Goal: Task Accomplishment & Management: Manage account settings

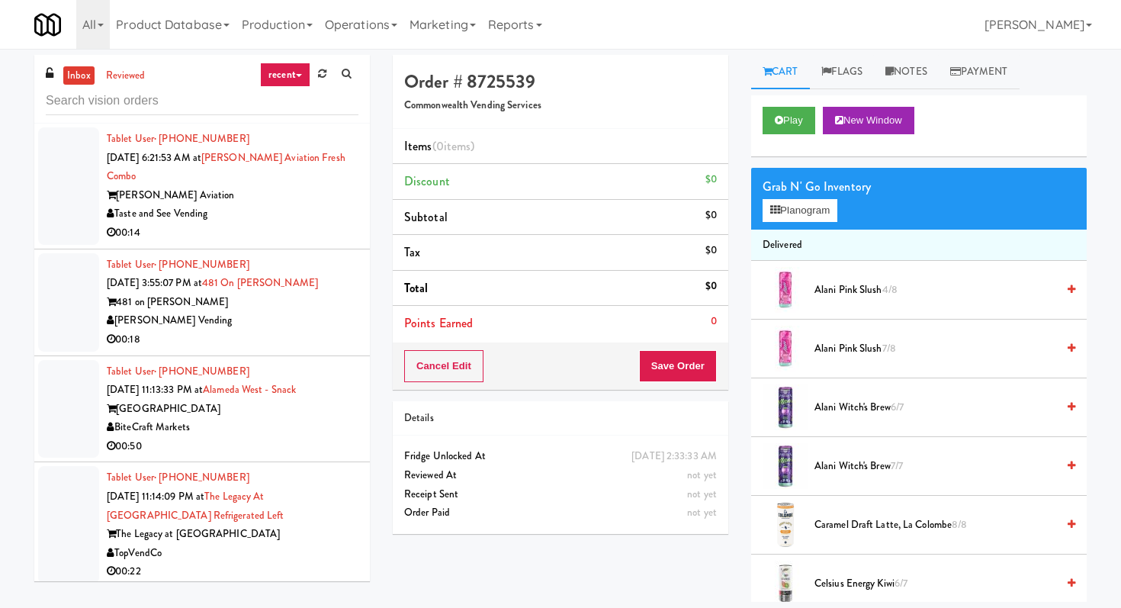
scroll to position [49, 0]
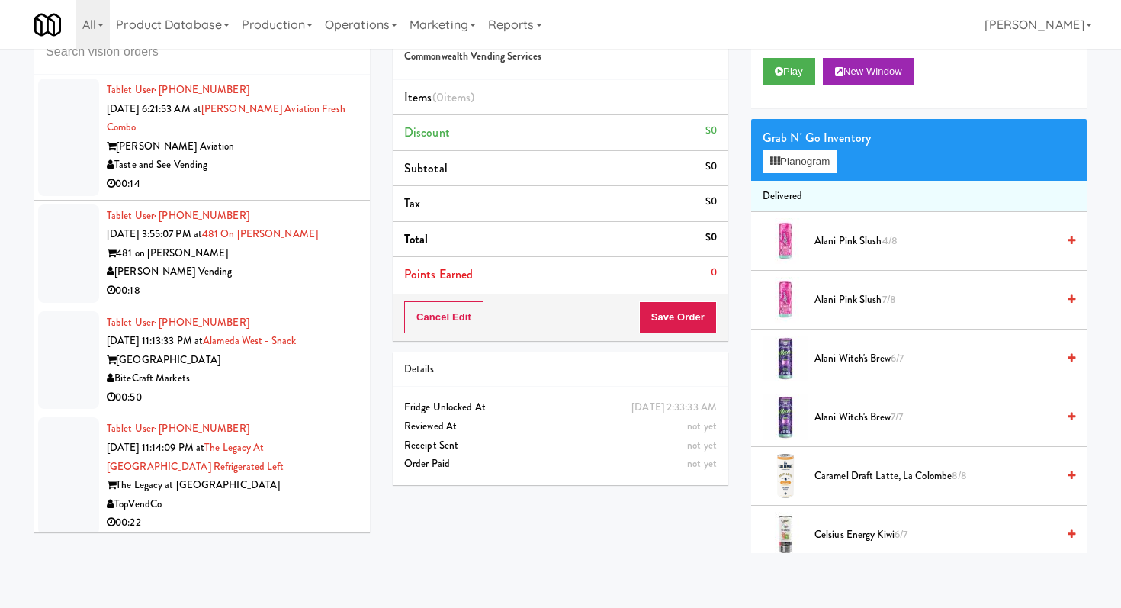
scroll to position [15719, 0]
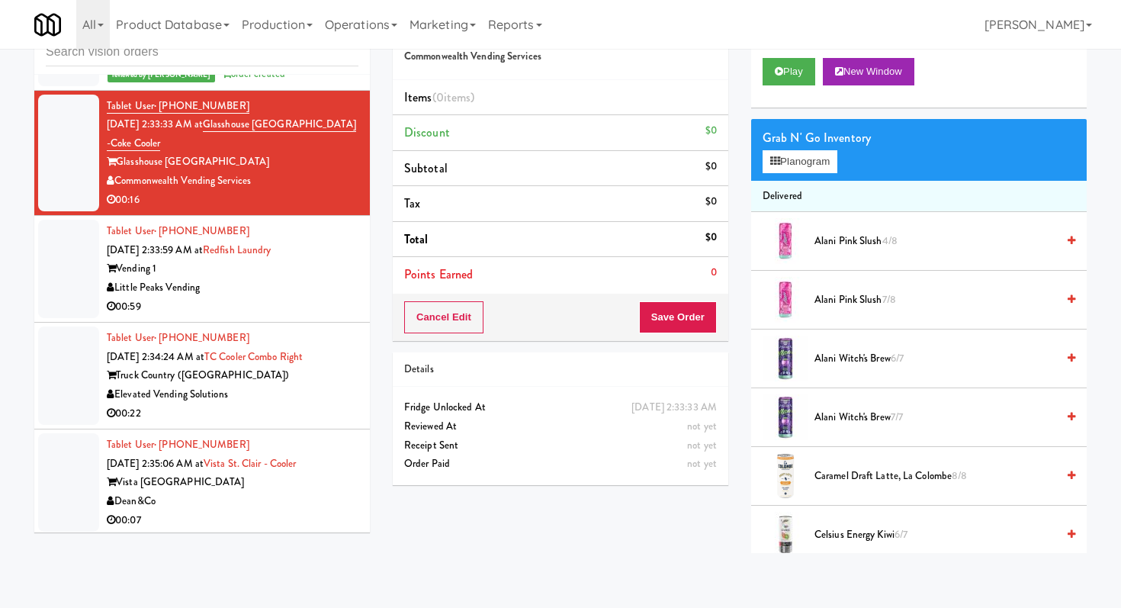
click at [296, 323] on li "Tablet User · (414) 949-1608 [DATE] 2:34:24 AM at TC Cooler Combo Right Truck C…" at bounding box center [202, 376] width 336 height 107
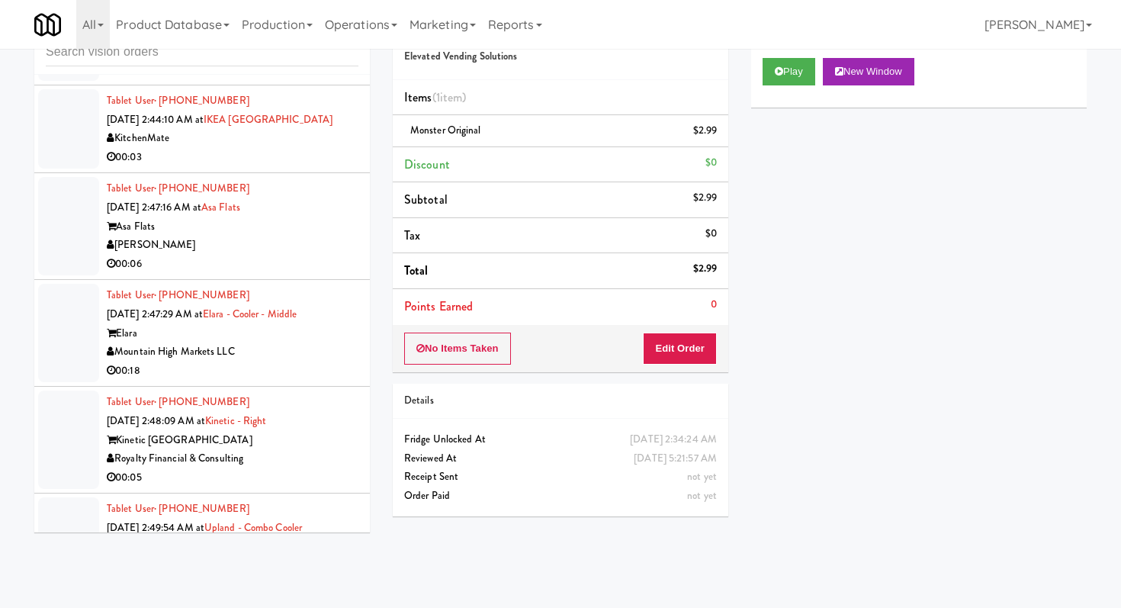
scroll to position [17946, 0]
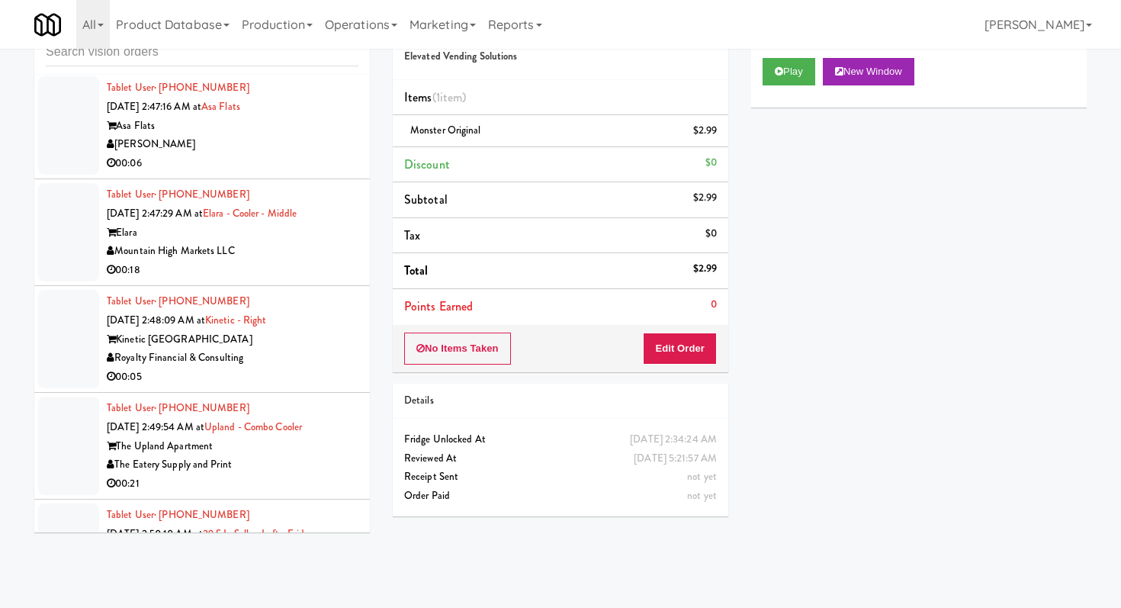
click at [339, 368] on div "00:05" at bounding box center [233, 377] width 252 height 19
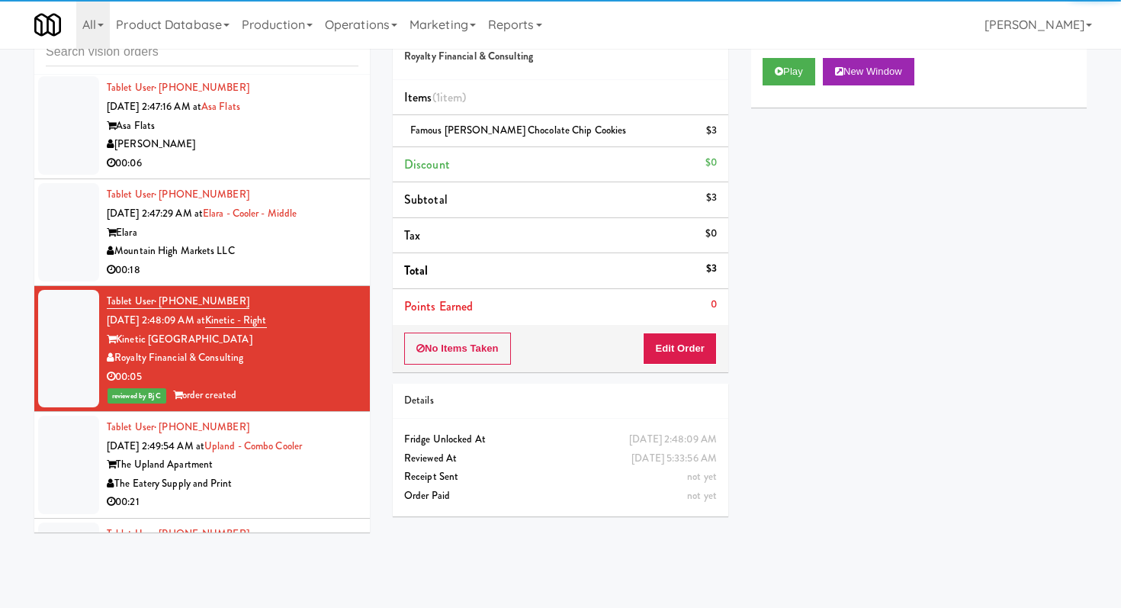
scroll to position [18457, 0]
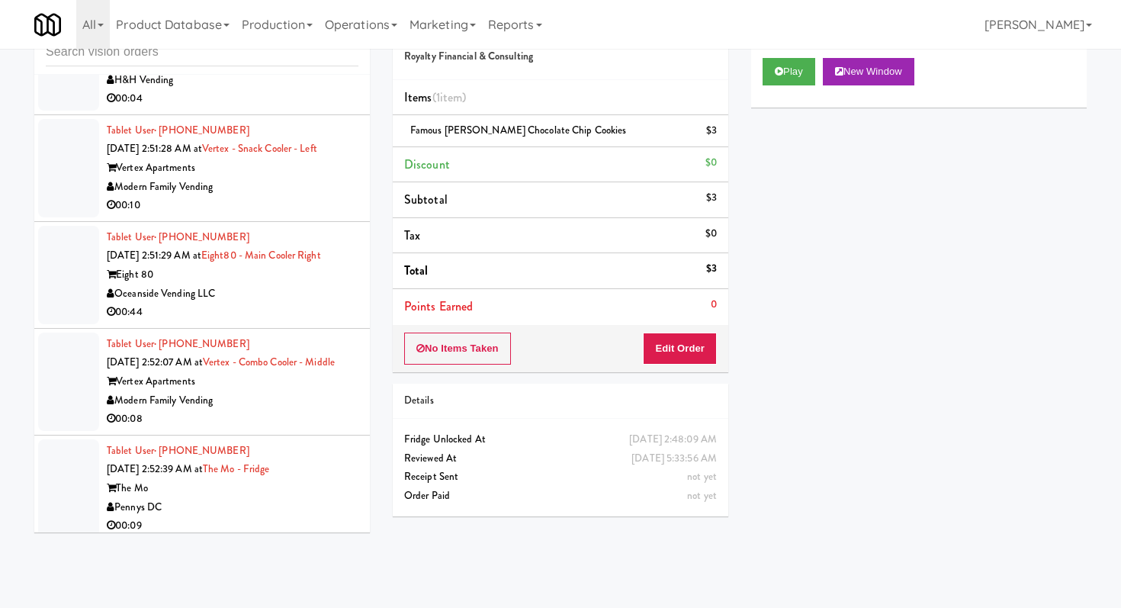
click at [295, 516] on div "00:09" at bounding box center [233, 525] width 252 height 19
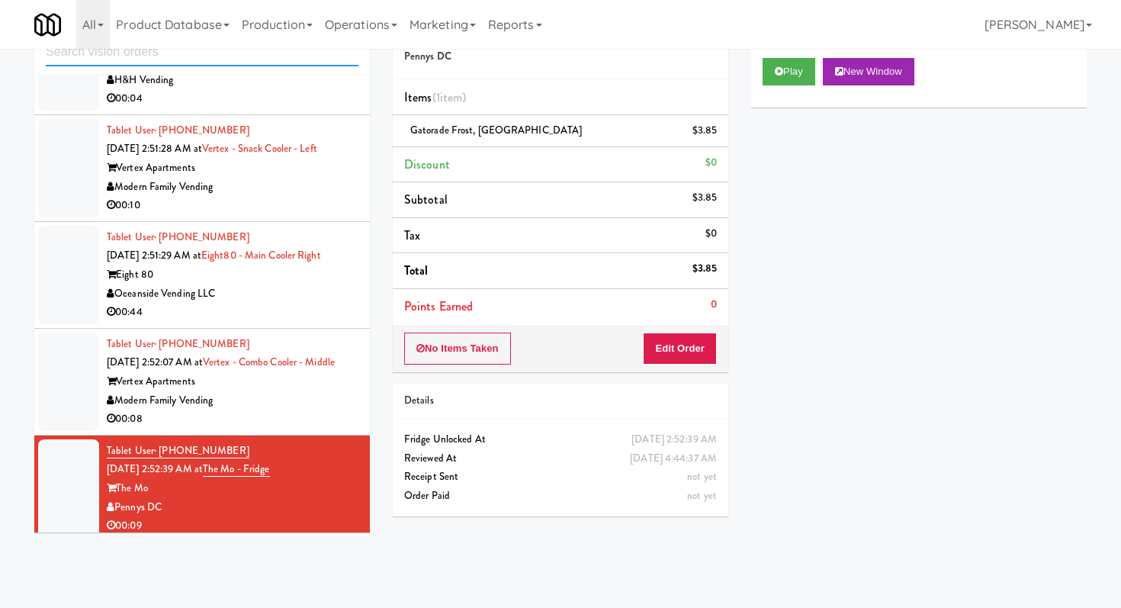
click at [222, 59] on input "text" at bounding box center [202, 52] width 313 height 28
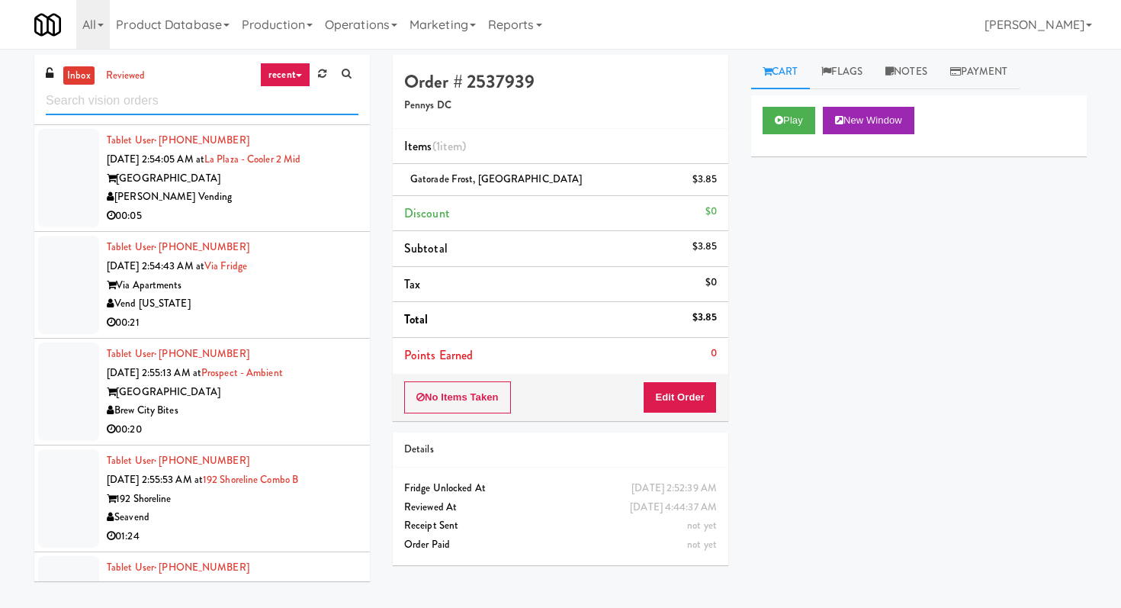
scroll to position [1971, 0]
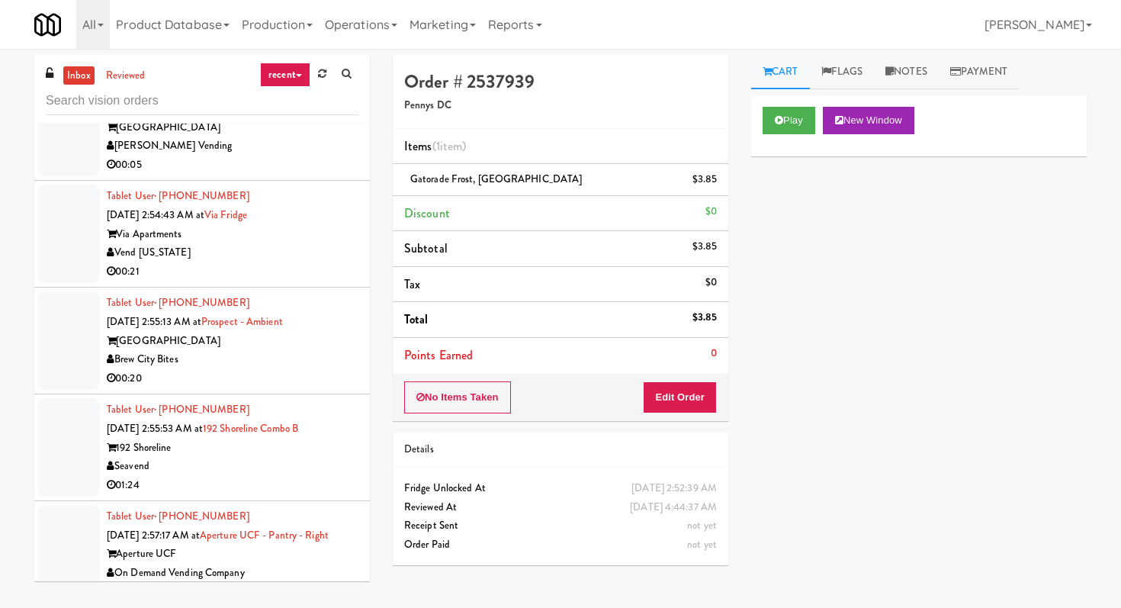
click at [288, 262] on div "00:21" at bounding box center [233, 271] width 252 height 19
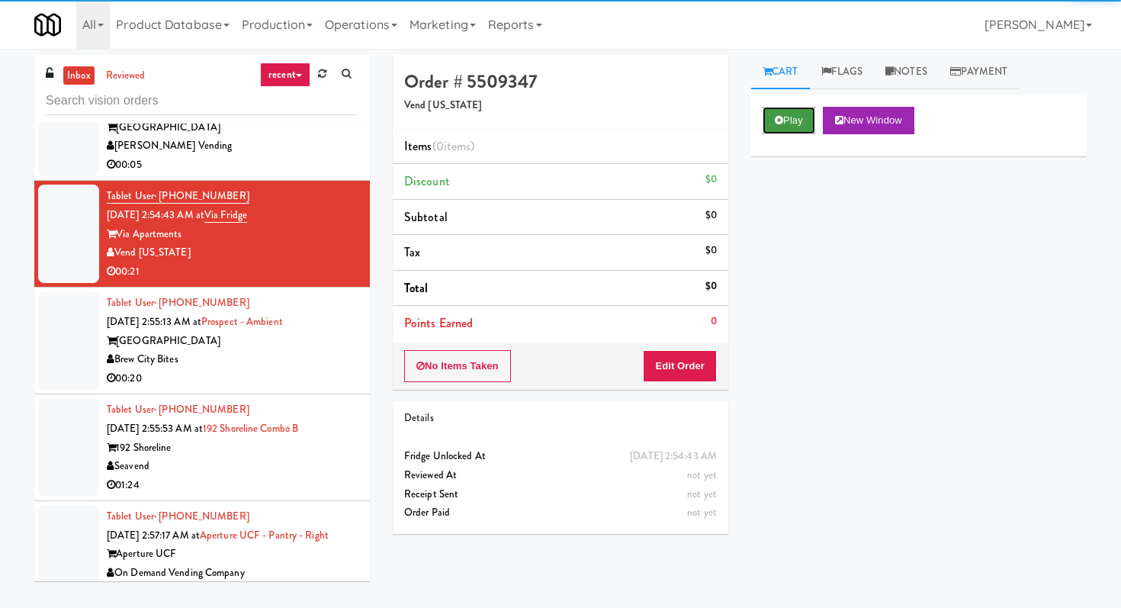
click at [793, 124] on button "Play" at bounding box center [789, 120] width 53 height 27
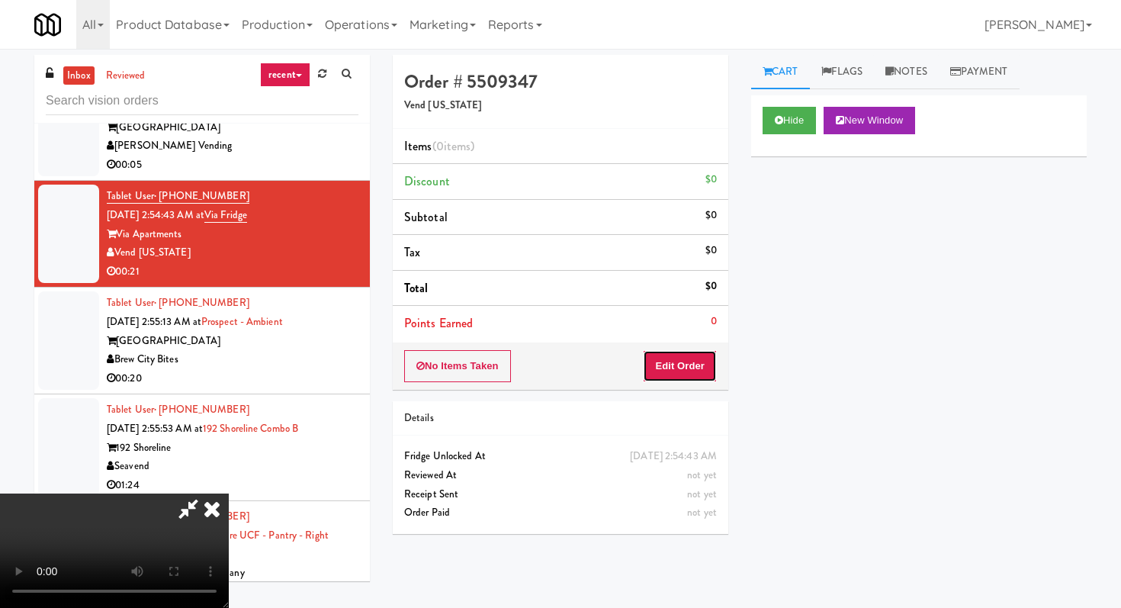
click at [700, 358] on button "Edit Order" at bounding box center [680, 366] width 74 height 32
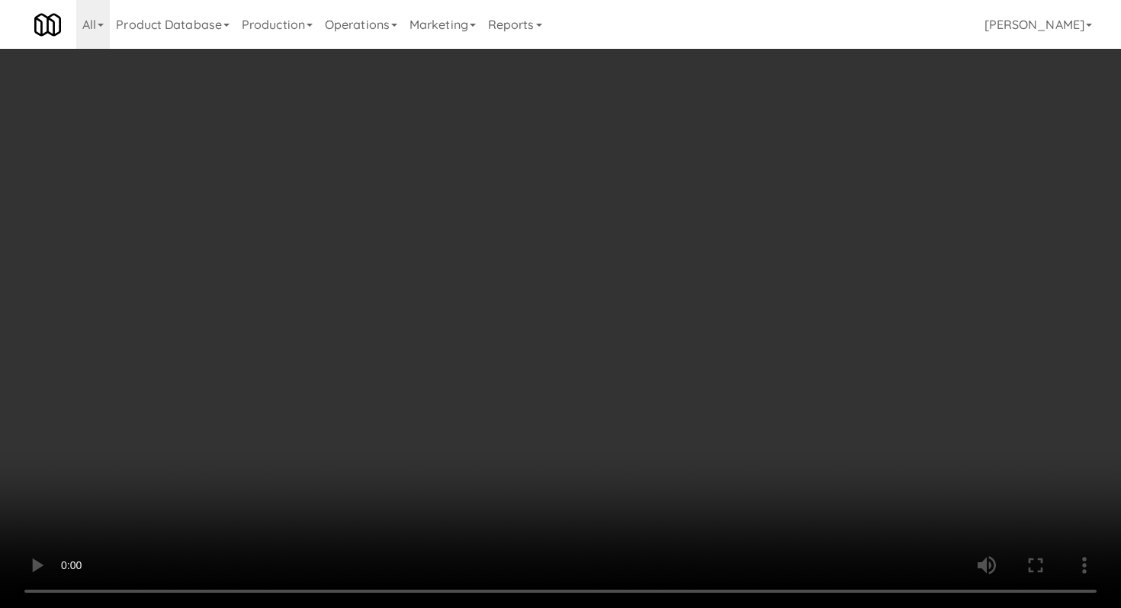
scroll to position [2072, 0]
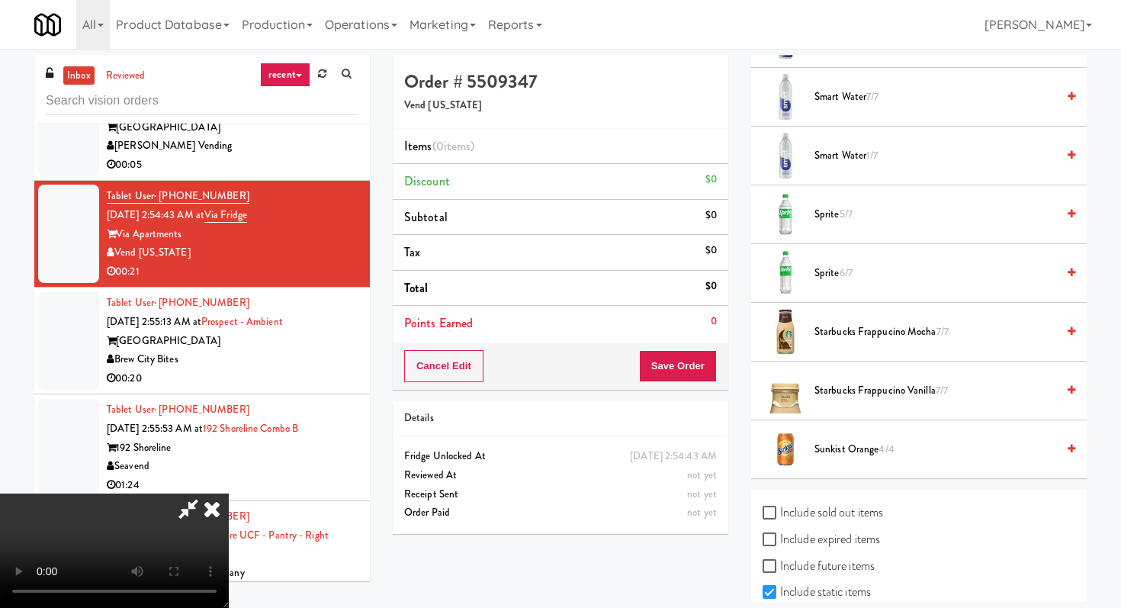
click at [824, 268] on span "Sprite 6/7" at bounding box center [936, 273] width 242 height 19
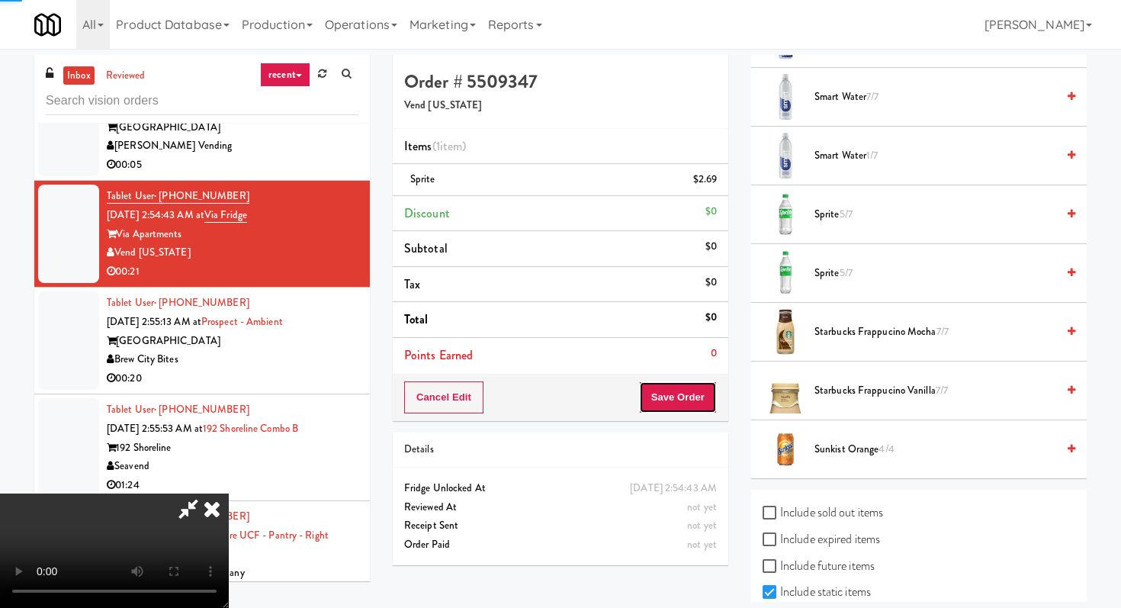
click at [699, 390] on button "Save Order" at bounding box center [678, 397] width 78 height 32
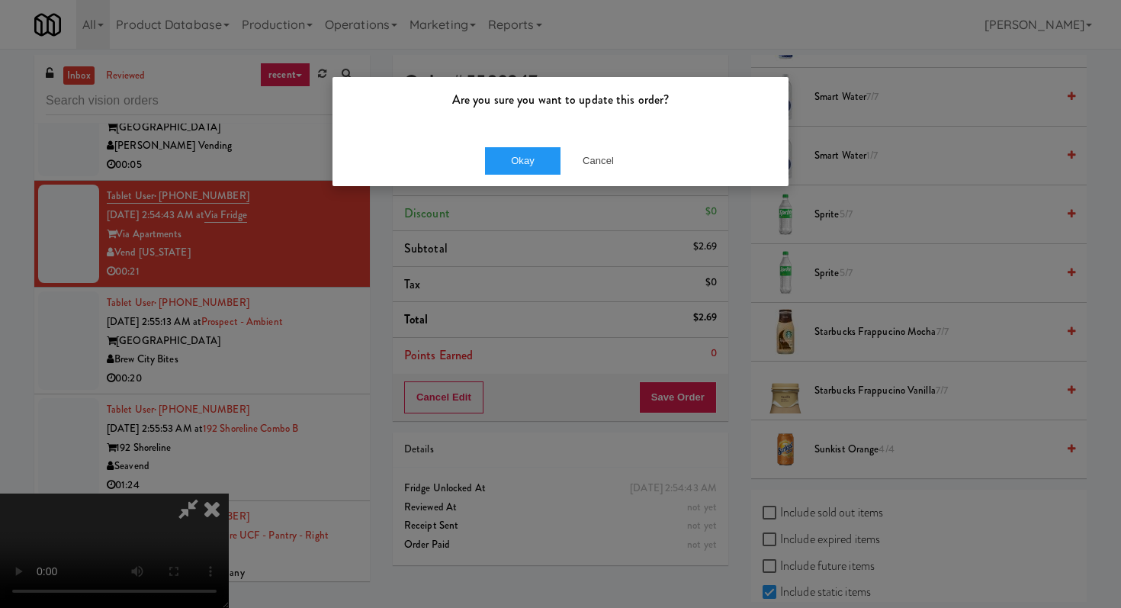
click at [560, 143] on div "Okay Cancel" at bounding box center [561, 160] width 456 height 51
click at [557, 146] on div "Okay Cancel" at bounding box center [561, 160] width 456 height 51
click at [529, 151] on button "Okay" at bounding box center [523, 160] width 76 height 27
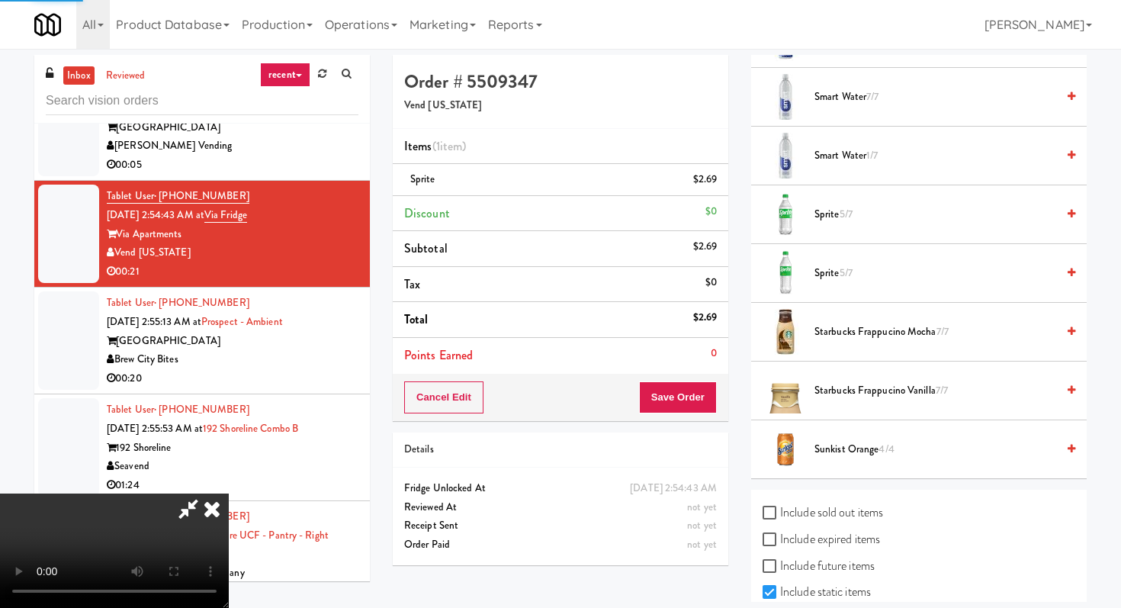
scroll to position [65, 0]
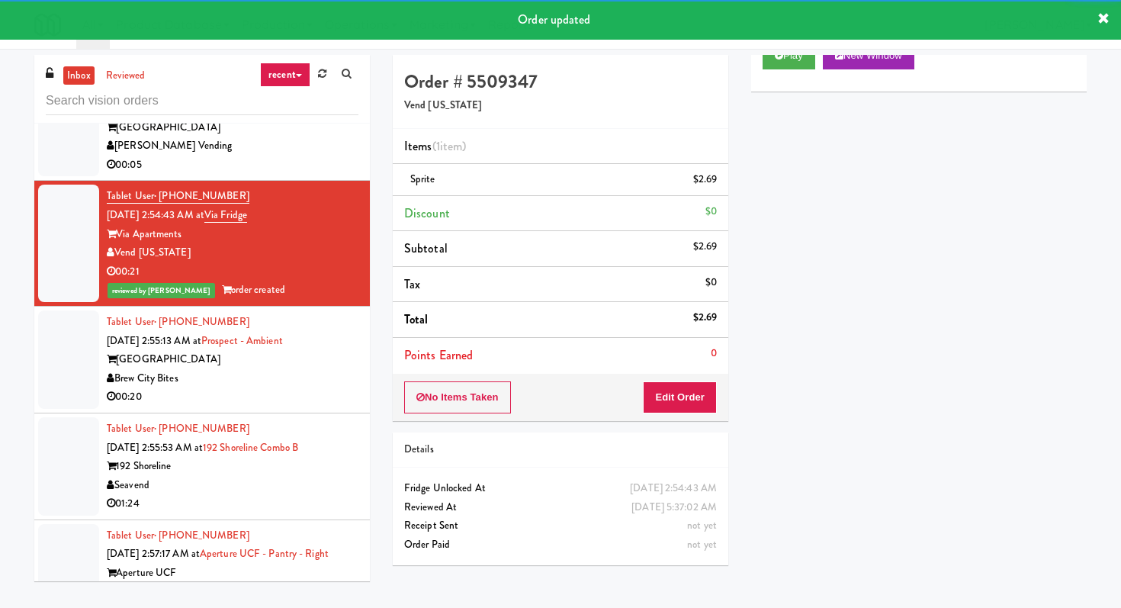
click at [332, 387] on div "00:20" at bounding box center [233, 396] width 252 height 19
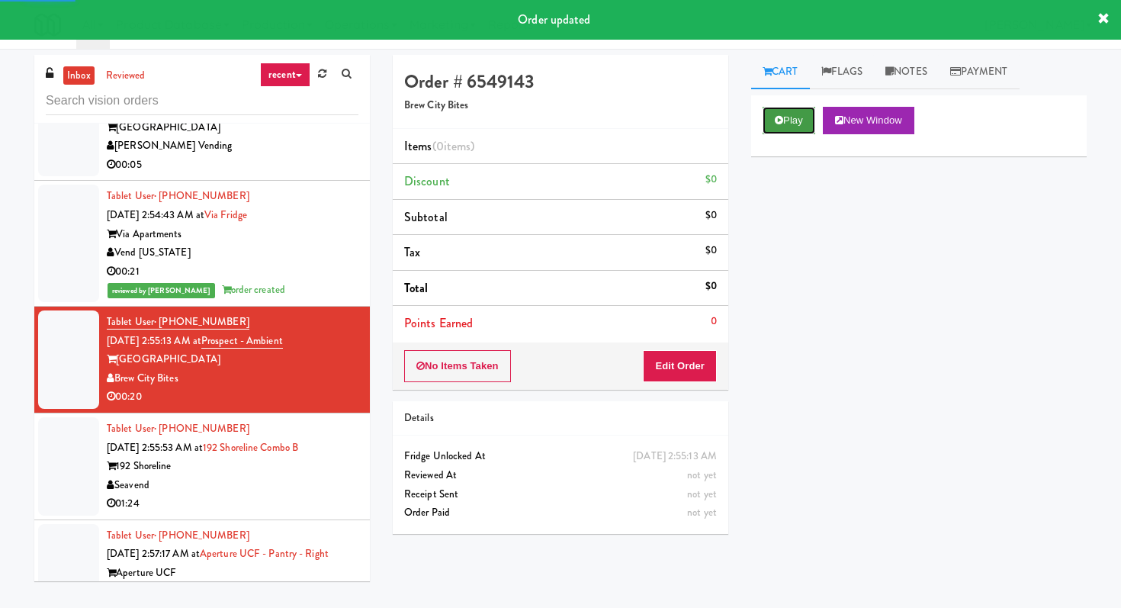
click at [805, 120] on button "Play" at bounding box center [789, 120] width 53 height 27
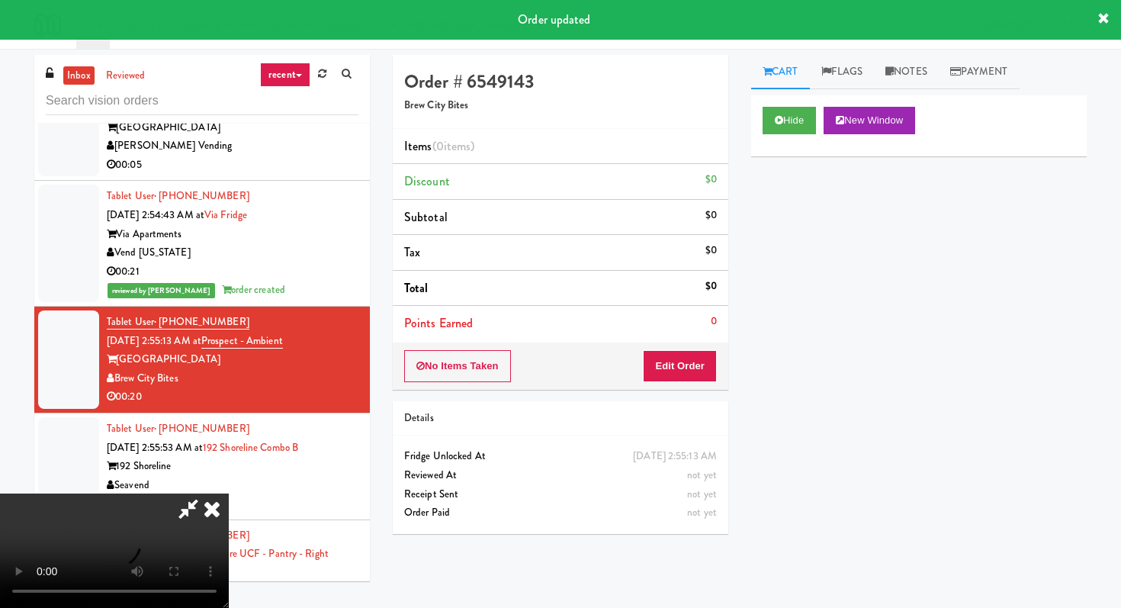
drag, startPoint x: 682, startPoint y: 385, endPoint x: 683, endPoint y: 375, distance: 9.9
click at [681, 384] on div "No Items Taken Edit Order" at bounding box center [561, 365] width 336 height 47
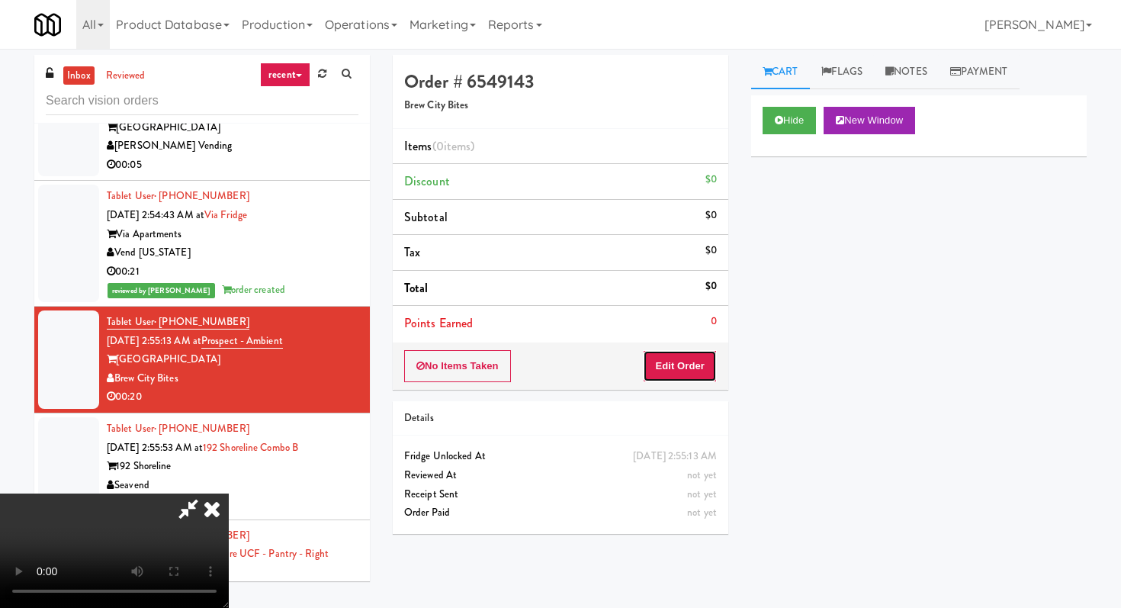
click at [691, 350] on button "Edit Order" at bounding box center [680, 366] width 74 height 32
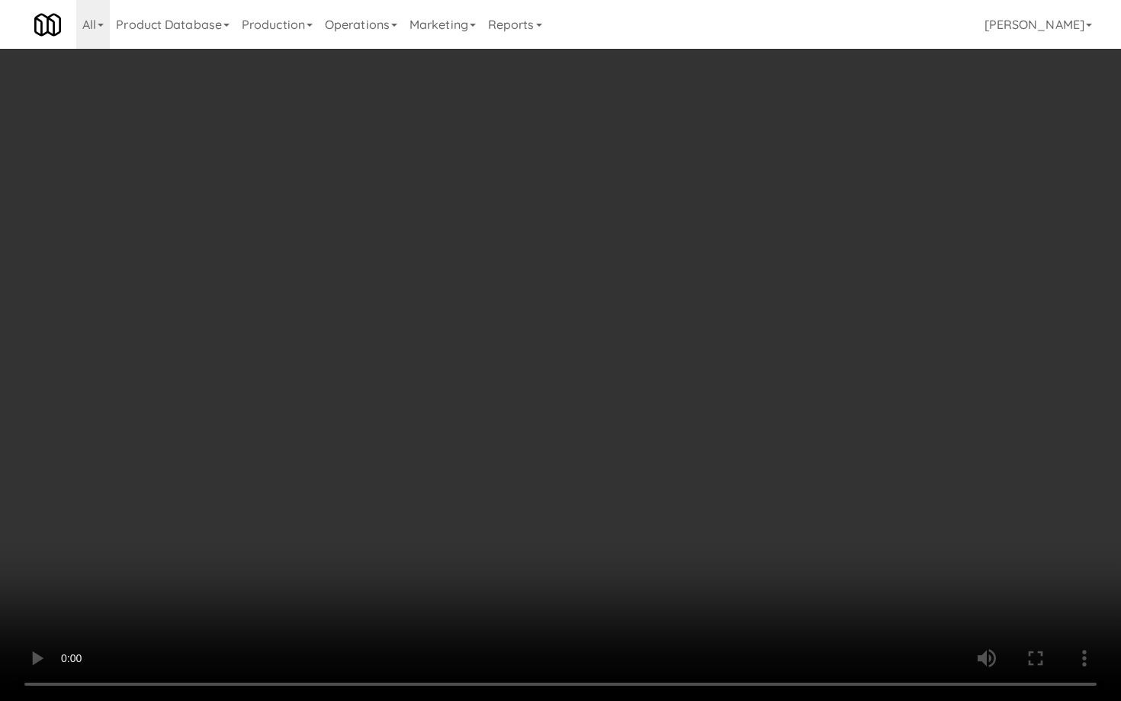
click at [737, 484] on video at bounding box center [560, 350] width 1121 height 701
click at [853, 504] on video at bounding box center [560, 350] width 1121 height 701
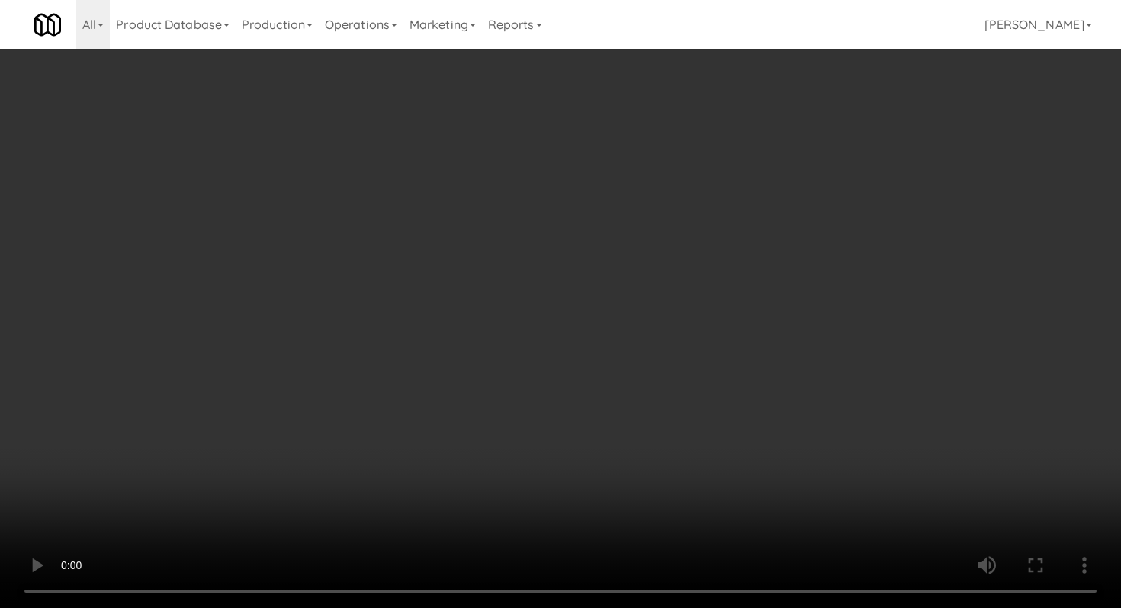
scroll to position [1277, 0]
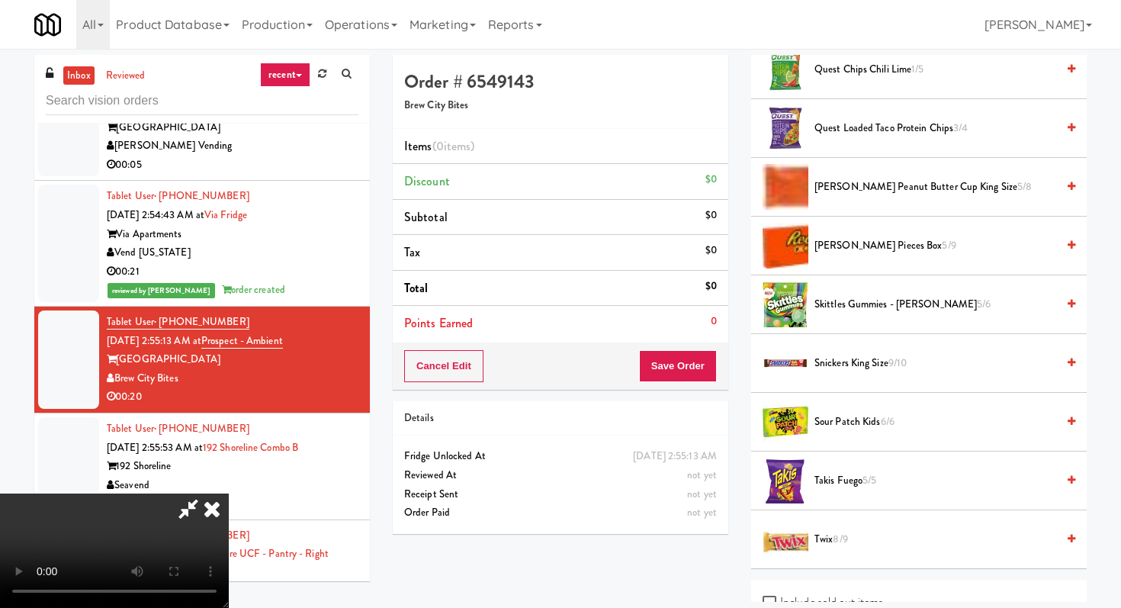
click at [885, 183] on span "[PERSON_NAME] Peanut Butter Cup King Size 5/8" at bounding box center [936, 187] width 242 height 19
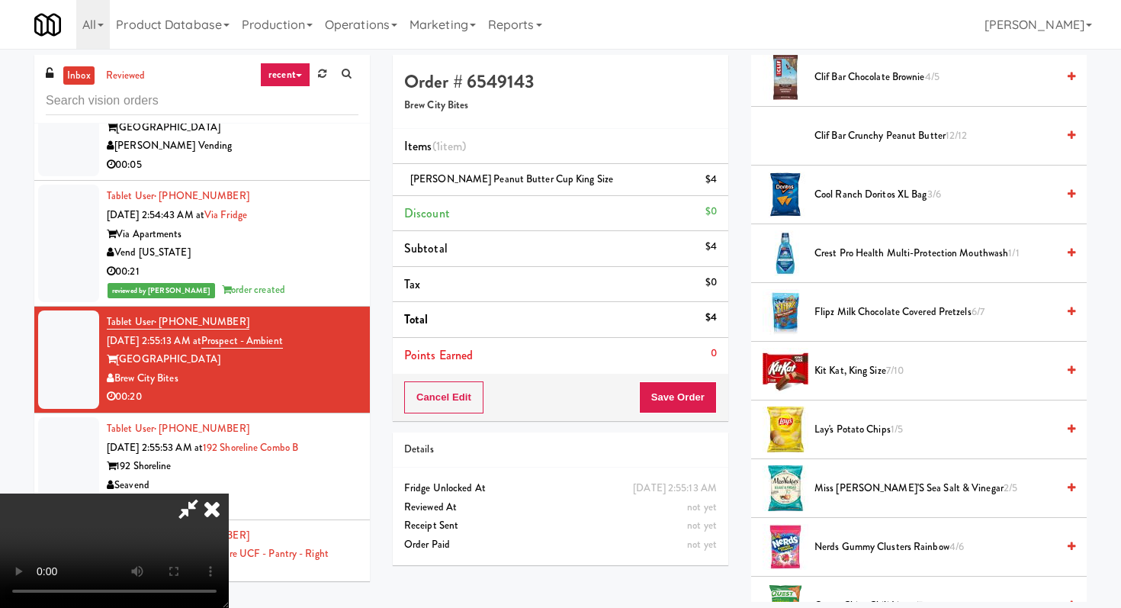
scroll to position [946, 0]
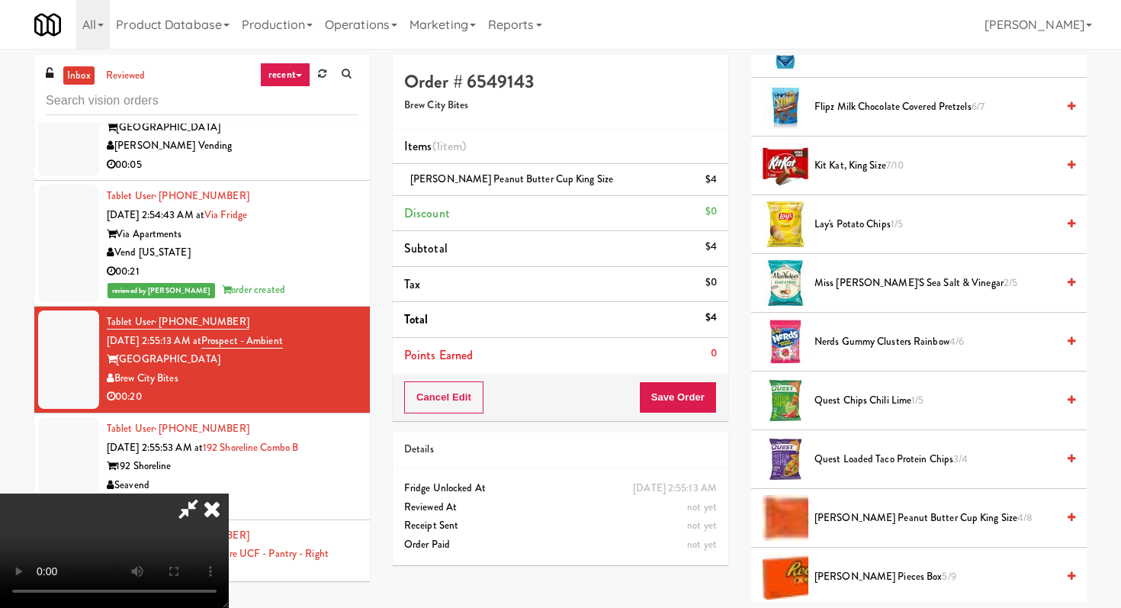
click at [867, 157] on span "Kit Kat, King Size 7/10" at bounding box center [936, 165] width 242 height 19
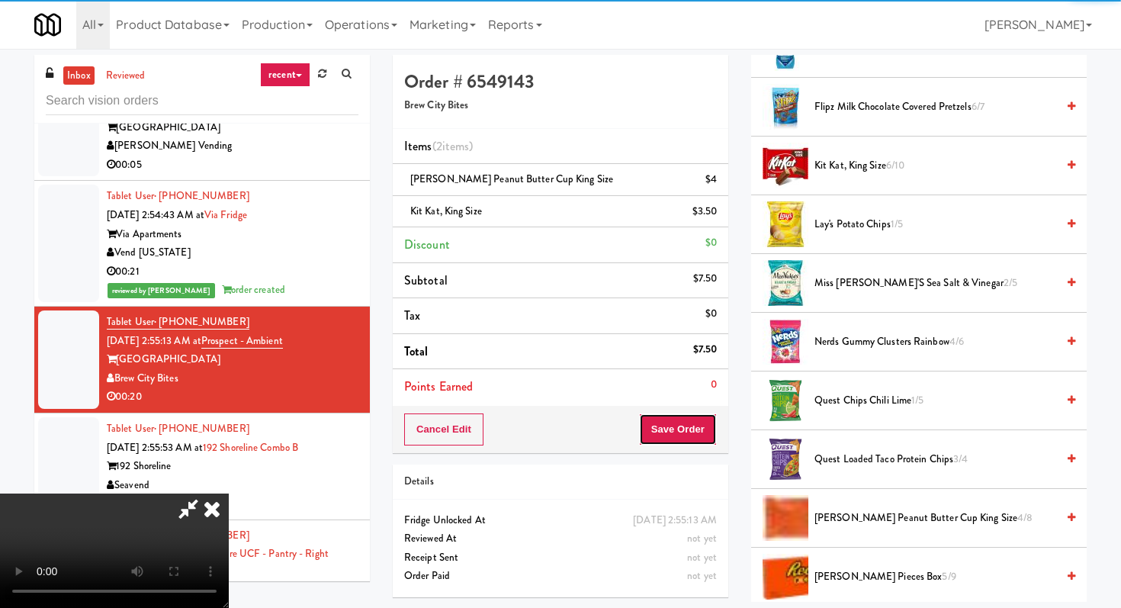
drag, startPoint x: 715, startPoint y: 443, endPoint x: 710, endPoint y: 430, distance: 13.7
click at [715, 442] on button "Save Order" at bounding box center [678, 429] width 78 height 32
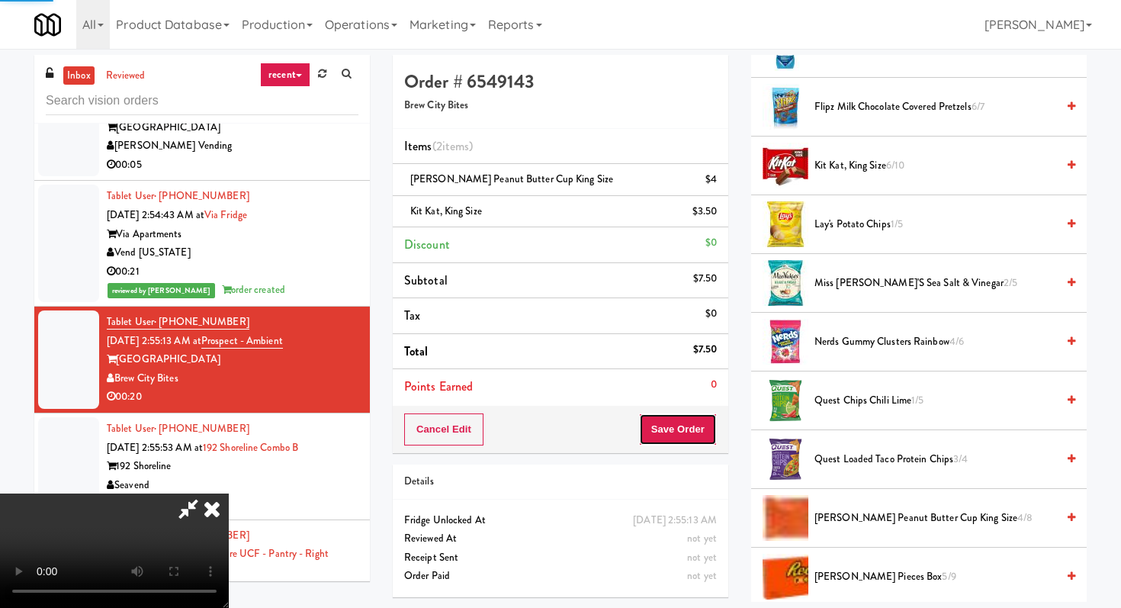
click at [705, 426] on button "Save Order" at bounding box center [678, 429] width 78 height 32
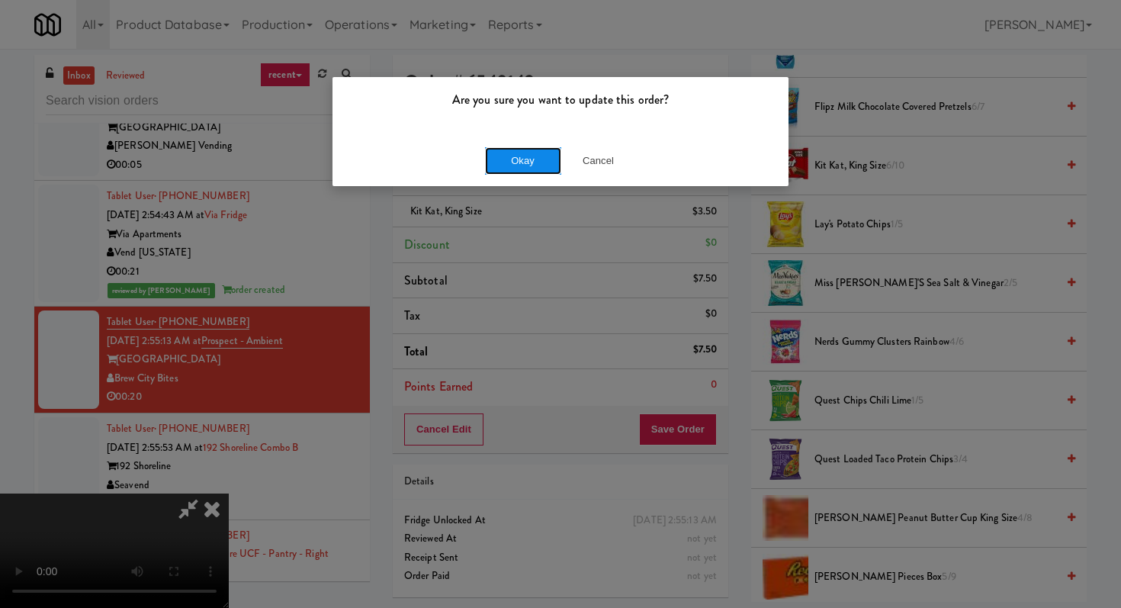
click at [531, 162] on button "Okay" at bounding box center [523, 160] width 76 height 27
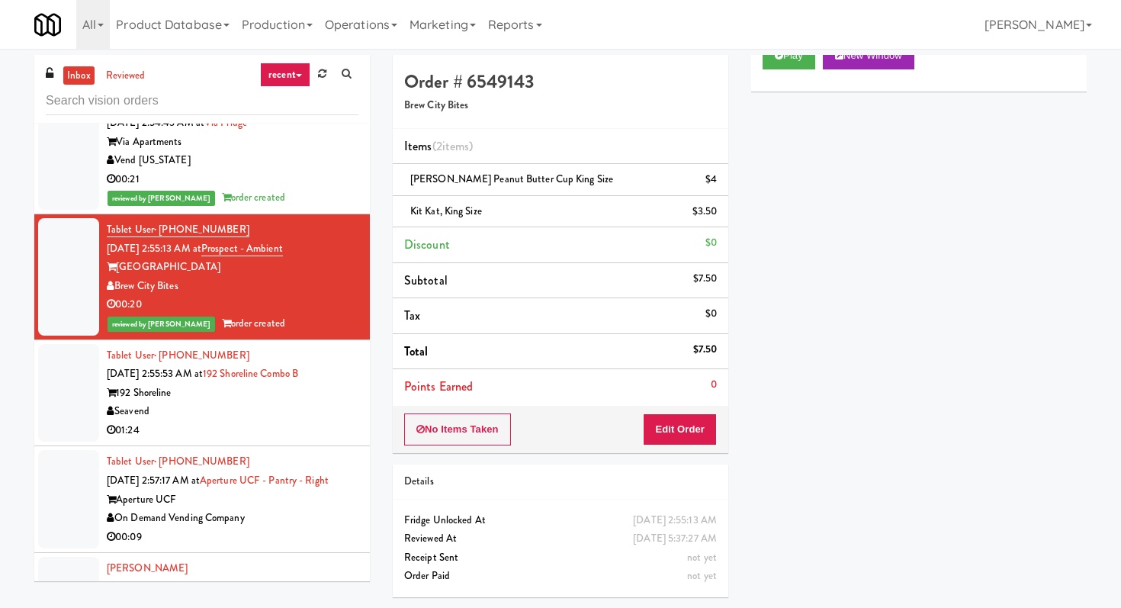
scroll to position [2064, 0]
click at [344, 401] on div "Seavend" at bounding box center [233, 410] width 252 height 19
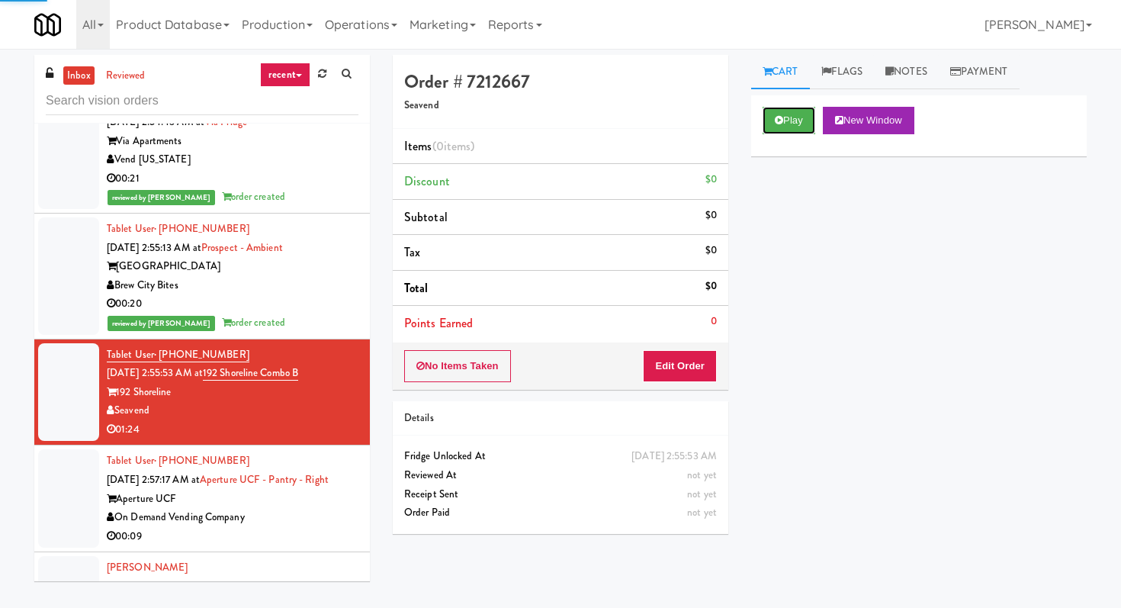
drag, startPoint x: 782, startPoint y: 130, endPoint x: 773, endPoint y: 162, distance: 32.6
click at [783, 130] on button "Play" at bounding box center [789, 120] width 53 height 27
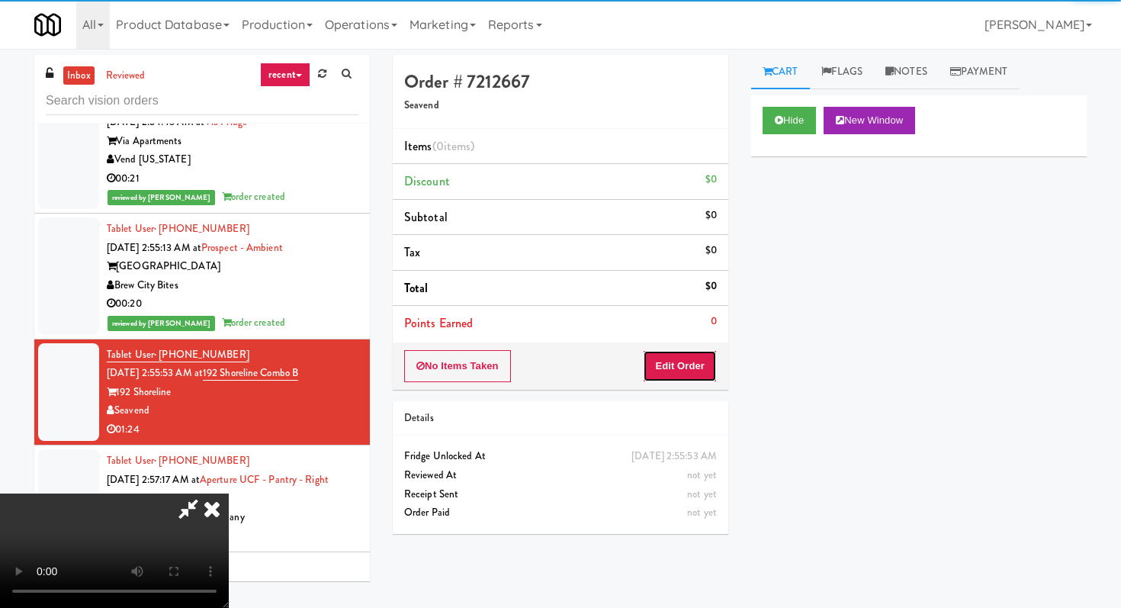
click at [708, 368] on button "Edit Order" at bounding box center [680, 366] width 74 height 32
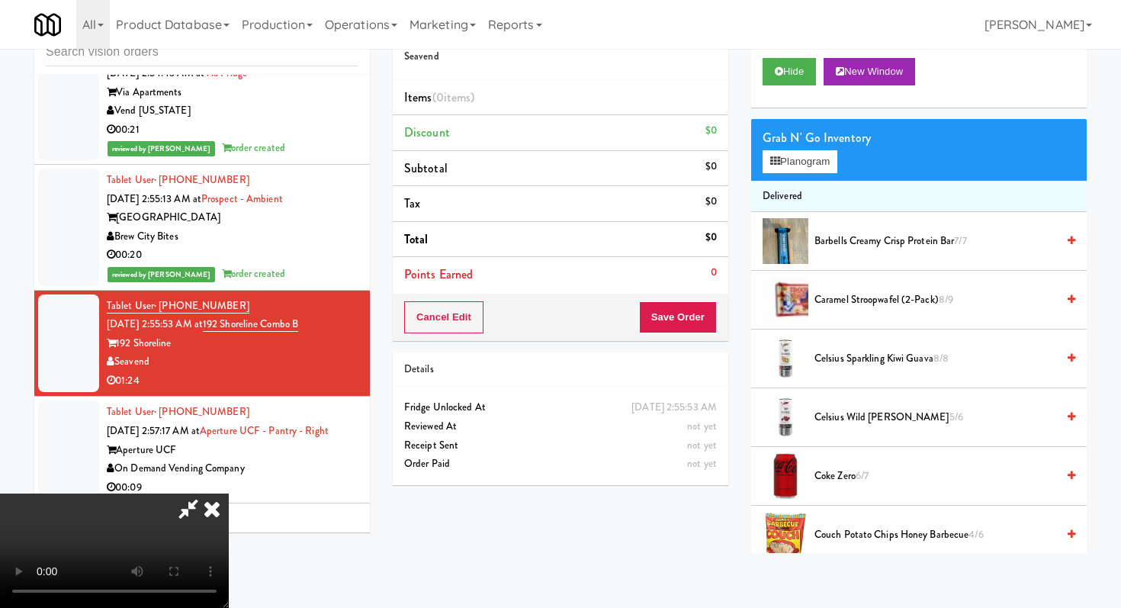
scroll to position [151, 0]
click at [779, 79] on button "Hide" at bounding box center [789, 71] width 53 height 27
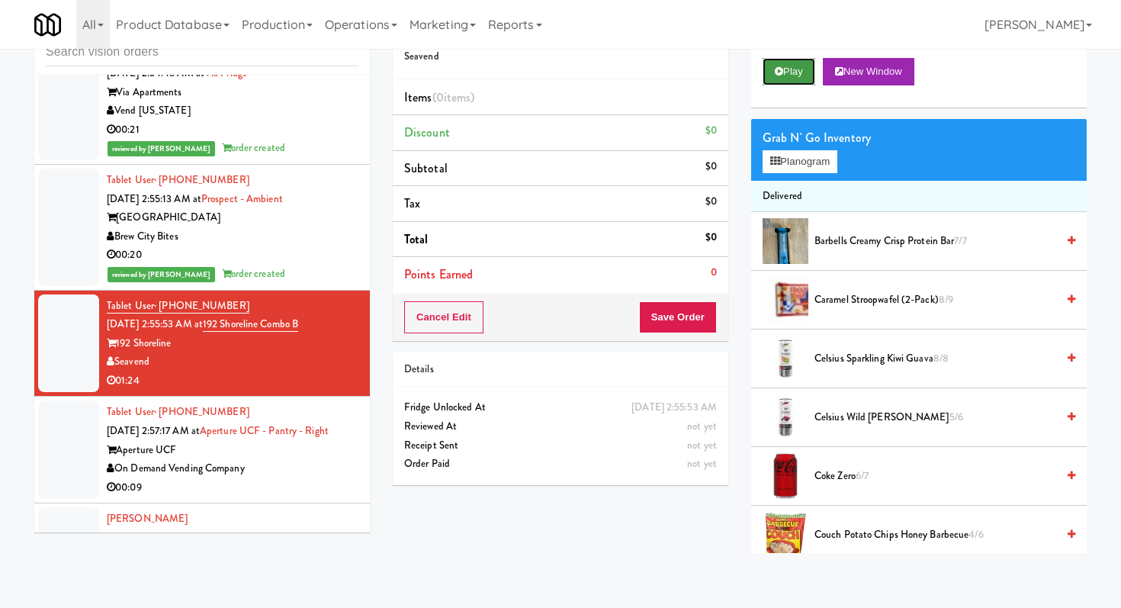
click at [779, 79] on button "Play" at bounding box center [789, 71] width 53 height 27
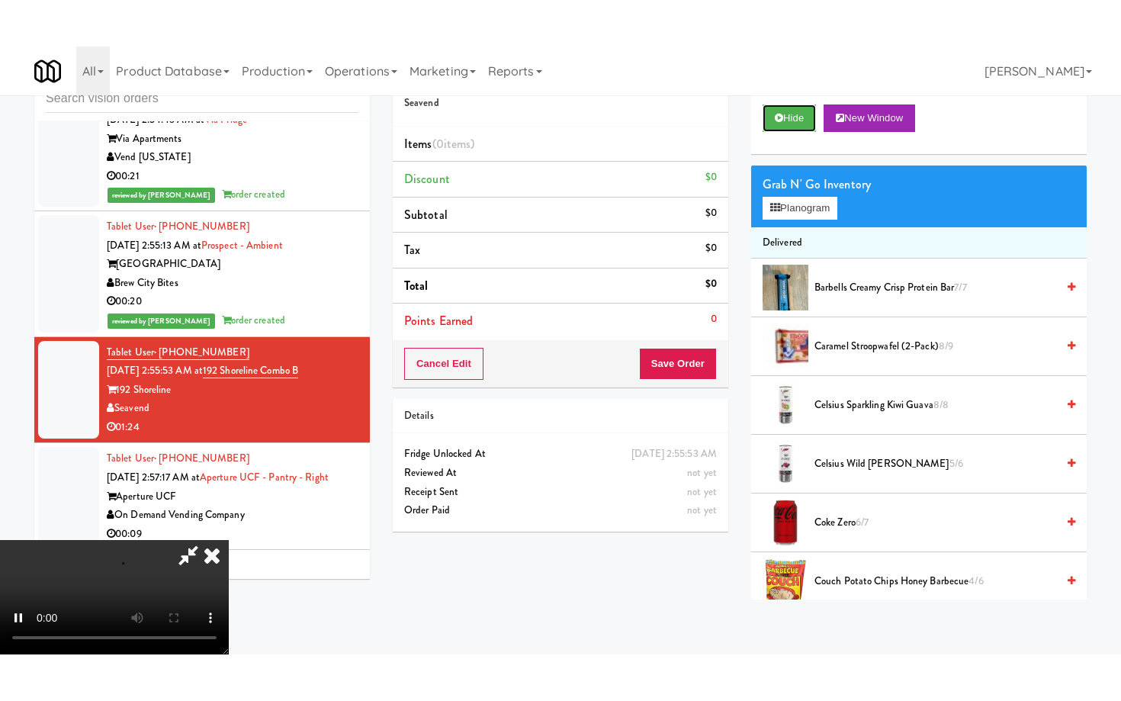
scroll to position [151, 0]
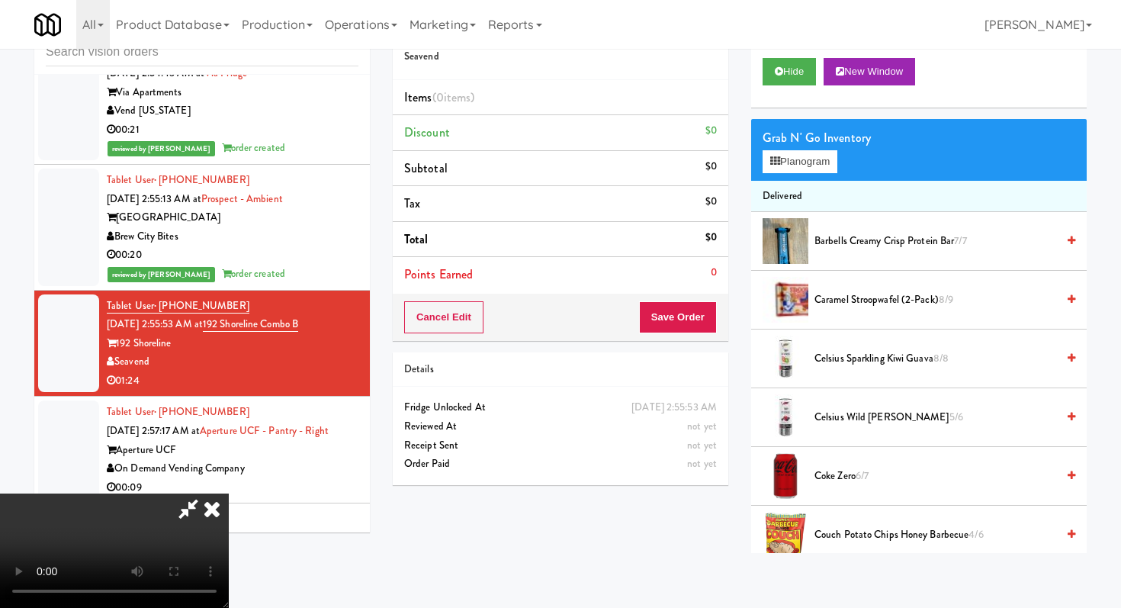
click at [229, 493] on video at bounding box center [114, 550] width 229 height 114
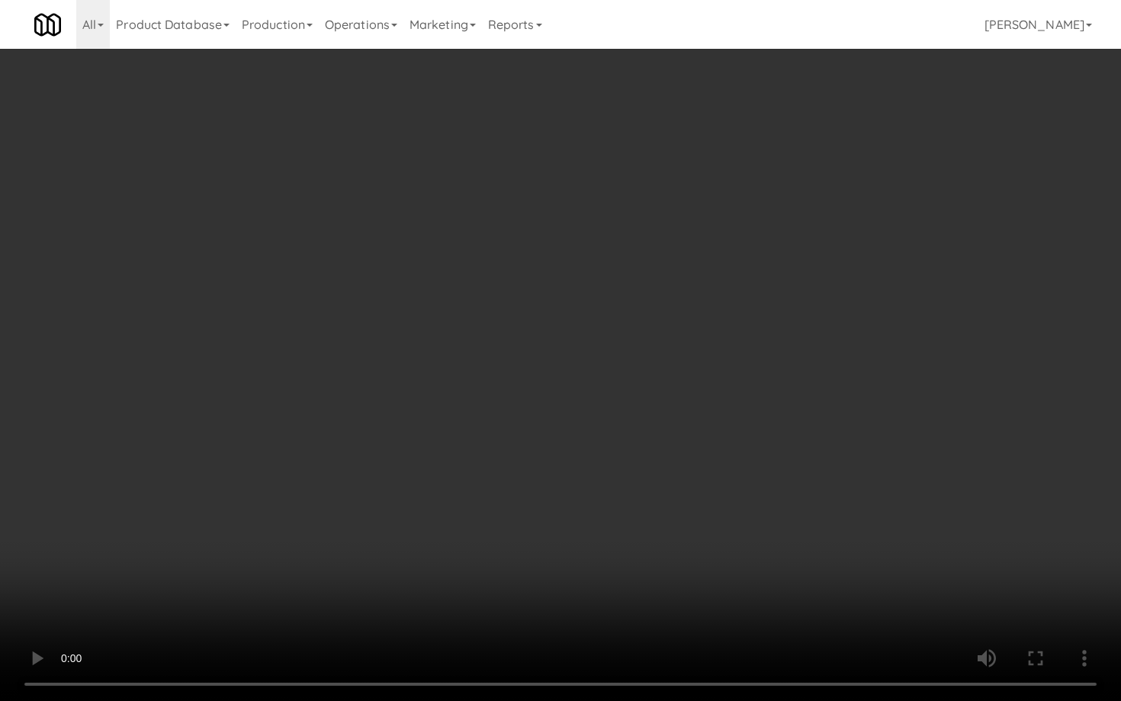
click at [529, 493] on video at bounding box center [560, 350] width 1121 height 701
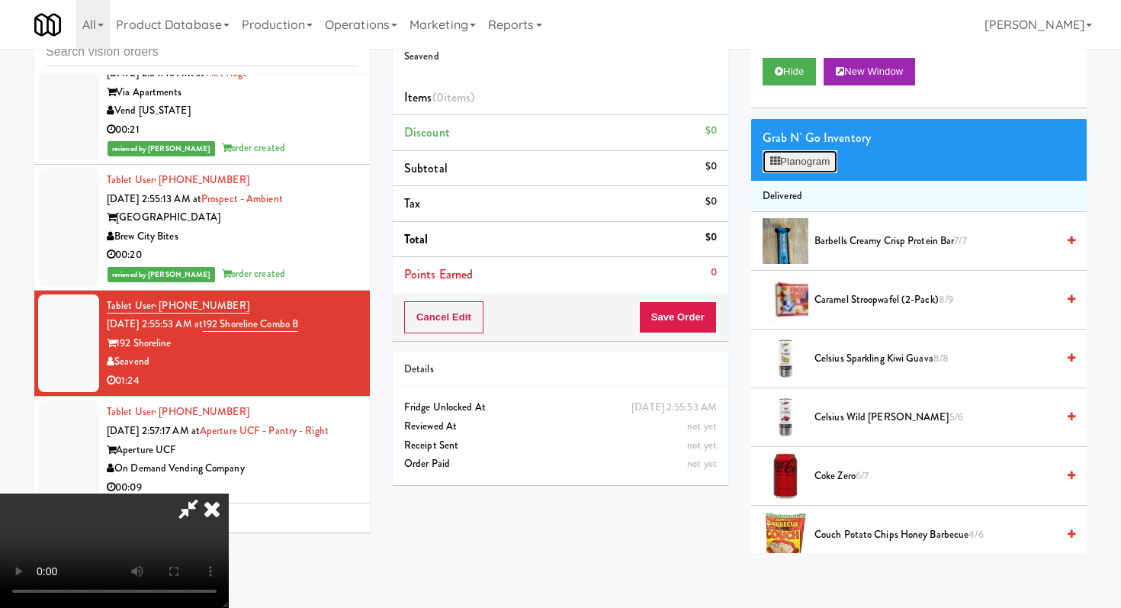
click at [808, 169] on button "Planogram" at bounding box center [800, 161] width 75 height 23
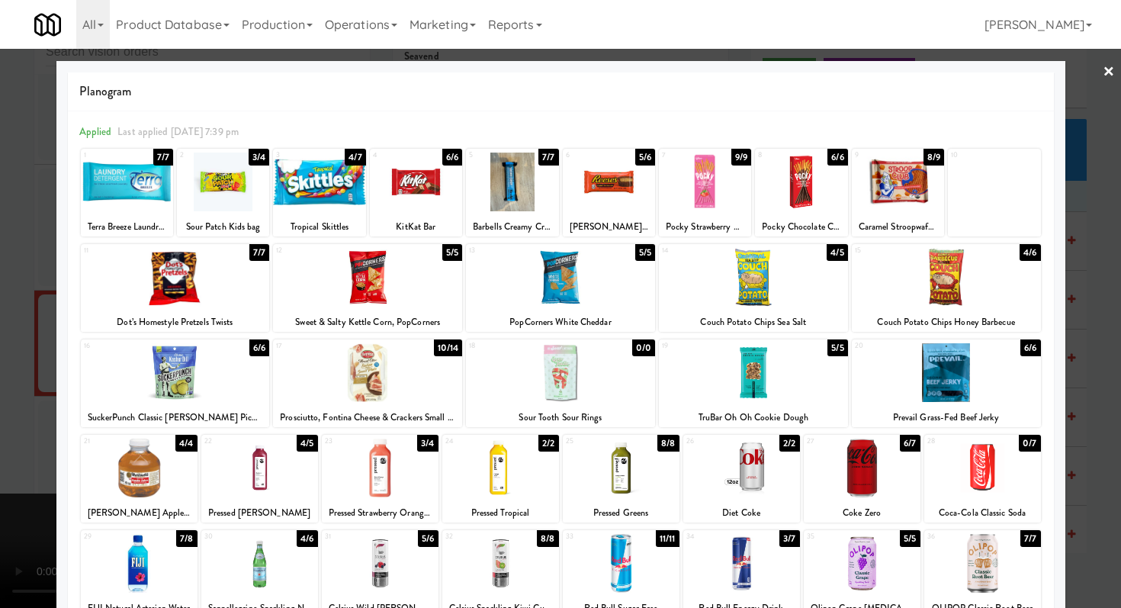
click at [381, 476] on div at bounding box center [380, 468] width 117 height 59
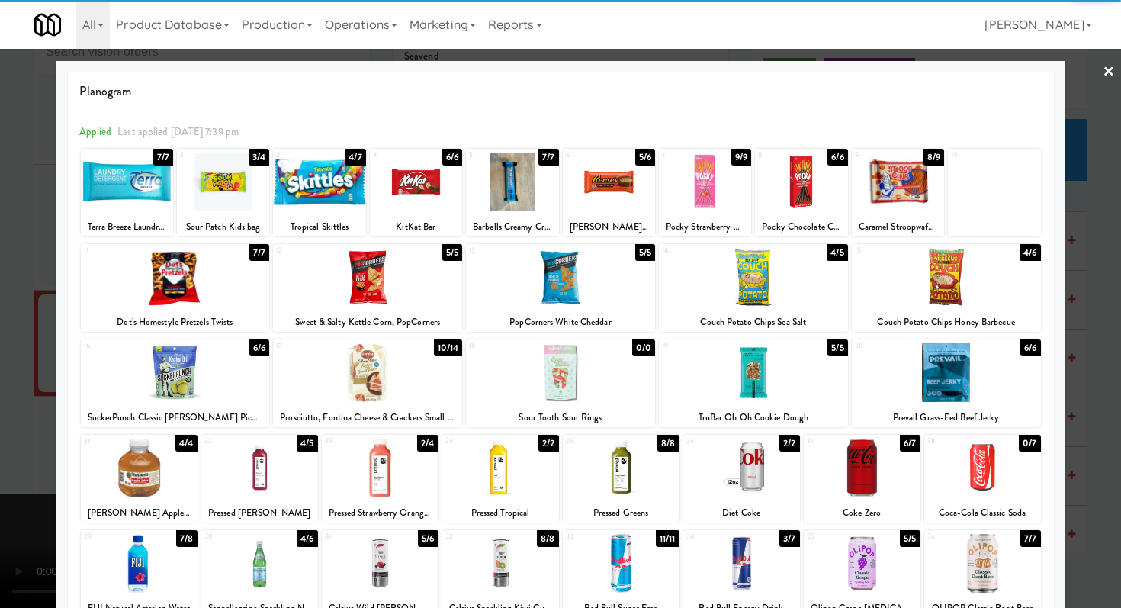
click at [938, 264] on div at bounding box center [946, 277] width 189 height 59
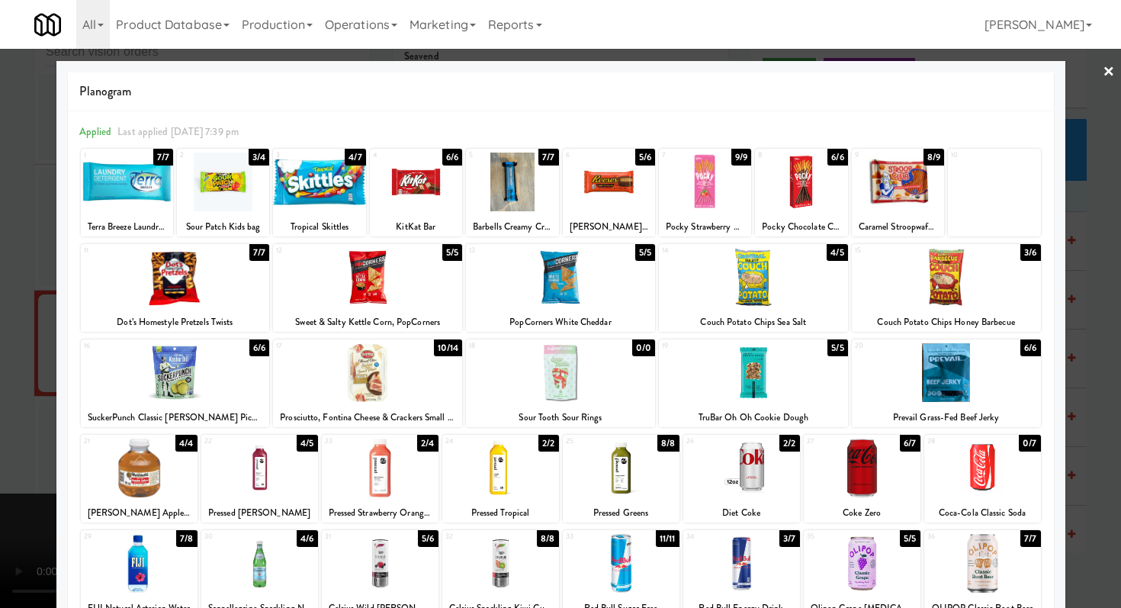
click at [599, 190] on div at bounding box center [609, 182] width 92 height 59
click at [0, 411] on div at bounding box center [560, 304] width 1121 height 608
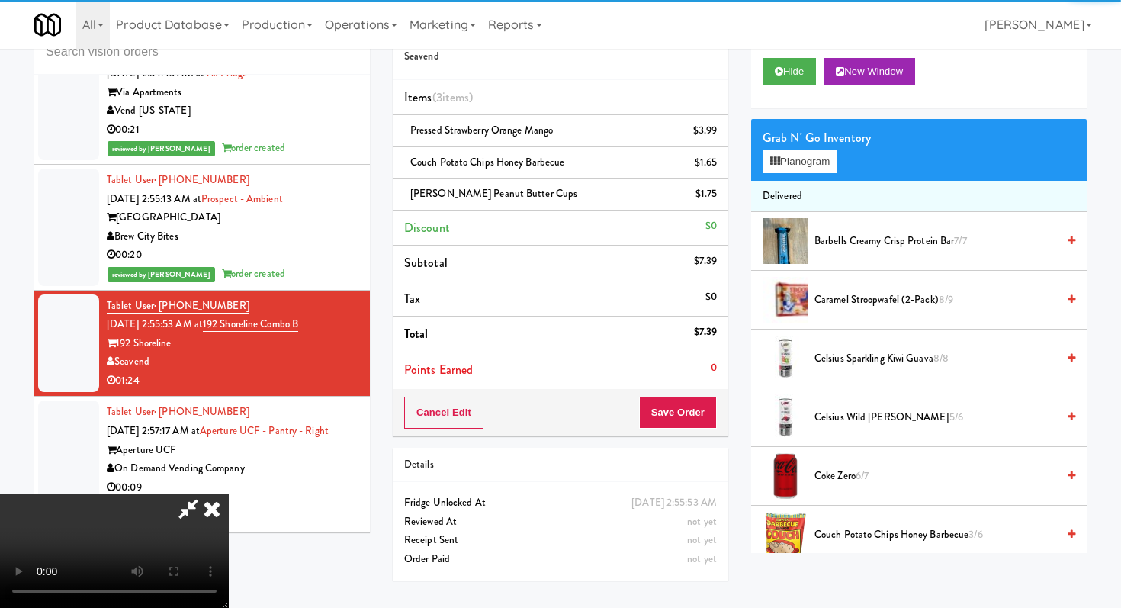
click at [229, 526] on video at bounding box center [114, 550] width 229 height 114
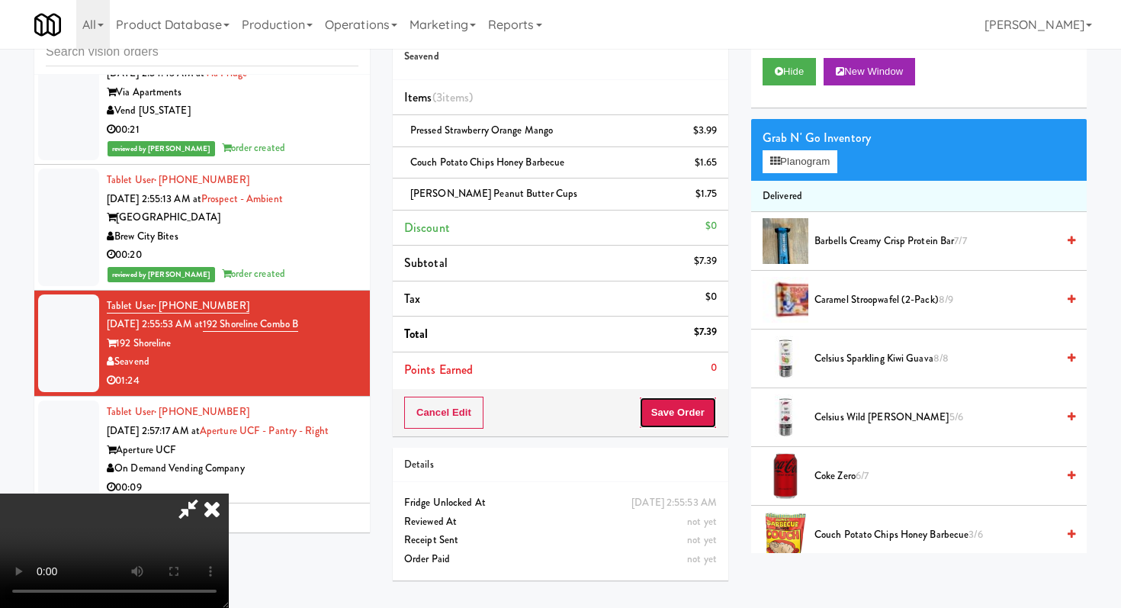
click at [705, 404] on button "Save Order" at bounding box center [678, 413] width 78 height 32
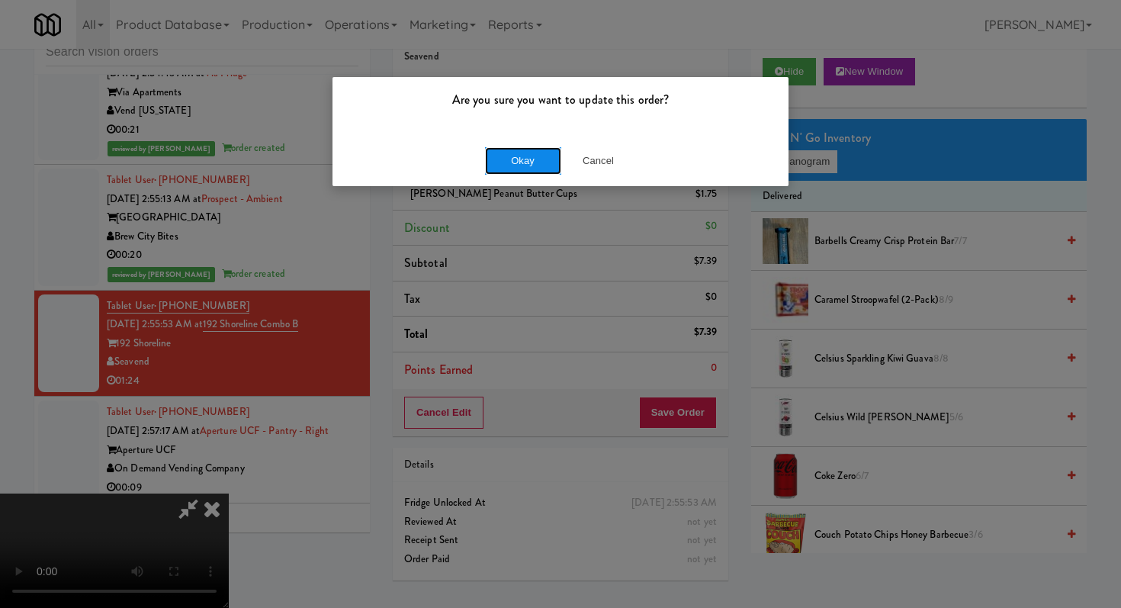
click at [517, 170] on button "Okay" at bounding box center [523, 160] width 76 height 27
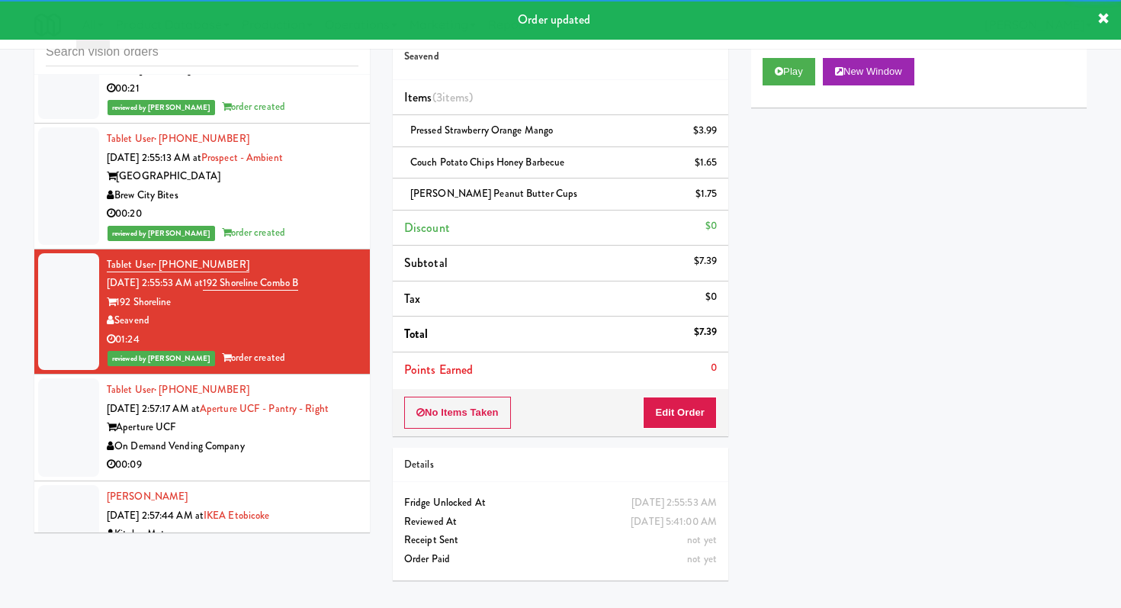
scroll to position [2372, 0]
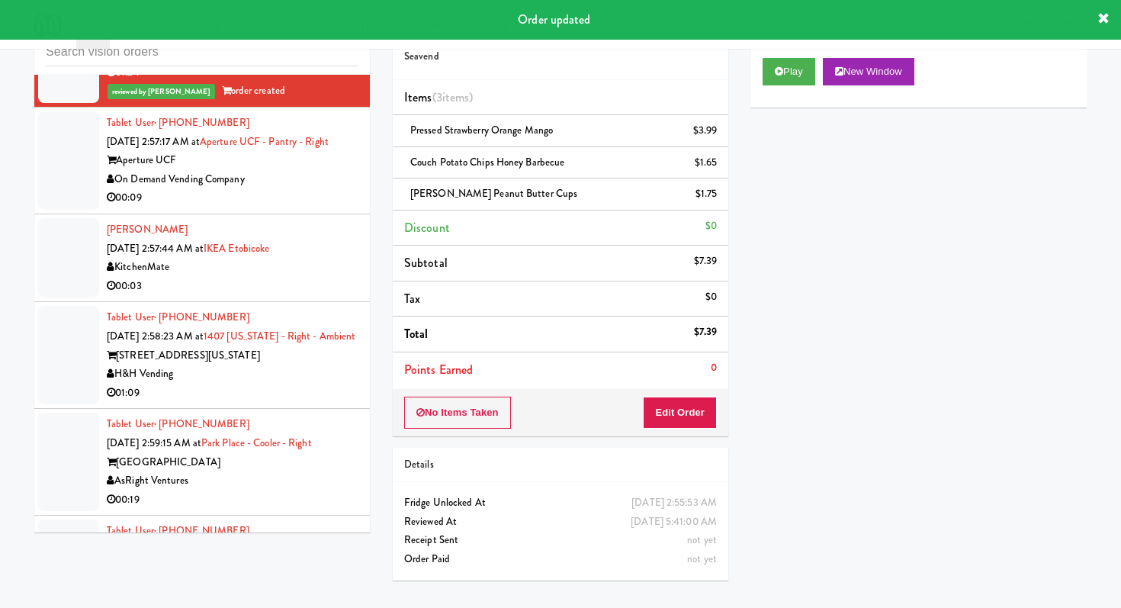
click at [330, 170] on div "On Demand Vending Company" at bounding box center [233, 179] width 252 height 19
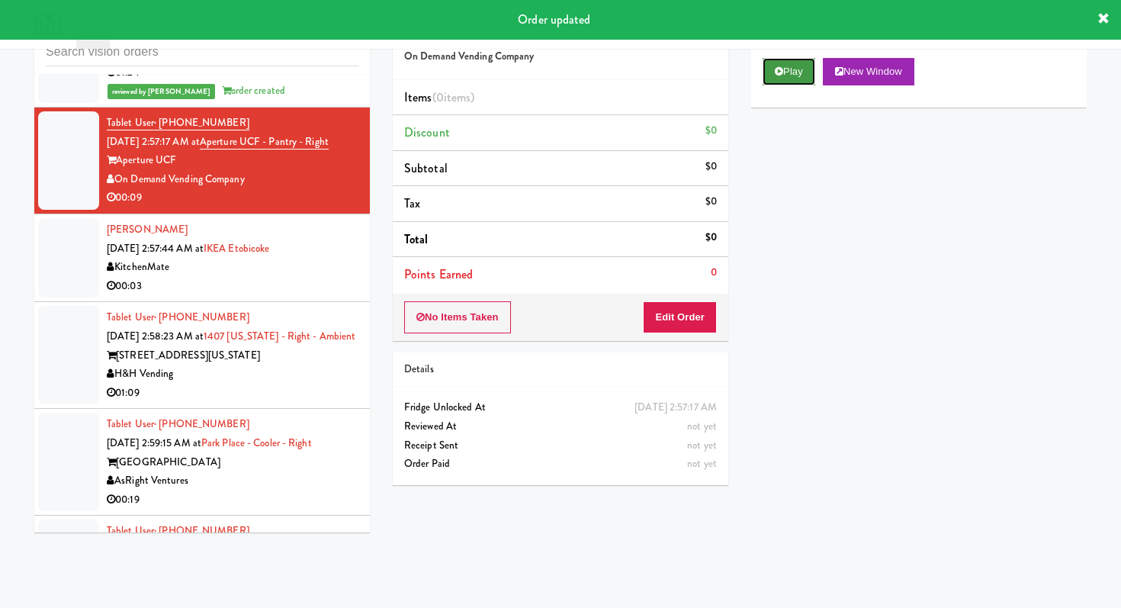
click at [769, 70] on button "Play" at bounding box center [789, 71] width 53 height 27
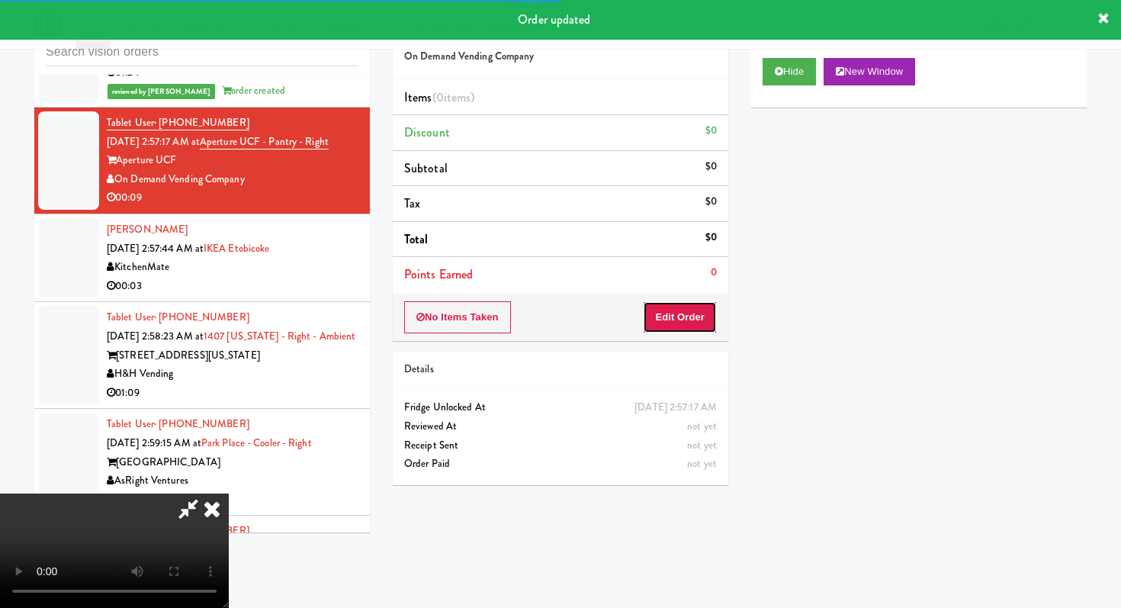
click at [676, 316] on button "Edit Order" at bounding box center [680, 317] width 74 height 32
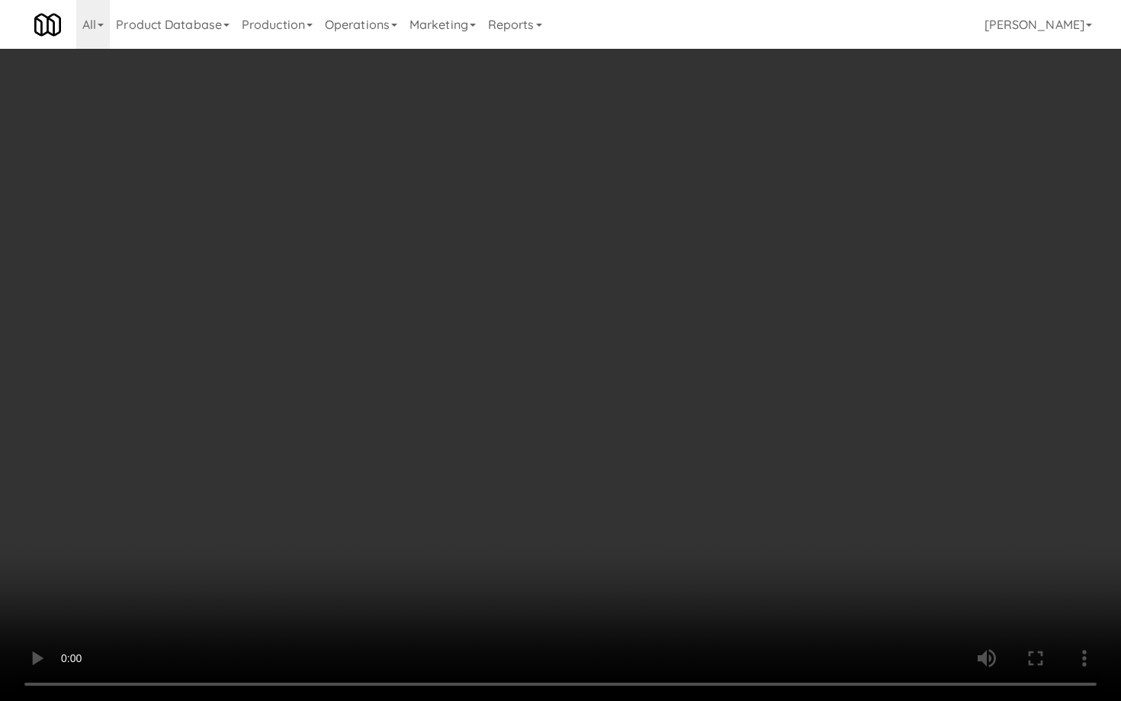
click at [308, 537] on video at bounding box center [560, 350] width 1121 height 701
click at [500, 519] on video at bounding box center [560, 350] width 1121 height 701
click at [855, 518] on video at bounding box center [560, 350] width 1121 height 701
click at [853, 520] on video at bounding box center [560, 350] width 1121 height 701
click at [855, 519] on video at bounding box center [560, 350] width 1121 height 701
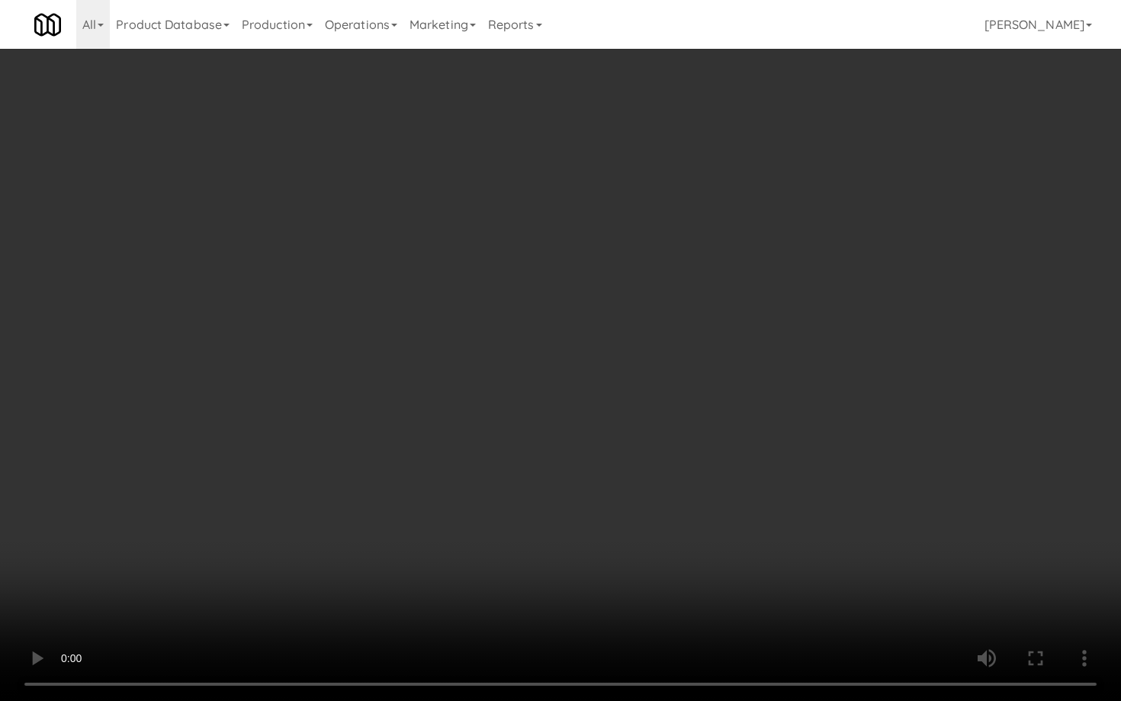
click at [855, 519] on video at bounding box center [560, 350] width 1121 height 701
click at [839, 607] on video at bounding box center [560, 350] width 1121 height 701
click at [840, 607] on video at bounding box center [560, 350] width 1121 height 701
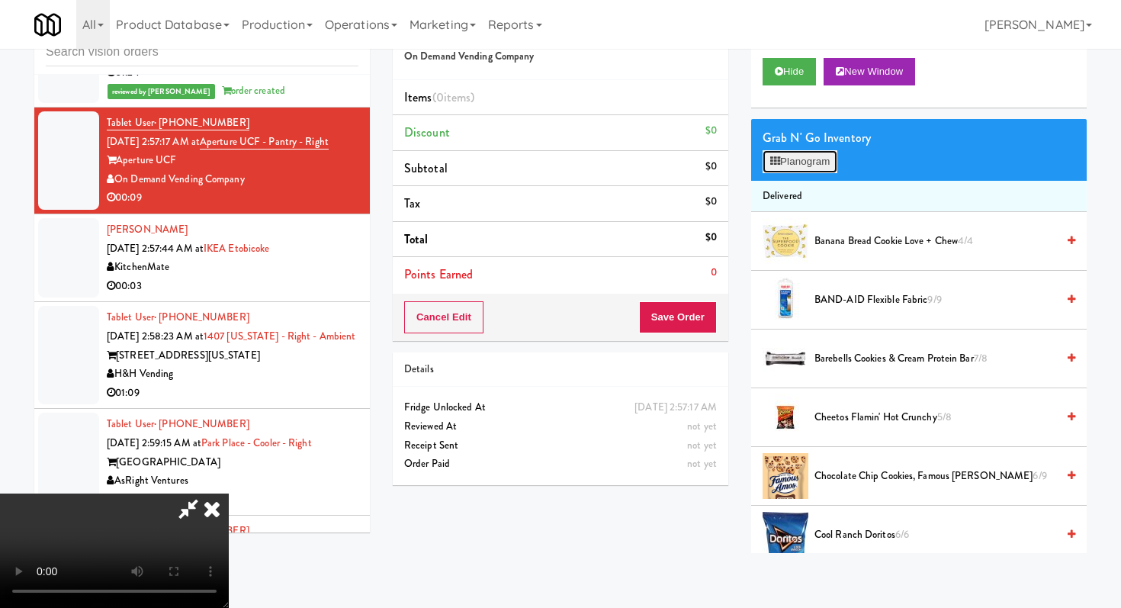
click at [824, 164] on button "Planogram" at bounding box center [800, 161] width 75 height 23
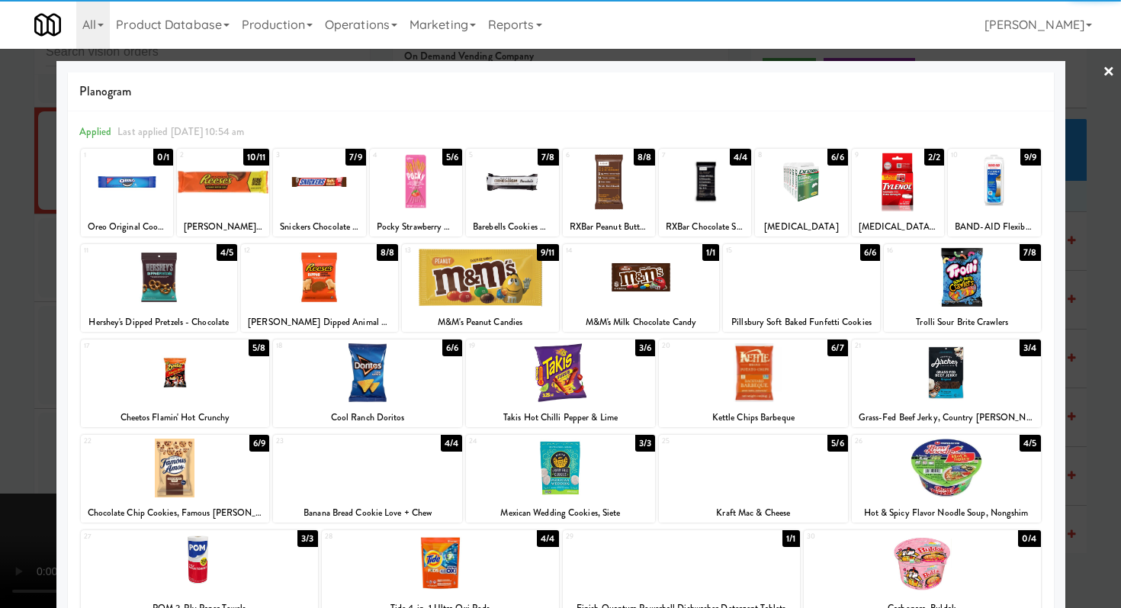
click at [802, 296] on div at bounding box center [801, 277] width 157 height 59
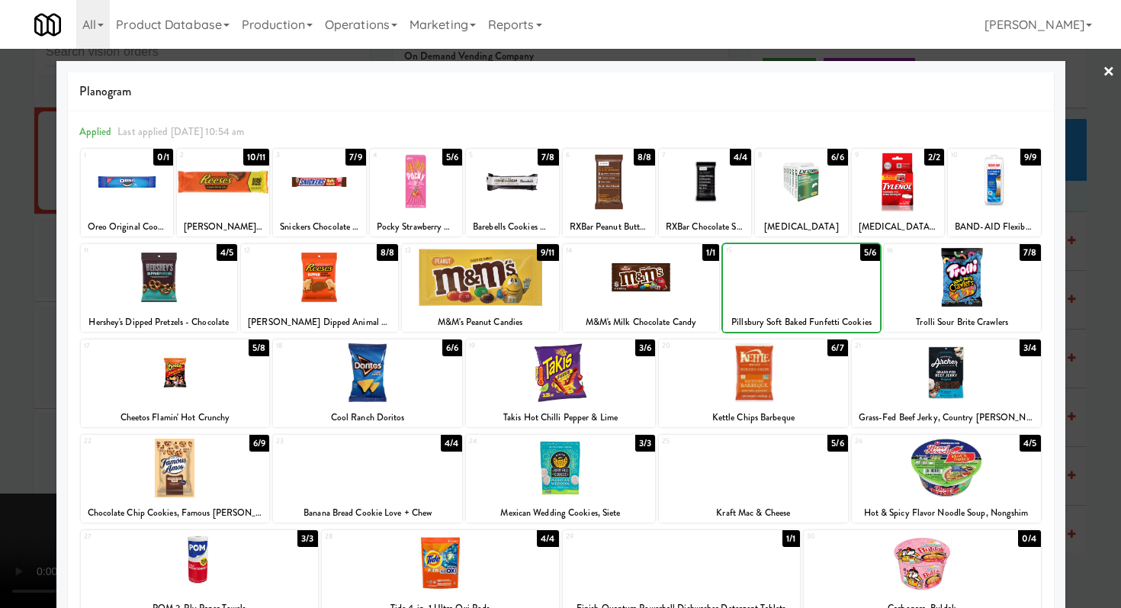
click at [0, 296] on div at bounding box center [560, 304] width 1121 height 608
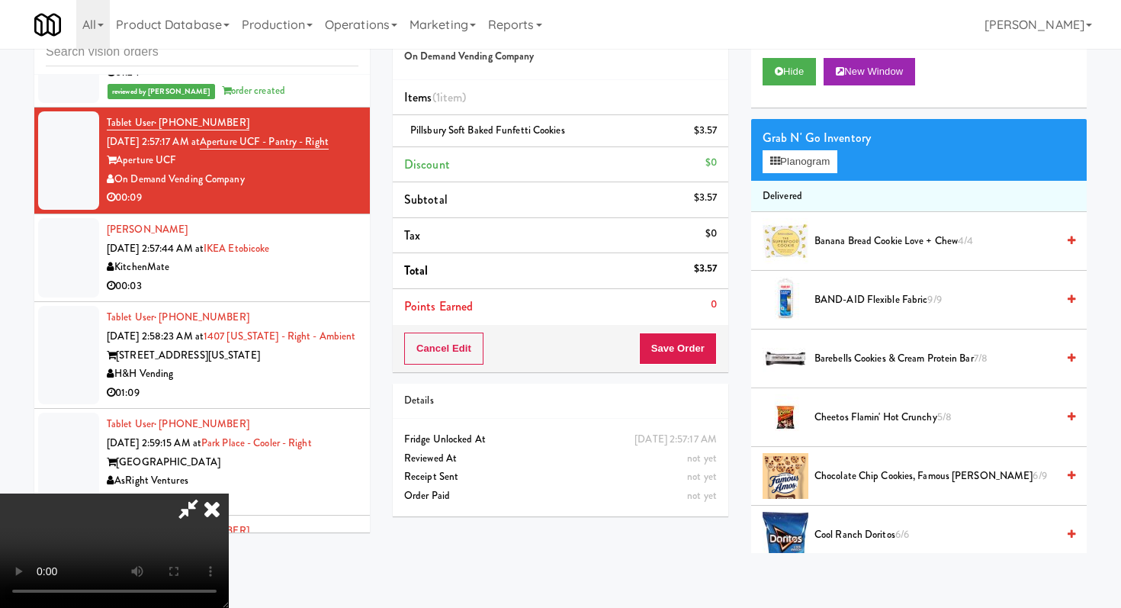
scroll to position [151, 0]
click at [709, 364] on button "Save Order" at bounding box center [678, 349] width 78 height 32
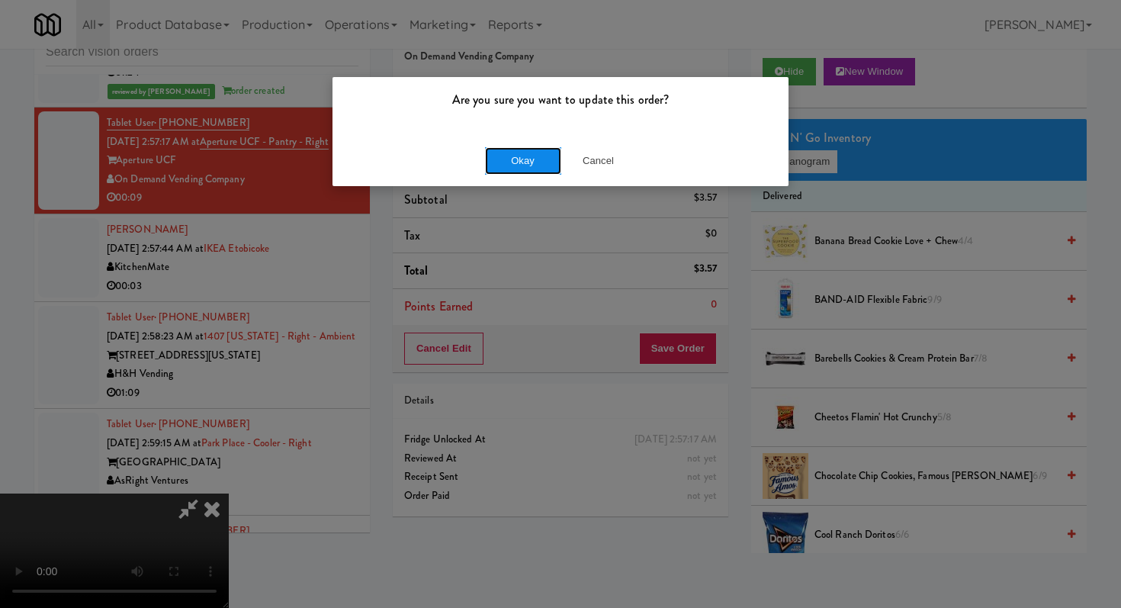
click at [496, 157] on button "Okay" at bounding box center [523, 160] width 76 height 27
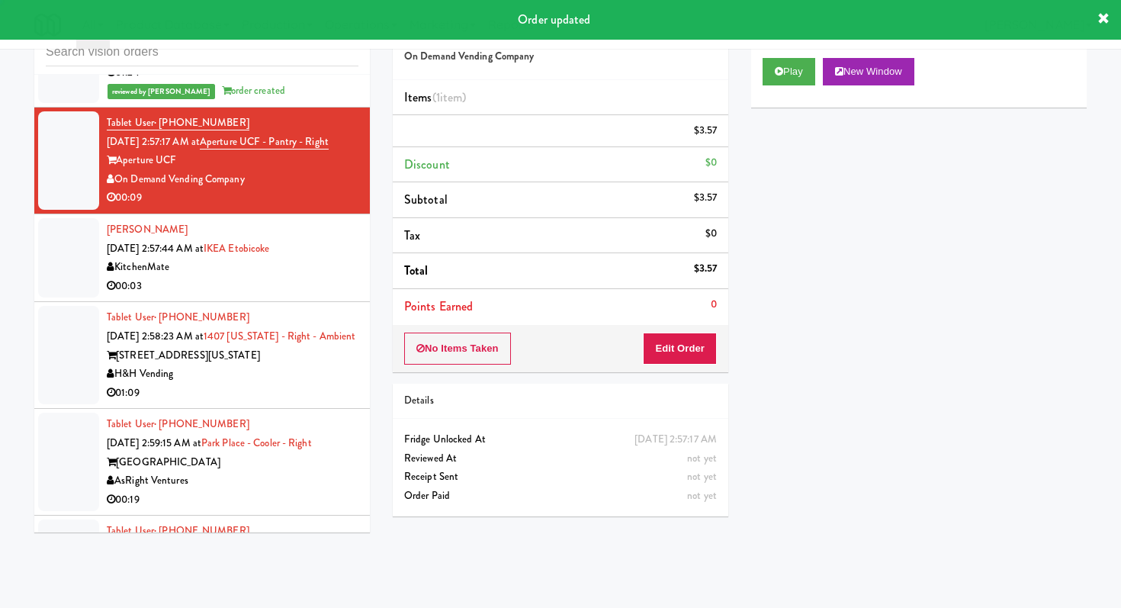
scroll to position [0, 0]
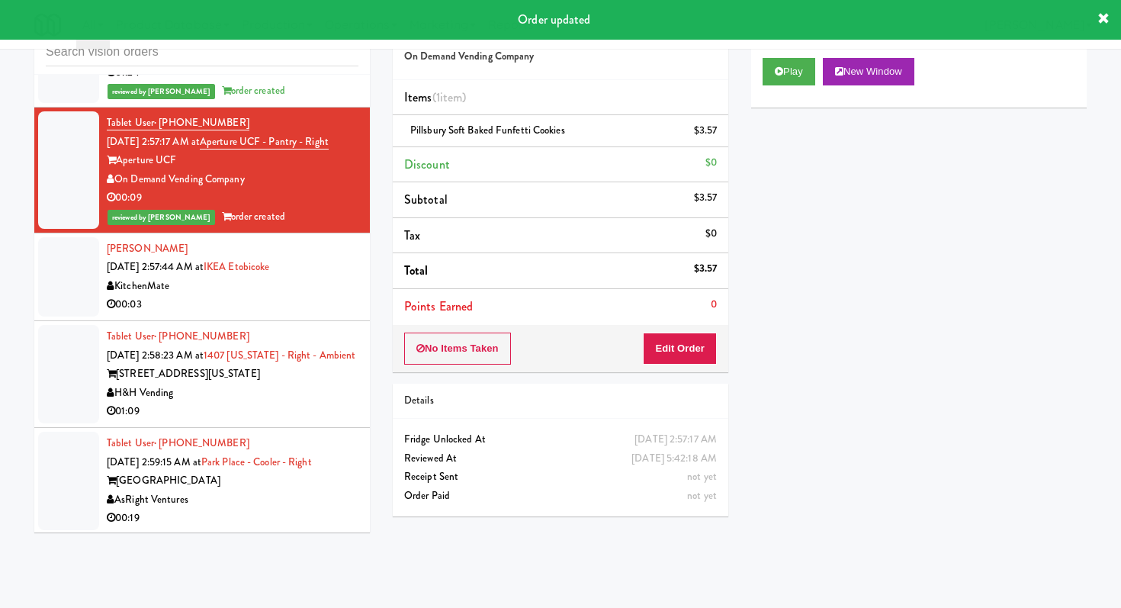
drag, startPoint x: 298, startPoint y: 291, endPoint x: 318, endPoint y: 280, distance: 22.9
click at [298, 295] on div "00:03" at bounding box center [233, 304] width 252 height 19
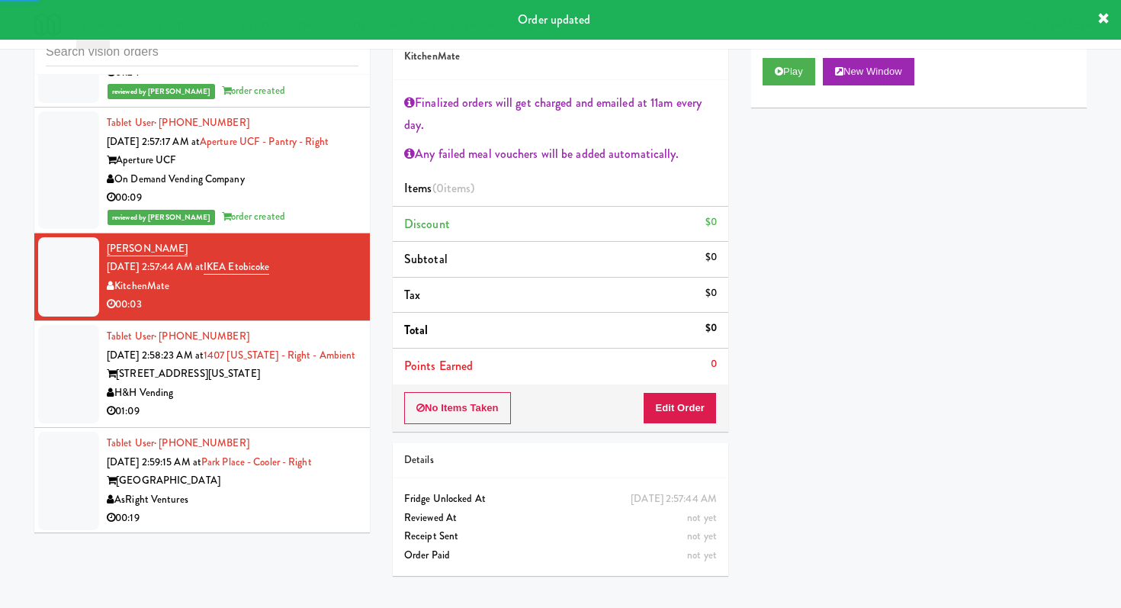
click at [320, 405] on div "01:09" at bounding box center [233, 411] width 252 height 19
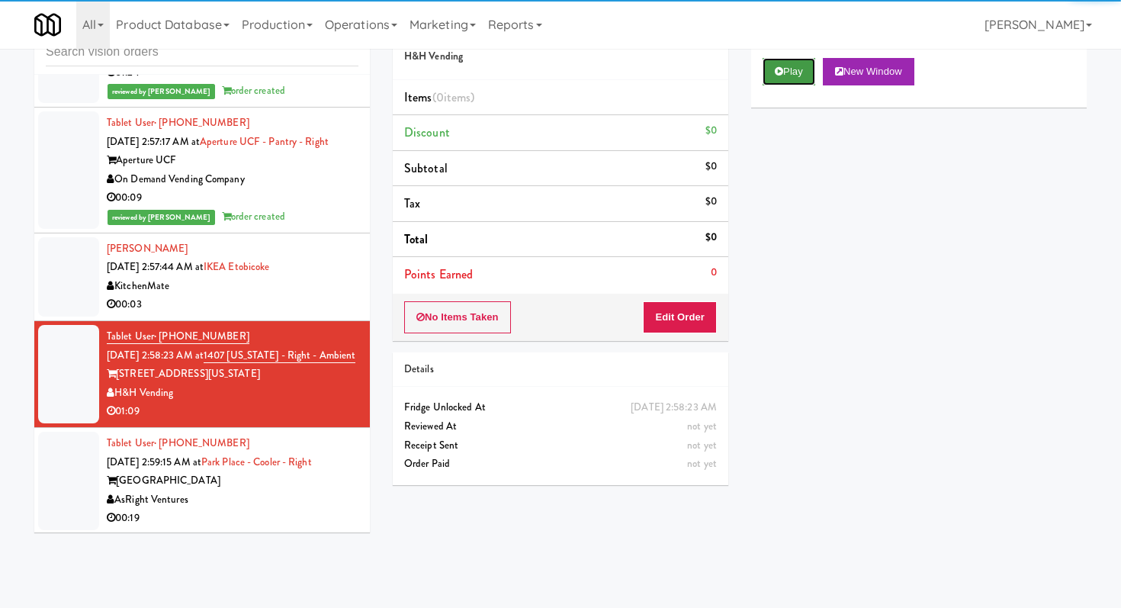
click at [793, 79] on button "Play" at bounding box center [789, 71] width 53 height 27
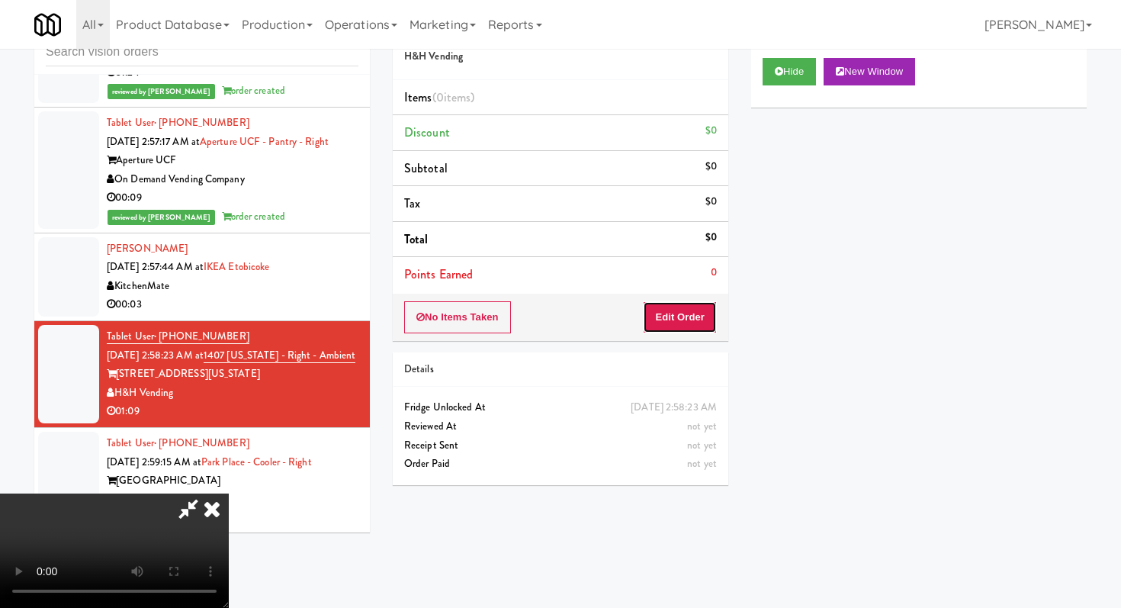
click at [692, 326] on button "Edit Order" at bounding box center [680, 317] width 74 height 32
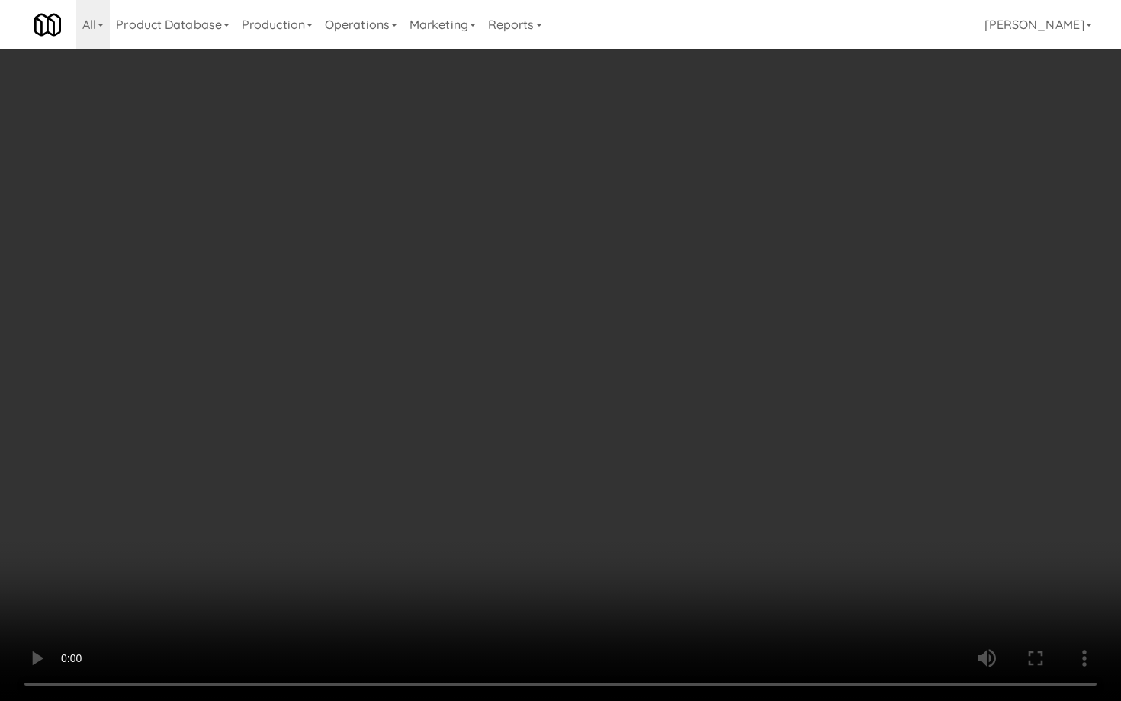
click at [792, 519] on video at bounding box center [560, 350] width 1121 height 701
click at [772, 482] on video at bounding box center [560, 350] width 1121 height 701
click at [765, 445] on video at bounding box center [560, 350] width 1121 height 701
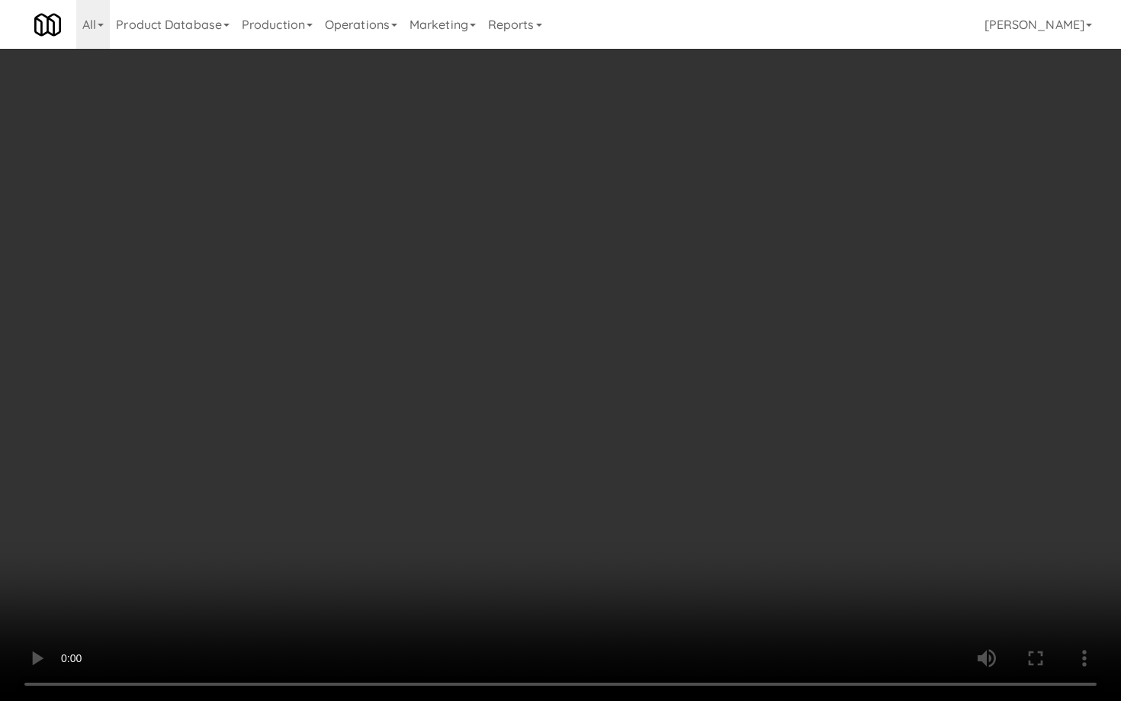
click at [765, 446] on video at bounding box center [560, 350] width 1121 height 701
click at [850, 425] on video at bounding box center [560, 350] width 1121 height 701
click at [795, 468] on video at bounding box center [560, 350] width 1121 height 701
click at [824, 448] on video at bounding box center [560, 350] width 1121 height 701
click at [831, 448] on video at bounding box center [560, 350] width 1121 height 701
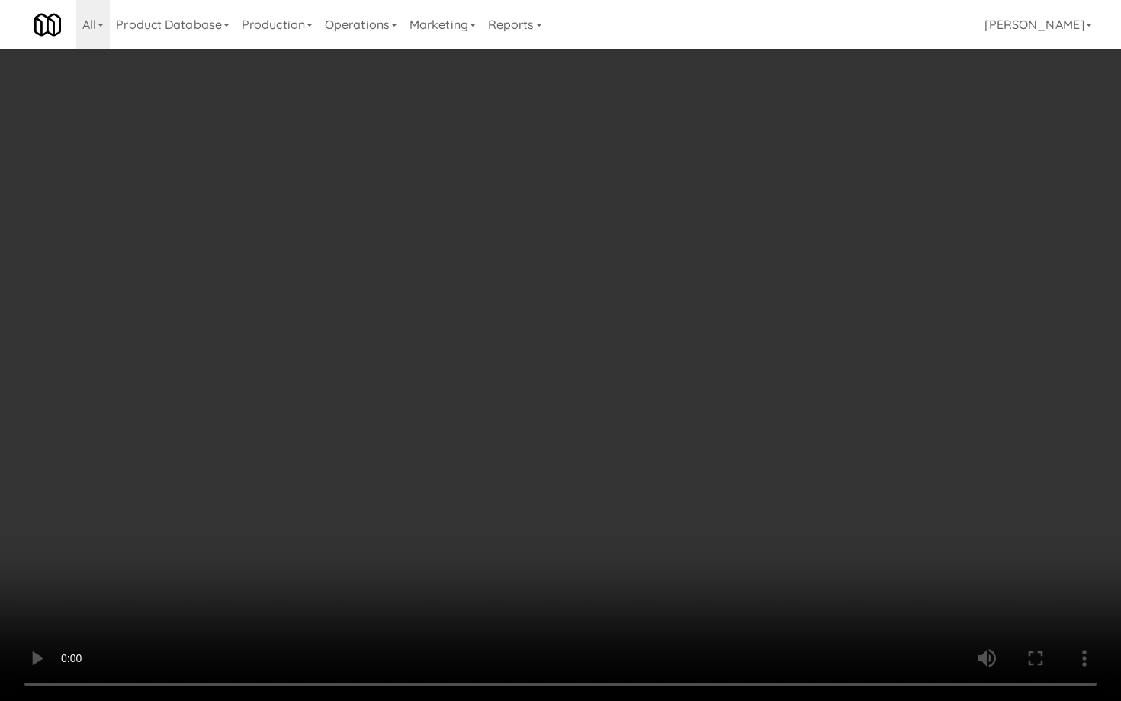
click at [848, 446] on video at bounding box center [560, 350] width 1121 height 701
click at [846, 449] on video at bounding box center [560, 350] width 1121 height 701
click at [884, 462] on video at bounding box center [560, 350] width 1121 height 701
click at [884, 461] on video at bounding box center [560, 350] width 1121 height 701
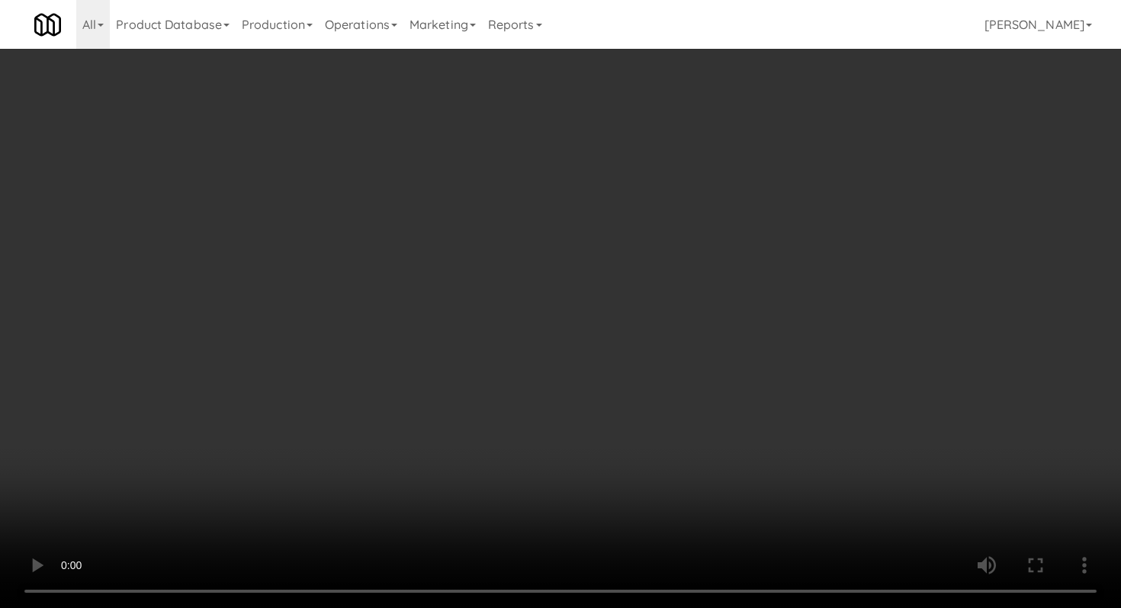
scroll to position [1233, 0]
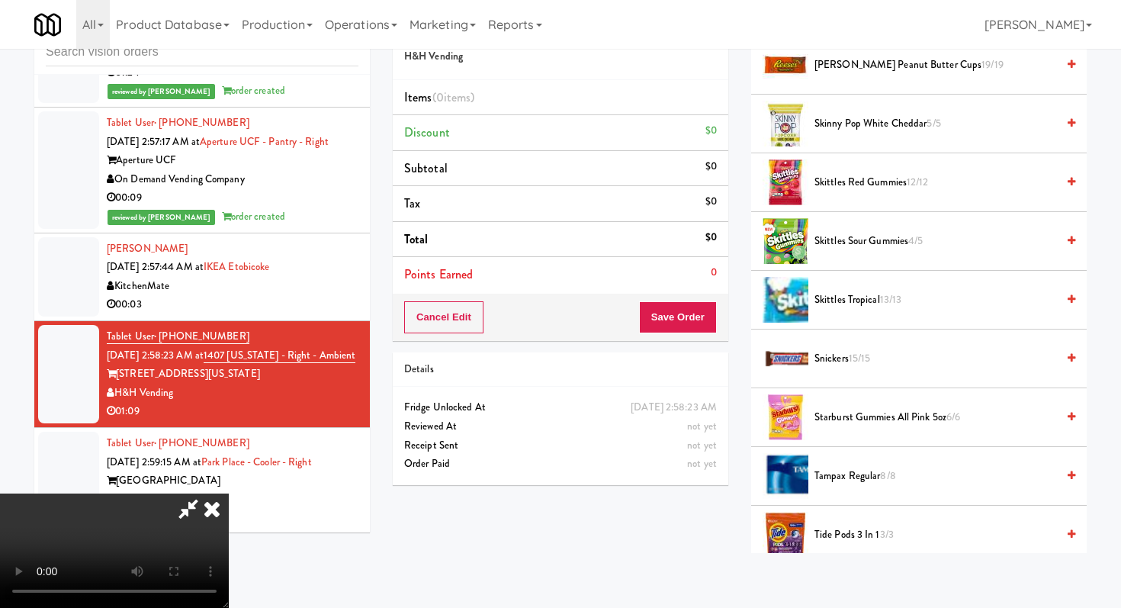
click at [845, 246] on span "Skittles Sour Gummies 4/5" at bounding box center [936, 241] width 242 height 19
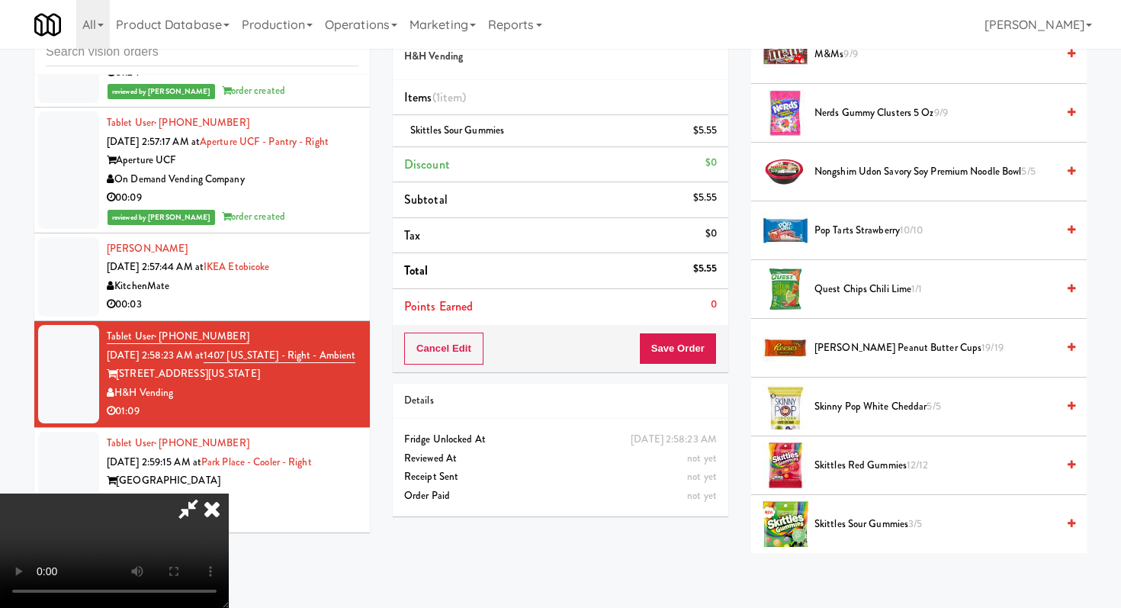
scroll to position [738, 0]
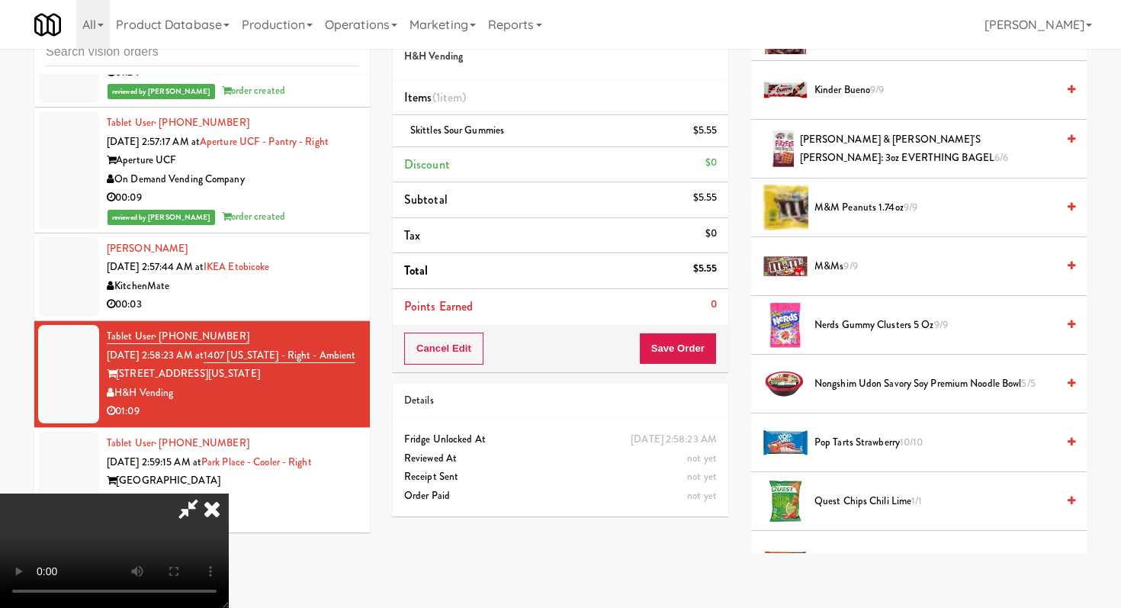
click at [825, 101] on li "Kinder Bueno 9/9" at bounding box center [919, 90] width 336 height 59
click at [828, 82] on span "Kinder Bueno 9/9" at bounding box center [936, 90] width 242 height 19
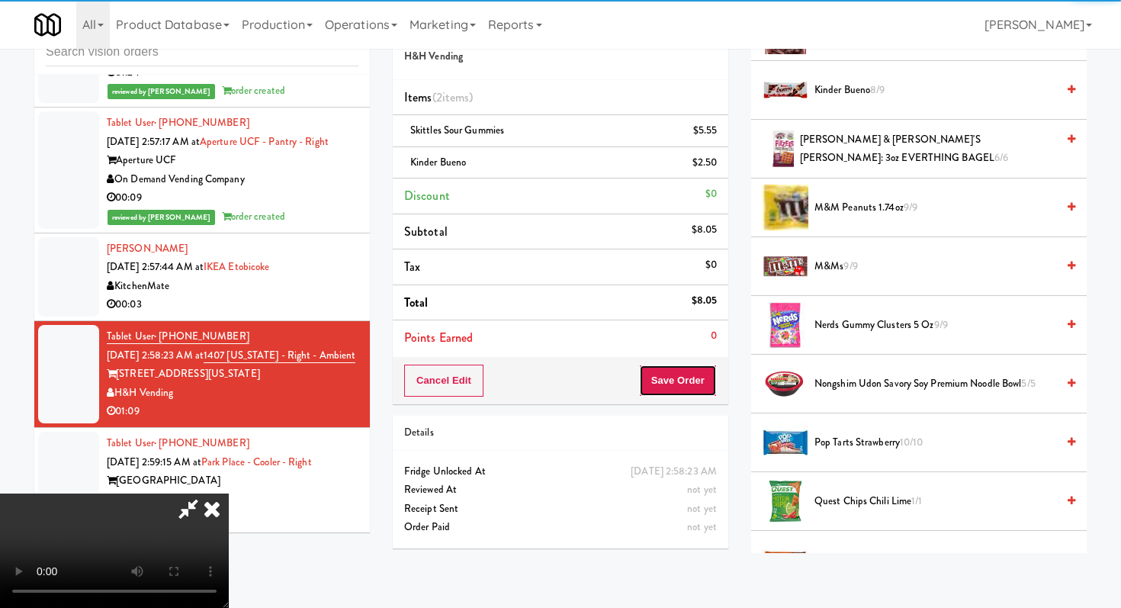
click at [701, 379] on button "Save Order" at bounding box center [678, 381] width 78 height 32
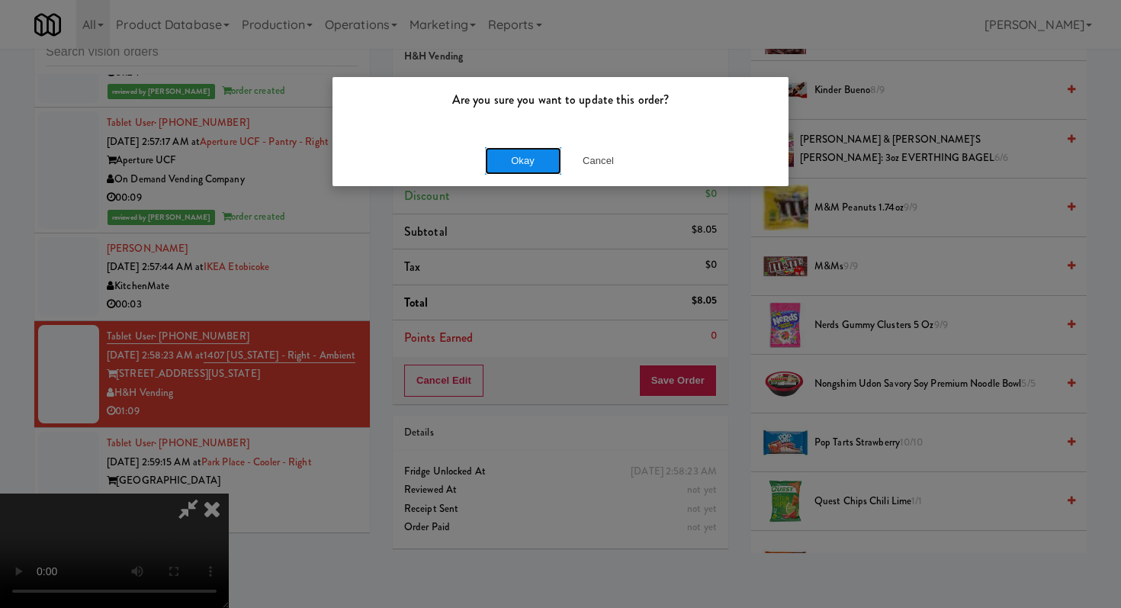
click at [517, 147] on button "Okay" at bounding box center [523, 160] width 76 height 27
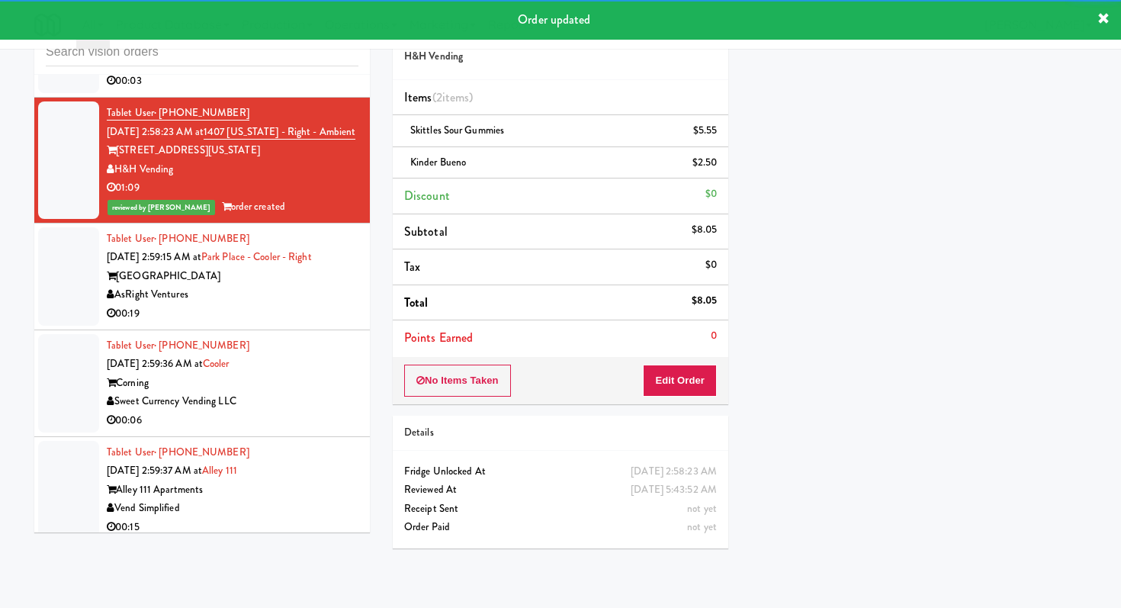
scroll to position [2681, 0]
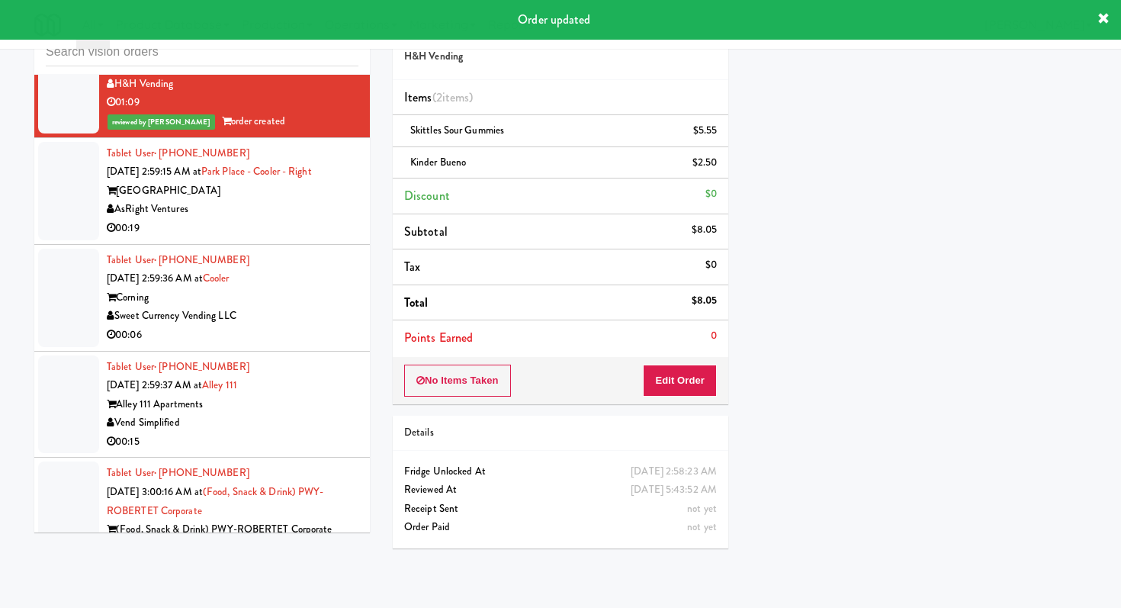
click at [332, 233] on div "00:19" at bounding box center [233, 228] width 252 height 19
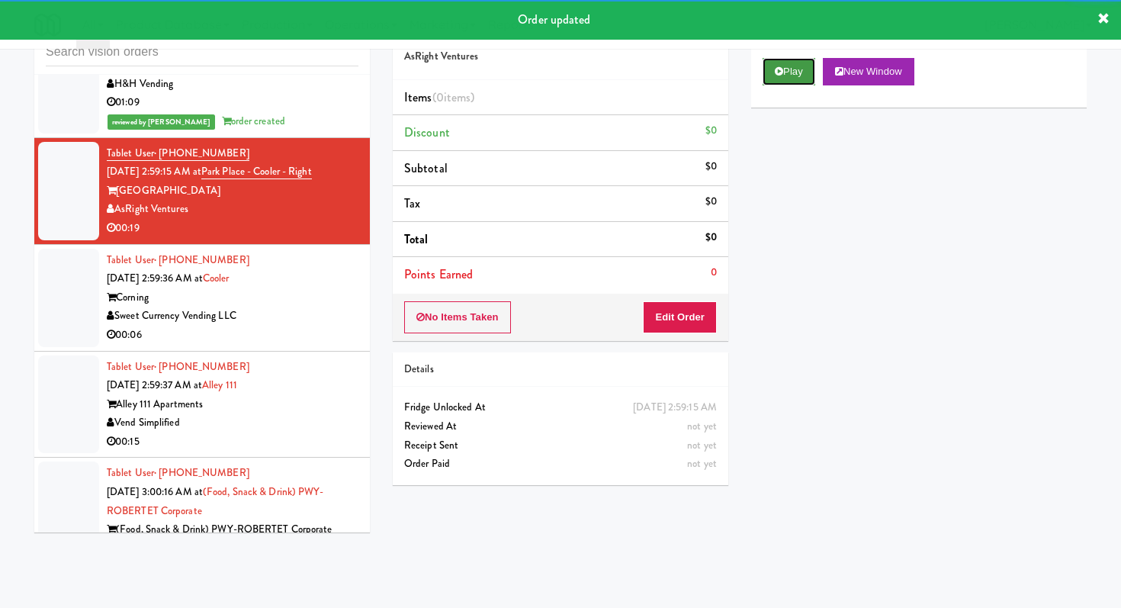
click at [790, 76] on button "Play" at bounding box center [789, 71] width 53 height 27
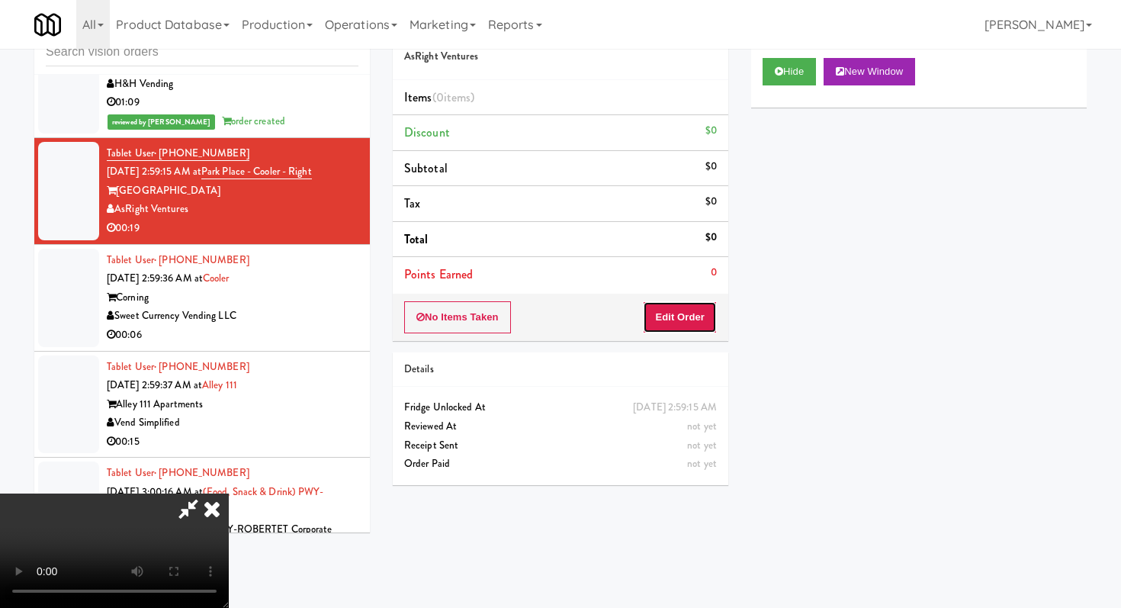
click at [708, 317] on button "Edit Order" at bounding box center [680, 317] width 74 height 32
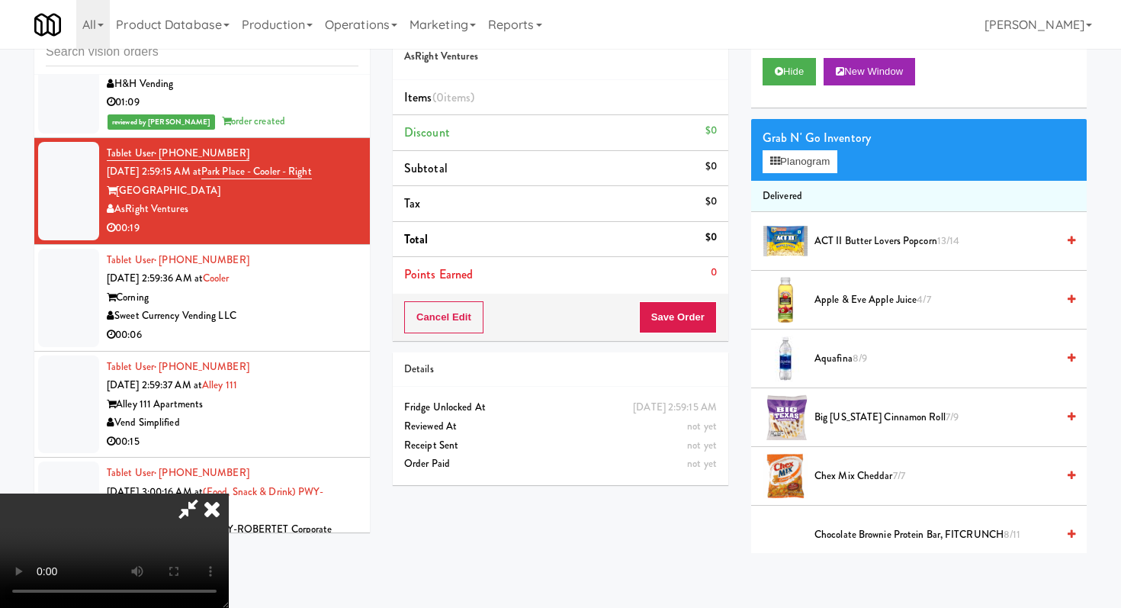
click at [229, 493] on video at bounding box center [114, 550] width 229 height 114
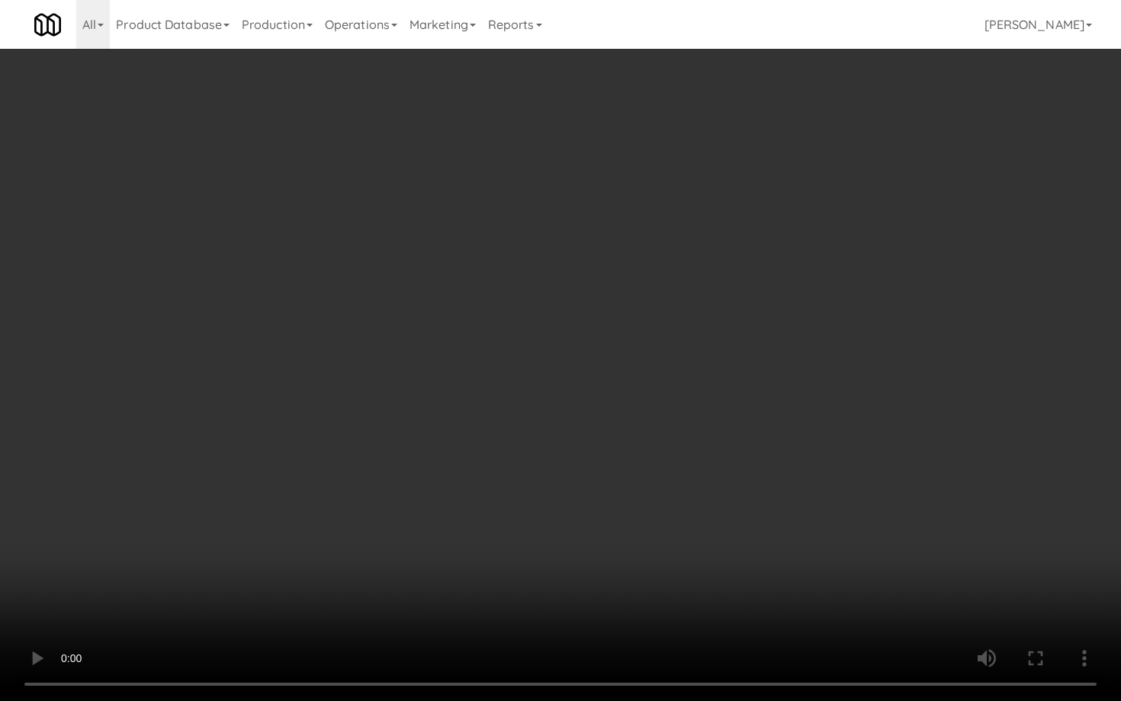
click at [788, 531] on video at bounding box center [560, 350] width 1121 height 701
click at [795, 511] on video at bounding box center [560, 350] width 1121 height 701
click at [806, 492] on video at bounding box center [560, 350] width 1121 height 701
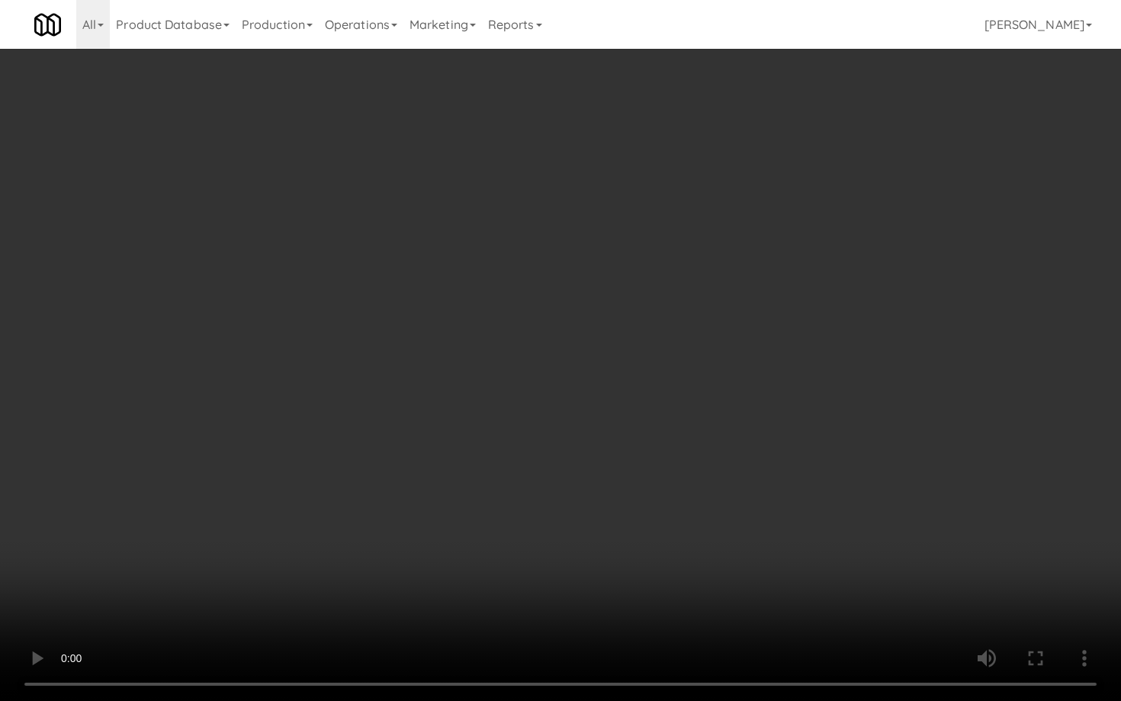
click at [806, 492] on video at bounding box center [560, 350] width 1121 height 701
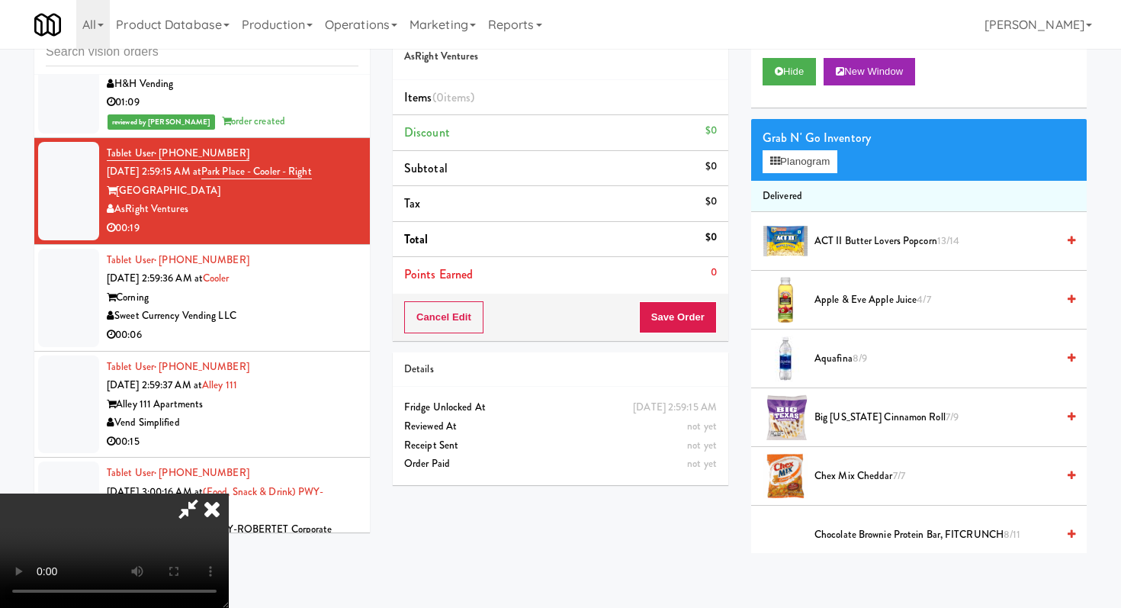
click at [843, 296] on span "Apple & Eve Apple Juice 4/7" at bounding box center [936, 300] width 242 height 19
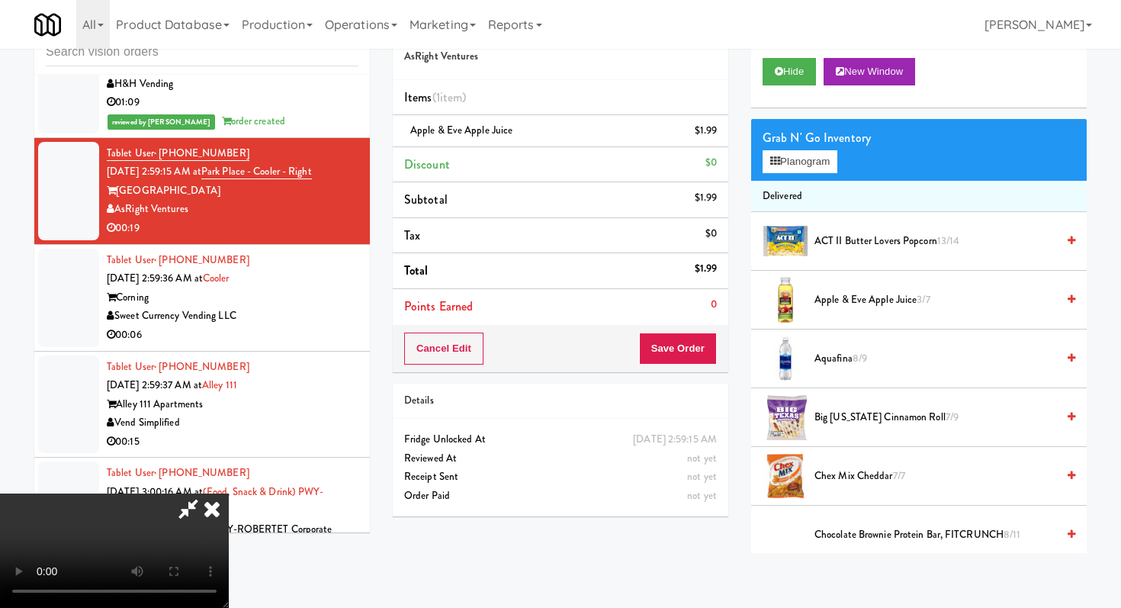
click at [802, 147] on div "Grab N' Go Inventory" at bounding box center [919, 138] width 313 height 23
click at [802, 153] on button "Planogram" at bounding box center [800, 161] width 75 height 23
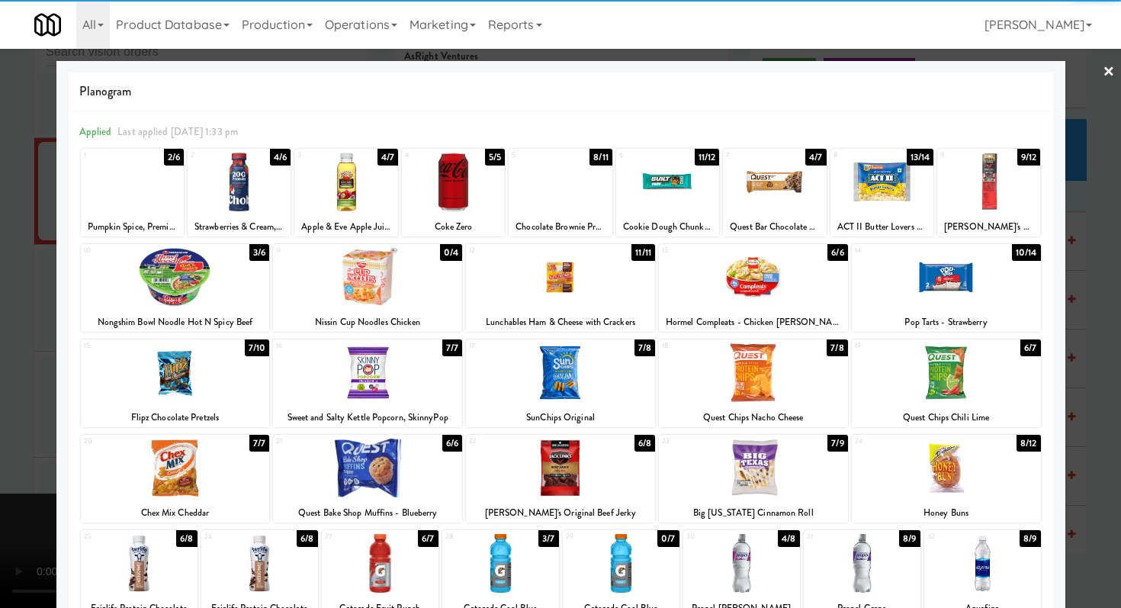
click at [114, 171] on div at bounding box center [132, 182] width 103 height 59
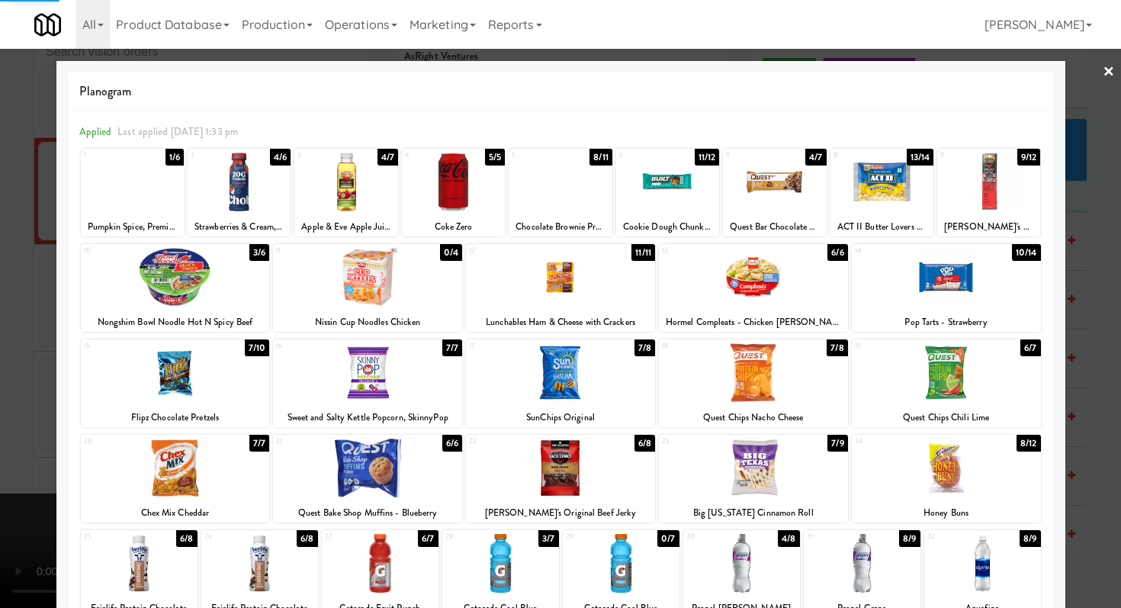
click at [6, 235] on div at bounding box center [560, 304] width 1121 height 608
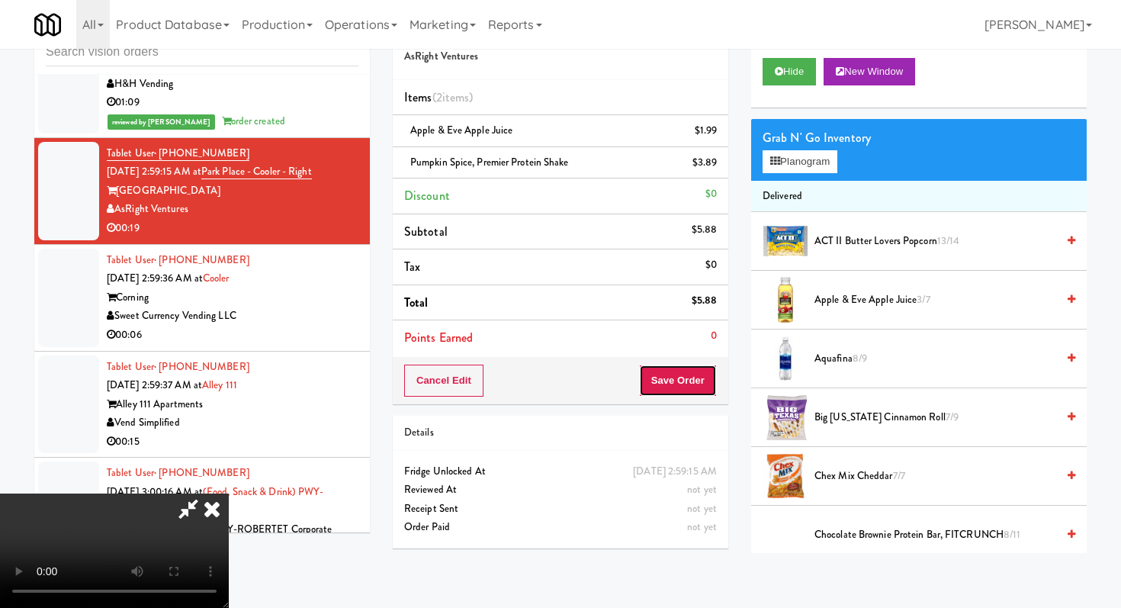
click at [689, 390] on button "Save Order" at bounding box center [678, 381] width 78 height 32
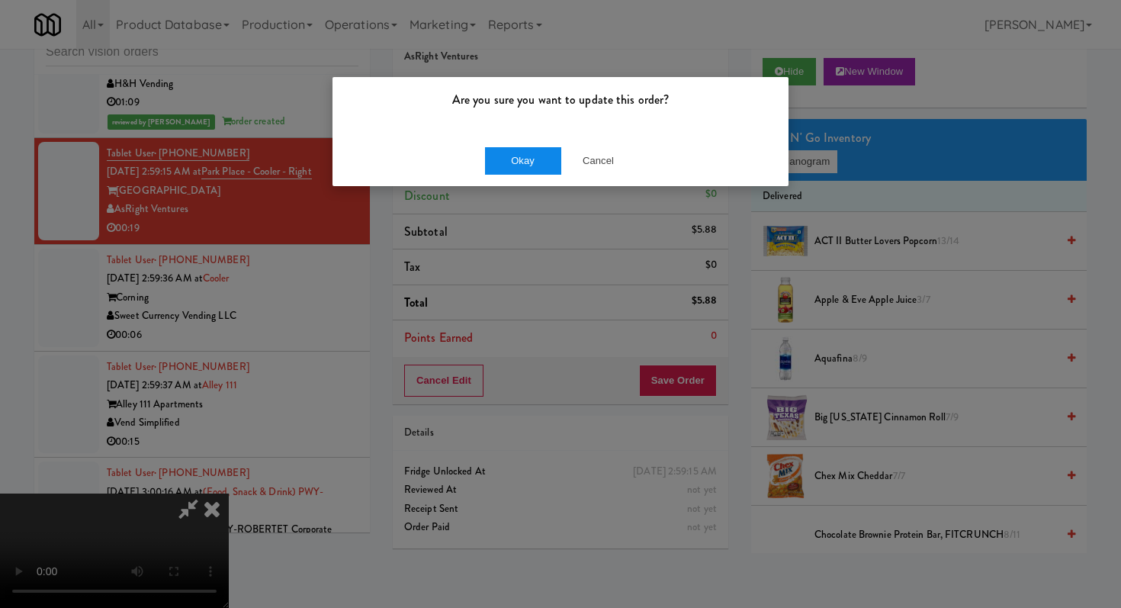
click at [506, 146] on div "Okay Cancel" at bounding box center [561, 160] width 456 height 51
click at [508, 153] on button "Okay" at bounding box center [523, 160] width 76 height 27
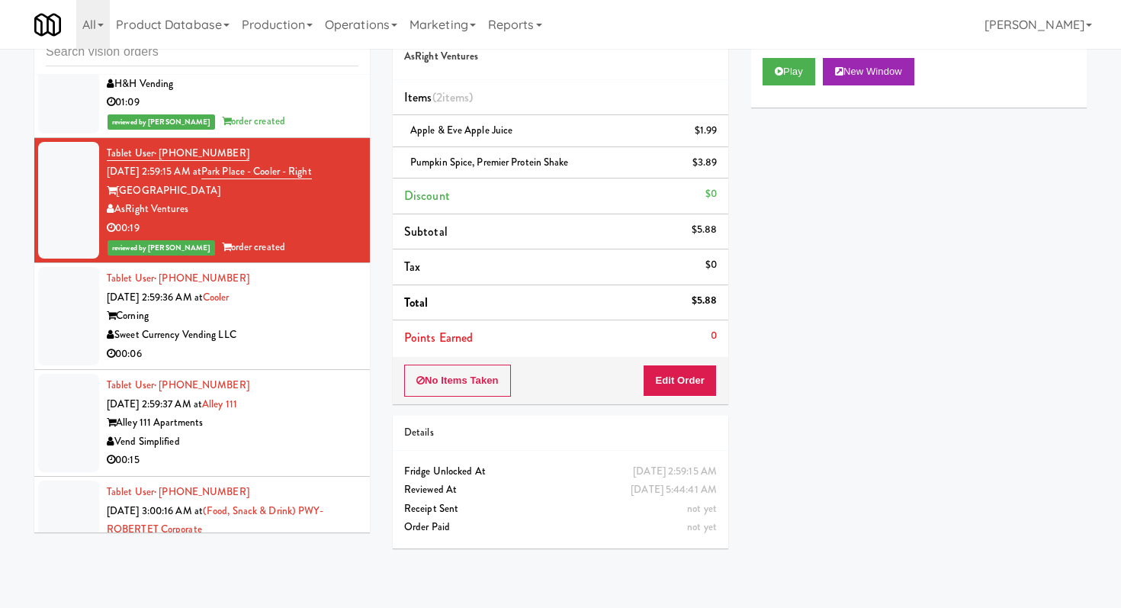
click at [342, 351] on div "00:06" at bounding box center [233, 354] width 252 height 19
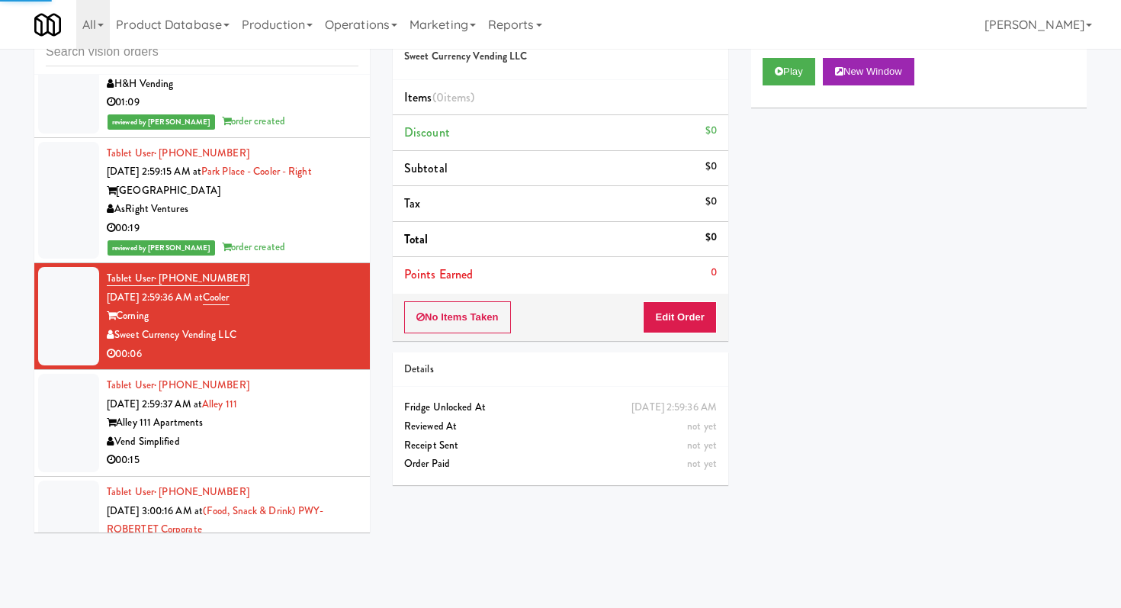
click at [794, 50] on div "Play New Window" at bounding box center [919, 77] width 336 height 61
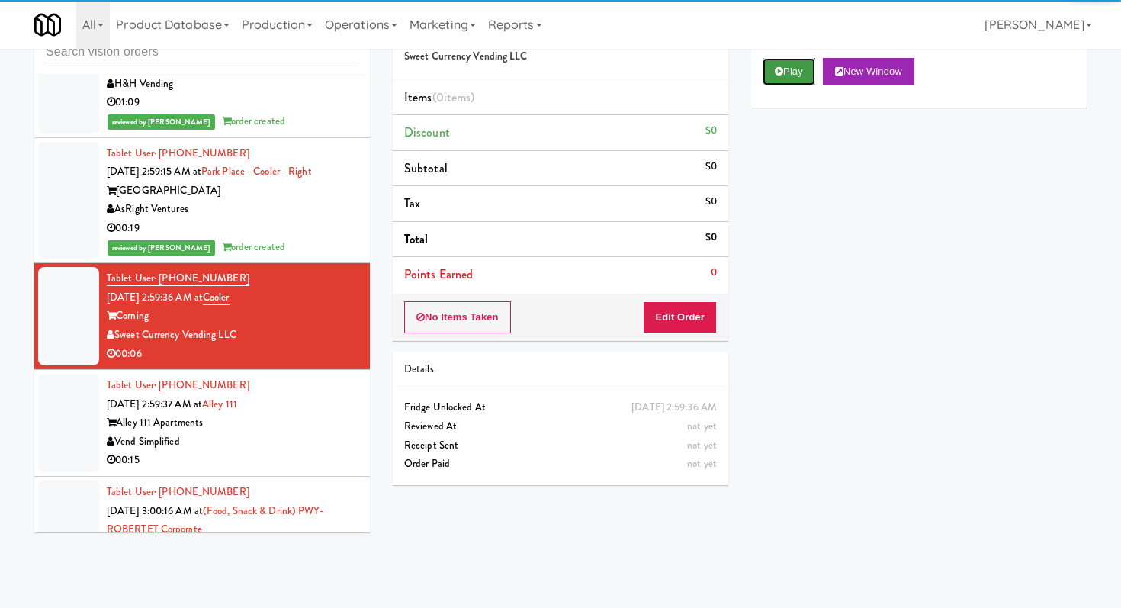
click at [794, 70] on button "Play" at bounding box center [789, 71] width 53 height 27
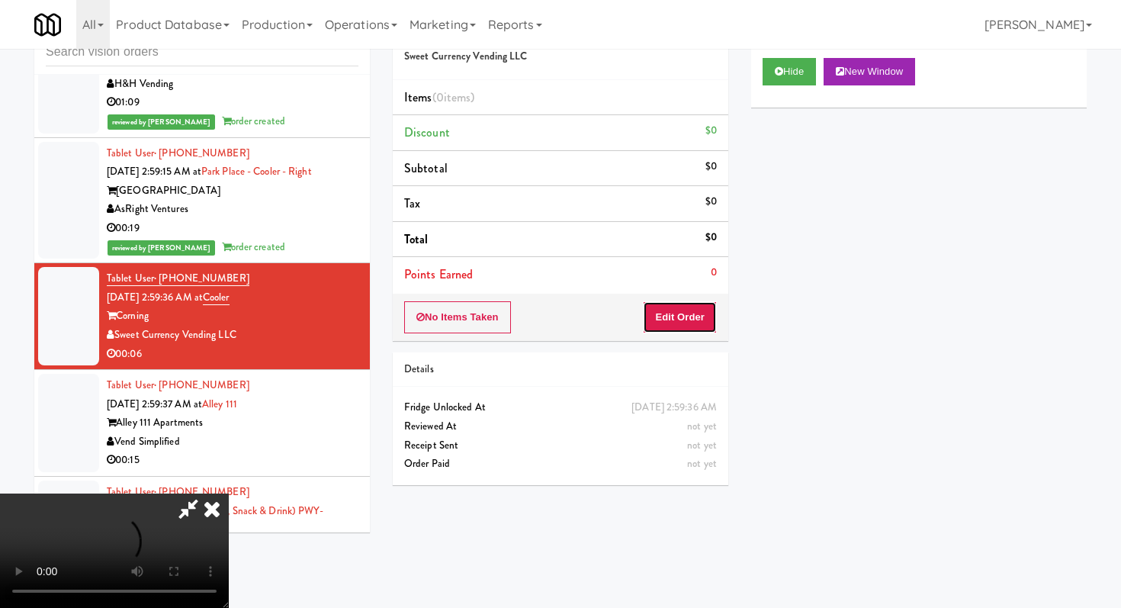
click at [693, 316] on button "Edit Order" at bounding box center [680, 317] width 74 height 32
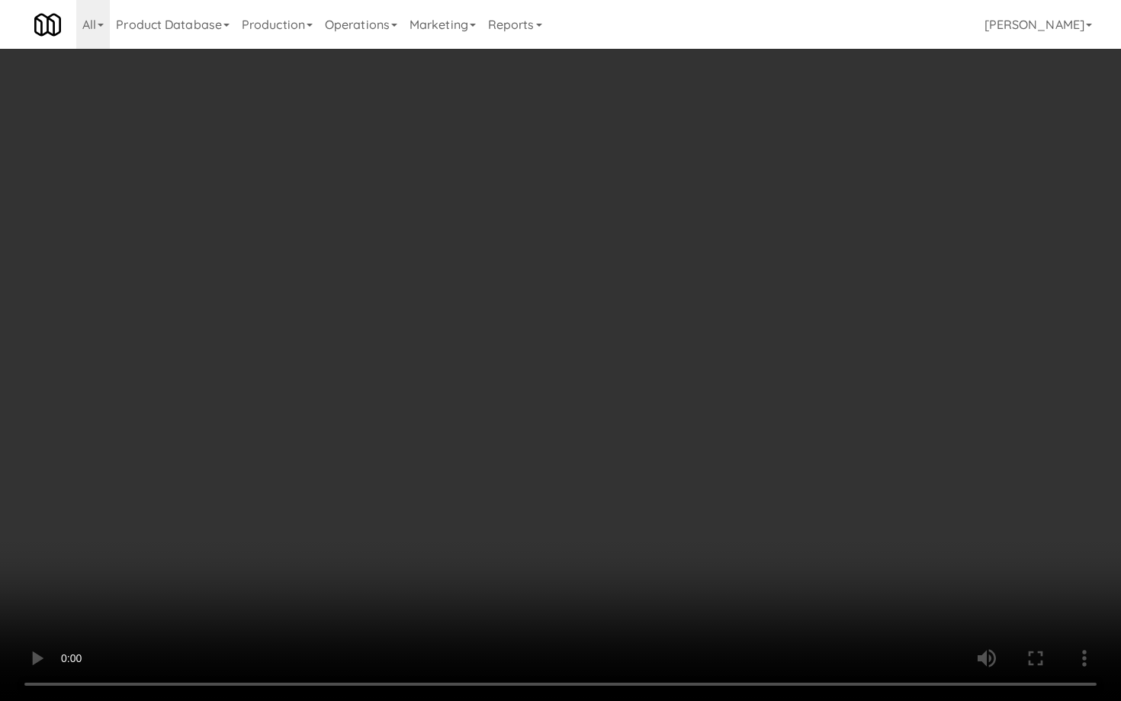
click at [715, 452] on video at bounding box center [560, 350] width 1121 height 701
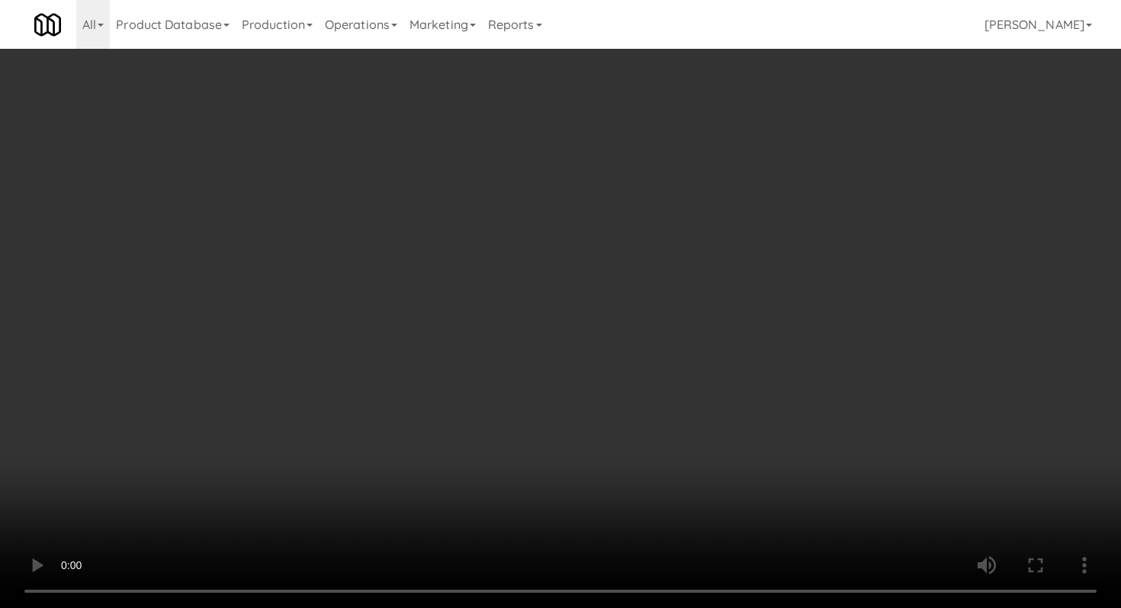
scroll to position [1033, 0]
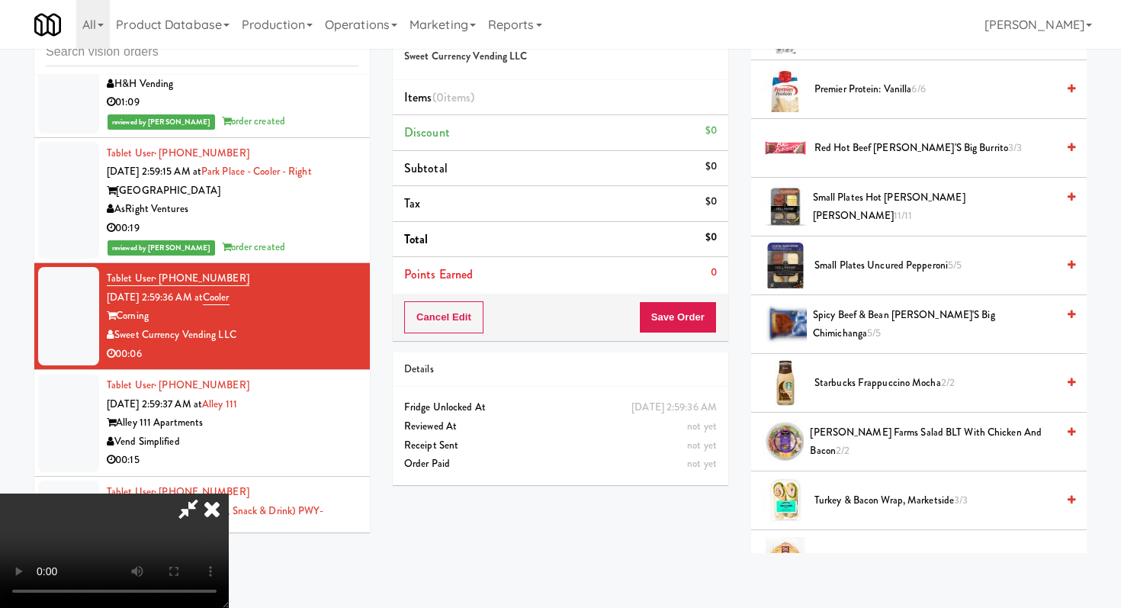
click at [900, 327] on span "Spicy Beef & Bean [PERSON_NAME]'s Big Chimichanga 5/5" at bounding box center [934, 324] width 243 height 37
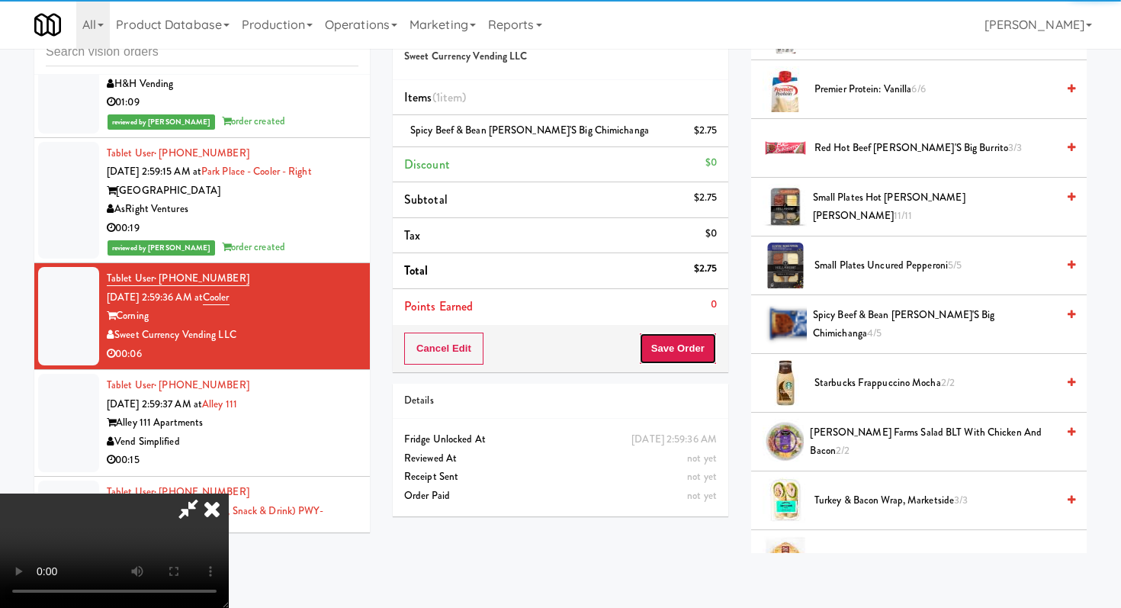
click at [700, 346] on button "Save Order" at bounding box center [678, 349] width 78 height 32
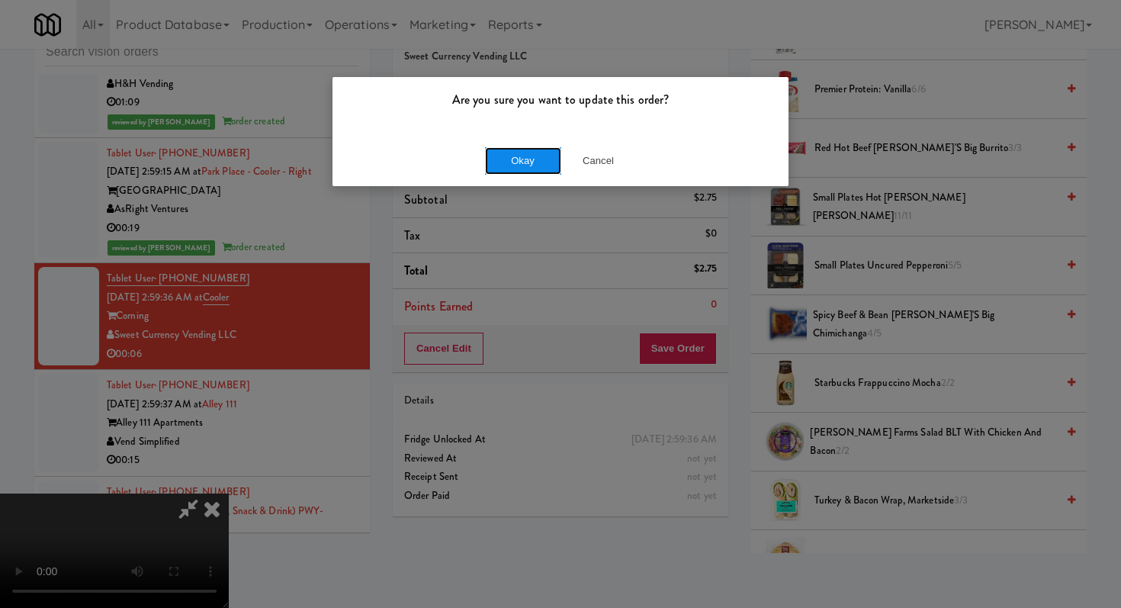
click at [520, 154] on button "Okay" at bounding box center [523, 160] width 76 height 27
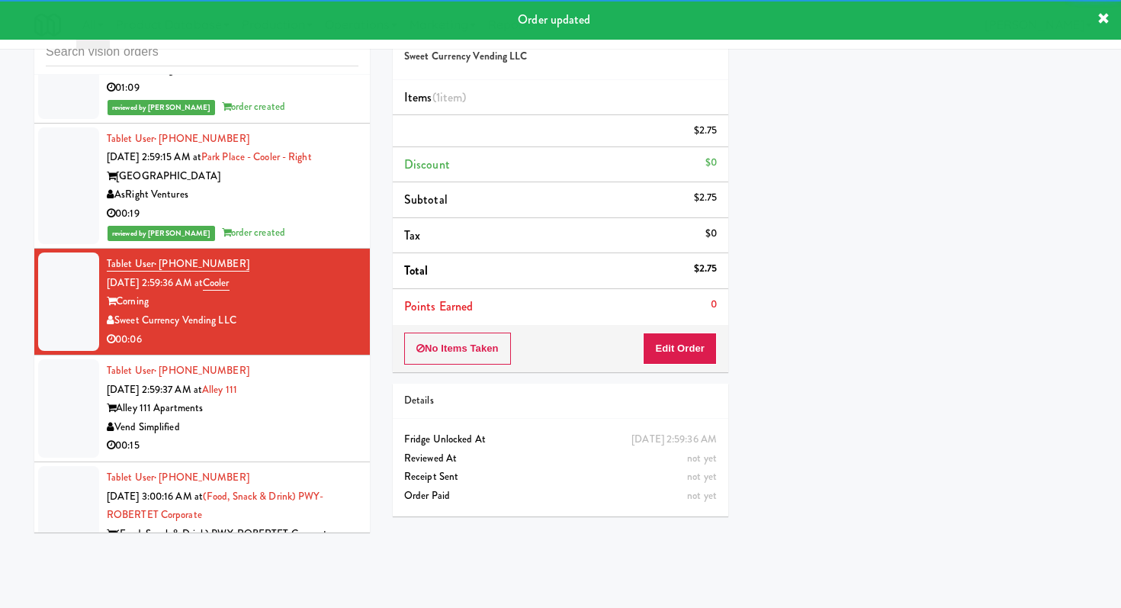
scroll to position [2719, 0]
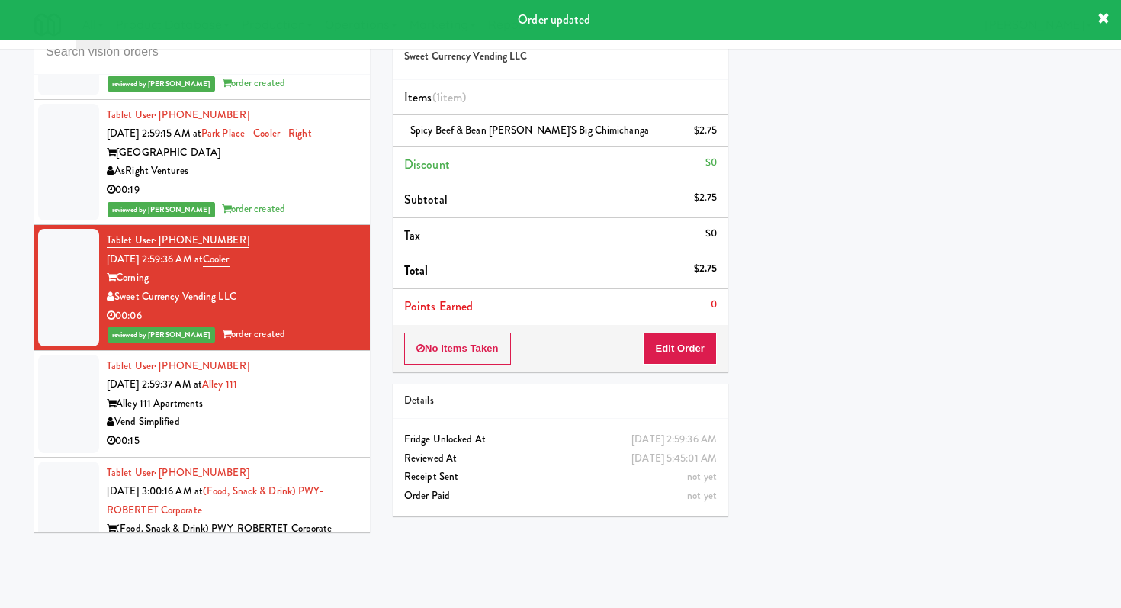
click at [340, 409] on div "Alley 111 Apartments" at bounding box center [233, 403] width 252 height 19
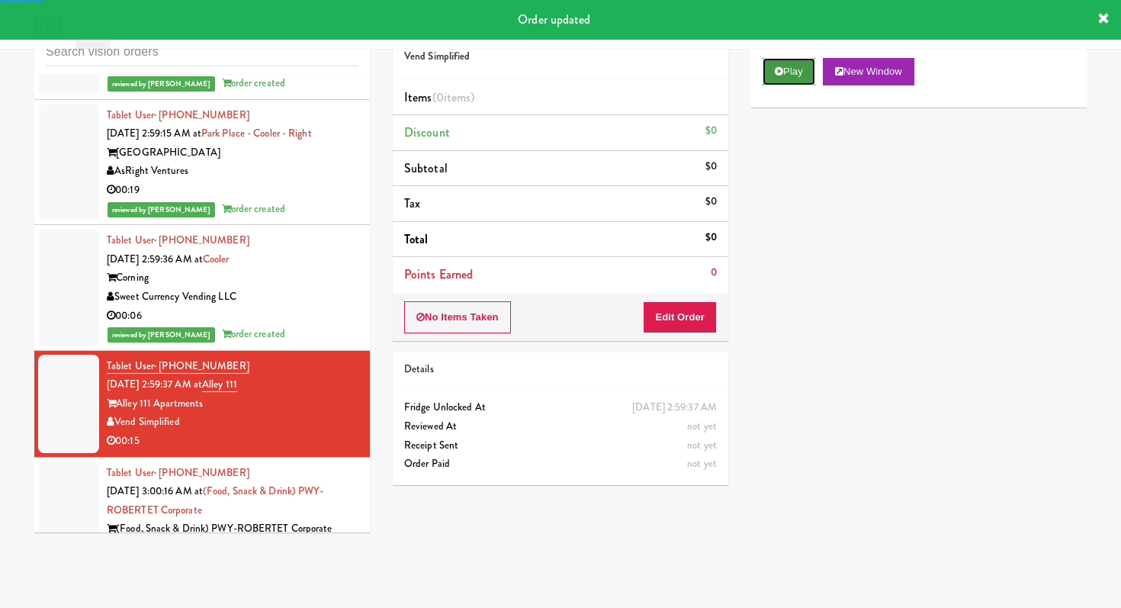
click at [776, 73] on icon at bounding box center [779, 71] width 8 height 10
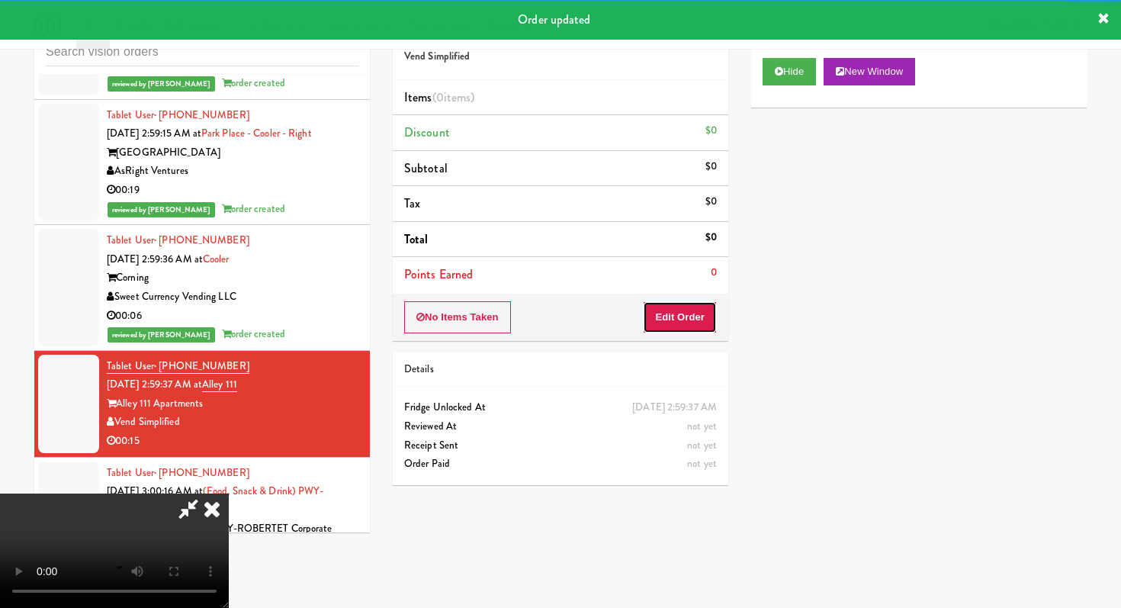
click at [690, 320] on button "Edit Order" at bounding box center [680, 317] width 74 height 32
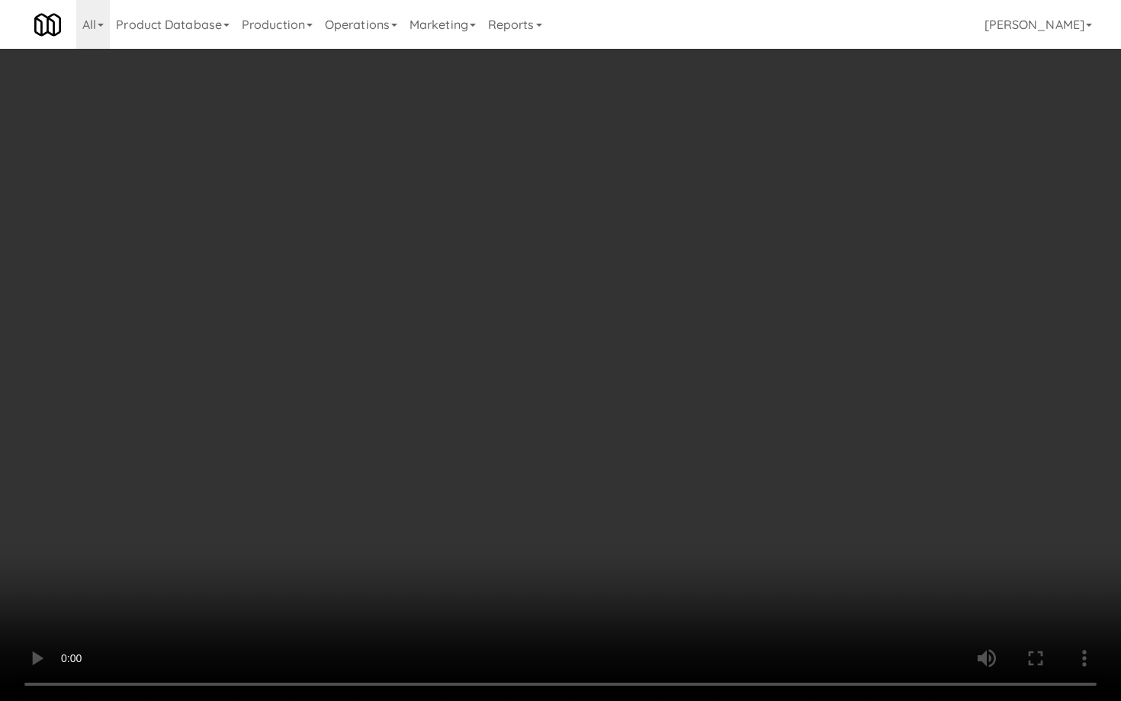
click at [744, 492] on video at bounding box center [560, 350] width 1121 height 701
click at [640, 455] on video at bounding box center [560, 350] width 1121 height 701
click at [676, 422] on video at bounding box center [560, 350] width 1121 height 701
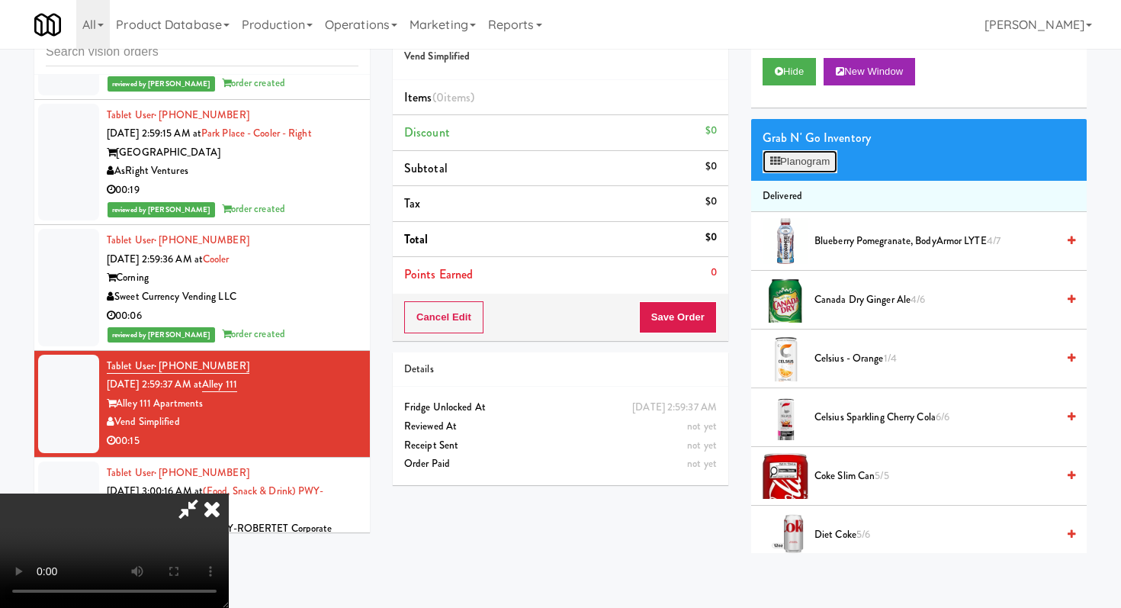
click at [803, 154] on button "Planogram" at bounding box center [800, 161] width 75 height 23
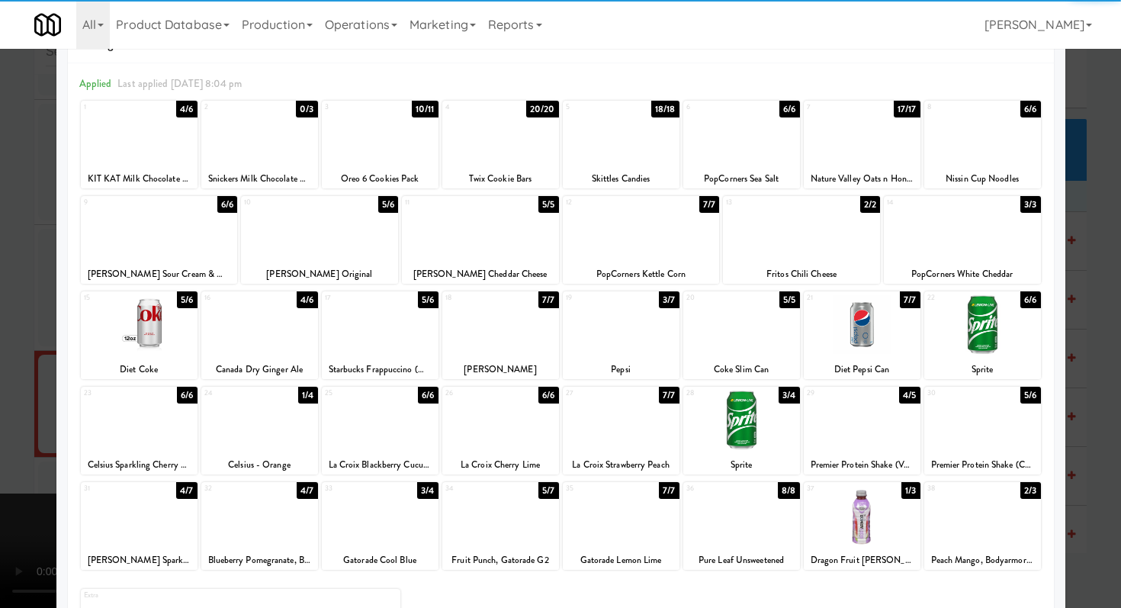
scroll to position [49, 0]
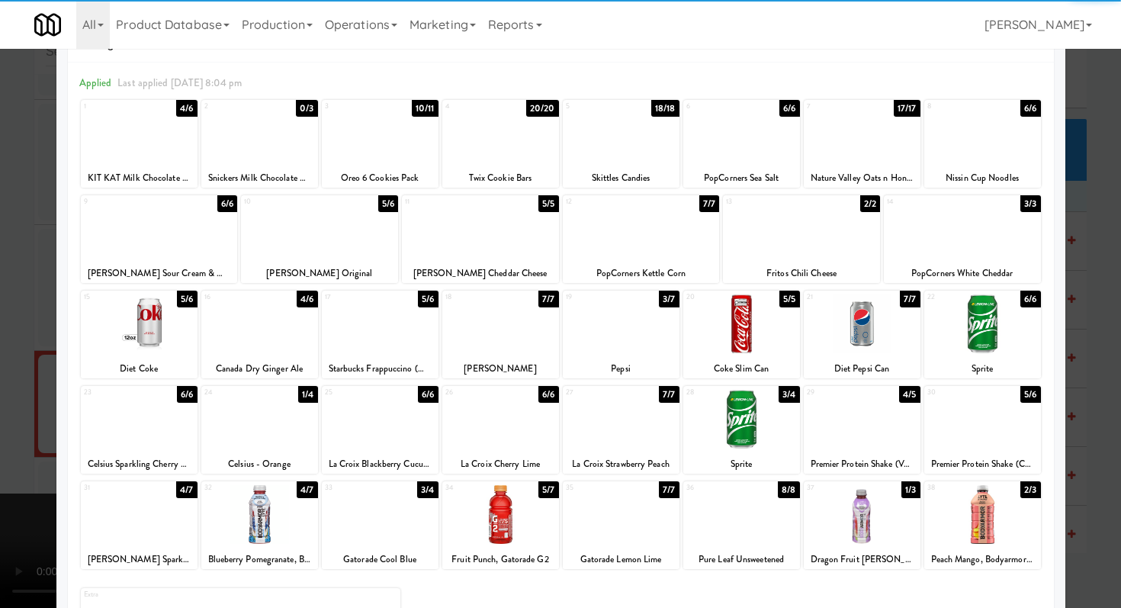
click at [140, 504] on div at bounding box center [139, 514] width 117 height 59
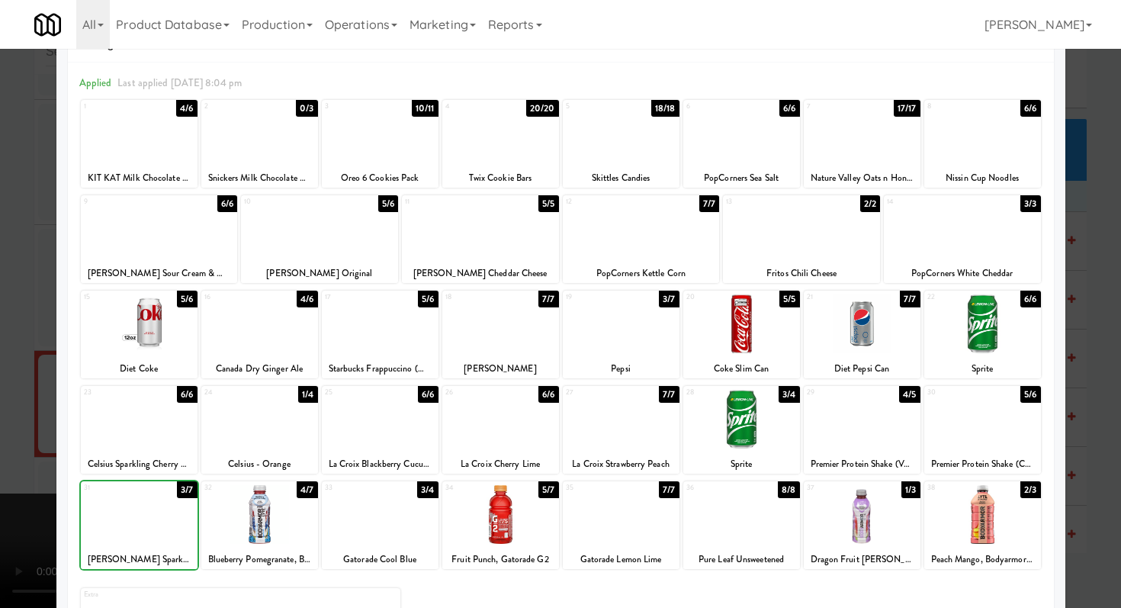
click at [286, 528] on div at bounding box center [259, 514] width 117 height 59
click at [157, 141] on div at bounding box center [139, 133] width 117 height 59
click at [26, 250] on div at bounding box center [560, 304] width 1121 height 608
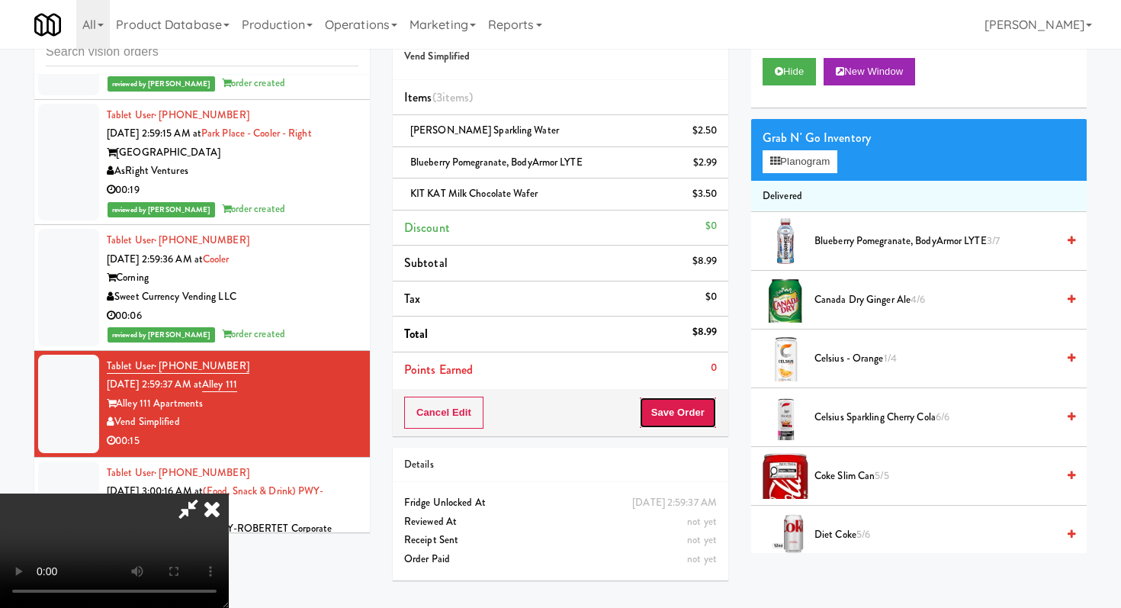
click at [704, 416] on button "Save Order" at bounding box center [678, 413] width 78 height 32
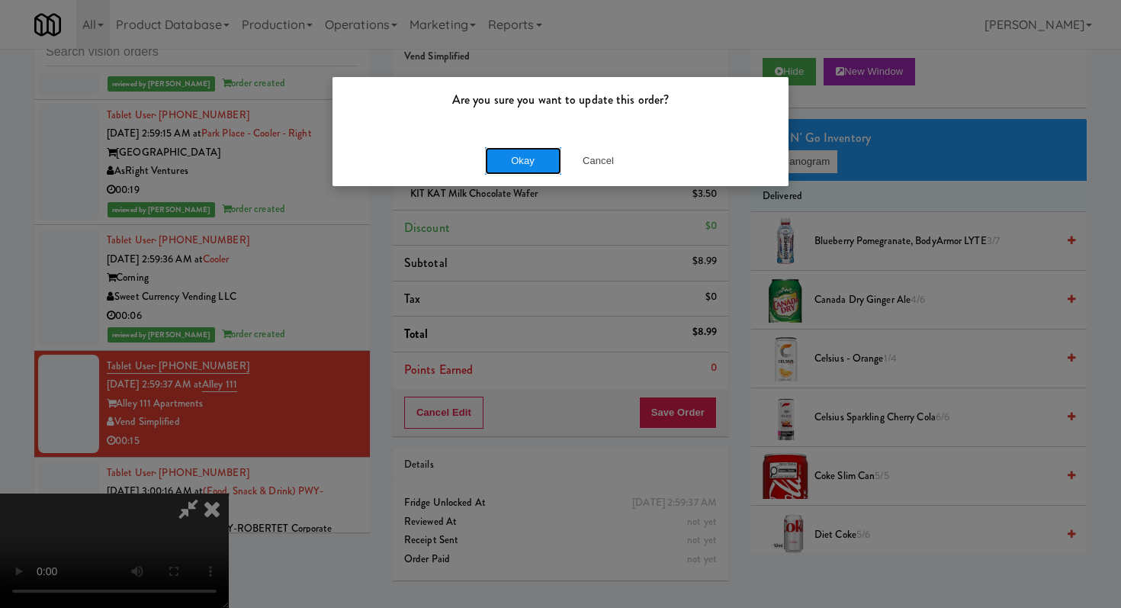
click at [507, 159] on button "Okay" at bounding box center [523, 160] width 76 height 27
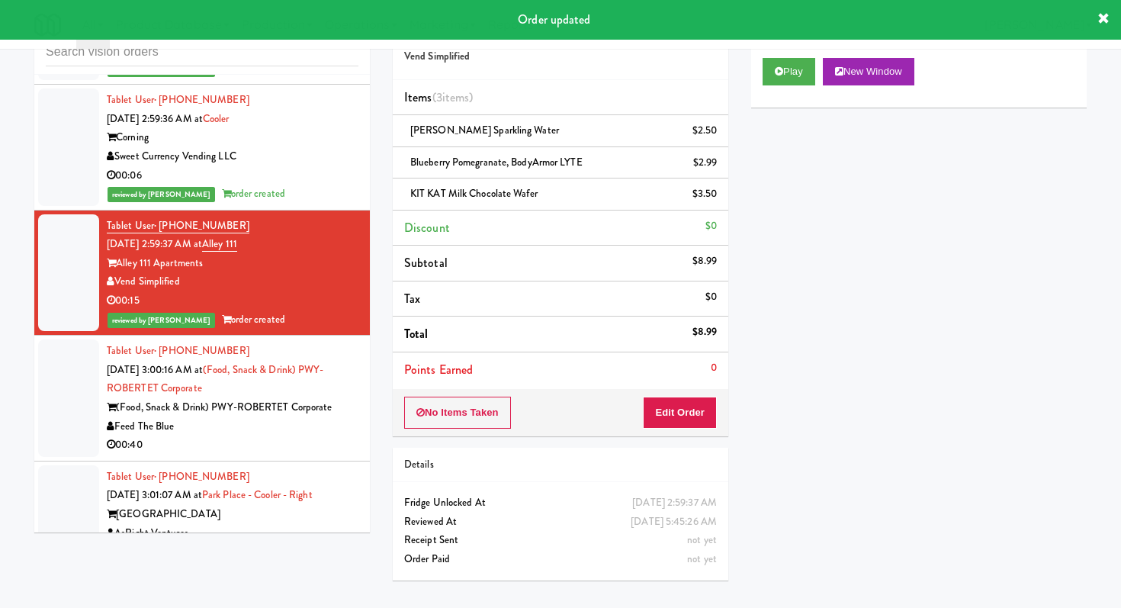
scroll to position [2861, 0]
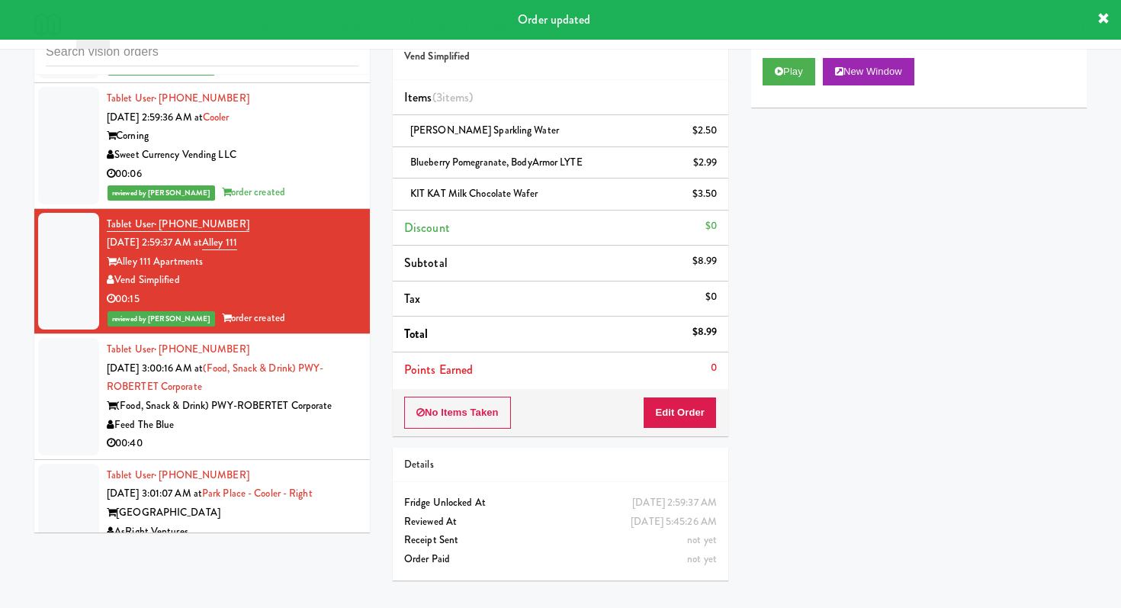
click at [259, 448] on div "00:40" at bounding box center [233, 443] width 252 height 19
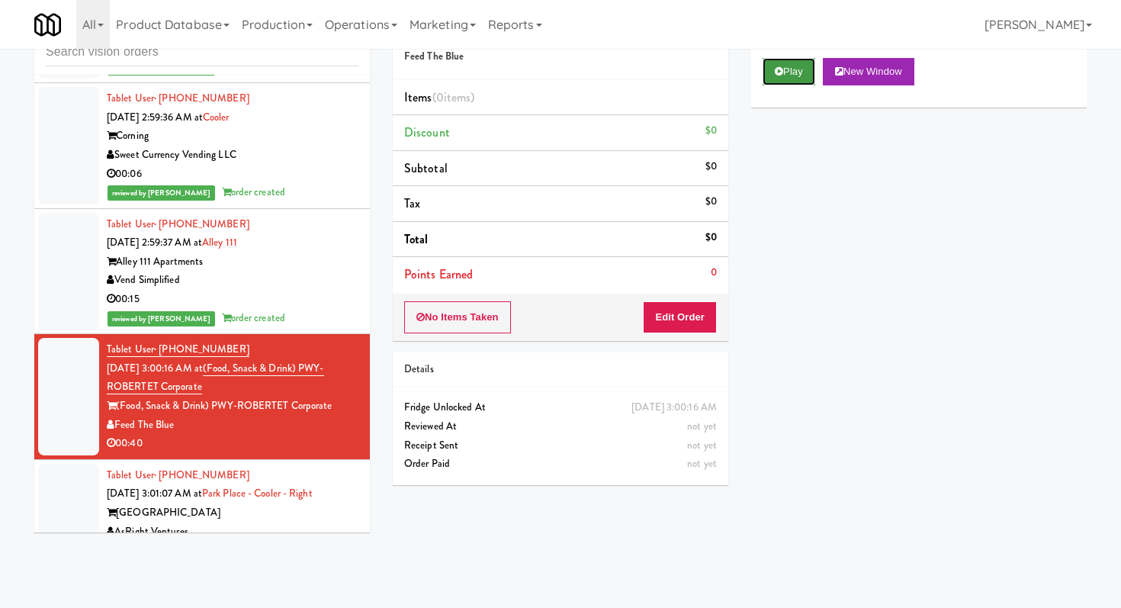
click at [765, 65] on button "Play" at bounding box center [789, 71] width 53 height 27
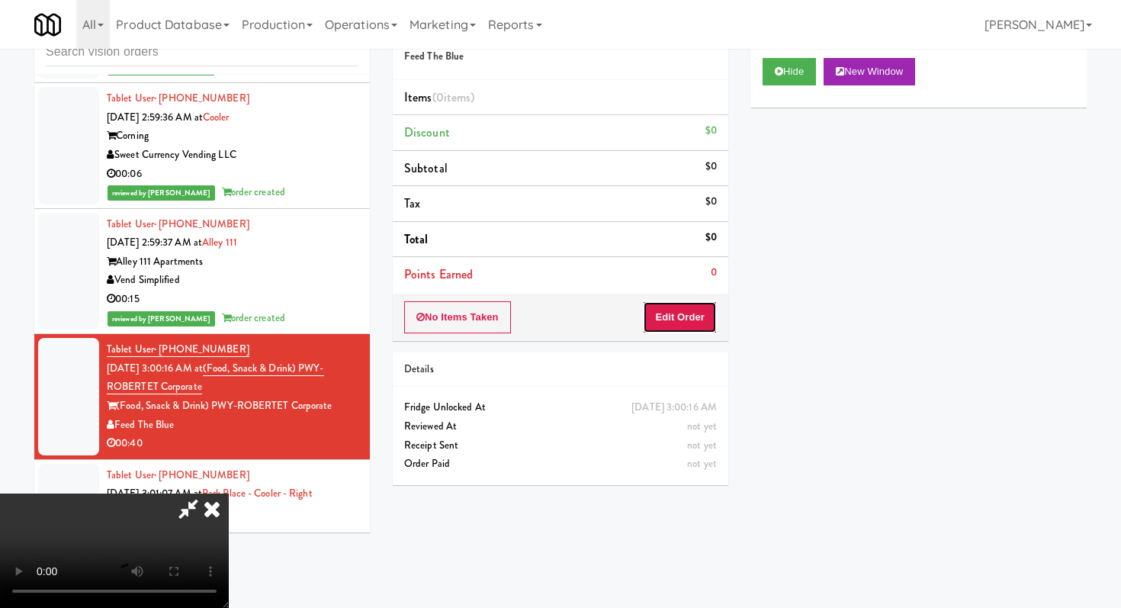
click at [672, 305] on button "Edit Order" at bounding box center [680, 317] width 74 height 32
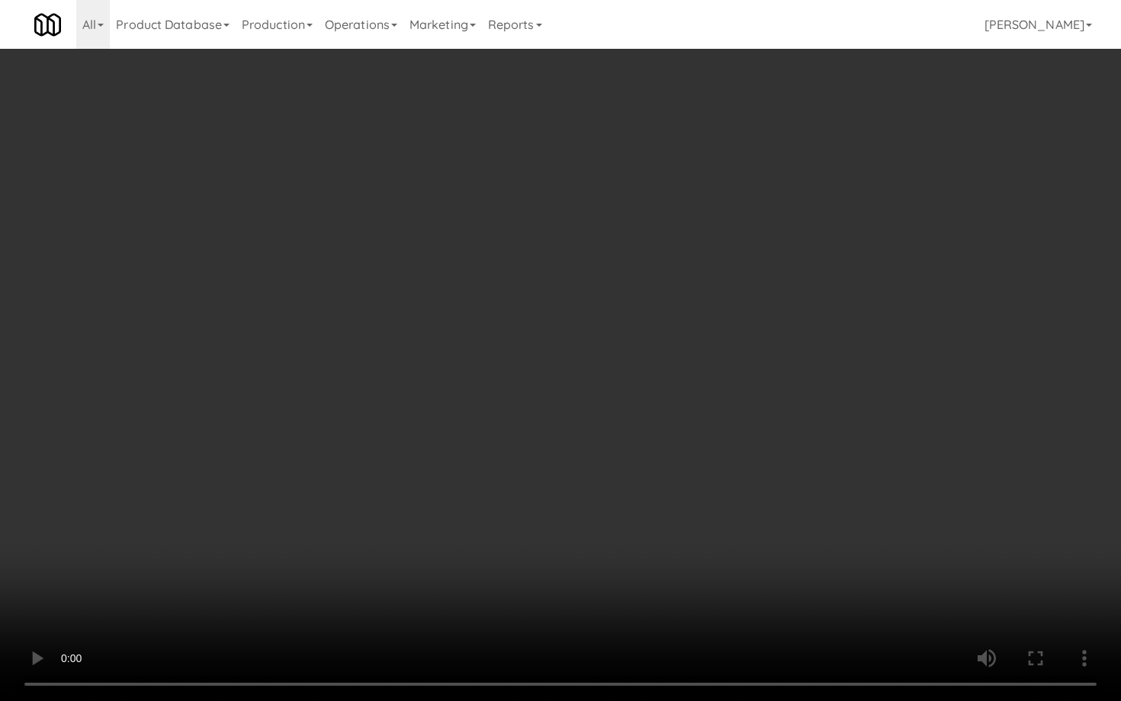
click at [734, 498] on video at bounding box center [560, 350] width 1121 height 701
click at [734, 499] on video at bounding box center [560, 350] width 1121 height 701
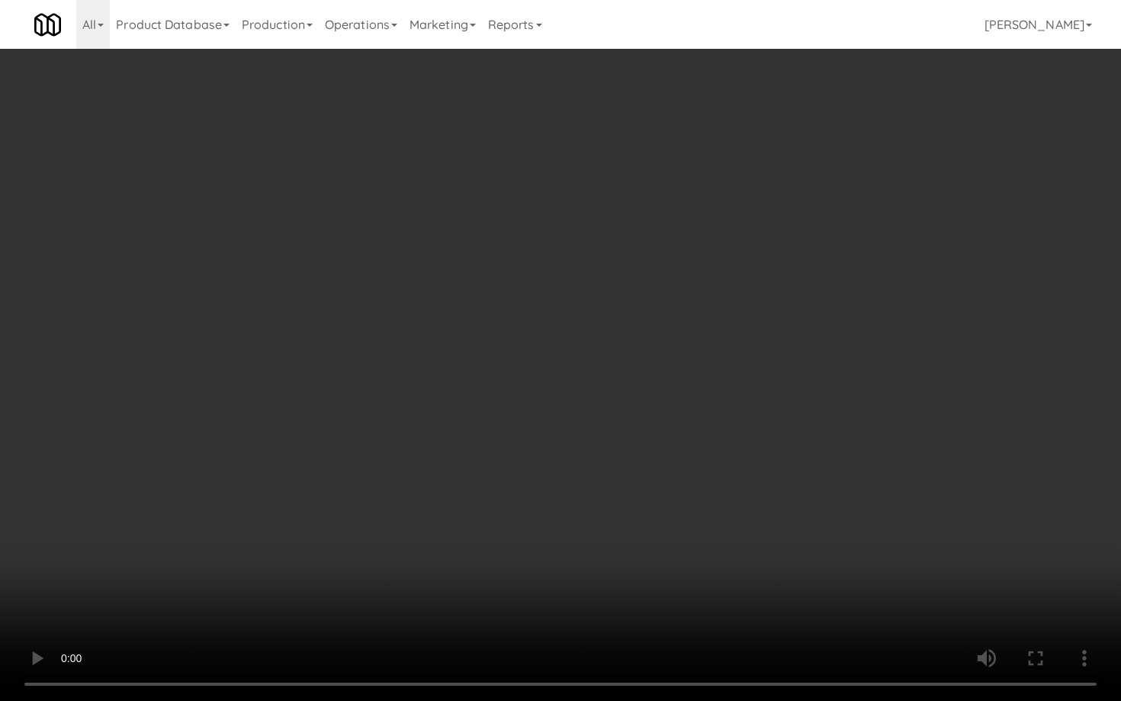
click at [734, 499] on video at bounding box center [560, 350] width 1121 height 701
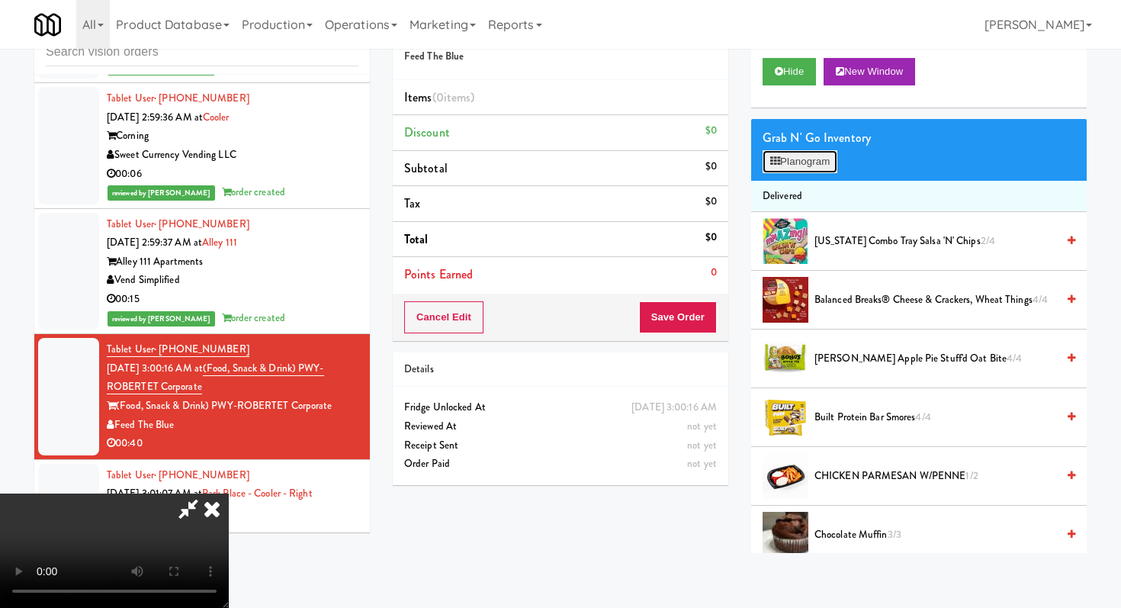
click at [796, 162] on button "Planogram" at bounding box center [800, 161] width 75 height 23
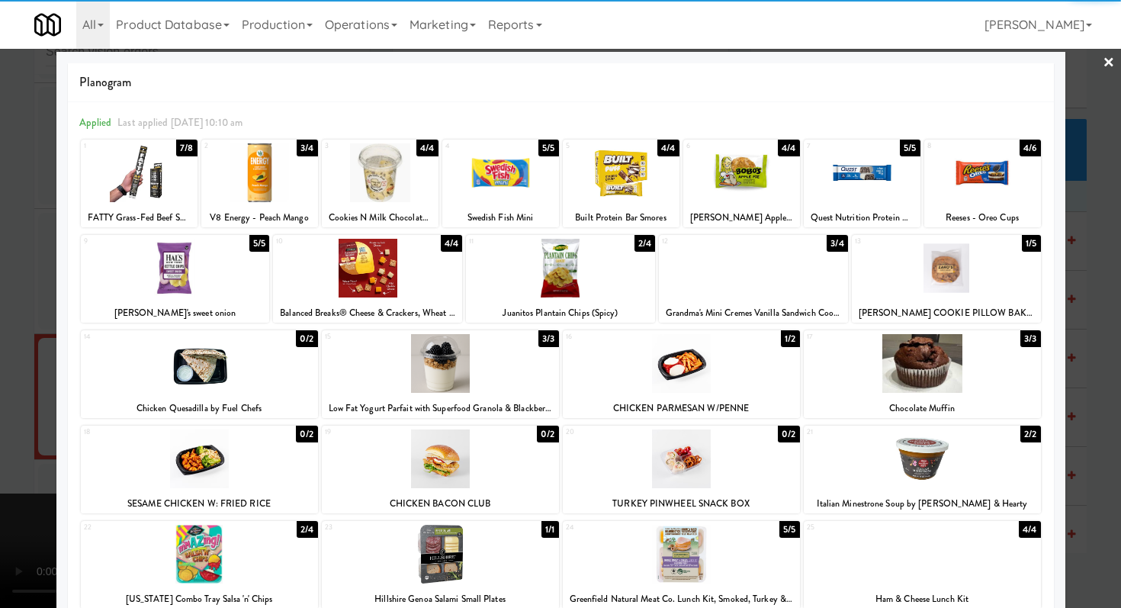
scroll to position [29, 0]
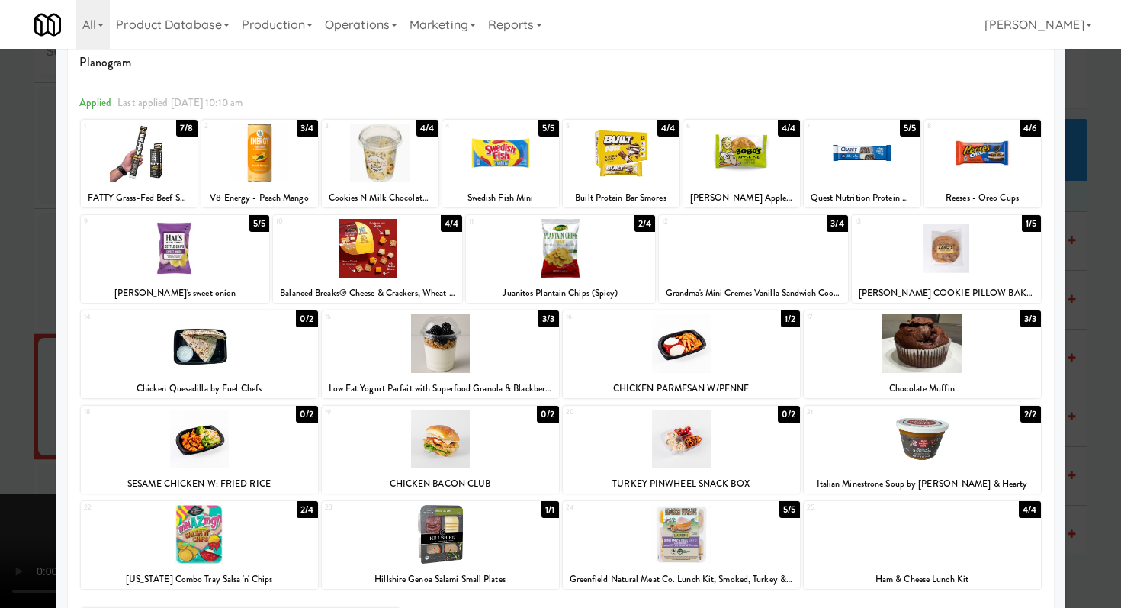
click at [442, 439] on div at bounding box center [440, 439] width 237 height 59
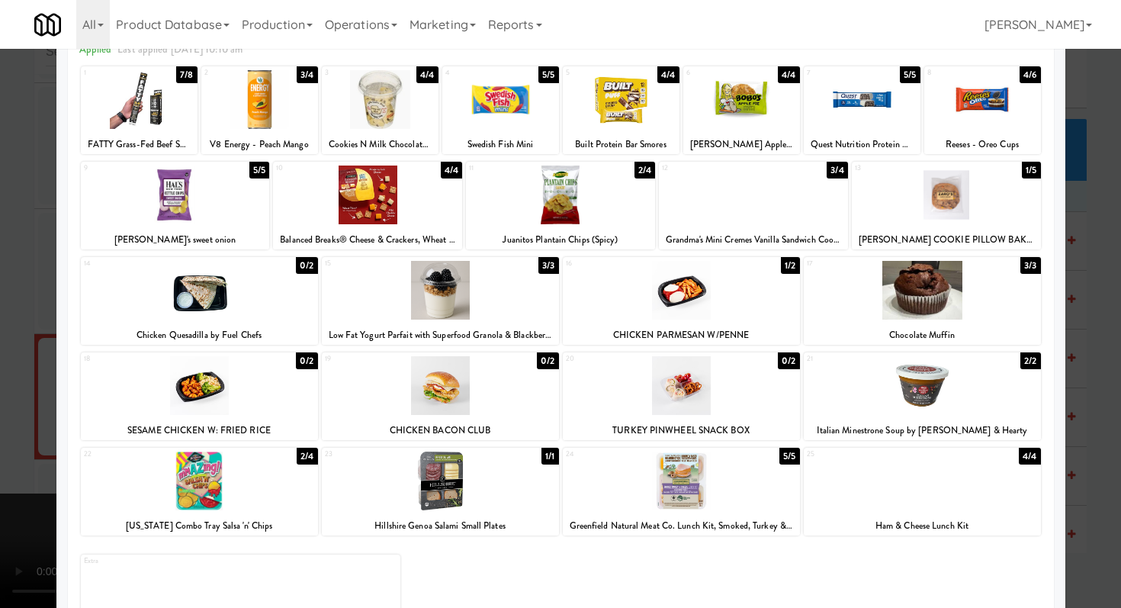
scroll to position [0, 0]
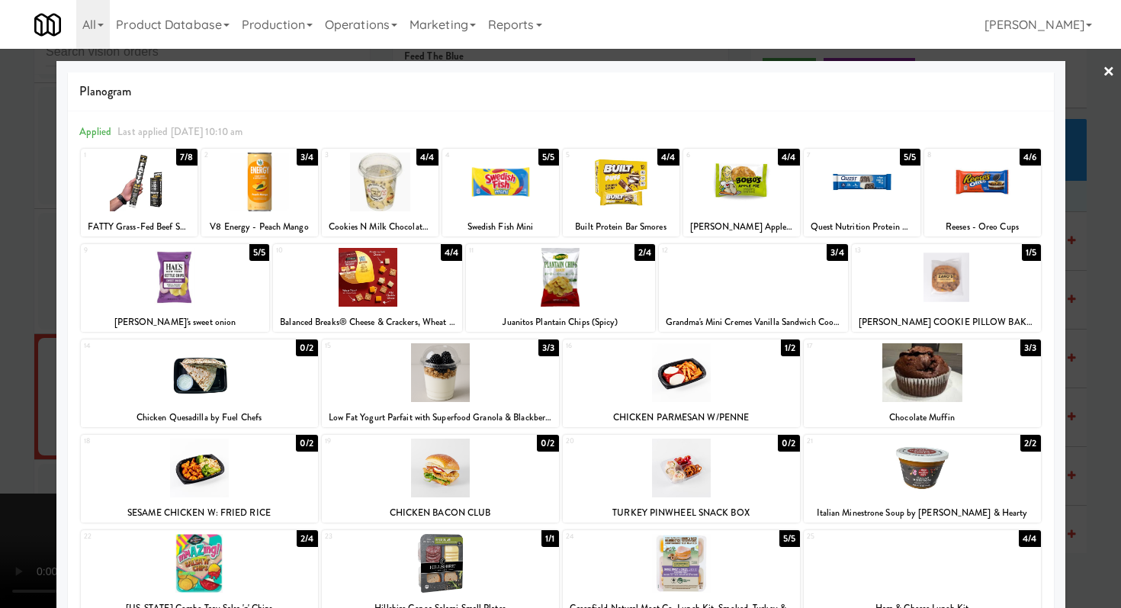
click at [633, 194] on div at bounding box center [621, 182] width 117 height 59
click at [60, 387] on div "Planogram Applied Last applied [DATE] 10:10 am 1 7/8 FATTY Grass-Fed Beef Smoke…" at bounding box center [560, 405] width 1009 height 688
drag, startPoint x: 0, startPoint y: 357, endPoint x: 38, endPoint y: 351, distance: 38.6
click at [0, 357] on div at bounding box center [560, 304] width 1121 height 608
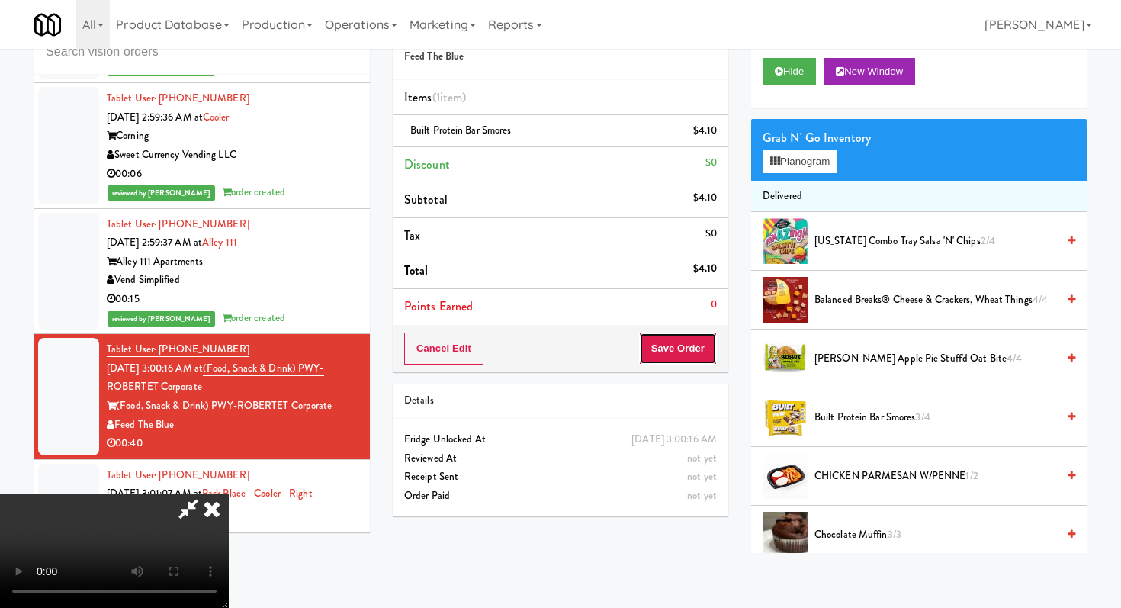
click at [675, 351] on button "Save Order" at bounding box center [678, 349] width 78 height 32
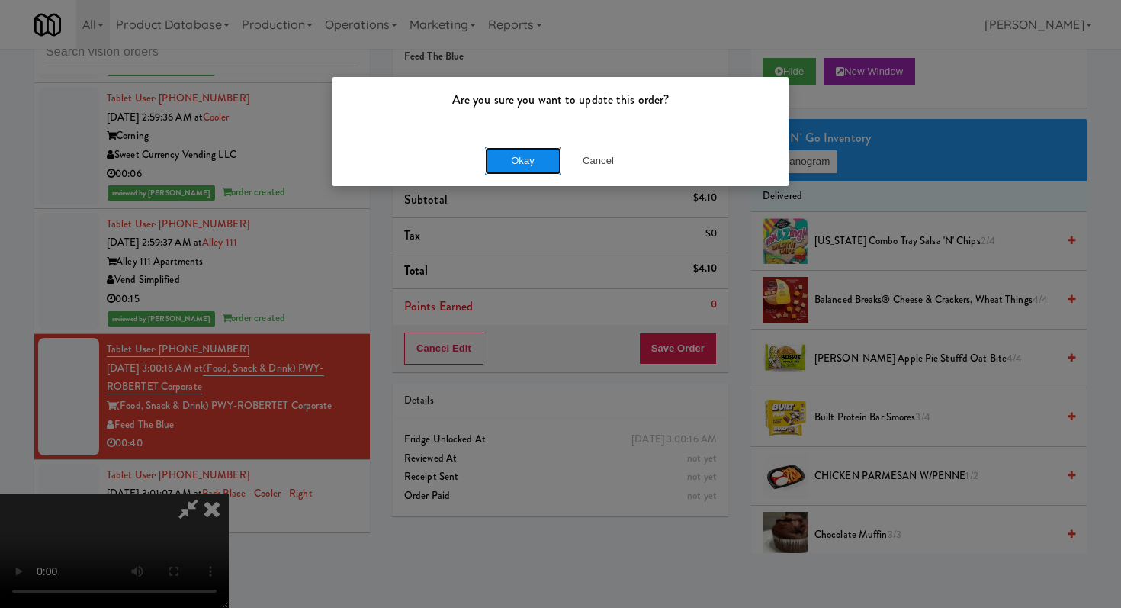
click at [523, 162] on button "Okay" at bounding box center [523, 160] width 76 height 27
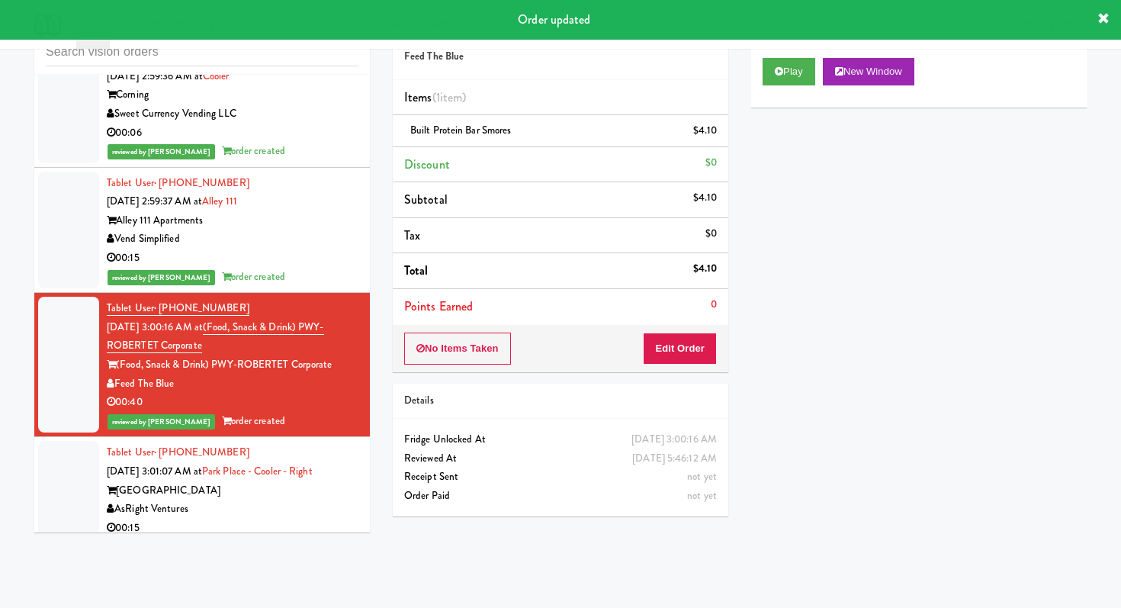
scroll to position [3132, 0]
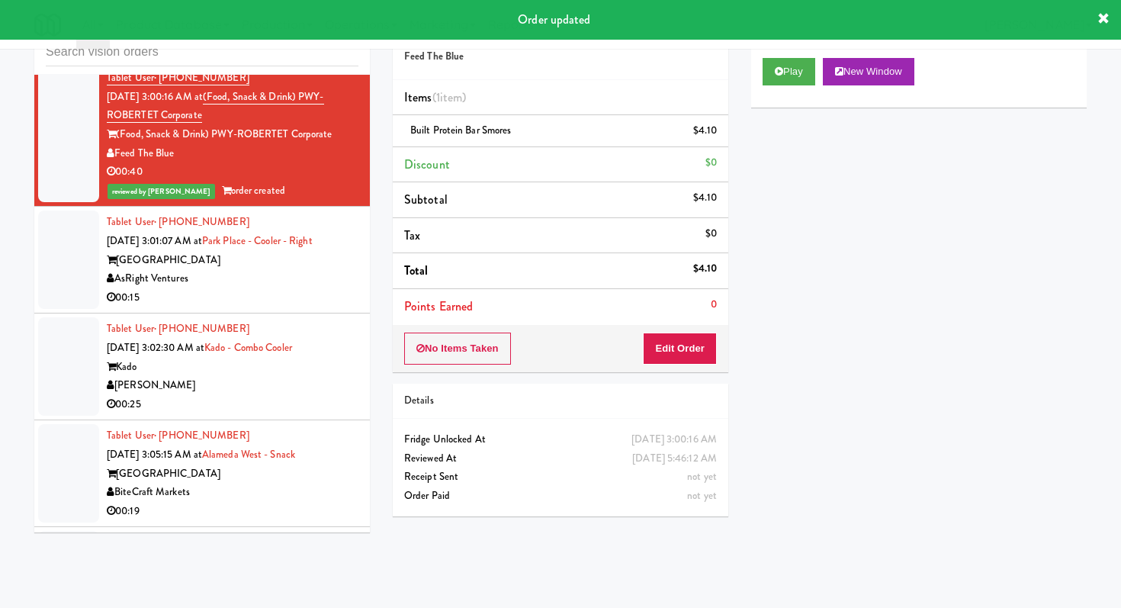
click at [326, 281] on div "AsRight Ventures" at bounding box center [233, 278] width 252 height 19
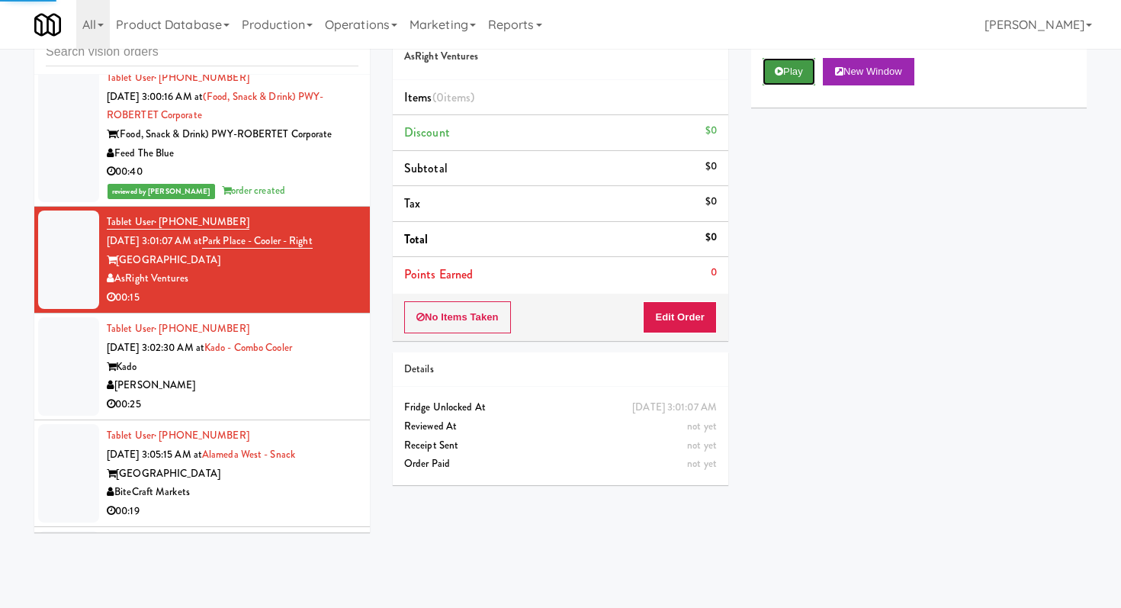
click at [793, 65] on button "Play" at bounding box center [789, 71] width 53 height 27
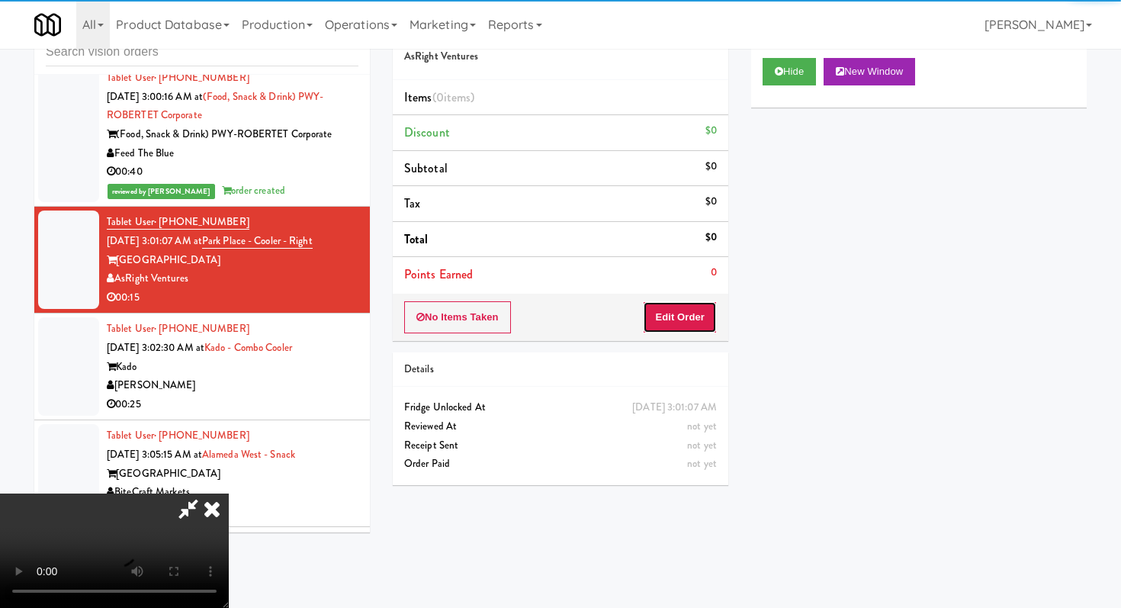
click at [671, 320] on button "Edit Order" at bounding box center [680, 317] width 74 height 32
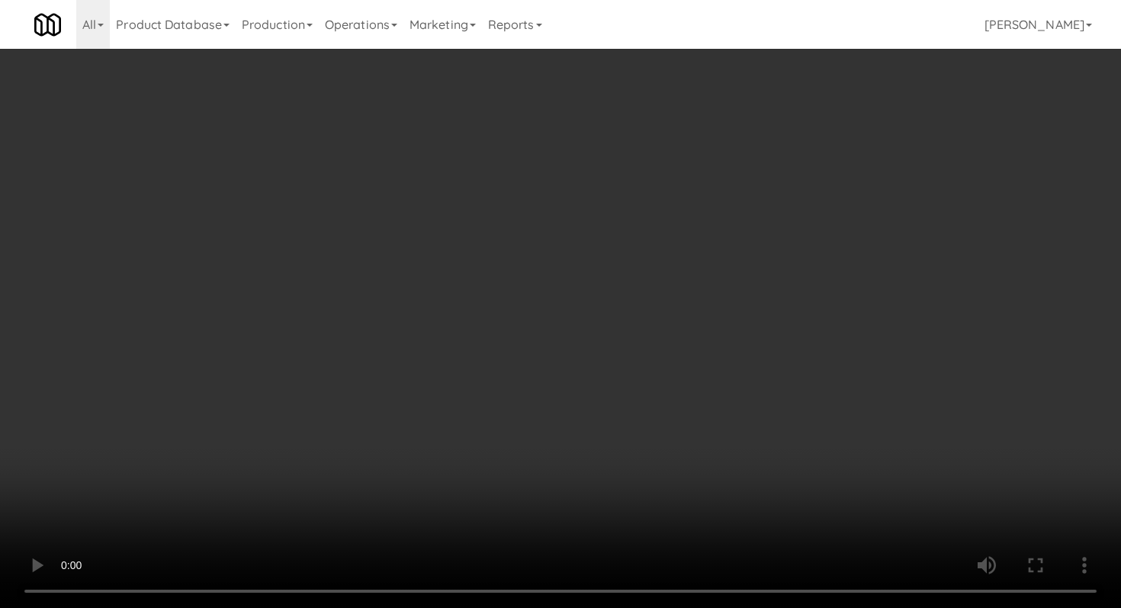
scroll to position [854, 0]
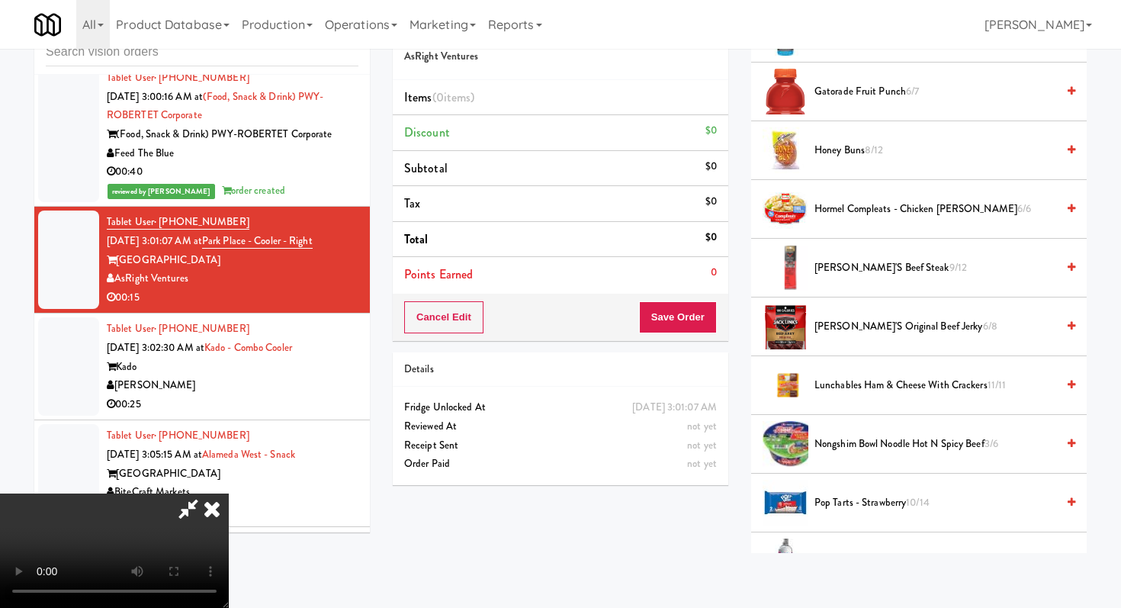
click at [896, 385] on span "Lunchables Ham & Cheese with Crackers 11/11" at bounding box center [936, 385] width 242 height 19
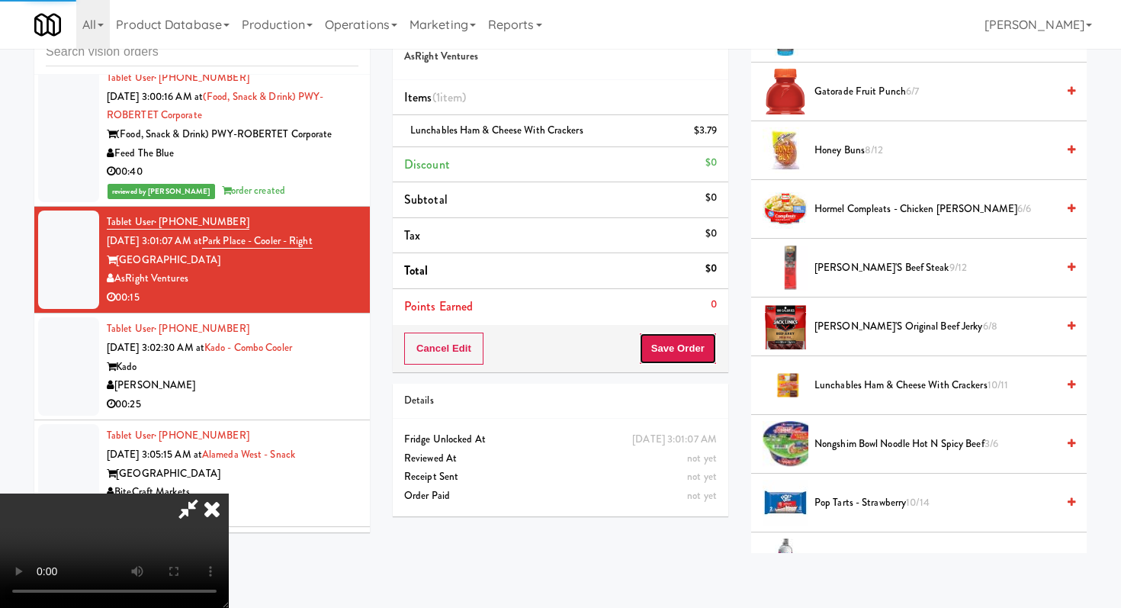
click at [693, 344] on button "Save Order" at bounding box center [678, 349] width 78 height 32
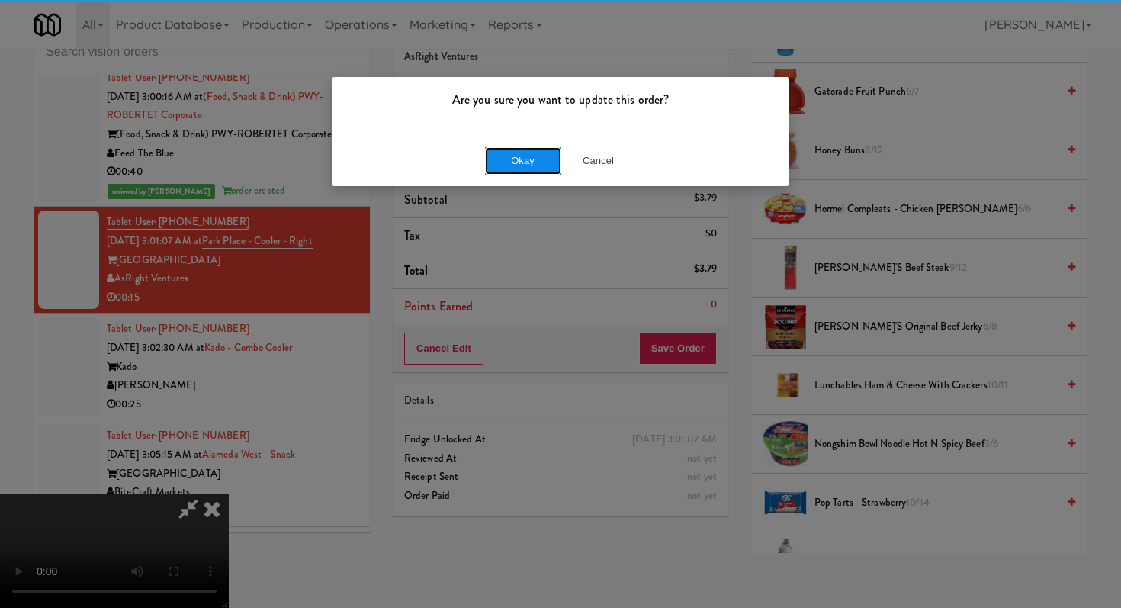
click at [508, 160] on button "Okay" at bounding box center [523, 160] width 76 height 27
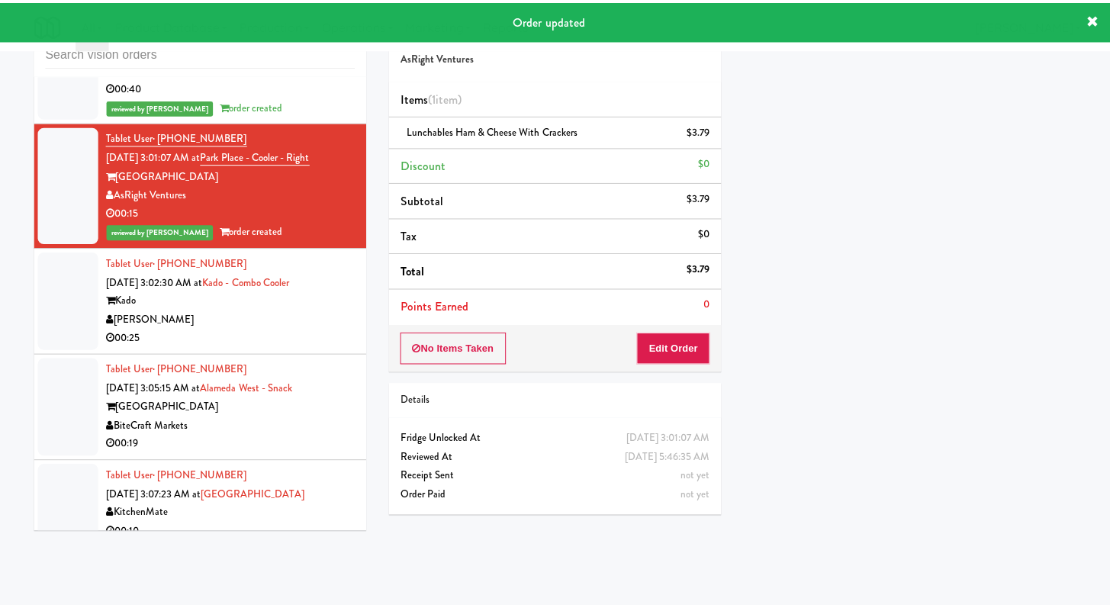
scroll to position [3218, 0]
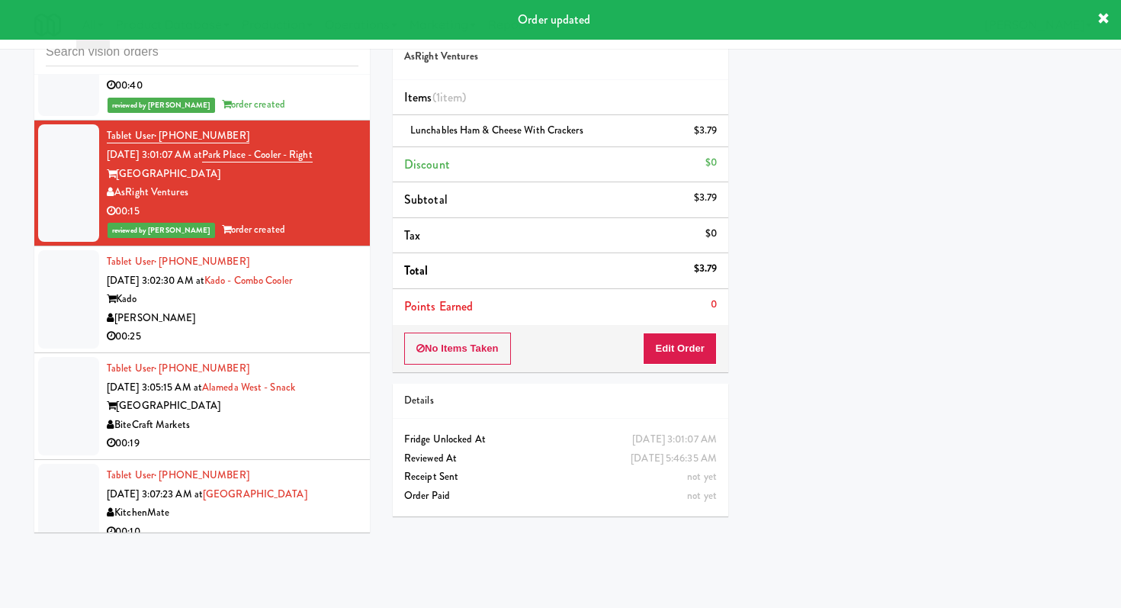
click at [294, 319] on div "[PERSON_NAME]" at bounding box center [233, 318] width 252 height 19
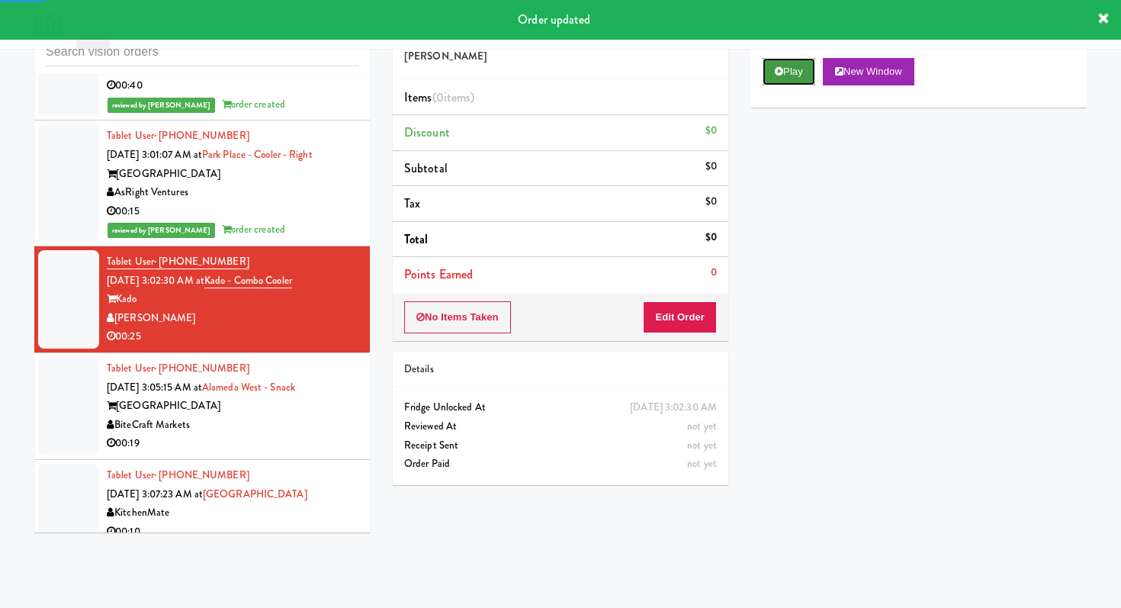
click at [792, 72] on button "Play" at bounding box center [789, 71] width 53 height 27
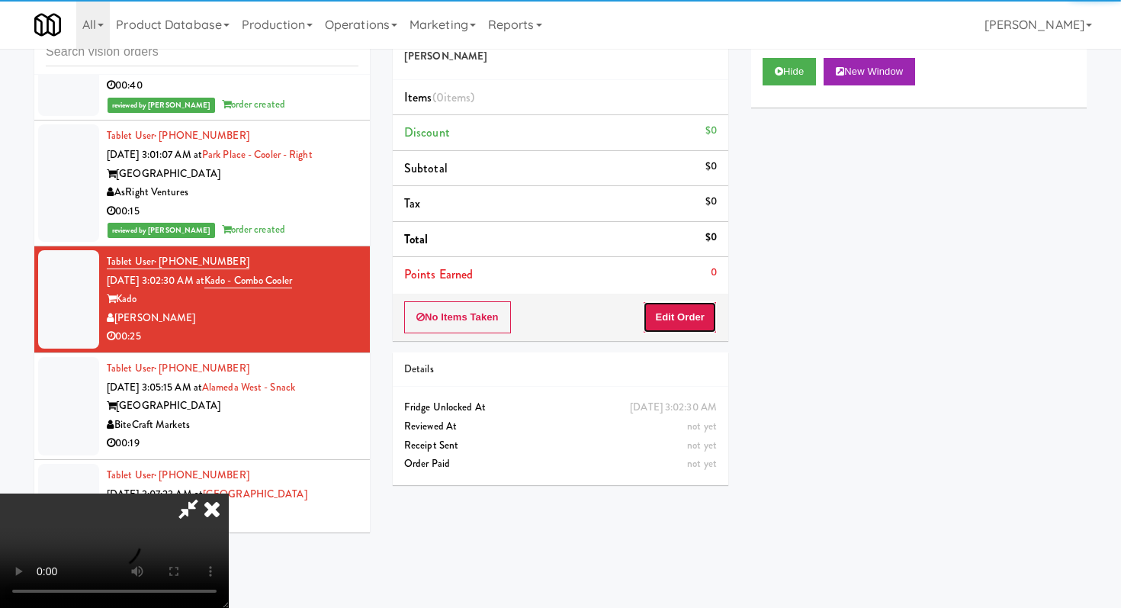
drag, startPoint x: 660, startPoint y: 327, endPoint x: 591, endPoint y: 272, distance: 89.0
click at [660, 326] on button "Edit Order" at bounding box center [680, 317] width 74 height 32
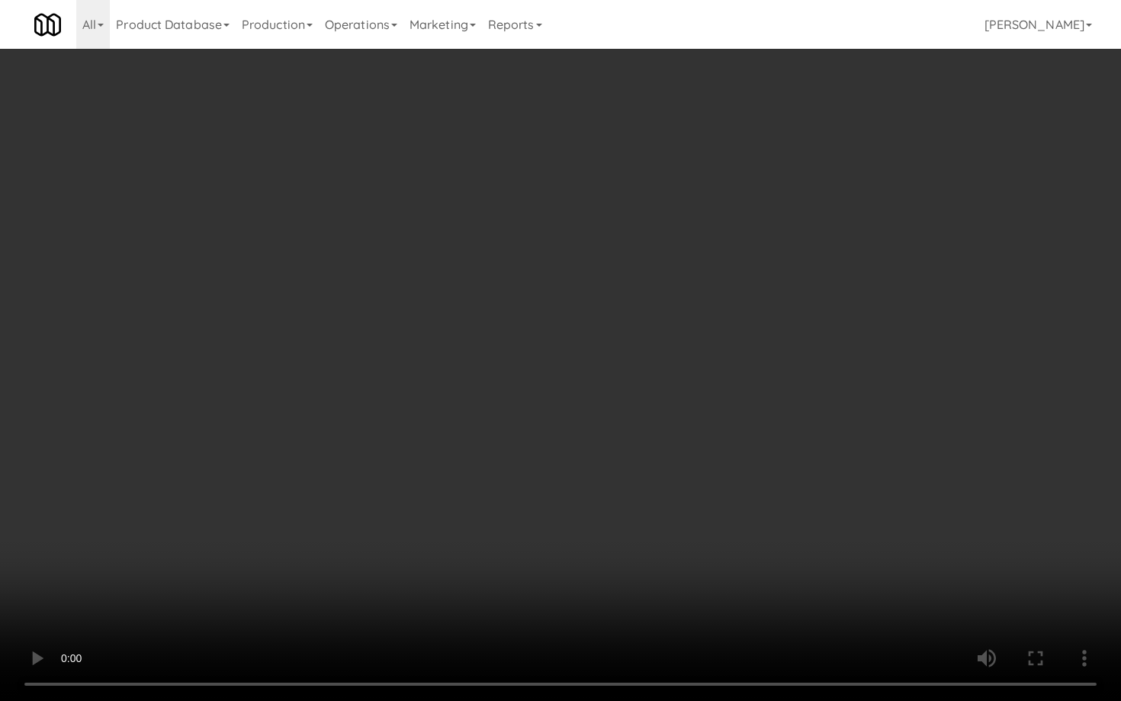
click at [420, 470] on video at bounding box center [560, 350] width 1121 height 701
click at [558, 427] on video at bounding box center [560, 350] width 1121 height 701
click at [582, 410] on video at bounding box center [560, 350] width 1121 height 701
click at [582, 411] on video at bounding box center [560, 350] width 1121 height 701
click at [607, 409] on video at bounding box center [560, 350] width 1121 height 701
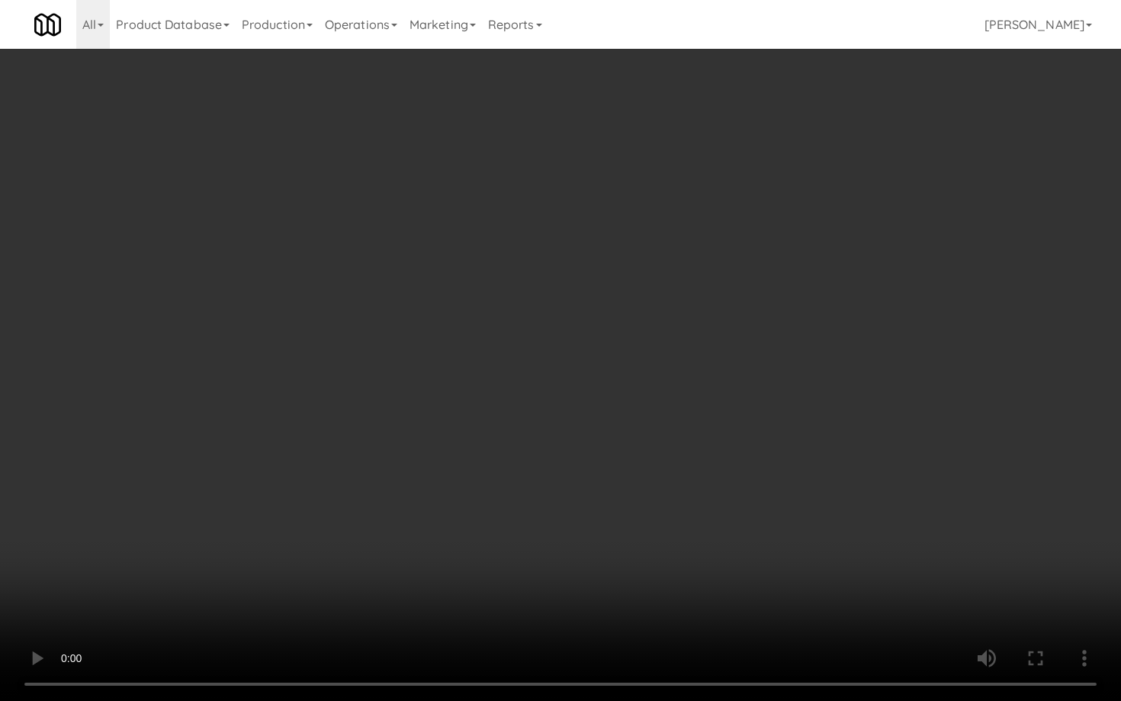
click at [608, 411] on video at bounding box center [560, 350] width 1121 height 701
click at [626, 409] on video at bounding box center [560, 350] width 1121 height 701
click at [626, 410] on video at bounding box center [560, 350] width 1121 height 701
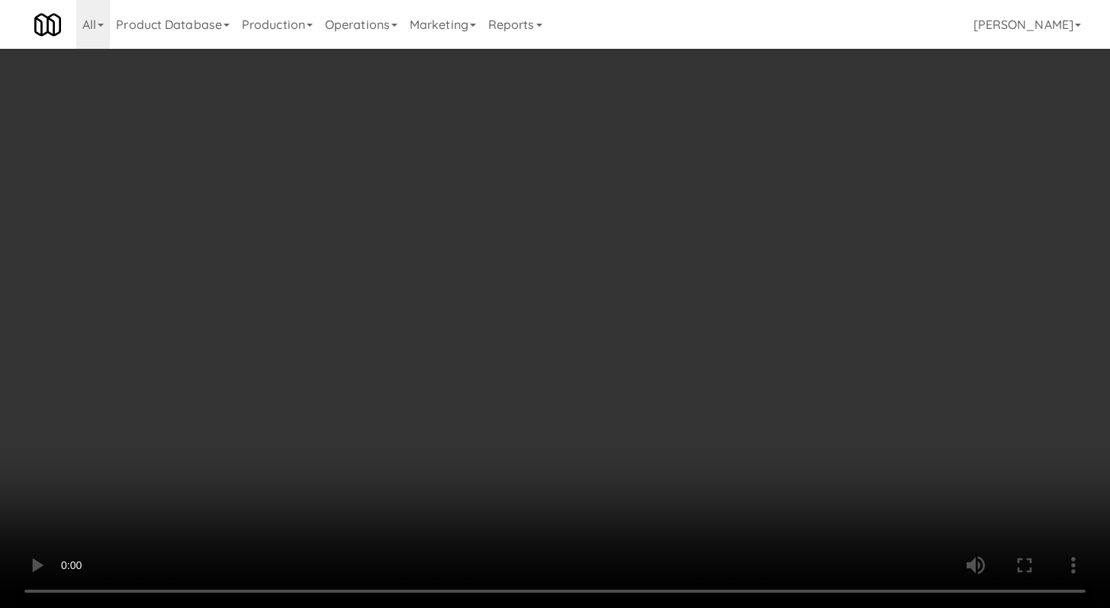
scroll to position [3257, 0]
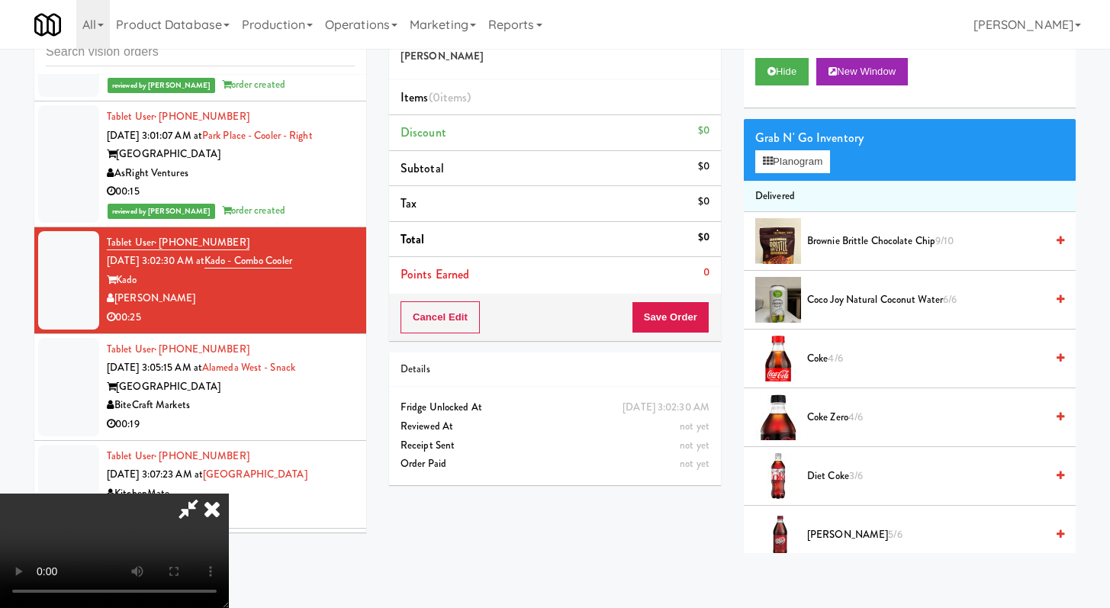
click at [229, 493] on video at bounding box center [114, 550] width 229 height 114
click at [863, 483] on span "Diet Coke 3/6" at bounding box center [926, 476] width 238 height 19
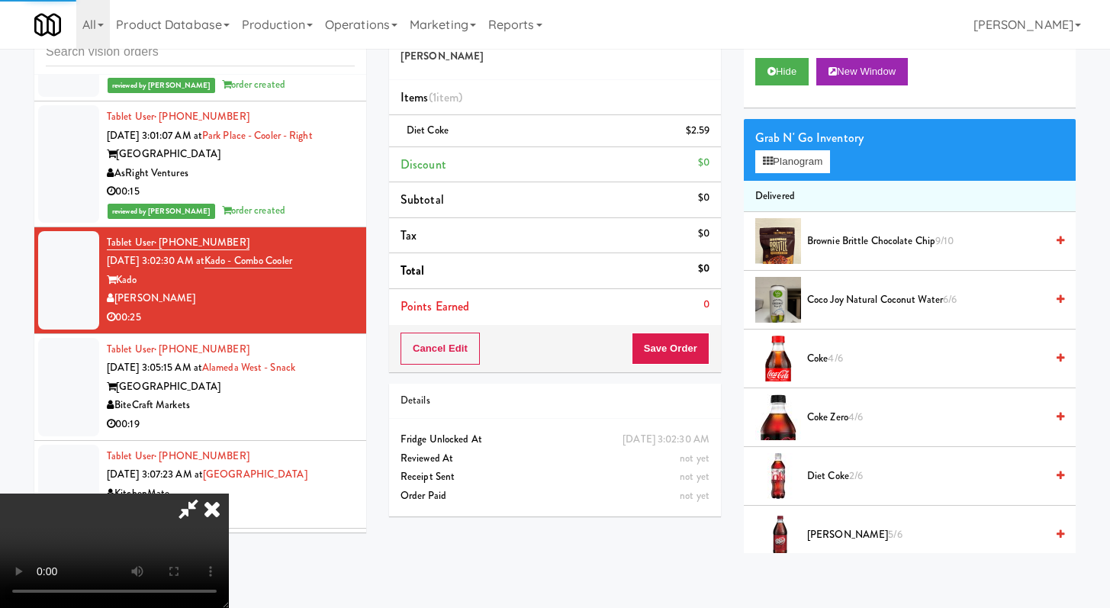
scroll to position [275, 0]
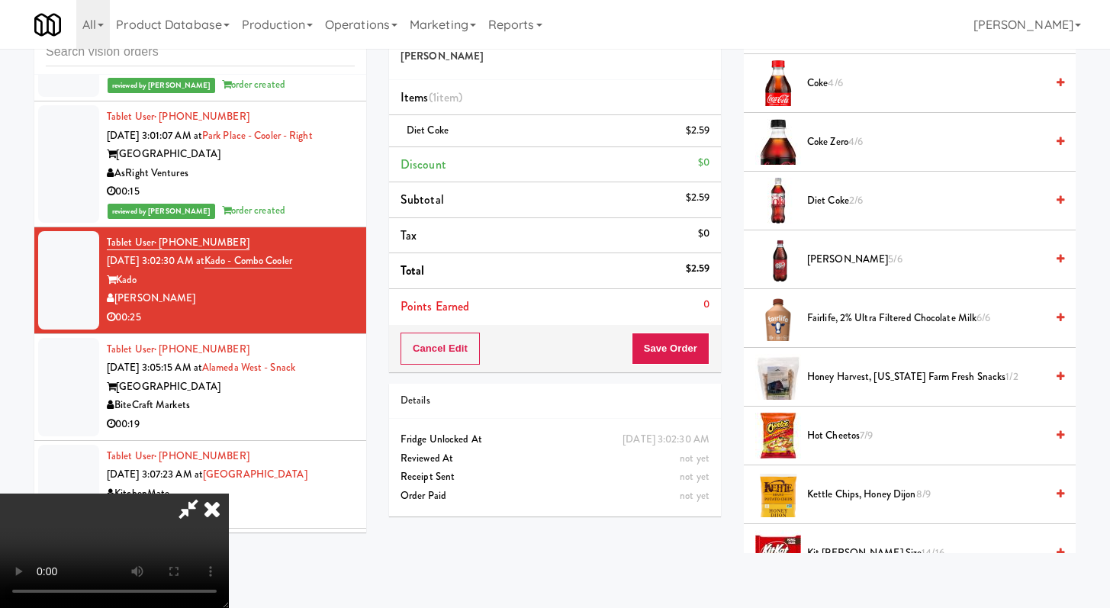
click at [831, 435] on span "Hot Cheetos 7/9" at bounding box center [926, 435] width 238 height 19
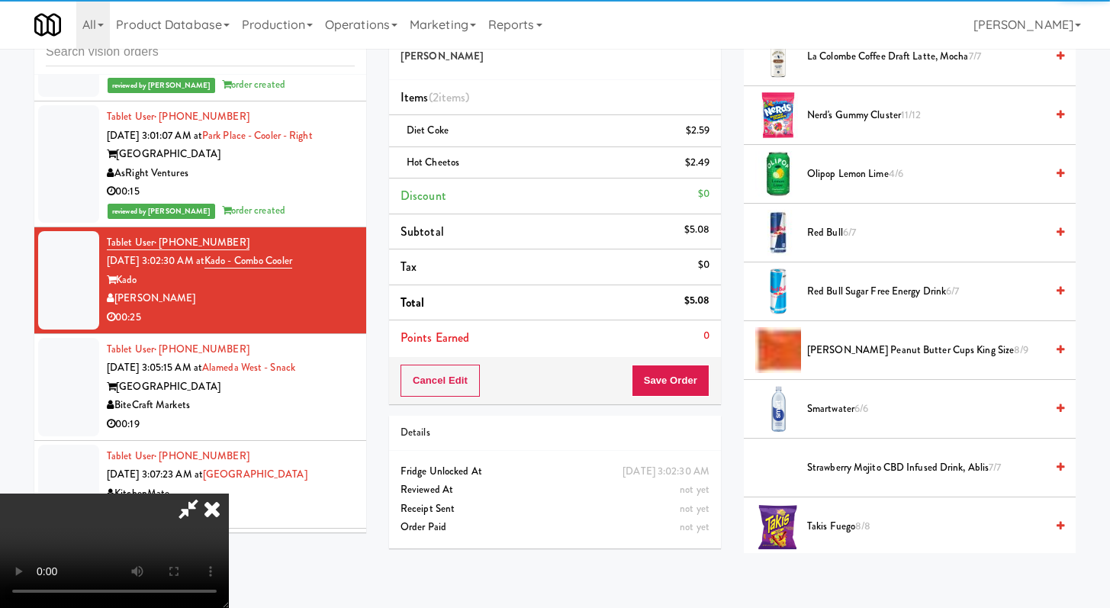
scroll to position [1068, 0]
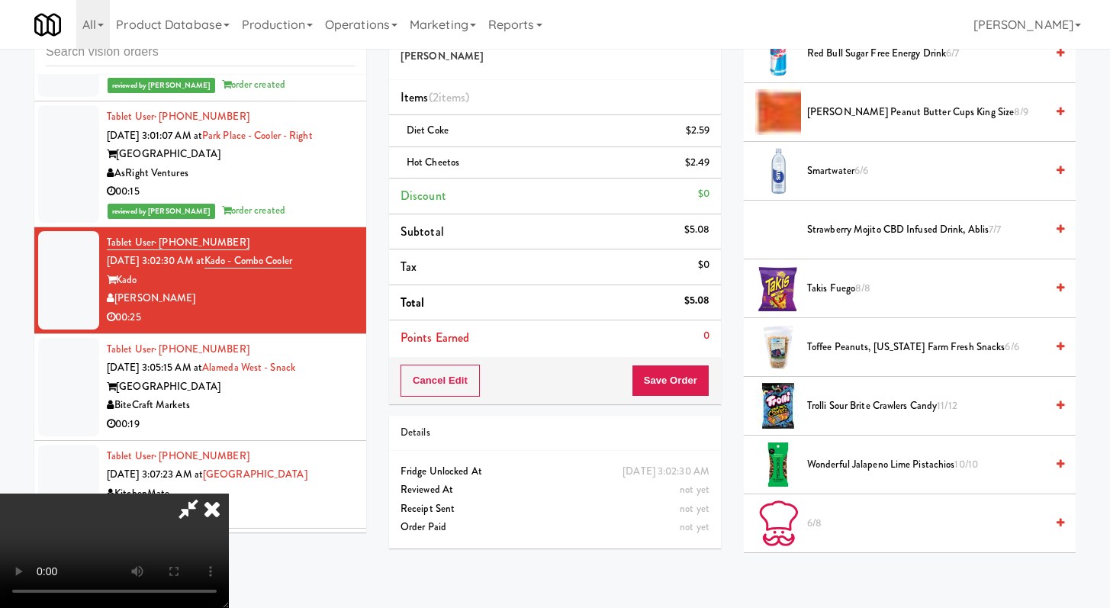
click at [831, 294] on span "Takis Fuego 8/8" at bounding box center [926, 288] width 238 height 19
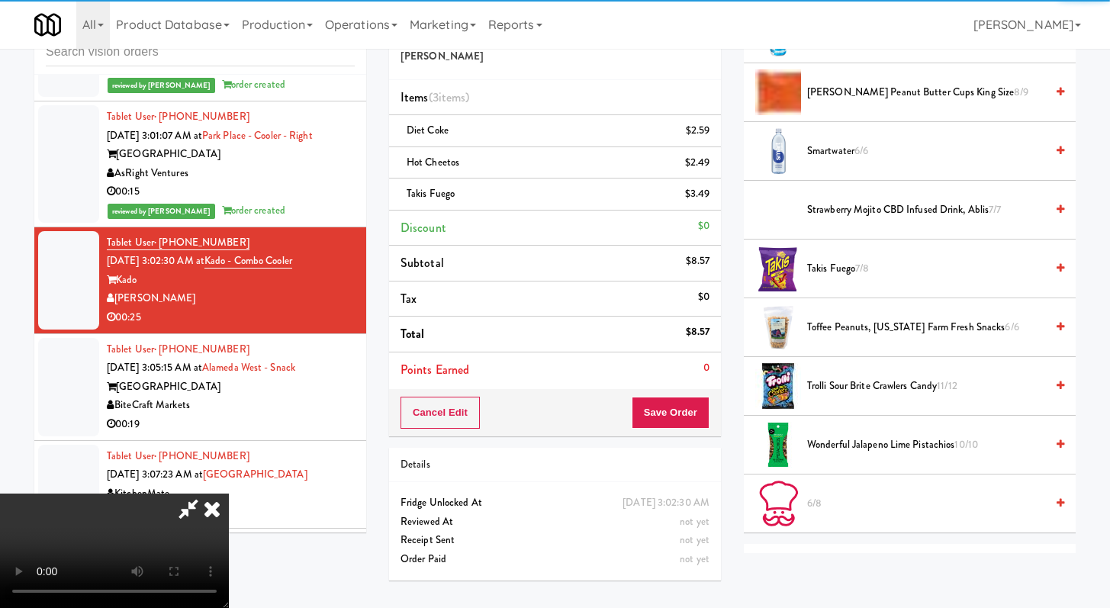
scroll to position [1114, 0]
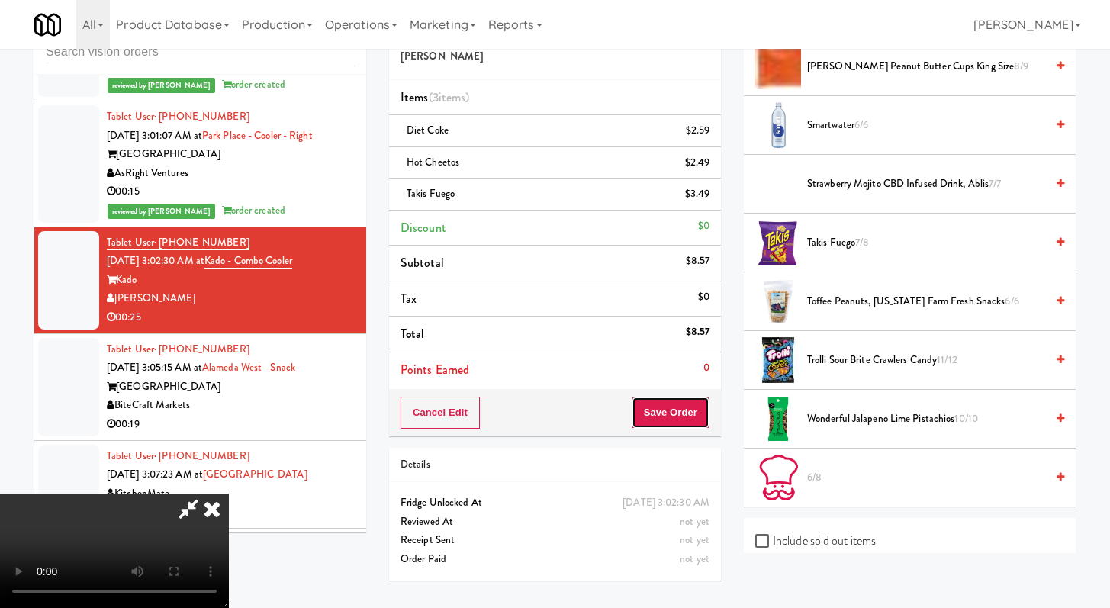
click at [693, 413] on button "Save Order" at bounding box center [670, 413] width 78 height 32
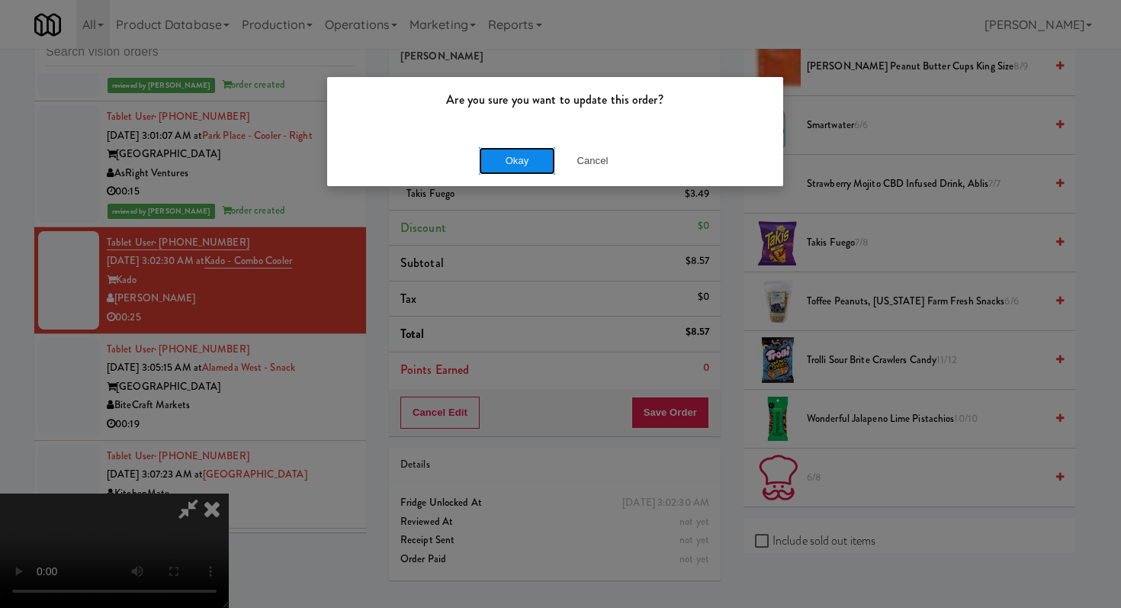
click at [496, 162] on button "Okay" at bounding box center [517, 160] width 76 height 27
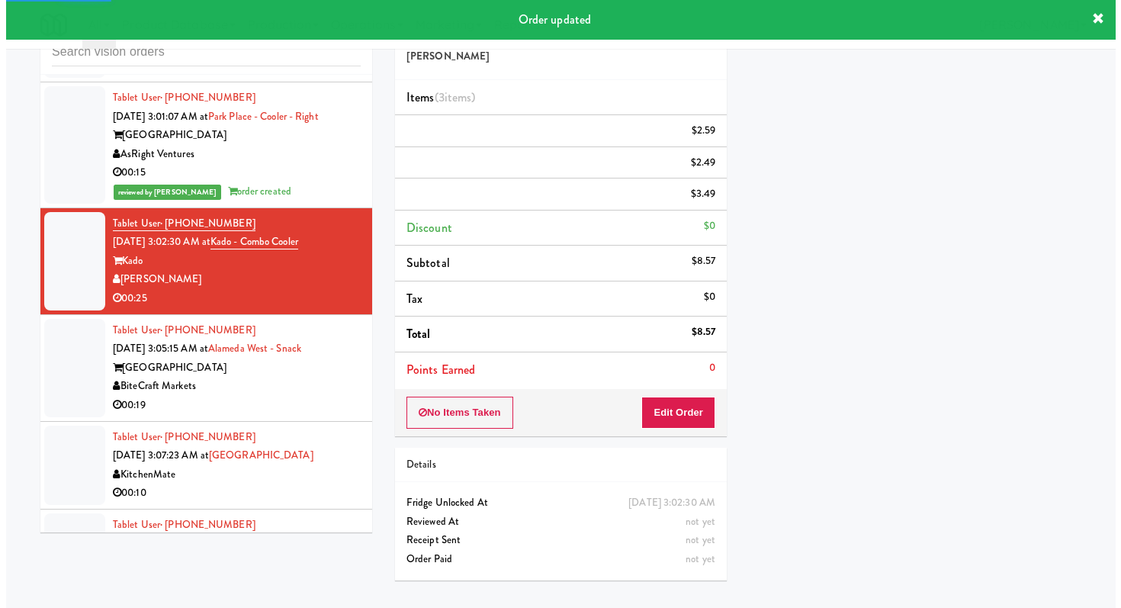
scroll to position [3302, 0]
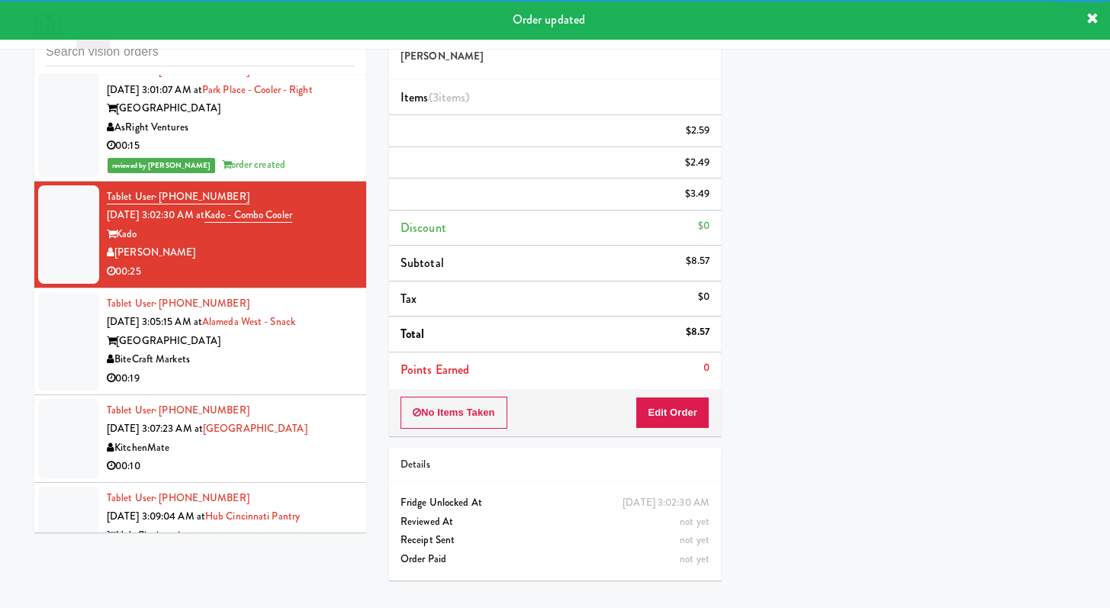
click at [294, 351] on div "[GEOGRAPHIC_DATA]" at bounding box center [231, 341] width 248 height 19
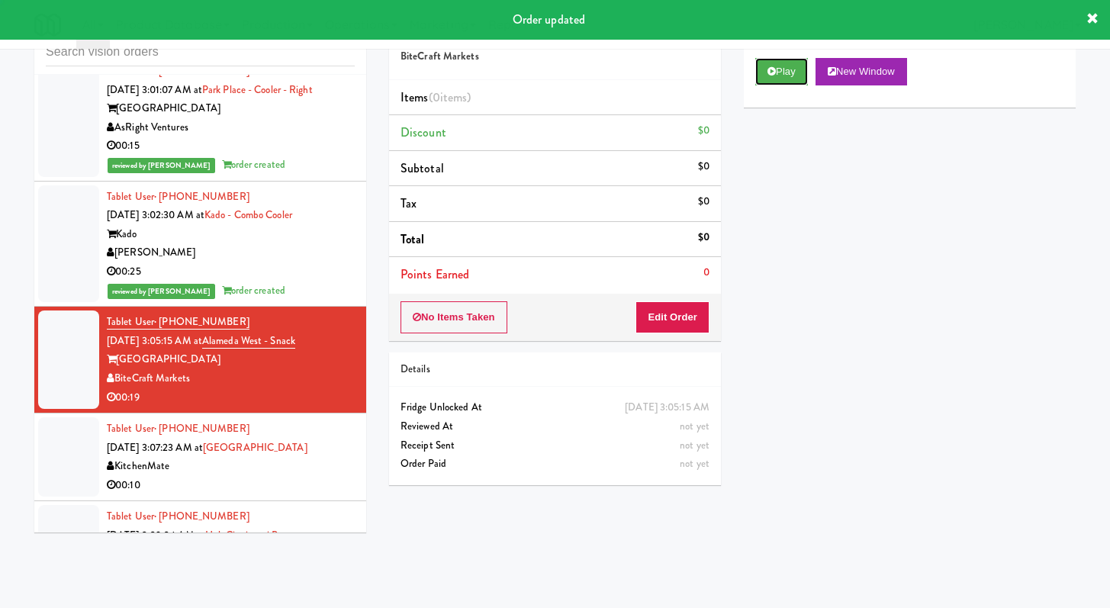
click at [779, 62] on button "Play" at bounding box center [781, 71] width 53 height 27
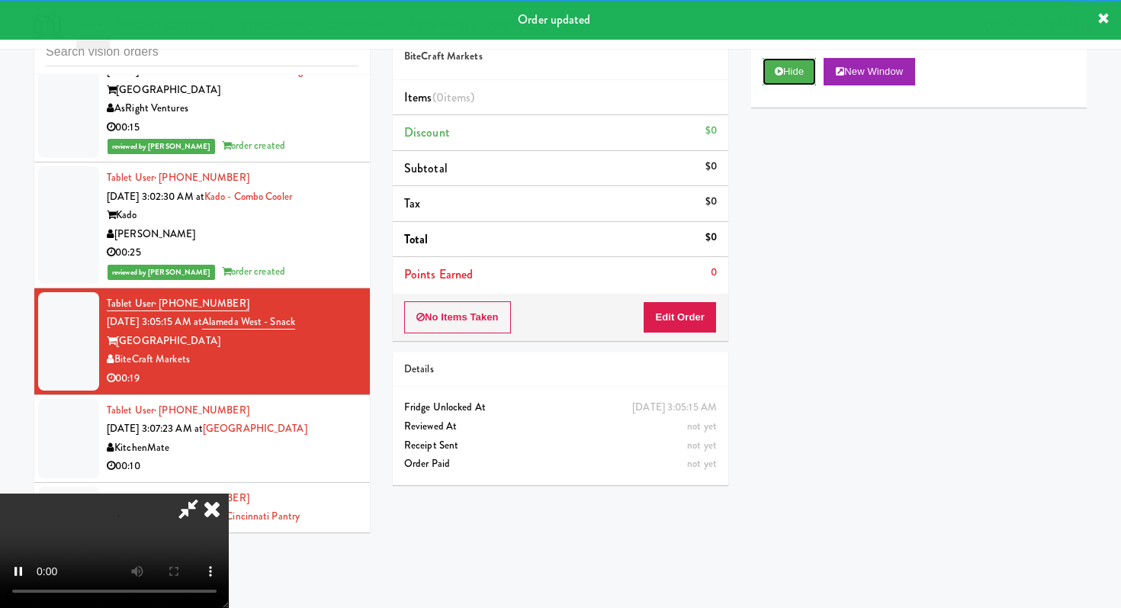
scroll to position [3265, 0]
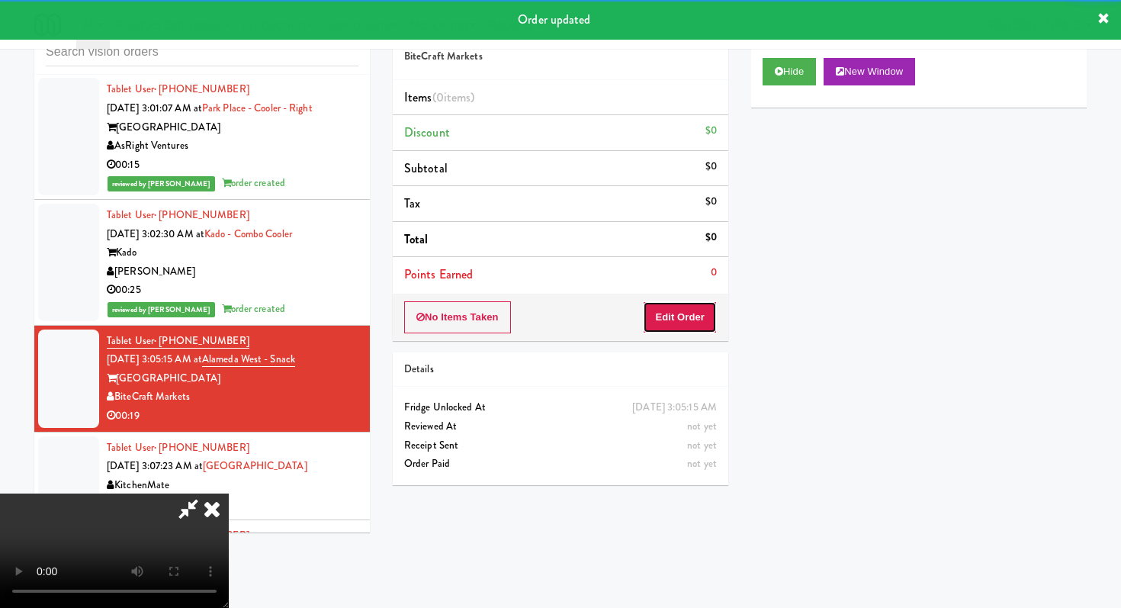
click at [703, 323] on button "Edit Order" at bounding box center [680, 317] width 74 height 32
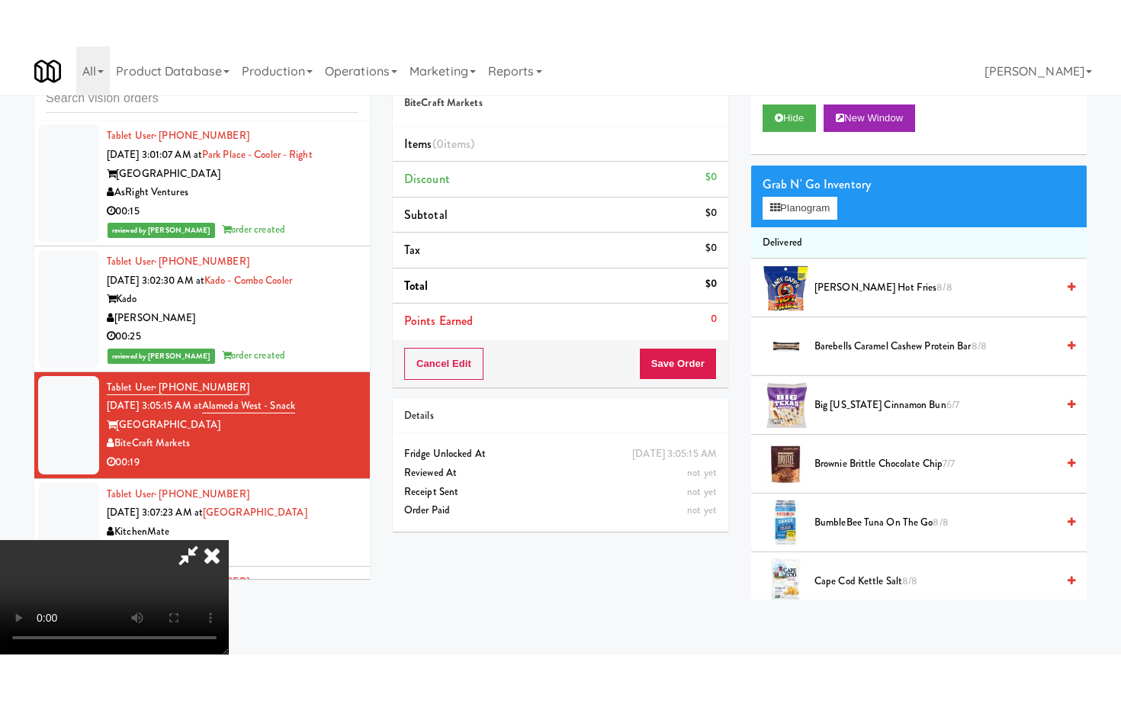
scroll to position [151, 0]
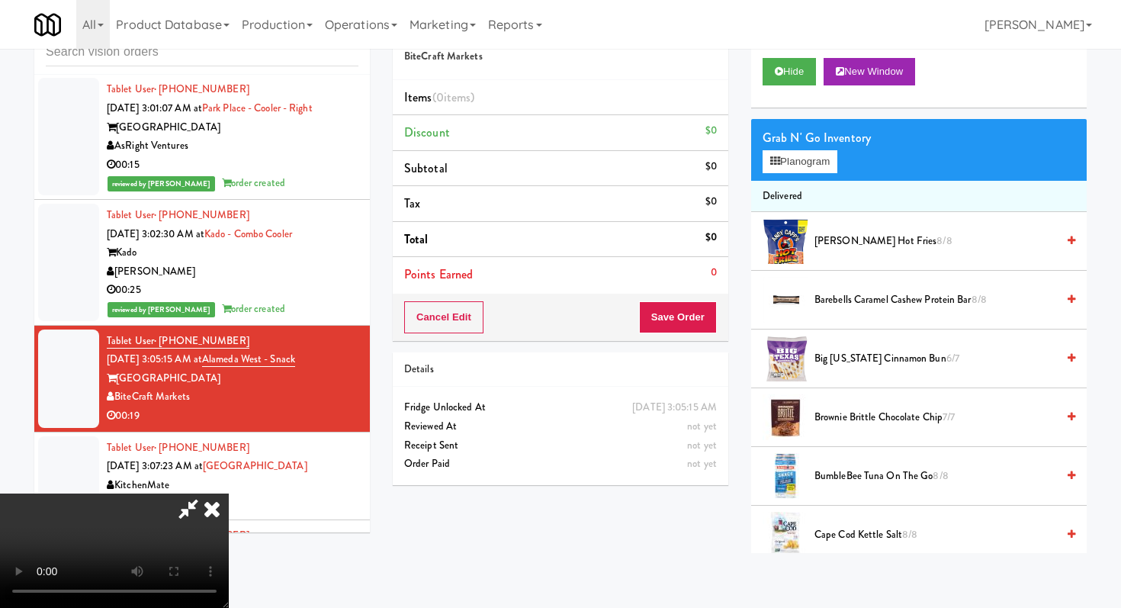
click at [229, 551] on video at bounding box center [114, 550] width 229 height 114
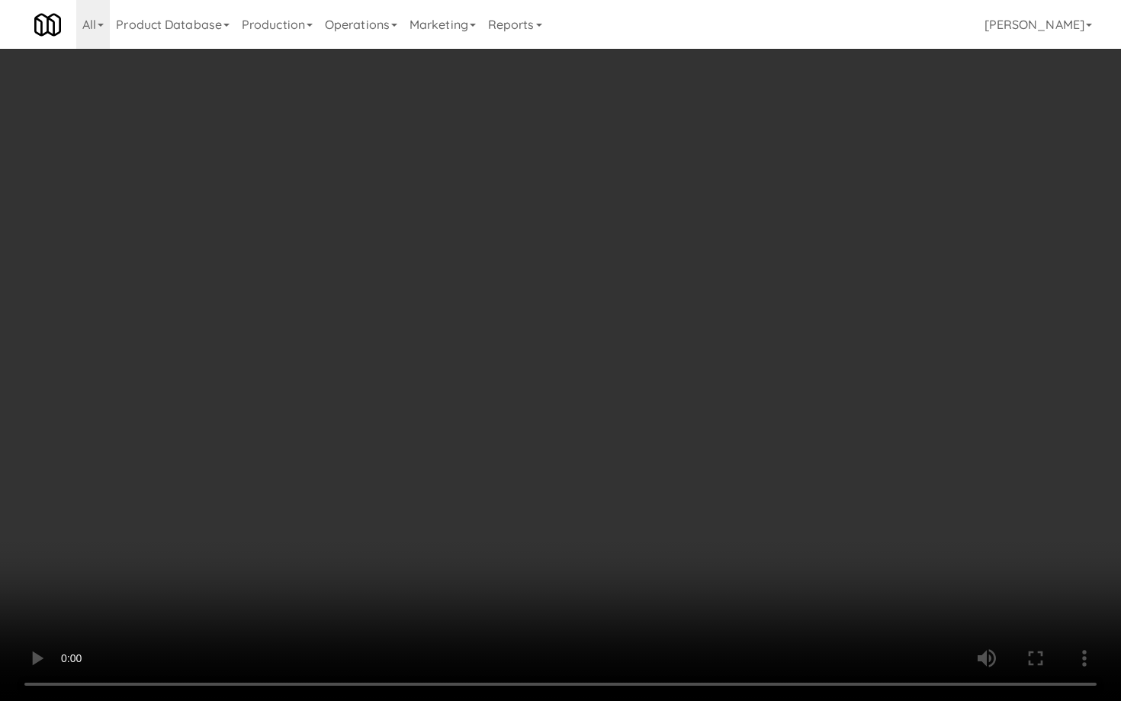
click at [892, 551] on video at bounding box center [560, 350] width 1121 height 701
click at [799, 516] on video at bounding box center [560, 350] width 1121 height 701
click at [798, 512] on video at bounding box center [560, 350] width 1121 height 701
click at [801, 488] on video at bounding box center [560, 350] width 1121 height 701
click at [801, 487] on video at bounding box center [560, 350] width 1121 height 701
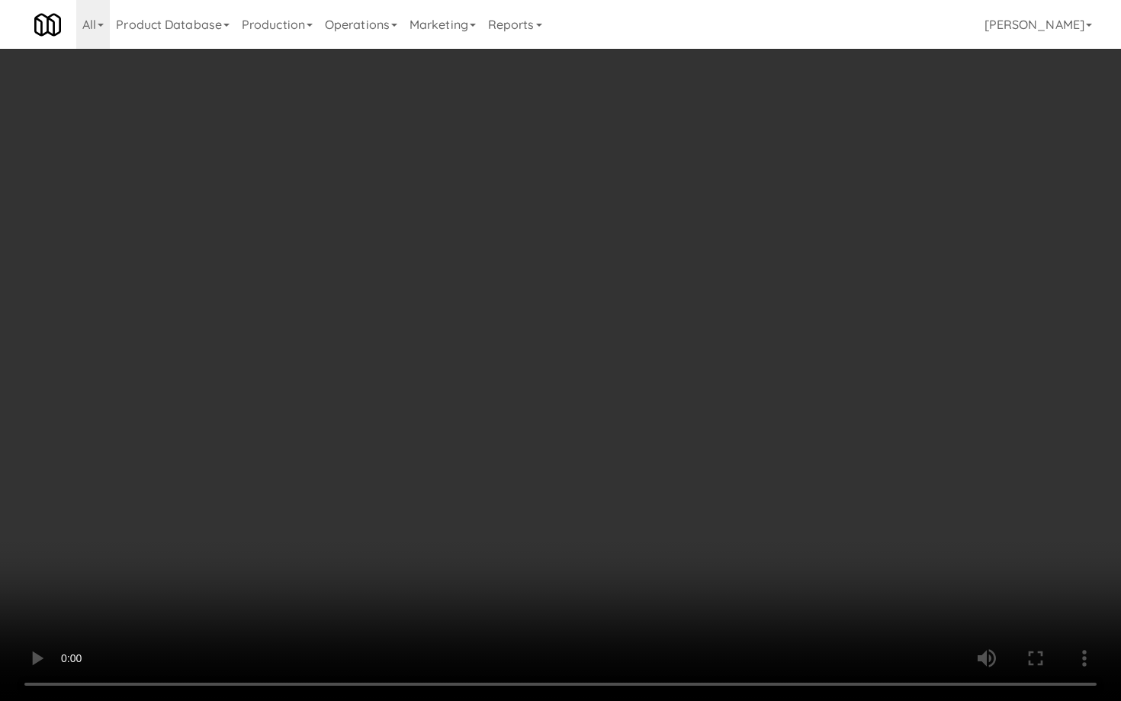
click at [795, 486] on video at bounding box center [560, 350] width 1121 height 701
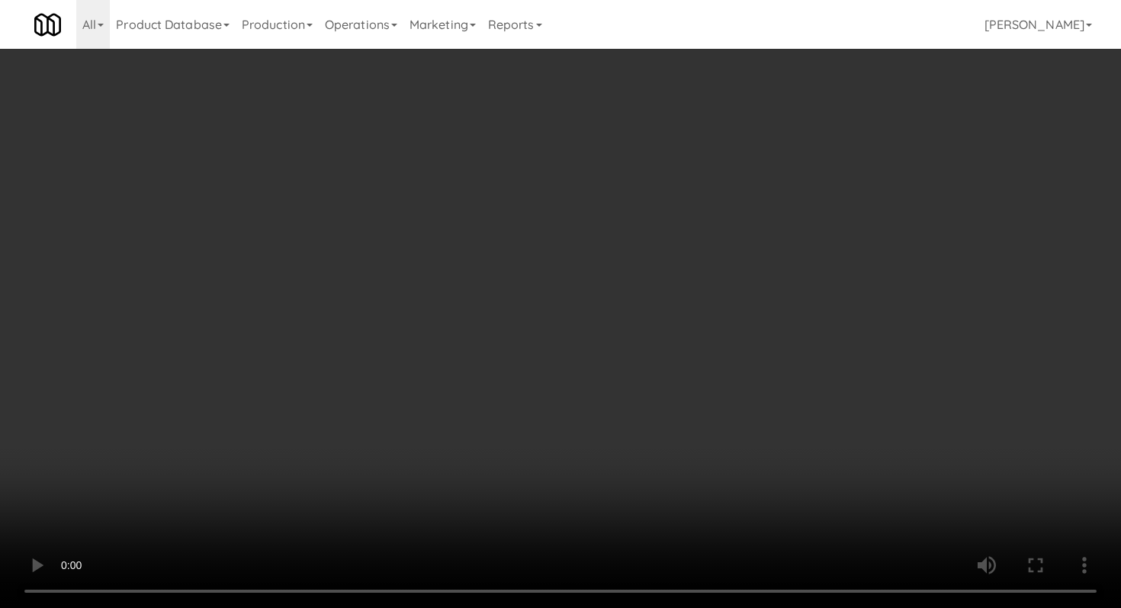
scroll to position [908, 0]
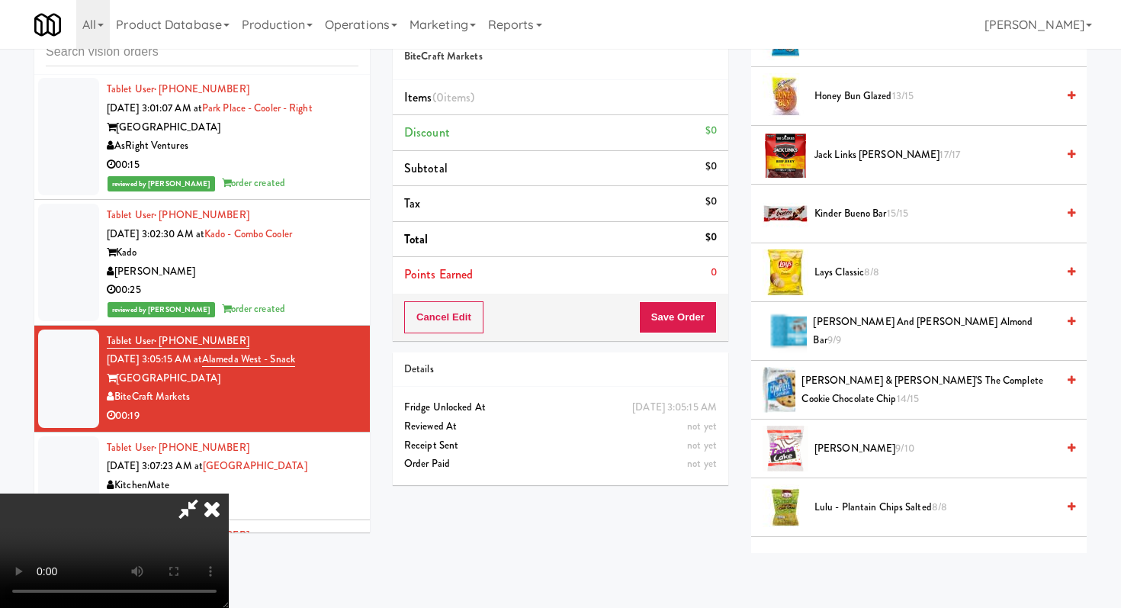
click at [842, 216] on span "Kinder Bueno Bar 15/15" at bounding box center [936, 213] width 242 height 19
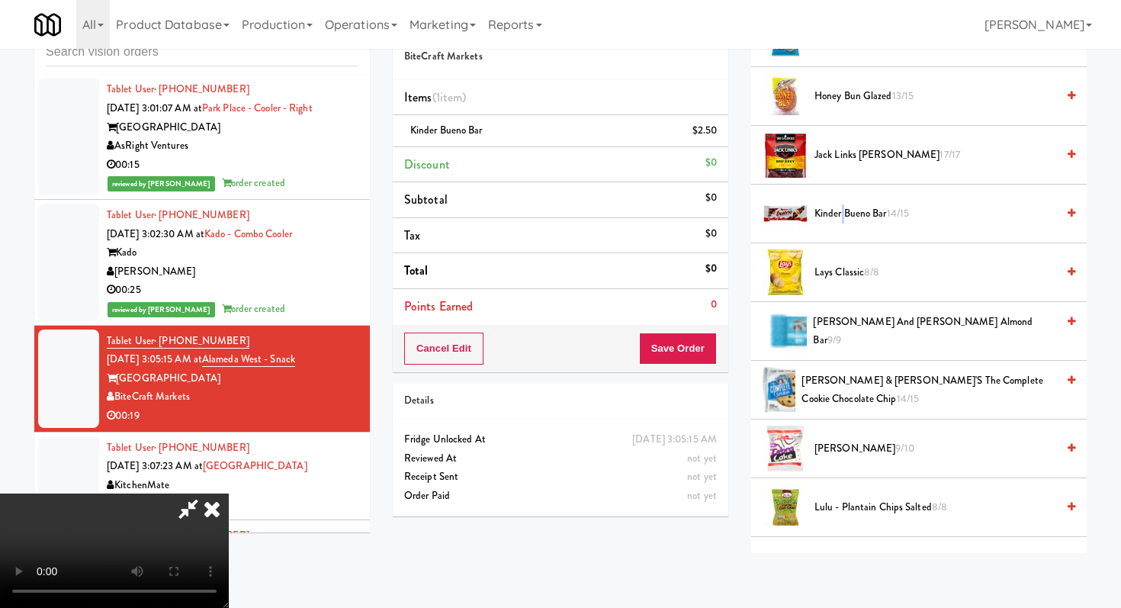
click at [842, 216] on span "Kinder Bueno Bar 14/15" at bounding box center [936, 213] width 242 height 19
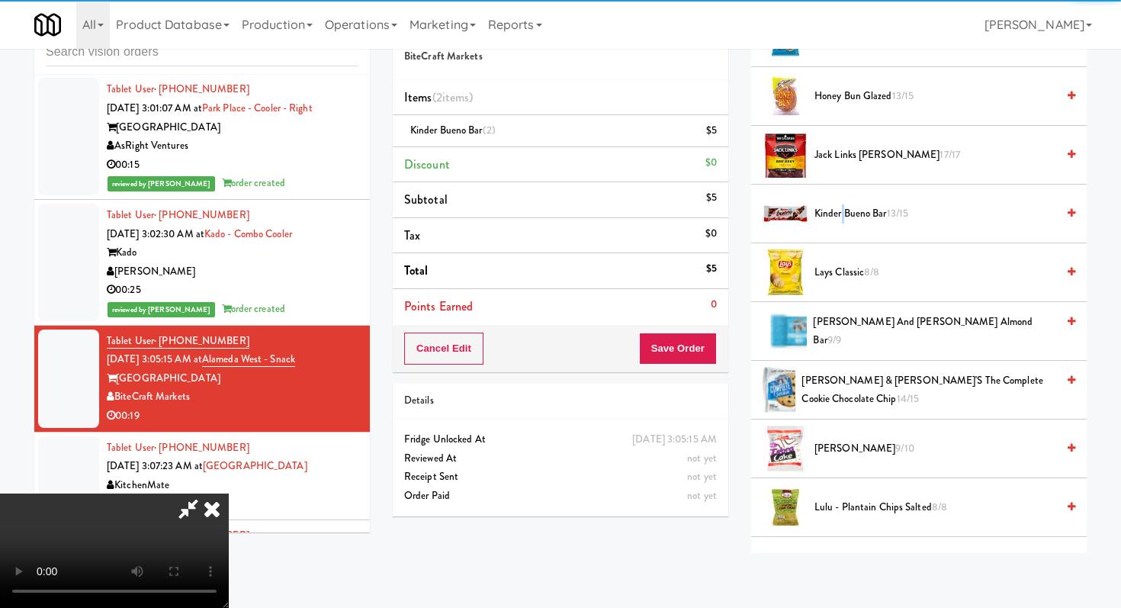
drag, startPoint x: 695, startPoint y: 365, endPoint x: 699, endPoint y: 353, distance: 12.3
click at [695, 364] on div "Cancel Edit Save Order" at bounding box center [561, 348] width 336 height 47
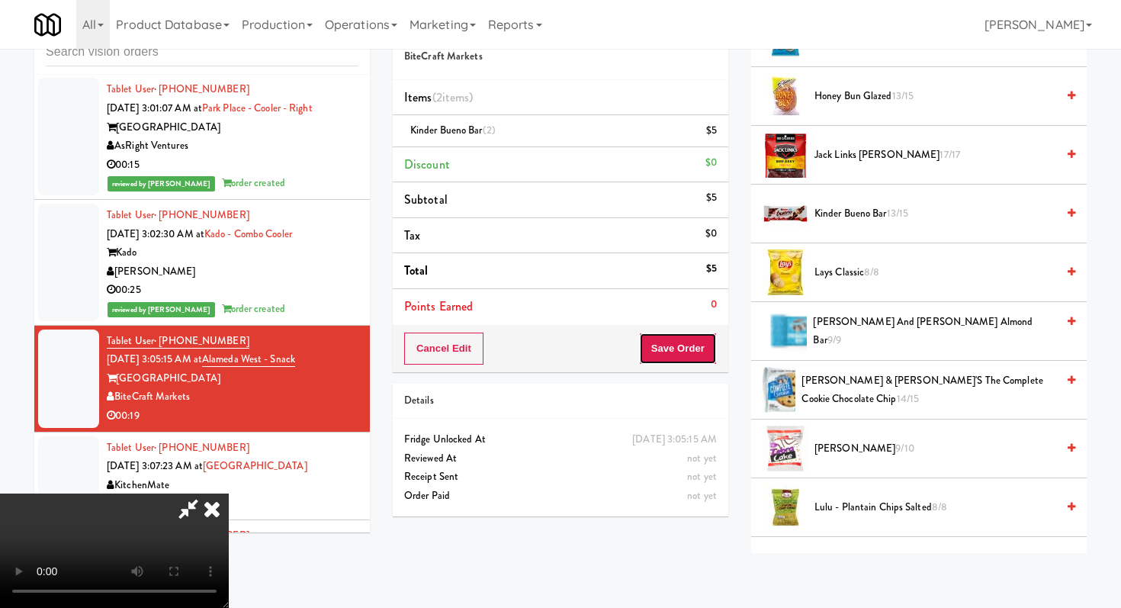
click at [699, 353] on button "Save Order" at bounding box center [678, 349] width 78 height 32
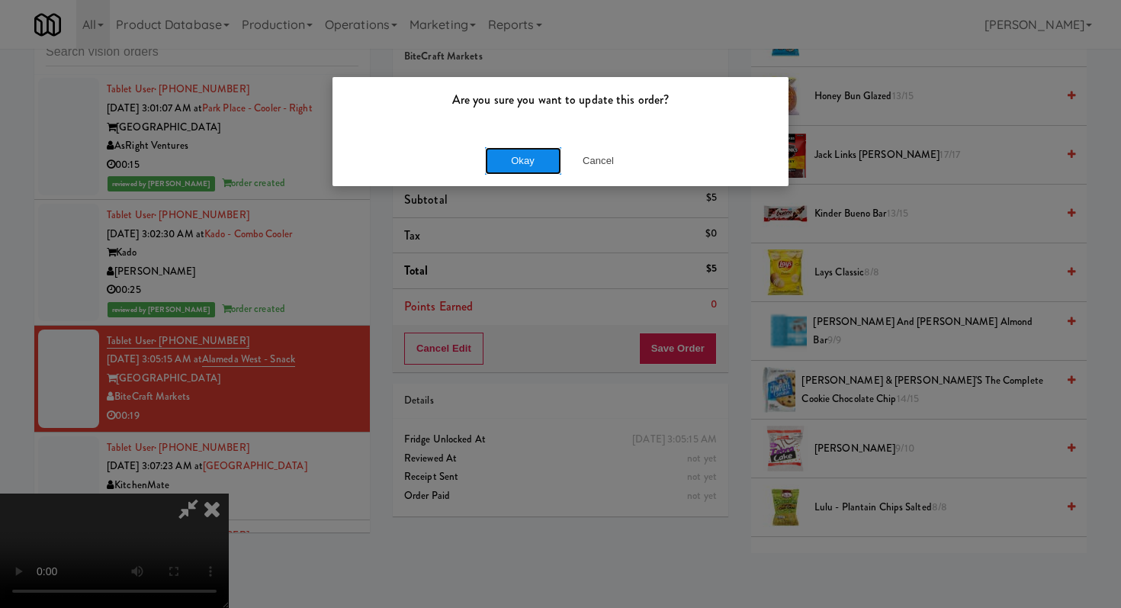
click at [522, 172] on button "Okay" at bounding box center [523, 160] width 76 height 27
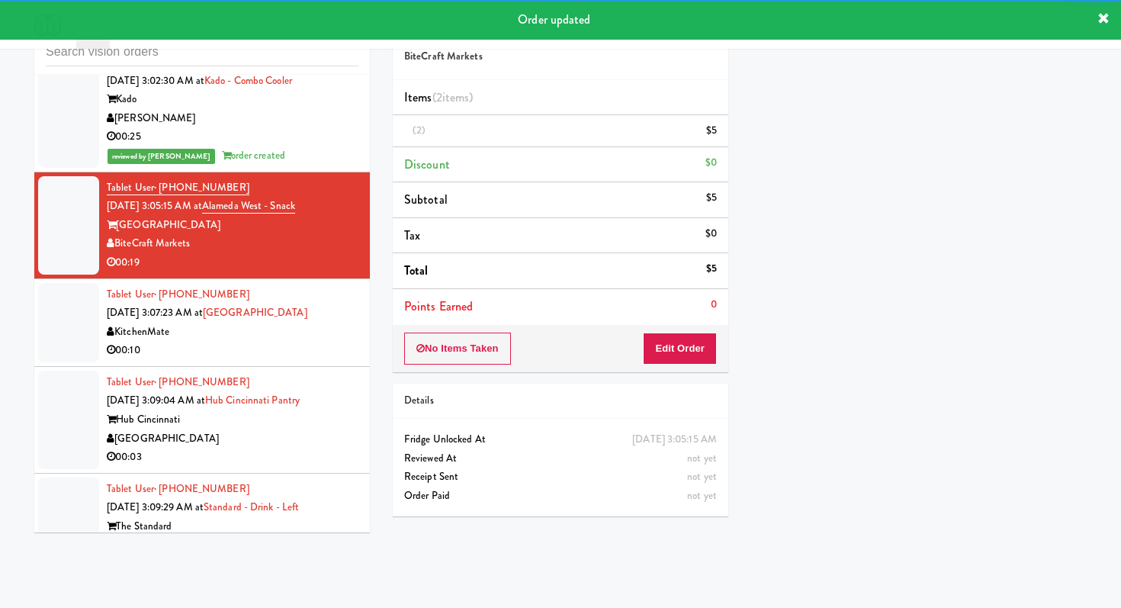
scroll to position [3517, 0]
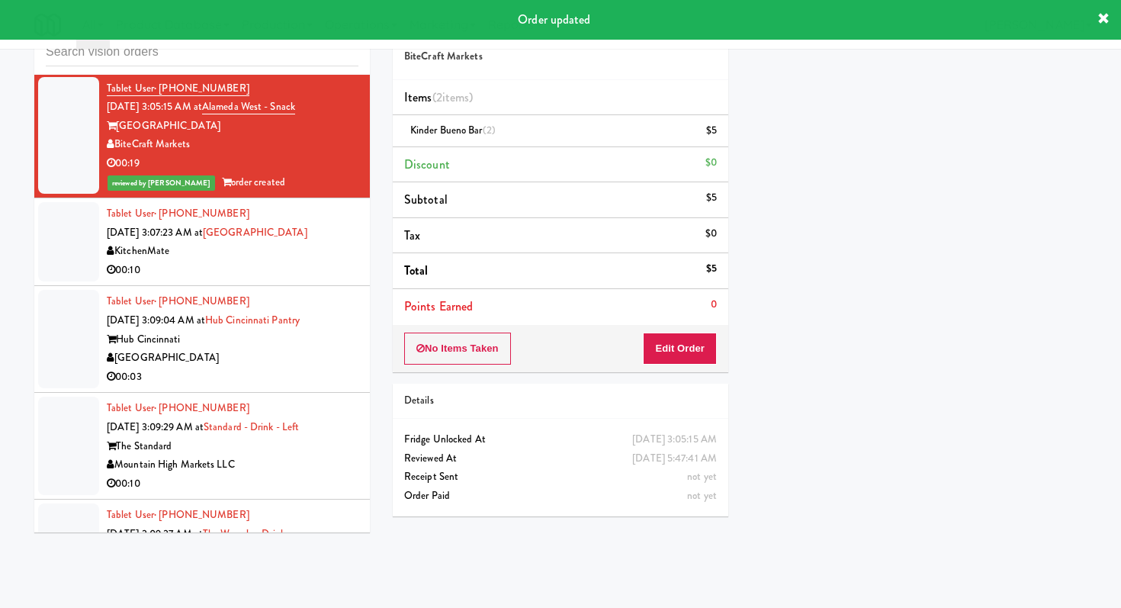
click at [329, 384] on div "00:03" at bounding box center [233, 377] width 252 height 19
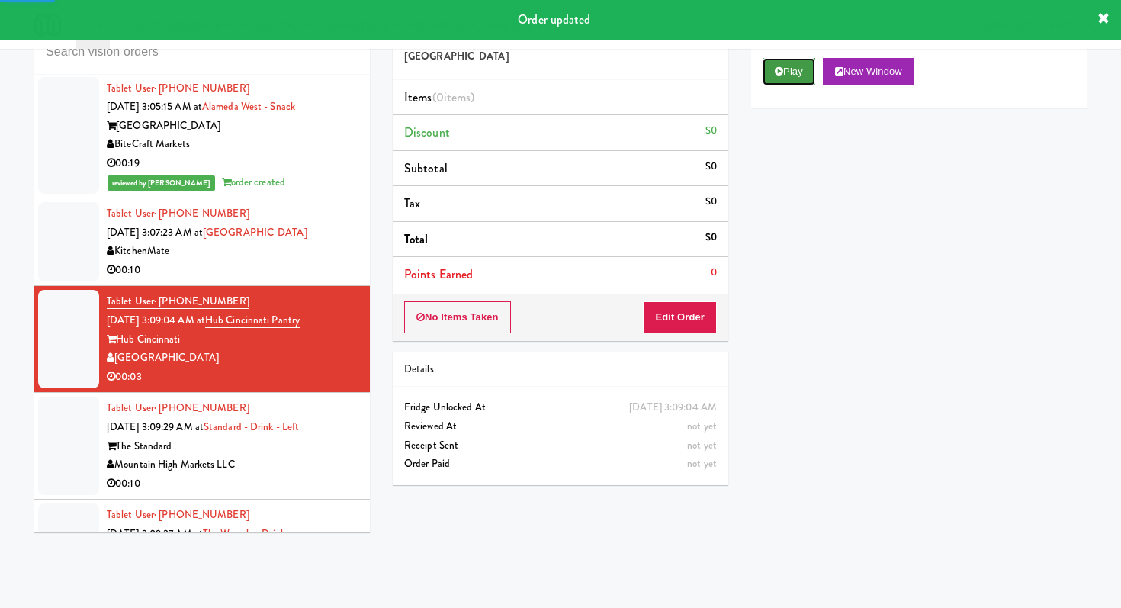
click at [805, 63] on button "Play" at bounding box center [789, 71] width 53 height 27
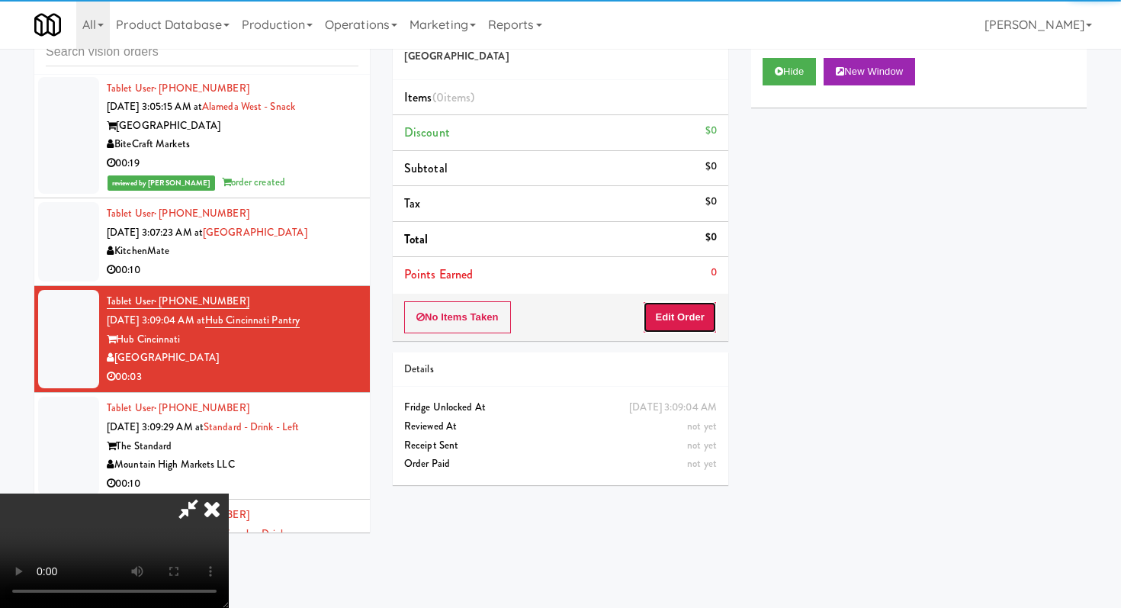
click at [677, 308] on button "Edit Order" at bounding box center [680, 317] width 74 height 32
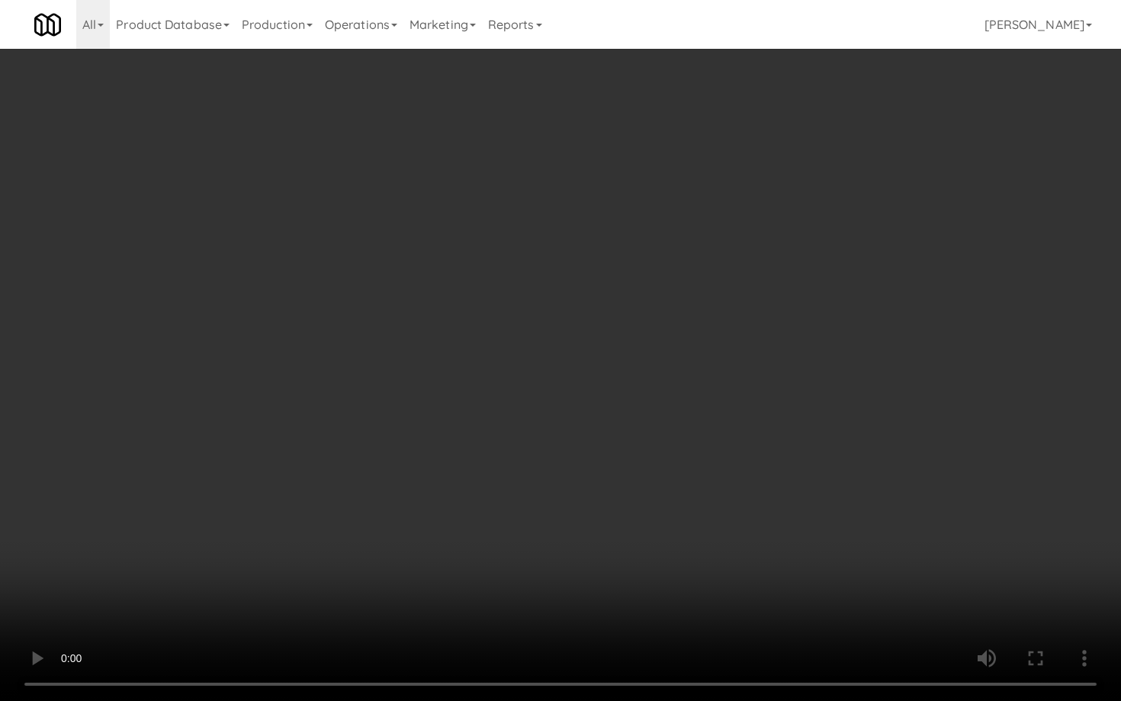
click at [615, 538] on video at bounding box center [560, 350] width 1121 height 701
click at [632, 564] on video at bounding box center [560, 350] width 1121 height 701
click at [657, 512] on video at bounding box center [560, 350] width 1121 height 701
click at [670, 500] on video at bounding box center [560, 350] width 1121 height 701
click at [694, 473] on video at bounding box center [560, 350] width 1121 height 701
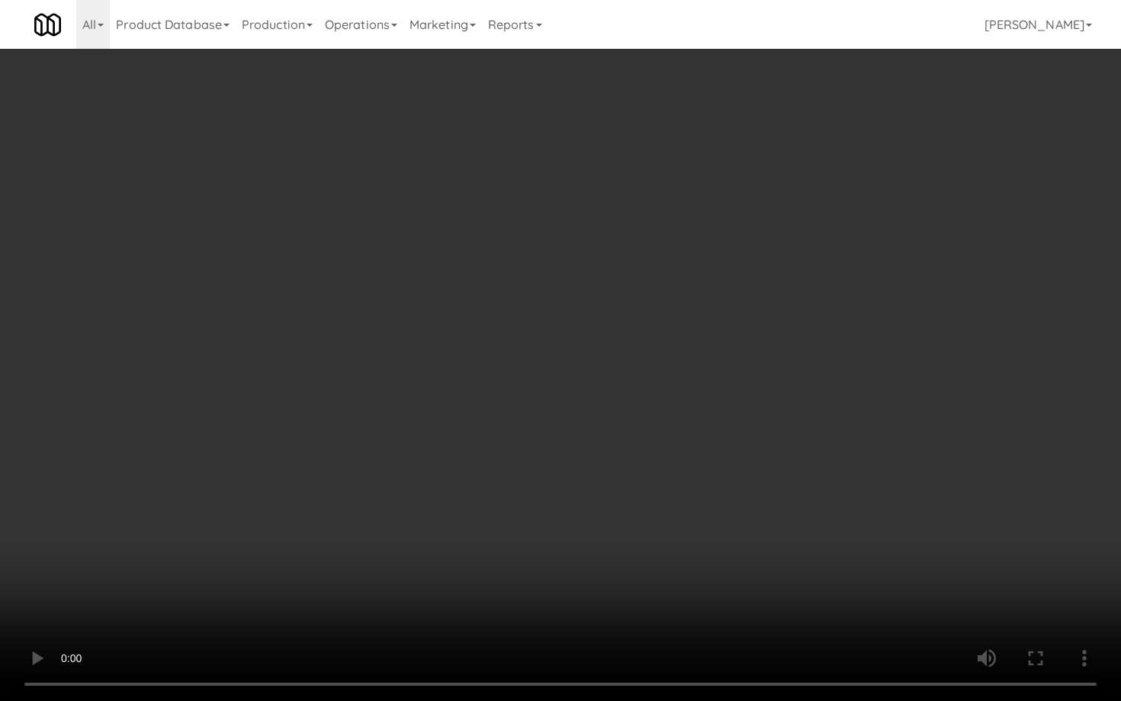
click at [694, 473] on video at bounding box center [560, 350] width 1121 height 701
click at [728, 433] on video at bounding box center [560, 350] width 1121 height 701
click at [629, 421] on video at bounding box center [560, 350] width 1121 height 701
click at [609, 410] on video at bounding box center [560, 350] width 1121 height 701
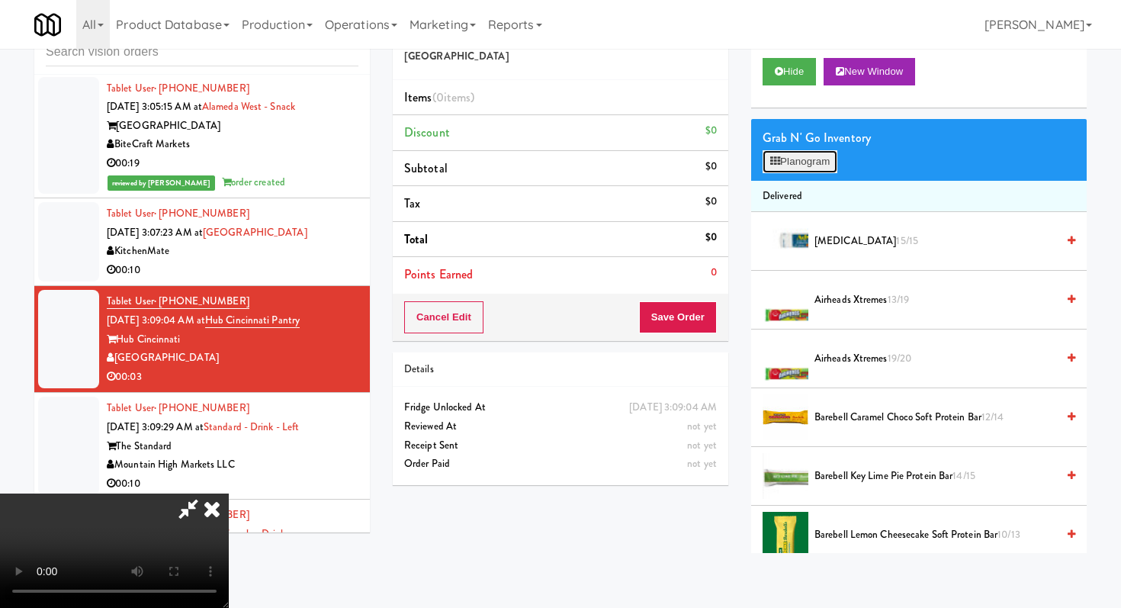
click at [776, 155] on button "Planogram" at bounding box center [800, 161] width 75 height 23
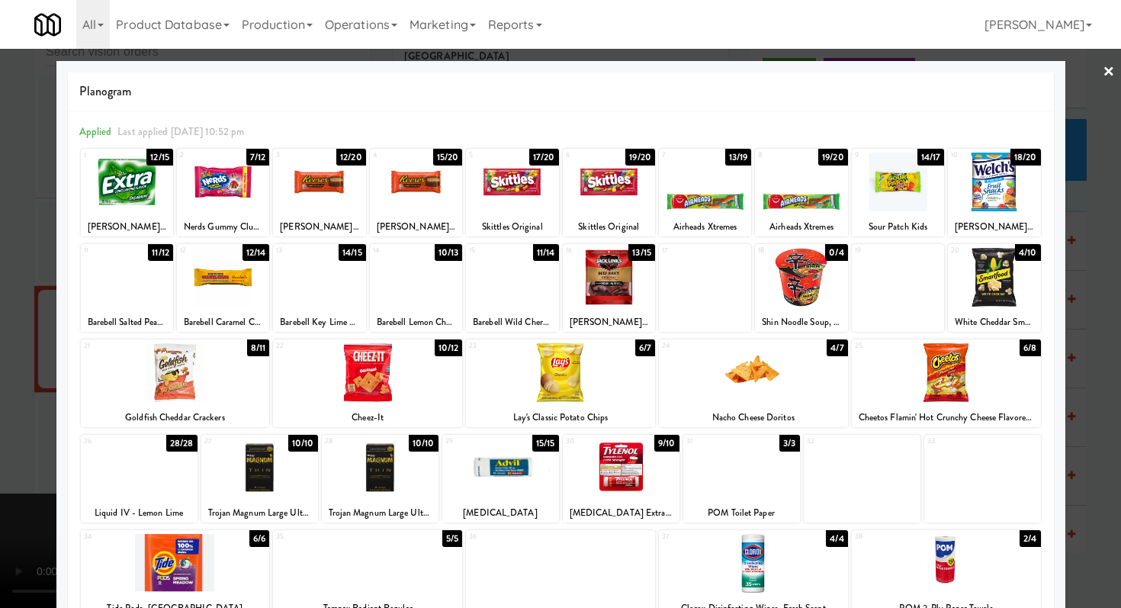
click at [388, 476] on div at bounding box center [380, 468] width 117 height 59
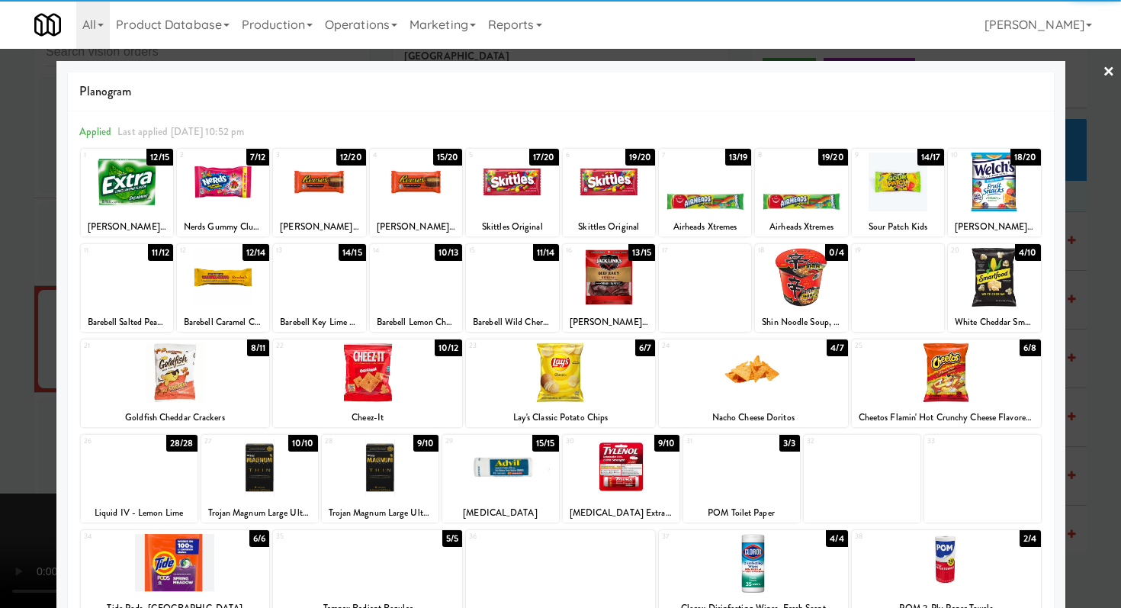
click at [0, 411] on div at bounding box center [560, 304] width 1121 height 608
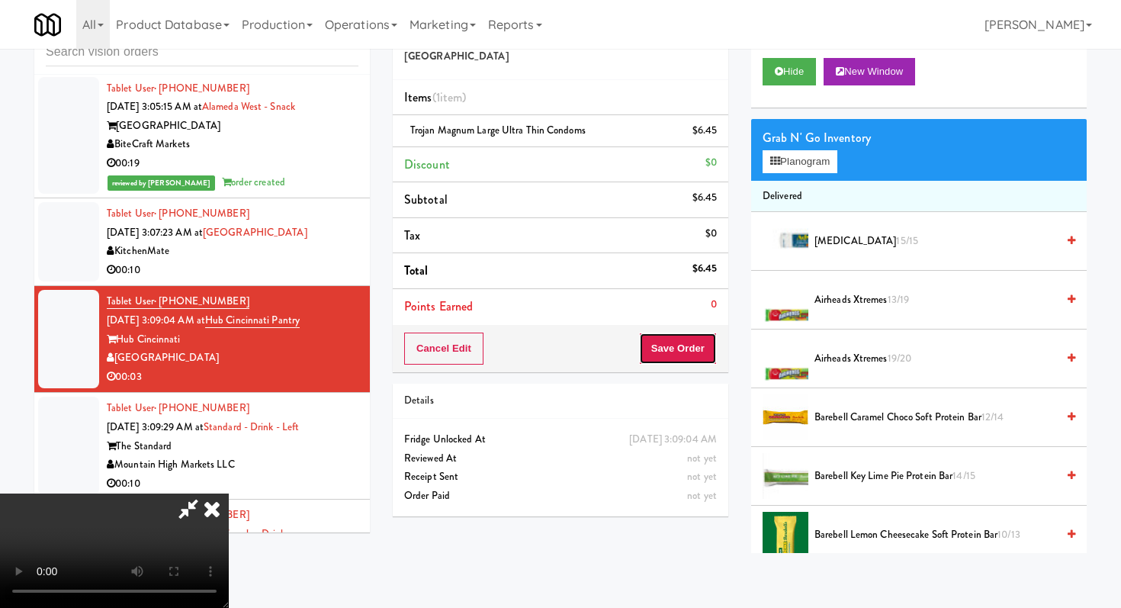
click at [701, 347] on button "Save Order" at bounding box center [678, 349] width 78 height 32
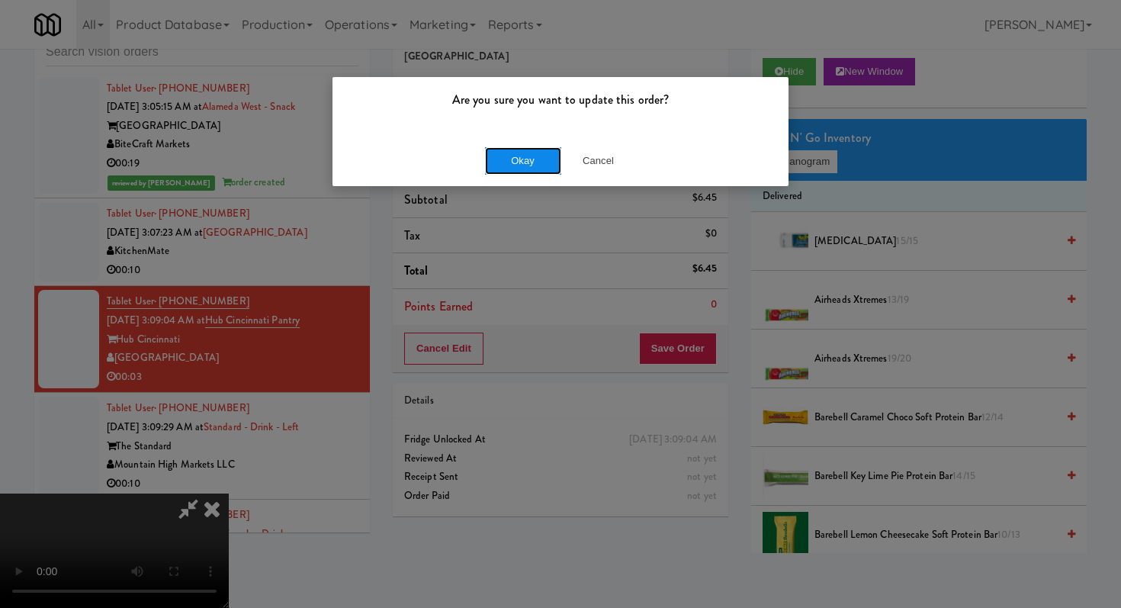
click at [533, 162] on button "Okay" at bounding box center [523, 160] width 76 height 27
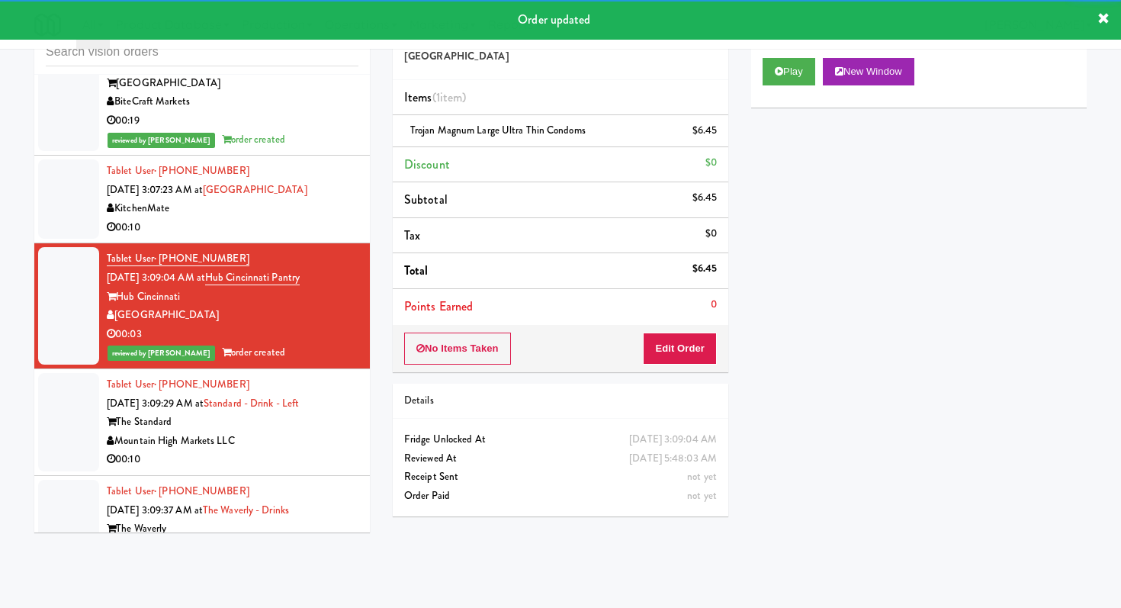
scroll to position [3712, 0]
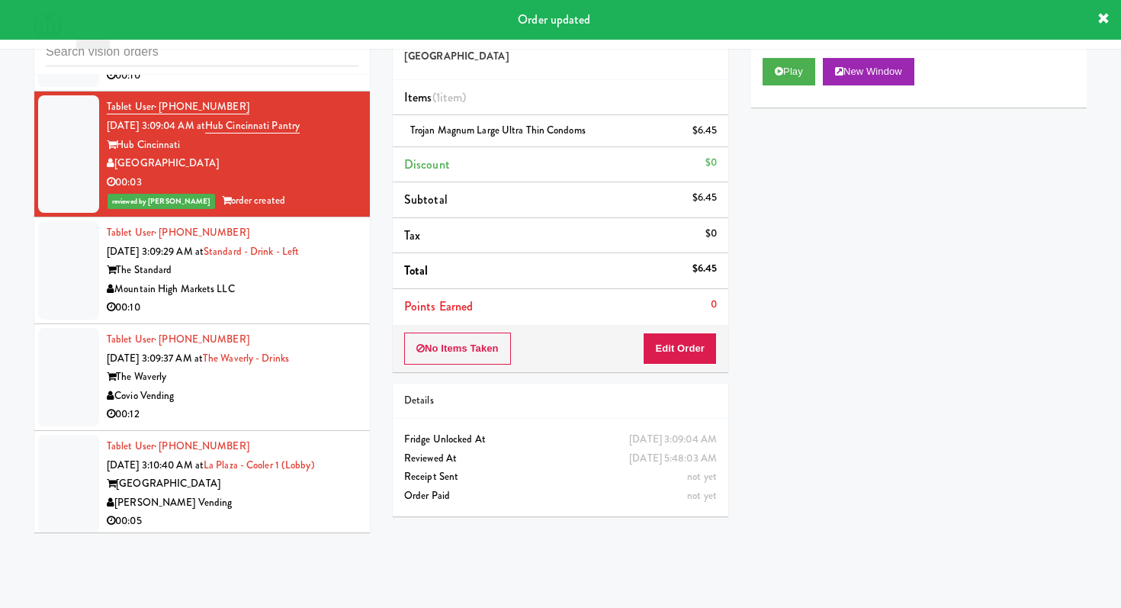
click at [325, 311] on div "00:10" at bounding box center [233, 307] width 252 height 19
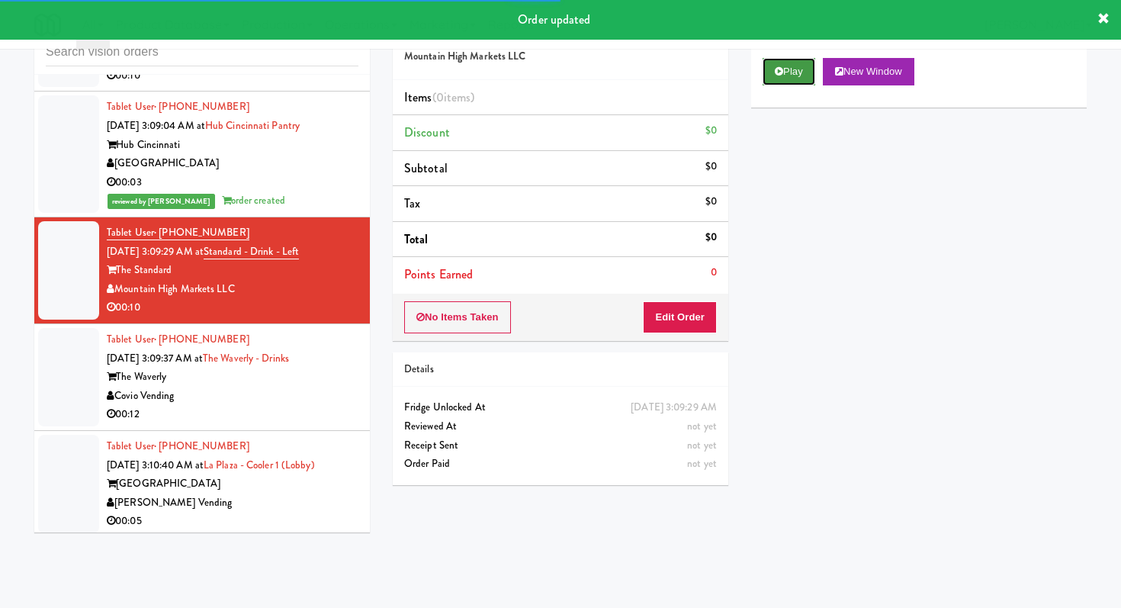
click at [792, 65] on button "Play" at bounding box center [789, 71] width 53 height 27
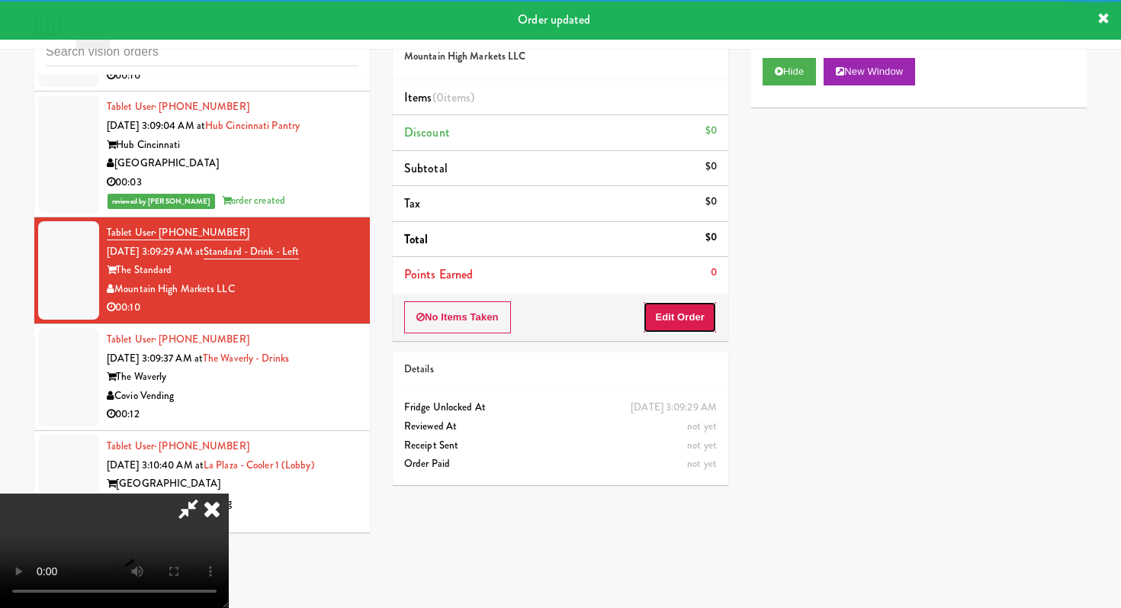
click at [660, 323] on button "Edit Order" at bounding box center [680, 317] width 74 height 32
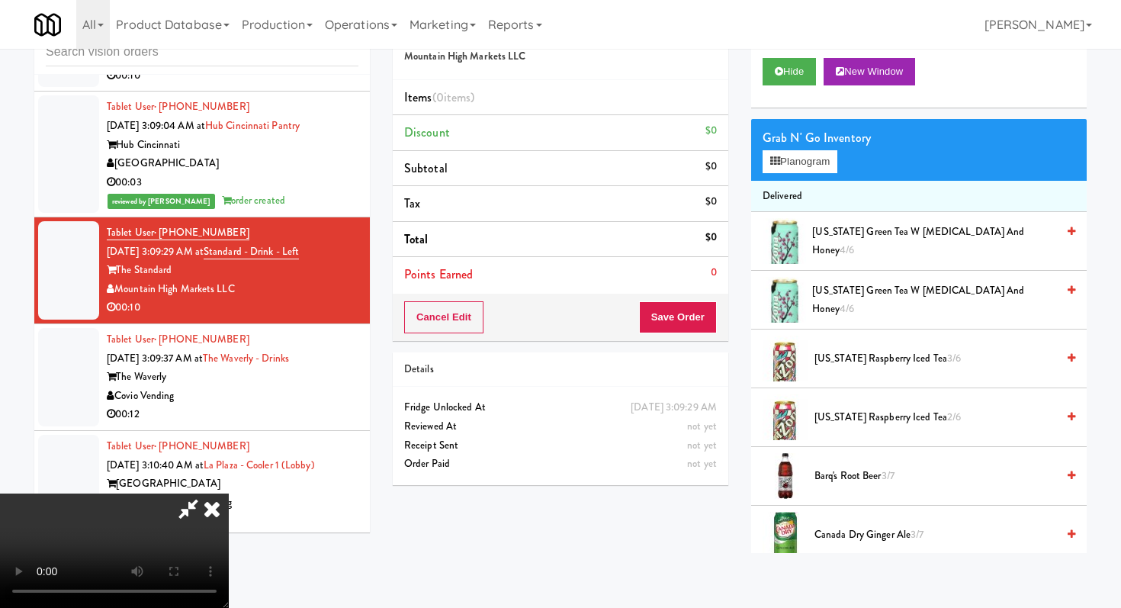
click at [662, 222] on li "Total $0" at bounding box center [561, 240] width 336 height 36
click at [229, 493] on icon at bounding box center [212, 508] width 34 height 31
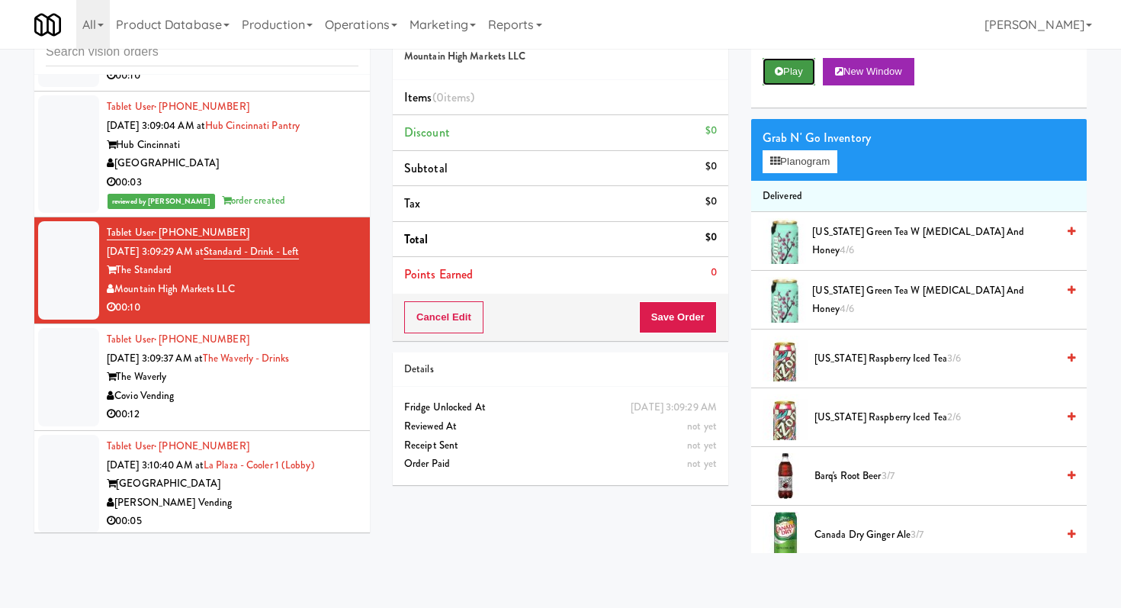
click at [775, 74] on icon at bounding box center [779, 71] width 8 height 10
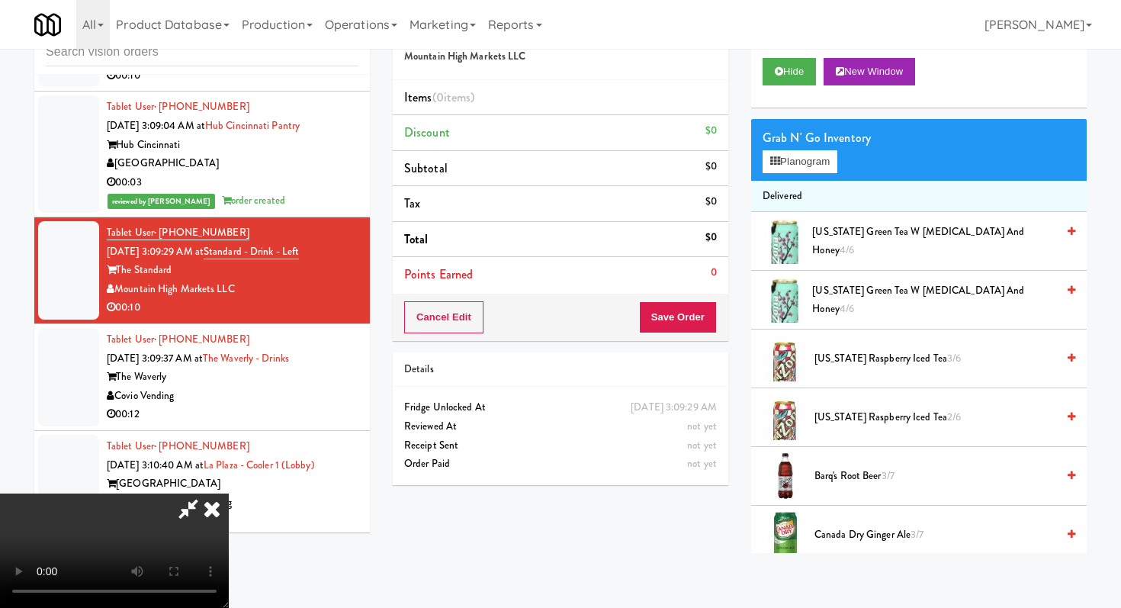
click at [229, 493] on icon at bounding box center [212, 508] width 34 height 31
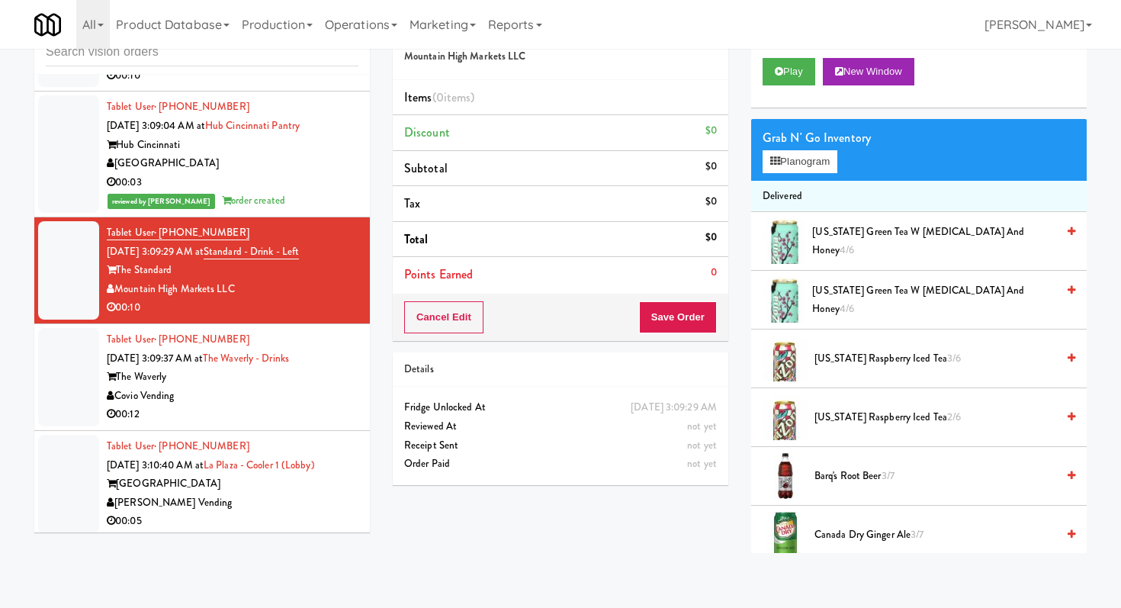
click at [786, 87] on div "Play New Window" at bounding box center [919, 77] width 336 height 61
click at [786, 82] on button "Play" at bounding box center [789, 71] width 53 height 27
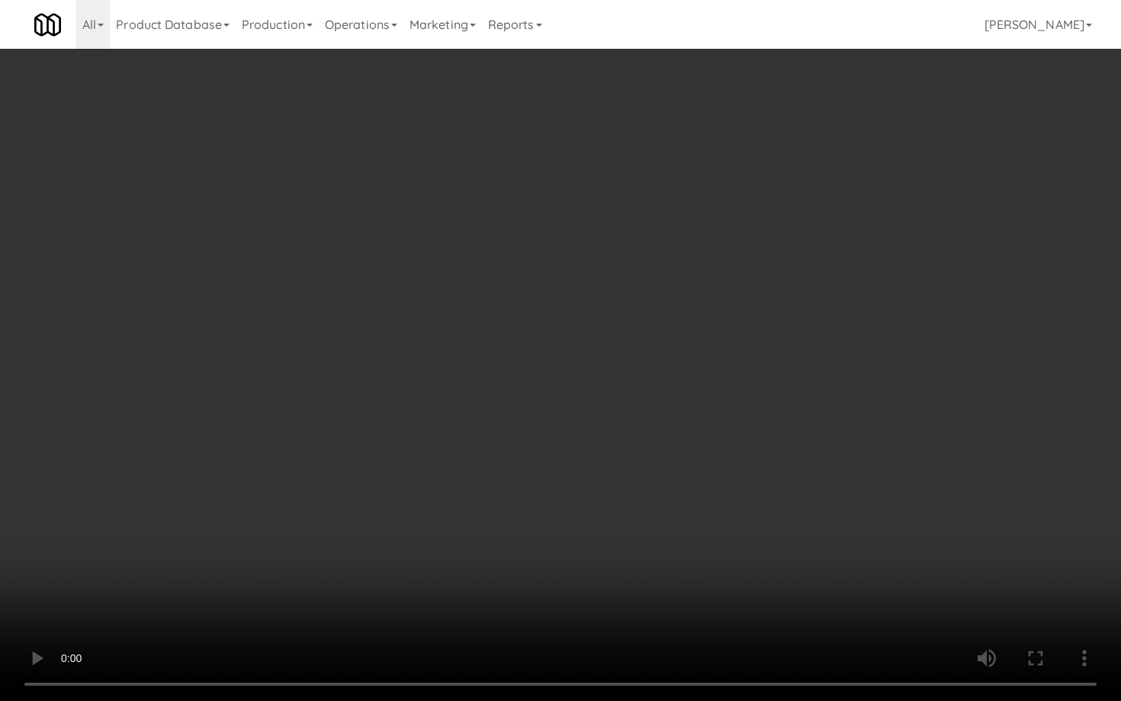
click at [809, 503] on video at bounding box center [560, 350] width 1121 height 701
click at [808, 504] on video at bounding box center [560, 350] width 1121 height 701
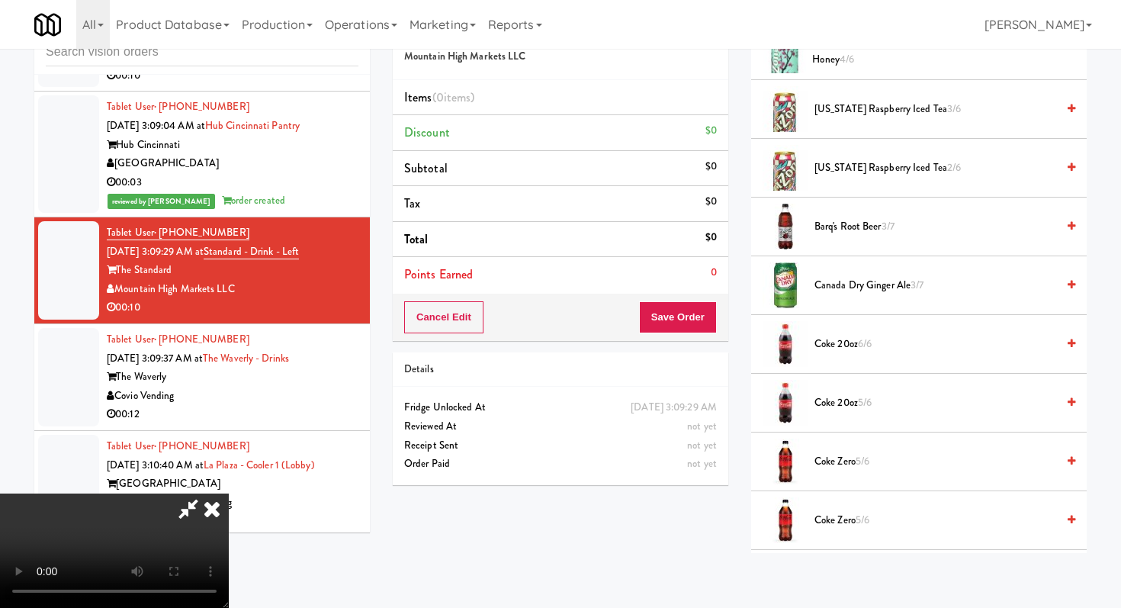
click at [826, 342] on span "Coke 20oz 6/6" at bounding box center [936, 344] width 242 height 19
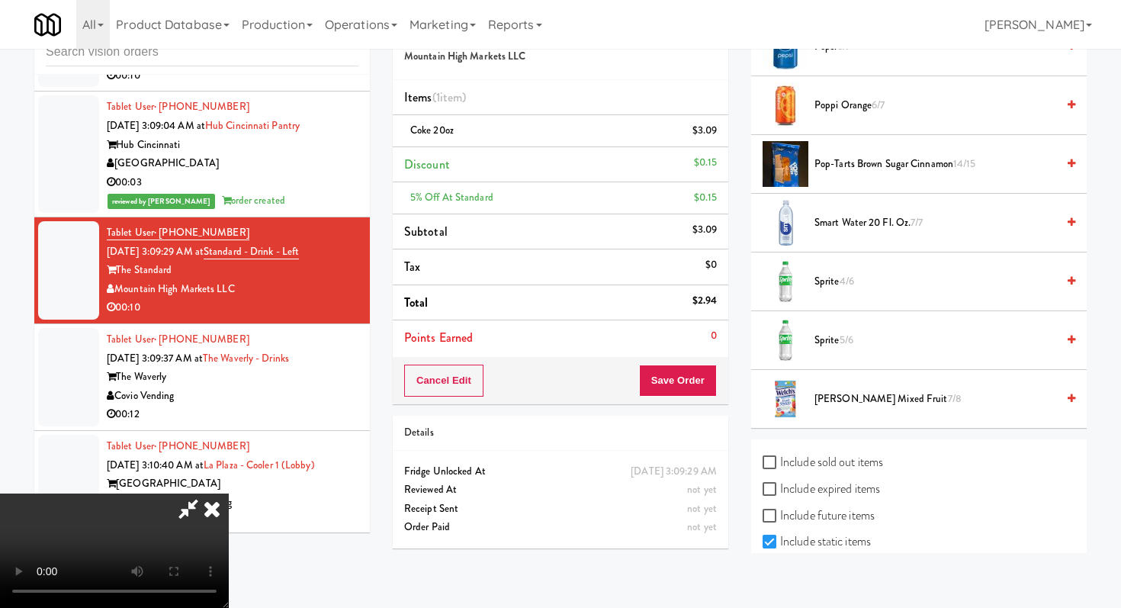
scroll to position [1960, 0]
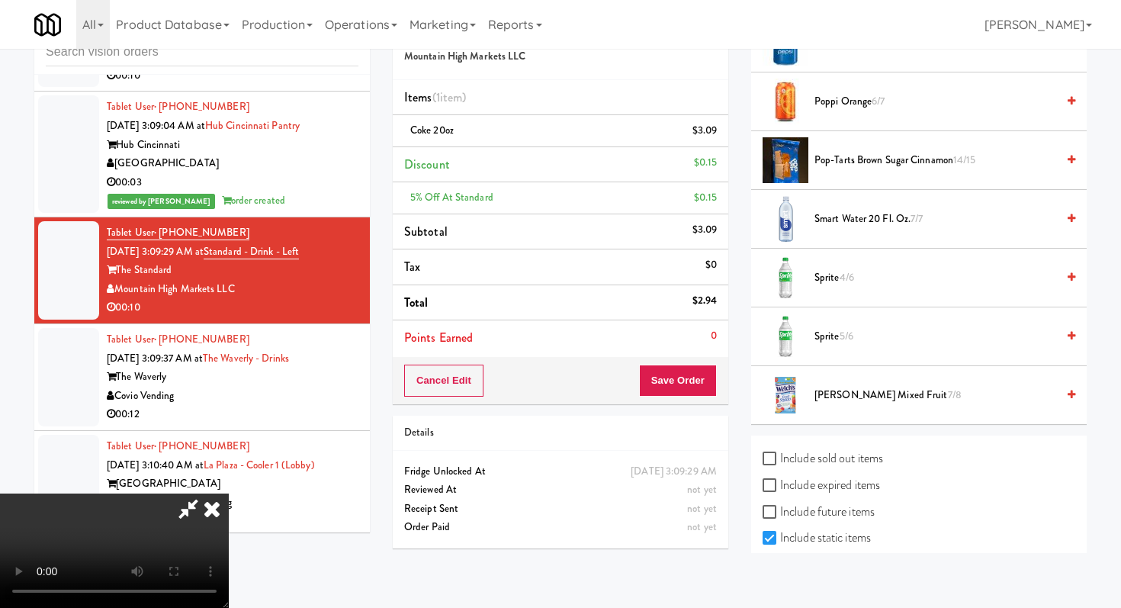
click at [828, 284] on span "Sprite 4/6" at bounding box center [936, 277] width 242 height 19
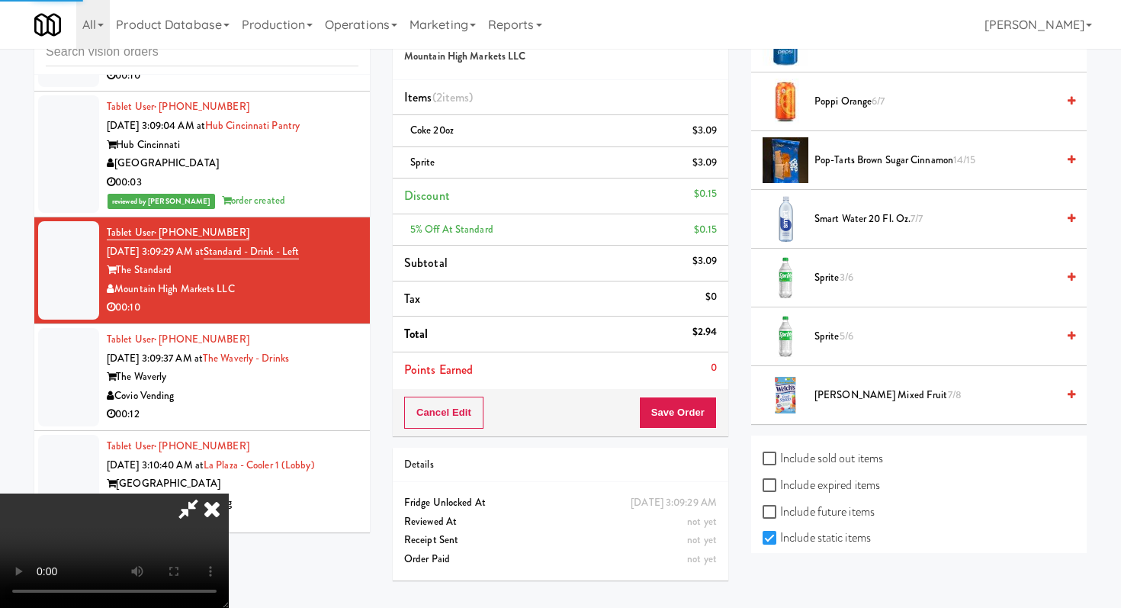
drag, startPoint x: 724, startPoint y: 405, endPoint x: 713, endPoint y: 407, distance: 10.8
click at [715, 407] on div "Cancel Edit Save Order" at bounding box center [561, 412] width 336 height 47
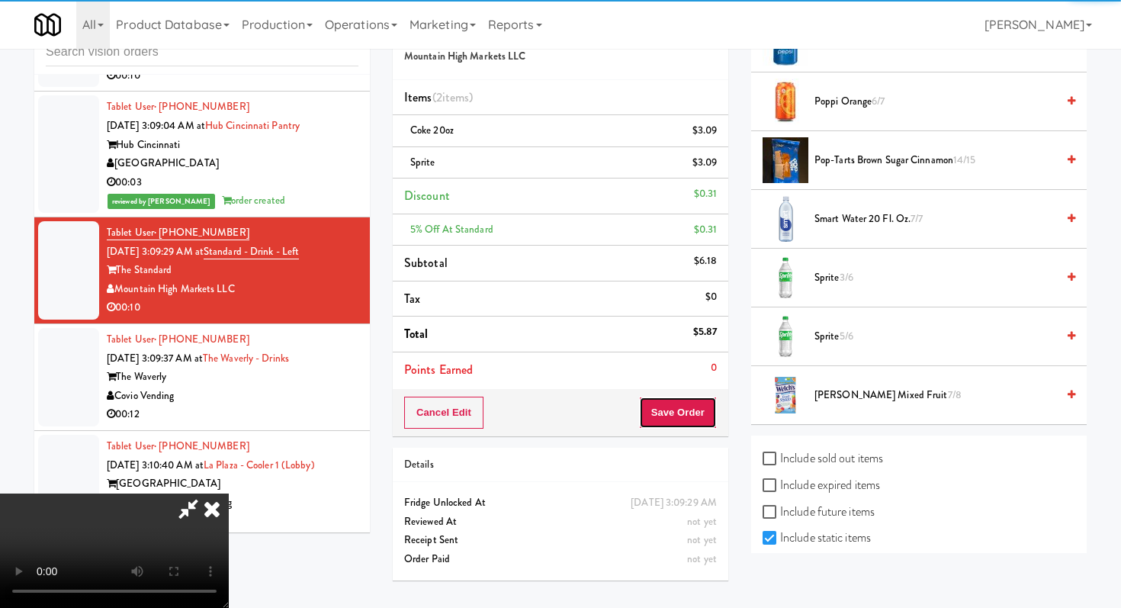
click at [710, 408] on button "Save Order" at bounding box center [678, 413] width 78 height 32
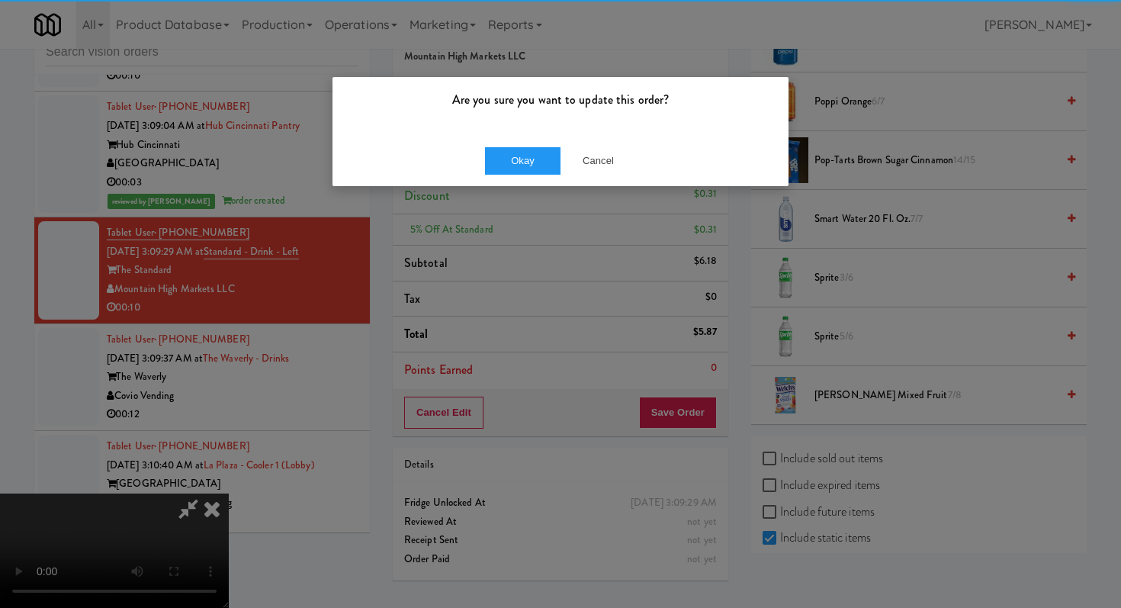
click at [479, 153] on div "Okay Cancel" at bounding box center [561, 160] width 456 height 51
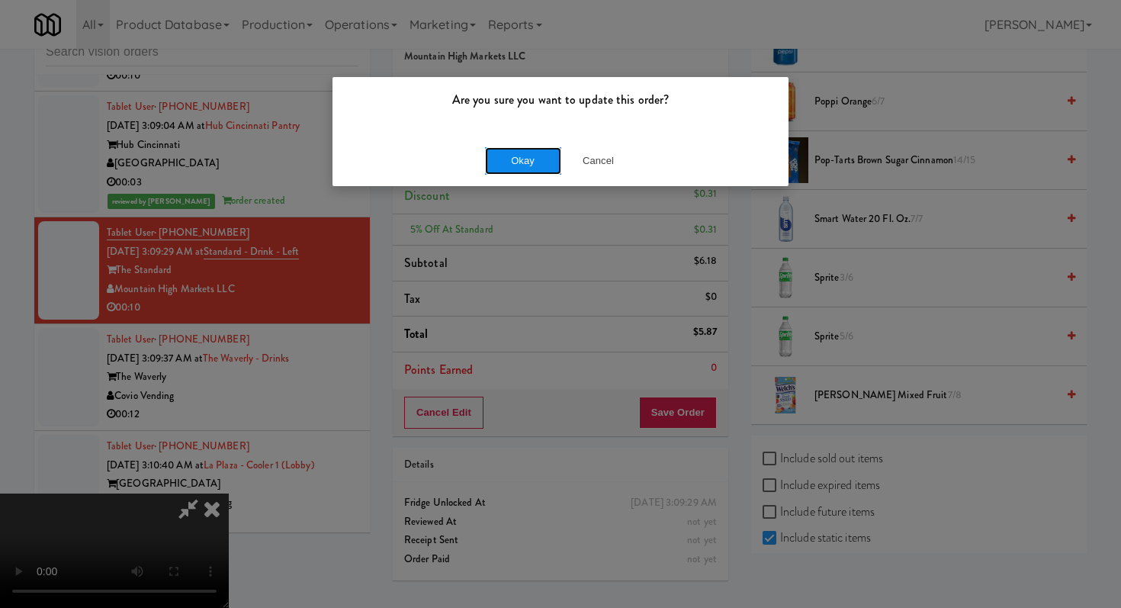
click at [500, 150] on button "Okay" at bounding box center [523, 160] width 76 height 27
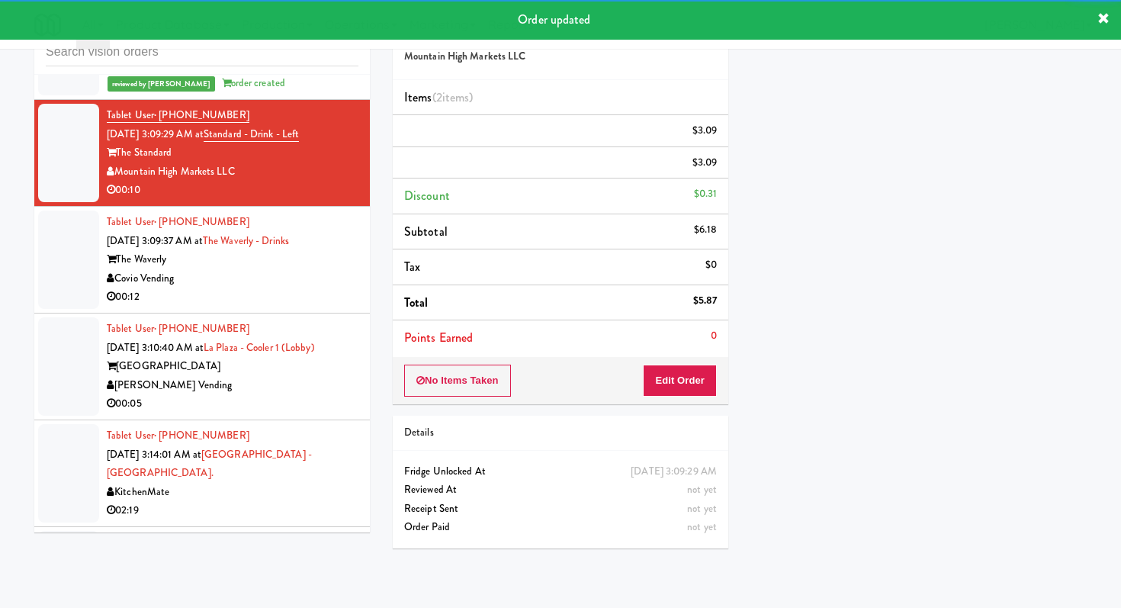
scroll to position [3934, 0]
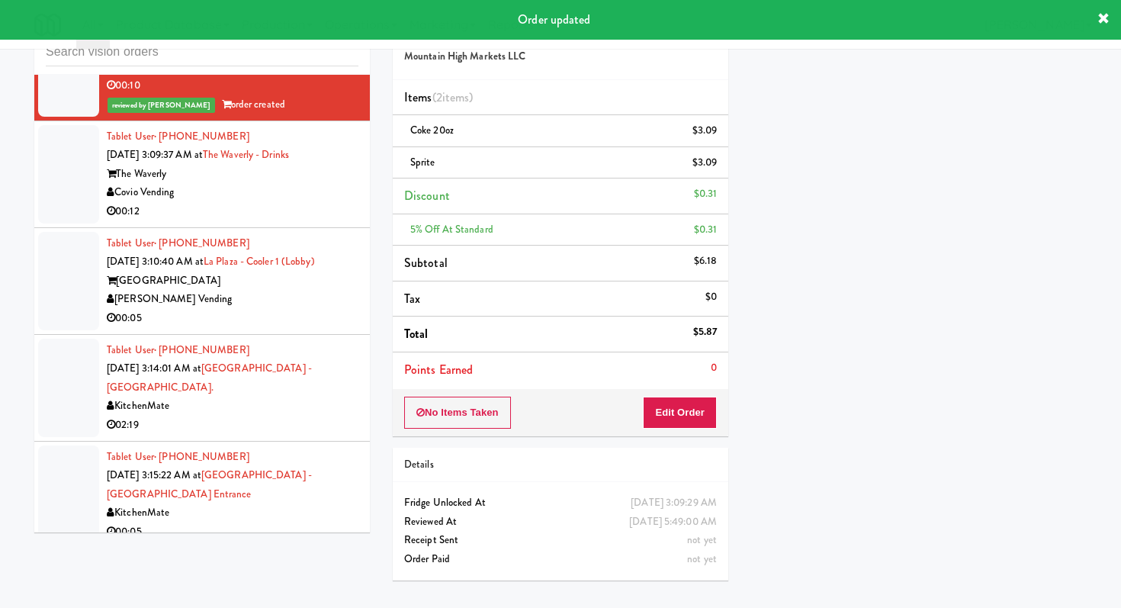
click at [267, 210] on div "00:12" at bounding box center [233, 211] width 252 height 19
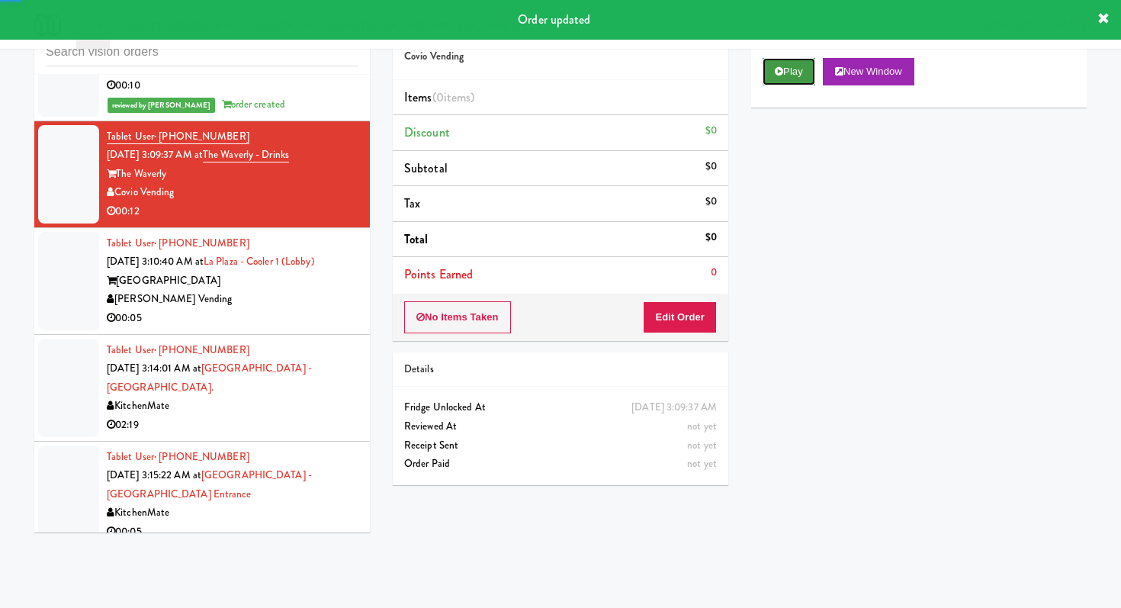
click at [806, 72] on button "Play" at bounding box center [789, 71] width 53 height 27
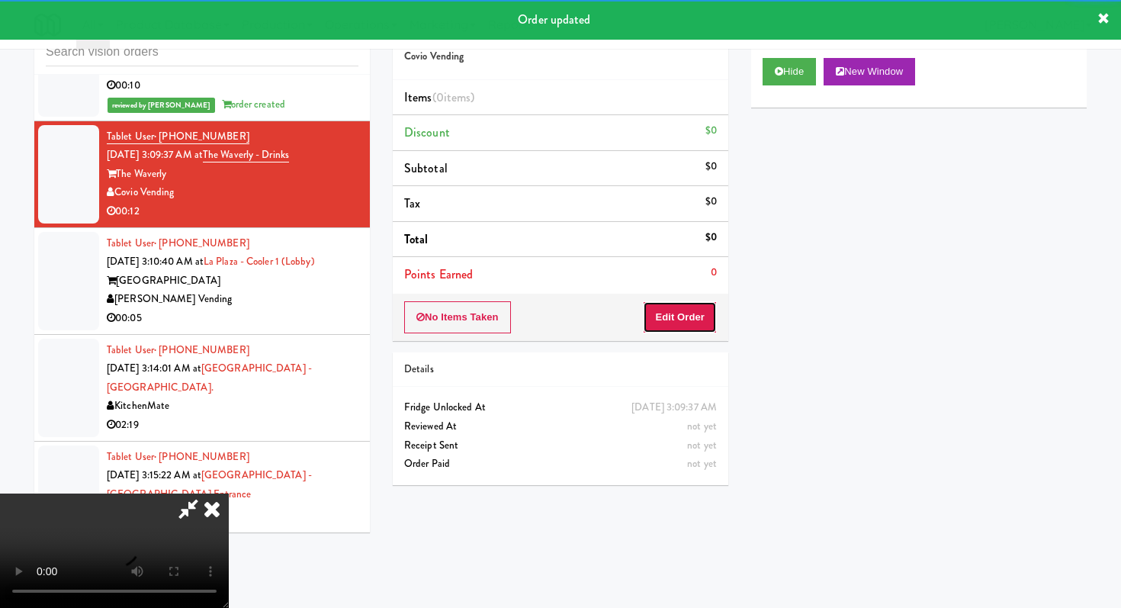
click at [704, 311] on button "Edit Order" at bounding box center [680, 317] width 74 height 32
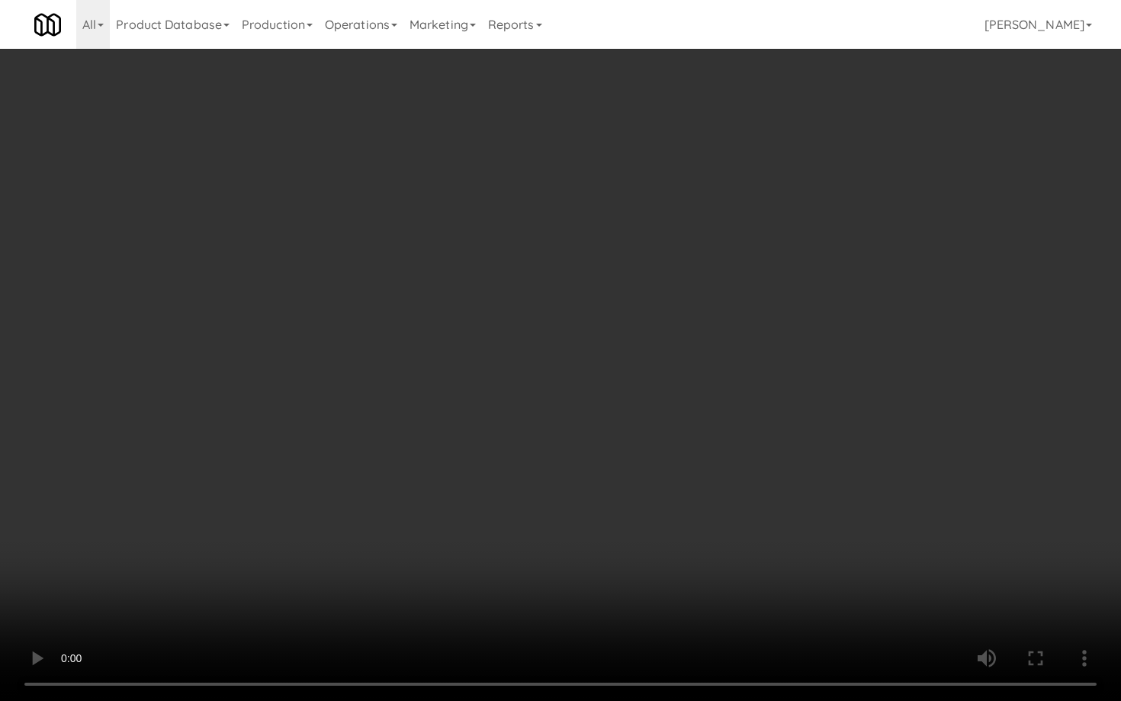
click at [584, 541] on video at bounding box center [560, 350] width 1121 height 701
click at [568, 506] on video at bounding box center [560, 350] width 1121 height 701
click at [601, 484] on video at bounding box center [560, 350] width 1121 height 701
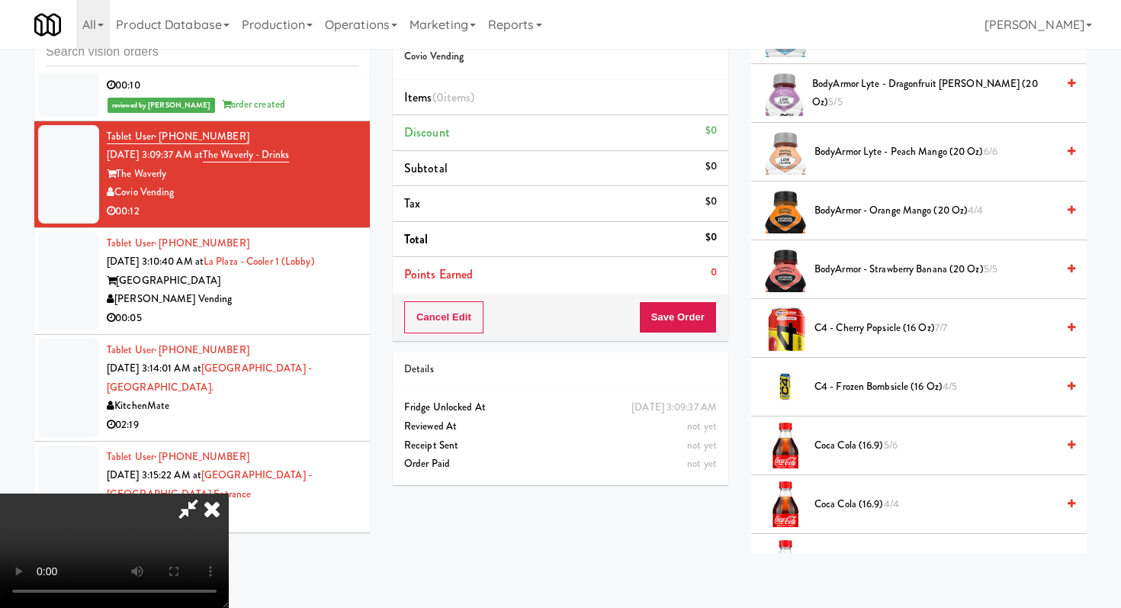
scroll to position [151, 0]
click at [229, 493] on video at bounding box center [114, 550] width 229 height 114
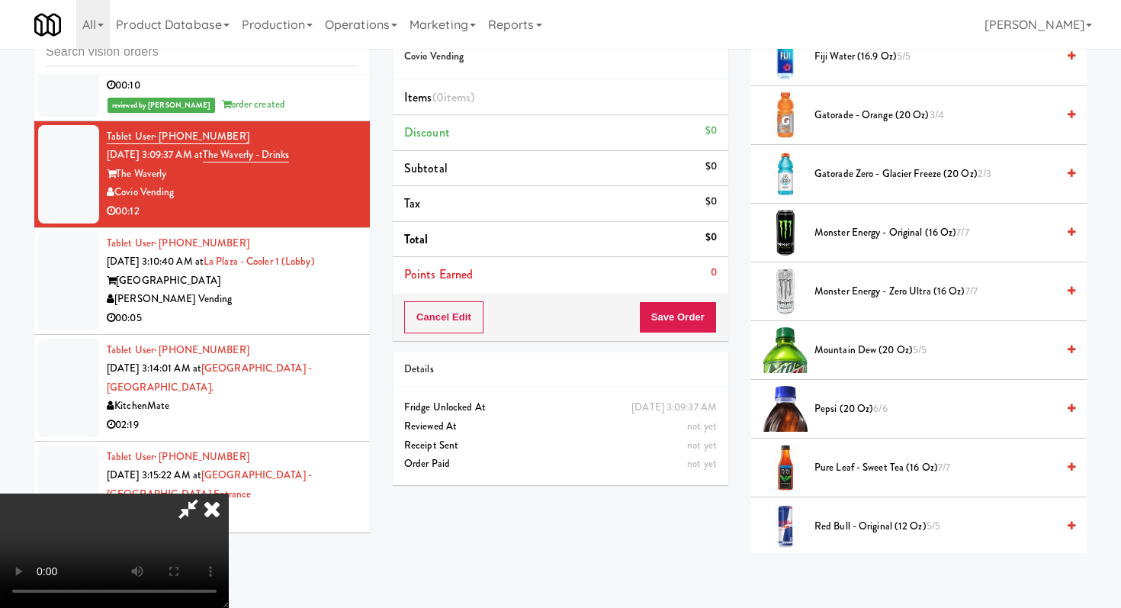
scroll to position [1753, 0]
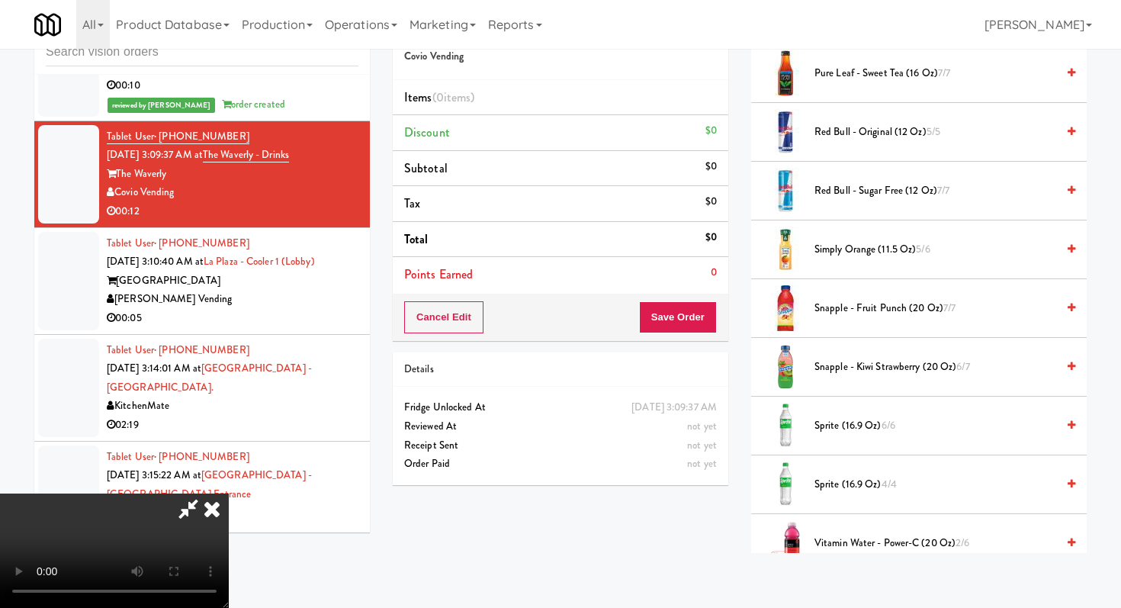
click at [818, 246] on span "Simply Orange (11.5 oz) 5/6" at bounding box center [936, 249] width 242 height 19
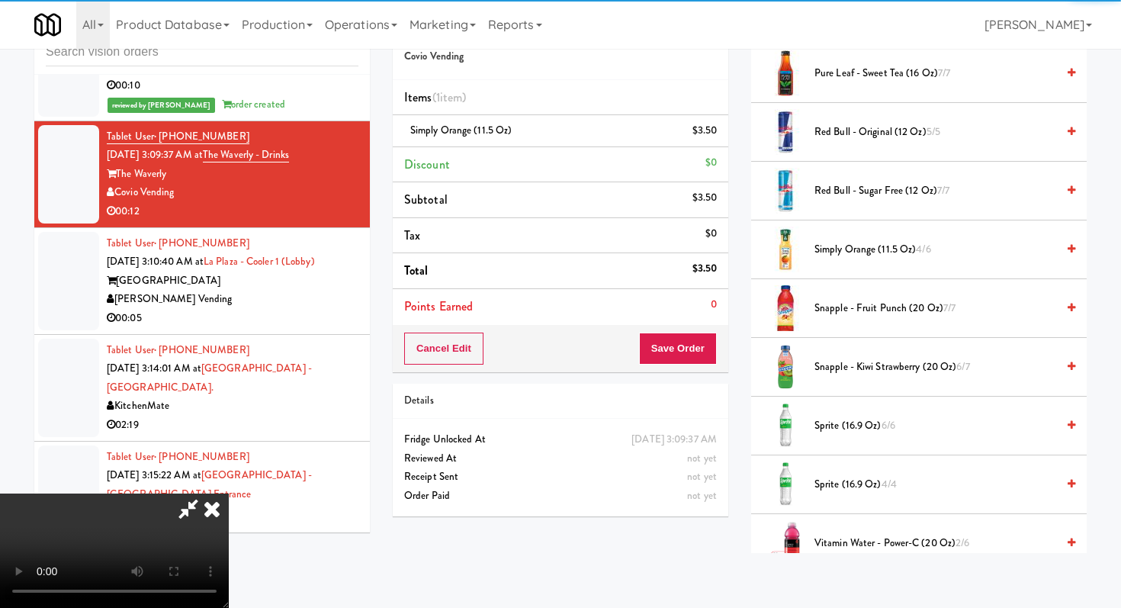
click at [861, 420] on span "Sprite (16.9 oz) 6/6" at bounding box center [936, 425] width 242 height 19
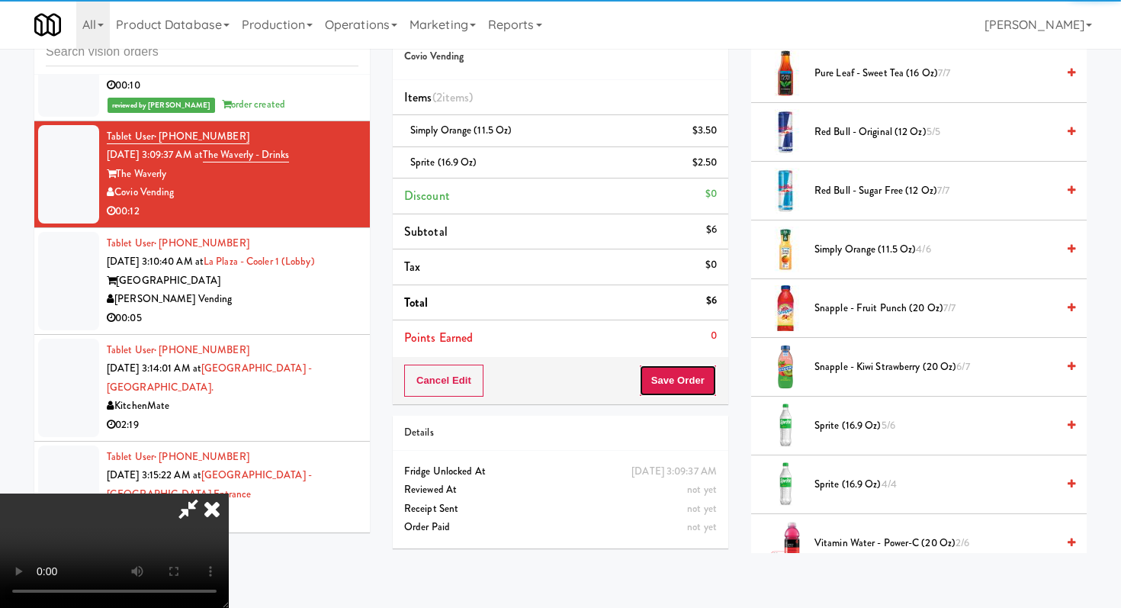
click at [692, 382] on button "Save Order" at bounding box center [678, 381] width 78 height 32
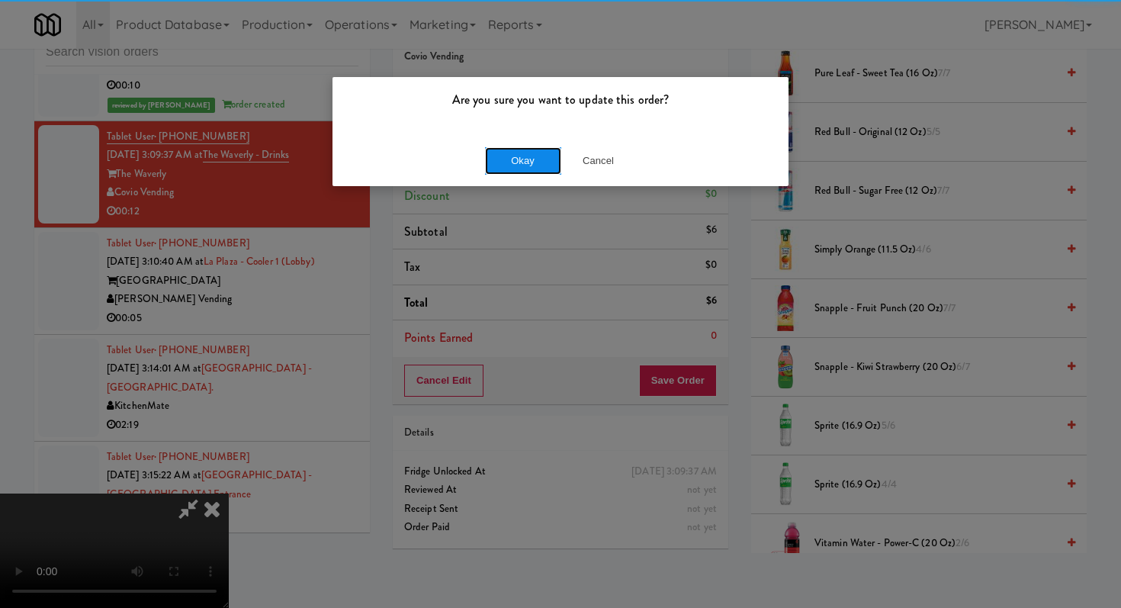
click at [503, 153] on button "Okay" at bounding box center [523, 160] width 76 height 27
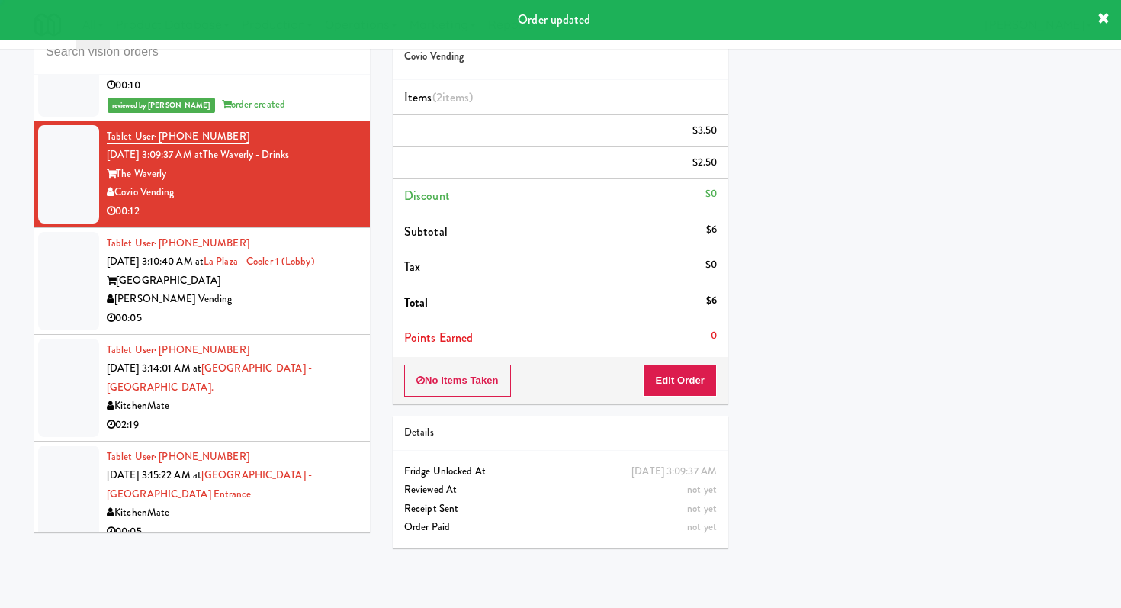
scroll to position [0, 0]
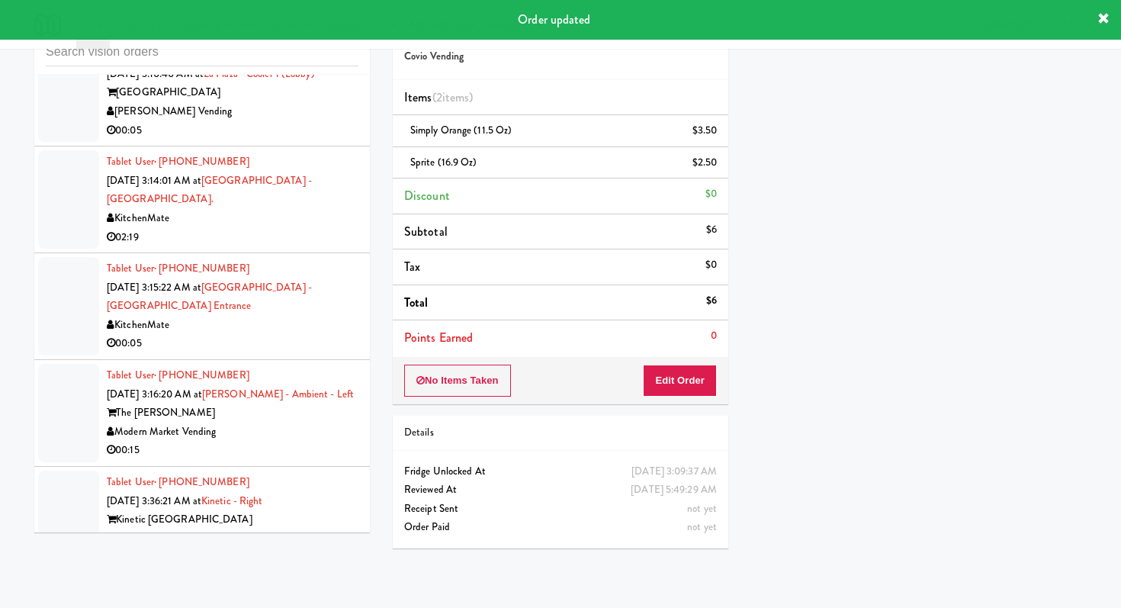
drag, startPoint x: 288, startPoint y: 127, endPoint x: 284, endPoint y: 156, distance: 29.1
click at [288, 128] on div "00:05" at bounding box center [233, 130] width 252 height 19
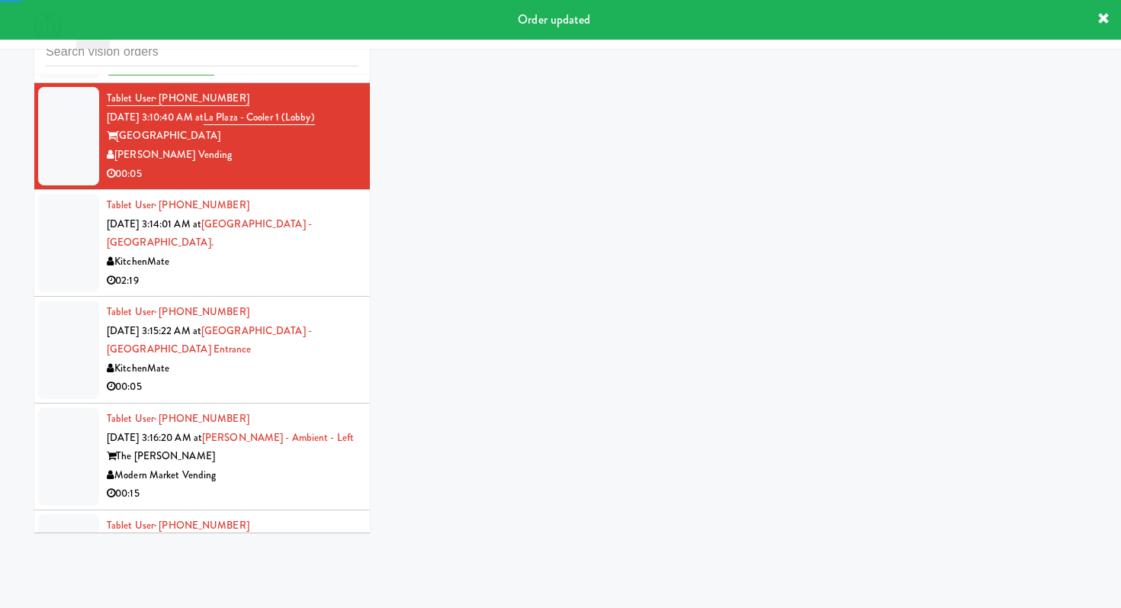
scroll to position [4091, 0]
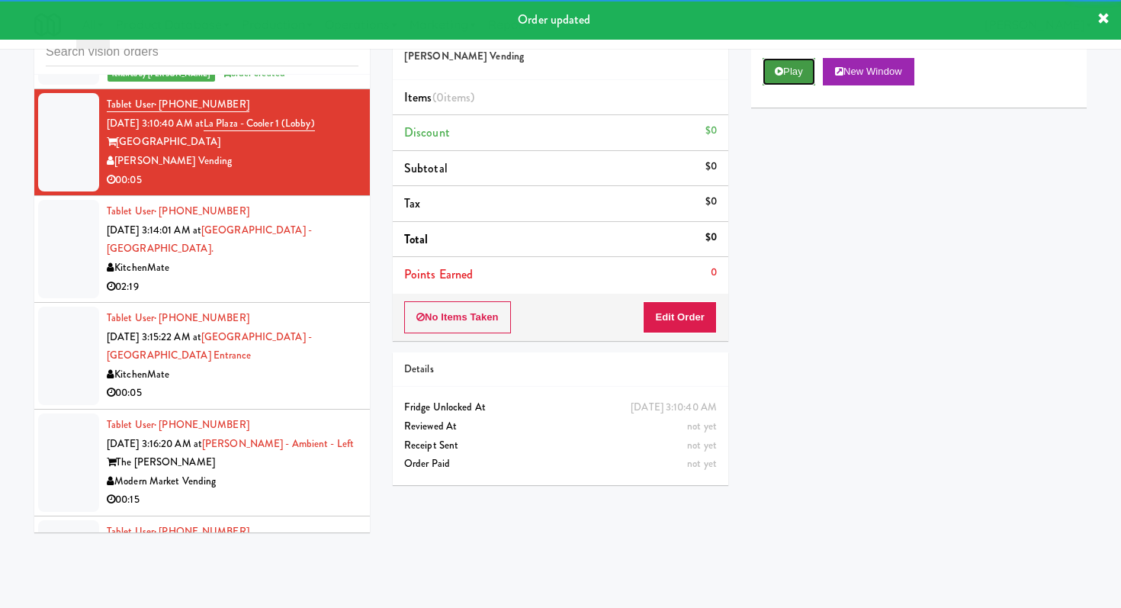
click at [805, 60] on button "Play" at bounding box center [789, 71] width 53 height 27
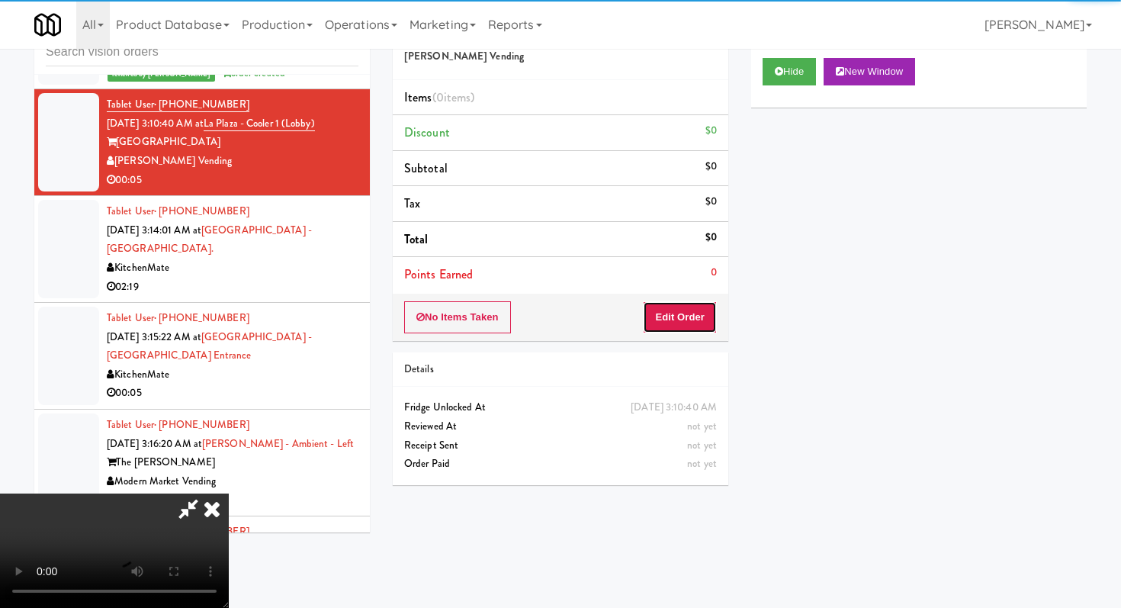
click at [686, 301] on button "Edit Order" at bounding box center [680, 317] width 74 height 32
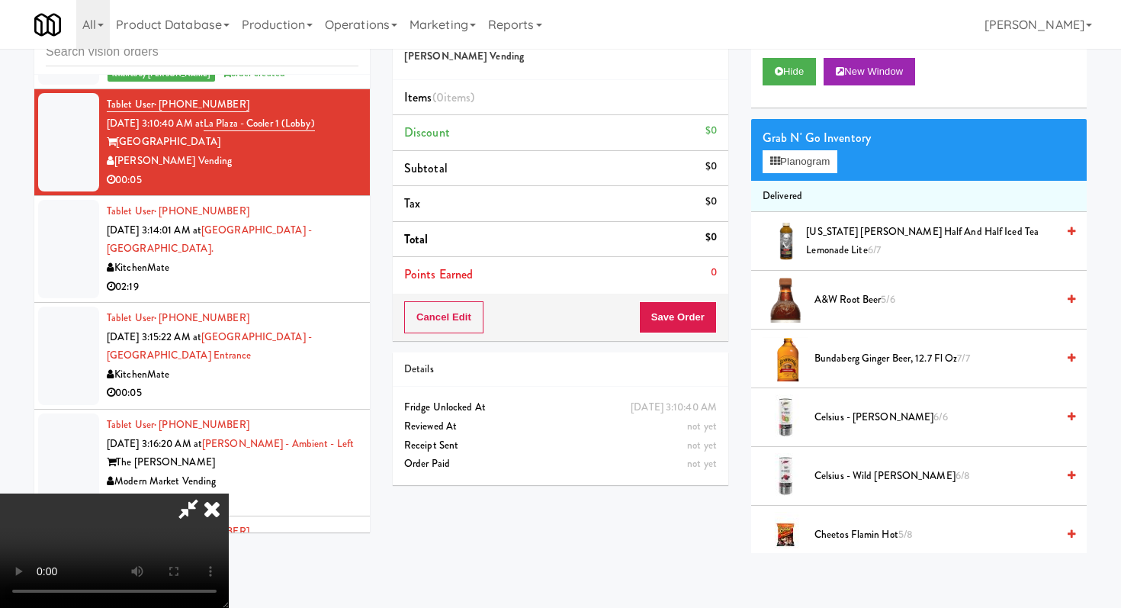
scroll to position [0, 0]
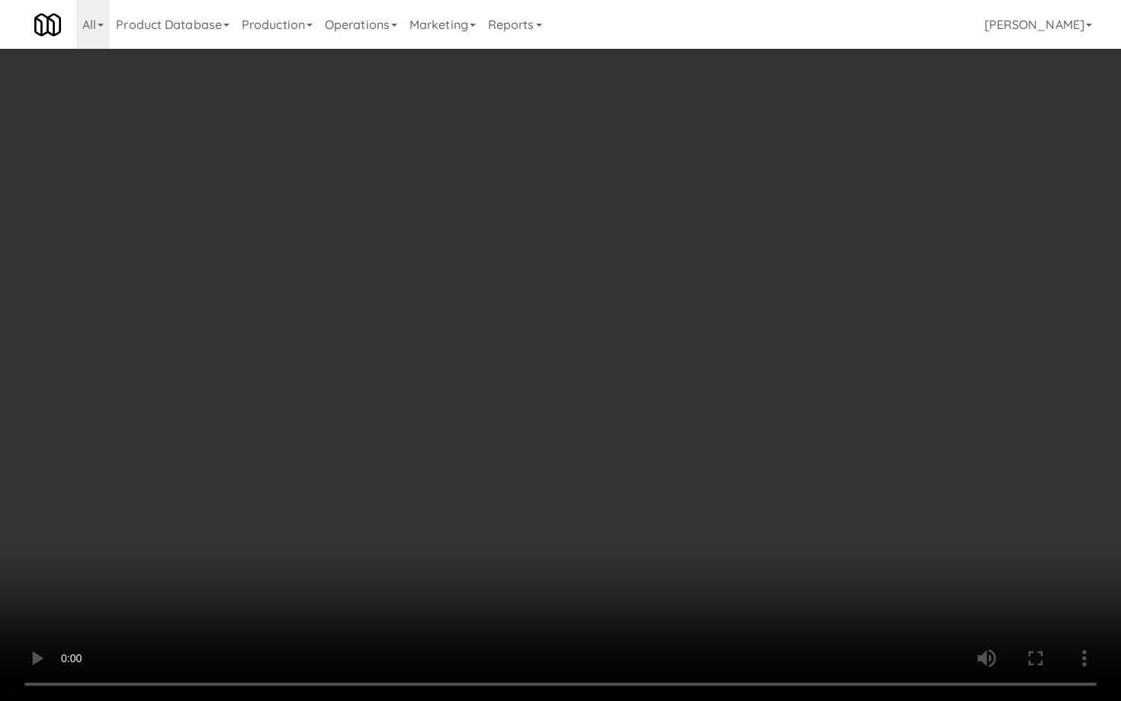
click at [576, 544] on video at bounding box center [560, 350] width 1121 height 701
click at [575, 543] on video at bounding box center [560, 350] width 1121 height 701
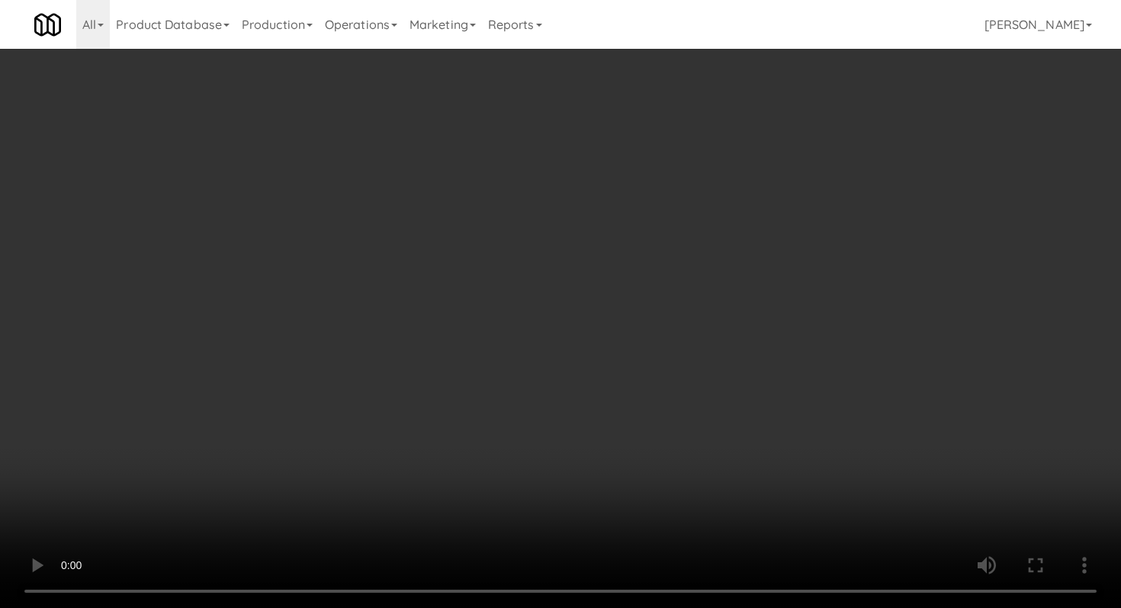
scroll to position [759, 0]
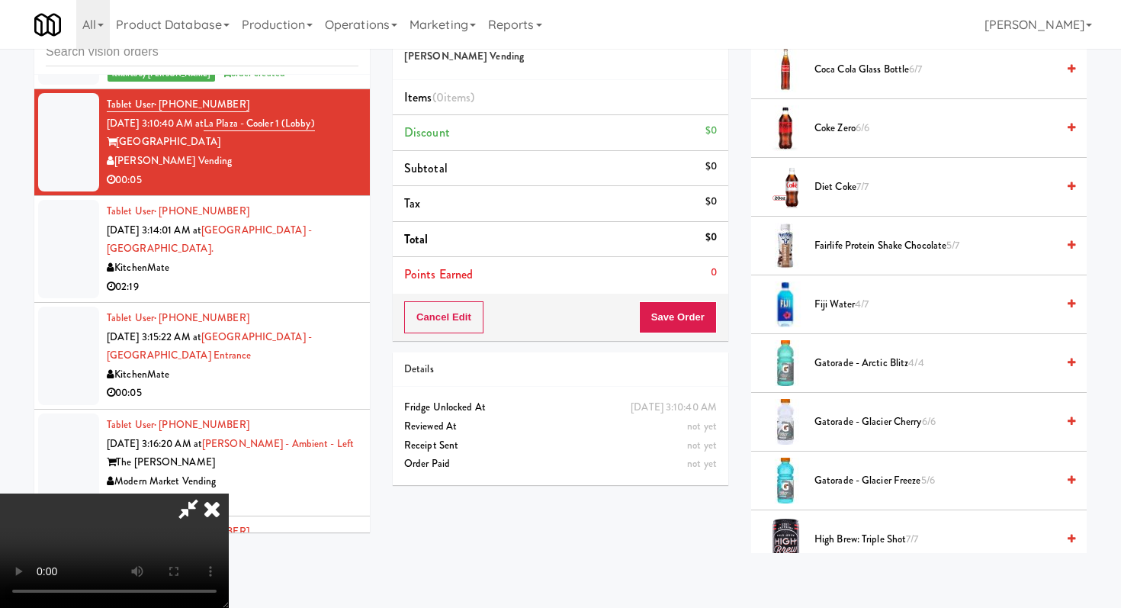
click at [853, 490] on li "Gatorade - Glacier Freeze 5/6" at bounding box center [919, 480] width 336 height 59
click at [815, 480] on span "Gatorade - Glacier Freeze 5/6" at bounding box center [936, 480] width 242 height 19
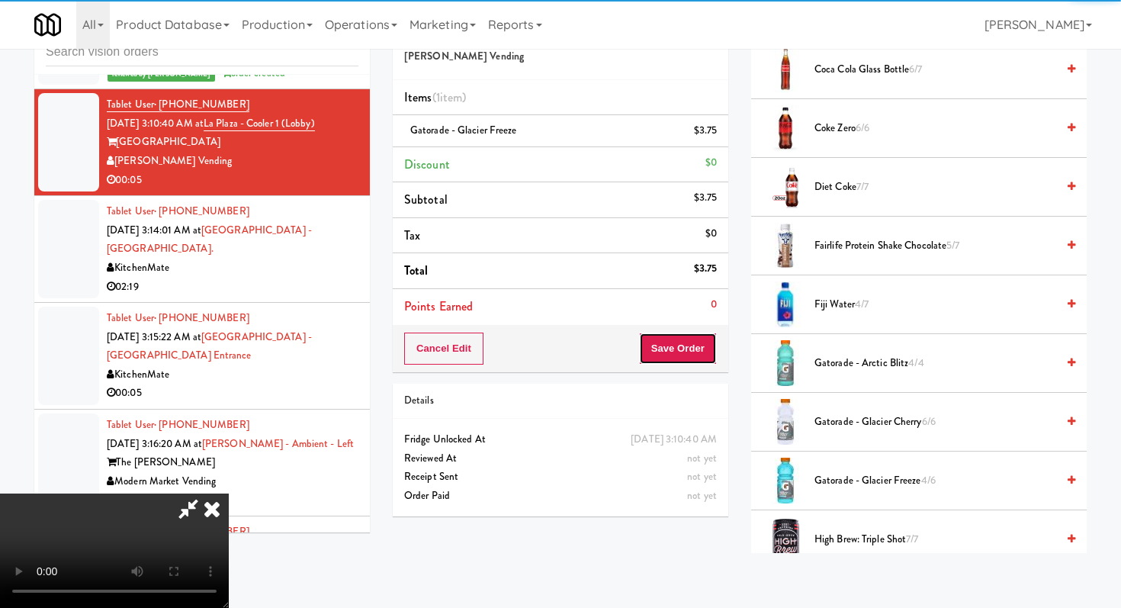
click at [700, 347] on button "Save Order" at bounding box center [678, 349] width 78 height 32
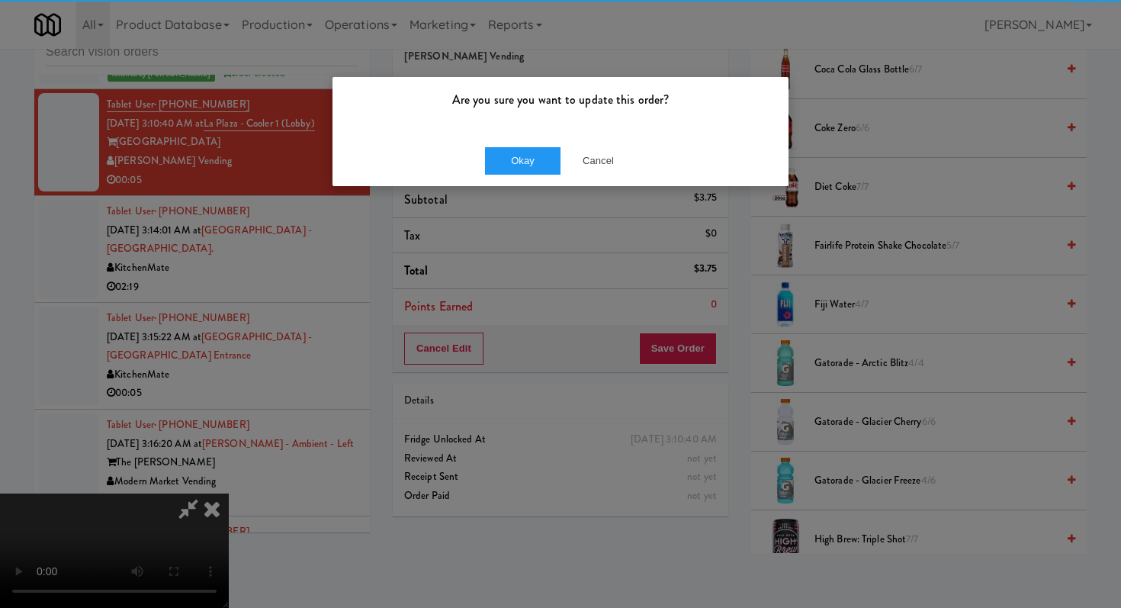
click at [515, 177] on div "Okay Cancel" at bounding box center [561, 160] width 456 height 51
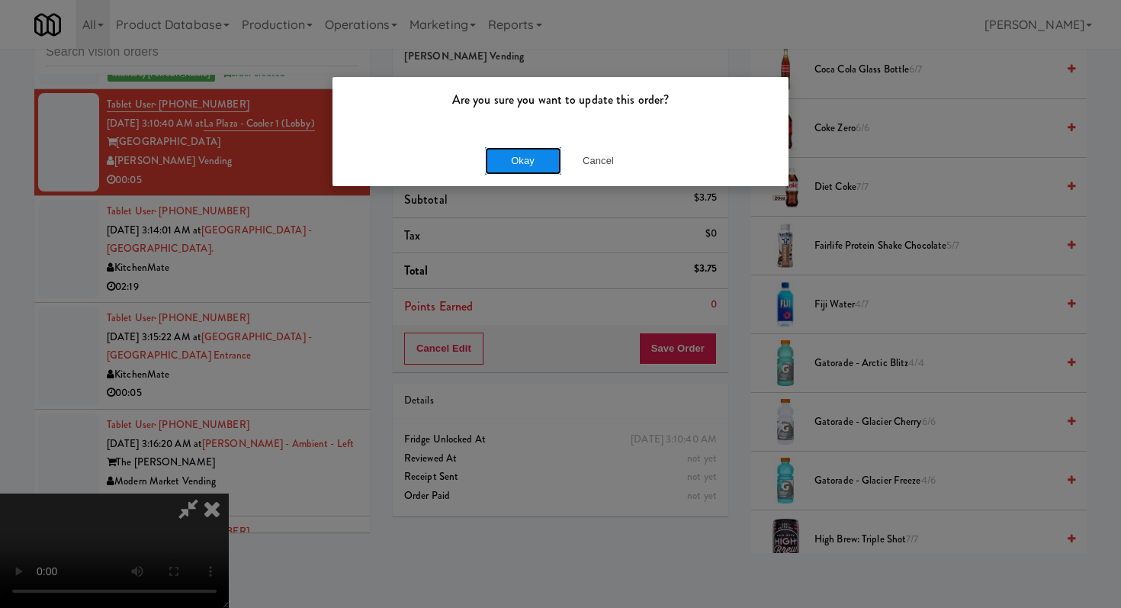
click at [526, 162] on button "Okay" at bounding box center [523, 160] width 76 height 27
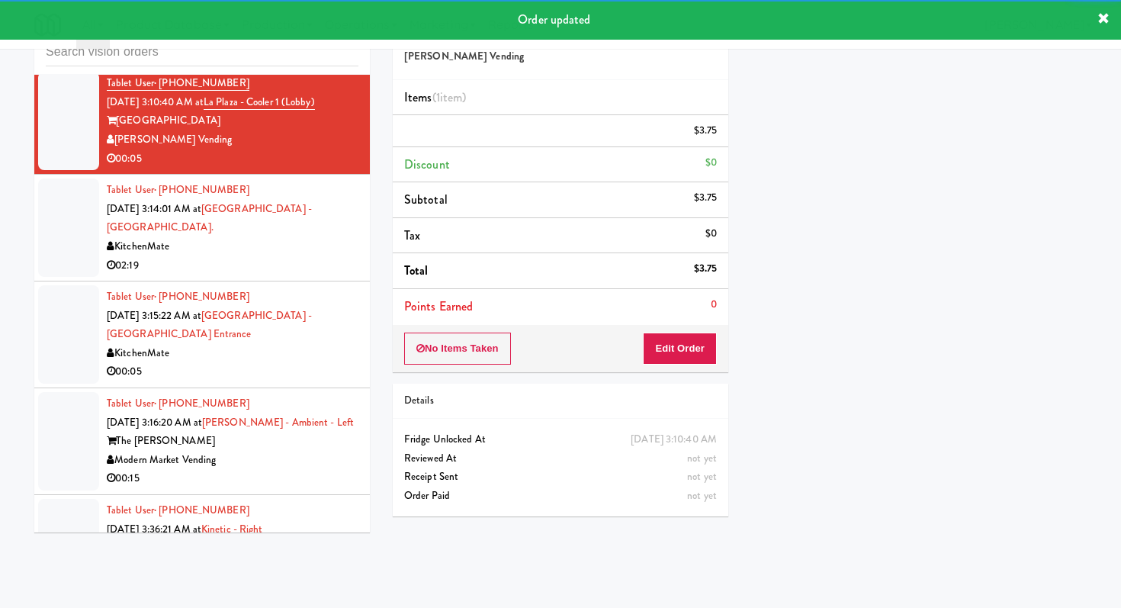
scroll to position [4144, 0]
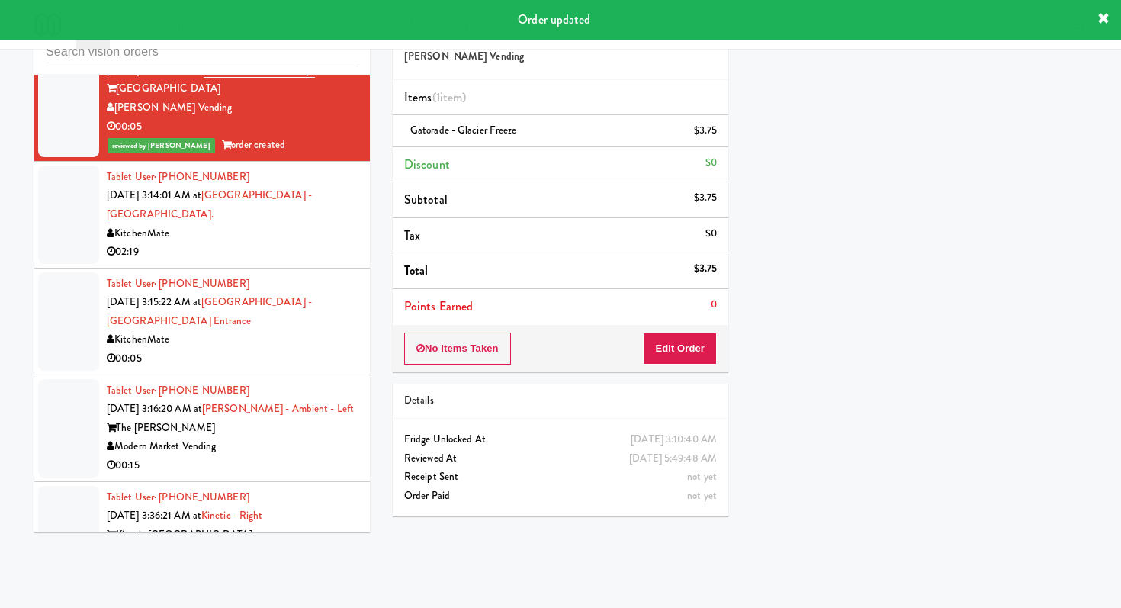
click at [312, 331] on div "KitchenMate" at bounding box center [233, 339] width 252 height 19
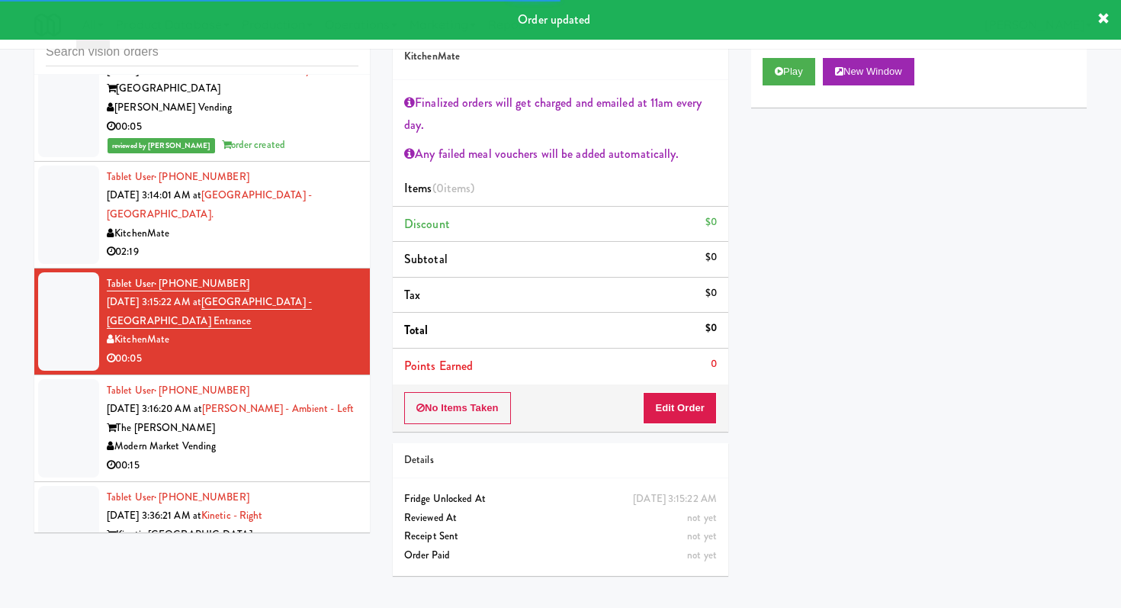
scroll to position [4196, 0]
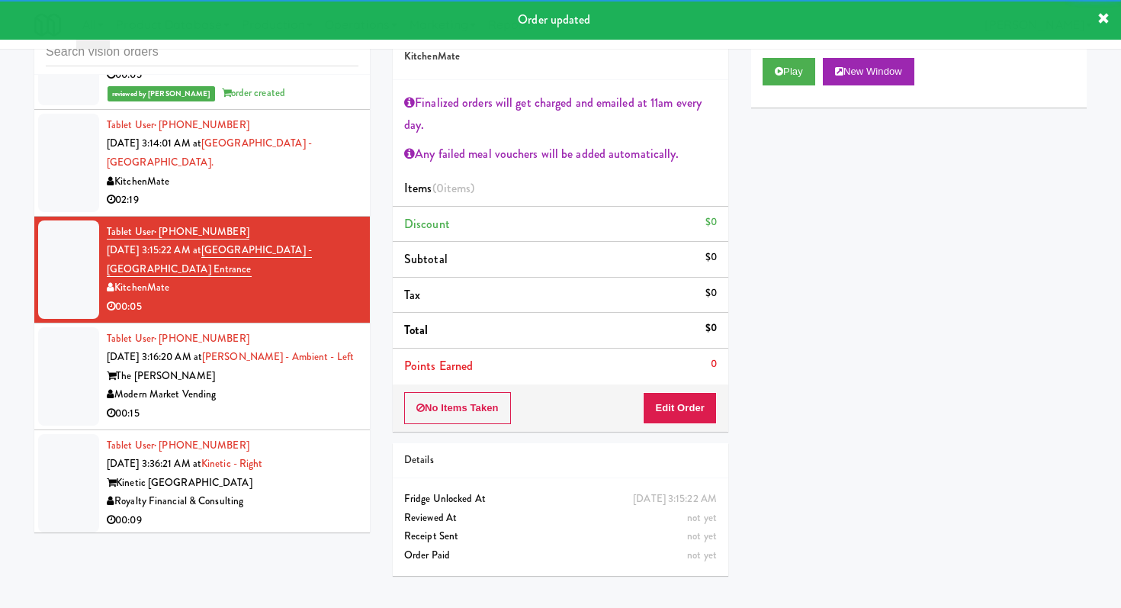
click at [295, 410] on li "Tablet User · (917) 703-0196 [DATE] 3:16:20 AM at [PERSON_NAME] - Ambient - Lef…" at bounding box center [202, 376] width 336 height 107
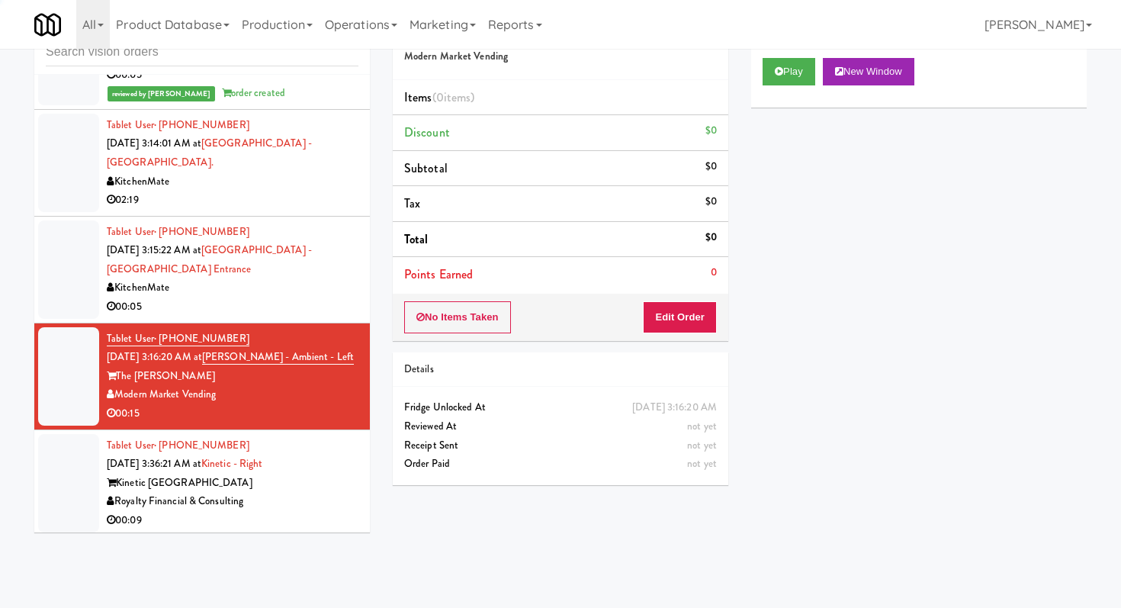
click at [778, 85] on div "Play New Window" at bounding box center [919, 77] width 336 height 61
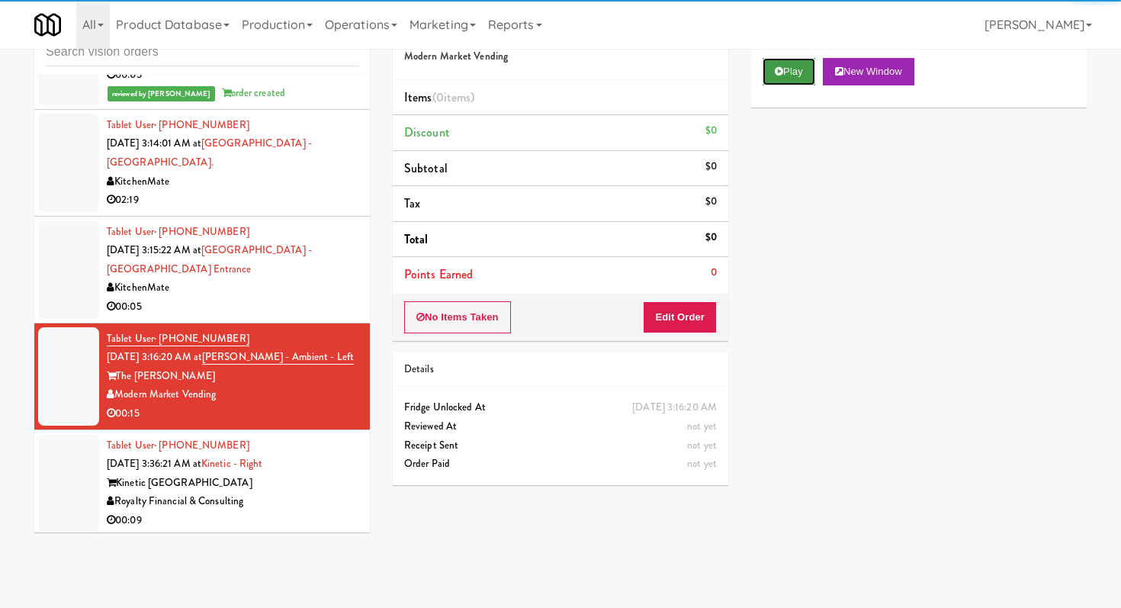
click at [777, 72] on icon at bounding box center [779, 71] width 8 height 10
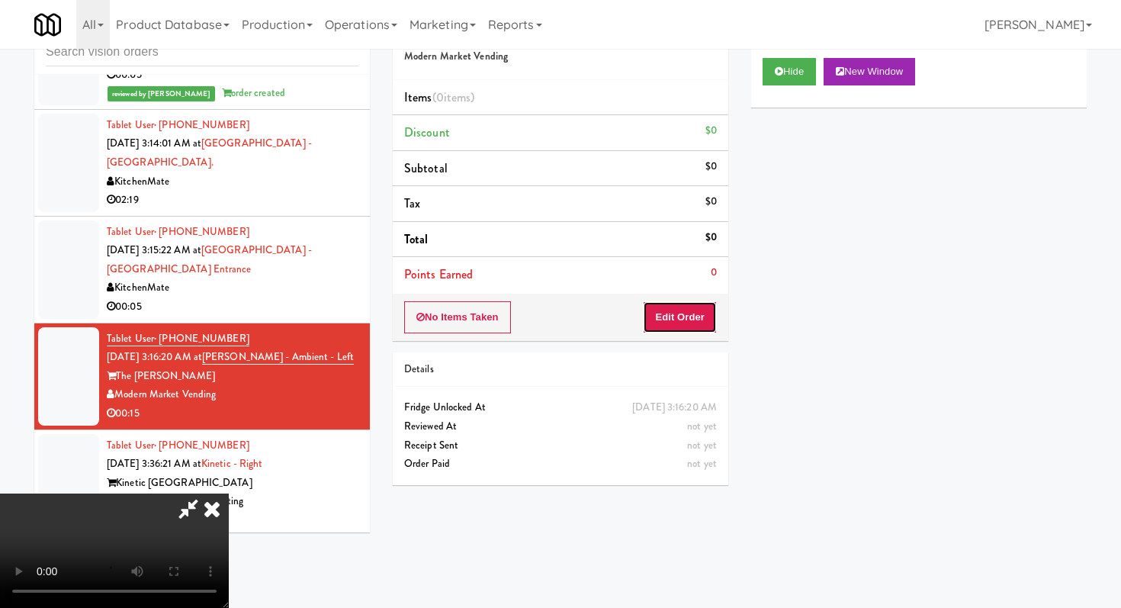
click at [670, 324] on button "Edit Order" at bounding box center [680, 317] width 74 height 32
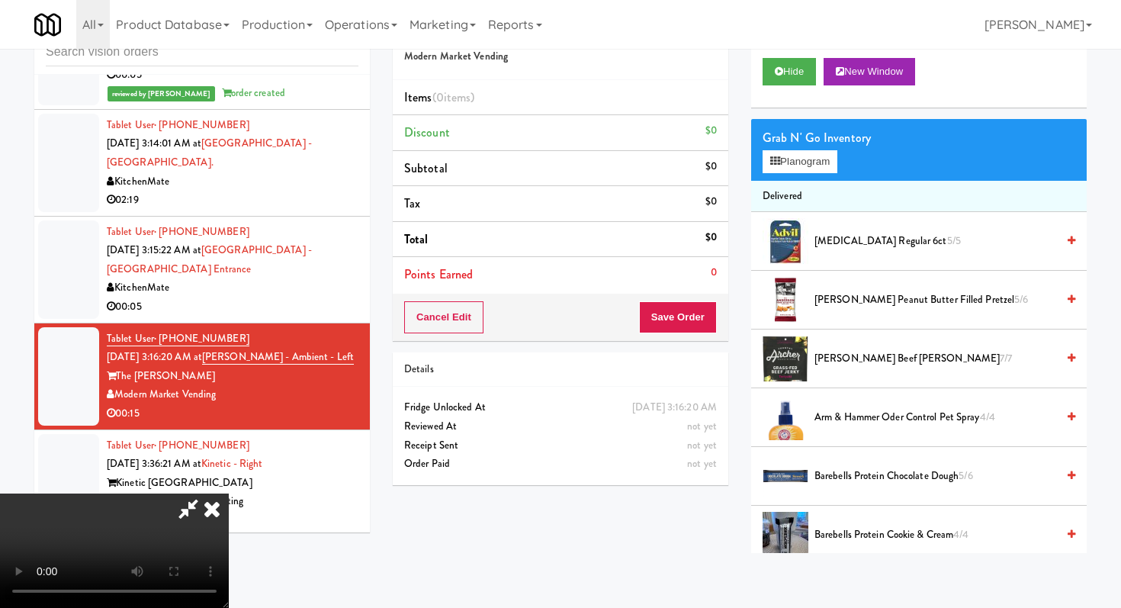
click at [206, 493] on icon at bounding box center [188, 508] width 35 height 31
click at [806, 65] on button "Hide" at bounding box center [789, 71] width 53 height 27
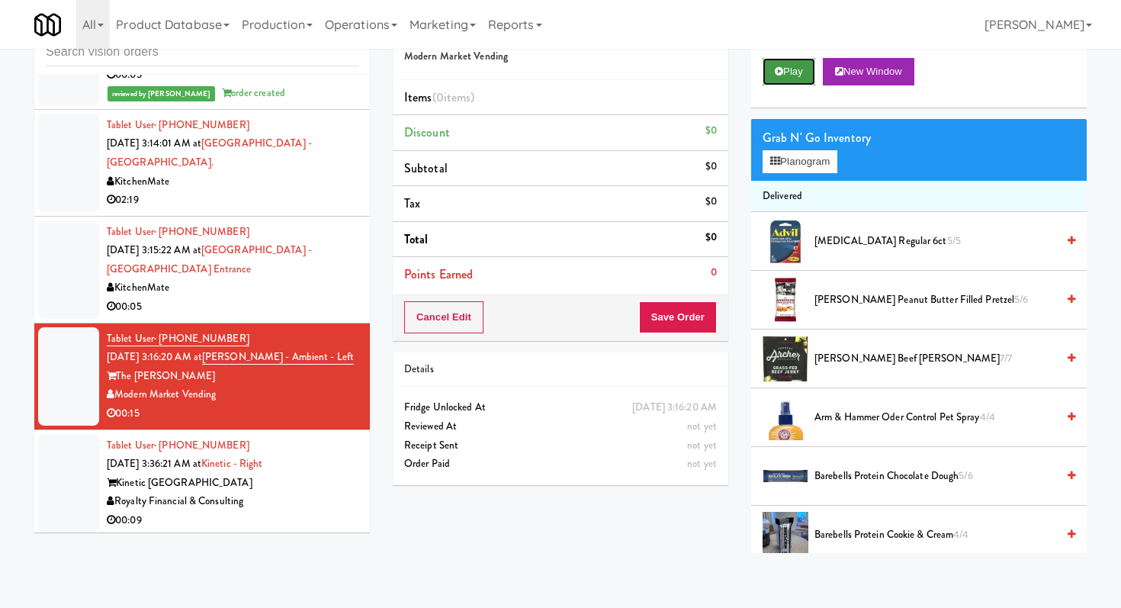
click at [789, 71] on button "Play" at bounding box center [789, 71] width 53 height 27
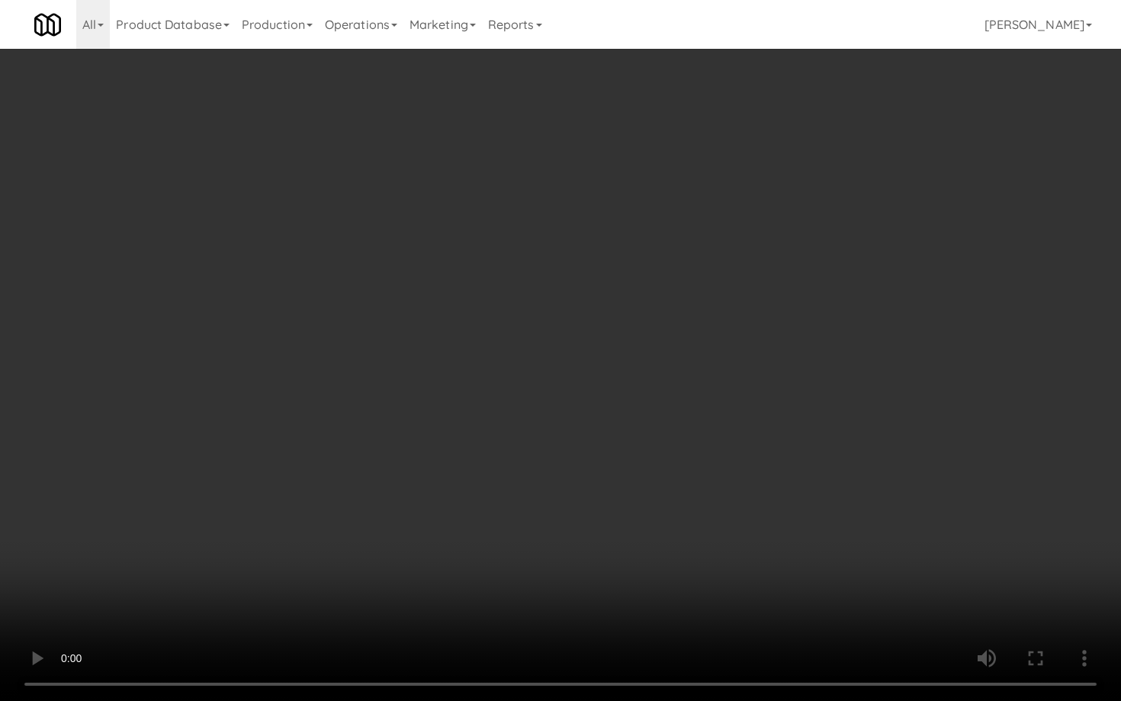
click at [580, 483] on video at bounding box center [560, 350] width 1121 height 701
click at [558, 531] on video at bounding box center [560, 350] width 1121 height 701
click at [574, 566] on video at bounding box center [560, 350] width 1121 height 701
click at [696, 538] on video at bounding box center [560, 350] width 1121 height 701
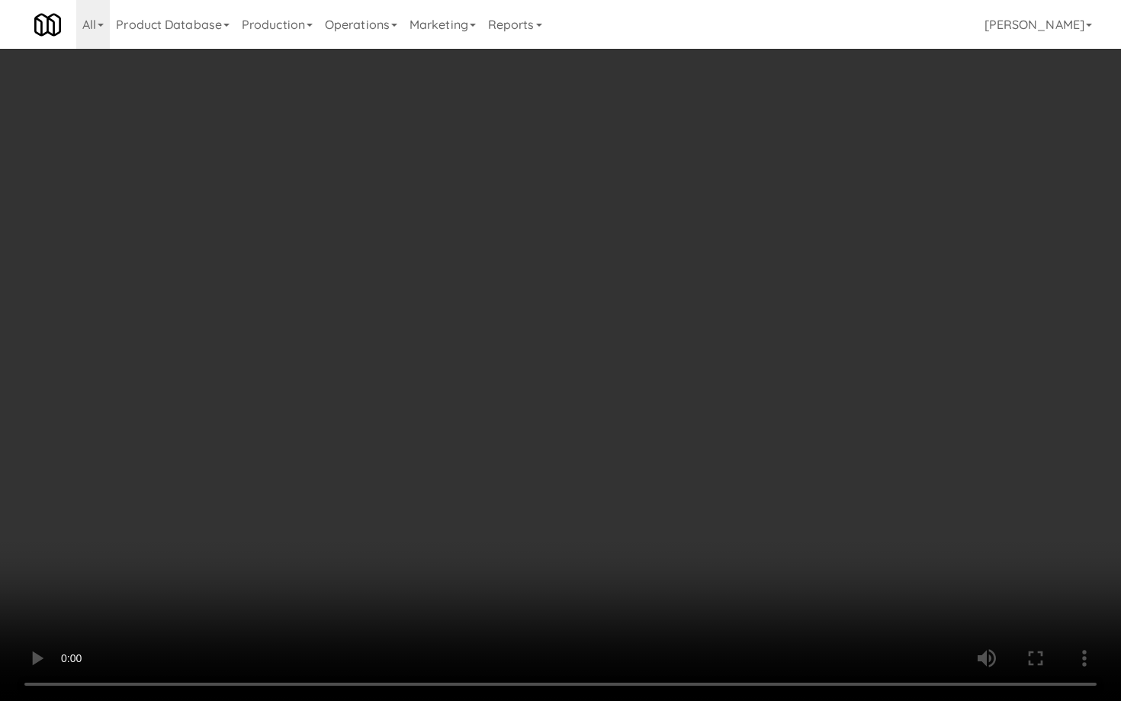
click at [696, 538] on video at bounding box center [560, 350] width 1121 height 701
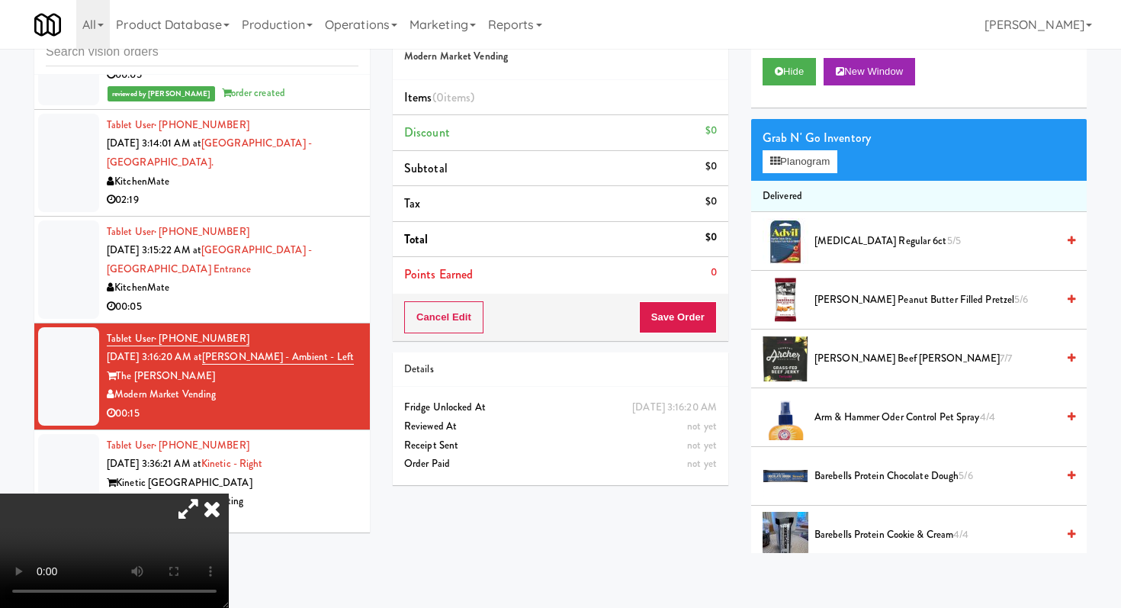
click at [825, 300] on span "[PERSON_NAME] Peanut Butter Filled Pretzel 5/6" at bounding box center [936, 300] width 242 height 19
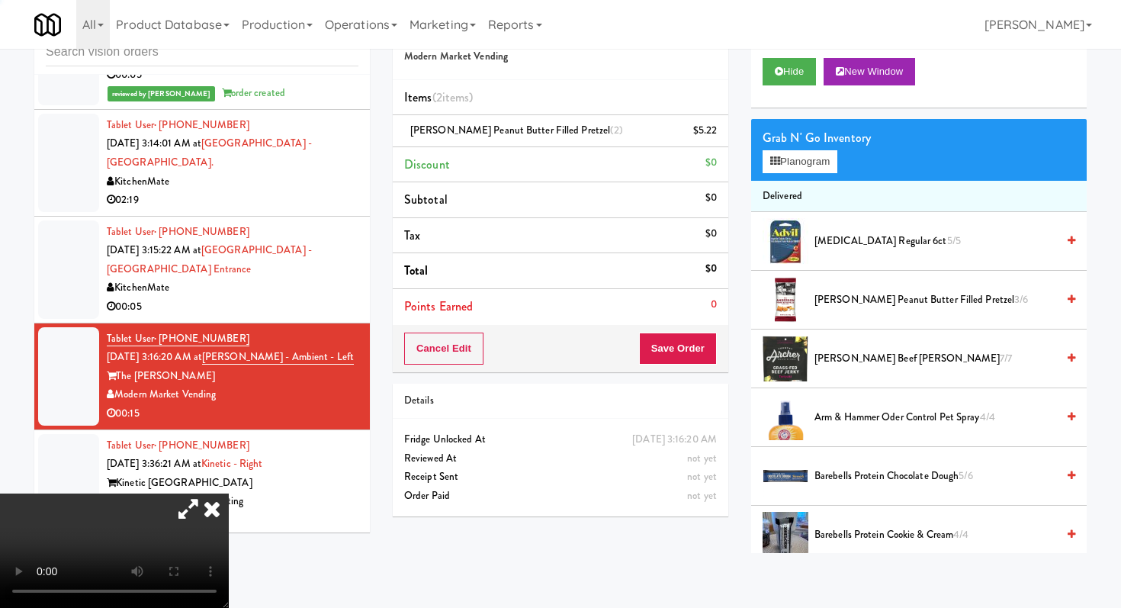
click at [684, 333] on div "Cancel Edit Save Order" at bounding box center [561, 348] width 336 height 47
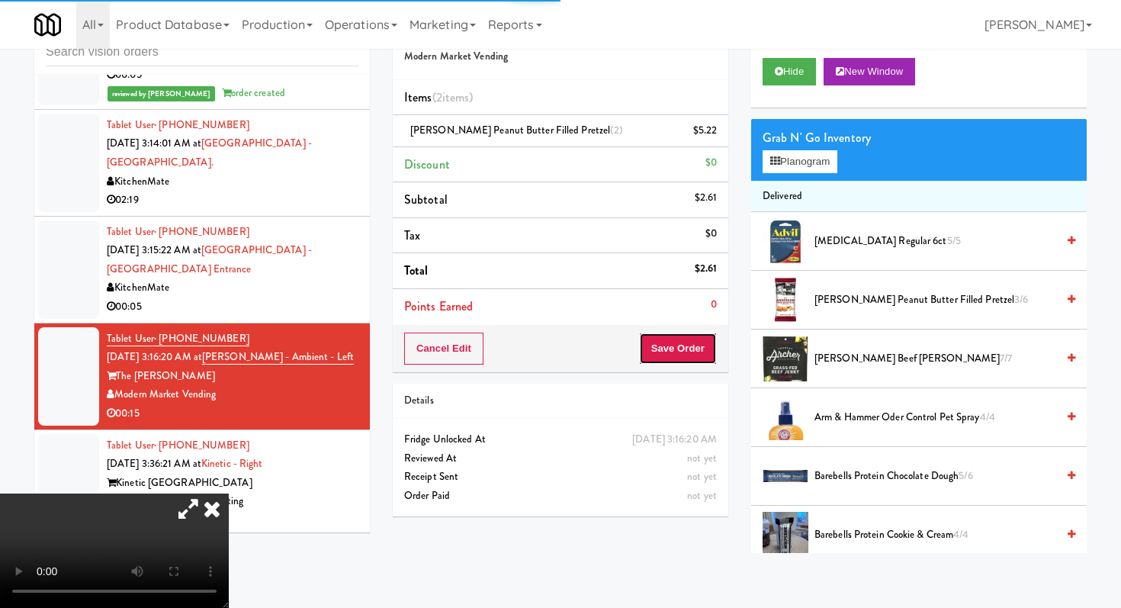
click at [684, 337] on button "Save Order" at bounding box center [678, 349] width 78 height 32
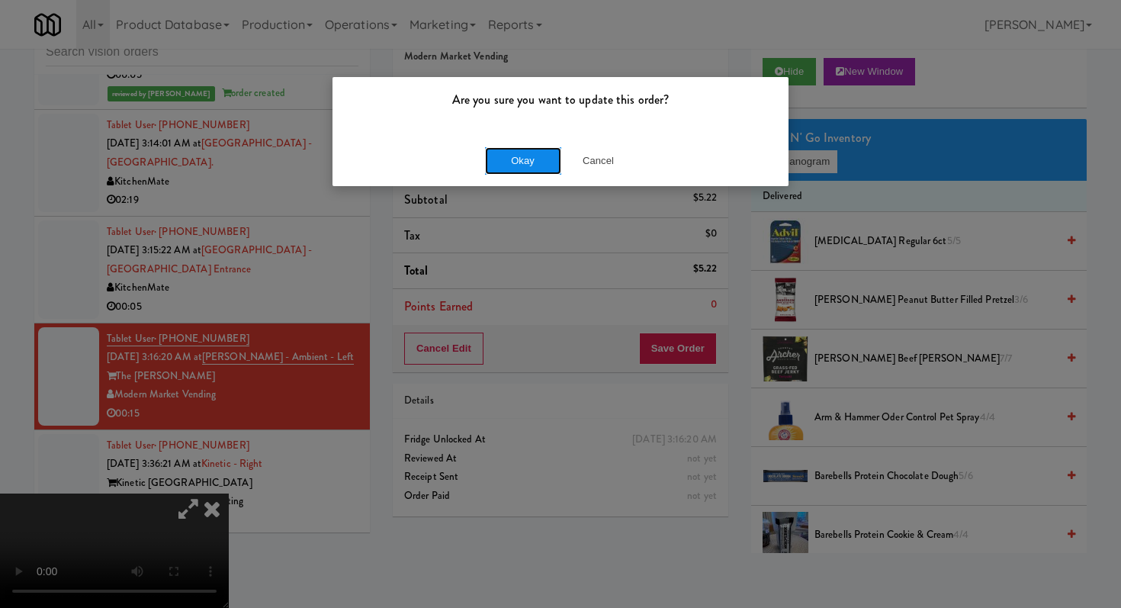
click at [497, 162] on button "Okay" at bounding box center [523, 160] width 76 height 27
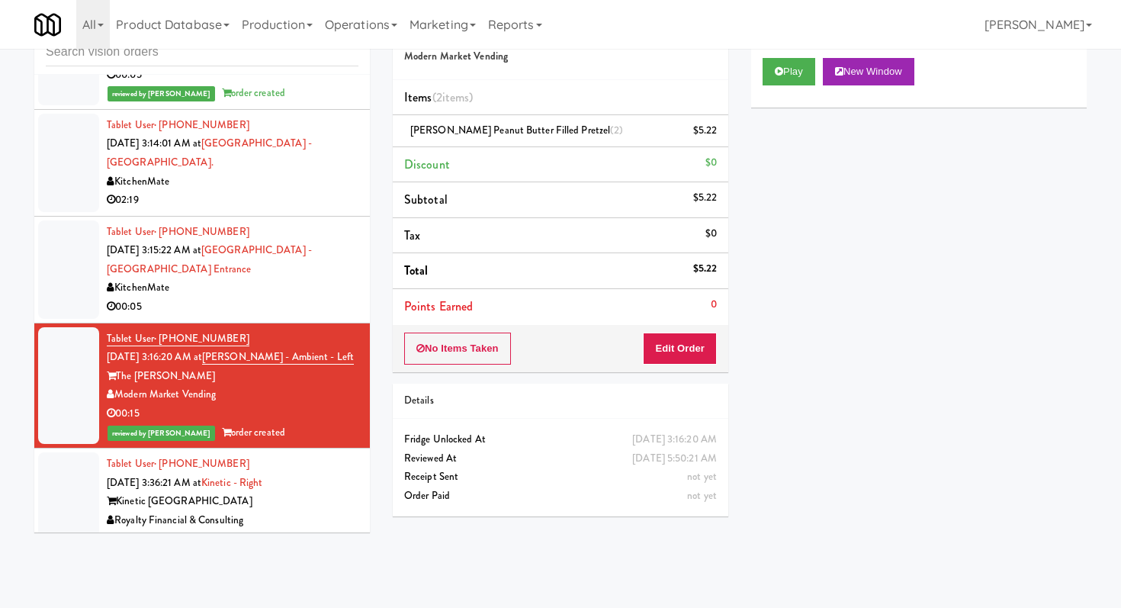
click at [326, 511] on div "Royalty Financial & Consulting" at bounding box center [233, 520] width 252 height 19
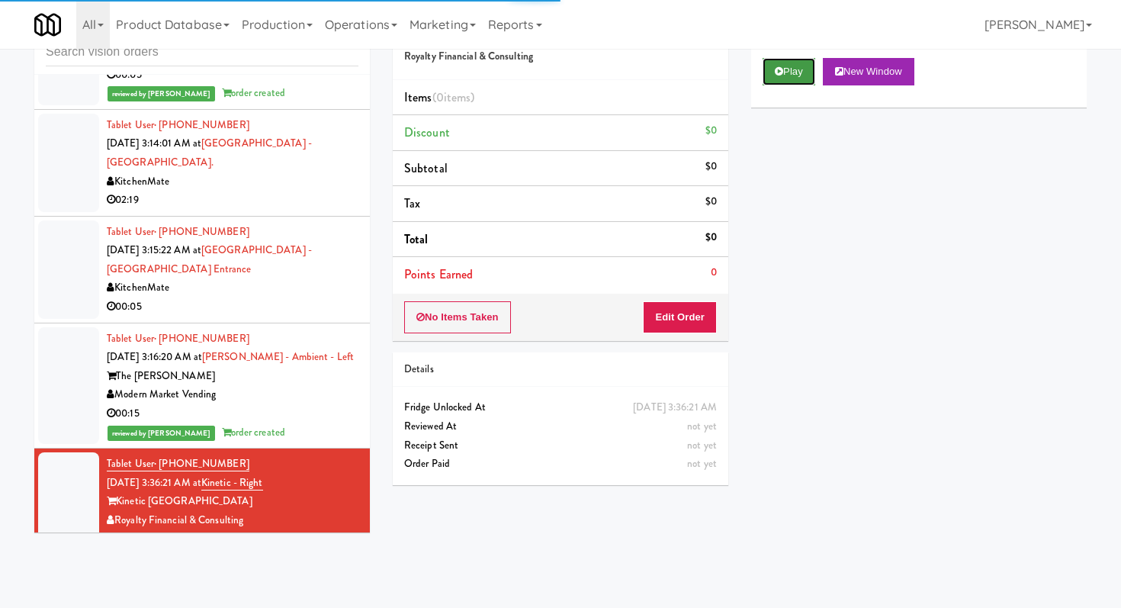
click at [780, 63] on button "Play" at bounding box center [789, 71] width 53 height 27
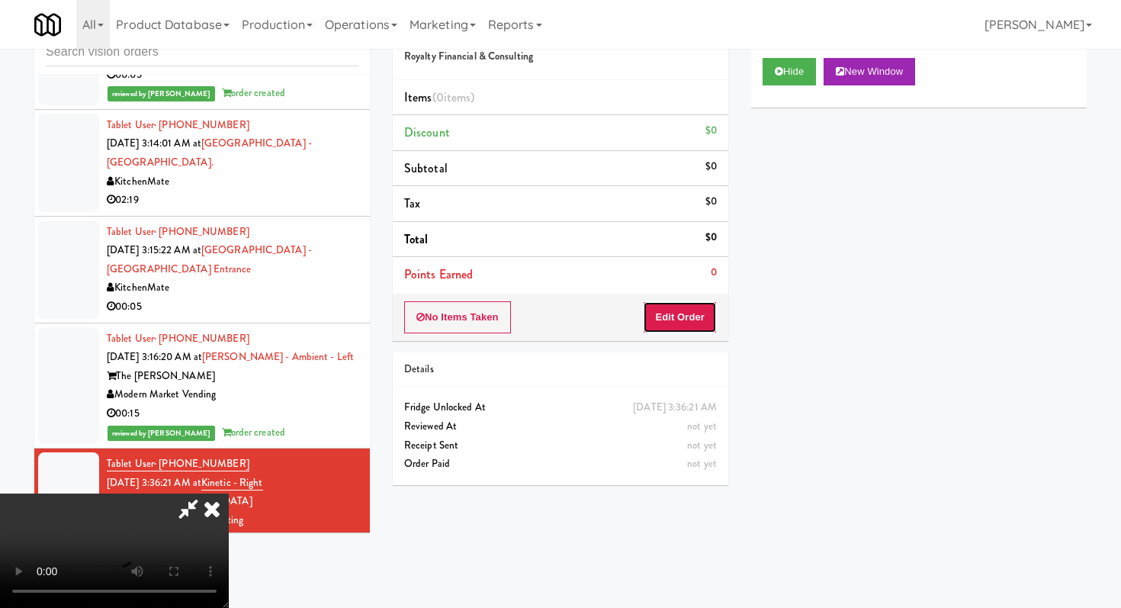
click at [678, 310] on button "Edit Order" at bounding box center [680, 317] width 74 height 32
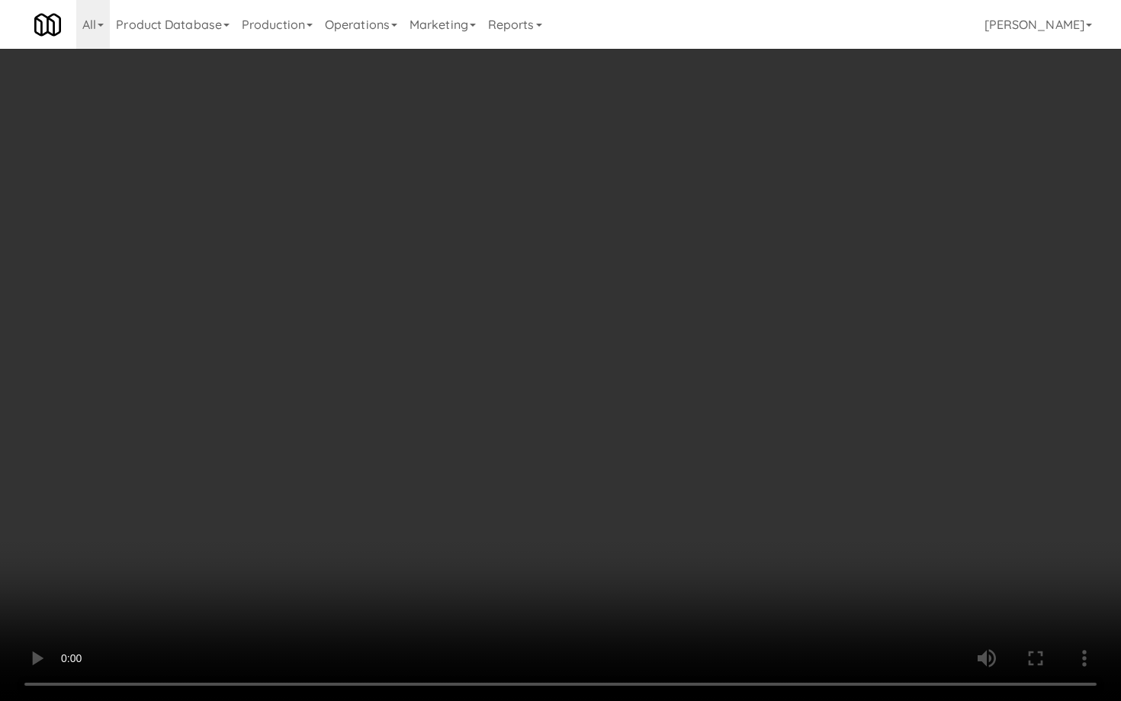
click at [699, 488] on video at bounding box center [560, 350] width 1121 height 701
click at [707, 477] on video at bounding box center [560, 350] width 1121 height 701
click at [713, 461] on video at bounding box center [560, 350] width 1121 height 701
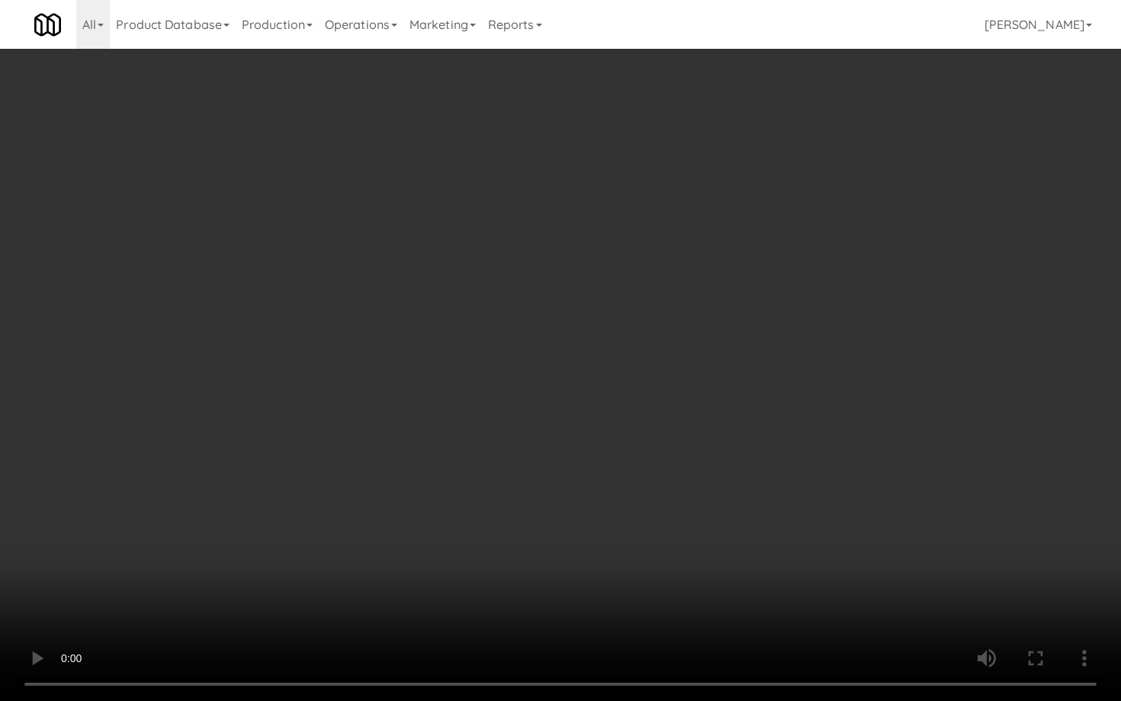
click at [713, 462] on video at bounding box center [560, 350] width 1121 height 701
click at [715, 460] on video at bounding box center [560, 350] width 1121 height 701
click at [714, 461] on video at bounding box center [560, 350] width 1121 height 701
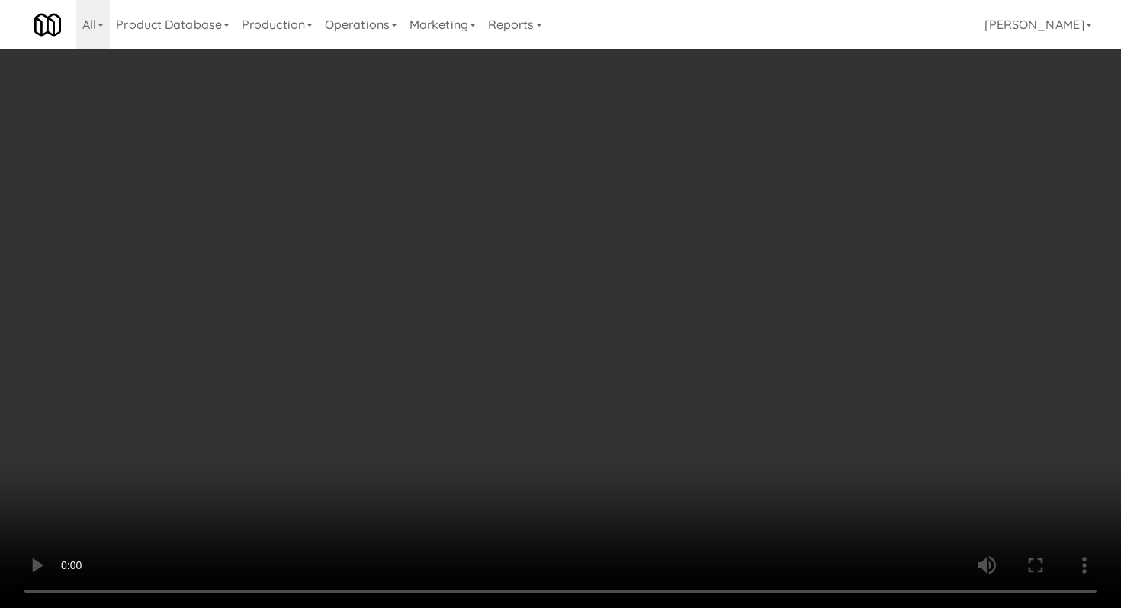
click at [831, 176] on div "Grab N' Go Inventory Planogram" at bounding box center [919, 150] width 336 height 62
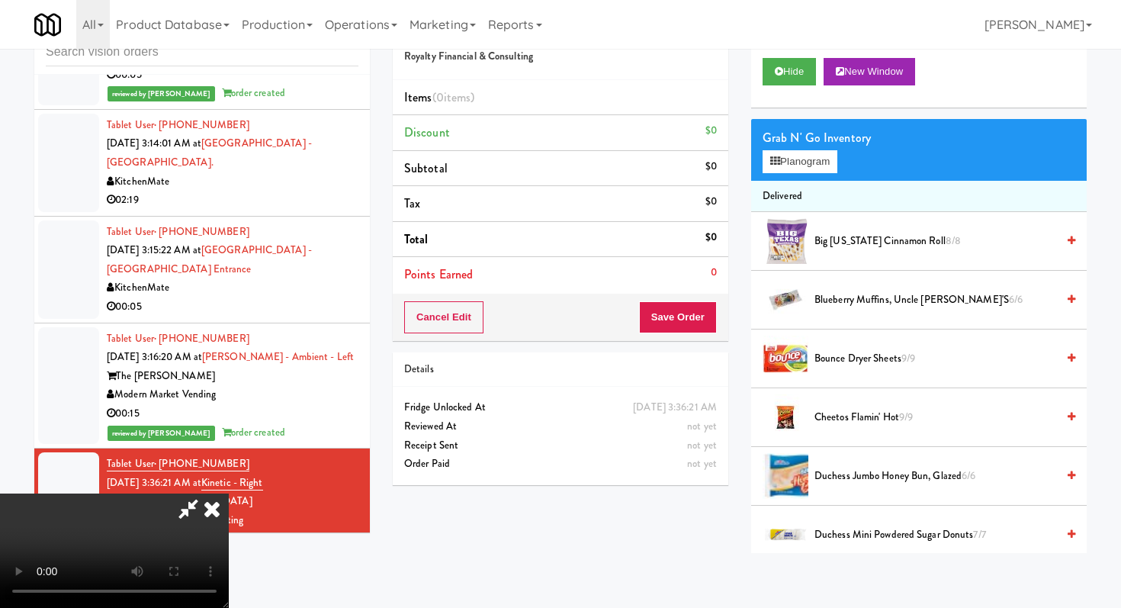
click at [828, 173] on div "Grab N' Go Inventory Planogram" at bounding box center [919, 150] width 336 height 62
click at [827, 157] on button "Planogram" at bounding box center [800, 161] width 75 height 23
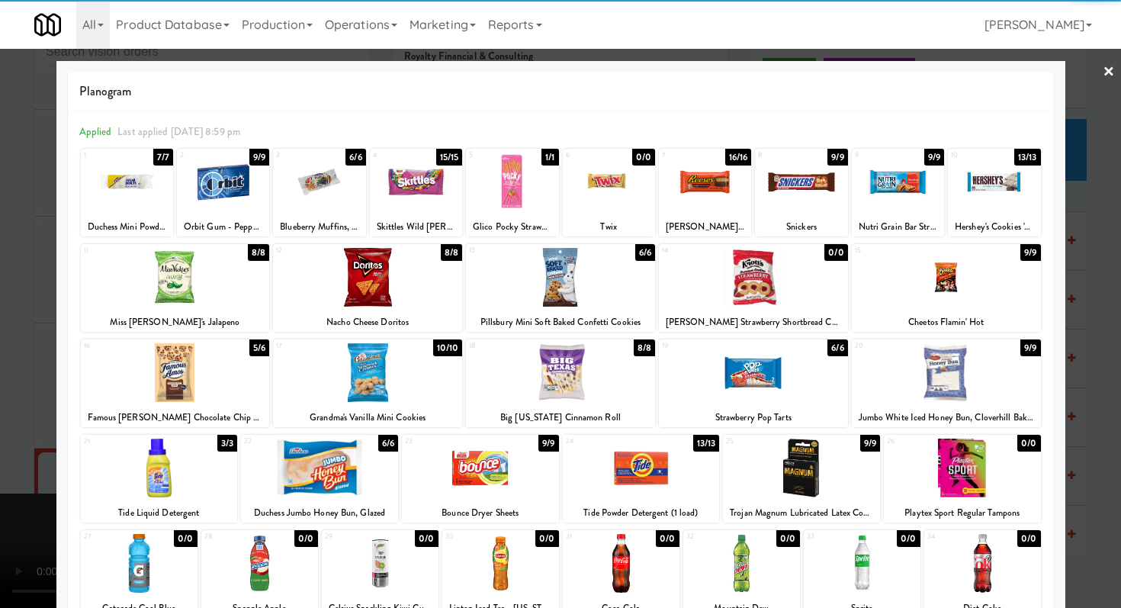
click at [564, 288] on div at bounding box center [560, 277] width 189 height 59
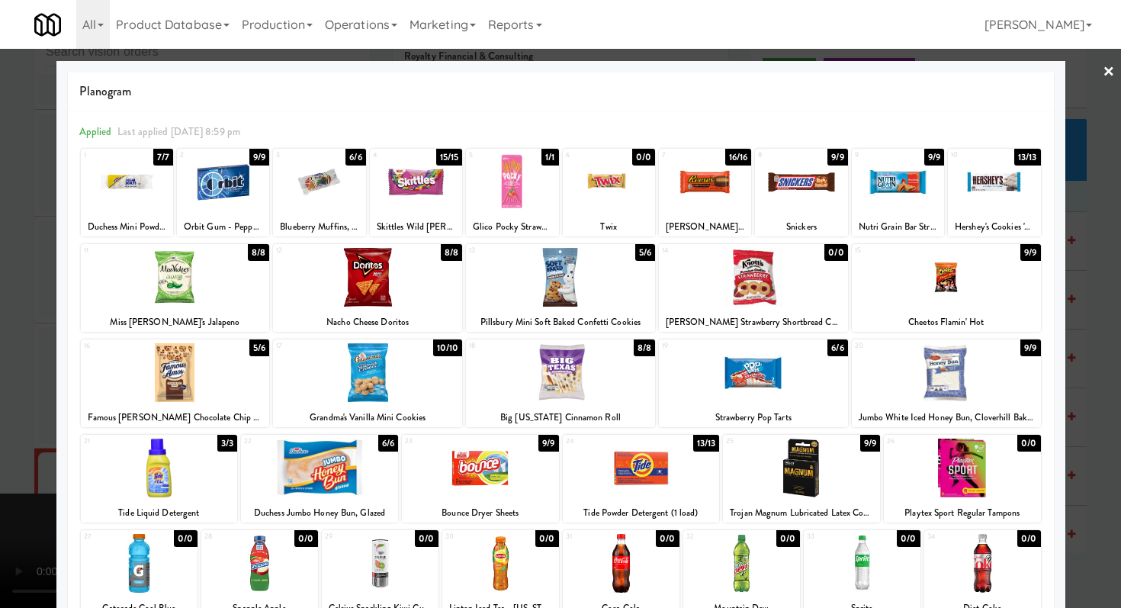
click at [5, 388] on div at bounding box center [560, 304] width 1121 height 608
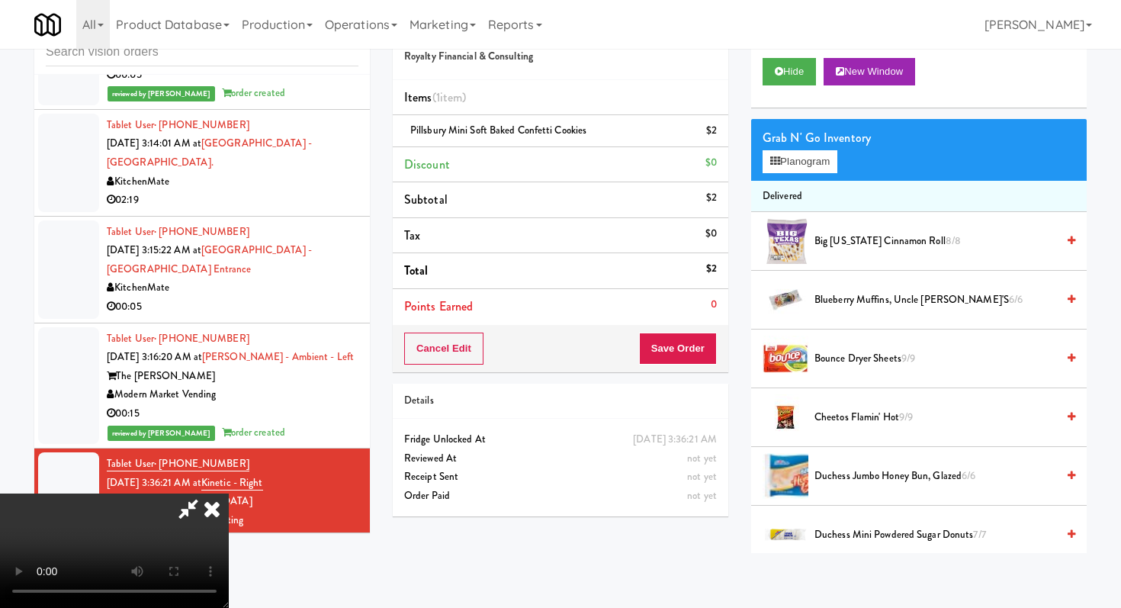
click at [229, 493] on video at bounding box center [114, 550] width 229 height 114
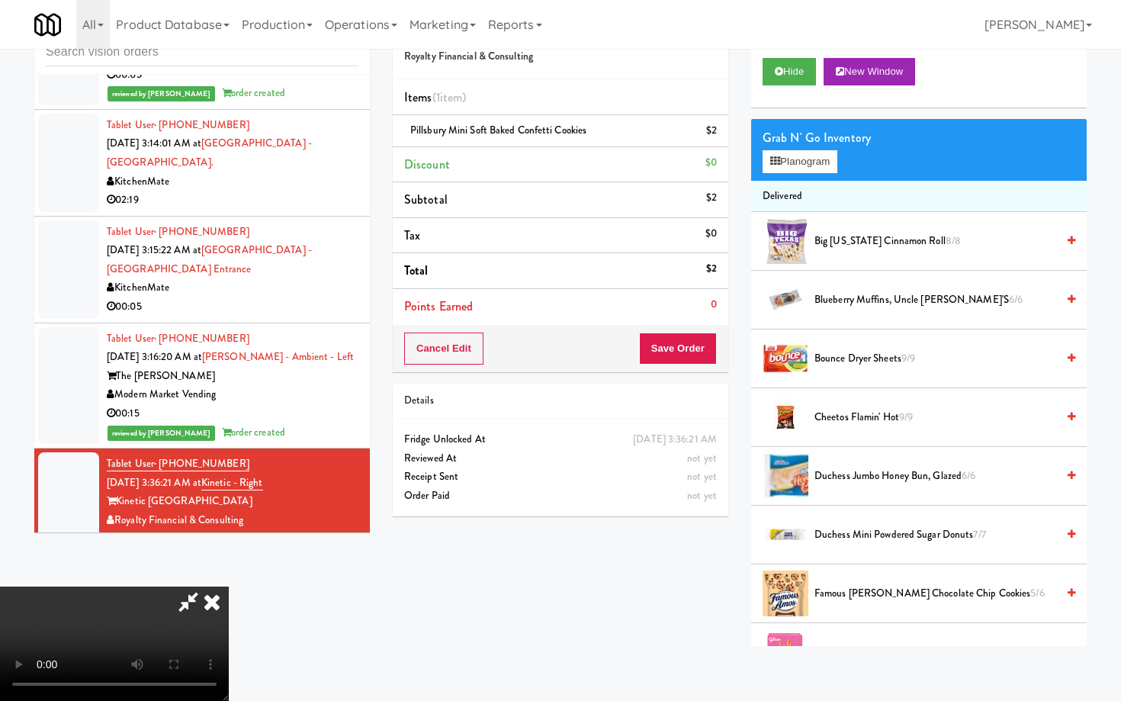
click at [229, 586] on video at bounding box center [114, 643] width 229 height 114
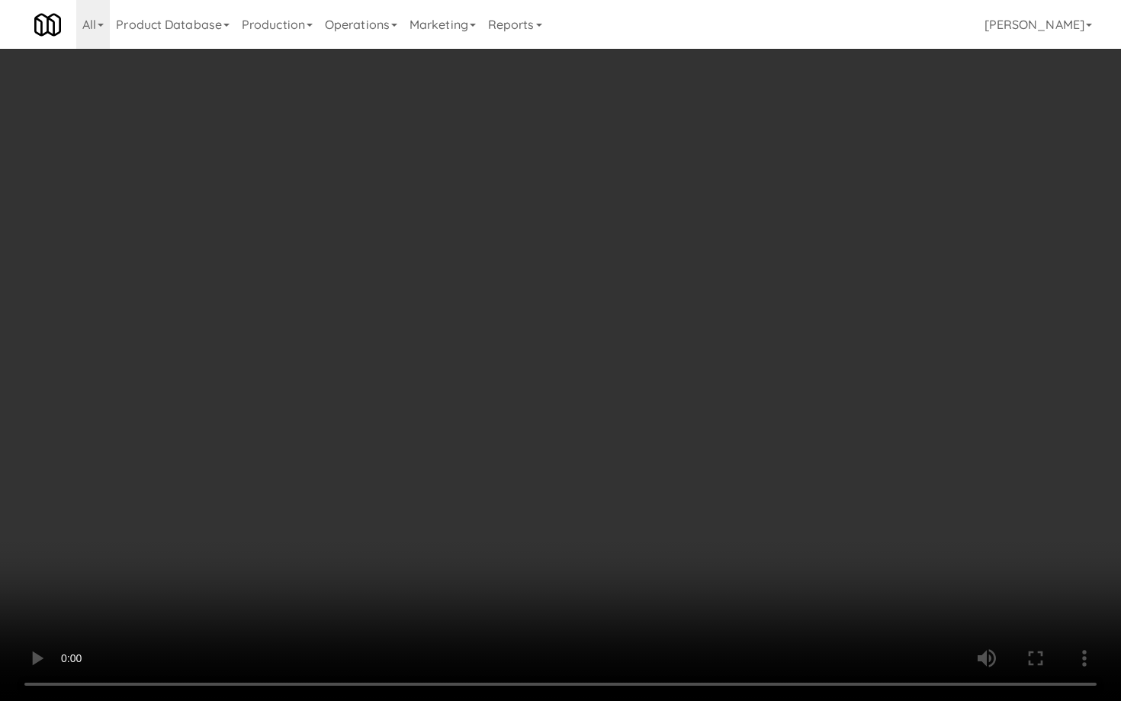
click at [312, 513] on video at bounding box center [560, 350] width 1121 height 701
click at [313, 513] on video at bounding box center [560, 350] width 1121 height 701
click at [363, 481] on video at bounding box center [560, 350] width 1121 height 701
click at [363, 483] on video at bounding box center [560, 350] width 1121 height 701
click at [511, 472] on video at bounding box center [560, 350] width 1121 height 701
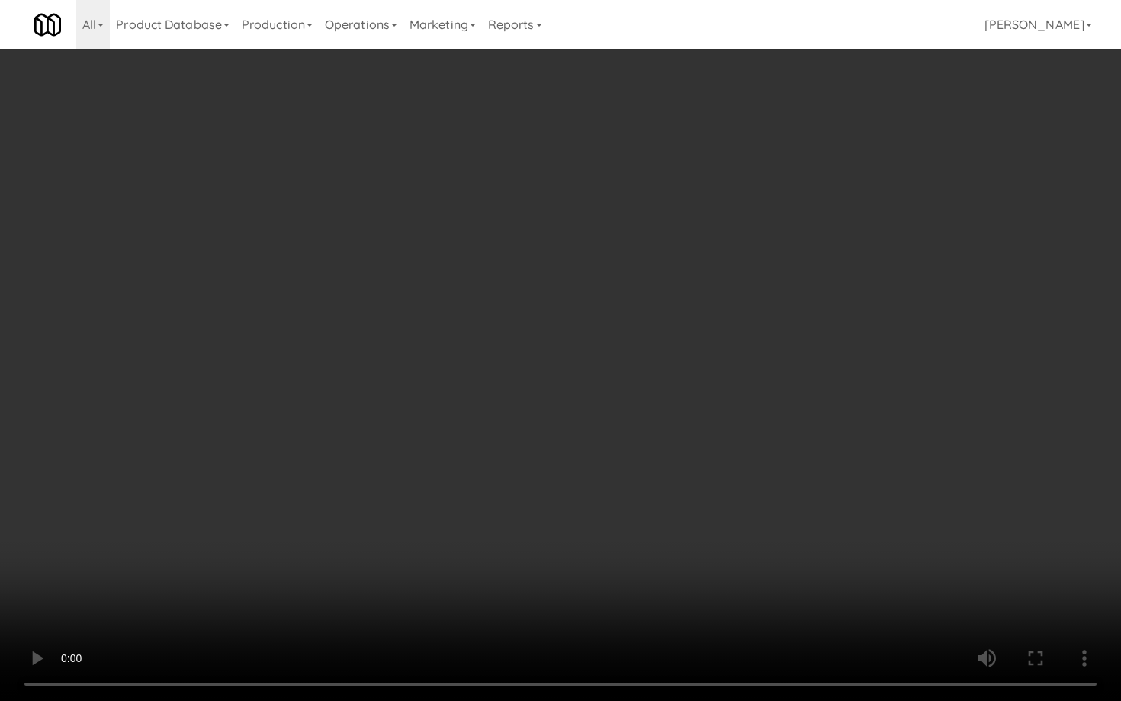
click at [511, 474] on video at bounding box center [560, 350] width 1121 height 701
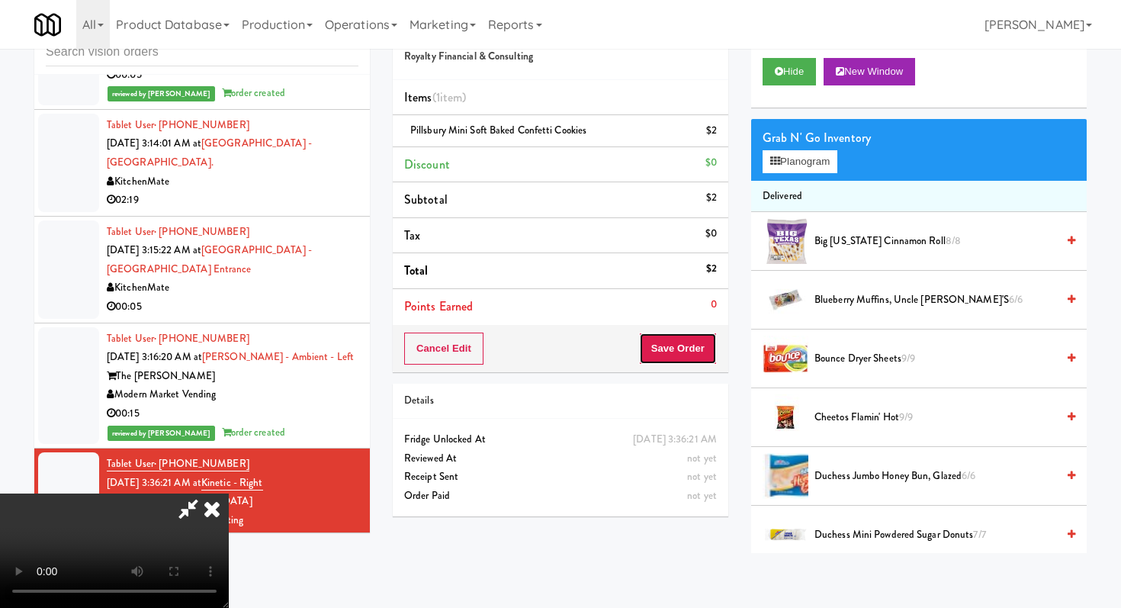
click at [690, 362] on button "Save Order" at bounding box center [678, 349] width 78 height 32
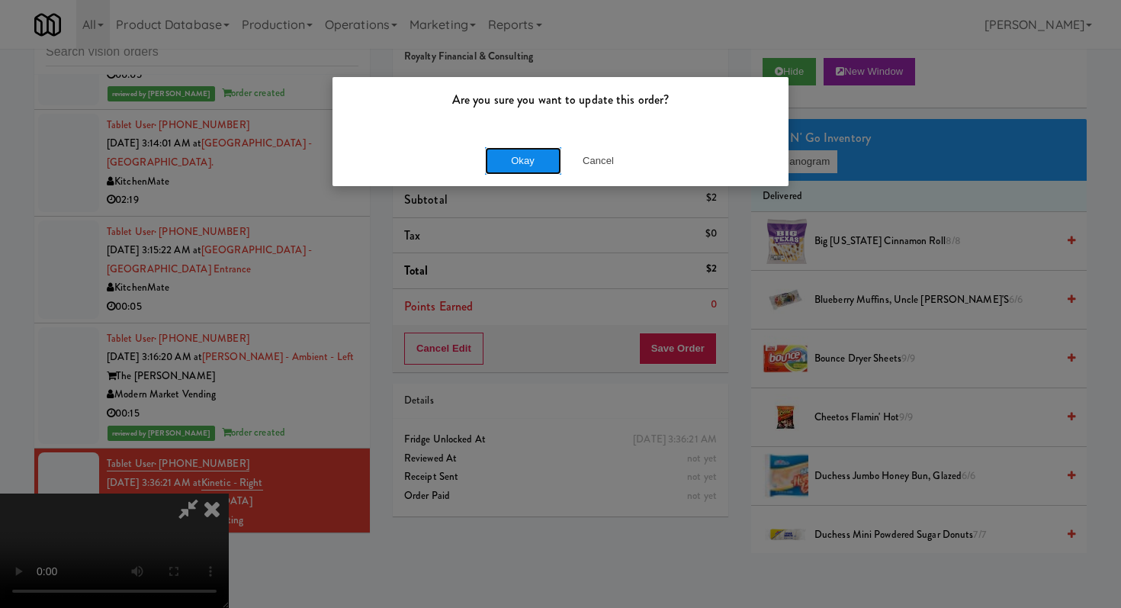
click at [535, 155] on button "Okay" at bounding box center [523, 160] width 76 height 27
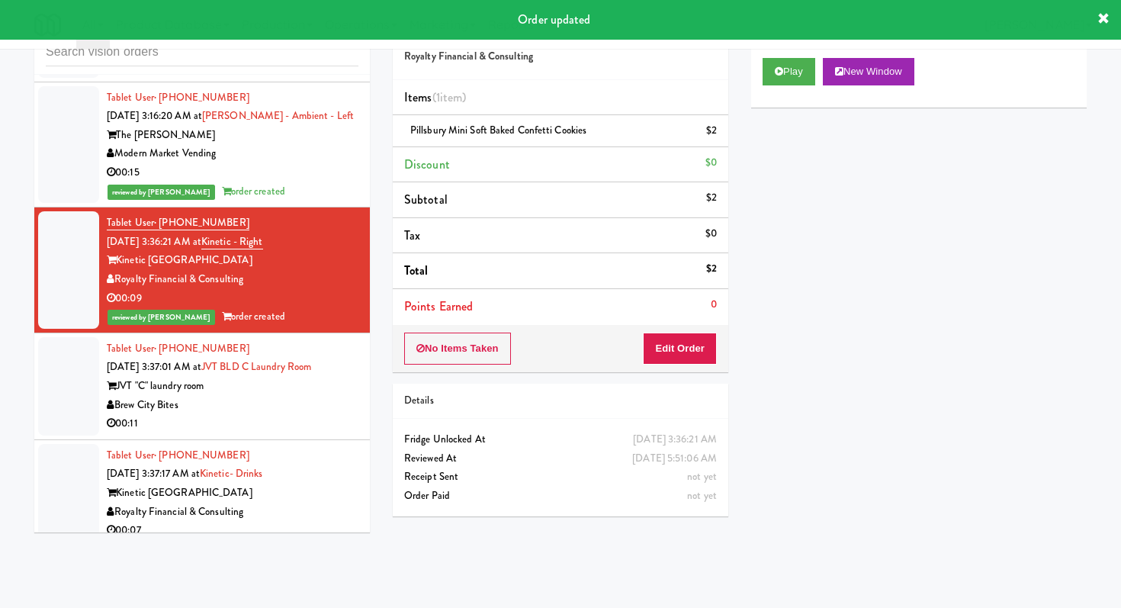
click at [277, 414] on div "00:11" at bounding box center [233, 423] width 252 height 19
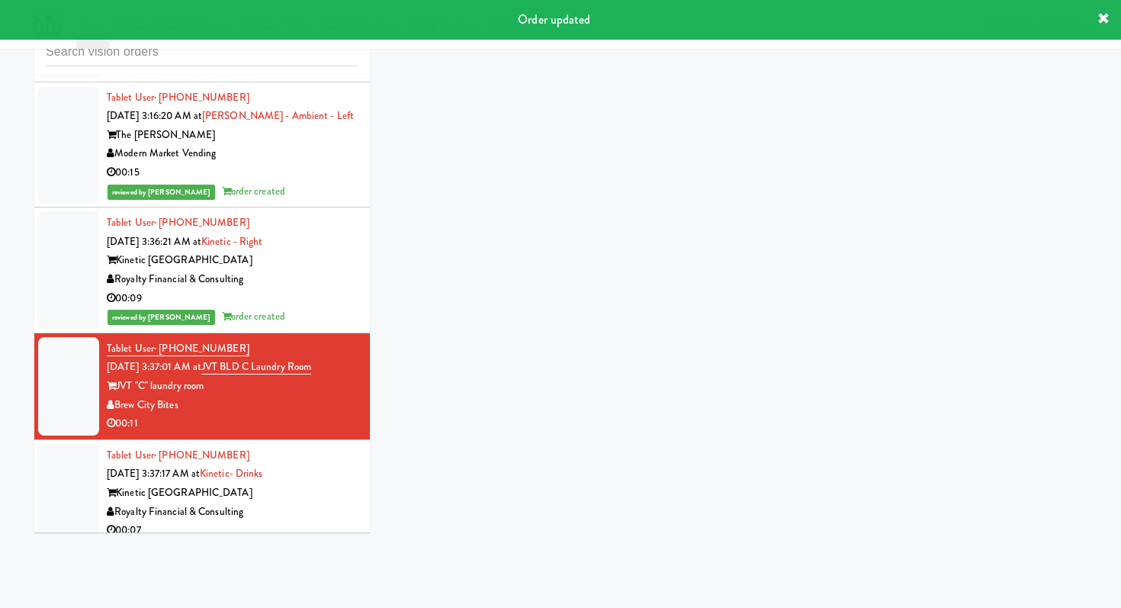
scroll to position [4635, 0]
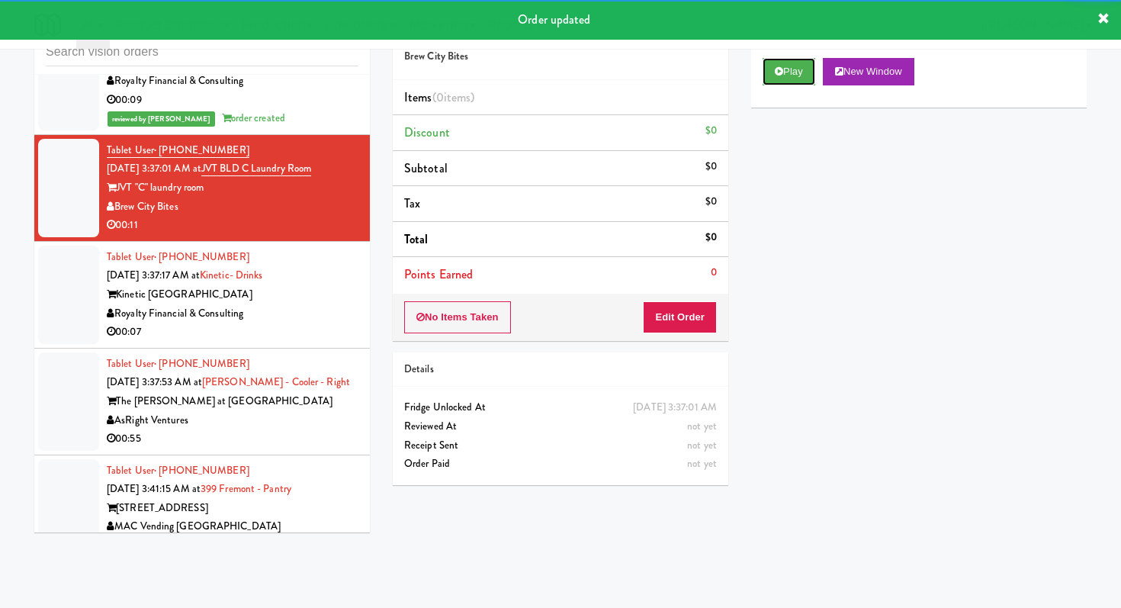
click at [771, 76] on button "Play" at bounding box center [789, 71] width 53 height 27
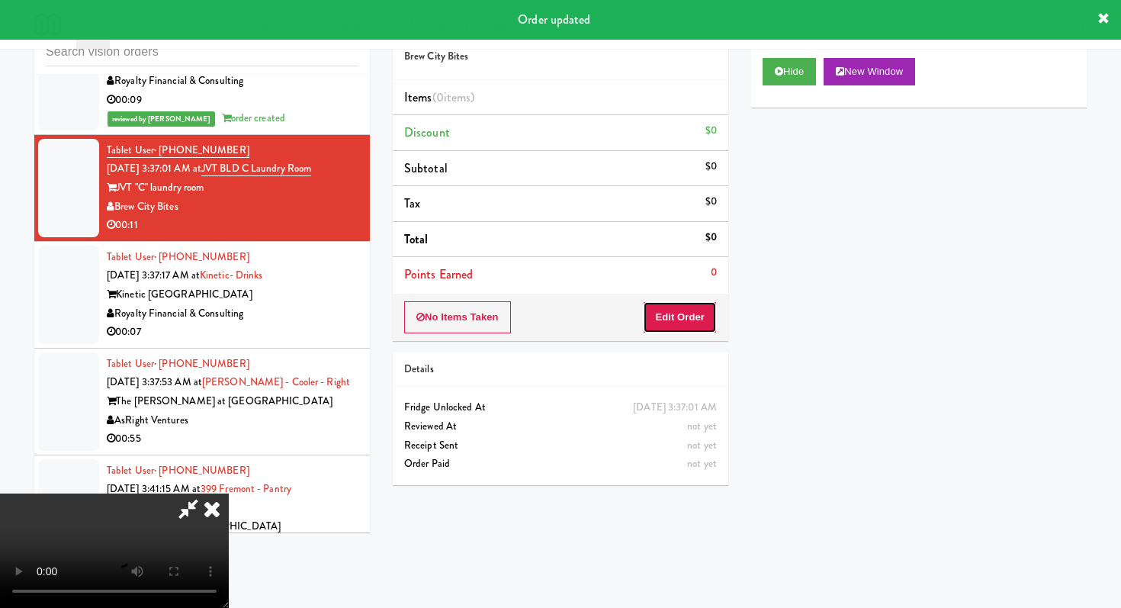
click at [683, 316] on button "Edit Order" at bounding box center [680, 317] width 74 height 32
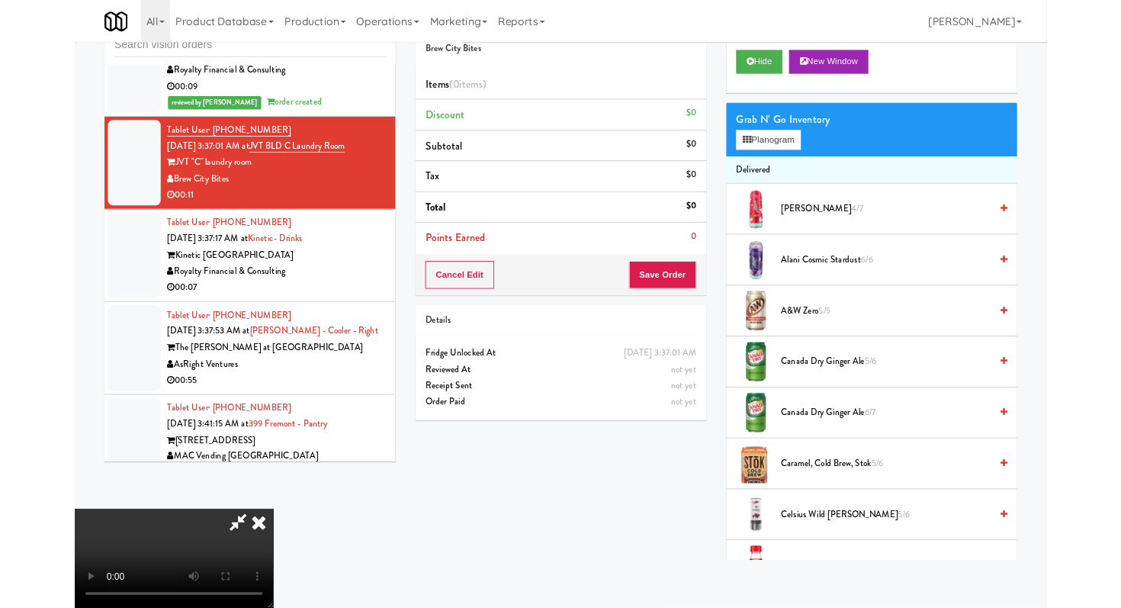
scroll to position [0, 0]
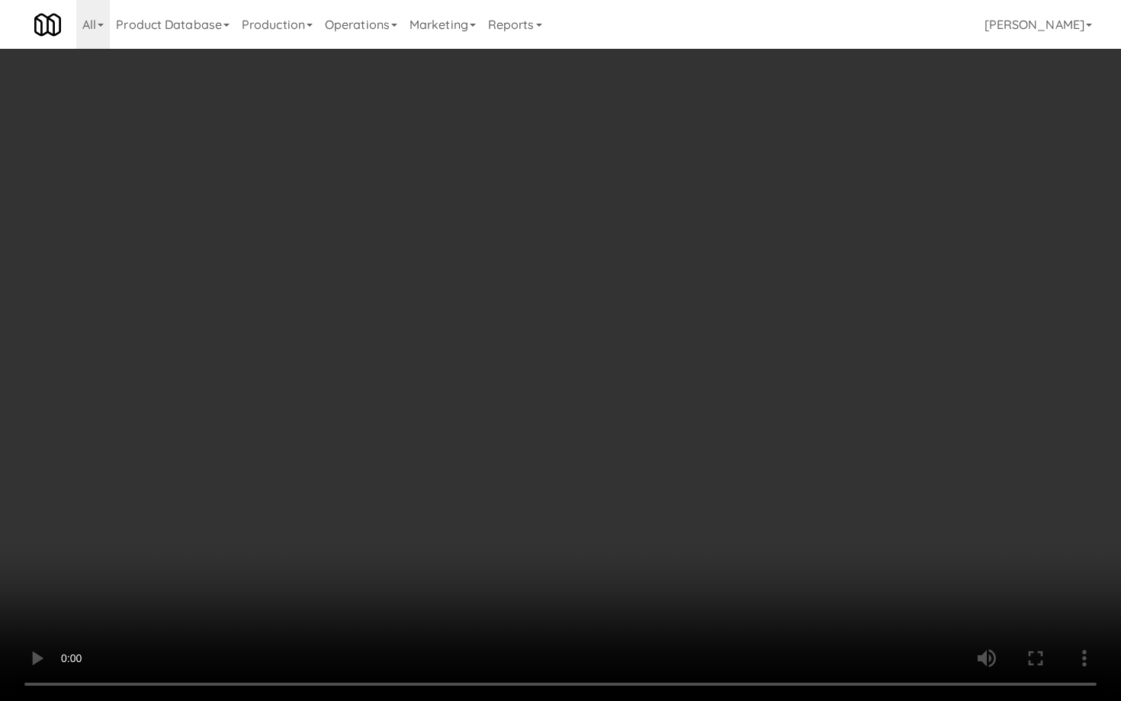
click at [628, 523] on video at bounding box center [560, 350] width 1121 height 701
click at [641, 509] on video at bounding box center [560, 350] width 1121 height 701
click at [643, 508] on video at bounding box center [560, 350] width 1121 height 701
click at [703, 502] on video at bounding box center [560, 350] width 1121 height 701
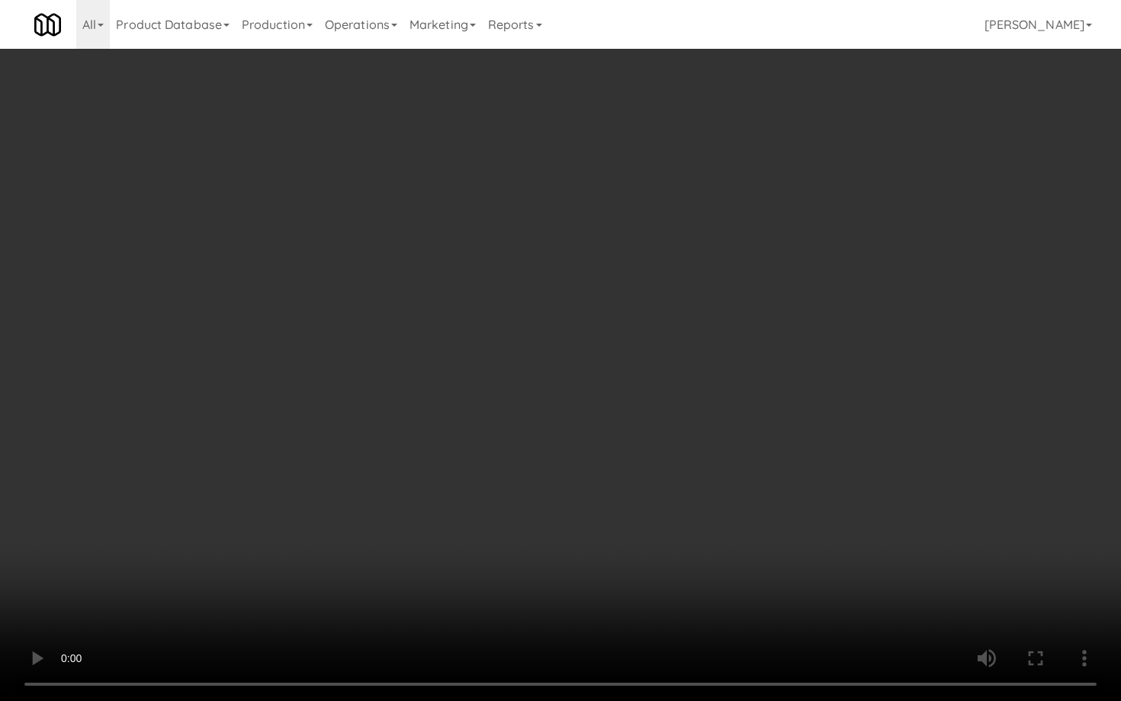
click at [703, 502] on video at bounding box center [560, 350] width 1121 height 701
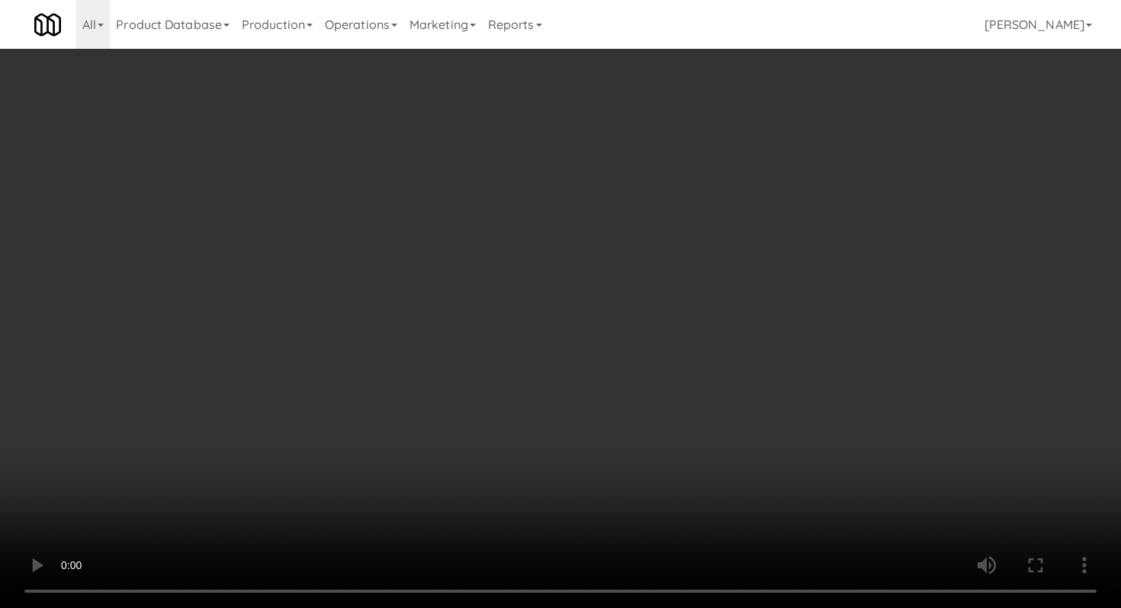
scroll to position [1025, 0]
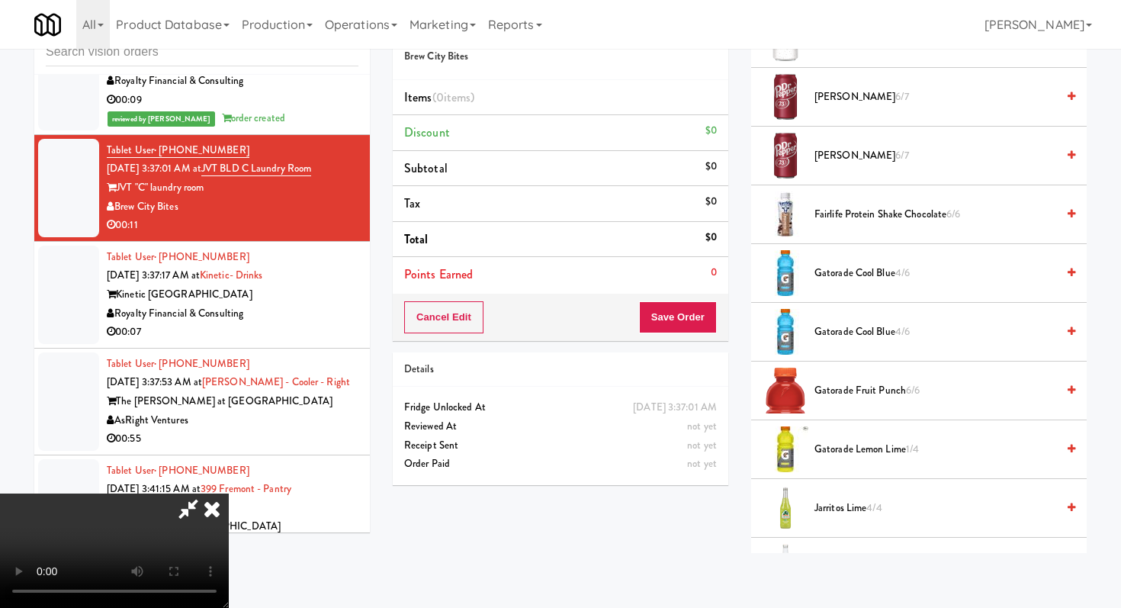
click at [830, 275] on span "Gatorade Cool Blue 4/6" at bounding box center [936, 273] width 242 height 19
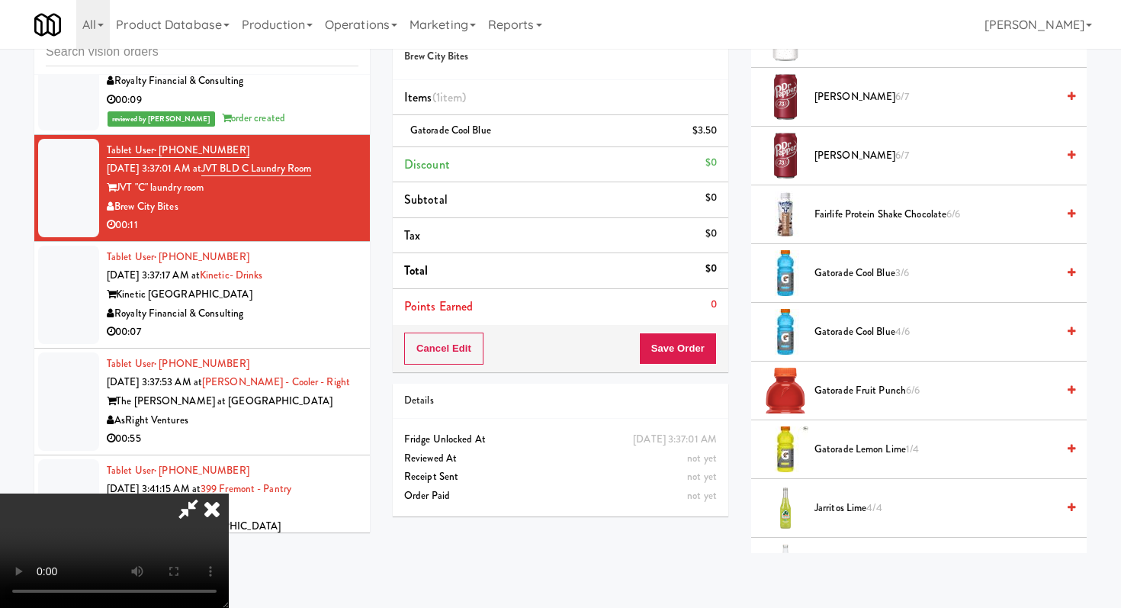
click at [830, 275] on span "Gatorade Cool Blue 3/6" at bounding box center [936, 273] width 242 height 19
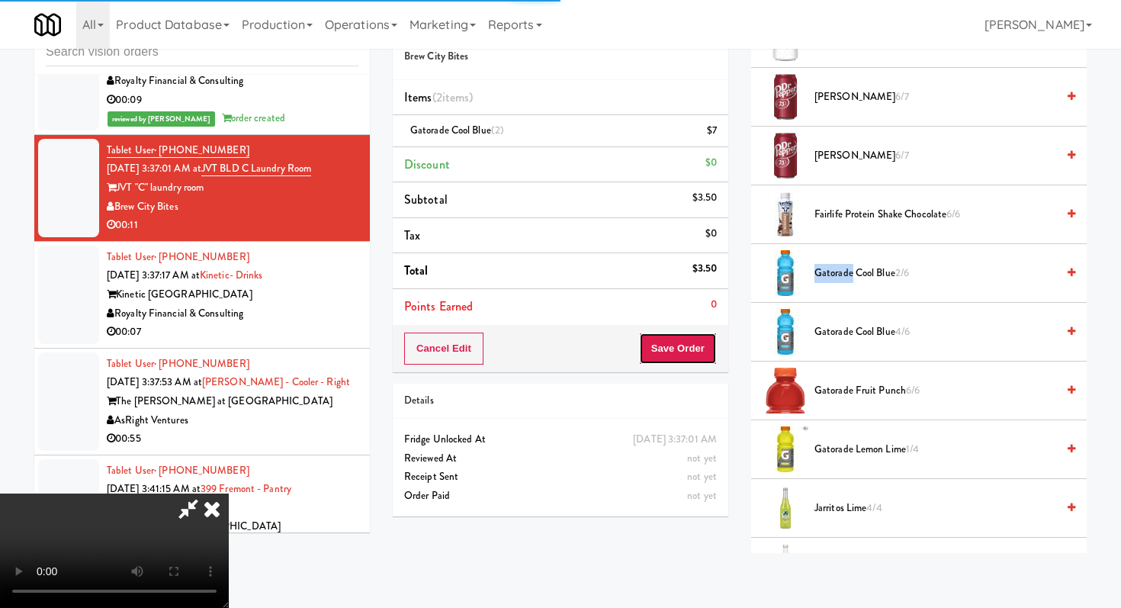
click at [689, 355] on button "Save Order" at bounding box center [678, 349] width 78 height 32
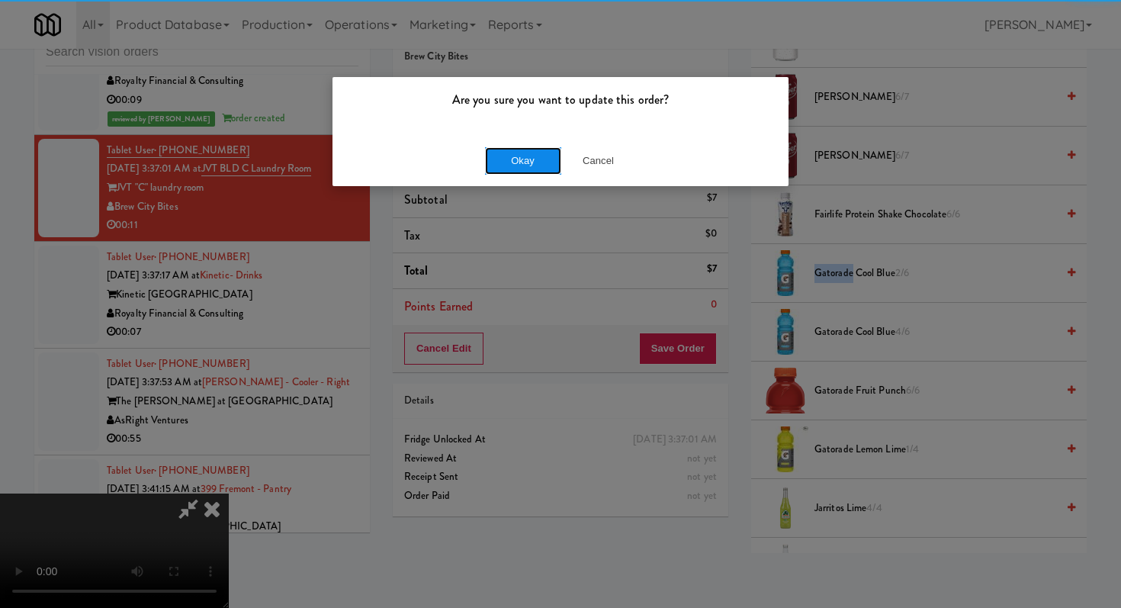
click at [525, 161] on button "Okay" at bounding box center [523, 160] width 76 height 27
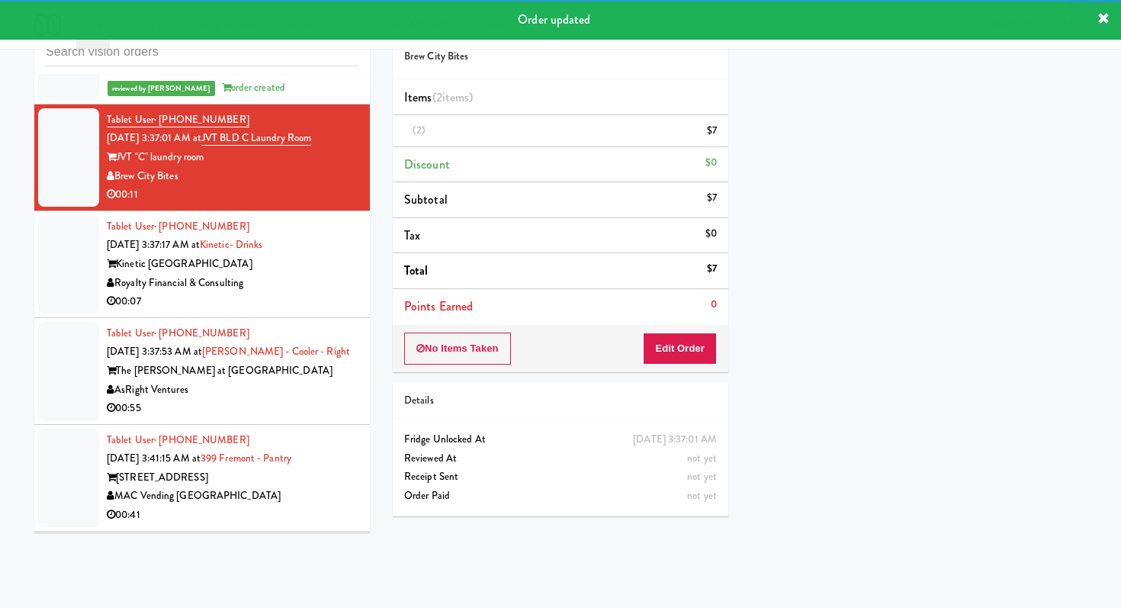
scroll to position [4681, 0]
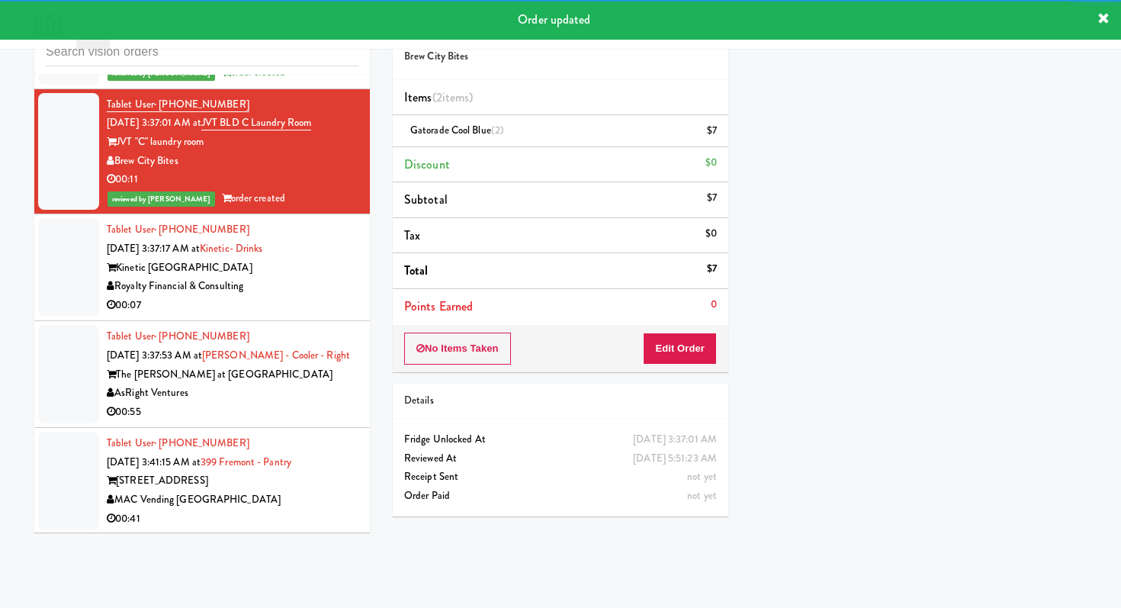
click at [322, 259] on div "Kinetic [GEOGRAPHIC_DATA]" at bounding box center [233, 268] width 252 height 19
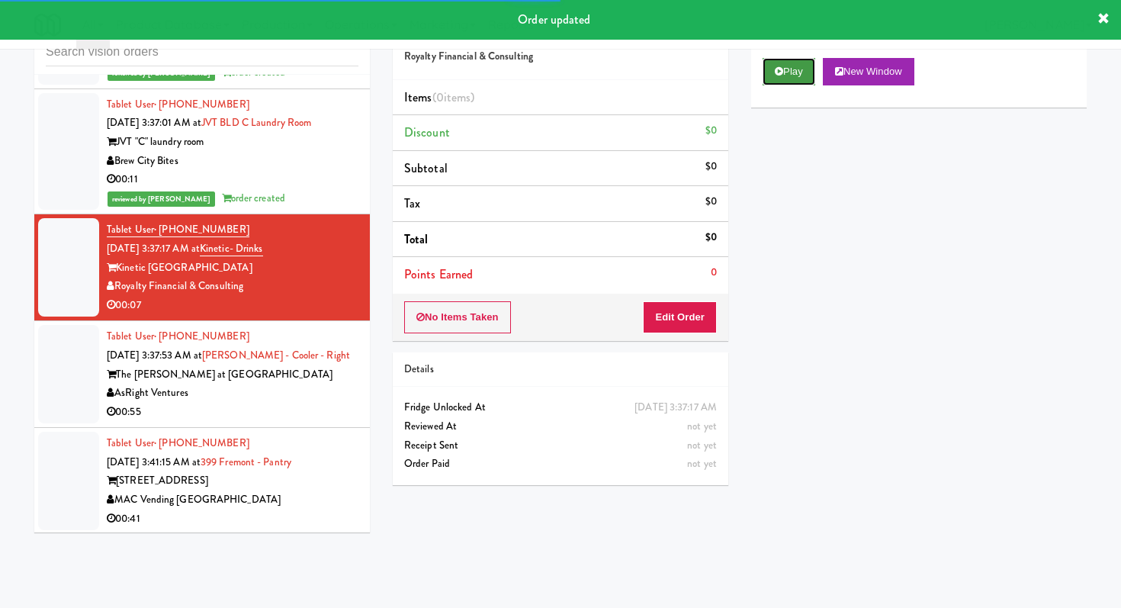
click at [783, 70] on button "Play" at bounding box center [789, 71] width 53 height 27
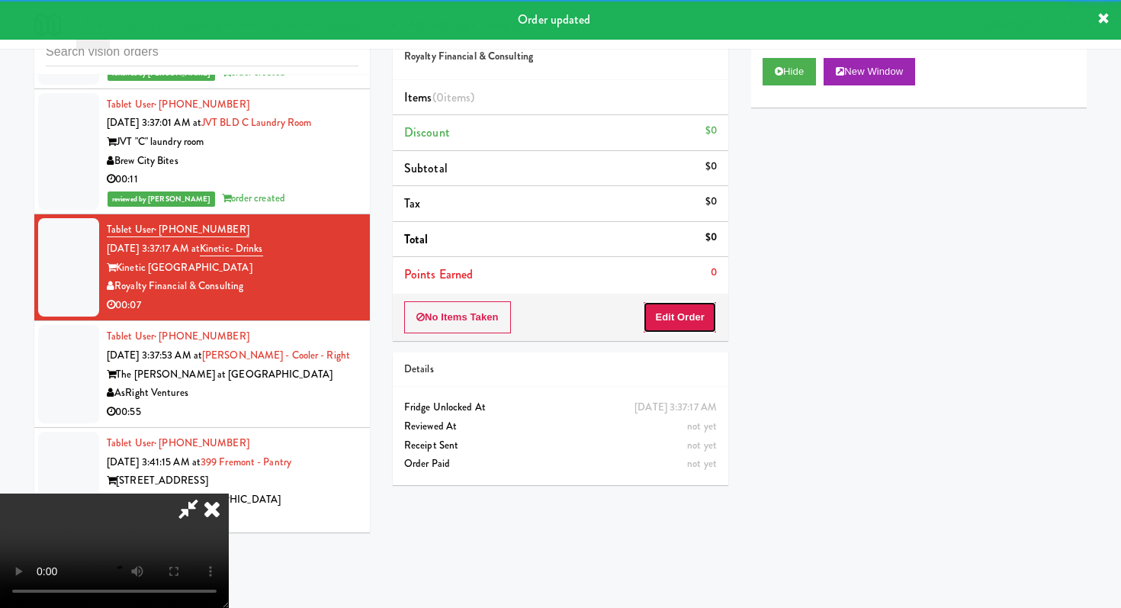
click at [699, 315] on button "Edit Order" at bounding box center [680, 317] width 74 height 32
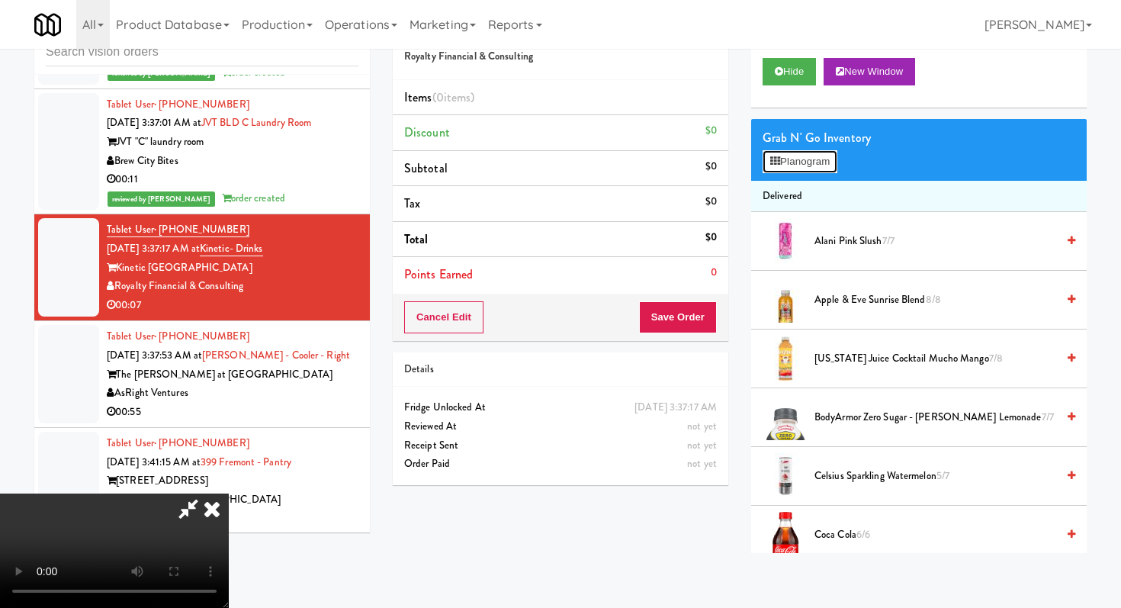
click at [792, 154] on button "Planogram" at bounding box center [800, 161] width 75 height 23
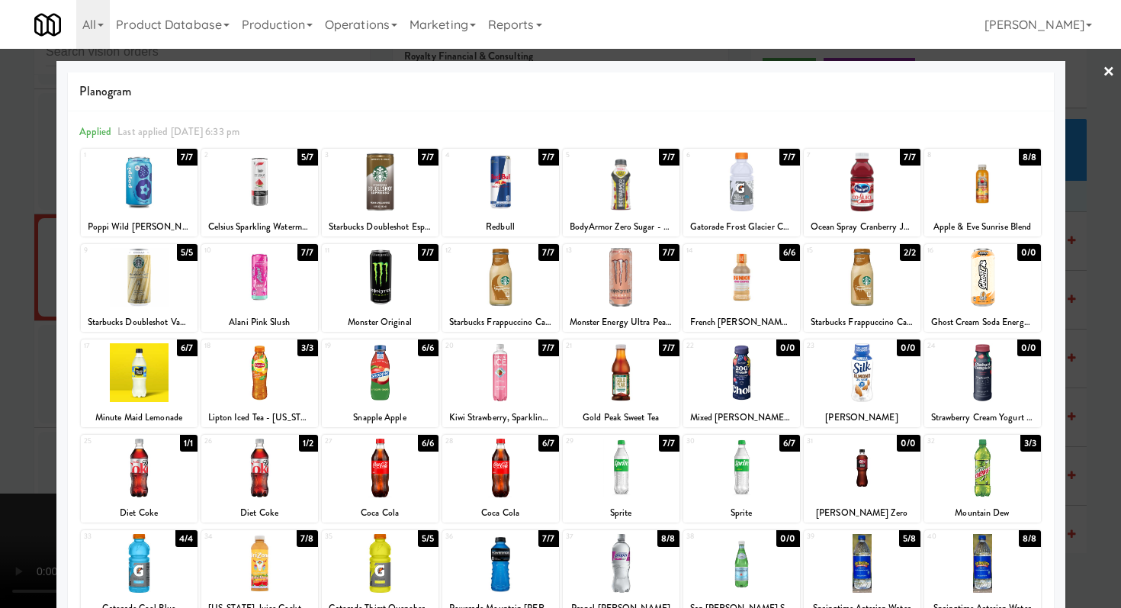
click at [0, 253] on div at bounding box center [560, 304] width 1121 height 608
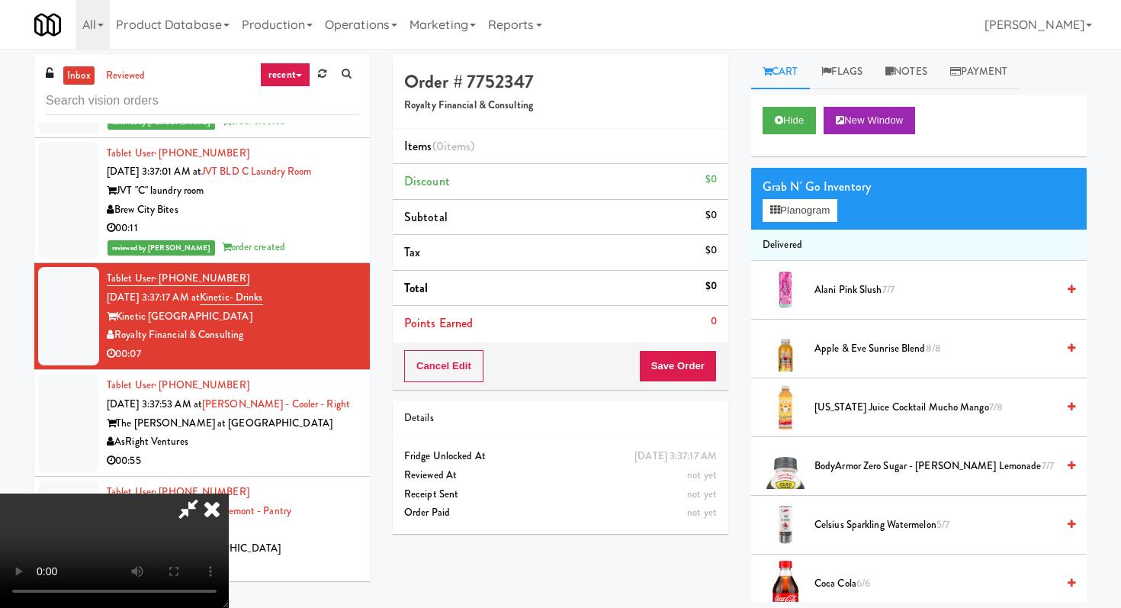
click at [229, 493] on icon at bounding box center [212, 508] width 34 height 31
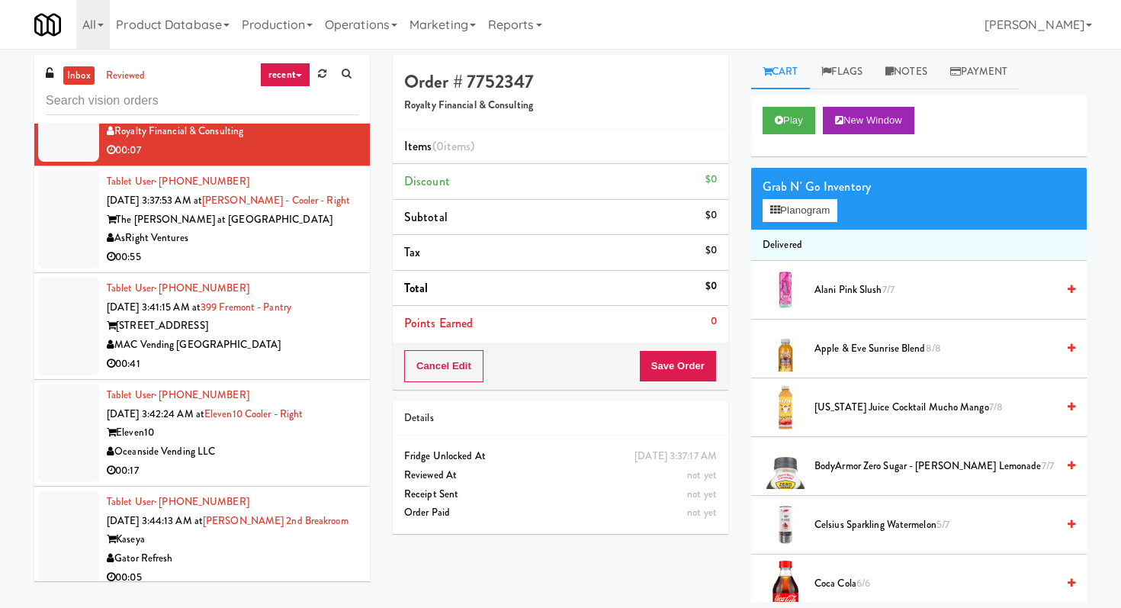
scroll to position [4941, 0]
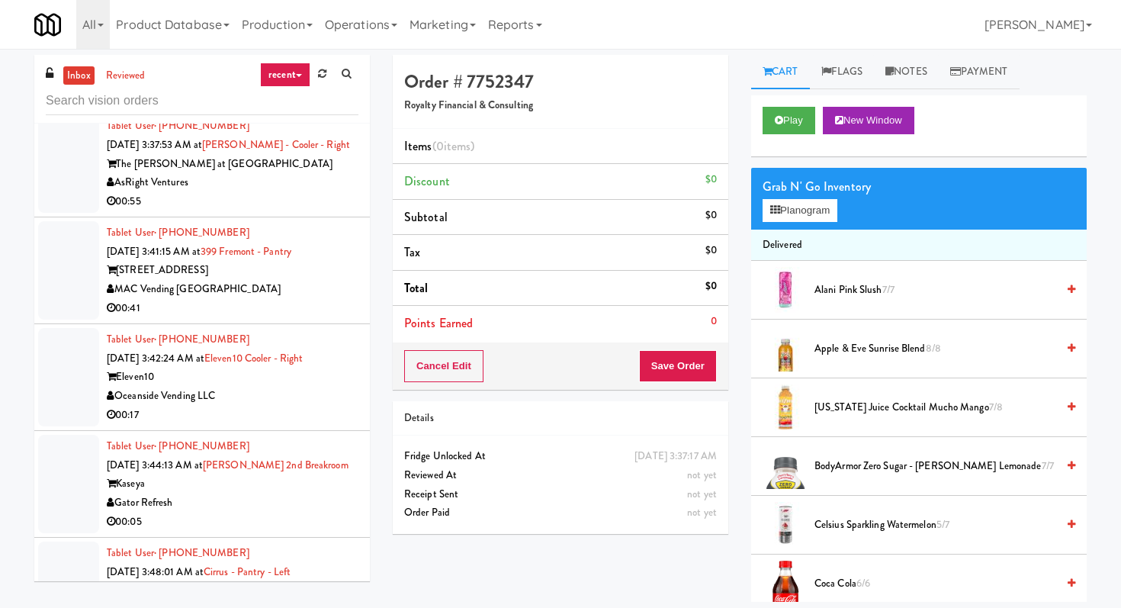
click at [301, 406] on div "00:17" at bounding box center [233, 415] width 252 height 19
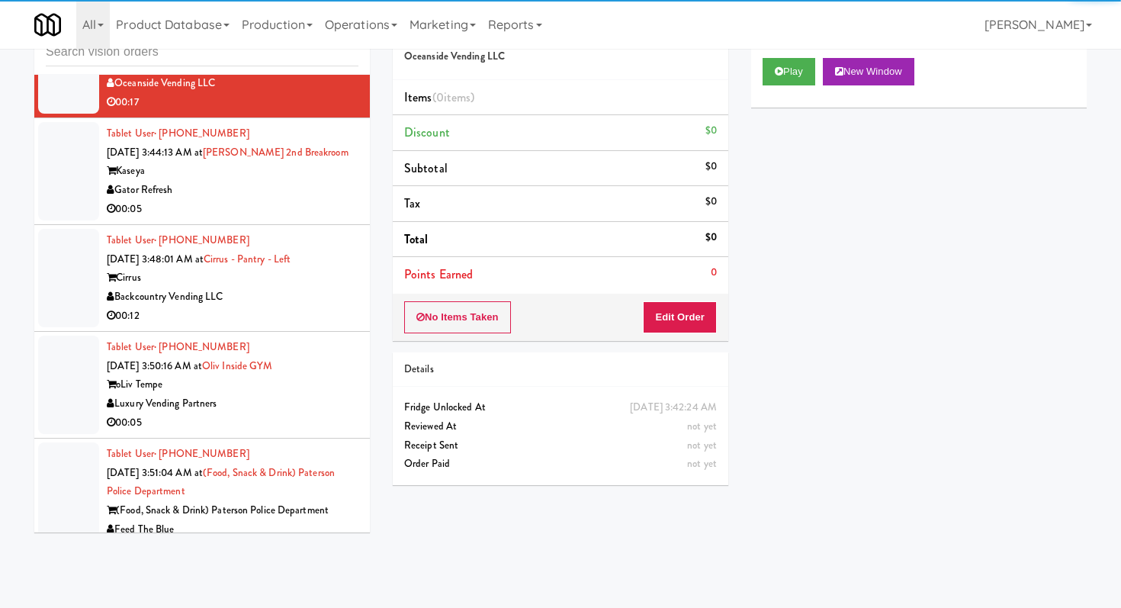
scroll to position [5211, 0]
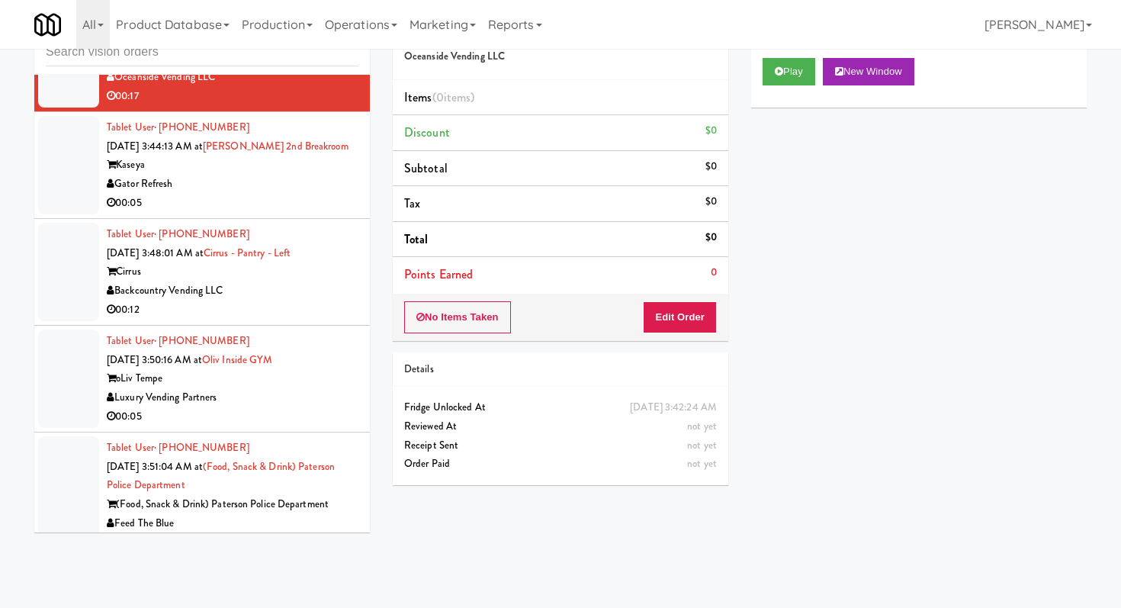
click at [246, 300] on div "00:12" at bounding box center [233, 309] width 252 height 19
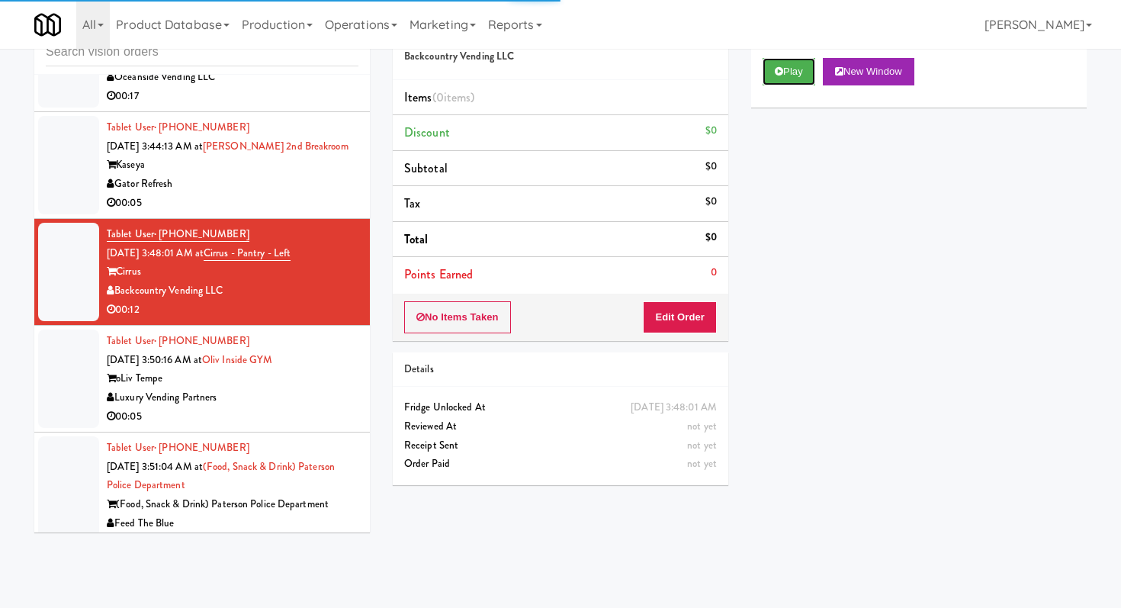
drag, startPoint x: 782, startPoint y: 83, endPoint x: 755, endPoint y: 94, distance: 29.5
click at [779, 95] on div "Play New Window" at bounding box center [919, 77] width 336 height 61
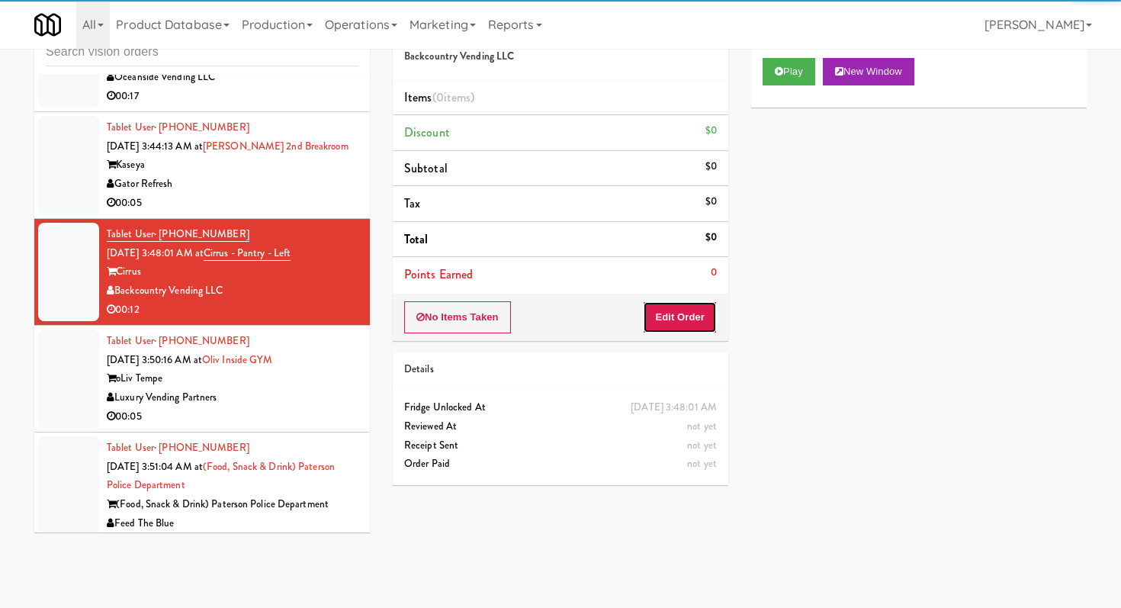
click at [697, 312] on button "Edit Order" at bounding box center [680, 317] width 74 height 32
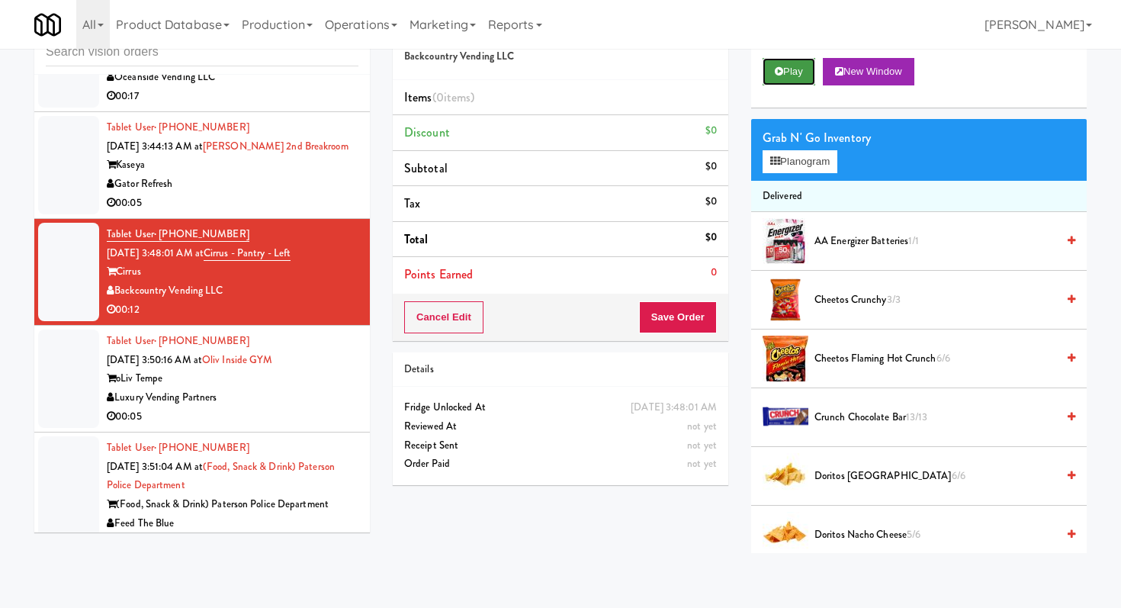
click at [800, 80] on button "Play" at bounding box center [789, 71] width 53 height 27
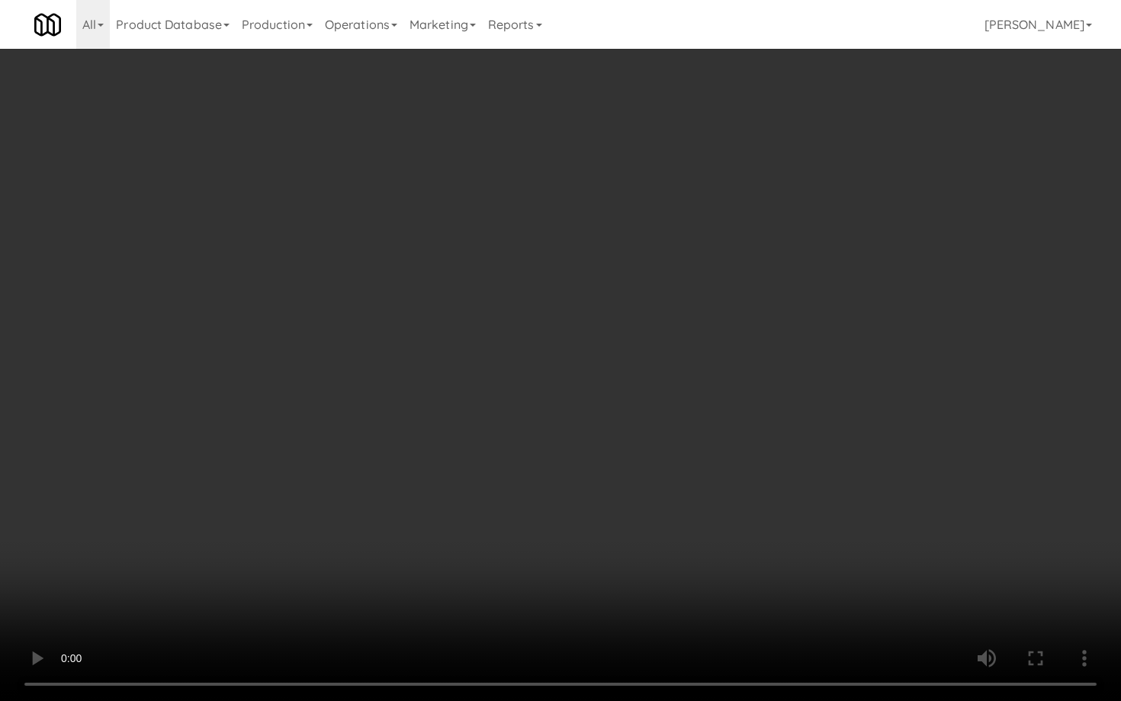
click at [592, 486] on video at bounding box center [560, 350] width 1121 height 701
click at [643, 445] on video at bounding box center [560, 350] width 1121 height 701
click at [648, 442] on video at bounding box center [560, 350] width 1121 height 701
click at [716, 440] on video at bounding box center [560, 350] width 1121 height 701
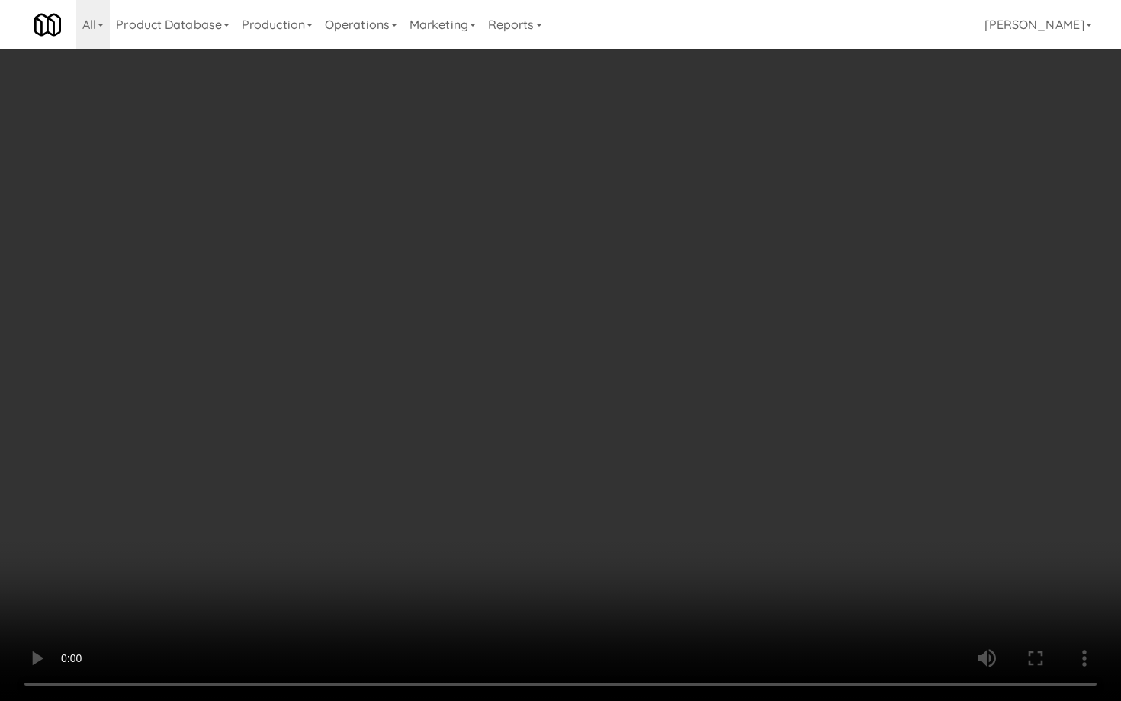
click at [716, 440] on video at bounding box center [560, 350] width 1121 height 701
click at [720, 442] on video at bounding box center [560, 350] width 1121 height 701
click at [717, 456] on video at bounding box center [560, 350] width 1121 height 701
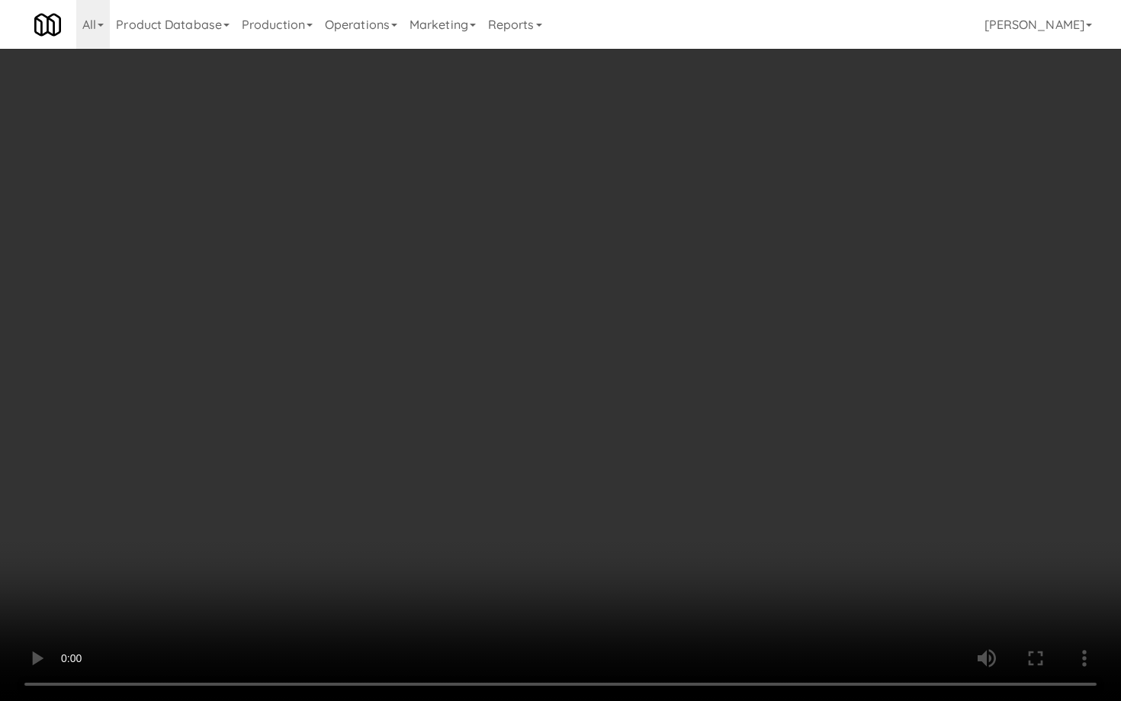
click at [714, 453] on video at bounding box center [560, 350] width 1121 height 701
click at [714, 454] on video at bounding box center [560, 350] width 1121 height 701
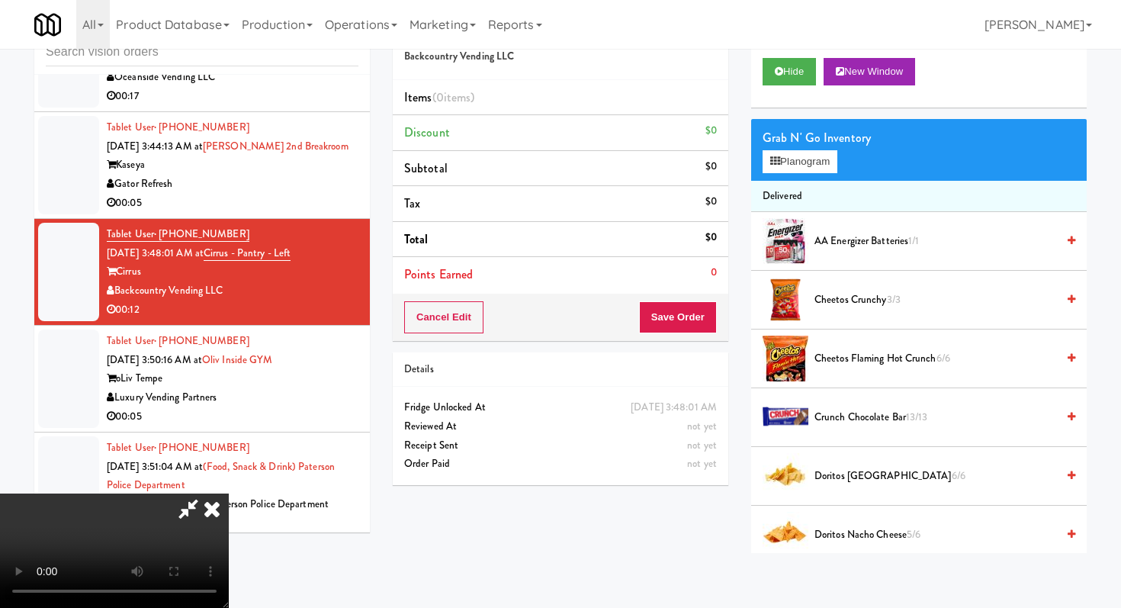
click at [876, 300] on span "Cheetos Crunchy 3/3" at bounding box center [936, 300] width 242 height 19
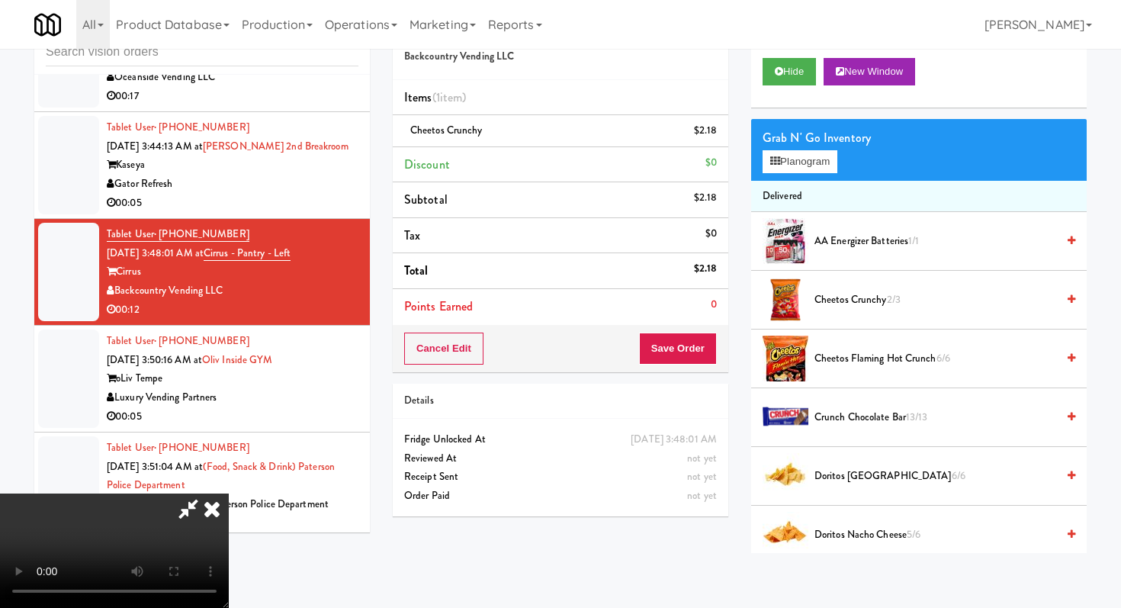
click at [847, 472] on span "Doritos Cool Ranch 6/6" at bounding box center [936, 476] width 242 height 19
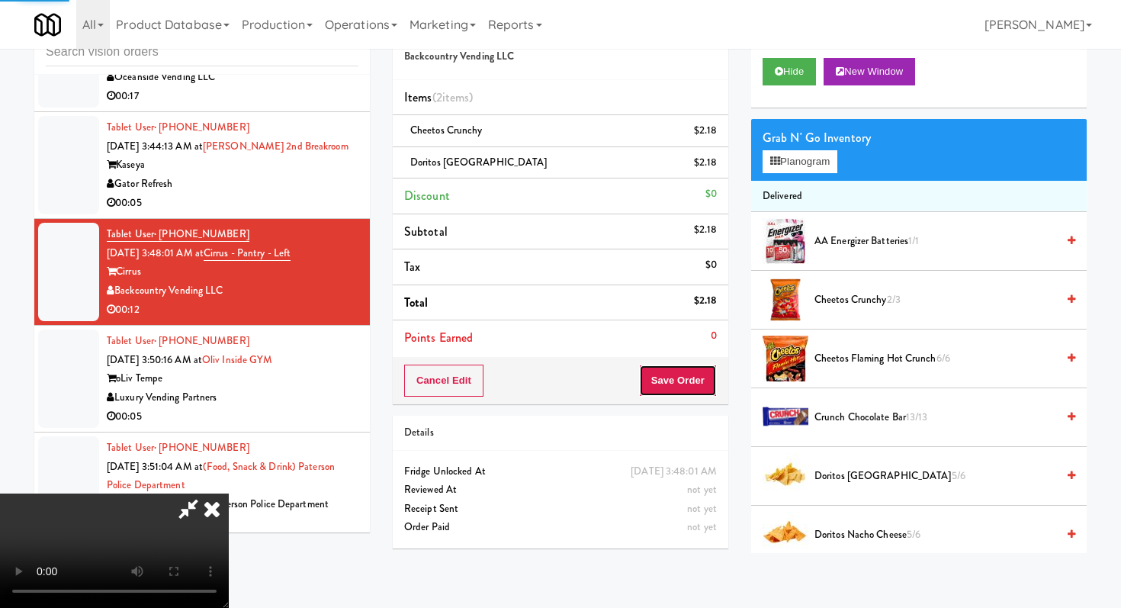
click at [704, 365] on button "Save Order" at bounding box center [678, 381] width 78 height 32
click at [702, 367] on button "Save Order" at bounding box center [678, 381] width 78 height 32
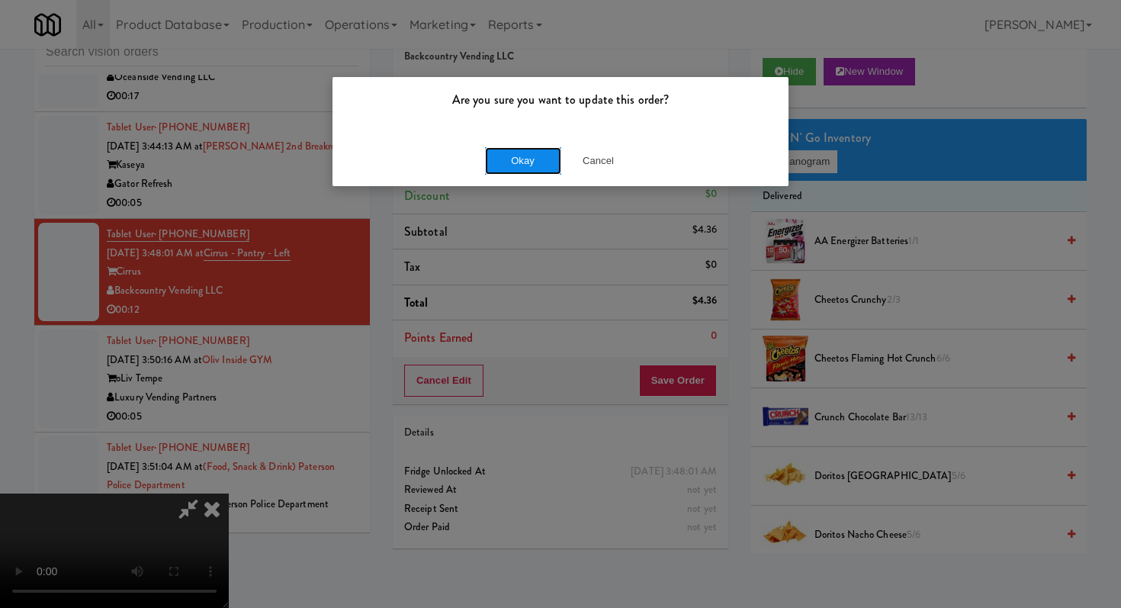
click at [534, 157] on button "Okay" at bounding box center [523, 160] width 76 height 27
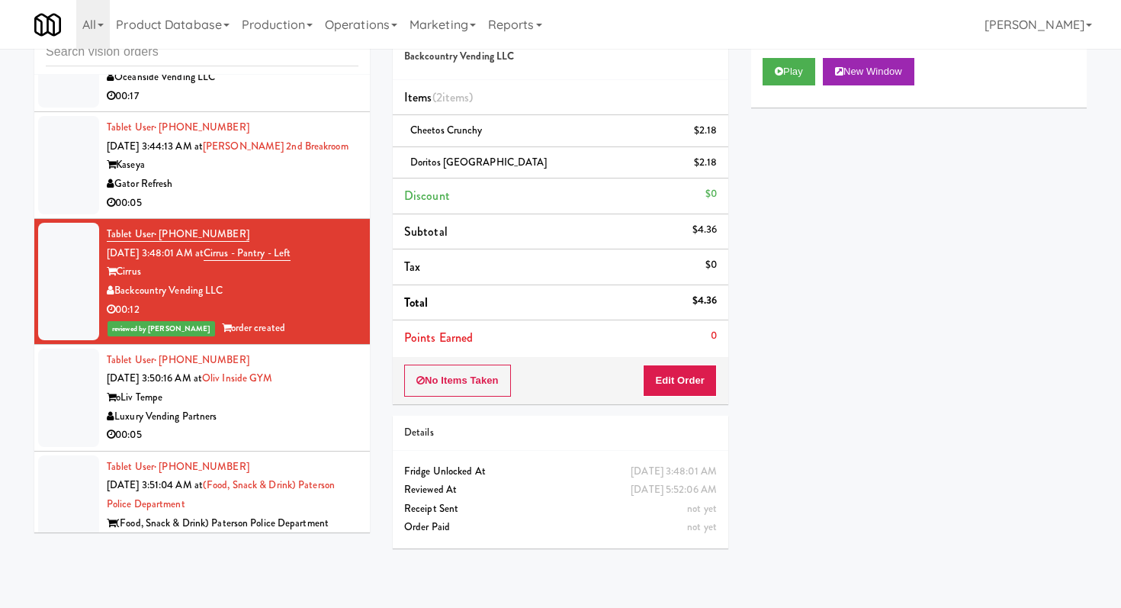
click at [346, 388] on div "oLiv Tempe" at bounding box center [233, 397] width 252 height 19
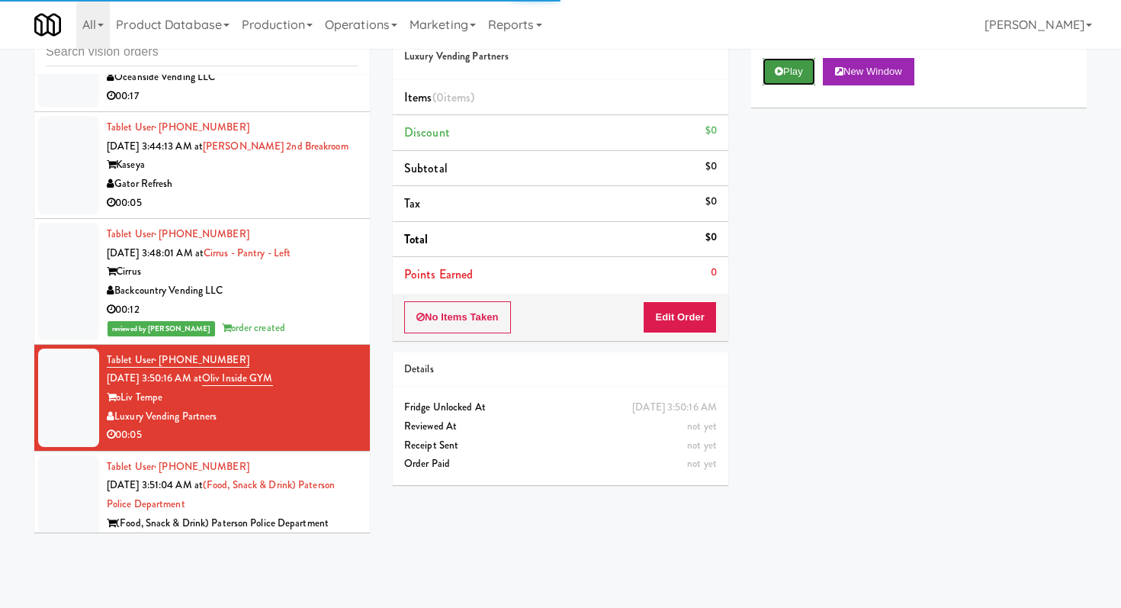
click at [781, 84] on button "Play" at bounding box center [789, 71] width 53 height 27
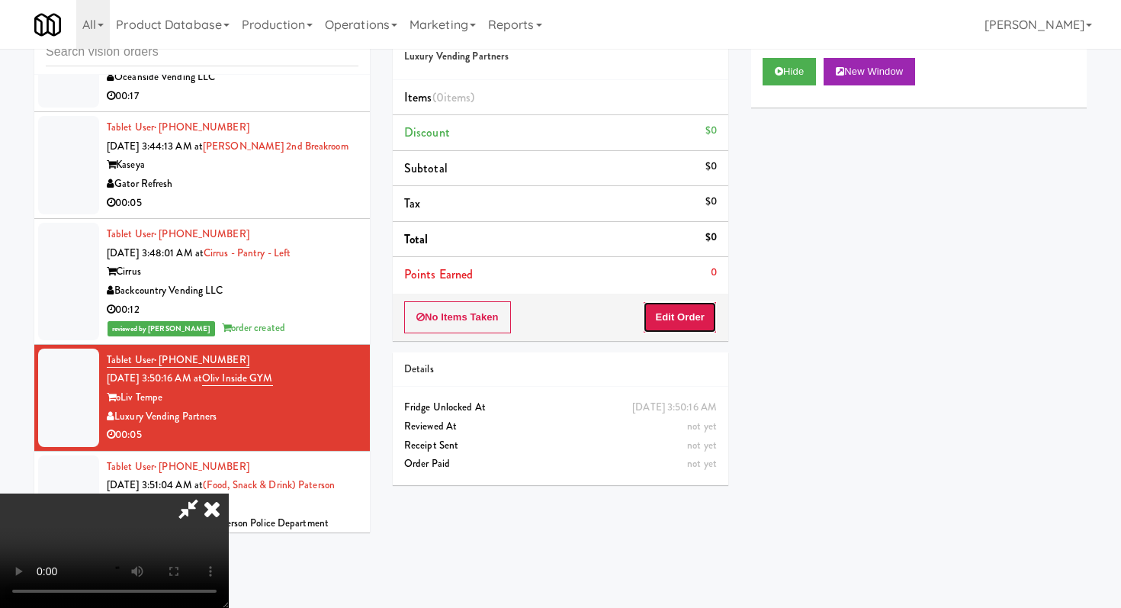
click at [681, 307] on button "Edit Order" at bounding box center [680, 317] width 74 height 32
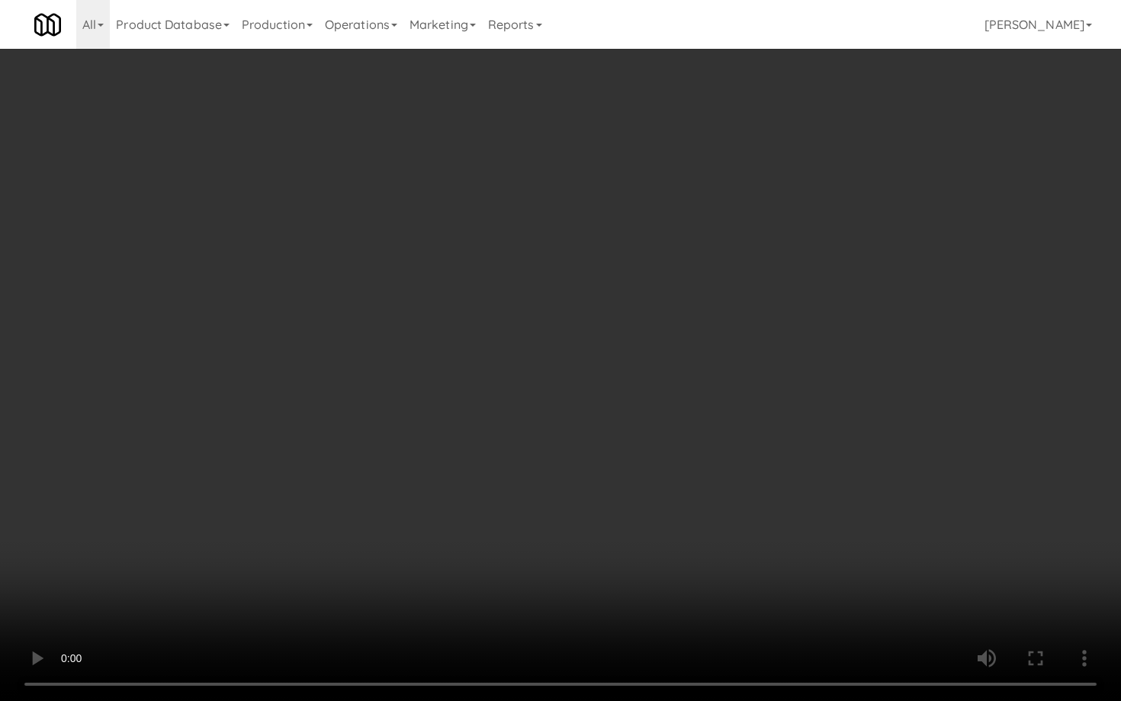
click at [595, 456] on video at bounding box center [560, 350] width 1121 height 701
click at [595, 455] on video at bounding box center [560, 350] width 1121 height 701
click at [606, 436] on video at bounding box center [560, 350] width 1121 height 701
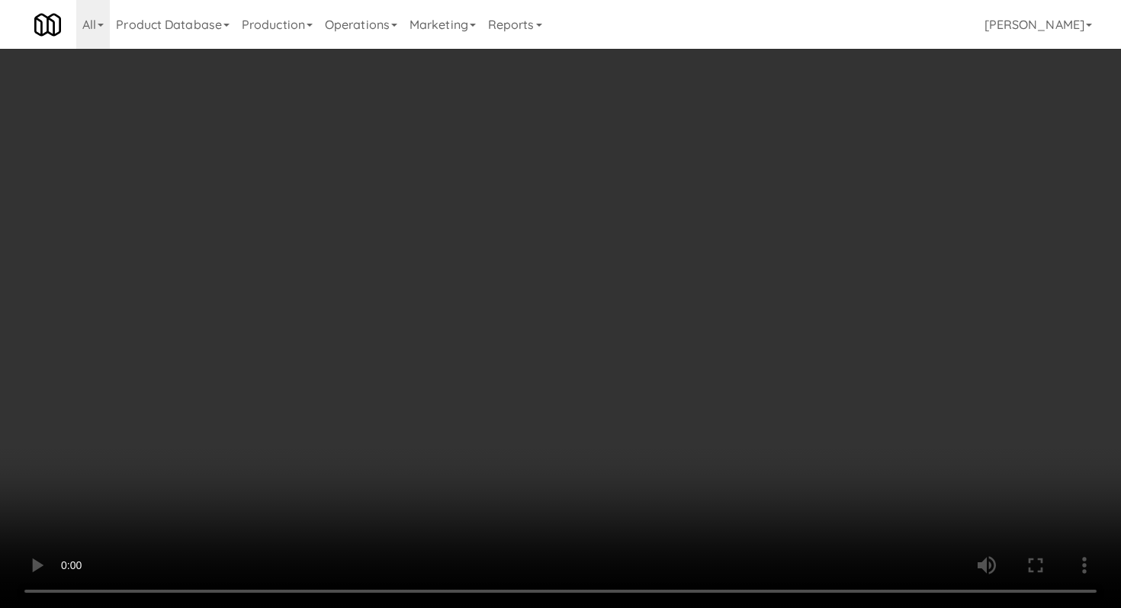
scroll to position [1172, 0]
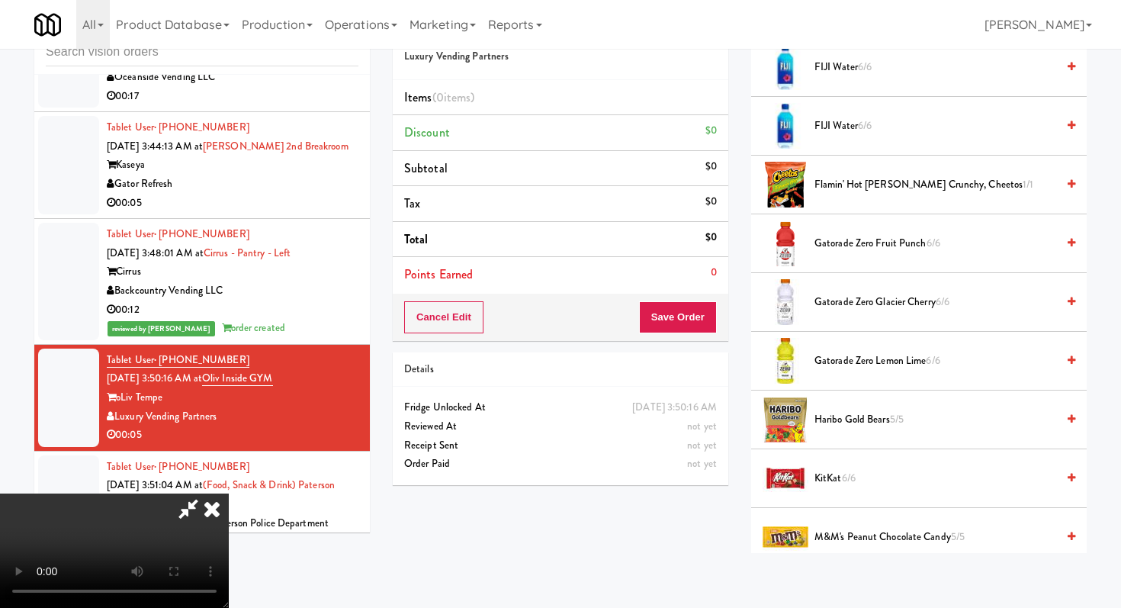
click at [860, 358] on span "Gatorade Zero Lemon Lime 6/6" at bounding box center [936, 361] width 242 height 19
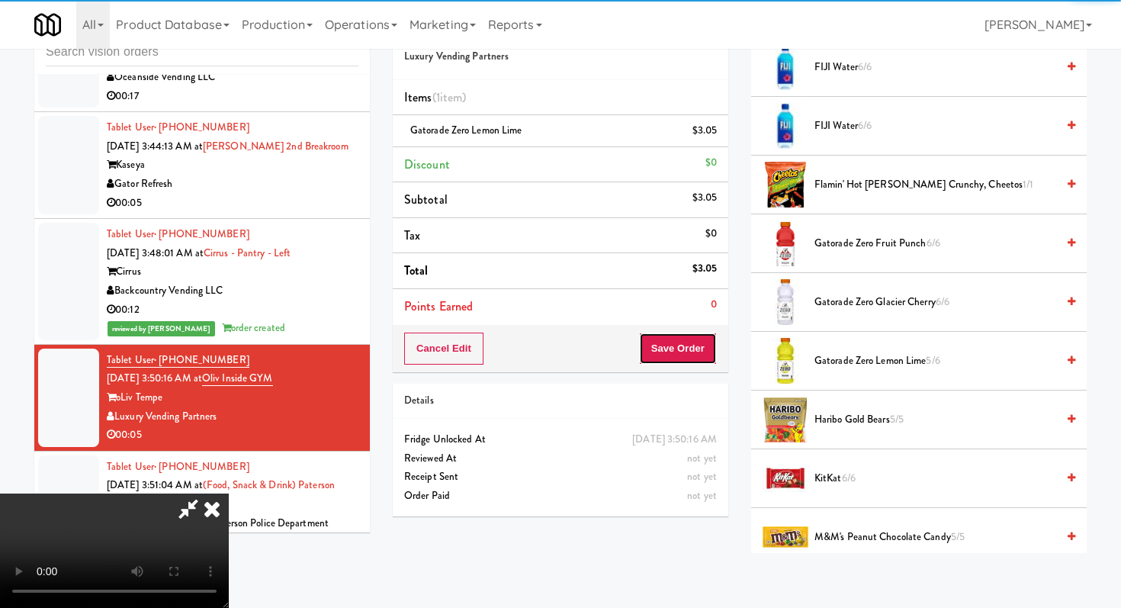
click at [692, 358] on button "Save Order" at bounding box center [678, 349] width 78 height 32
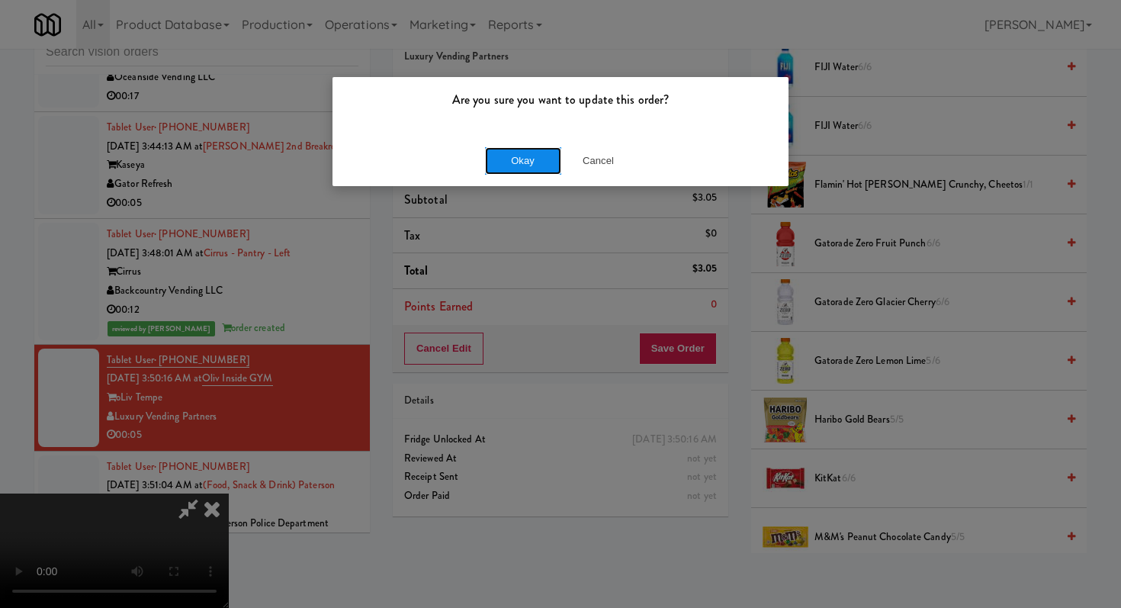
click at [541, 162] on button "Okay" at bounding box center [523, 160] width 76 height 27
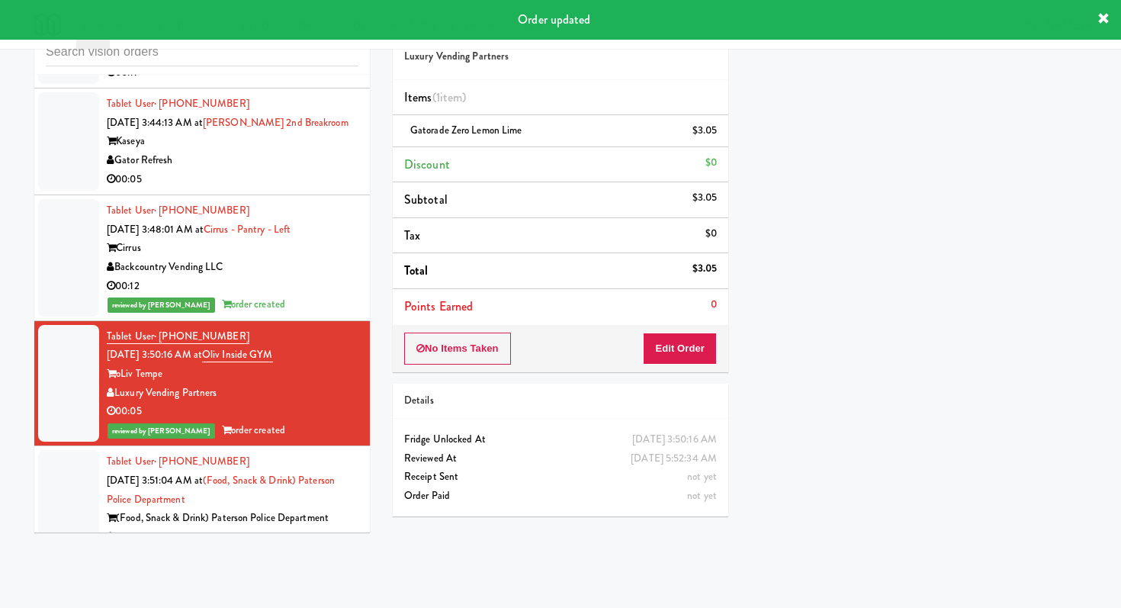
scroll to position [5472, 0]
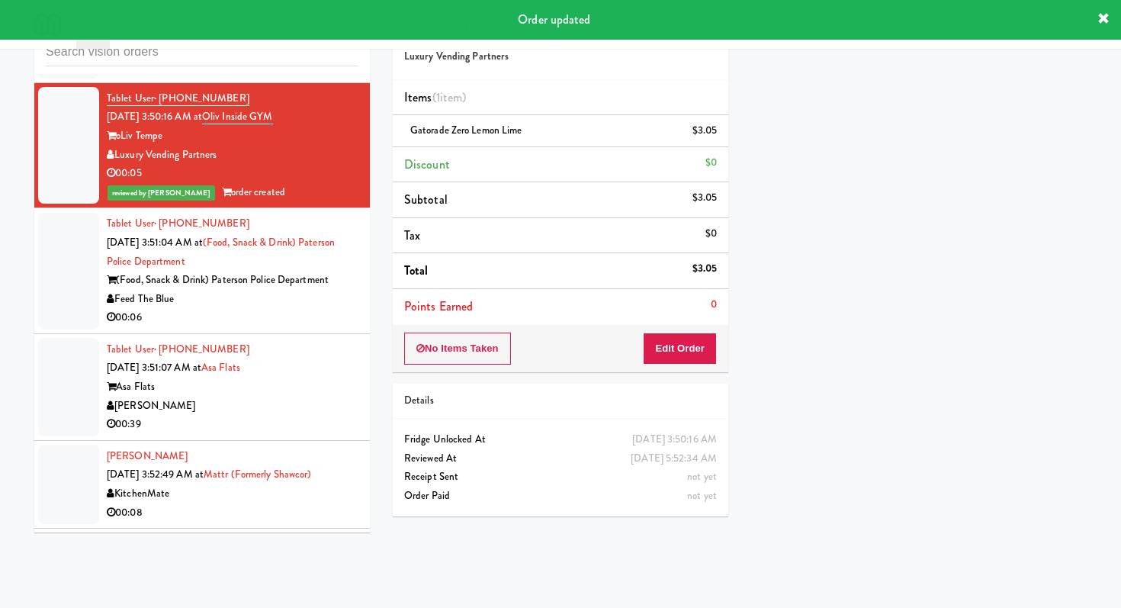
click at [312, 314] on li "Tablet User · (973) 508-2135 [DATE] 3:51:04 AM at (Food, Snack & Drink) Paterso…" at bounding box center [202, 271] width 336 height 126
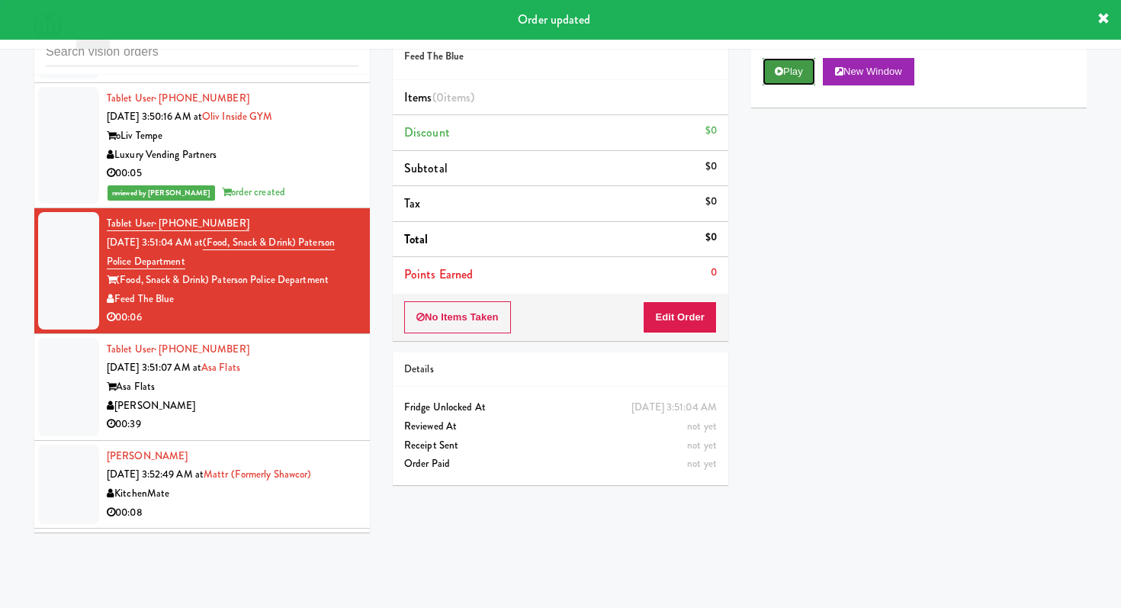
click at [796, 85] on button "Play" at bounding box center [789, 71] width 53 height 27
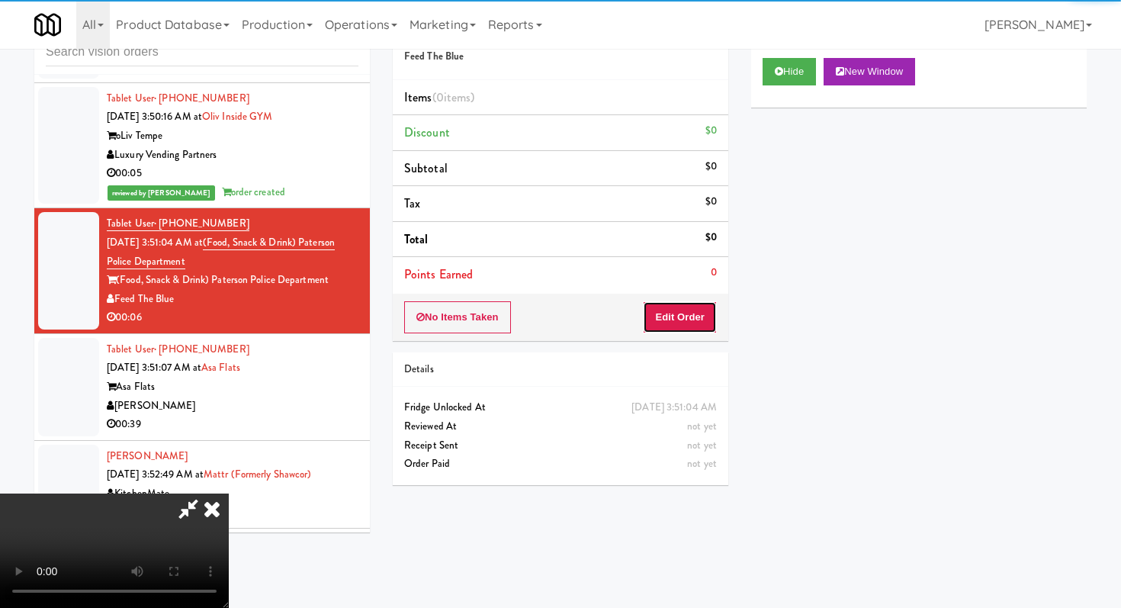
click at [694, 311] on button "Edit Order" at bounding box center [680, 317] width 74 height 32
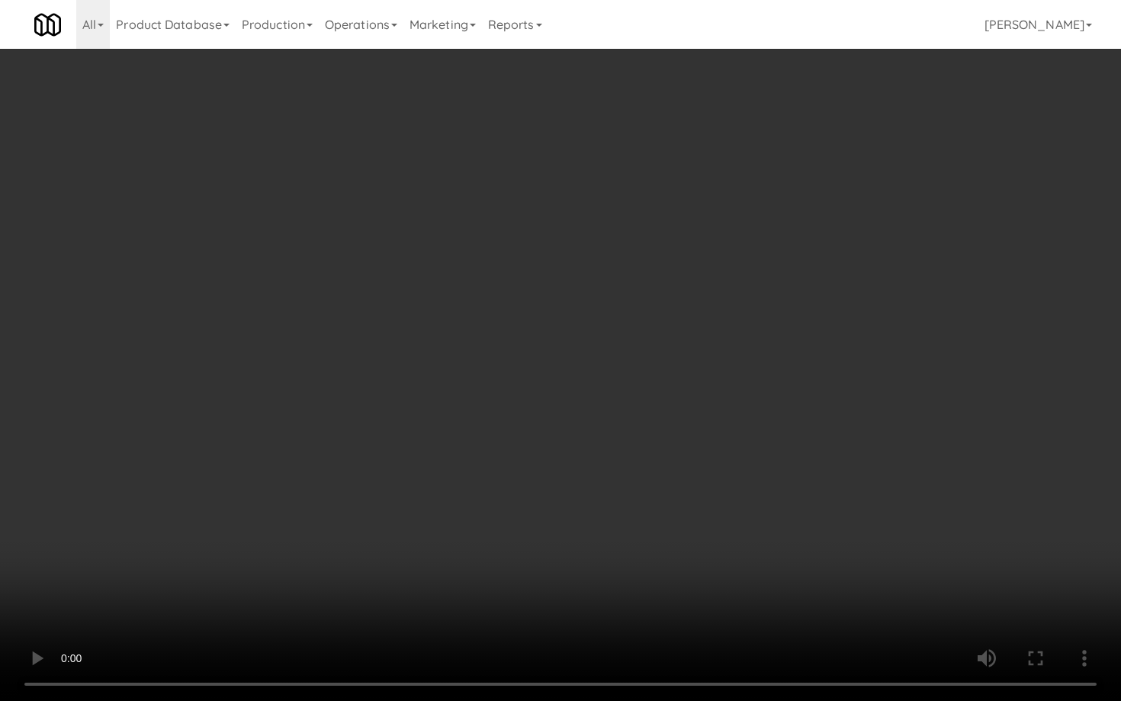
click at [640, 504] on video at bounding box center [560, 350] width 1121 height 701
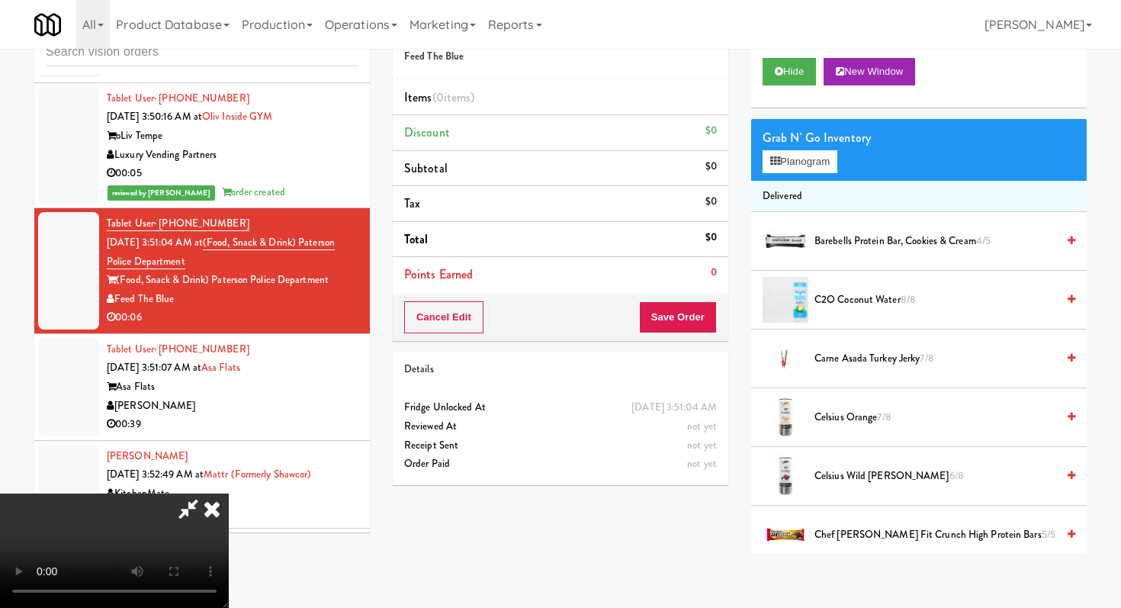
click at [229, 493] on icon at bounding box center [212, 508] width 34 height 31
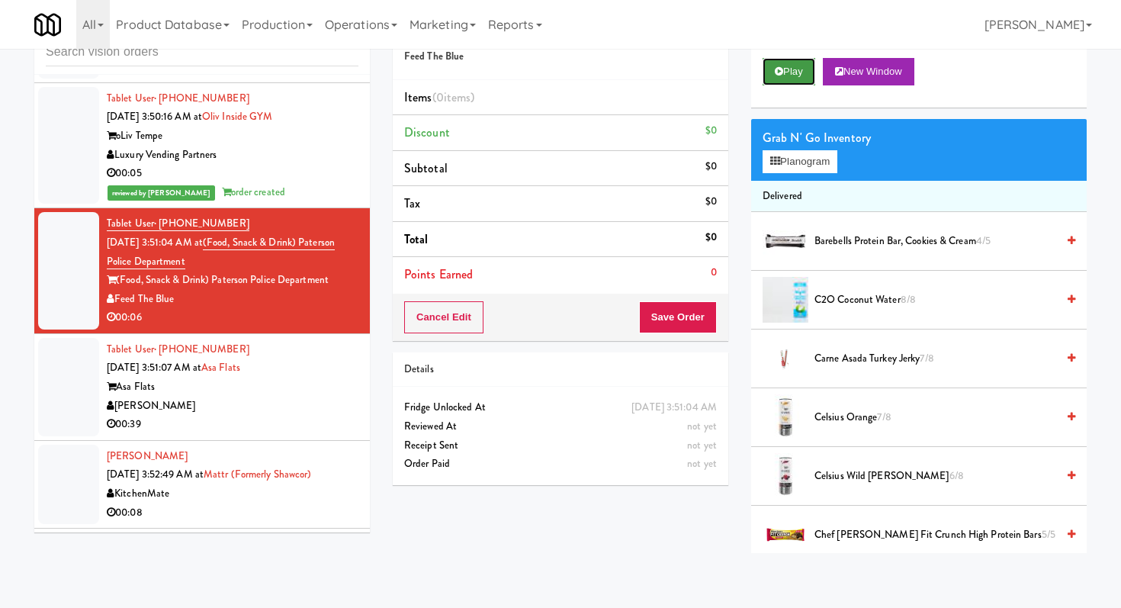
click at [815, 69] on button "Play" at bounding box center [789, 71] width 53 height 27
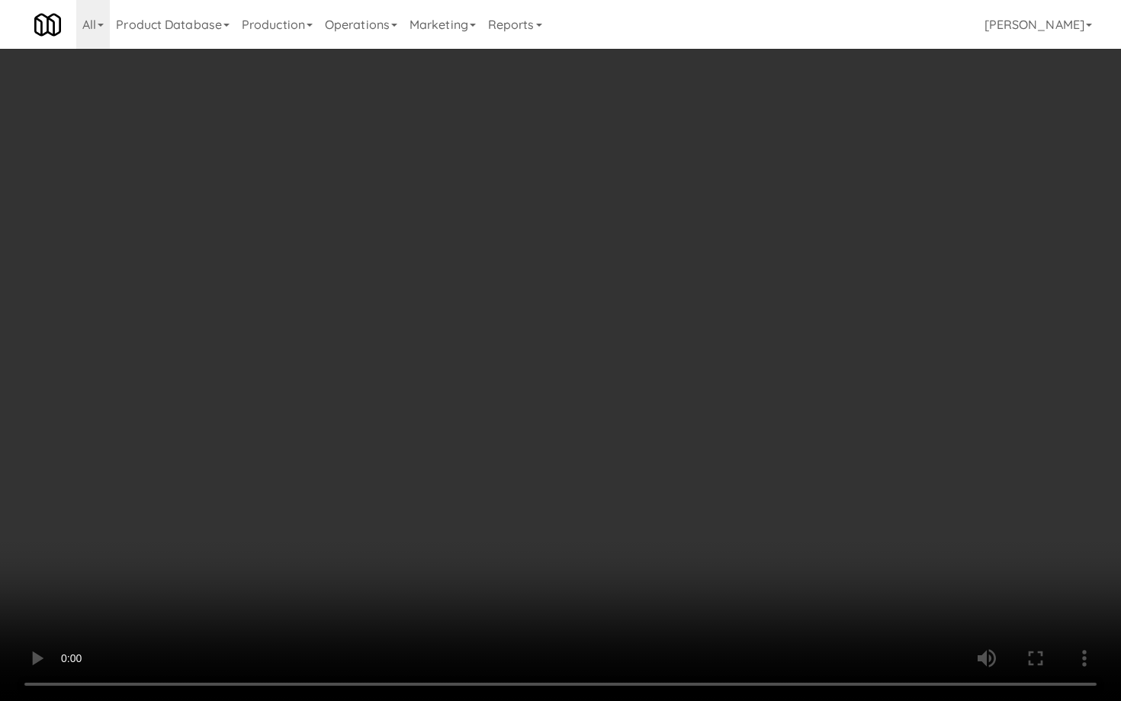
click at [630, 508] on video at bounding box center [560, 350] width 1121 height 701
click at [629, 509] on video at bounding box center [560, 350] width 1121 height 701
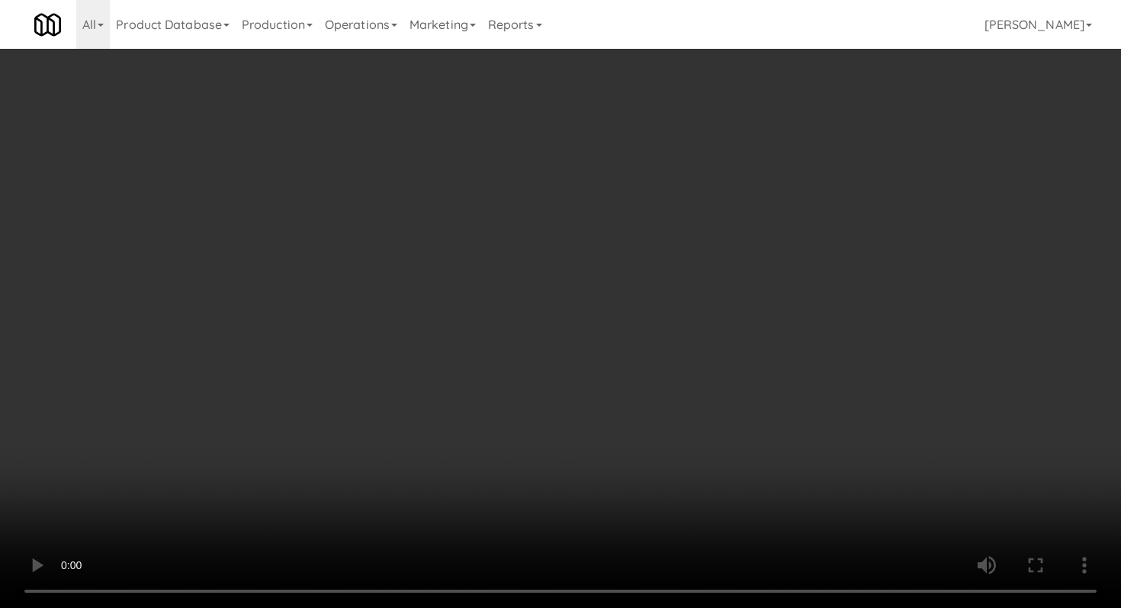
scroll to position [1363, 0]
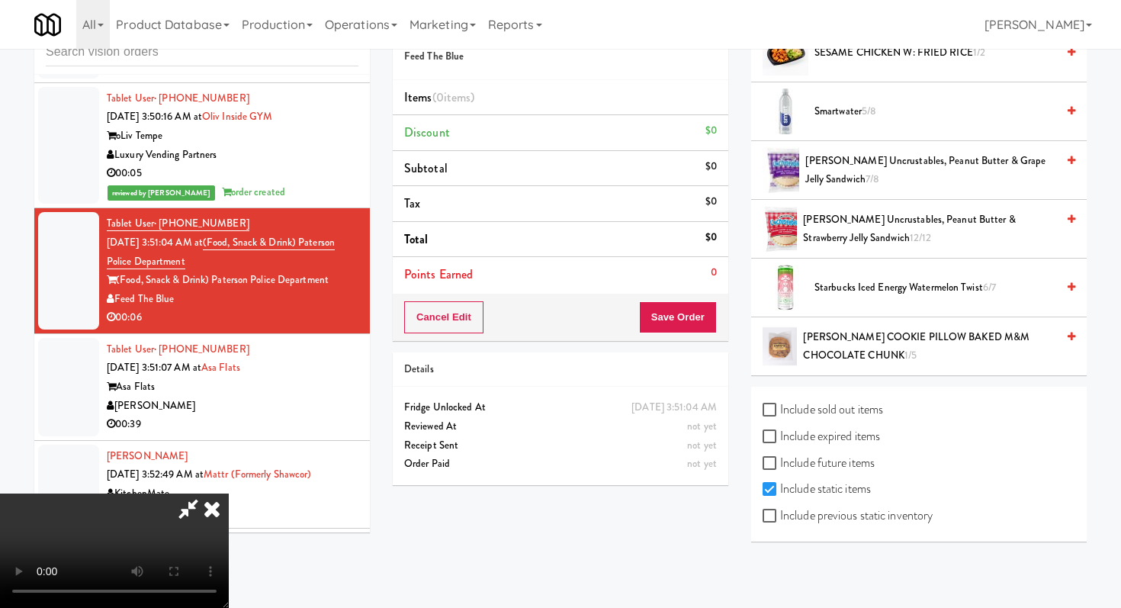
click at [839, 111] on span "Smartwater 5/8" at bounding box center [936, 111] width 242 height 19
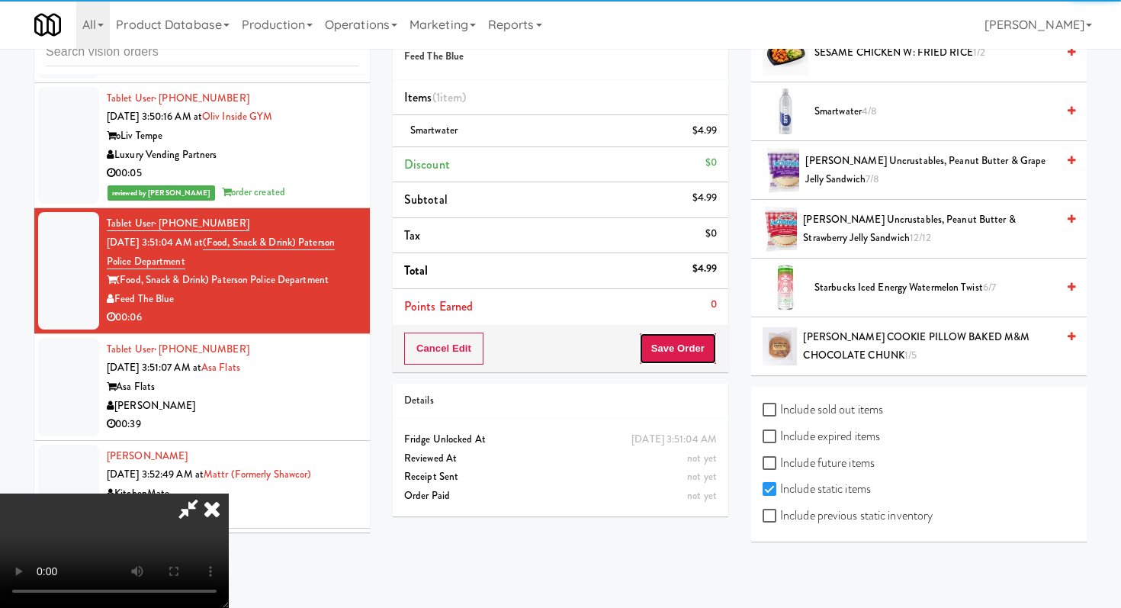
click at [703, 359] on button "Save Order" at bounding box center [678, 349] width 78 height 32
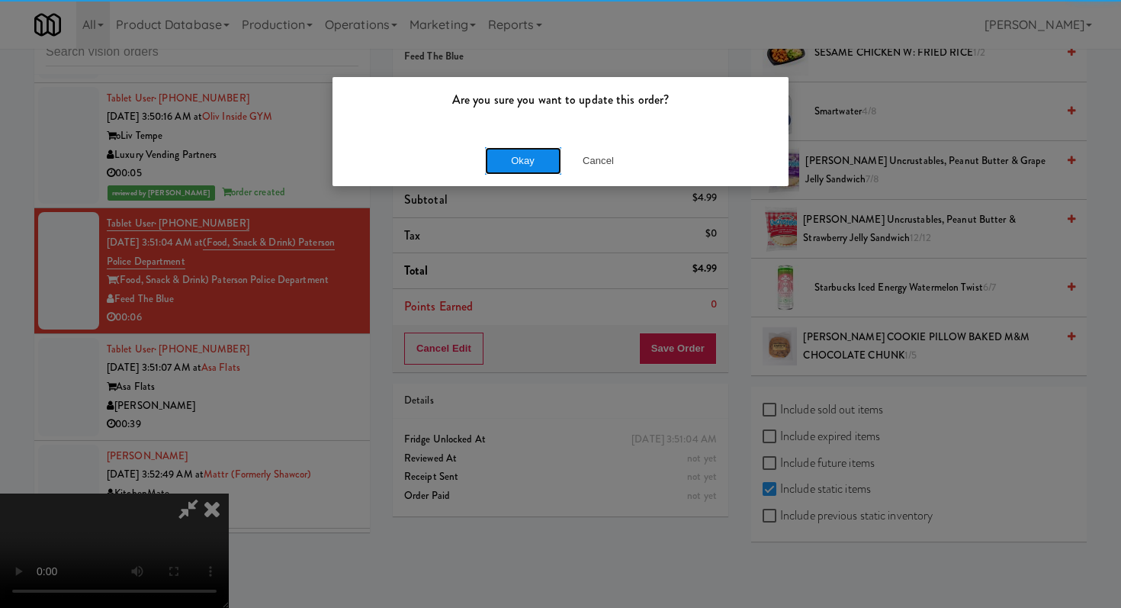
click at [540, 149] on button "Okay" at bounding box center [523, 160] width 76 height 27
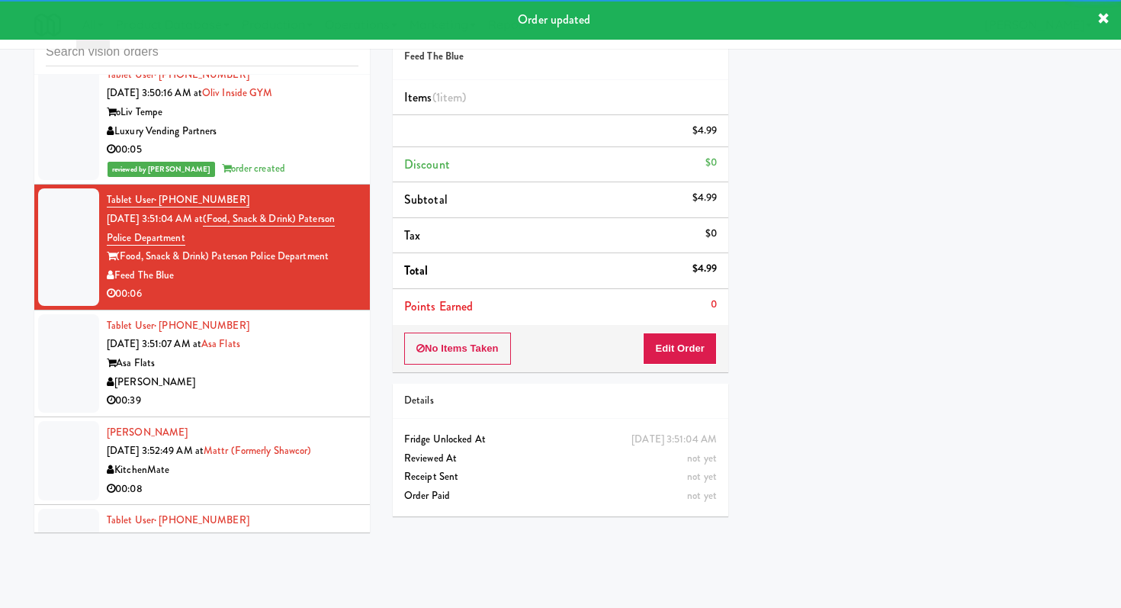
scroll to position [5518, 0]
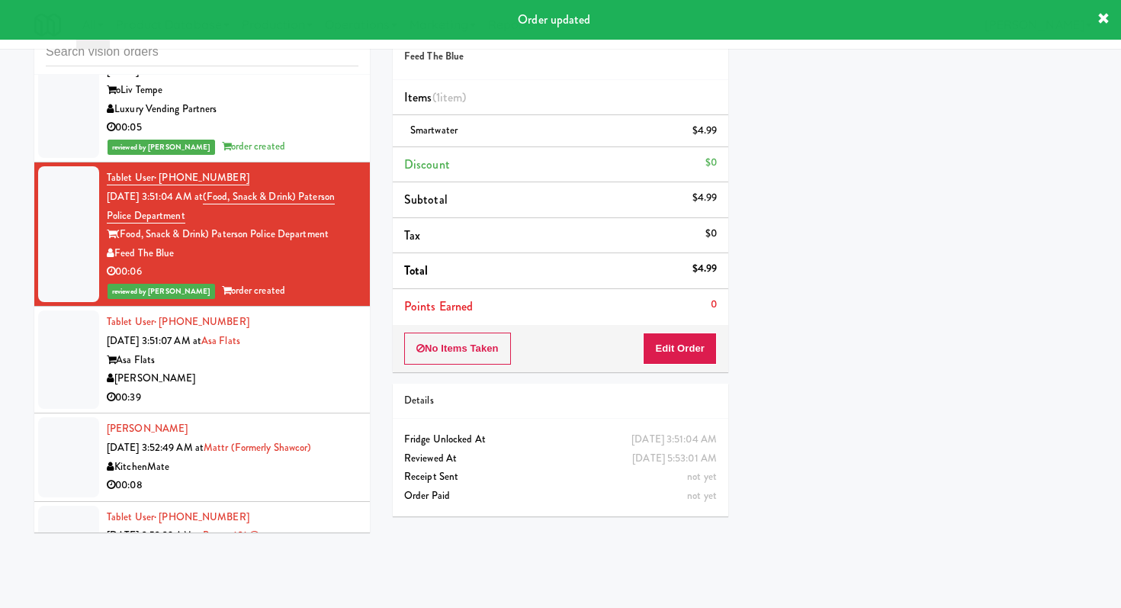
click at [317, 371] on div "[PERSON_NAME]" at bounding box center [233, 378] width 252 height 19
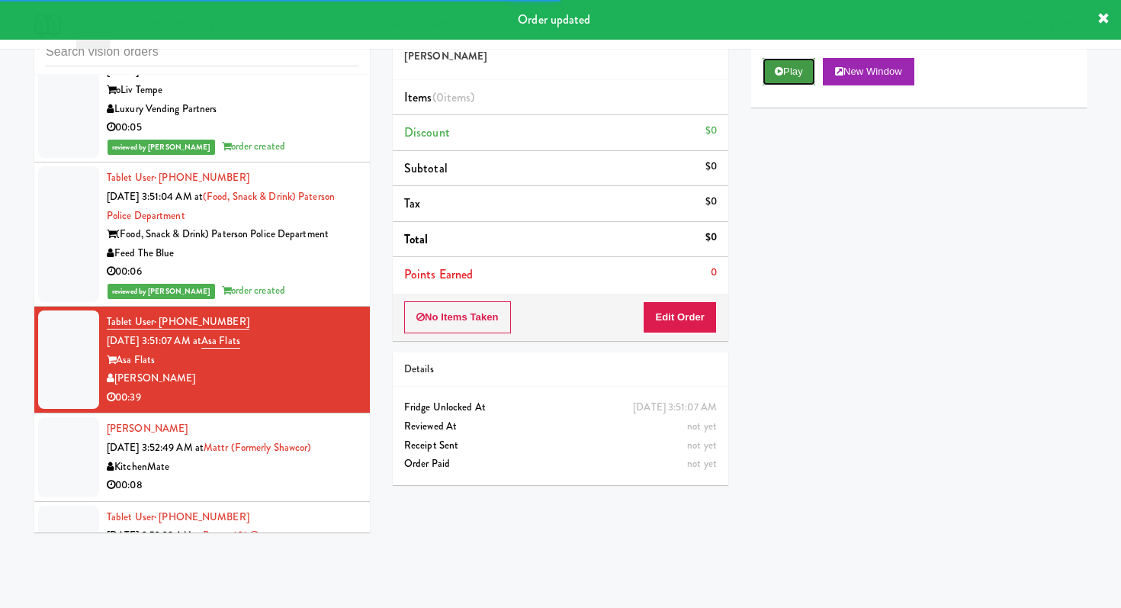
click at [773, 82] on button "Play" at bounding box center [789, 71] width 53 height 27
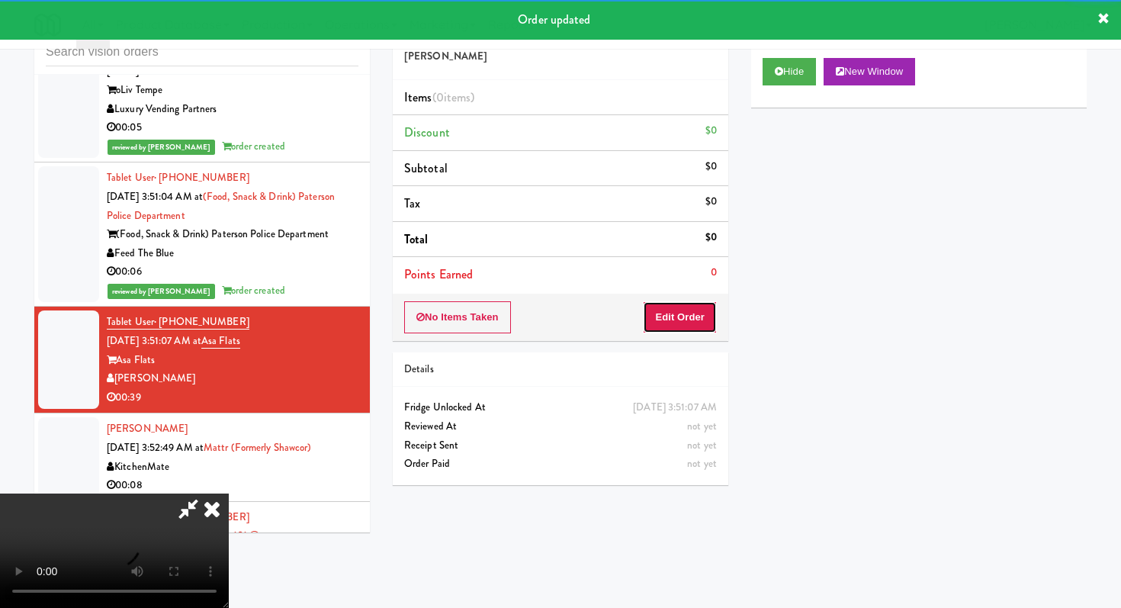
click at [690, 329] on button "Edit Order" at bounding box center [680, 317] width 74 height 32
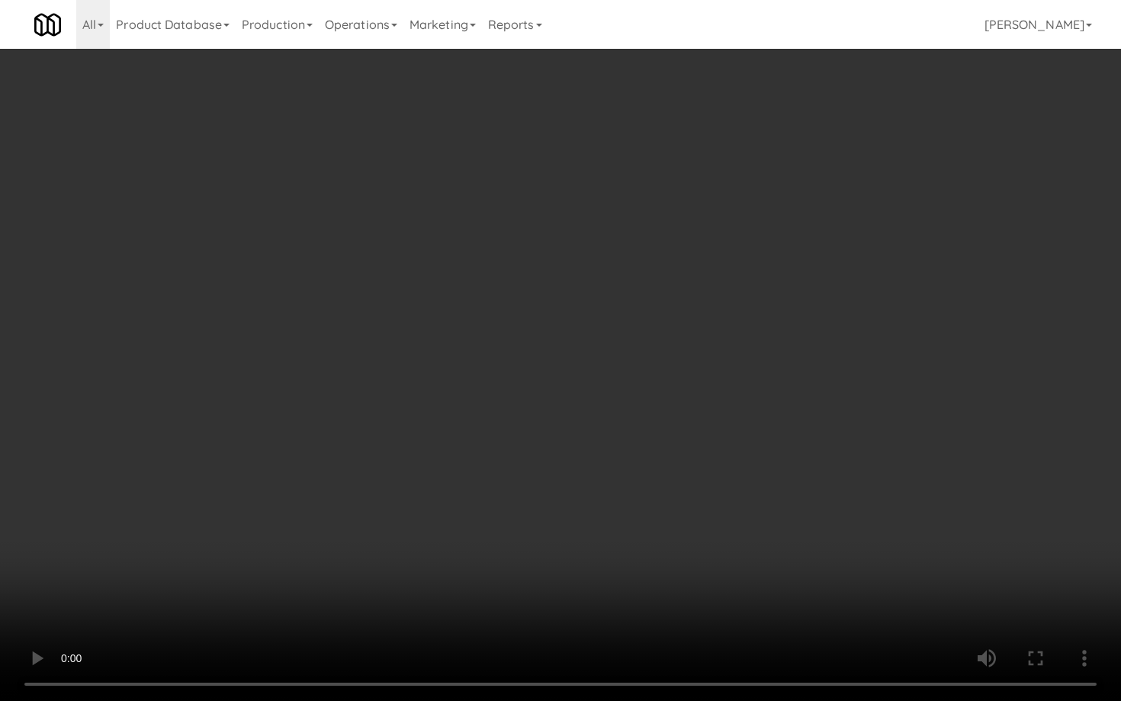
click at [657, 494] on video at bounding box center [560, 350] width 1121 height 701
click at [657, 495] on video at bounding box center [560, 350] width 1121 height 701
click at [496, 442] on video at bounding box center [560, 350] width 1121 height 701
click at [495, 442] on video at bounding box center [560, 350] width 1121 height 701
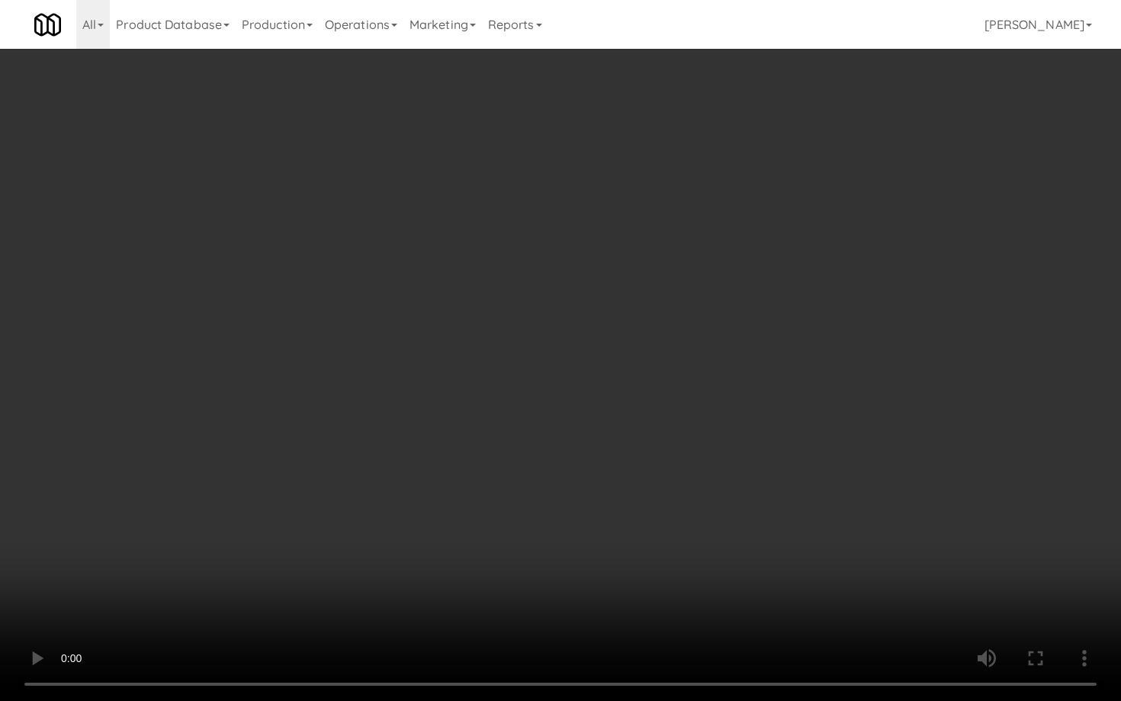
click at [495, 442] on video at bounding box center [560, 350] width 1121 height 701
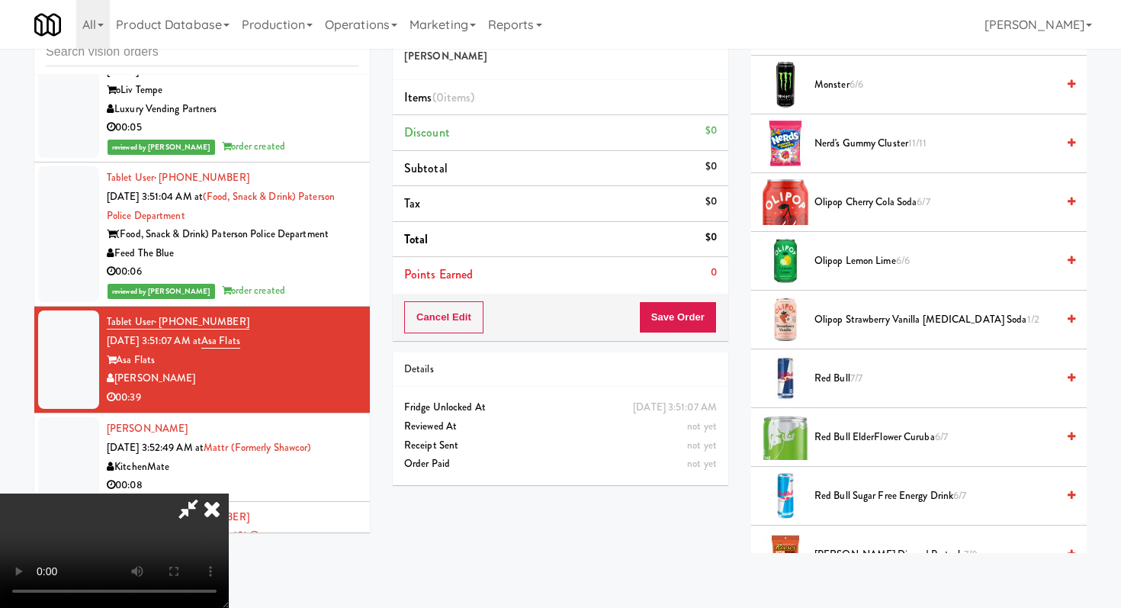
click at [856, 311] on span "Olipop Strawberry Vanilla [MEDICAL_DATA] Soda 1/2" at bounding box center [936, 319] width 242 height 19
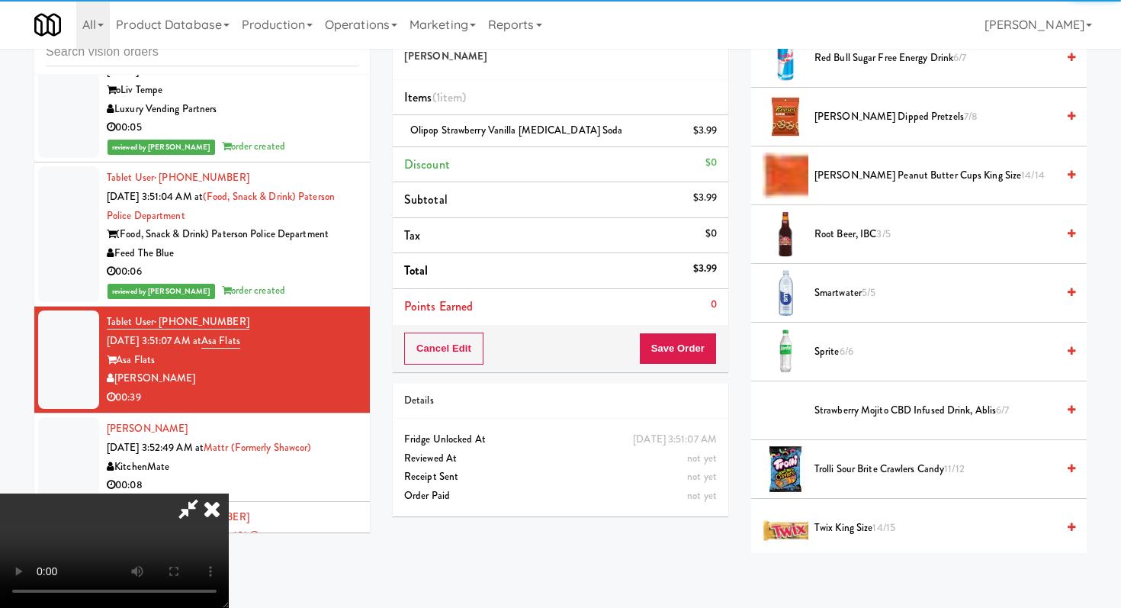
scroll to position [1869, 0]
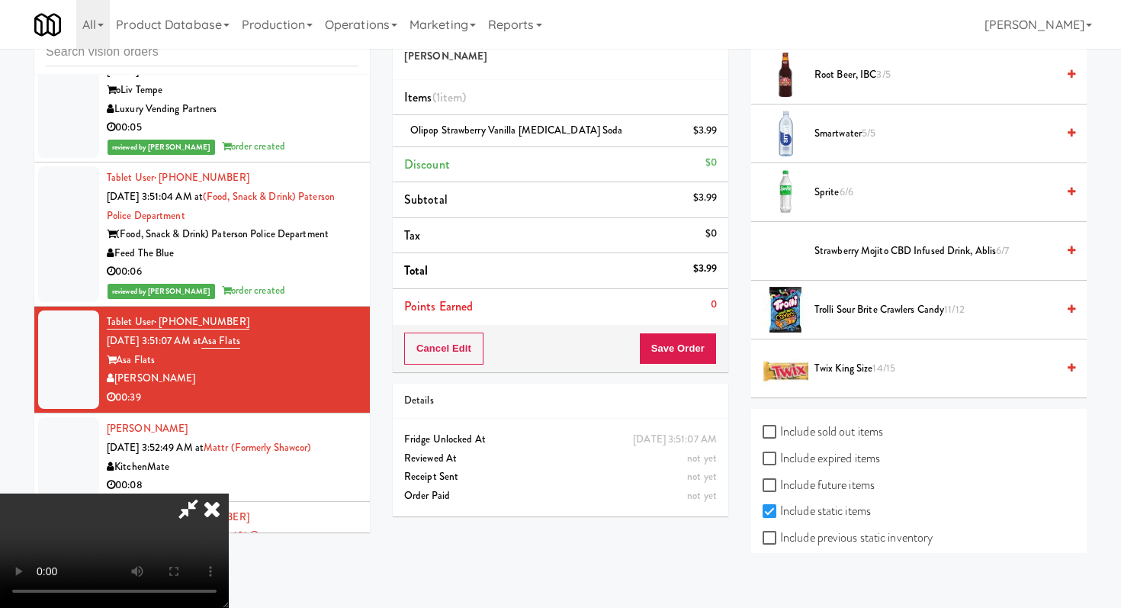
click at [838, 379] on li "Twix King Size 14/15" at bounding box center [919, 368] width 336 height 58
click at [839, 374] on span "Twix King Size 14/15" at bounding box center [936, 368] width 242 height 19
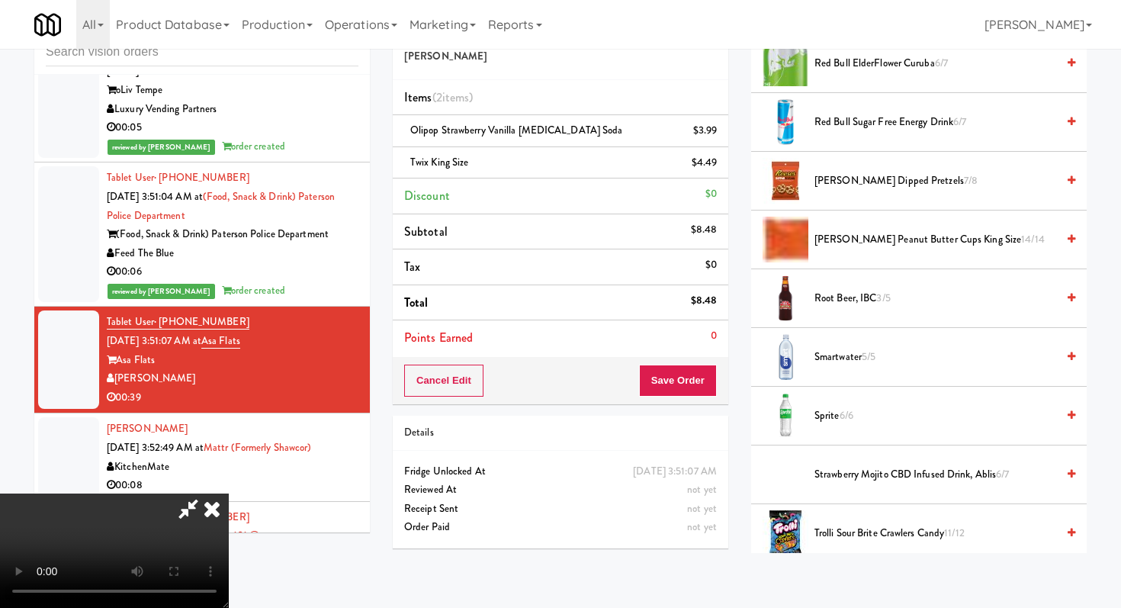
scroll to position [1624, 0]
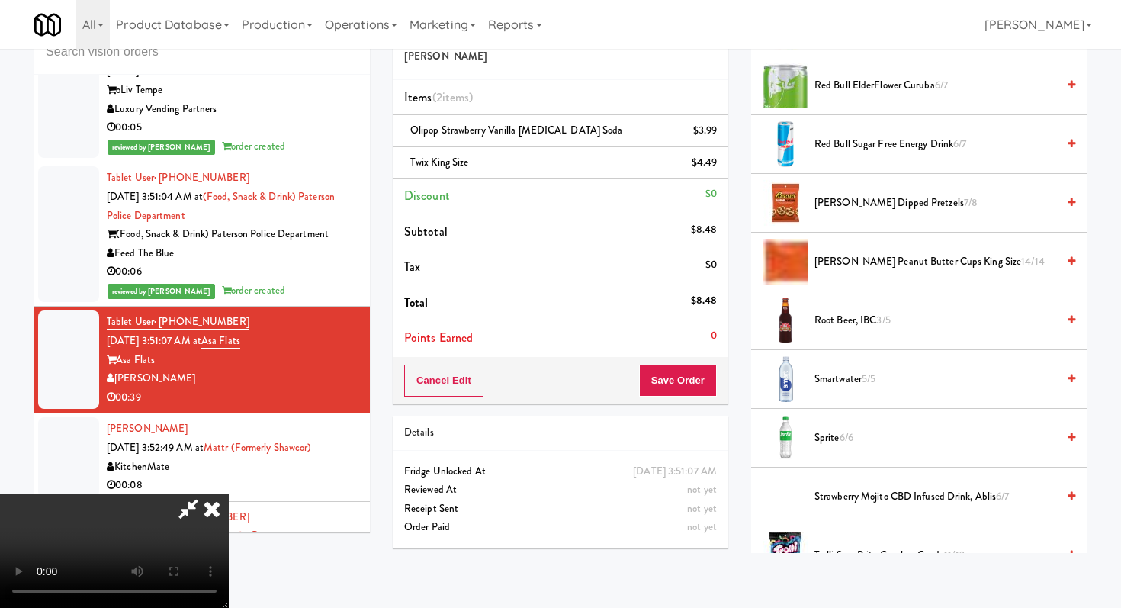
click at [871, 268] on span "[PERSON_NAME] Peanut Butter Cups King Size 14/14" at bounding box center [936, 261] width 242 height 19
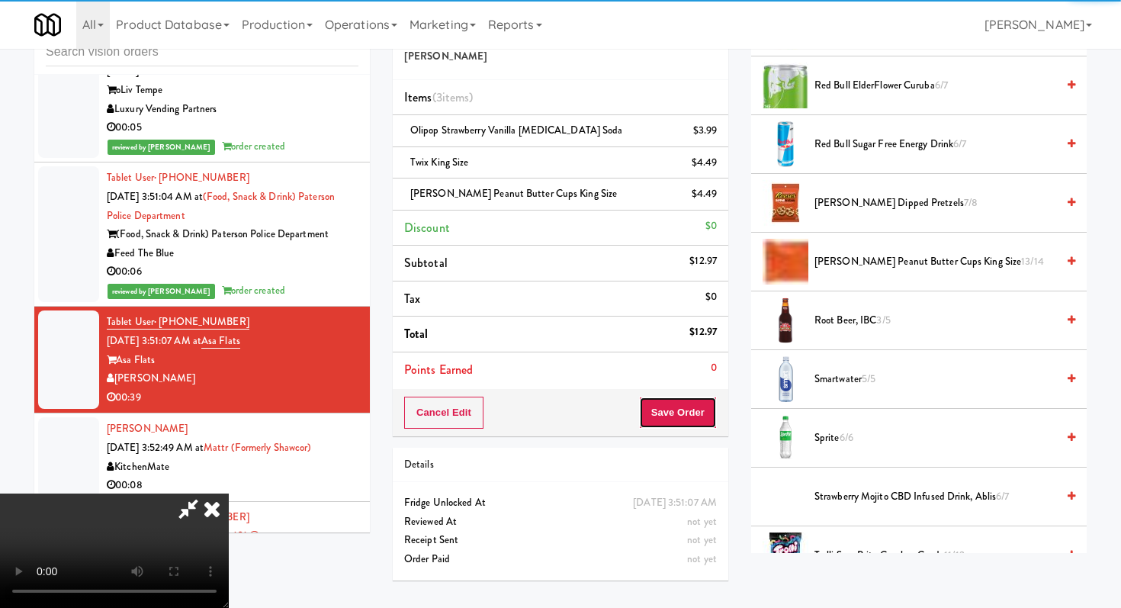
click at [711, 412] on button "Save Order" at bounding box center [678, 413] width 78 height 32
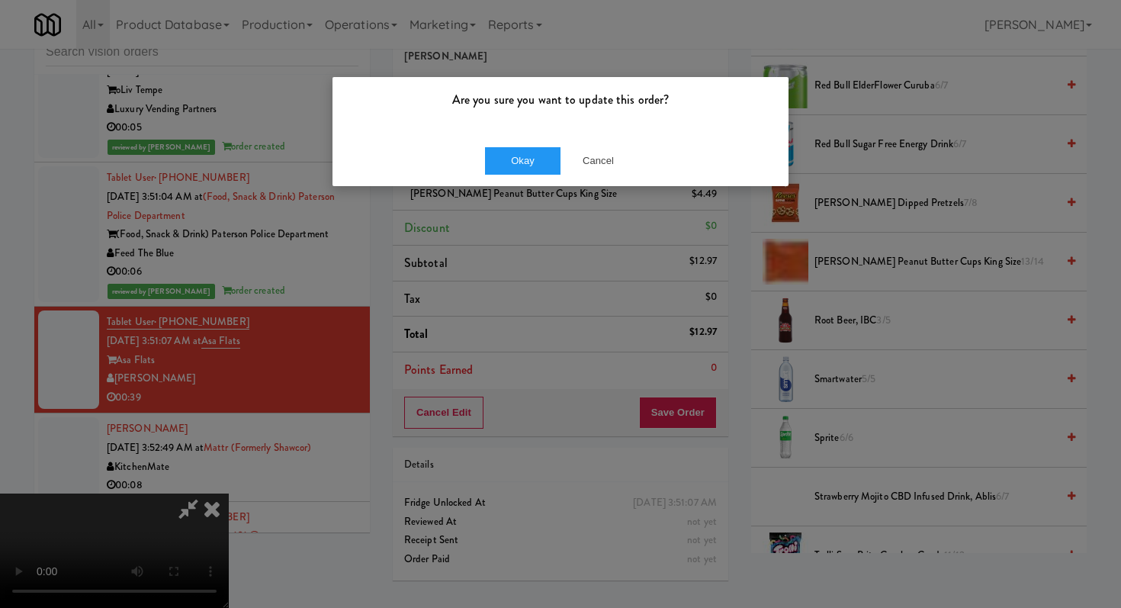
click at [529, 178] on div "Okay Cancel" at bounding box center [561, 160] width 456 height 51
click at [529, 165] on button "Okay" at bounding box center [523, 160] width 76 height 27
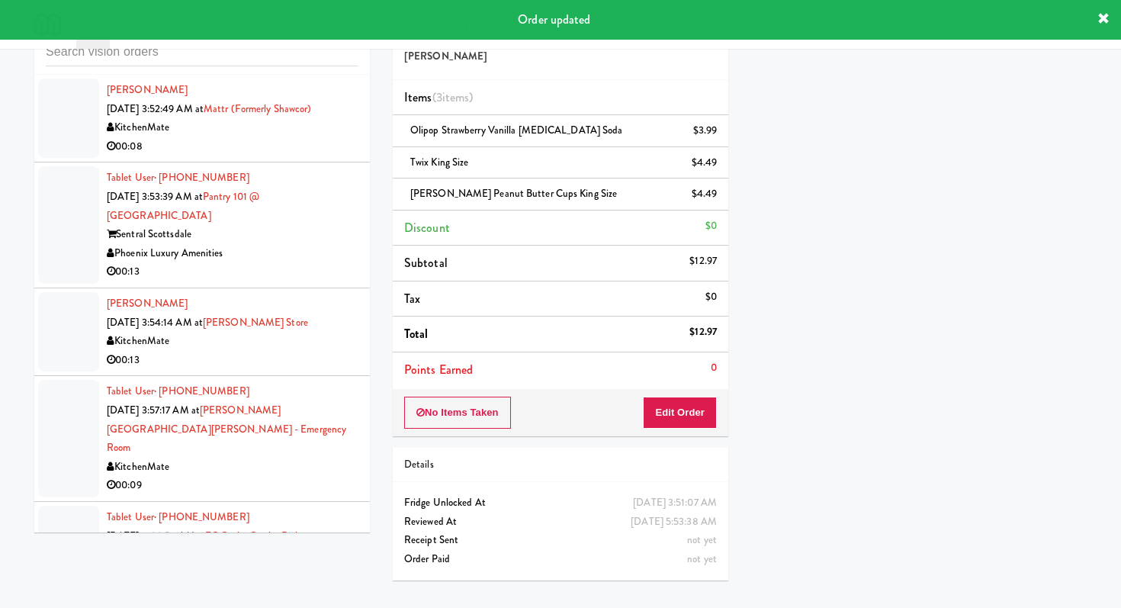
scroll to position [5848, 0]
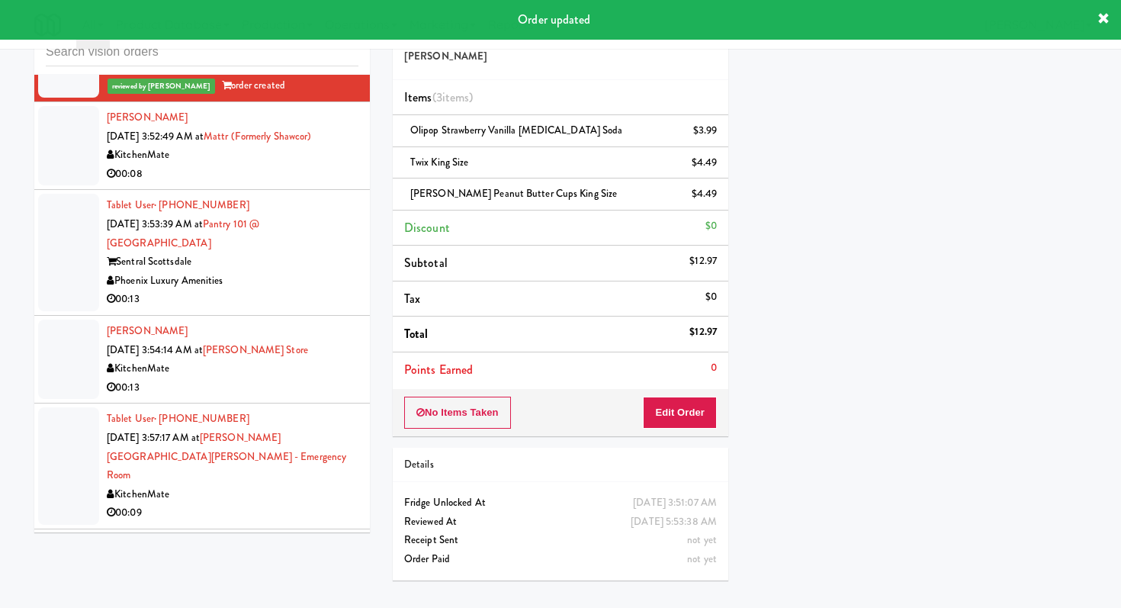
click at [322, 290] on div "00:13" at bounding box center [233, 299] width 252 height 19
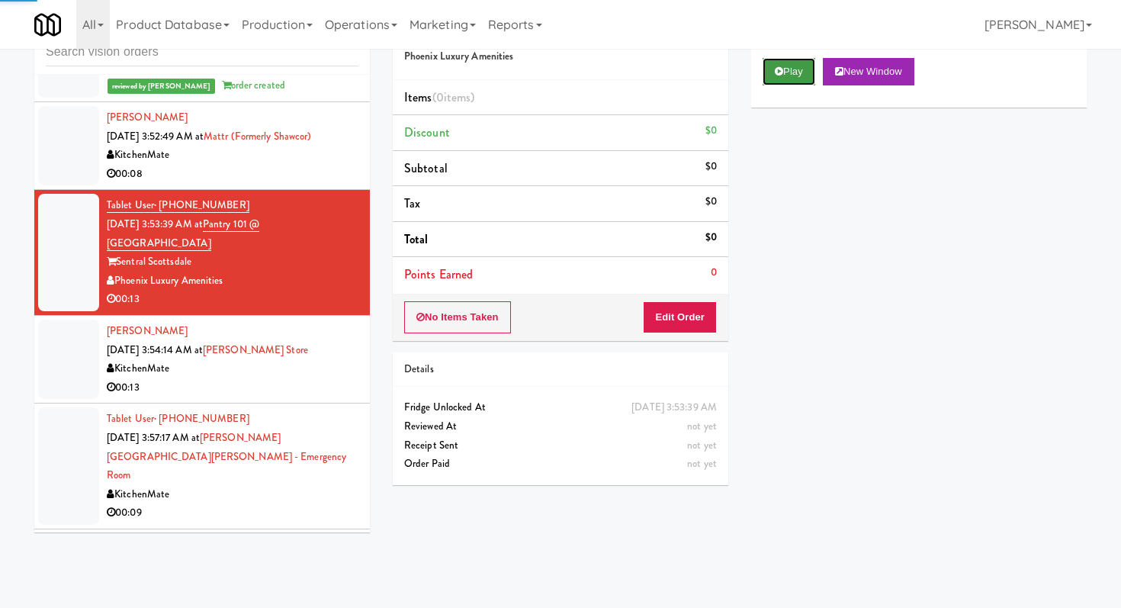
click at [773, 68] on button "Play" at bounding box center [789, 71] width 53 height 27
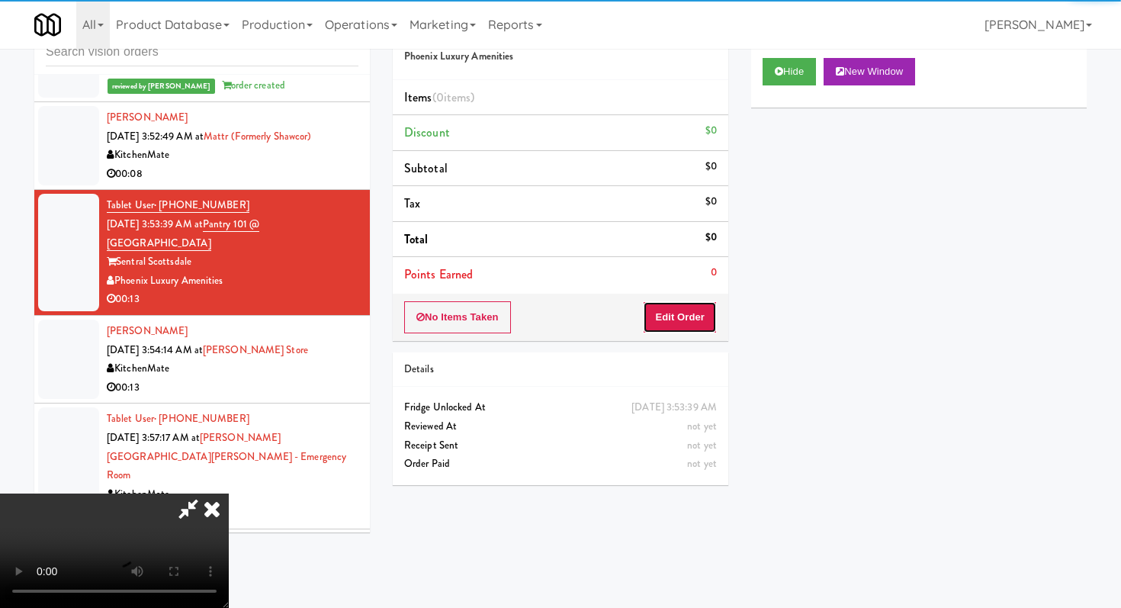
click at [674, 306] on button "Edit Order" at bounding box center [680, 317] width 74 height 32
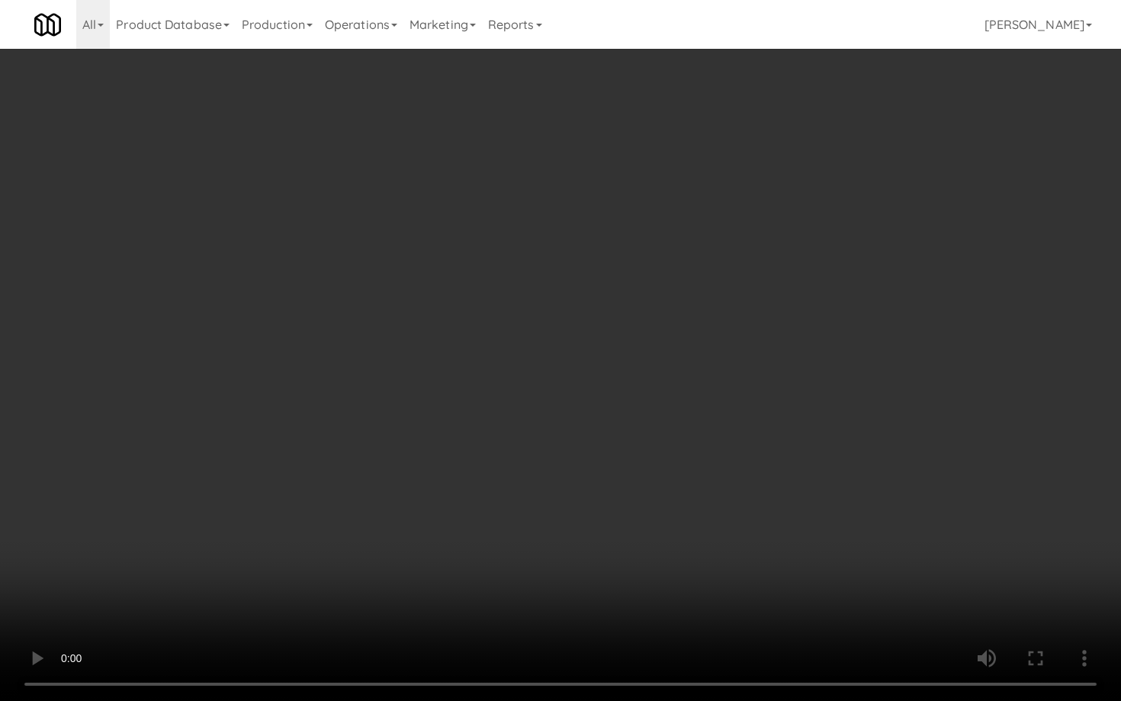
click at [624, 470] on video at bounding box center [560, 350] width 1121 height 701
click at [623, 471] on video at bounding box center [560, 350] width 1121 height 701
click at [622, 471] on video at bounding box center [560, 350] width 1121 height 701
click at [621, 472] on video at bounding box center [560, 350] width 1121 height 701
click at [620, 472] on video at bounding box center [560, 350] width 1121 height 701
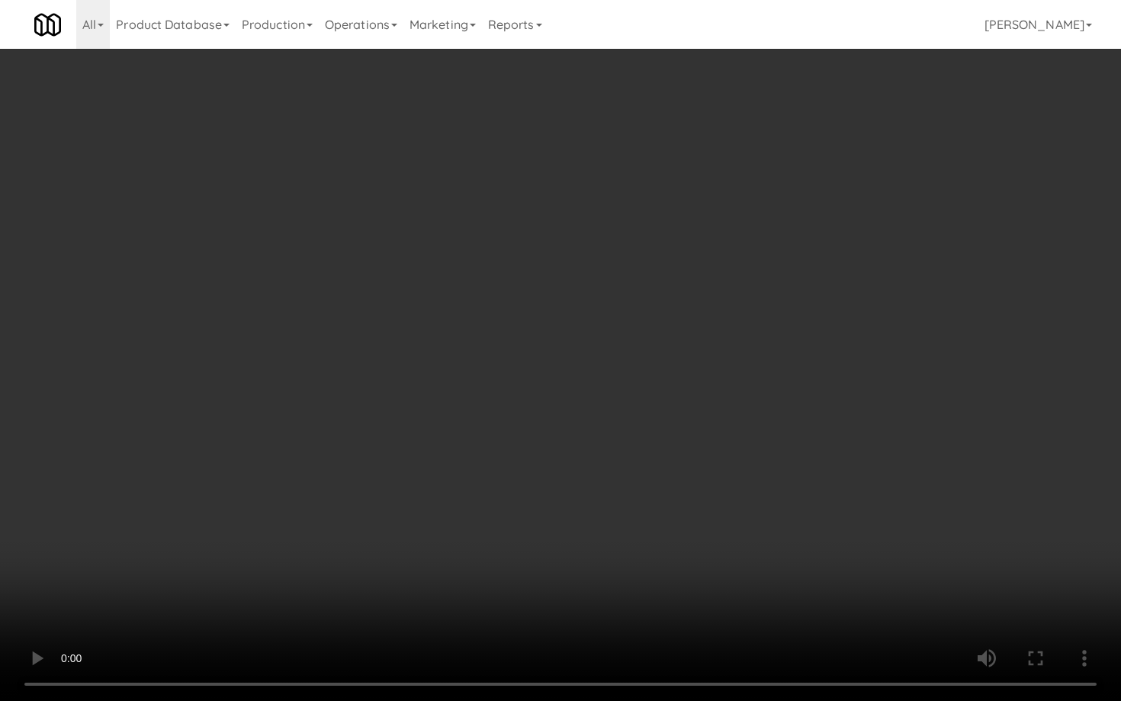
click at [619, 473] on video at bounding box center [560, 350] width 1121 height 701
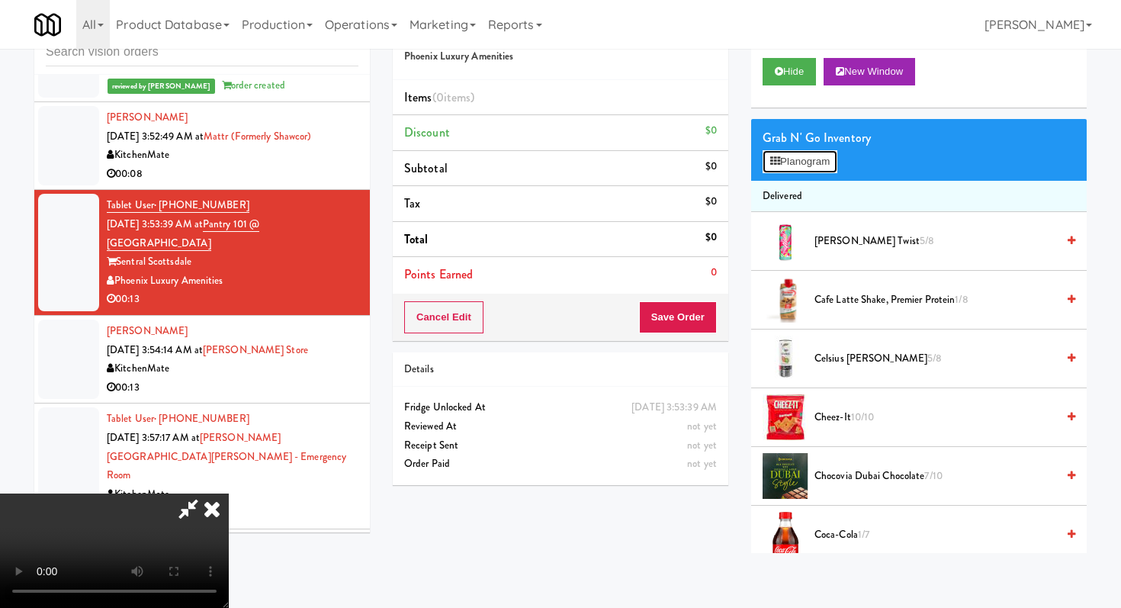
click at [824, 159] on button "Planogram" at bounding box center [800, 161] width 75 height 23
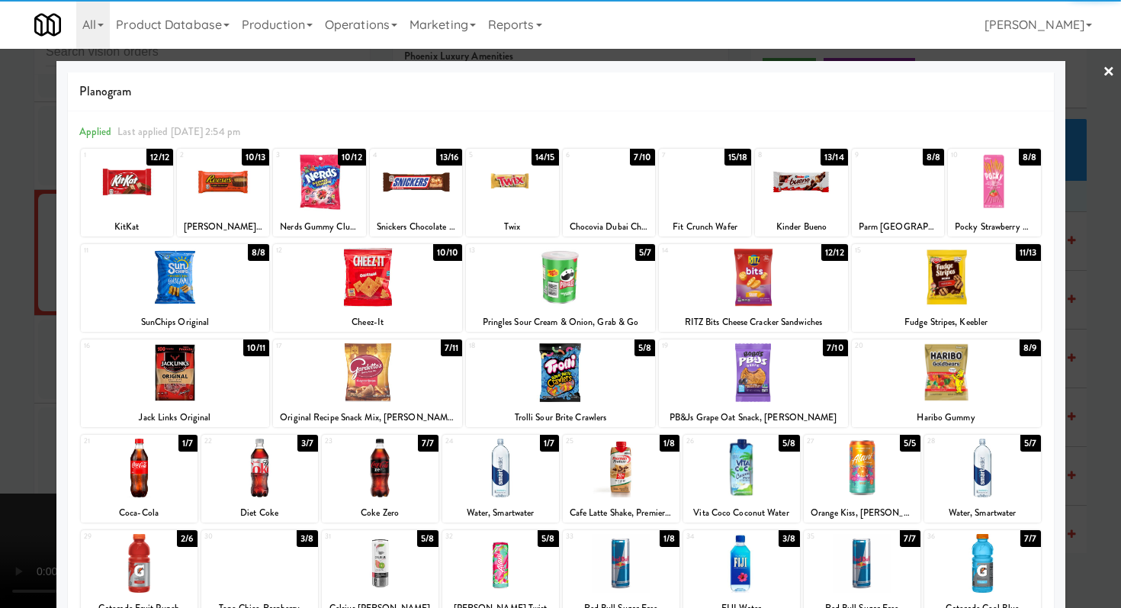
click at [995, 564] on div at bounding box center [982, 563] width 117 height 59
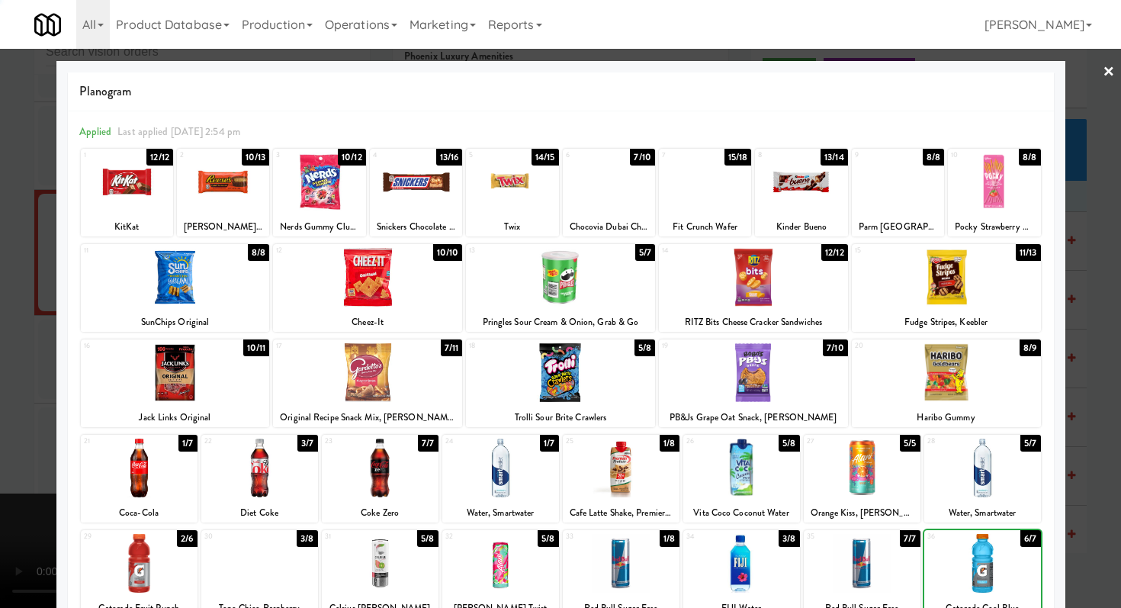
click at [1007, 470] on div at bounding box center [982, 468] width 117 height 59
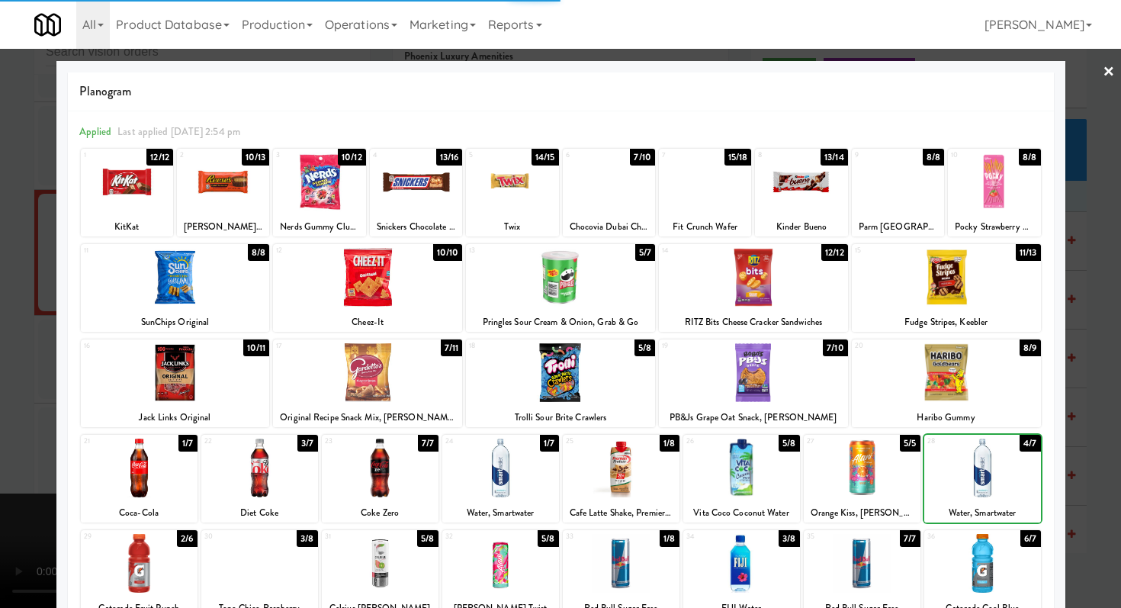
click at [1007, 470] on div at bounding box center [982, 468] width 117 height 59
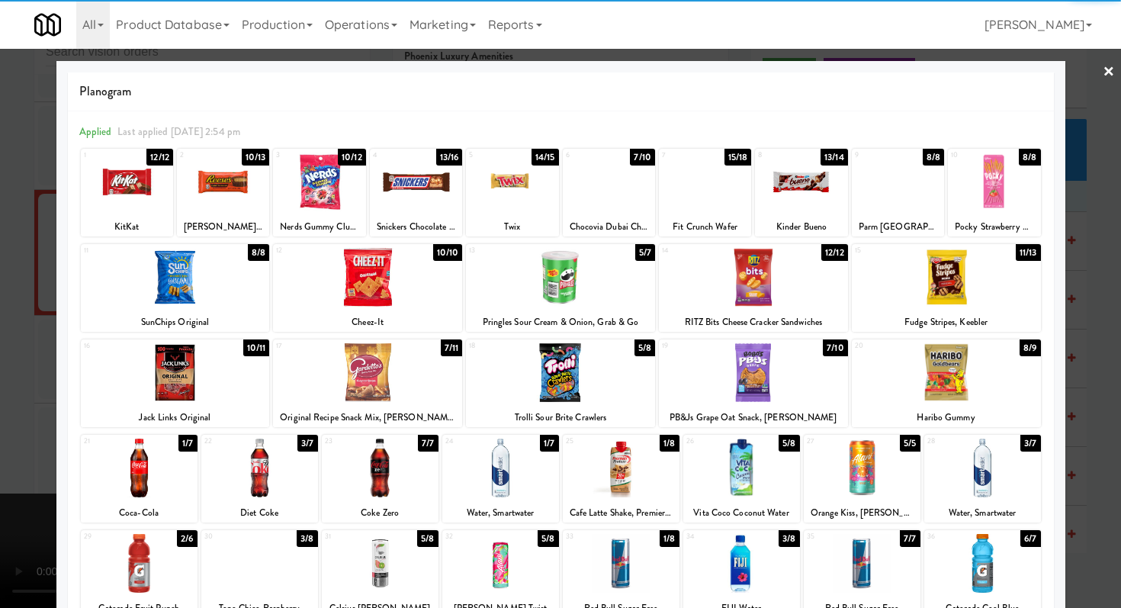
click at [1073, 448] on div at bounding box center [560, 304] width 1121 height 608
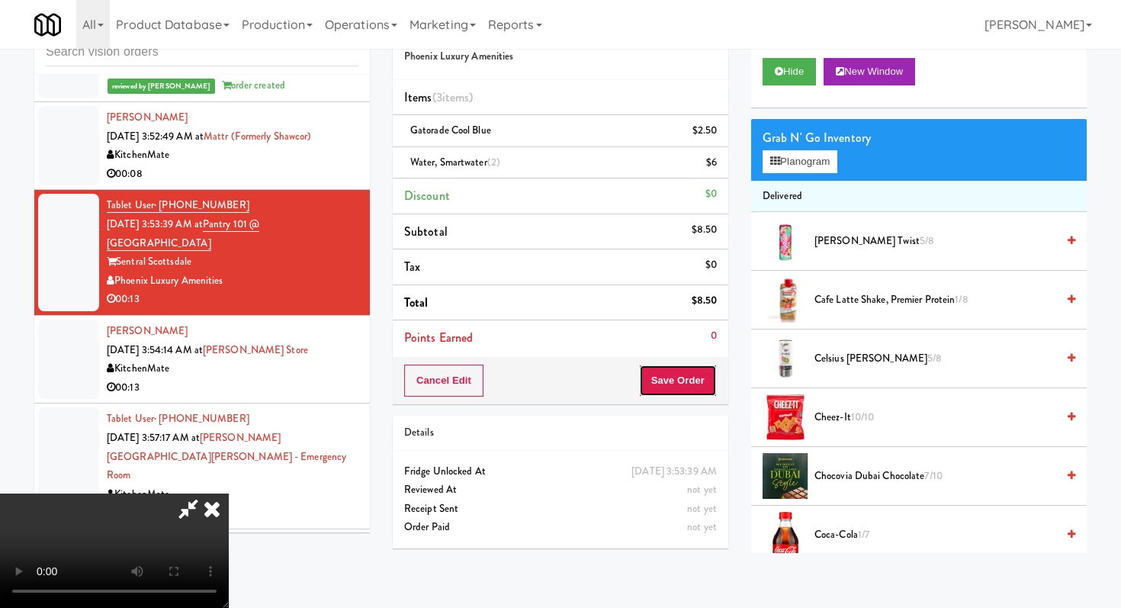
click at [702, 393] on button "Save Order" at bounding box center [678, 381] width 78 height 32
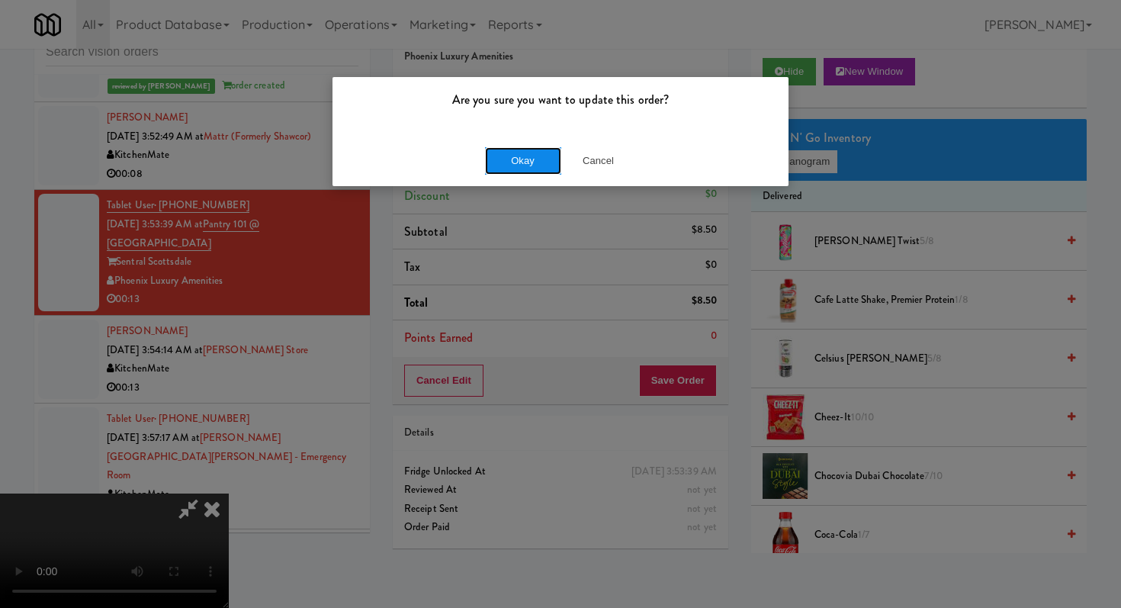
click at [543, 165] on button "Okay" at bounding box center [523, 160] width 76 height 27
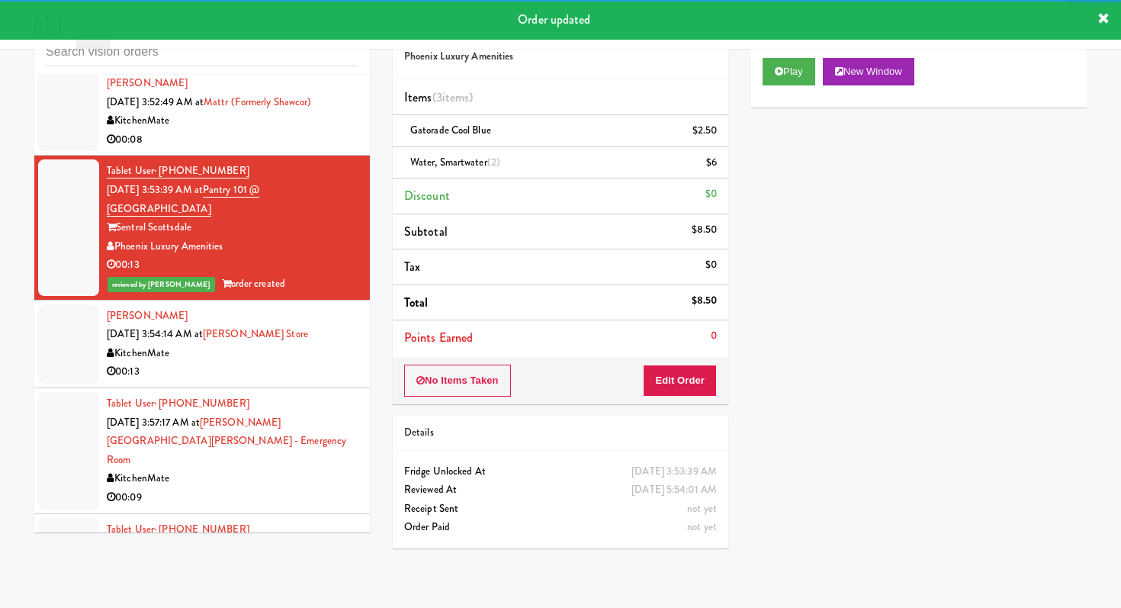
scroll to position [5897, 0]
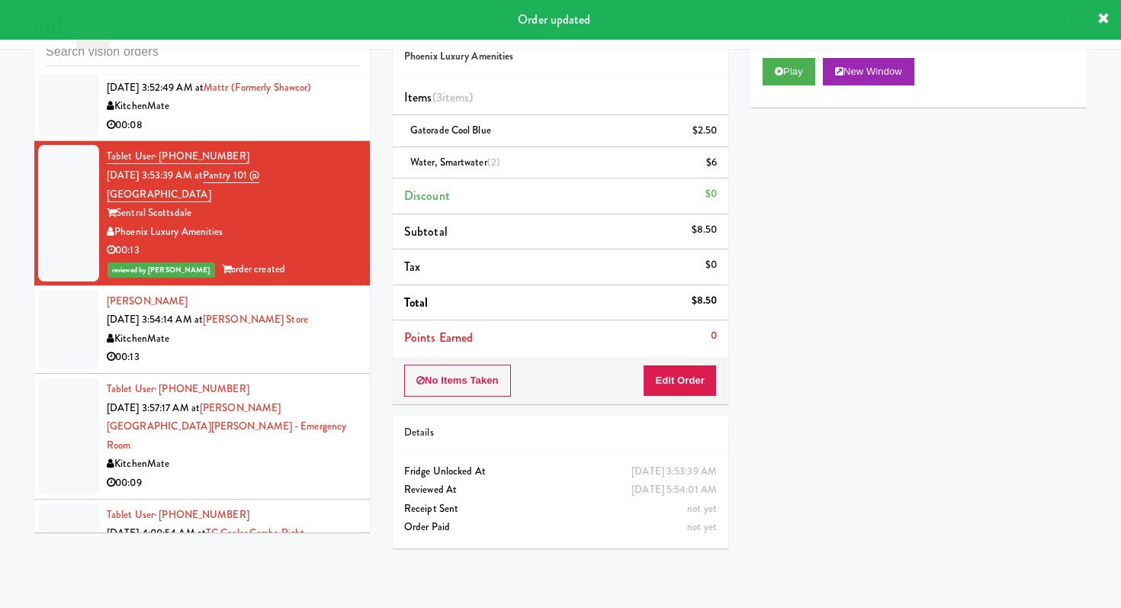
click at [327, 352] on div "00:13" at bounding box center [233, 357] width 252 height 19
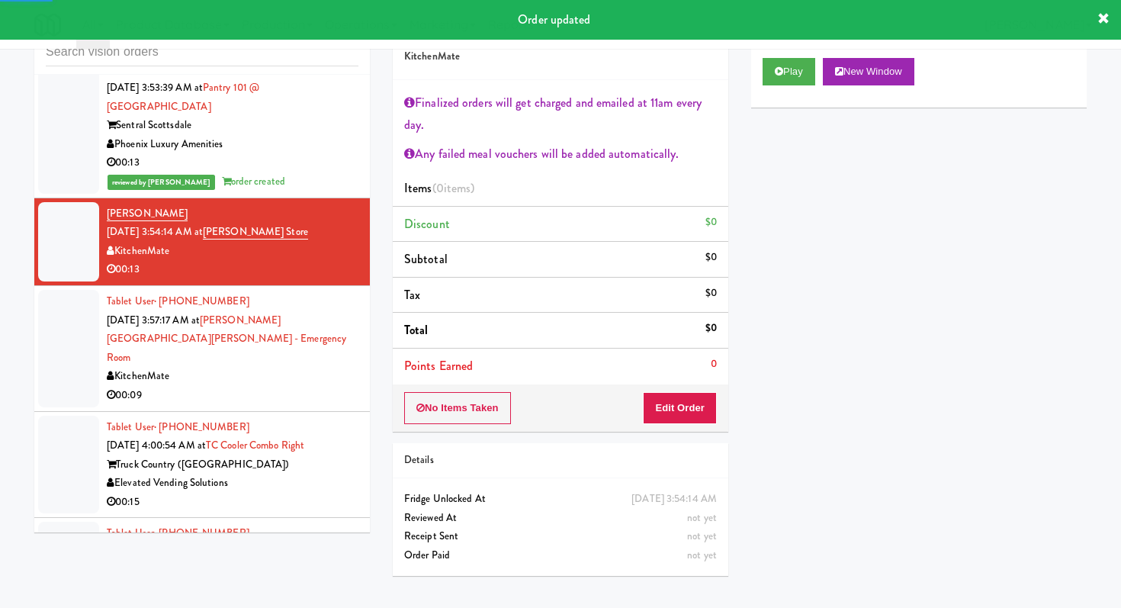
scroll to position [6008, 0]
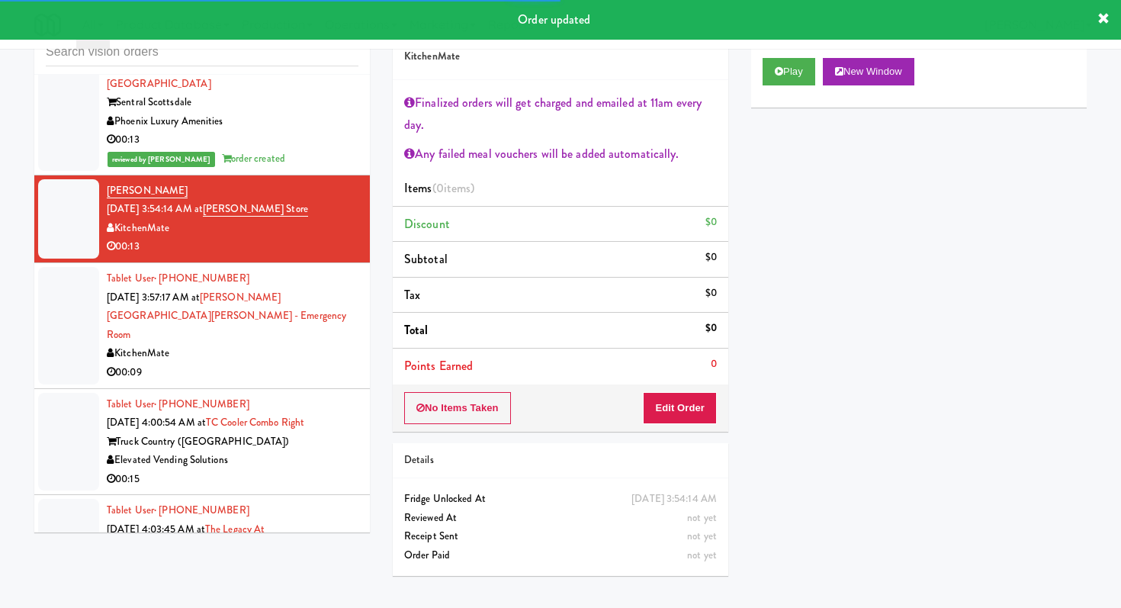
click at [300, 363] on div "00:09" at bounding box center [233, 372] width 252 height 19
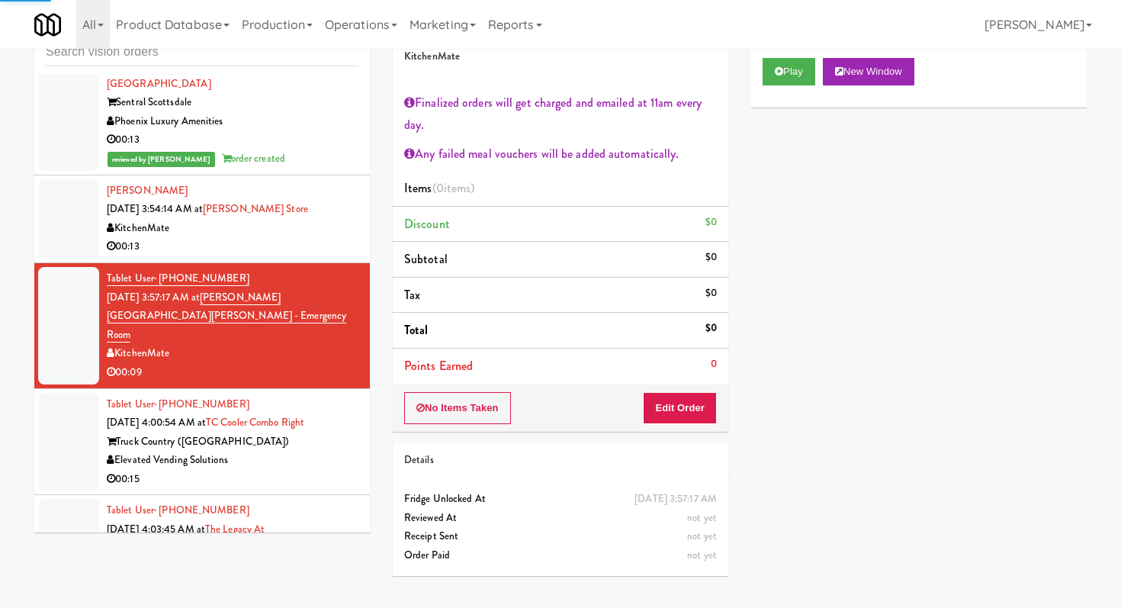
click at [277, 437] on div "Tablet User · (414) 350-0874 [DATE] 4:00:54 AM at TC Cooler Combo Right Truck C…" at bounding box center [233, 442] width 252 height 94
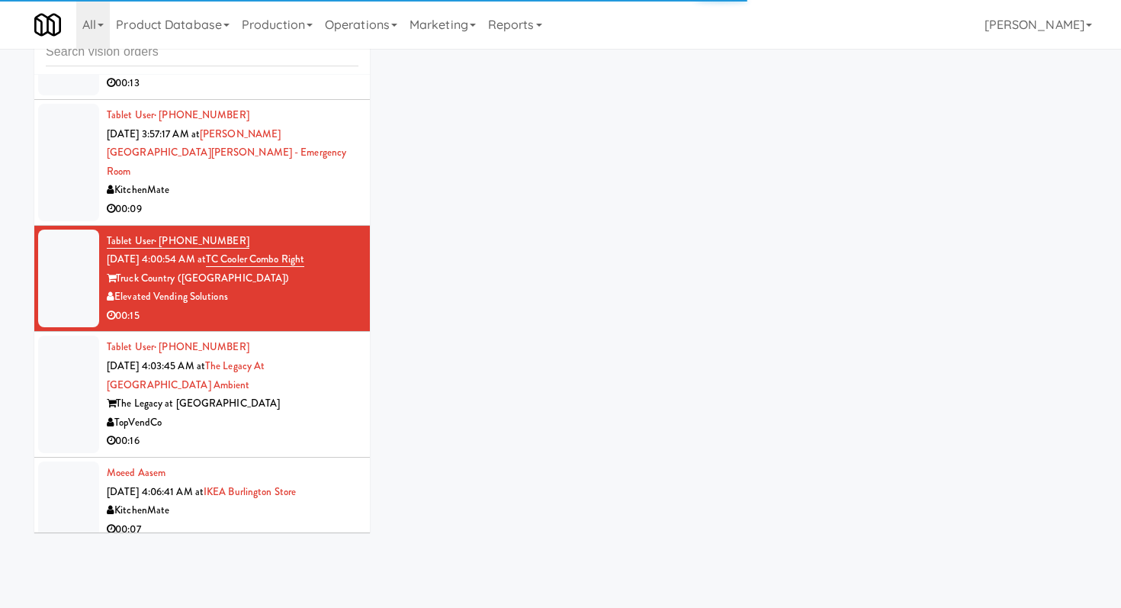
scroll to position [6213, 0]
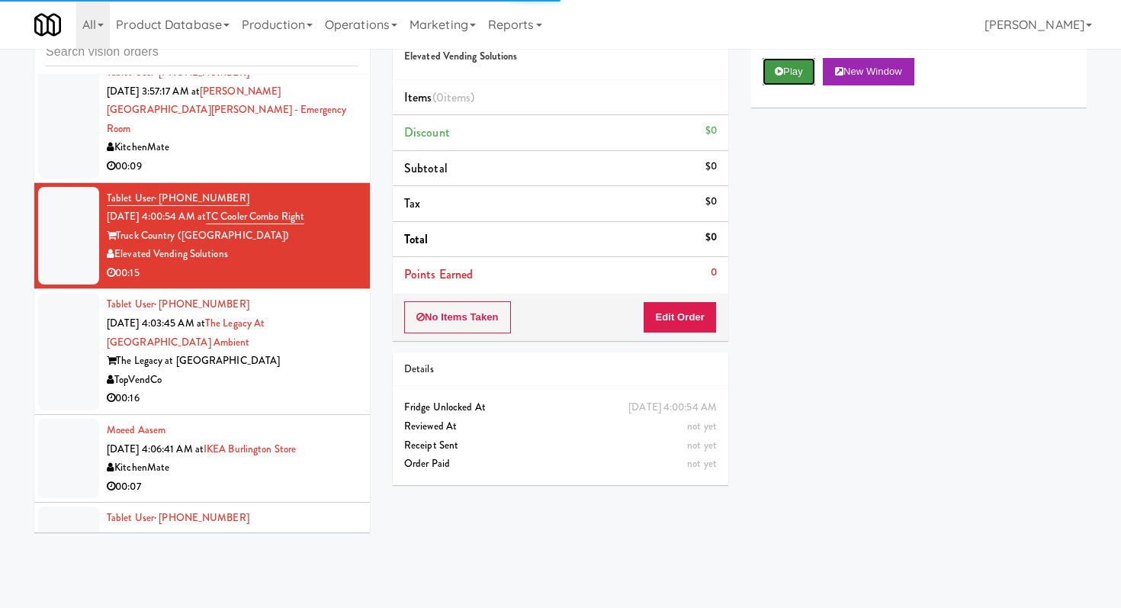
click at [787, 71] on button "Play" at bounding box center [789, 71] width 53 height 27
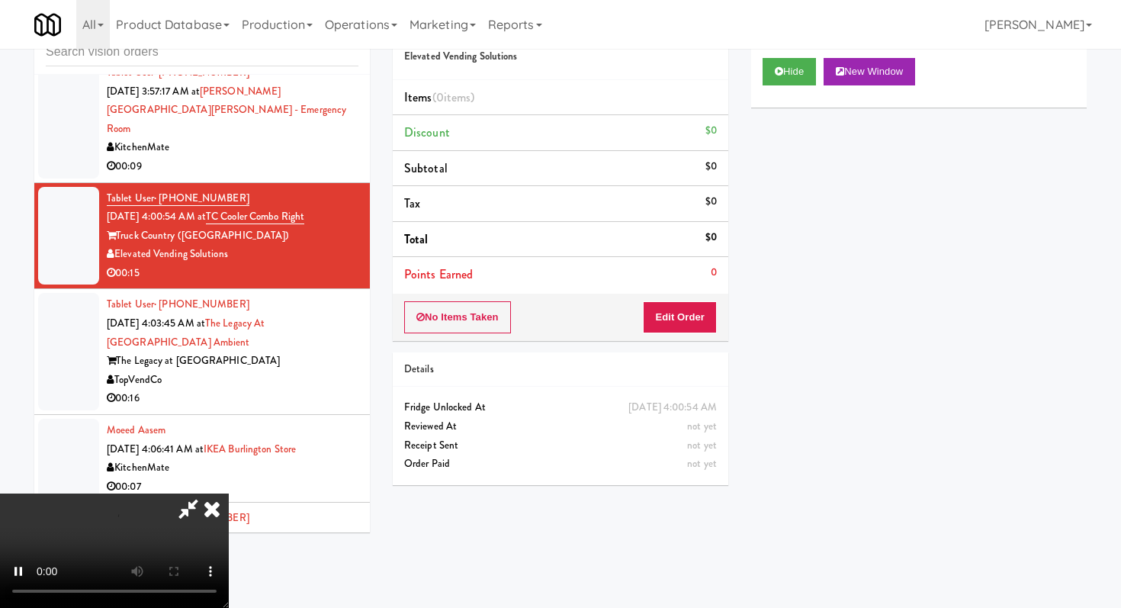
click at [684, 294] on div "No Items Taken Edit Order" at bounding box center [561, 317] width 336 height 47
click at [686, 321] on button "Edit Order" at bounding box center [680, 317] width 74 height 32
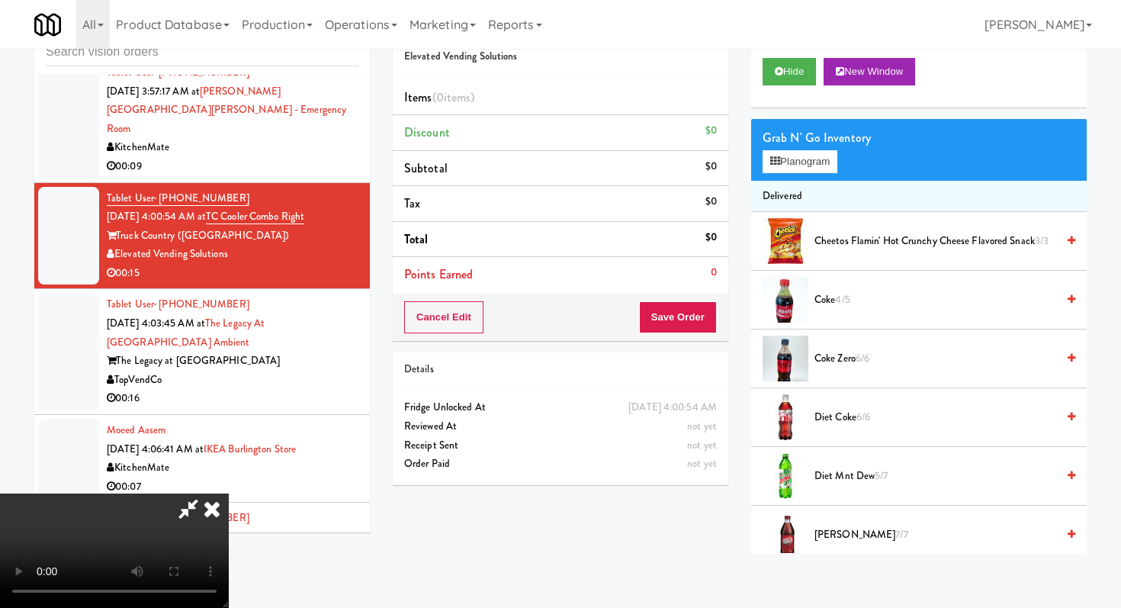
scroll to position [0, 0]
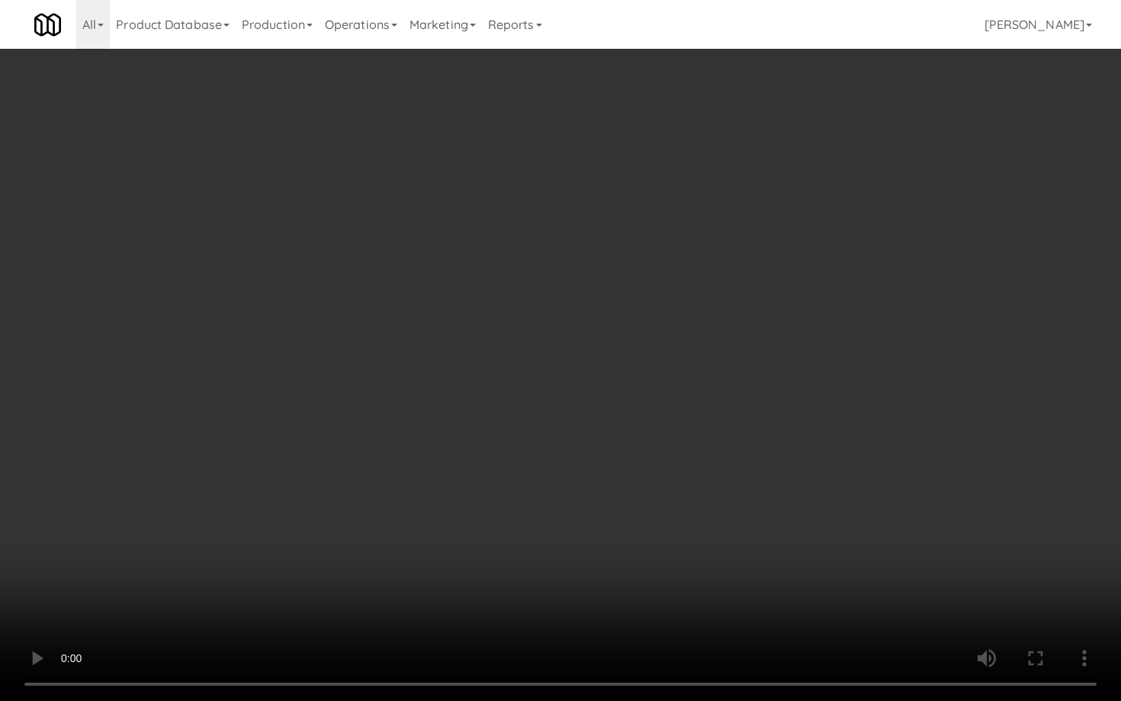
click at [569, 496] on video at bounding box center [560, 350] width 1121 height 701
click at [568, 484] on video at bounding box center [560, 350] width 1121 height 701
click at [590, 470] on video at bounding box center [560, 350] width 1121 height 701
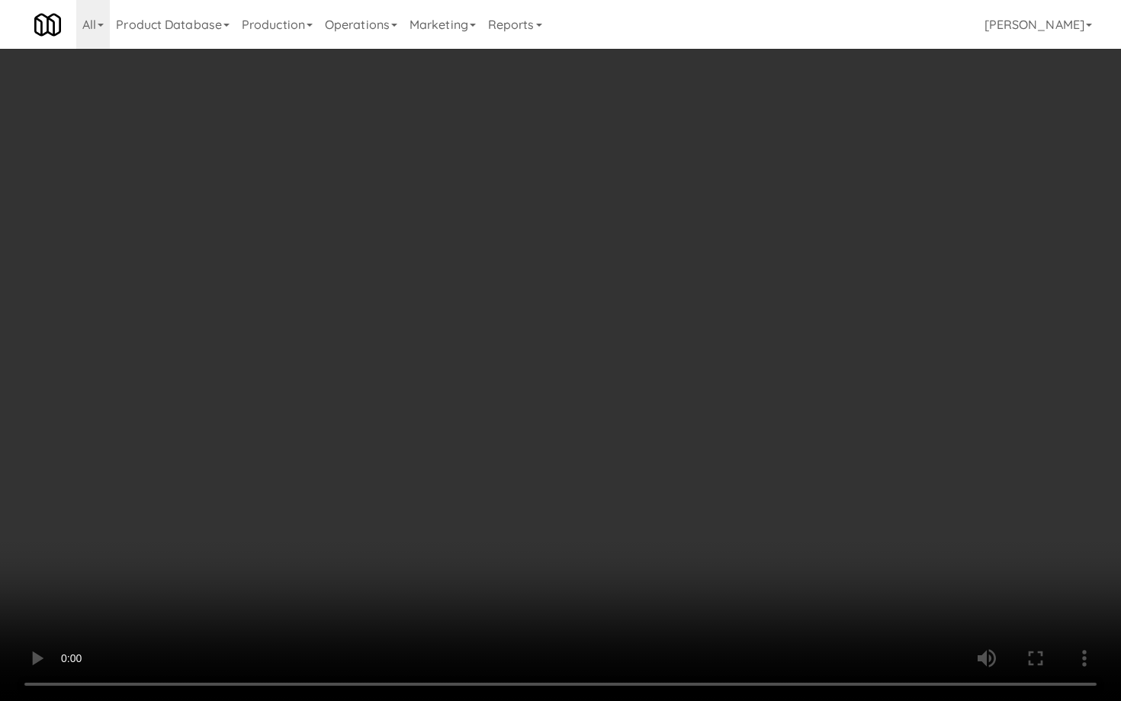
click at [590, 470] on video at bounding box center [560, 350] width 1121 height 701
click at [590, 471] on video at bounding box center [560, 350] width 1121 height 701
click at [937, 580] on video at bounding box center [560, 350] width 1121 height 701
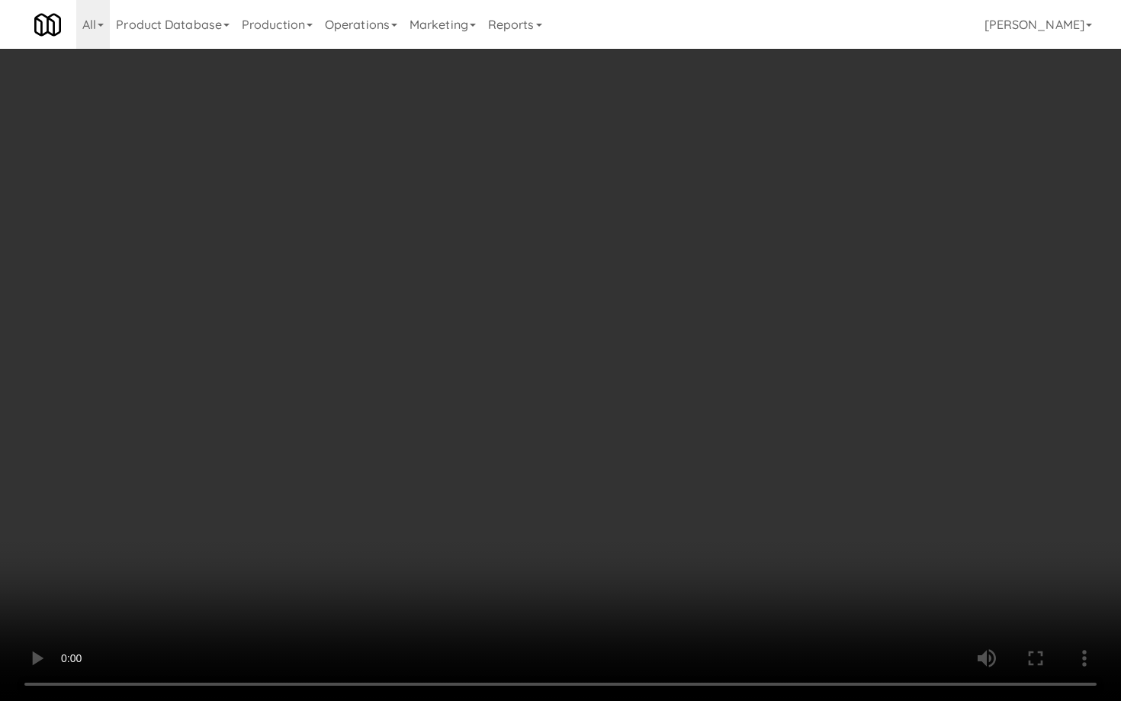
click at [934, 570] on video at bounding box center [560, 350] width 1121 height 701
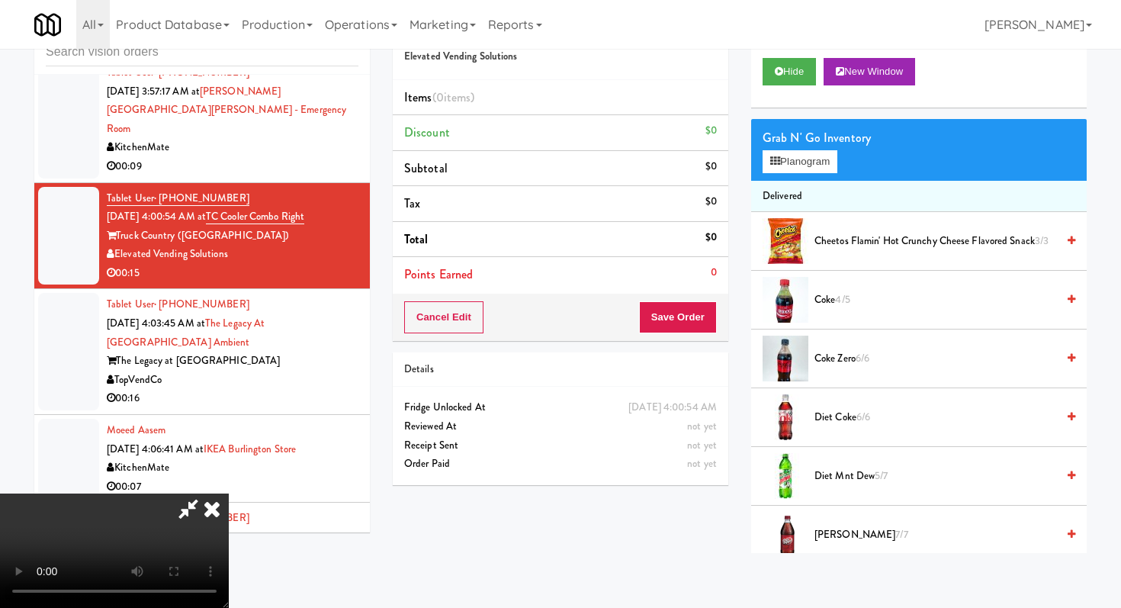
click at [856, 239] on span "Cheetos Flamin' Hot Crunchy Cheese Flavored Snack 3/3" at bounding box center [936, 241] width 242 height 19
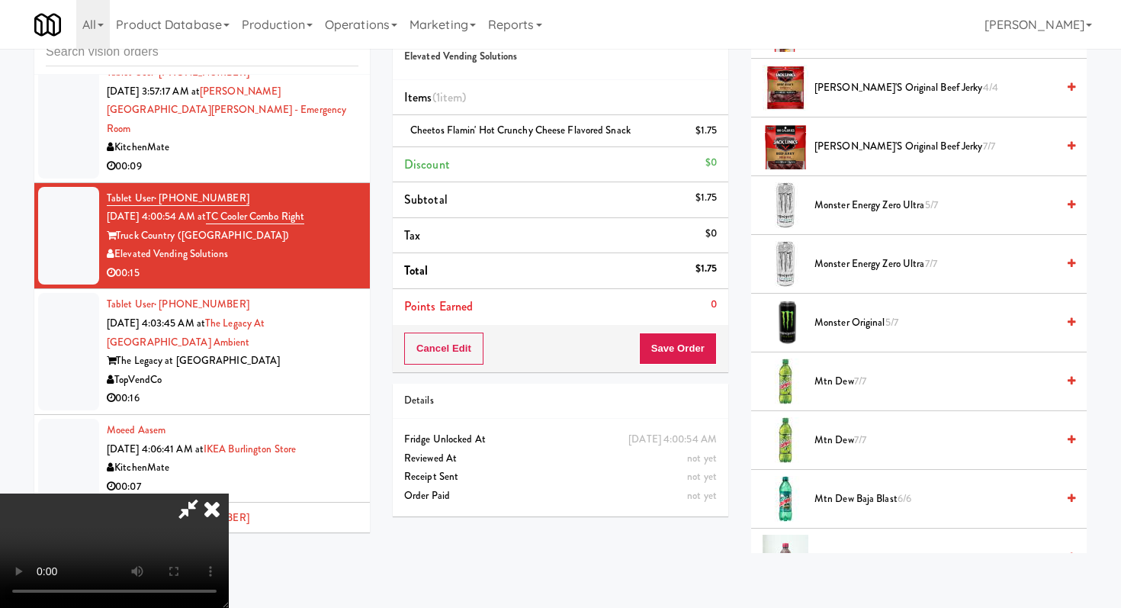
scroll to position [541, 0]
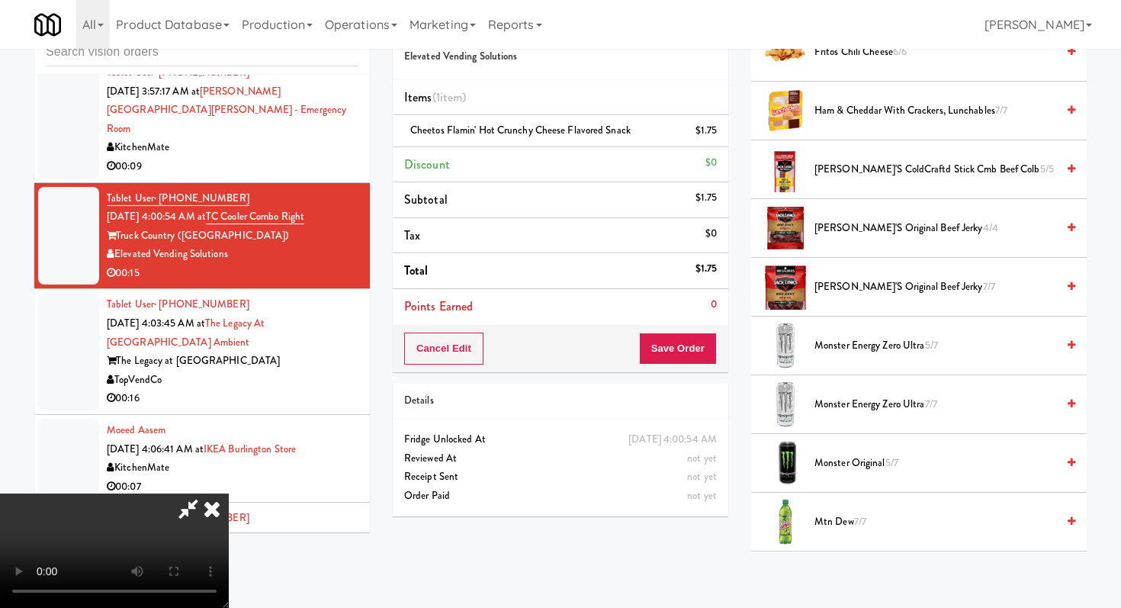
click at [852, 349] on span "Monster Energy Zero Ultra 5/7" at bounding box center [936, 345] width 242 height 19
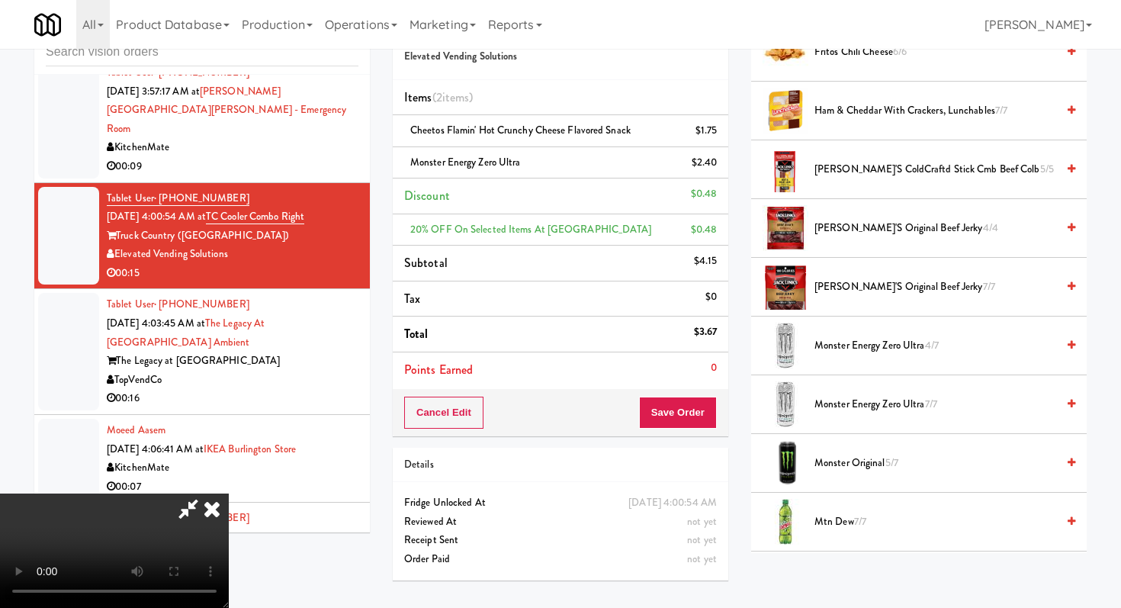
click at [229, 493] on video at bounding box center [114, 550] width 229 height 114
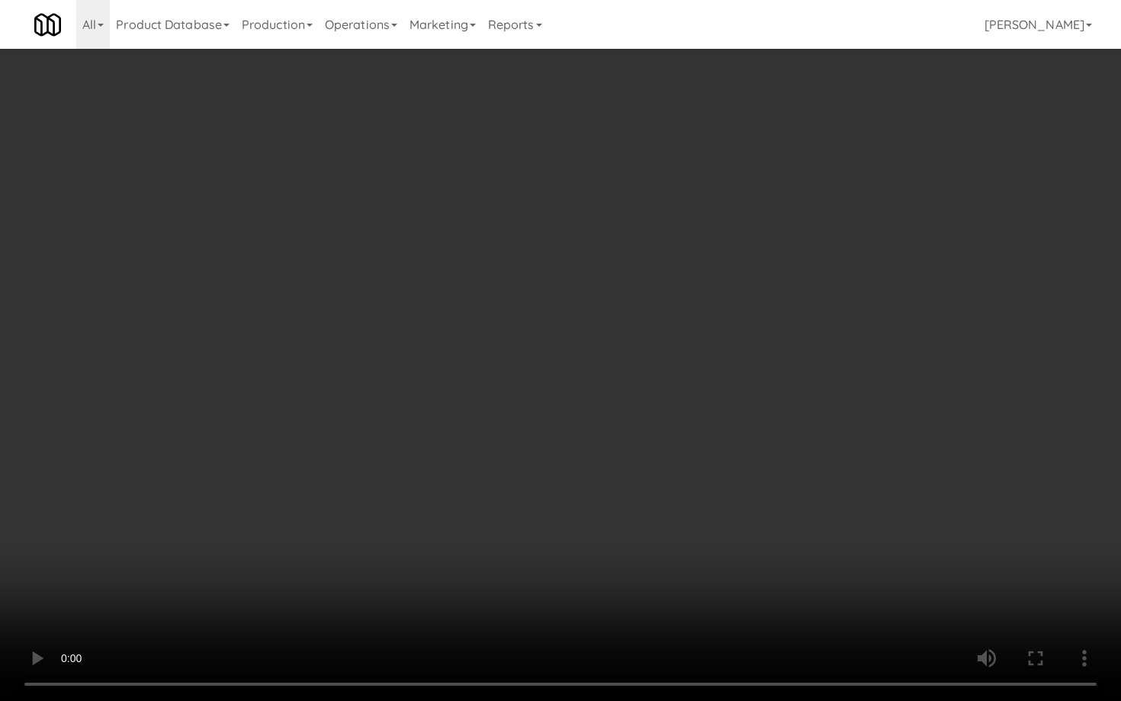
click at [621, 555] on video at bounding box center [560, 350] width 1121 height 701
click at [619, 548] on video at bounding box center [560, 350] width 1121 height 701
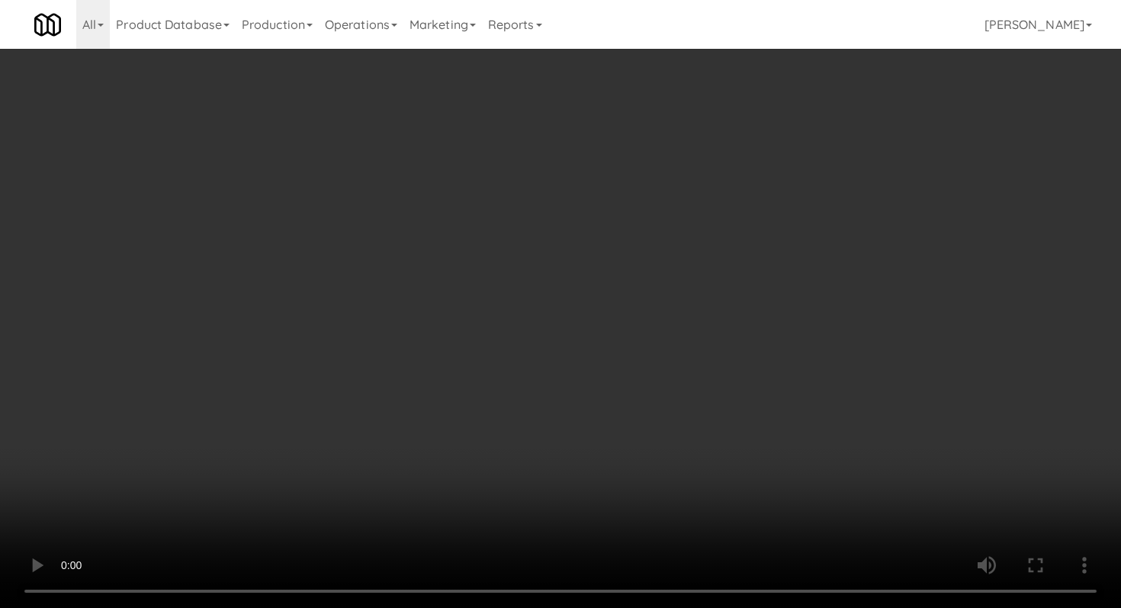
scroll to position [1249, 0]
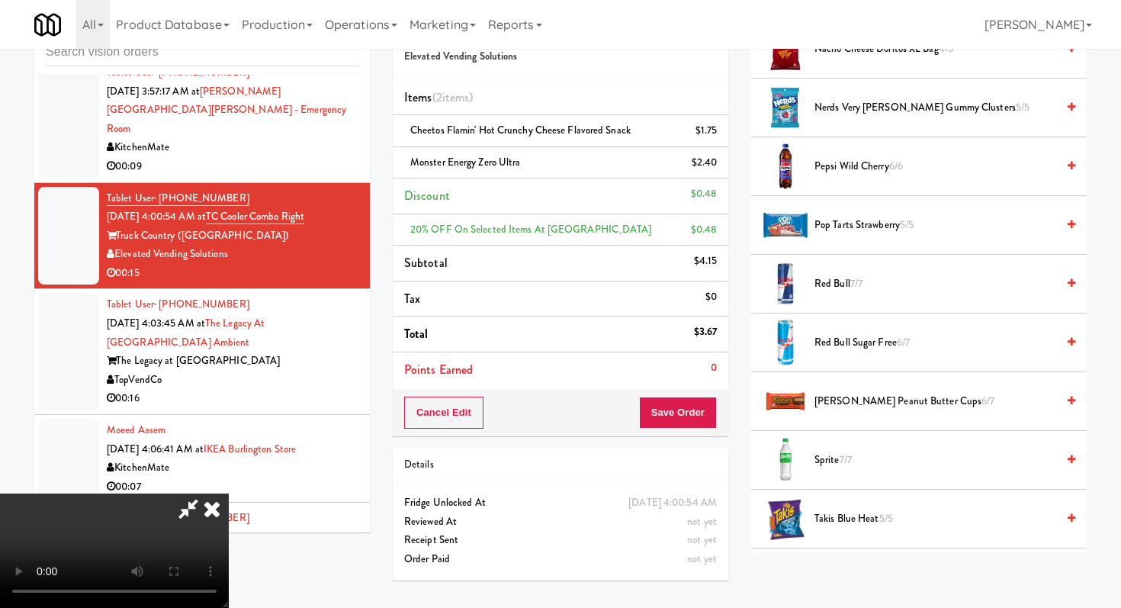
click at [850, 395] on span "[PERSON_NAME] Peanut Butter Cups 6/7" at bounding box center [936, 401] width 242 height 19
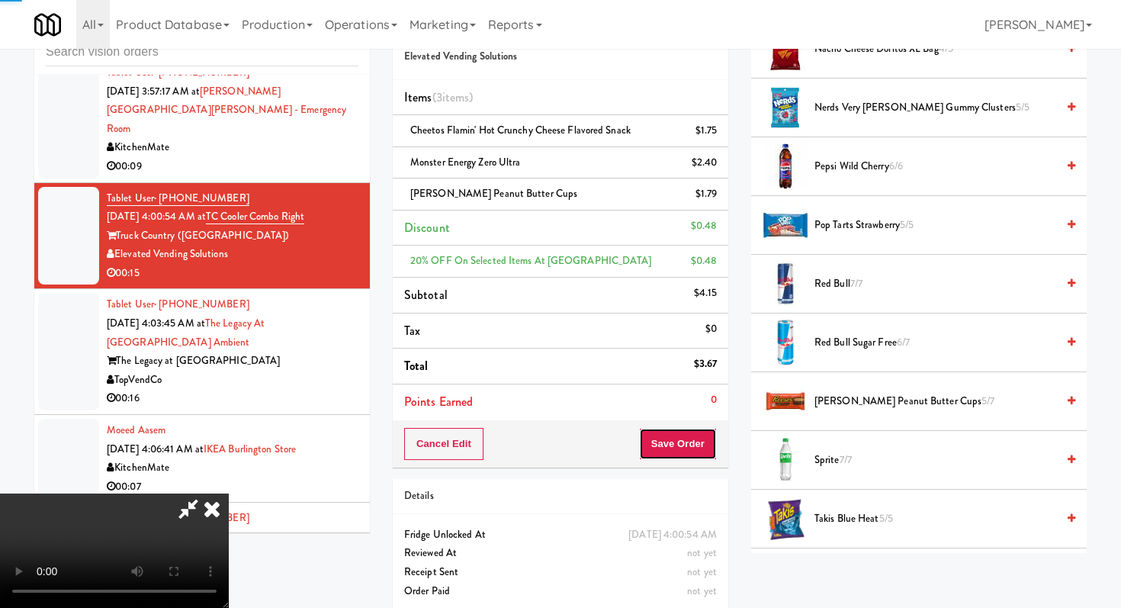
click at [694, 455] on button "Save Order" at bounding box center [678, 444] width 78 height 32
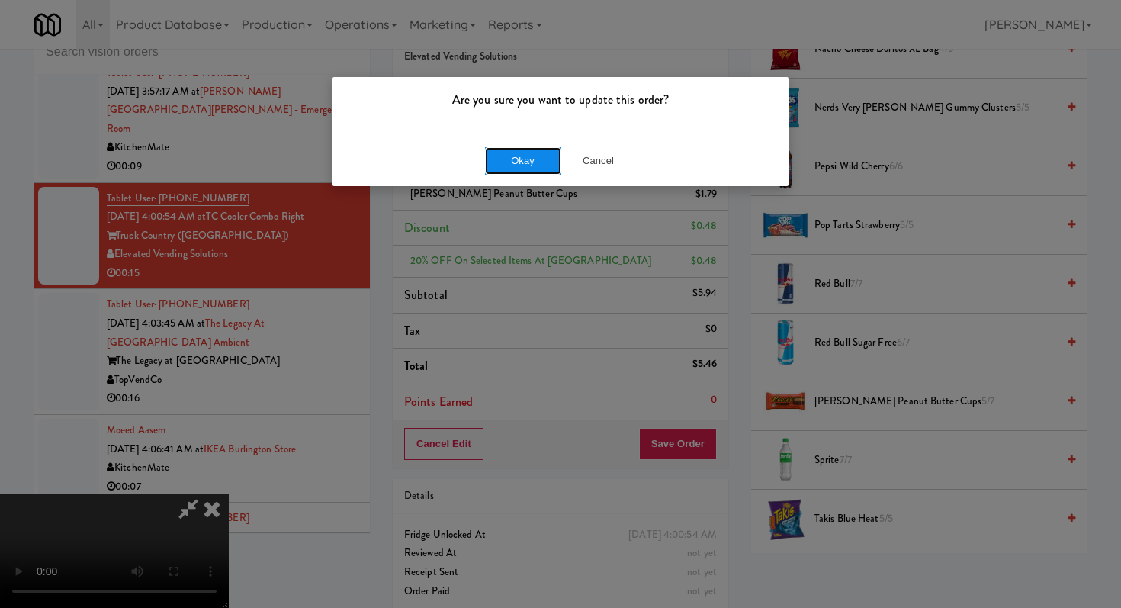
click at [522, 153] on button "Okay" at bounding box center [523, 160] width 76 height 27
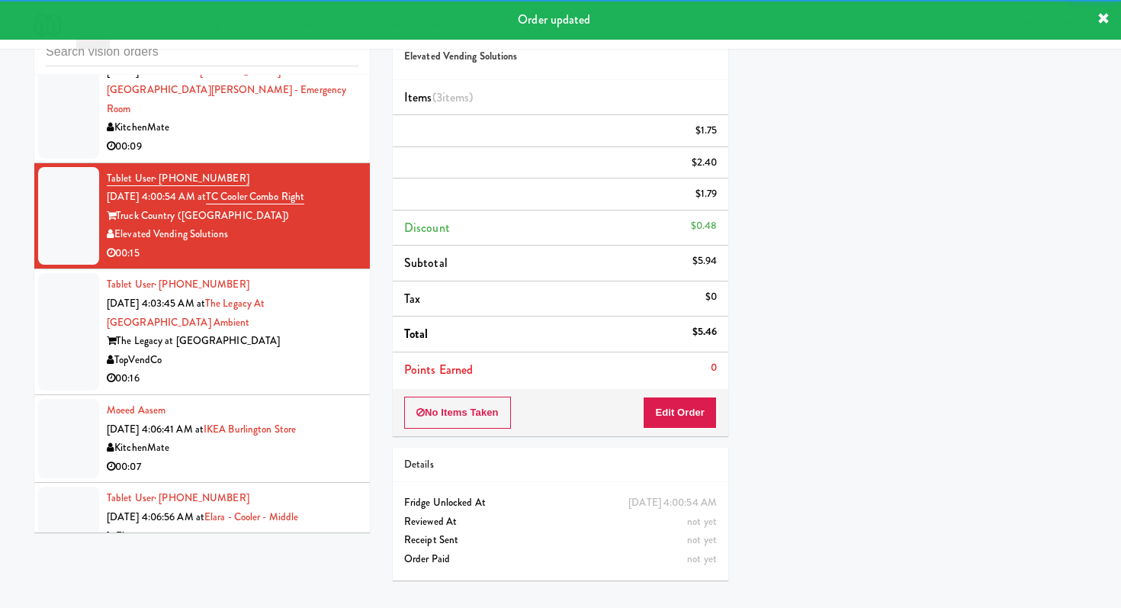
scroll to position [6264, 0]
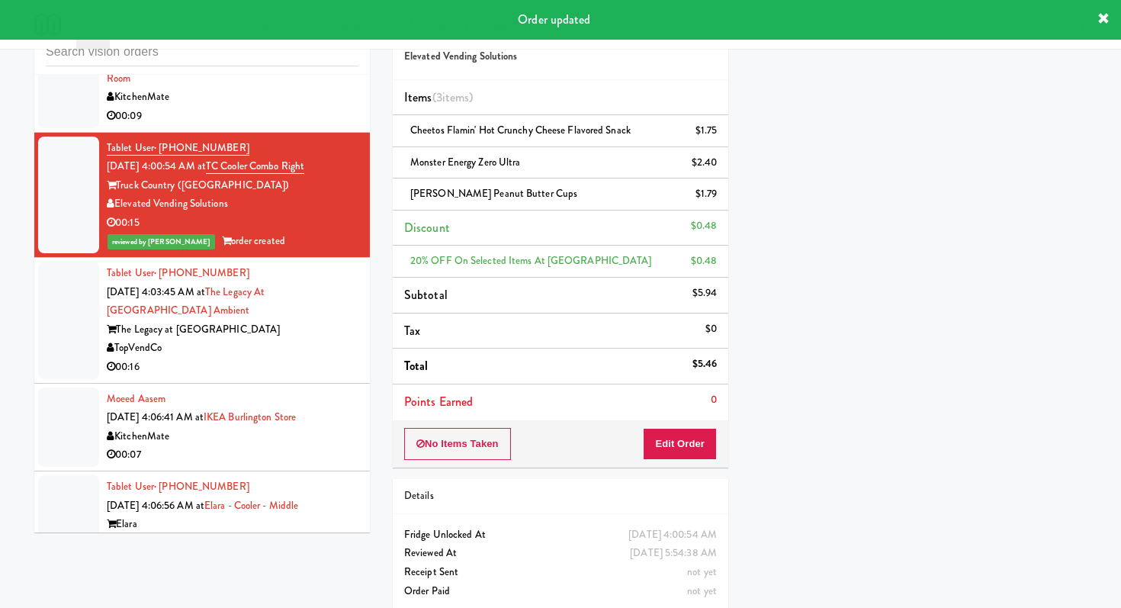
click at [325, 358] on div "00:16" at bounding box center [233, 367] width 252 height 19
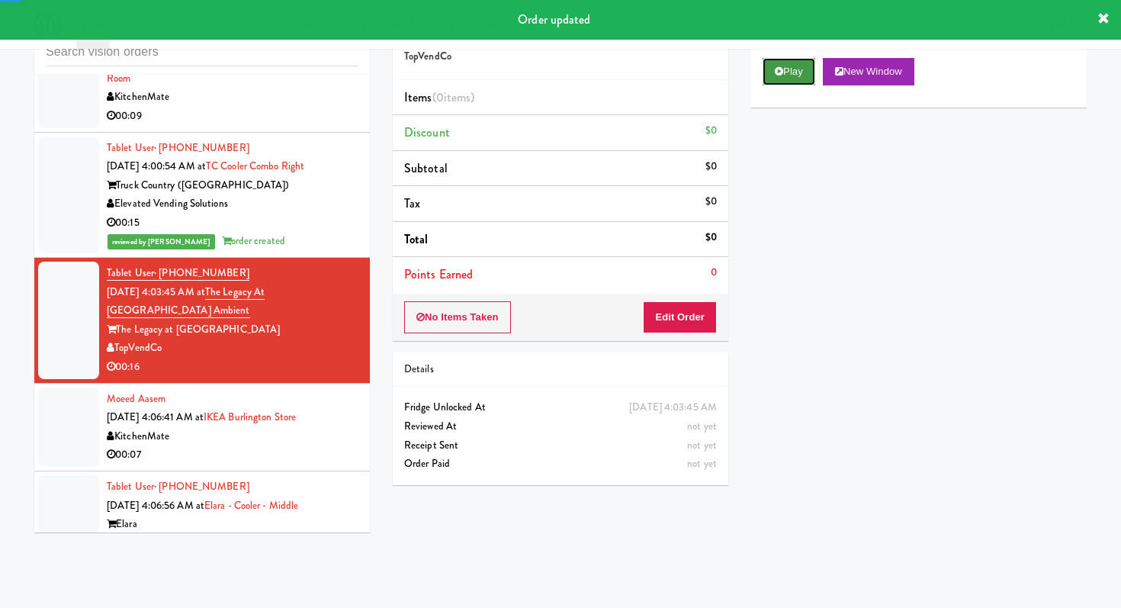
click at [796, 74] on button "Play" at bounding box center [789, 71] width 53 height 27
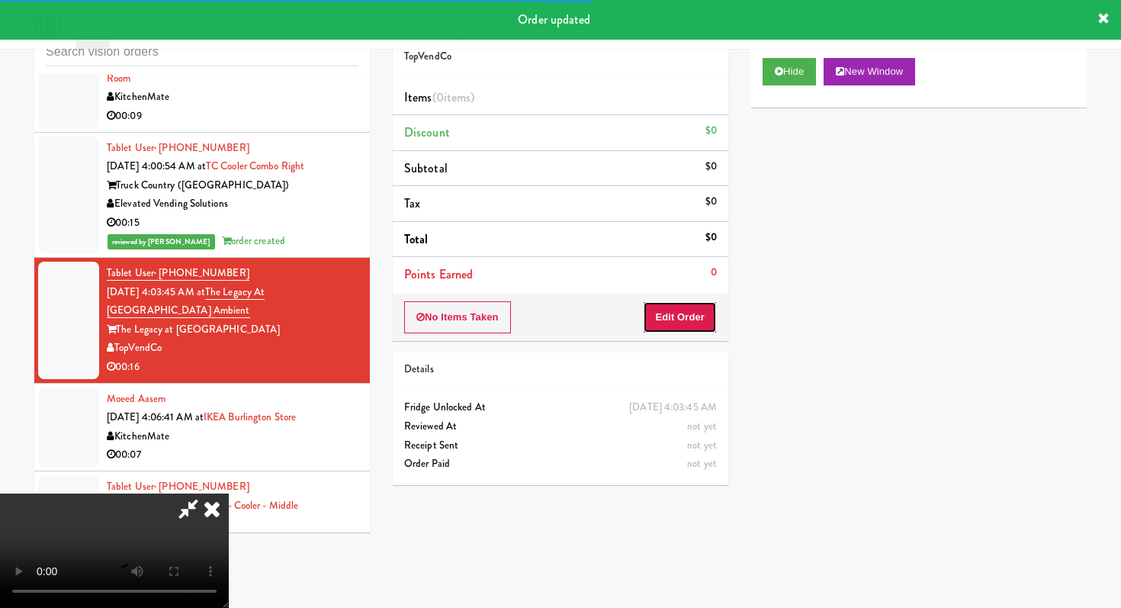
click at [692, 307] on button "Edit Order" at bounding box center [680, 317] width 74 height 32
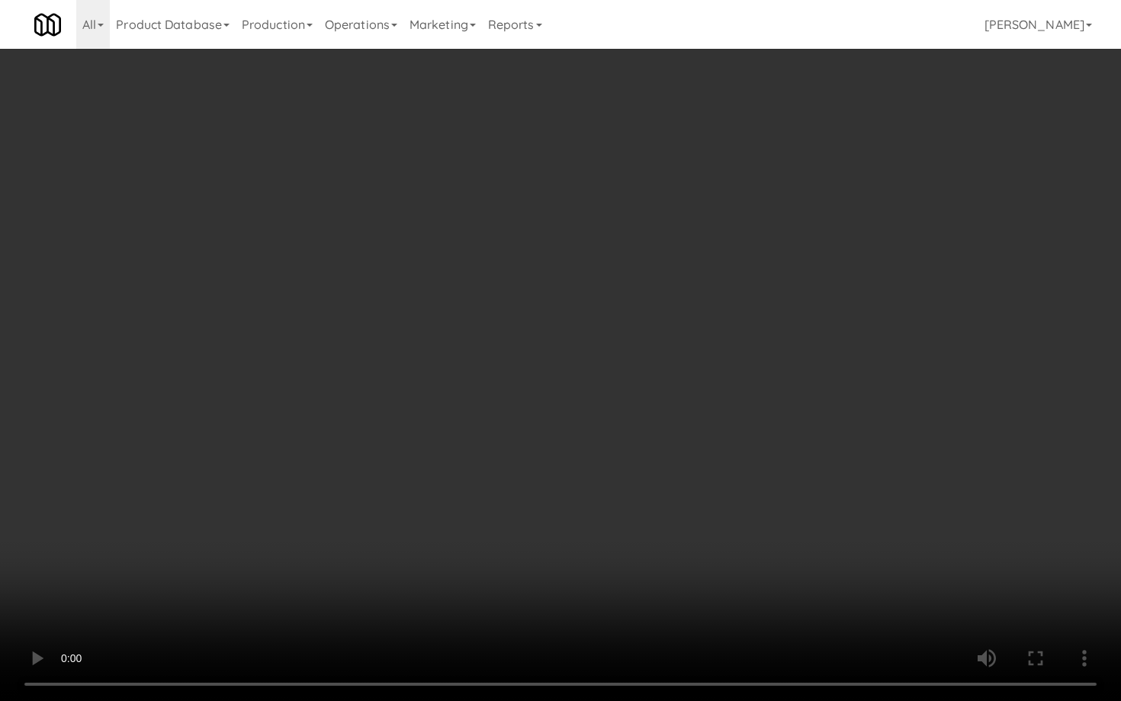
click at [574, 481] on video at bounding box center [560, 350] width 1121 height 701
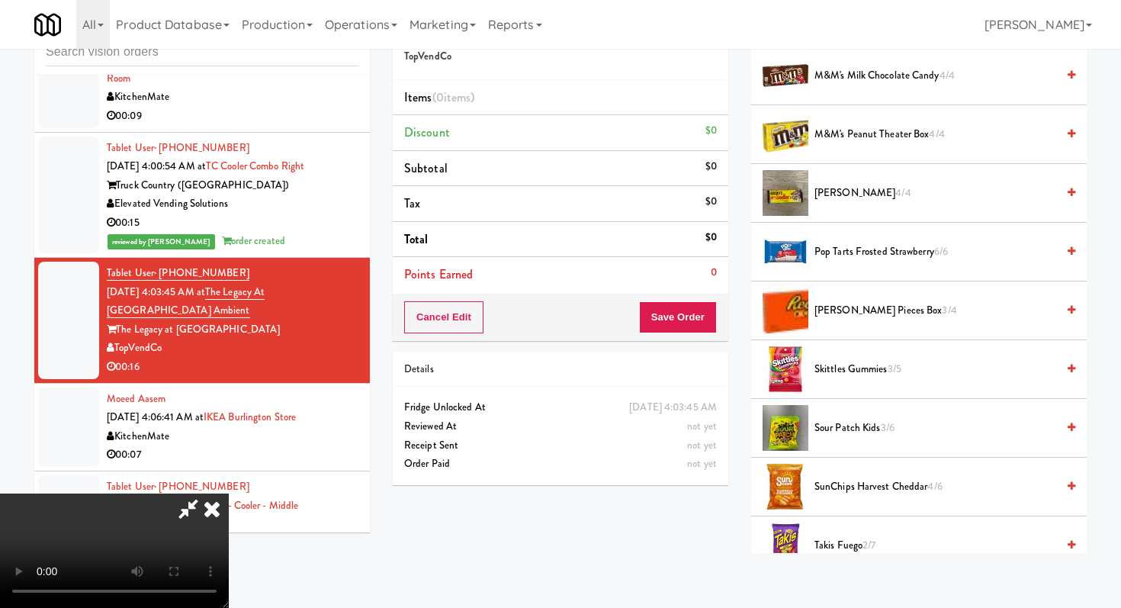
click at [872, 423] on span "Sour Patch Kids 3/6" at bounding box center [936, 428] width 242 height 19
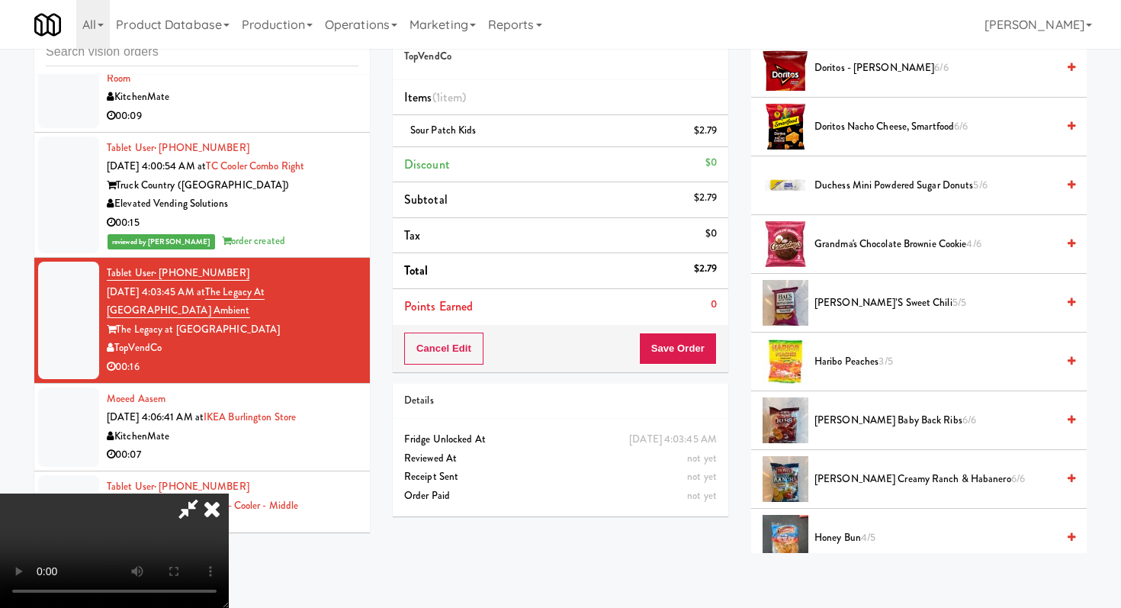
scroll to position [239, 0]
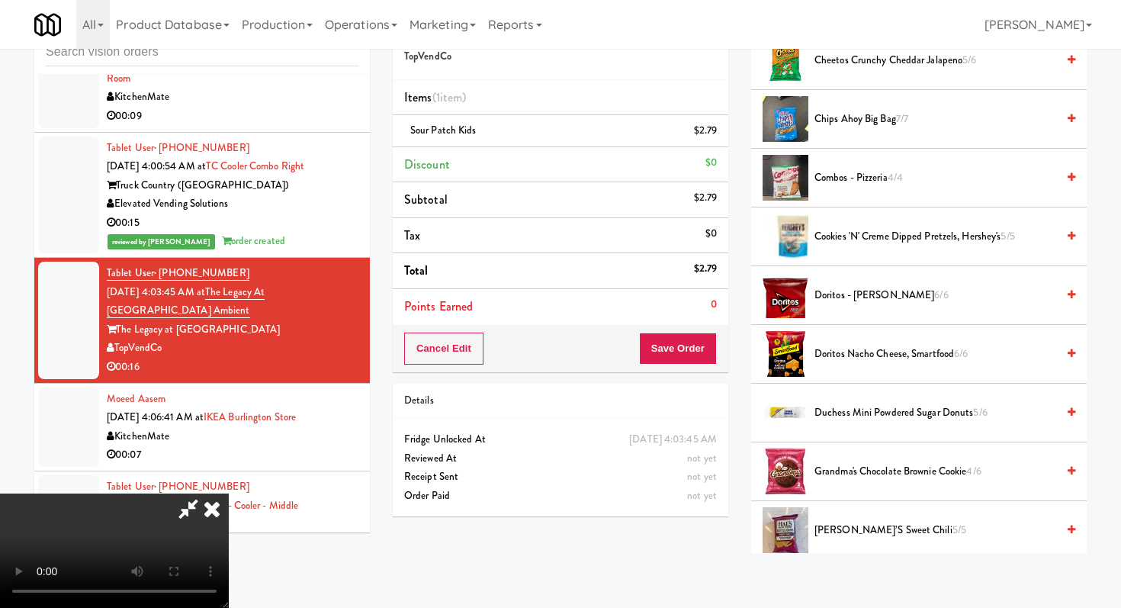
click at [691, 330] on div "Cancel Edit Save Order" at bounding box center [561, 348] width 336 height 47
click at [728, 320] on div "Order # 7457060 TopVendCo Items (1 item ) Sour Patch Kids $2.79 Discount $0 Sub…" at bounding box center [560, 267] width 358 height 522
click at [715, 349] on button "Save Order" at bounding box center [678, 349] width 78 height 32
click at [710, 349] on button "Save Order" at bounding box center [678, 349] width 78 height 32
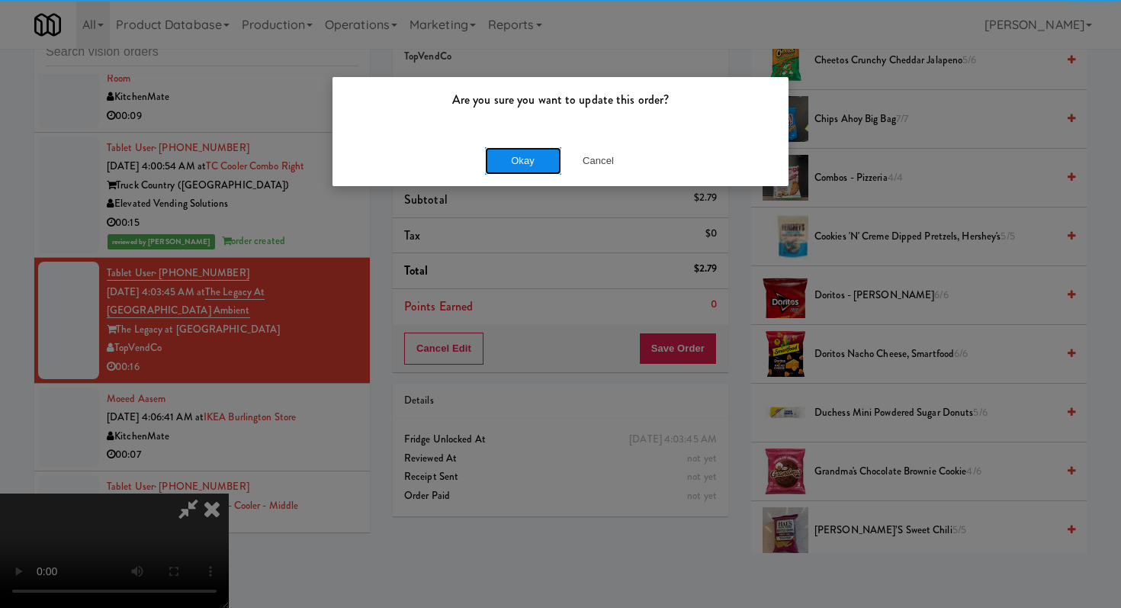
click at [512, 160] on button "Okay" at bounding box center [523, 160] width 76 height 27
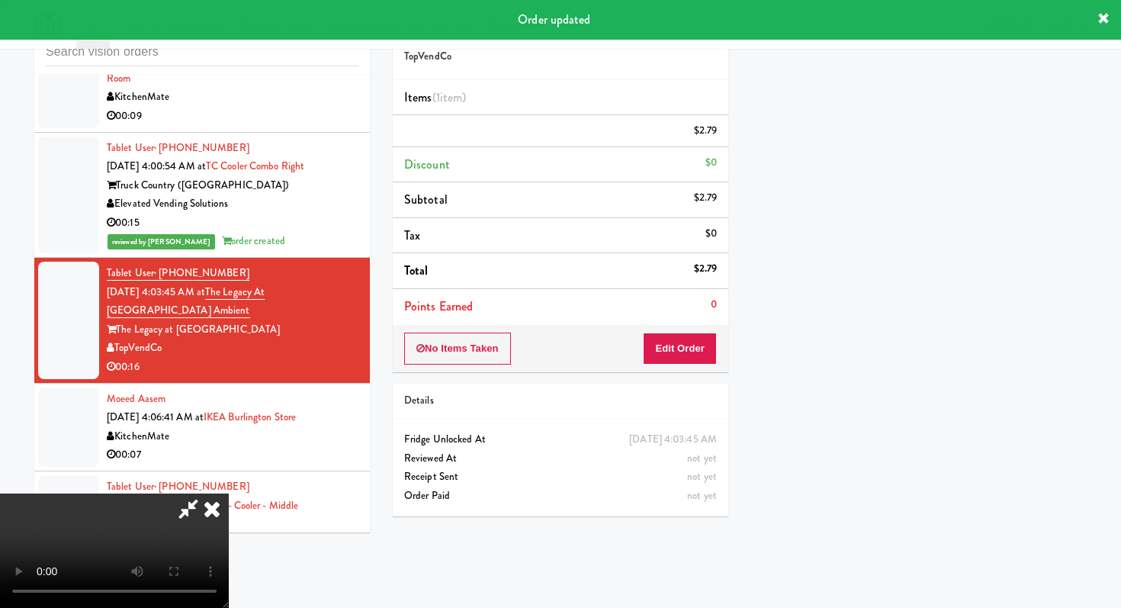
scroll to position [65, 0]
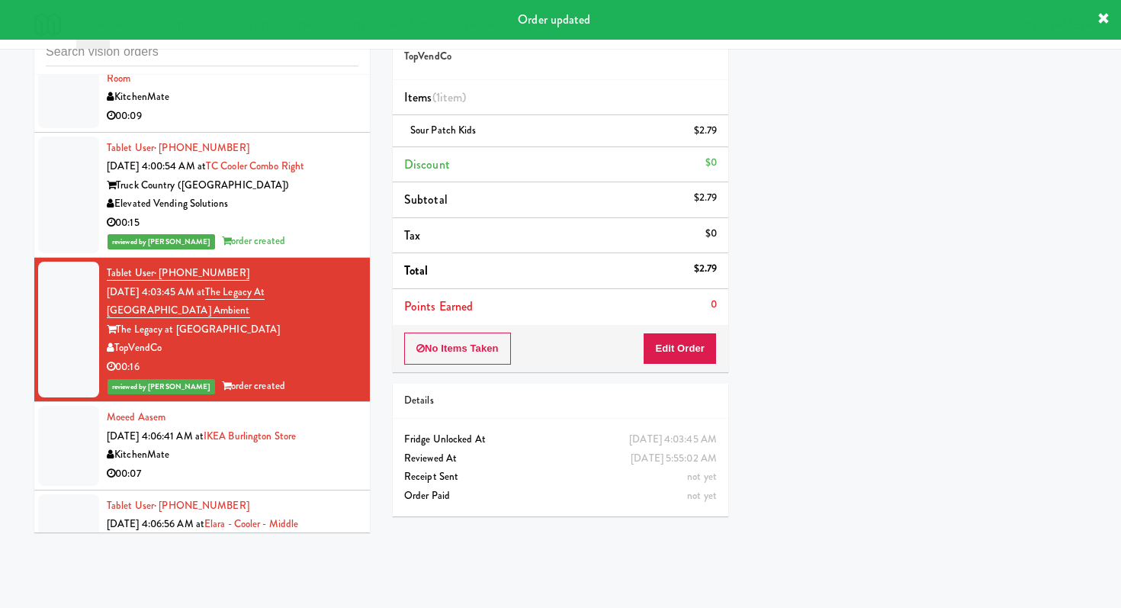
click at [332, 464] on div "00:07" at bounding box center [233, 473] width 252 height 19
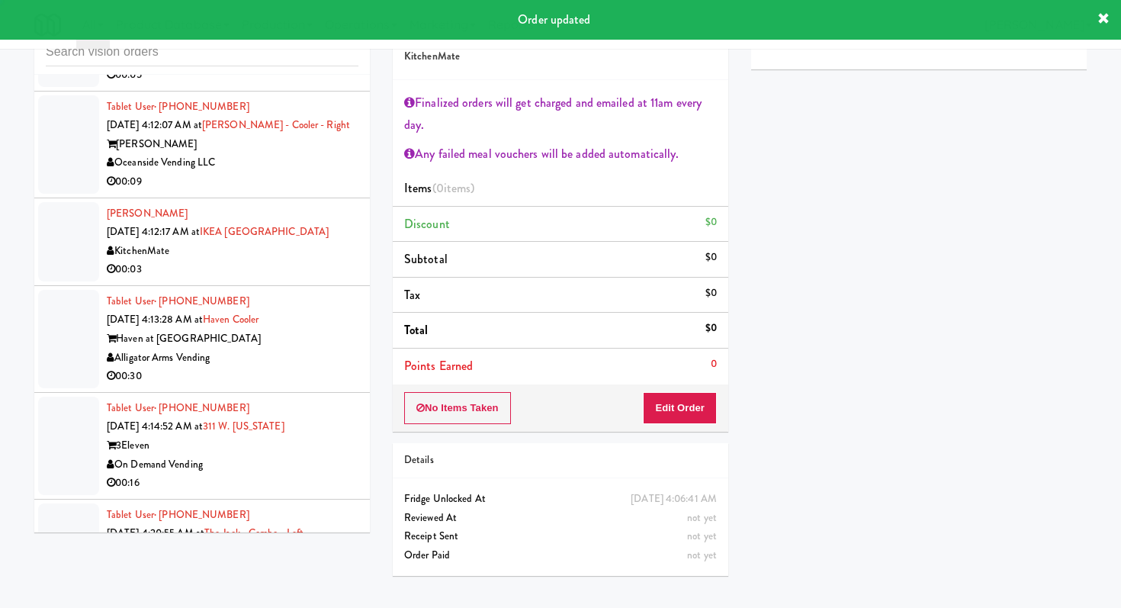
scroll to position [6644, 0]
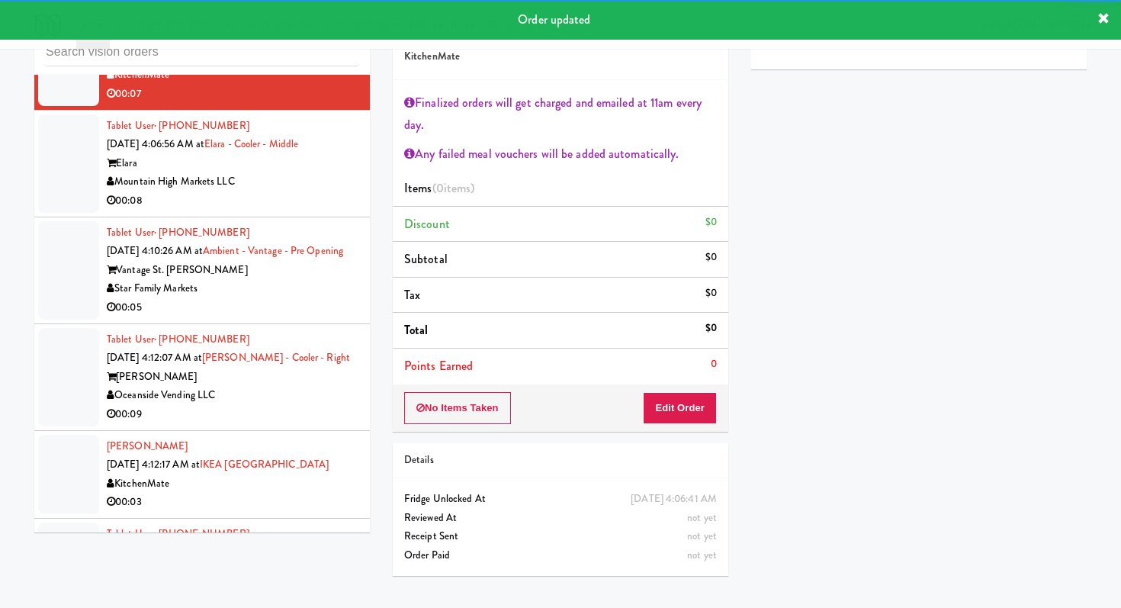
click at [303, 191] on div "00:08" at bounding box center [233, 200] width 252 height 19
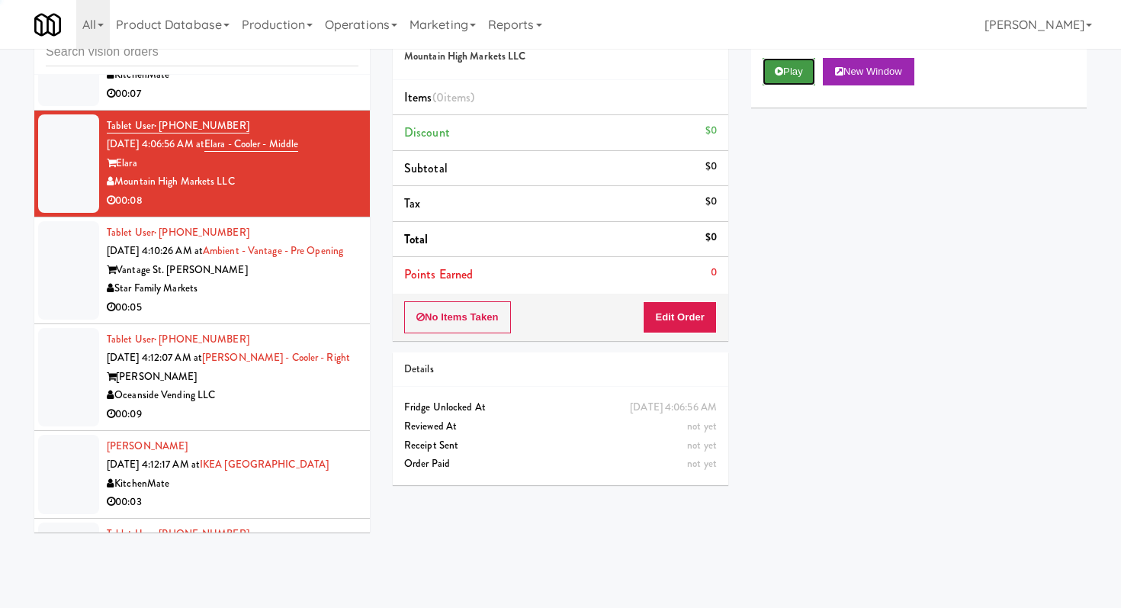
click at [811, 76] on button "Play" at bounding box center [789, 71] width 53 height 27
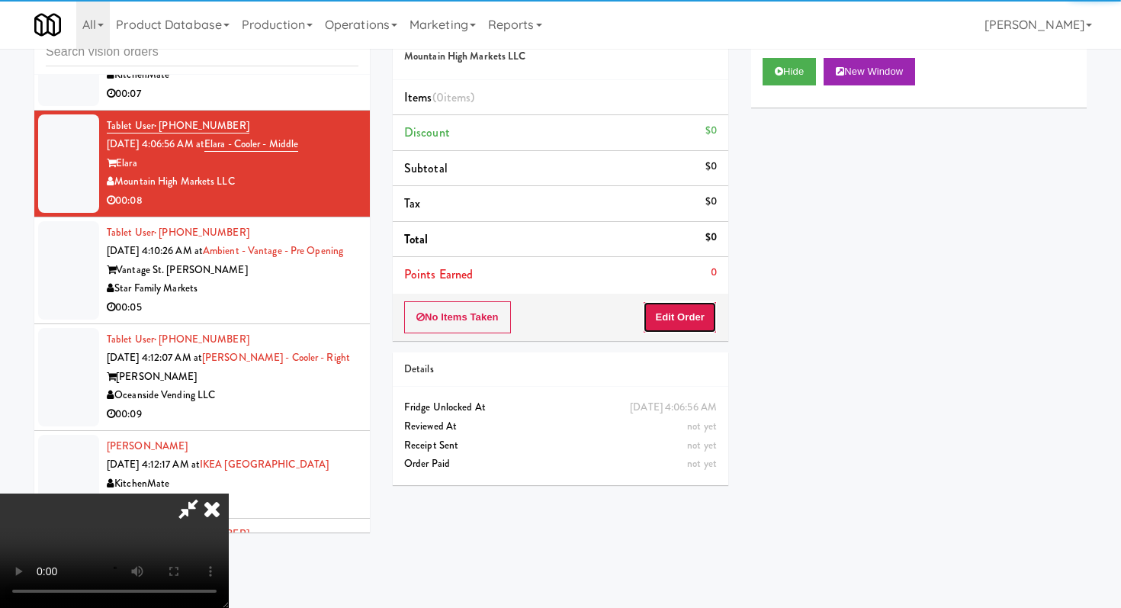
click at [705, 316] on button "Edit Order" at bounding box center [680, 317] width 74 height 32
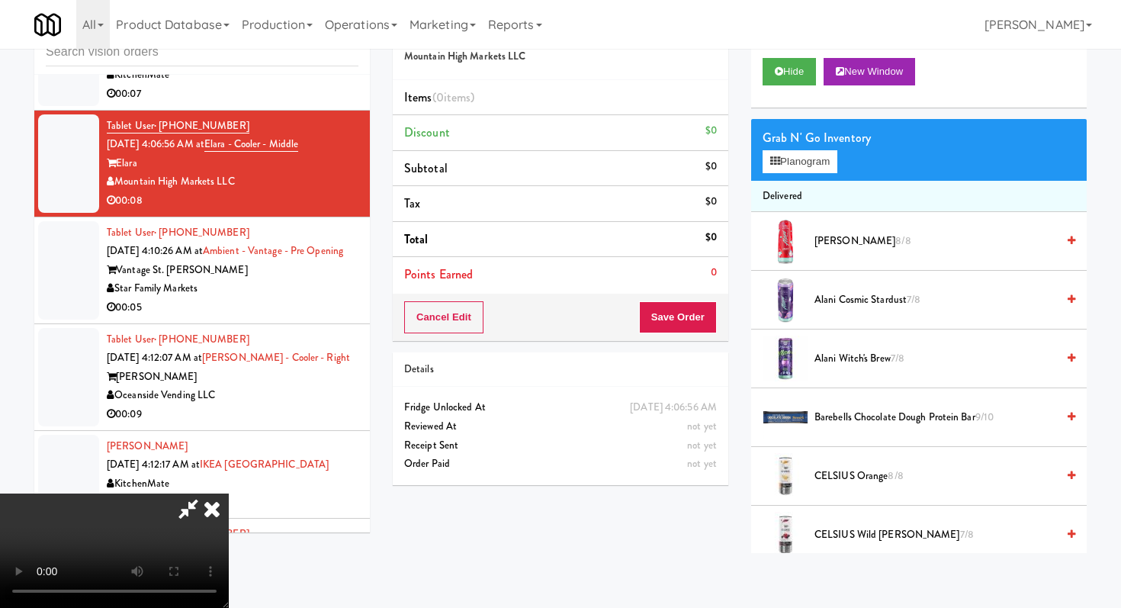
click at [229, 493] on icon at bounding box center [212, 508] width 34 height 31
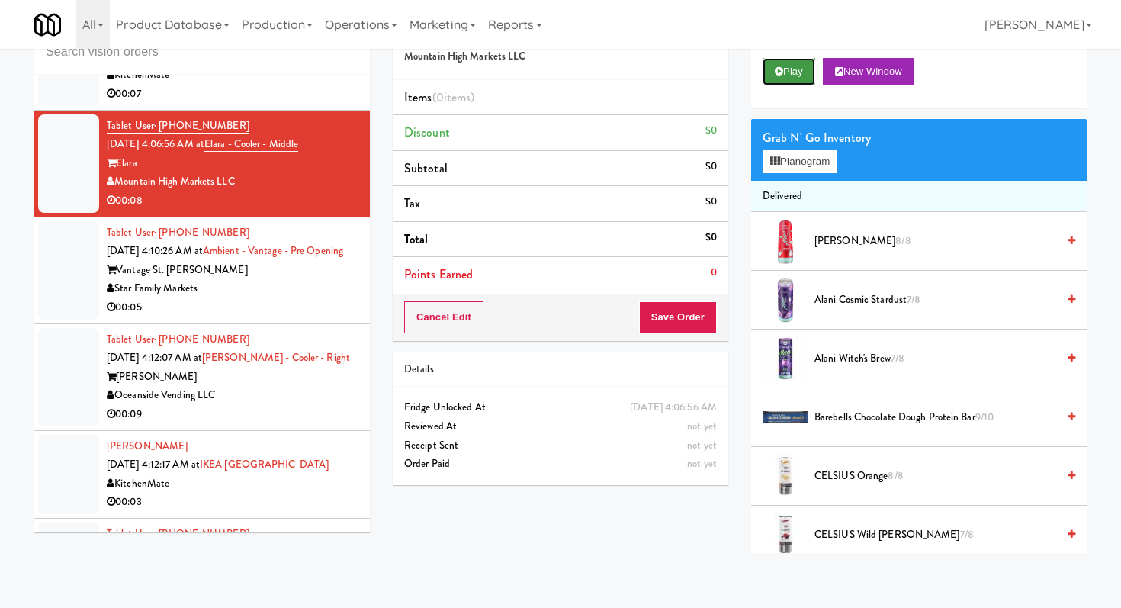
click at [784, 82] on button "Play" at bounding box center [789, 71] width 53 height 27
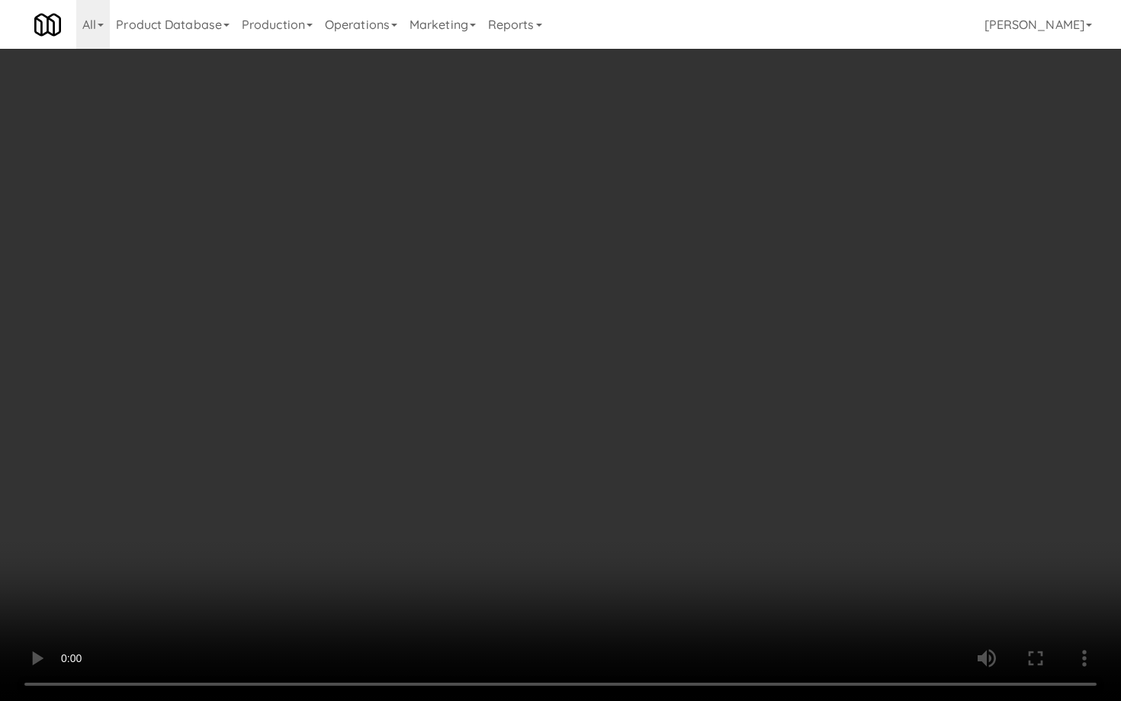
click at [590, 511] on video at bounding box center [560, 350] width 1121 height 701
click at [422, 532] on video at bounding box center [560, 350] width 1121 height 701
click at [496, 508] on video at bounding box center [560, 350] width 1121 height 701
click at [497, 508] on video at bounding box center [560, 350] width 1121 height 701
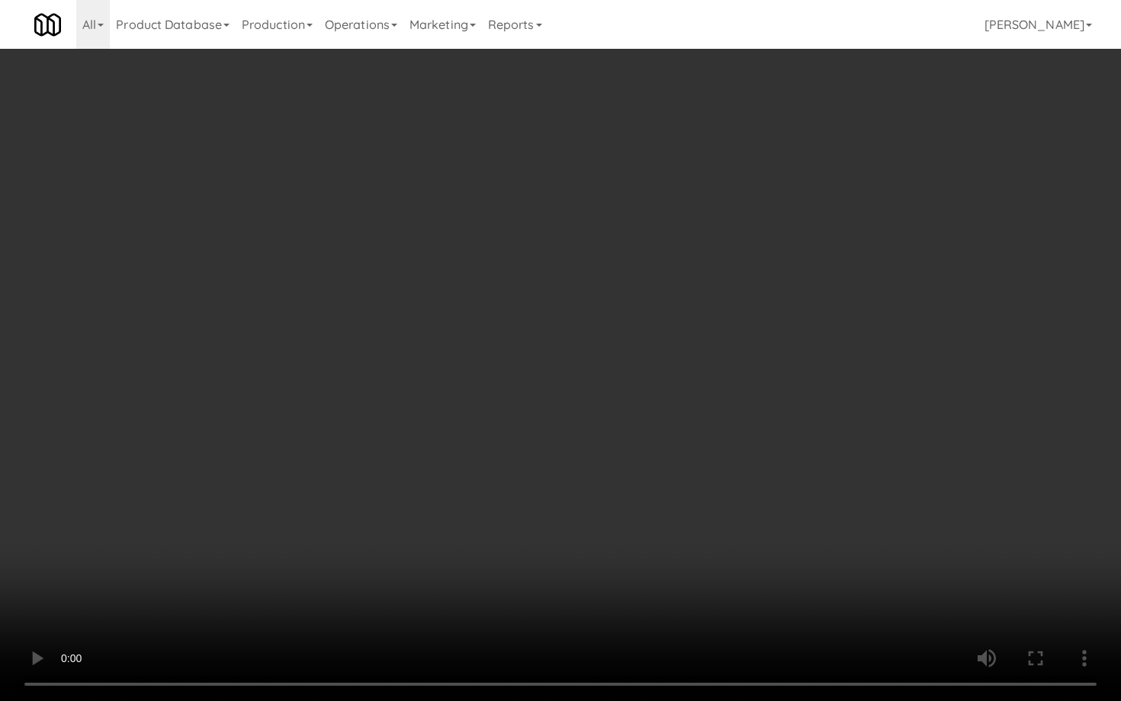
click at [497, 508] on video at bounding box center [560, 350] width 1121 height 701
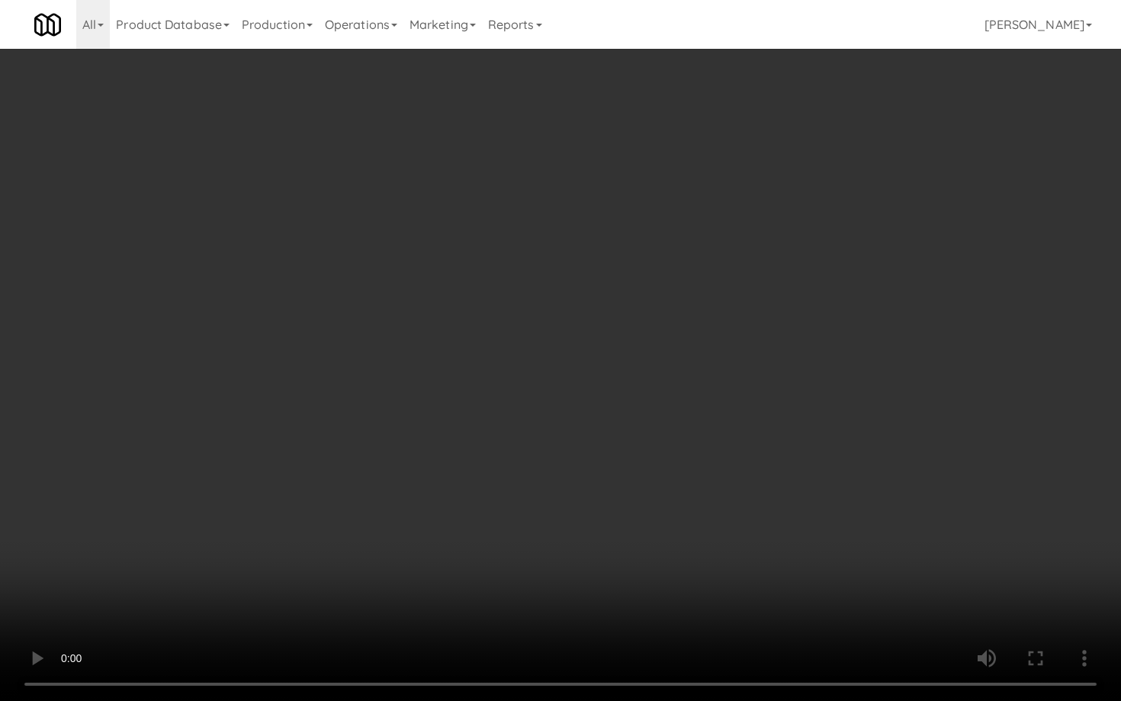
click at [497, 508] on video at bounding box center [560, 350] width 1121 height 701
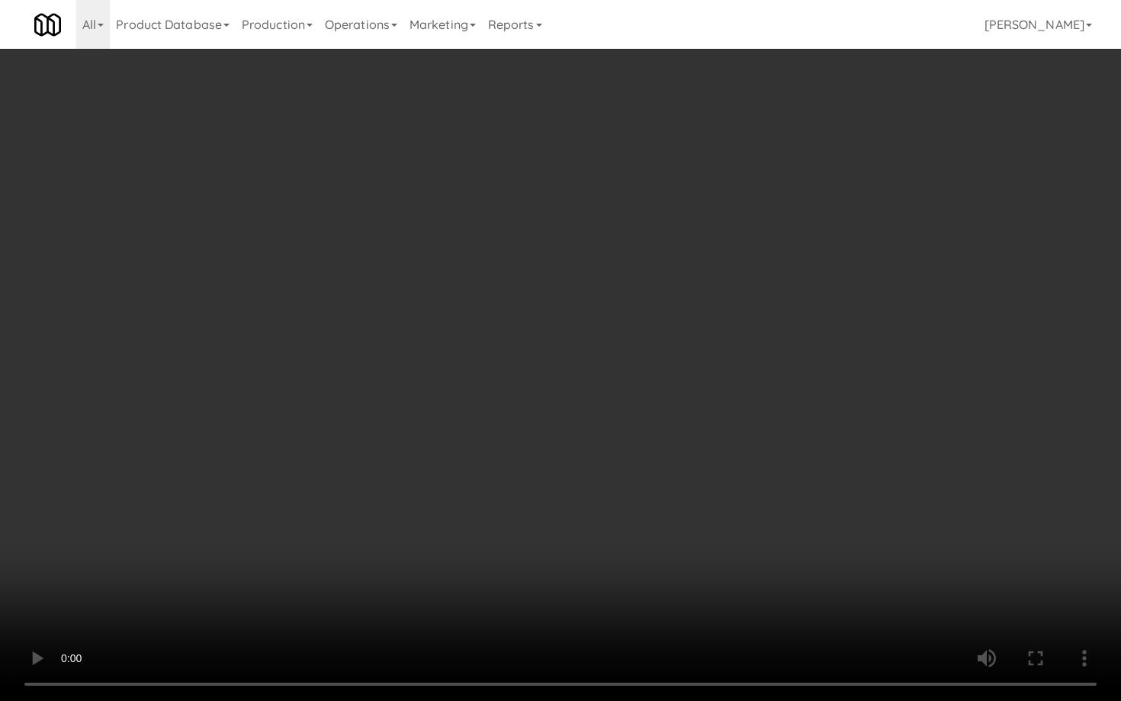
click at [497, 508] on video at bounding box center [560, 350] width 1121 height 701
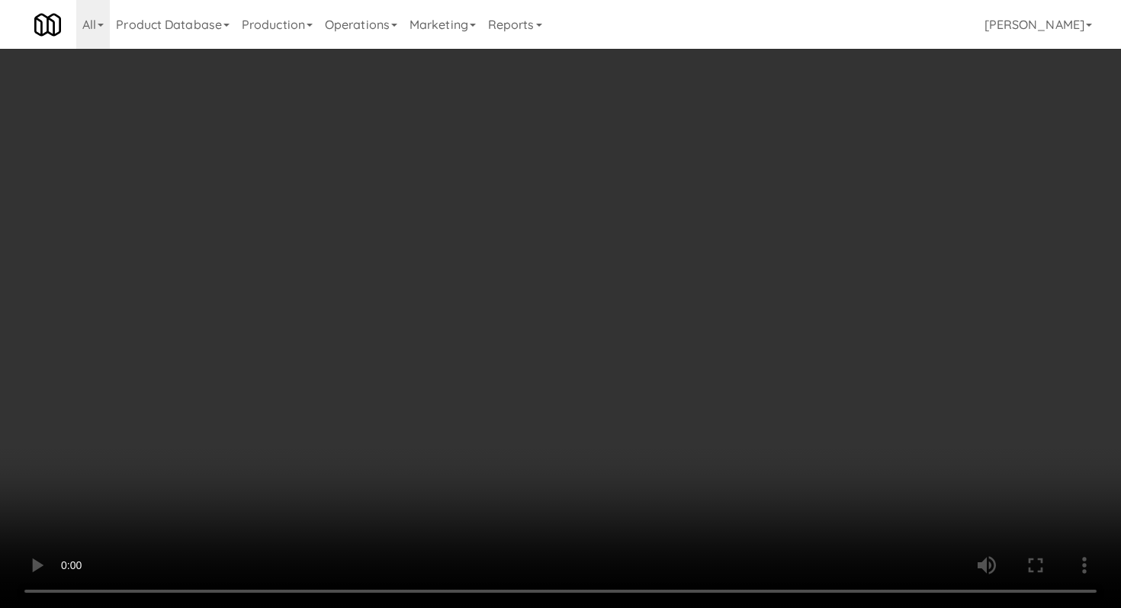
scroll to position [1726, 0]
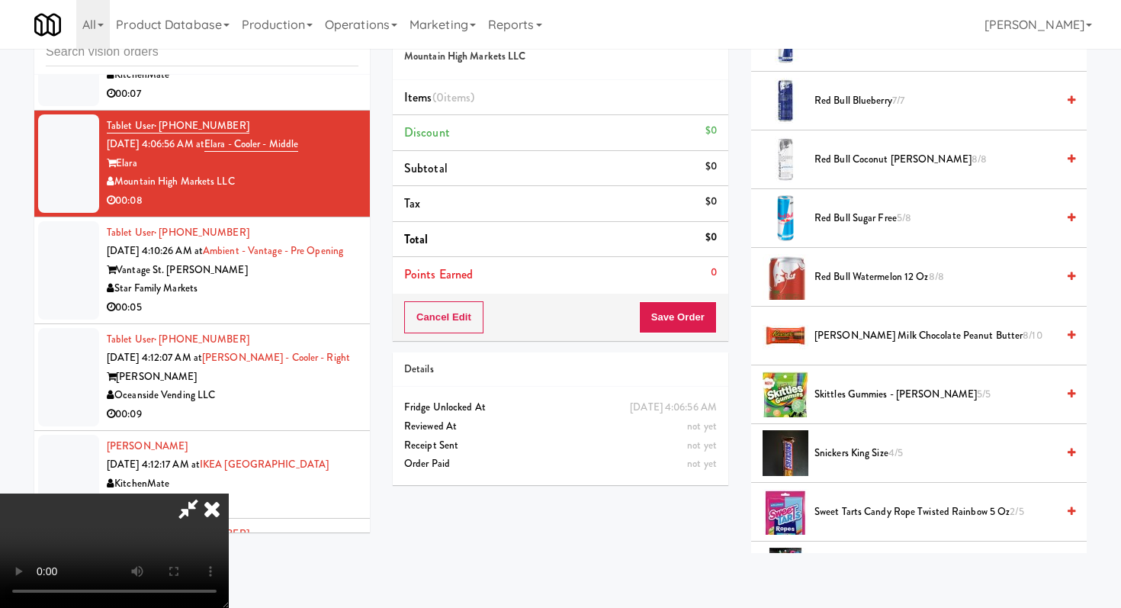
drag, startPoint x: 840, startPoint y: 456, endPoint x: 842, endPoint y: 445, distance: 10.9
click at [839, 456] on span "Snickers King Size 4/5" at bounding box center [936, 453] width 242 height 19
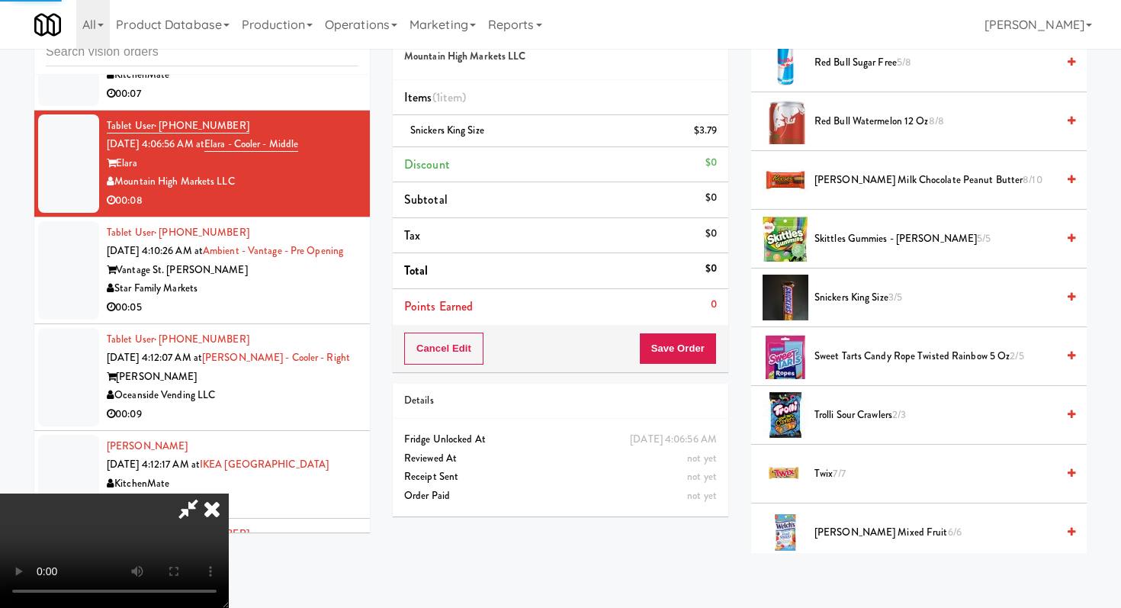
scroll to position [1976, 0]
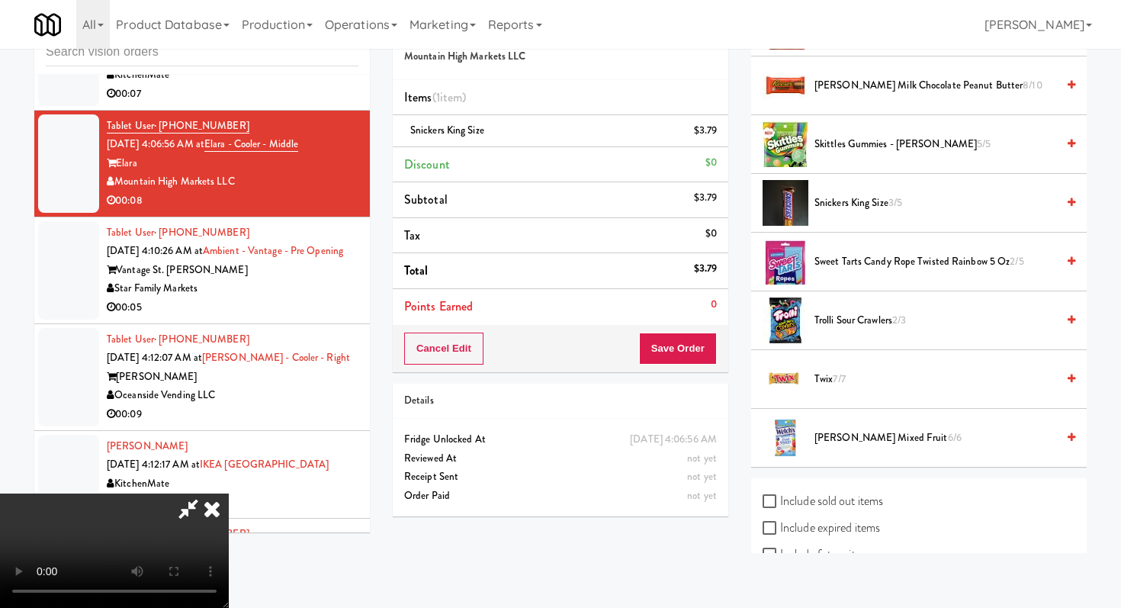
click at [837, 387] on span "Twix 7/7" at bounding box center [936, 379] width 242 height 19
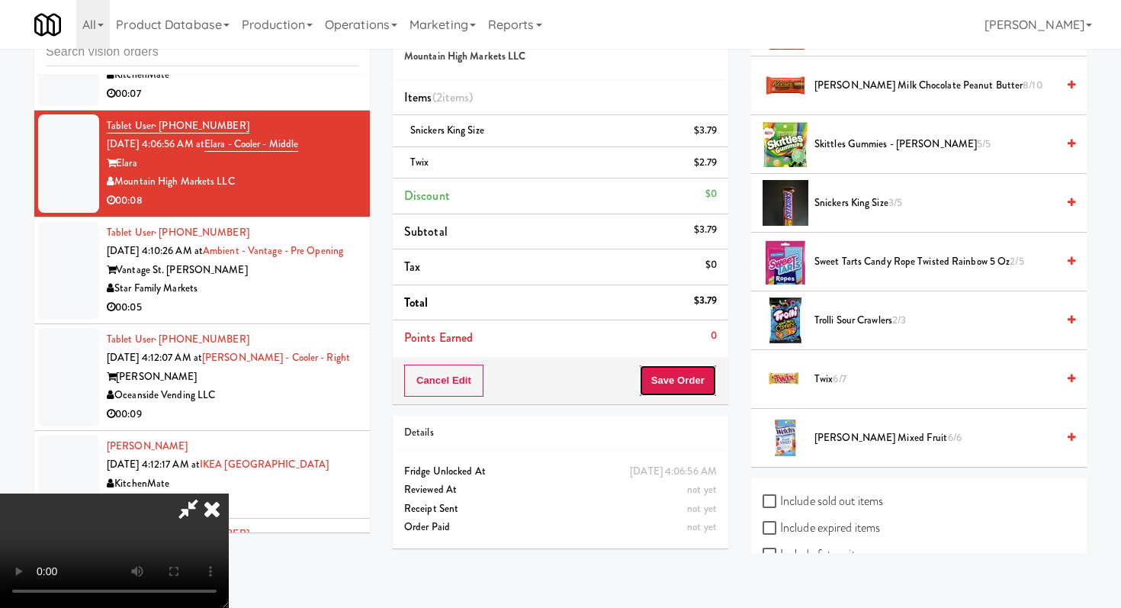
click at [697, 392] on button "Save Order" at bounding box center [678, 381] width 78 height 32
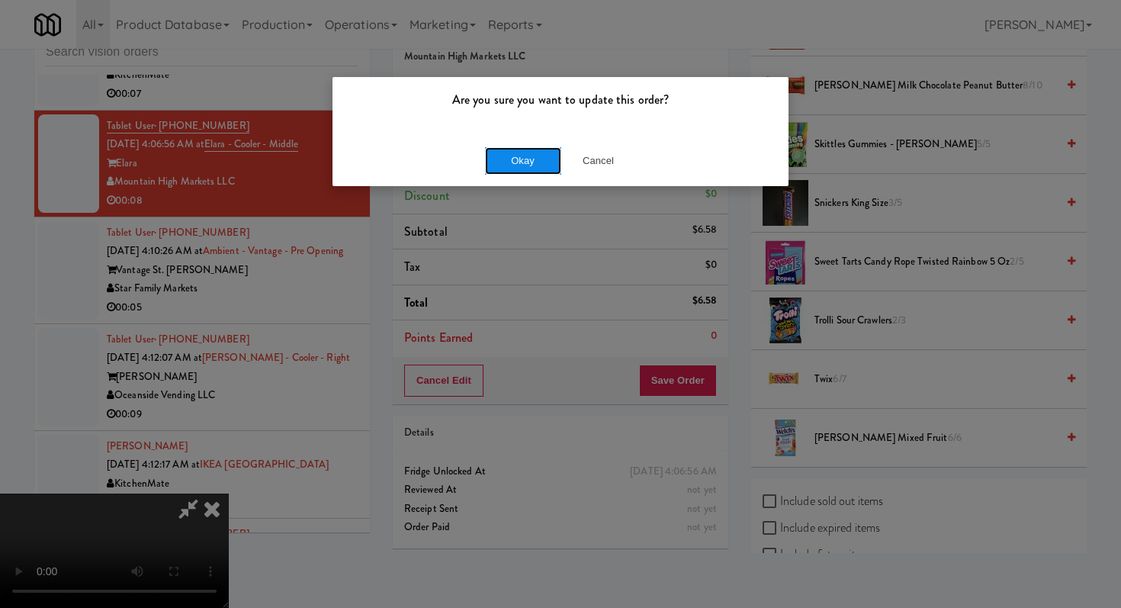
click at [551, 161] on button "Okay" at bounding box center [523, 160] width 76 height 27
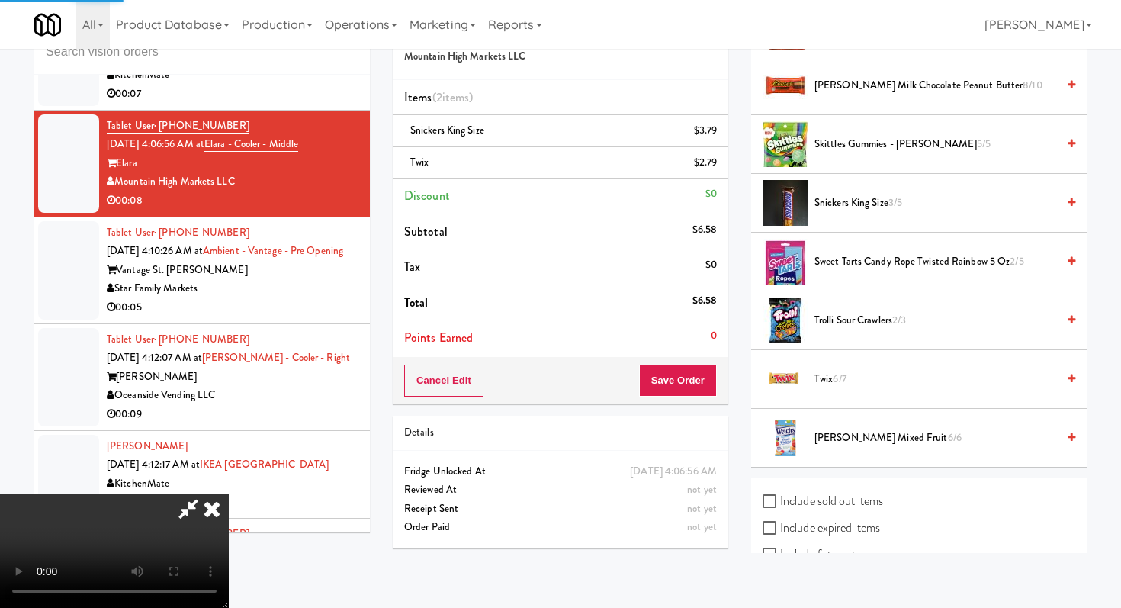
scroll to position [65, 0]
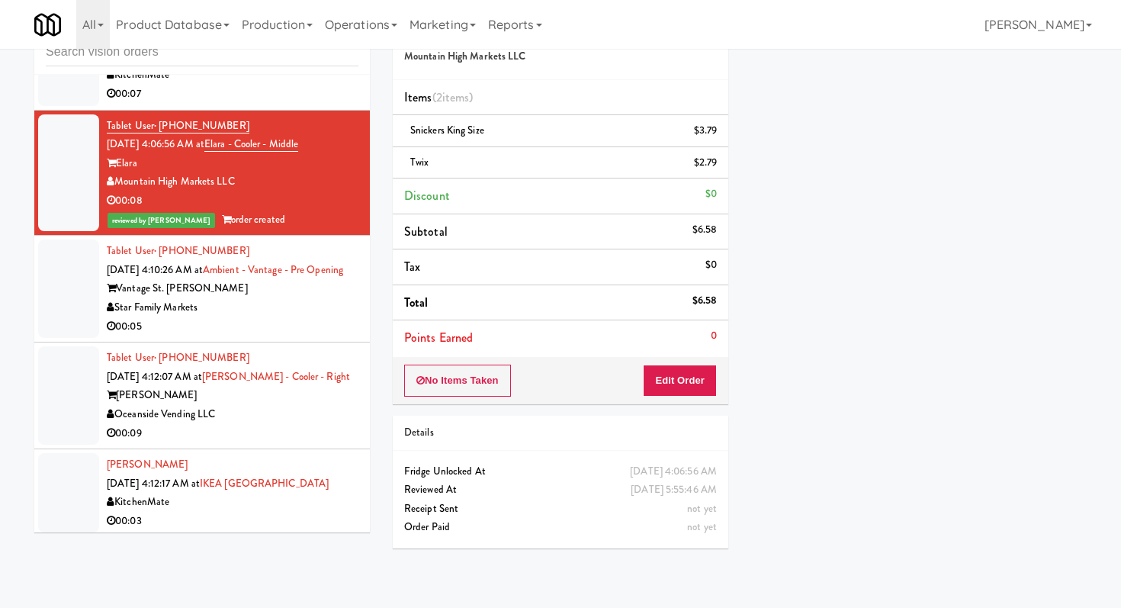
click at [233, 317] on div "00:05" at bounding box center [233, 326] width 252 height 19
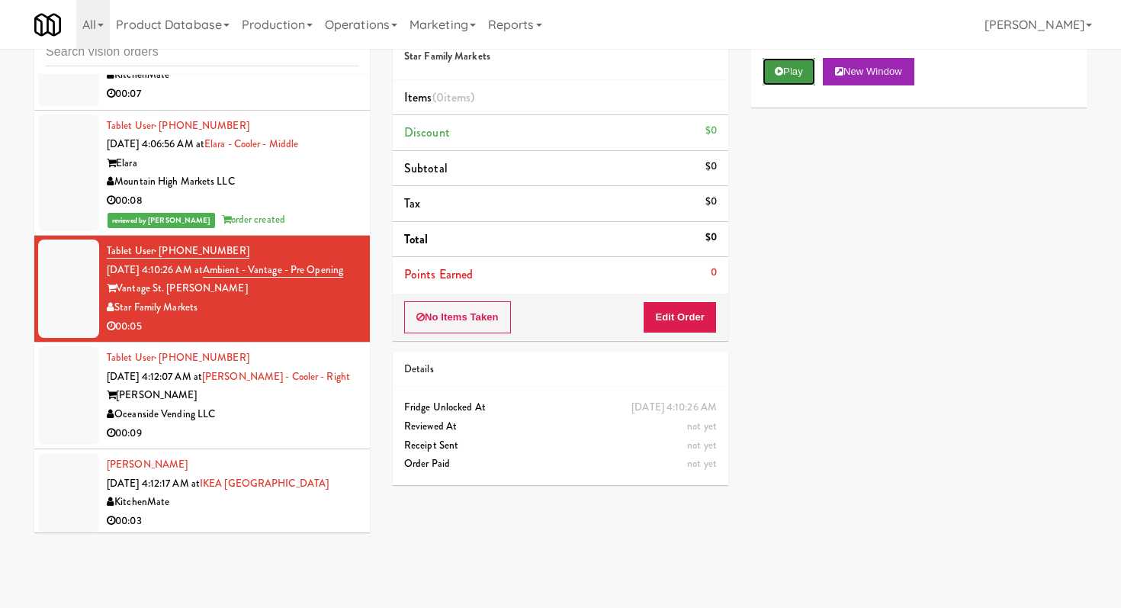
click at [785, 76] on button "Play" at bounding box center [789, 71] width 53 height 27
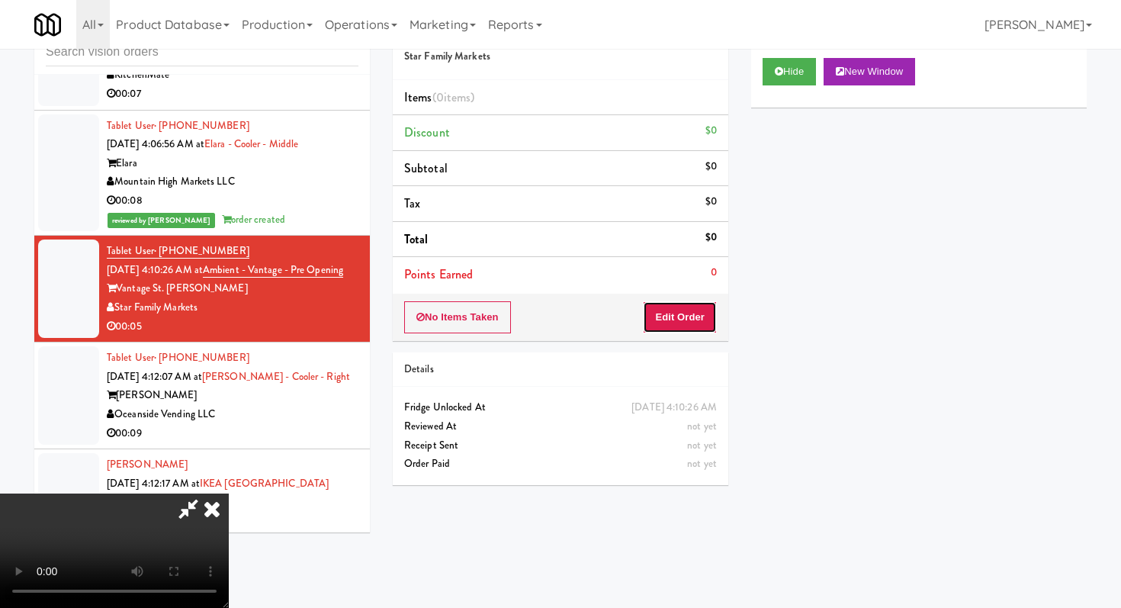
click at [688, 320] on button "Edit Order" at bounding box center [680, 317] width 74 height 32
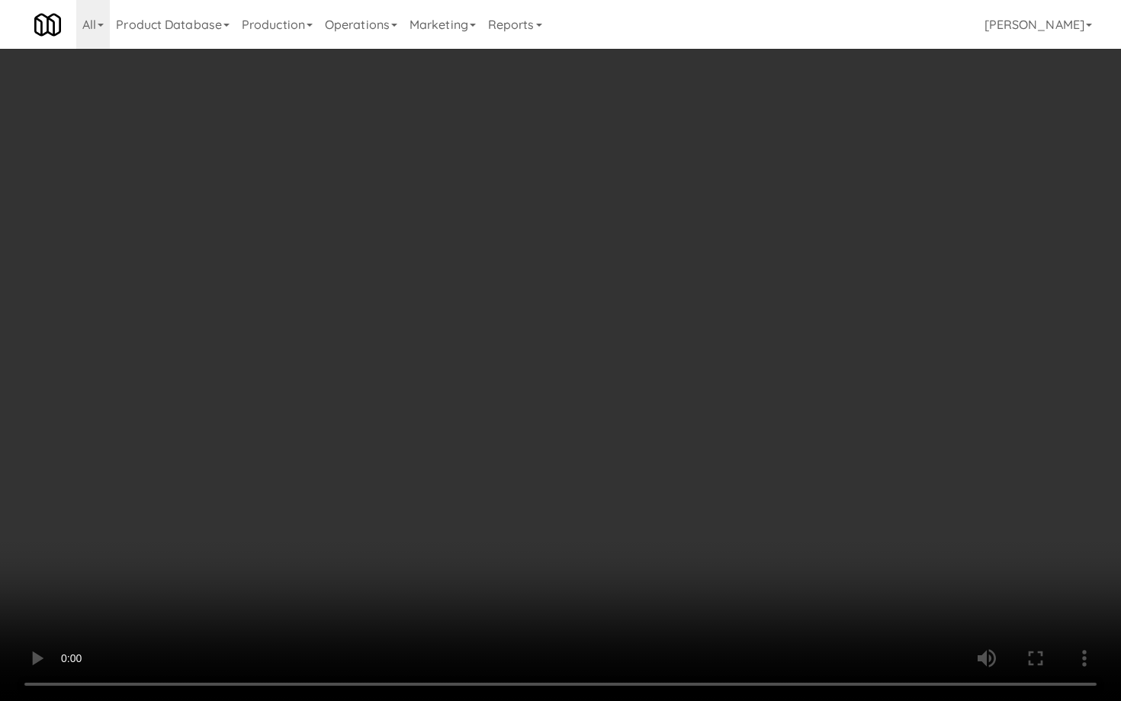
click at [615, 469] on video at bounding box center [560, 350] width 1121 height 701
click at [628, 452] on video at bounding box center [560, 350] width 1121 height 701
click at [647, 424] on video at bounding box center [560, 350] width 1121 height 701
click at [667, 413] on video at bounding box center [560, 350] width 1121 height 701
click at [700, 391] on video at bounding box center [560, 350] width 1121 height 701
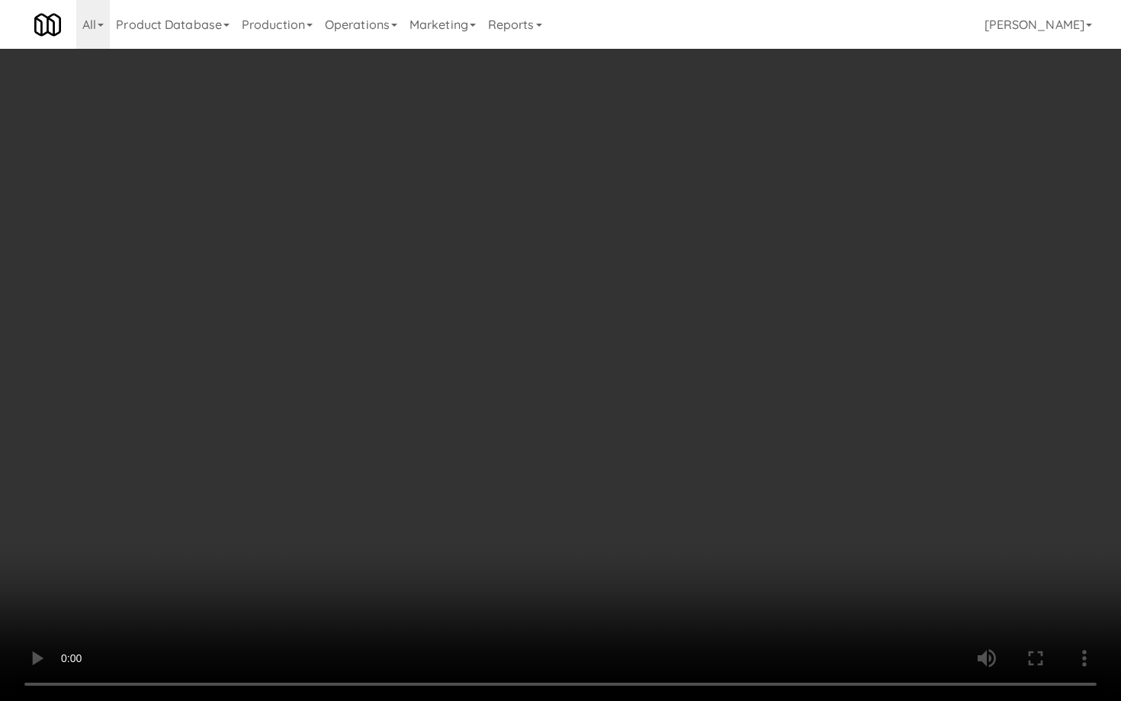
click at [699, 392] on video at bounding box center [560, 350] width 1121 height 701
click at [737, 342] on video at bounding box center [560, 350] width 1121 height 701
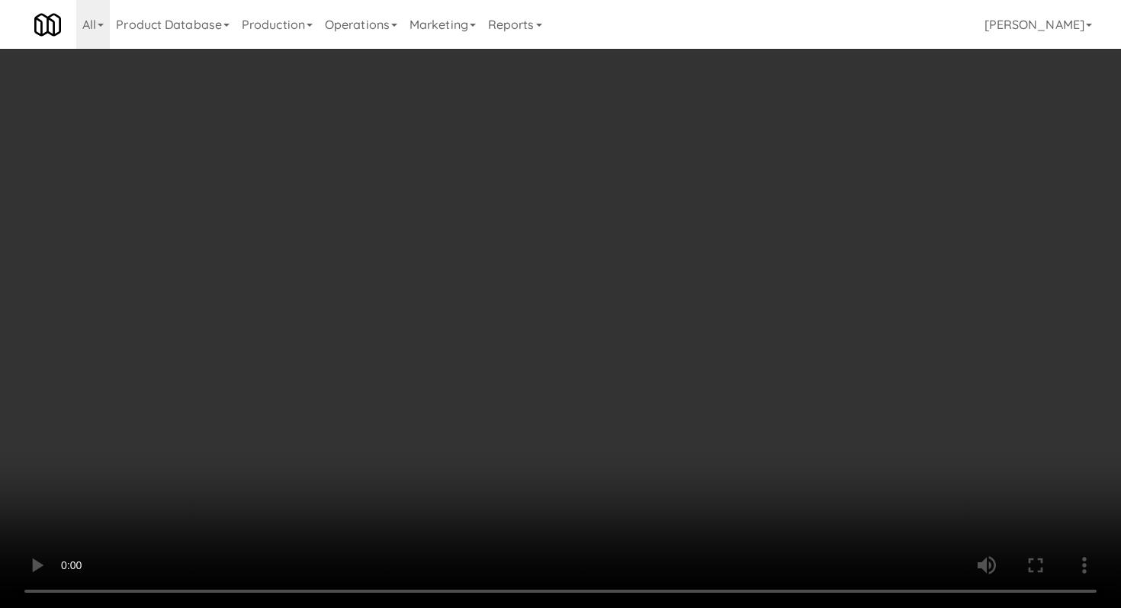
scroll to position [272, 0]
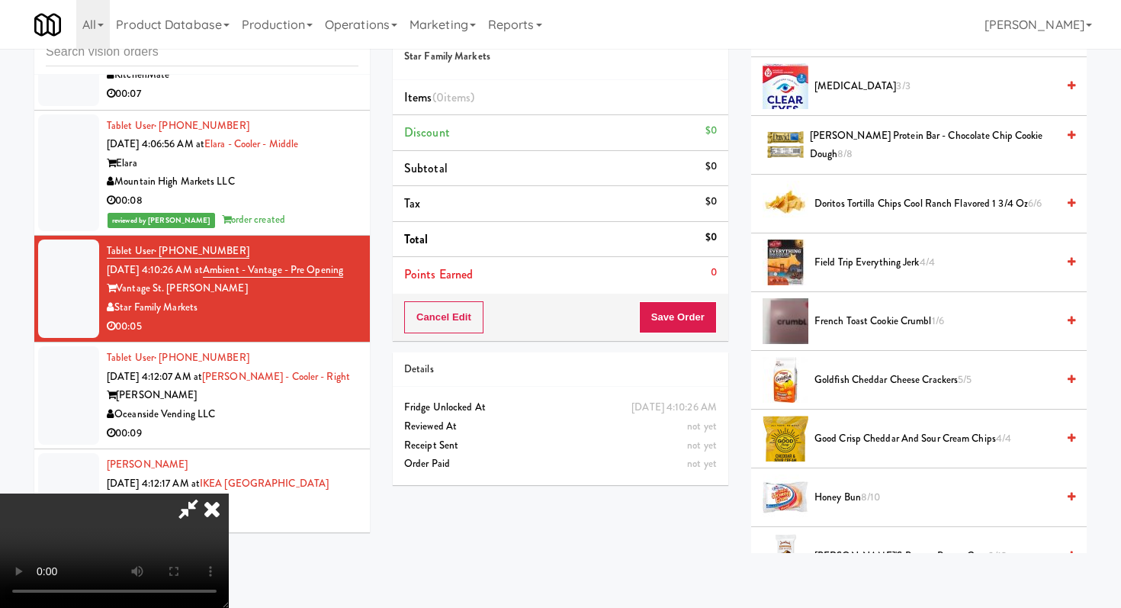
click at [873, 331] on li "French Toast Cookie Crumbl 1/6" at bounding box center [919, 321] width 336 height 59
click at [847, 326] on span "French Toast Cookie Crumbl 1/6" at bounding box center [936, 321] width 242 height 19
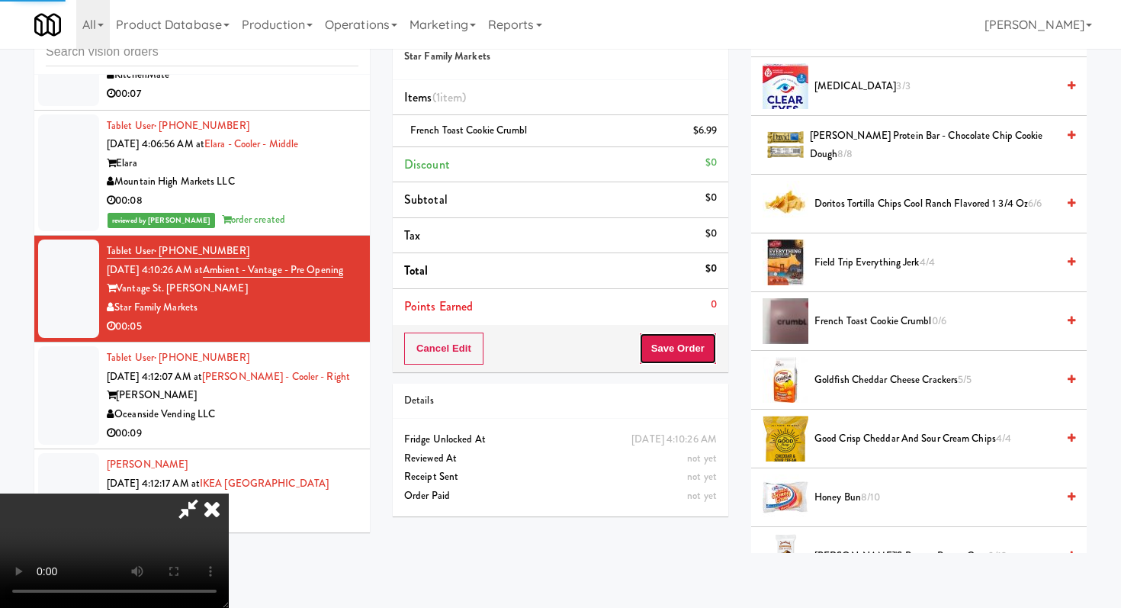
click at [715, 342] on button "Save Order" at bounding box center [678, 349] width 78 height 32
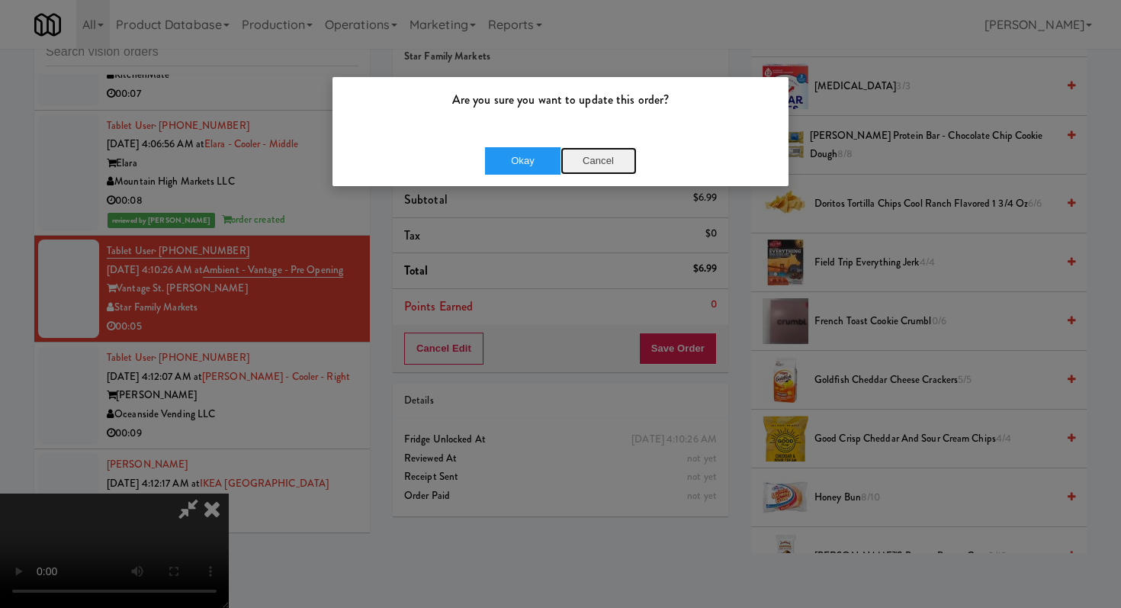
click at [561, 169] on button "Cancel" at bounding box center [599, 160] width 76 height 27
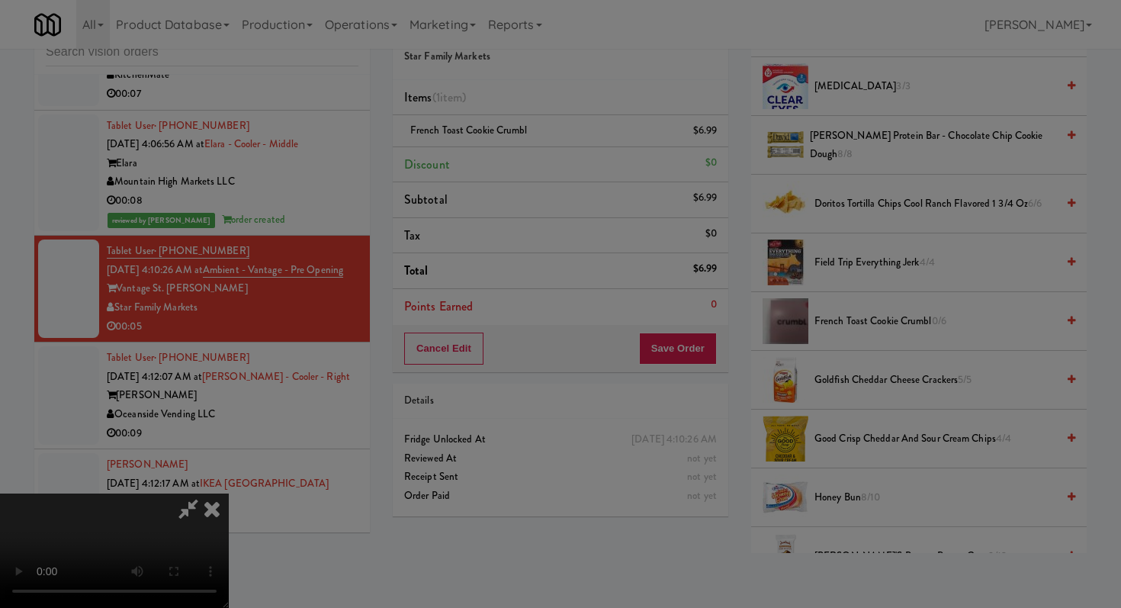
click at [550, 162] on body "Are you sure you want to update this order? Okay Cancel Okay Are you sure you w…" at bounding box center [560, 304] width 1121 height 608
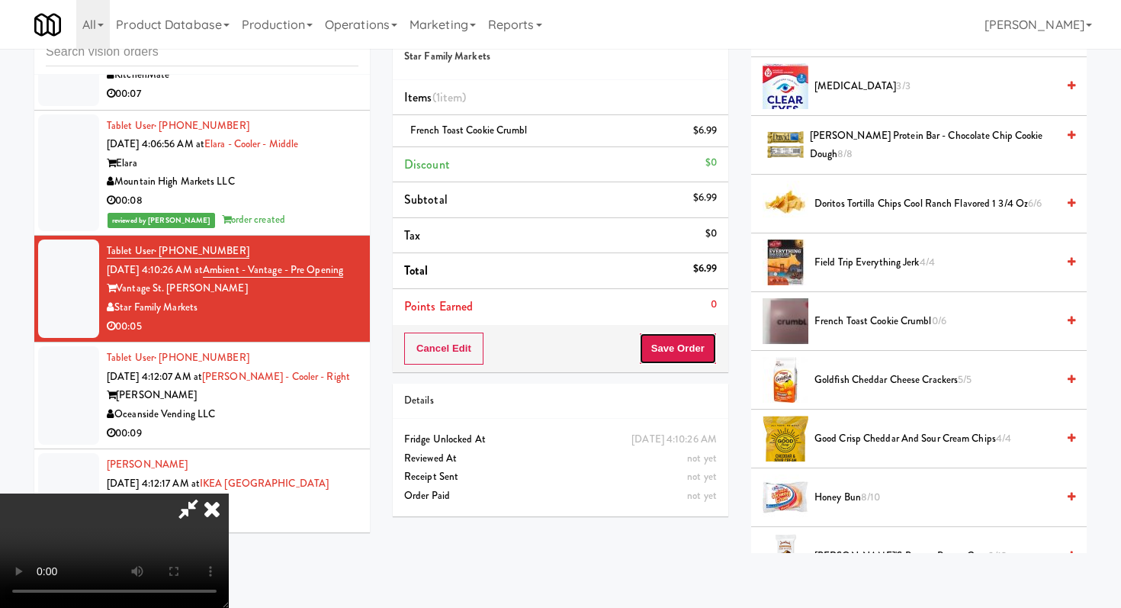
click at [684, 355] on button "Save Order" at bounding box center [678, 349] width 78 height 32
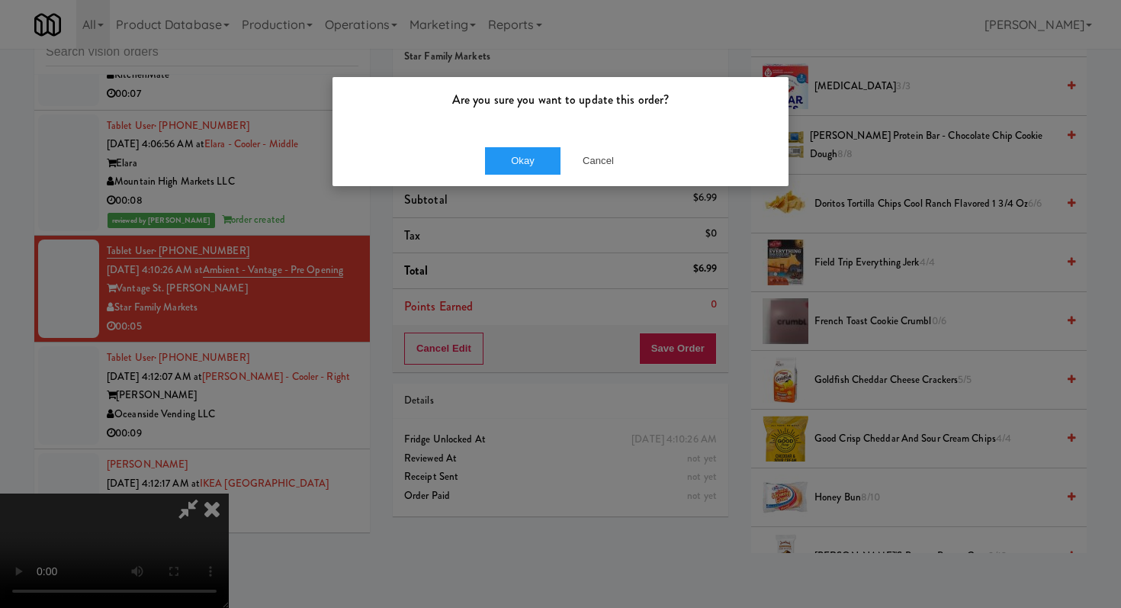
click at [504, 176] on div "Okay Cancel" at bounding box center [561, 160] width 456 height 51
click at [515, 159] on button "Okay" at bounding box center [523, 160] width 76 height 27
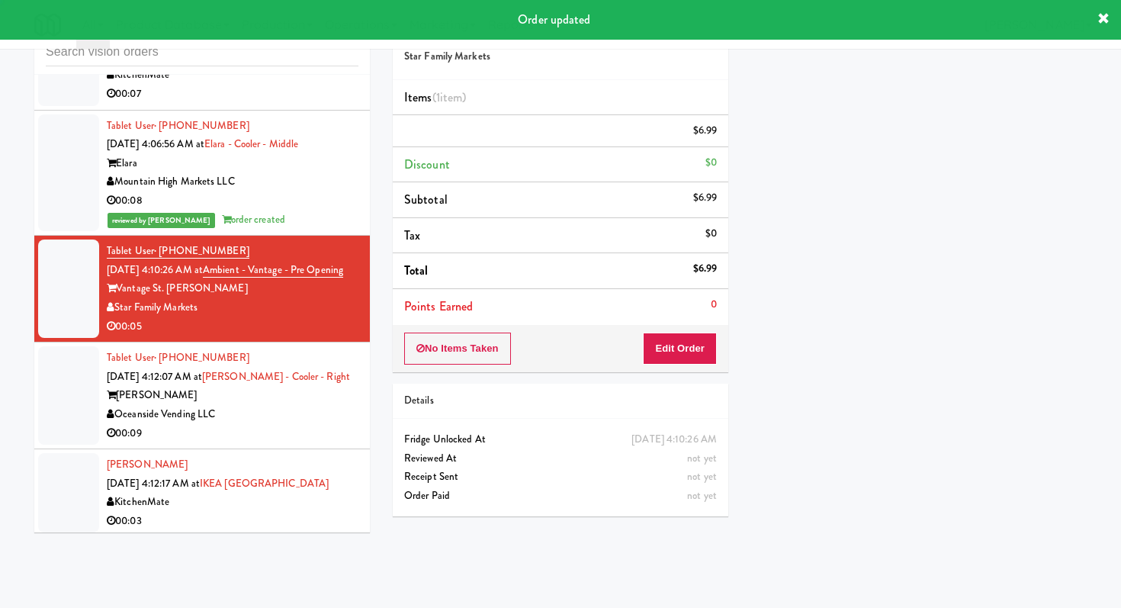
scroll to position [0, 0]
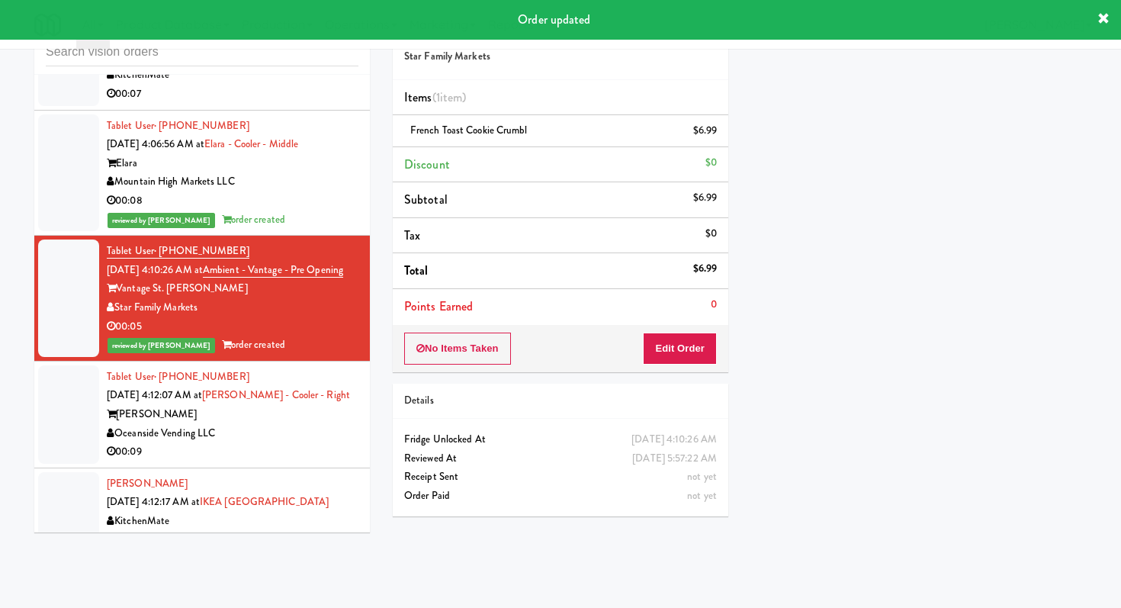
drag, startPoint x: 294, startPoint y: 442, endPoint x: 310, endPoint y: 439, distance: 15.7
click at [294, 442] on div "00:09" at bounding box center [233, 451] width 252 height 19
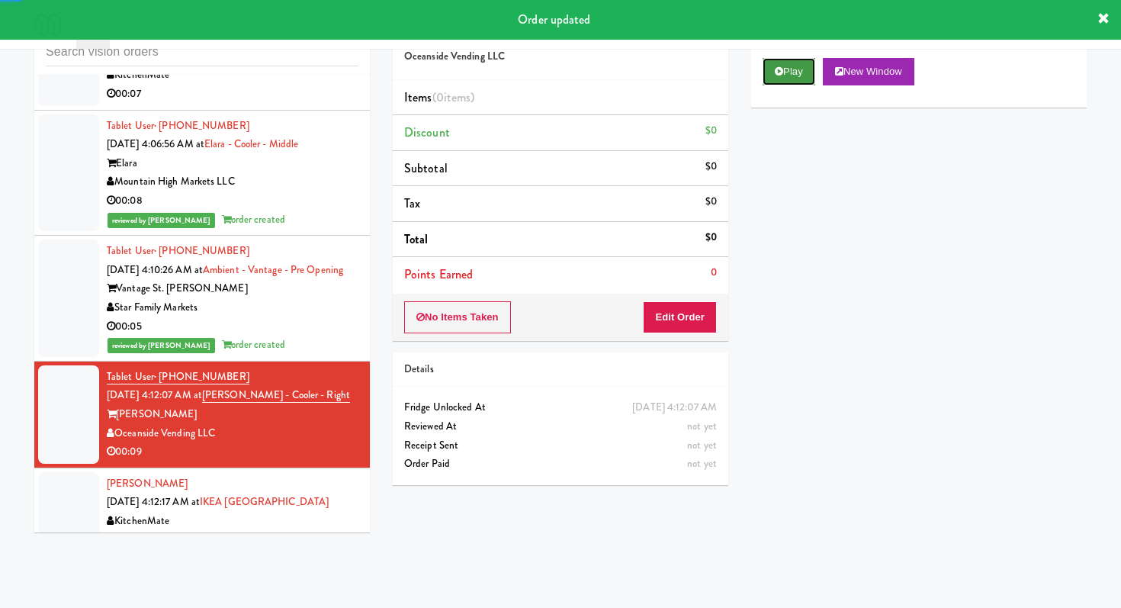
click at [786, 74] on button "Play" at bounding box center [789, 71] width 53 height 27
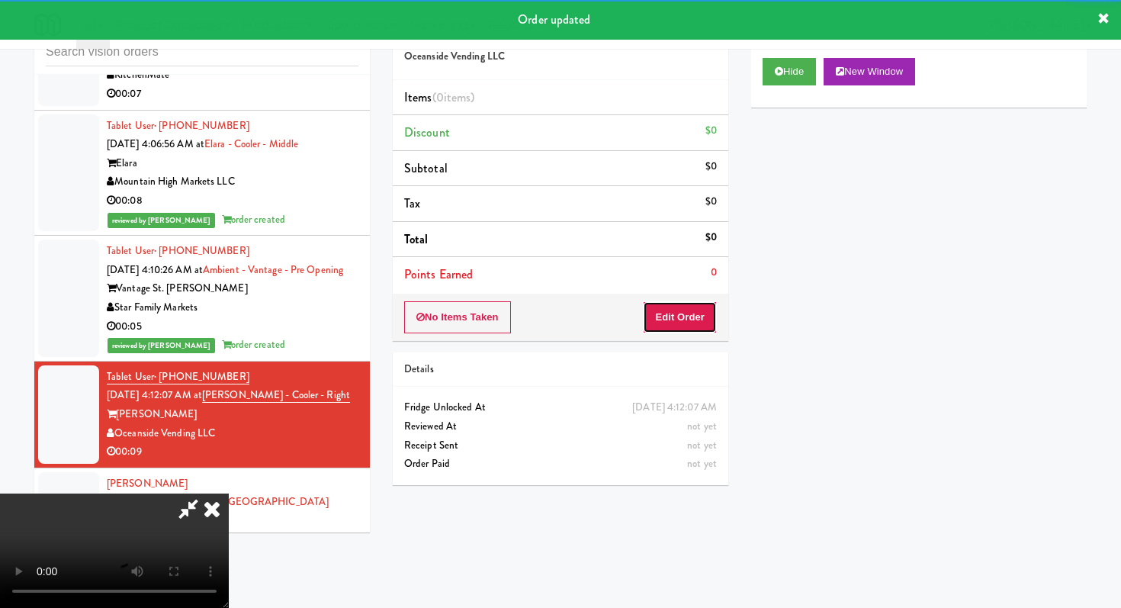
click at [696, 312] on button "Edit Order" at bounding box center [680, 317] width 74 height 32
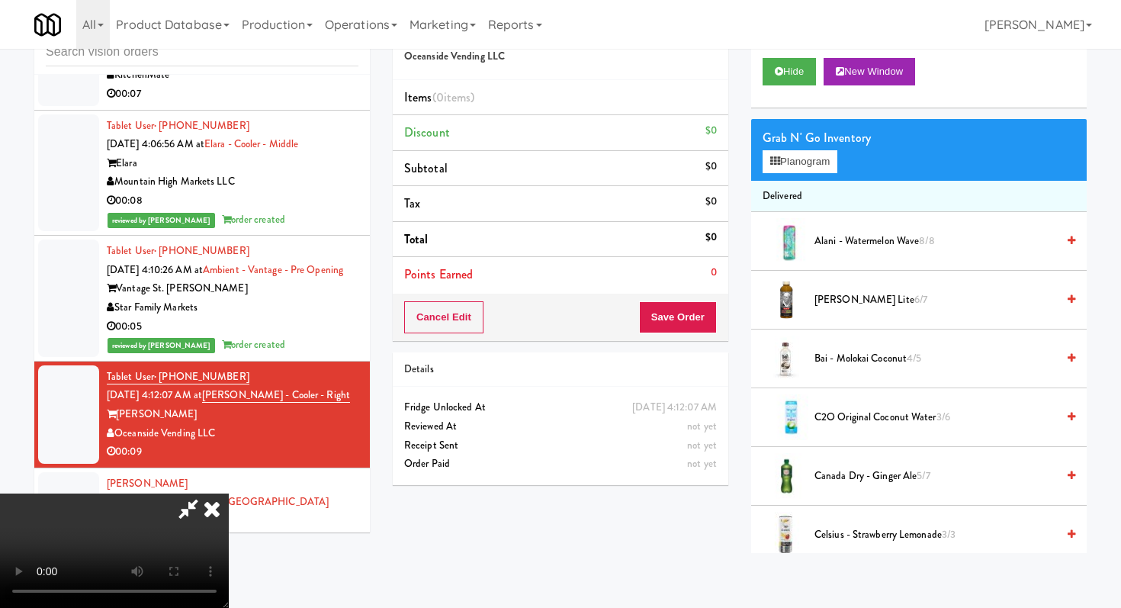
click at [867, 307] on span "[PERSON_NAME] Lite 6/7" at bounding box center [936, 300] width 242 height 19
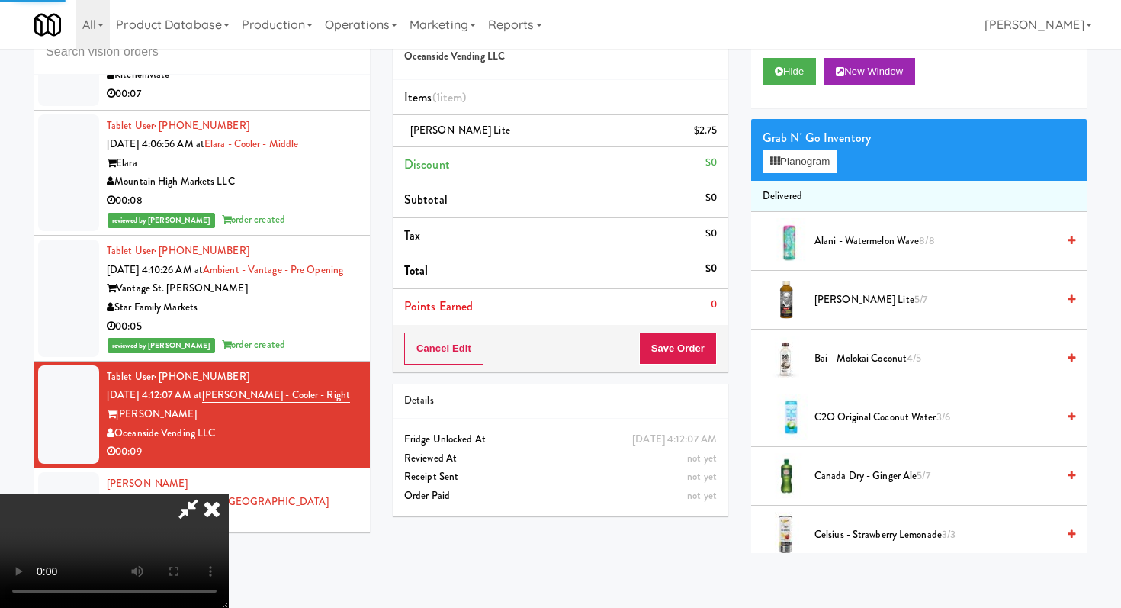
click at [229, 493] on video at bounding box center [114, 550] width 229 height 114
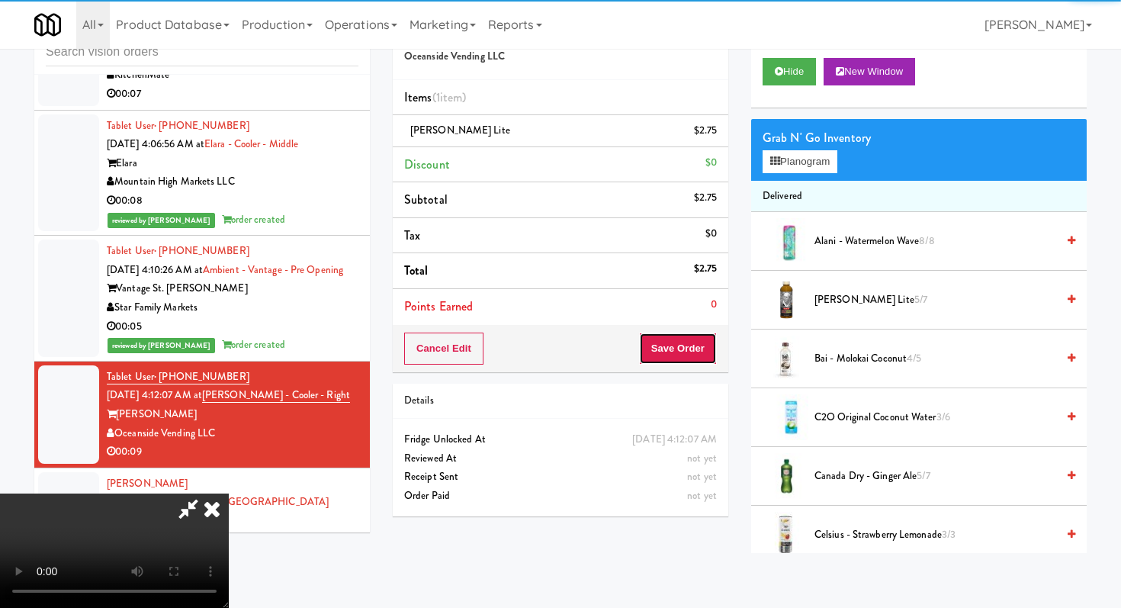
click at [676, 352] on button "Save Order" at bounding box center [678, 349] width 78 height 32
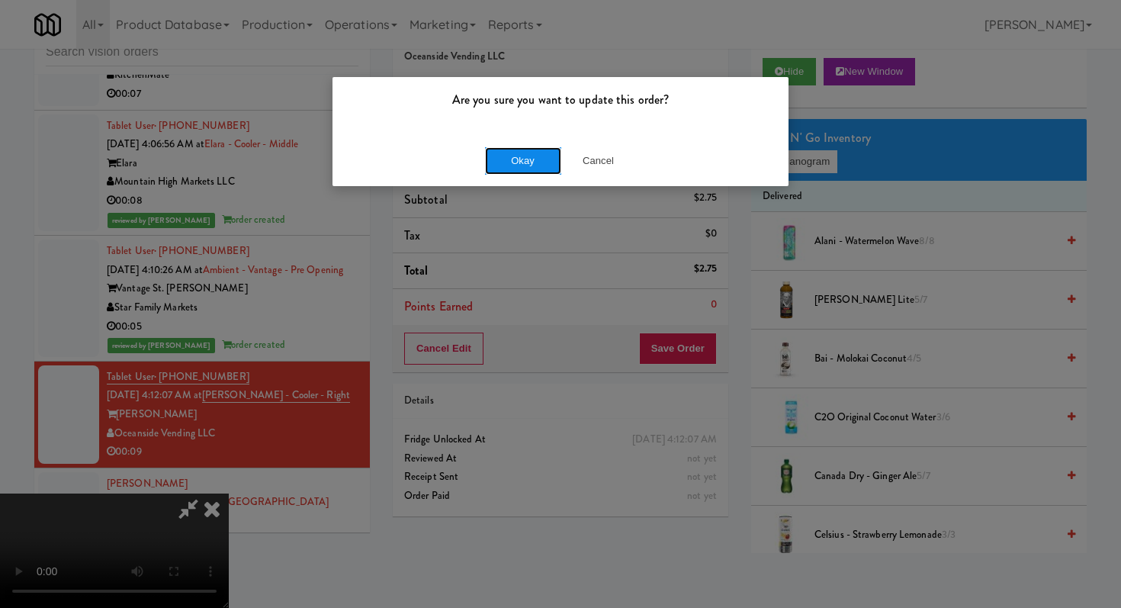
click at [516, 153] on button "Okay" at bounding box center [523, 160] width 76 height 27
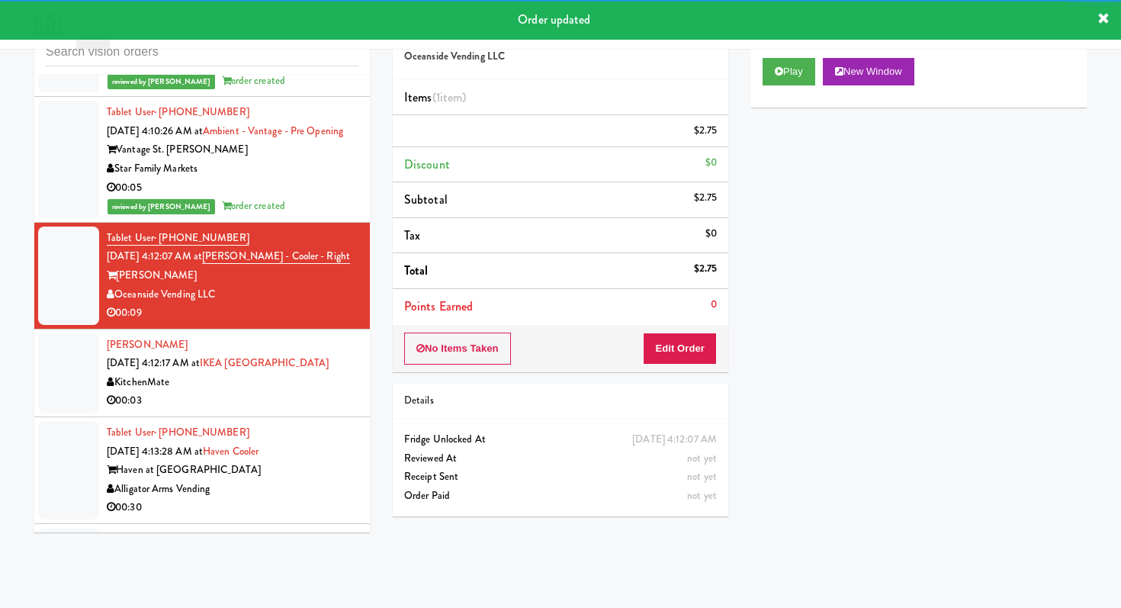
scroll to position [6906, 0]
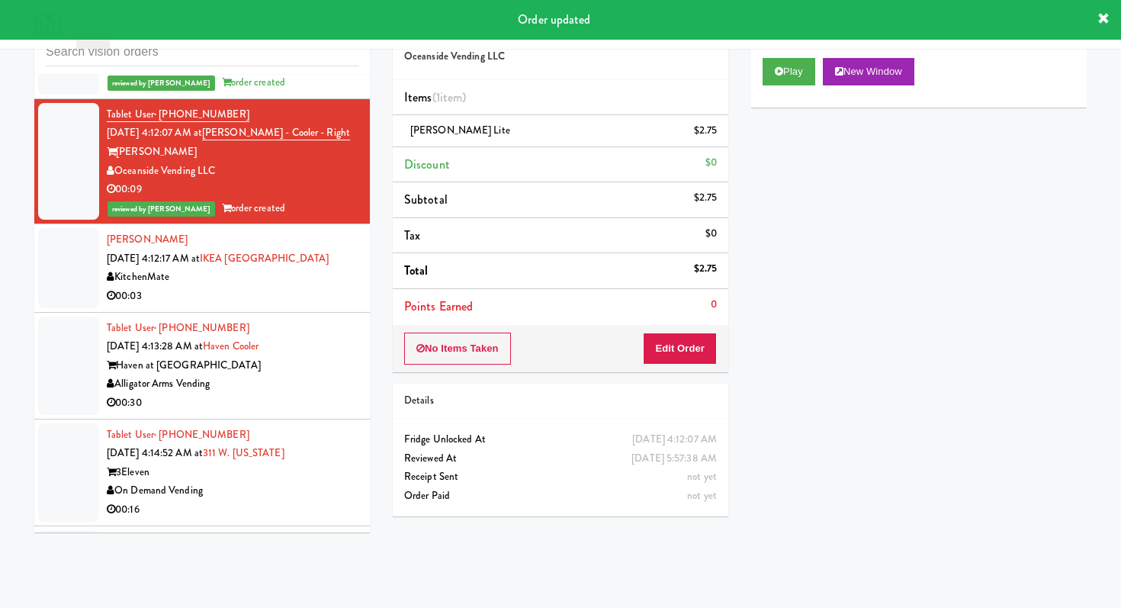
click at [342, 287] on div "00:03" at bounding box center [233, 296] width 252 height 19
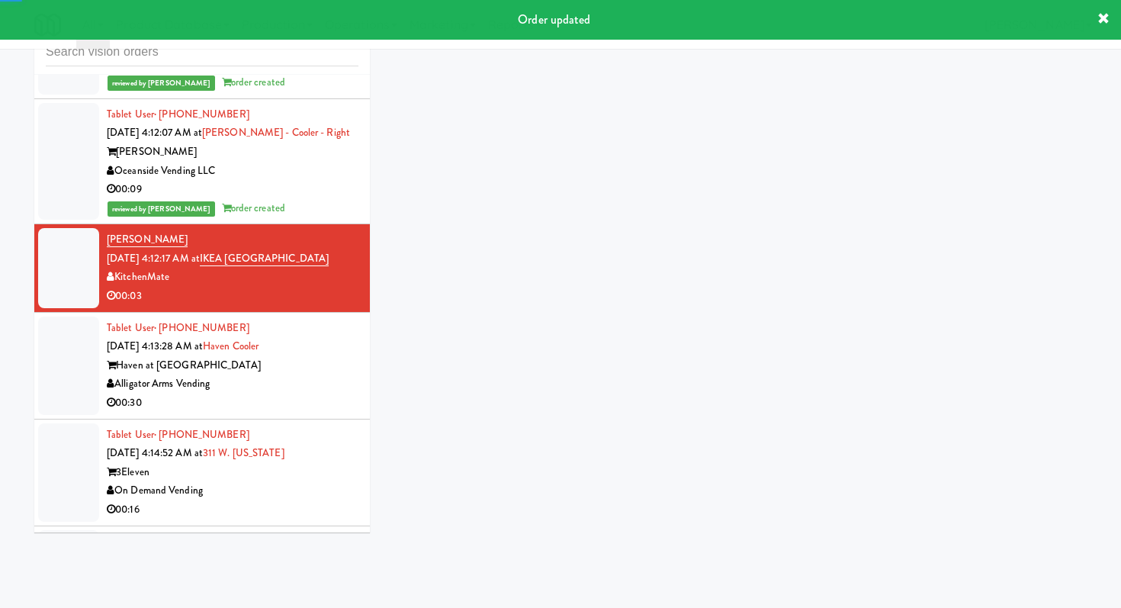
click at [332, 380] on div "Alligator Arms Vending" at bounding box center [233, 383] width 252 height 19
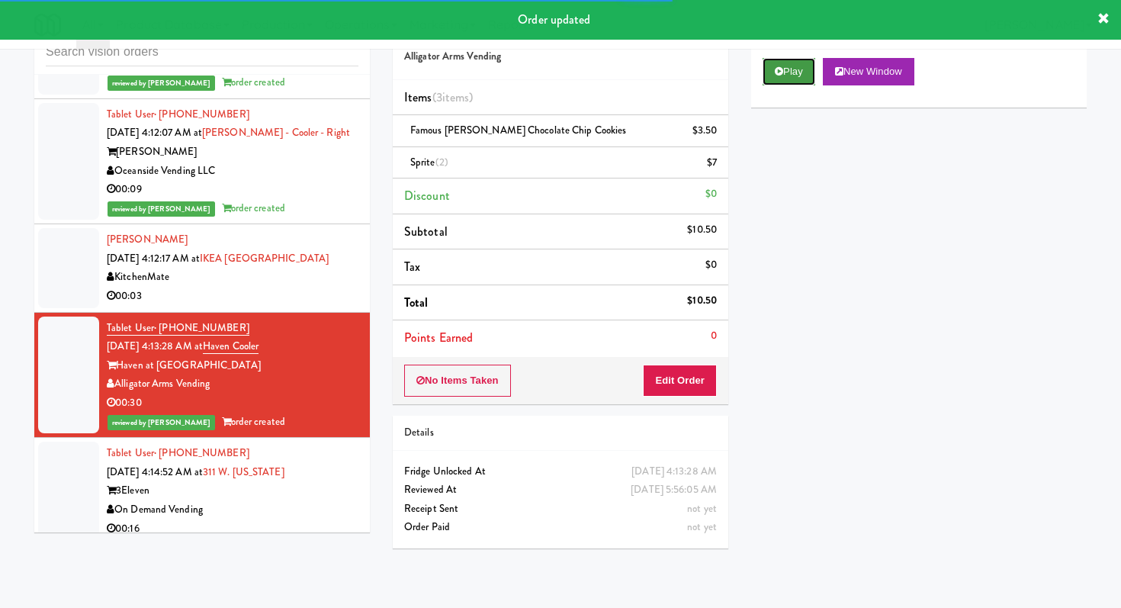
click at [775, 60] on button "Play" at bounding box center [789, 71] width 53 height 27
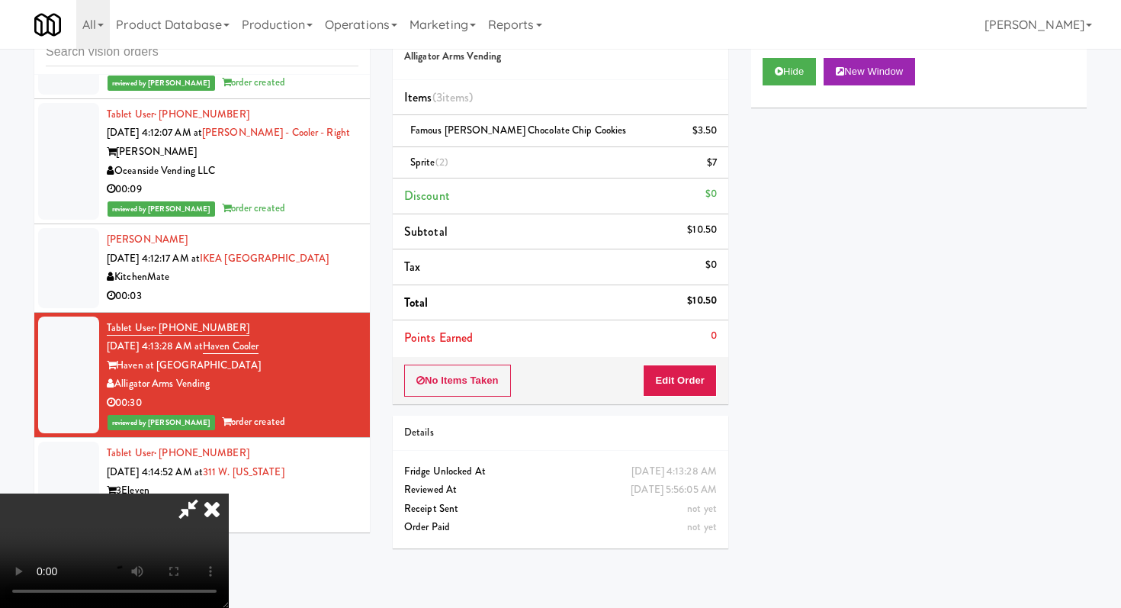
click at [217, 509] on icon at bounding box center [212, 508] width 34 height 31
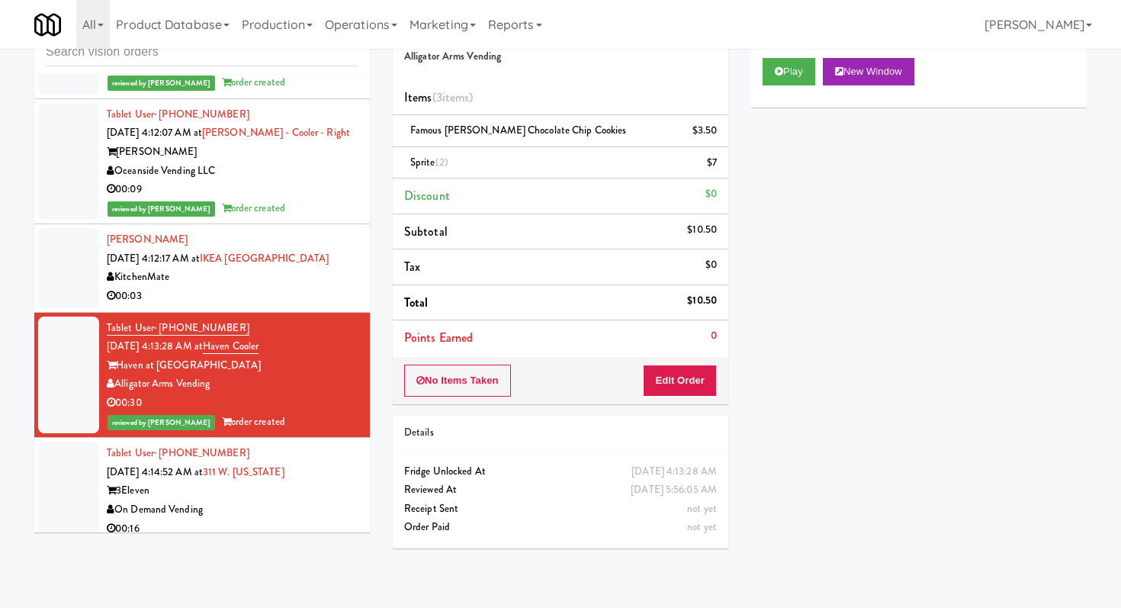
click at [319, 503] on div "On Demand Vending" at bounding box center [233, 509] width 252 height 19
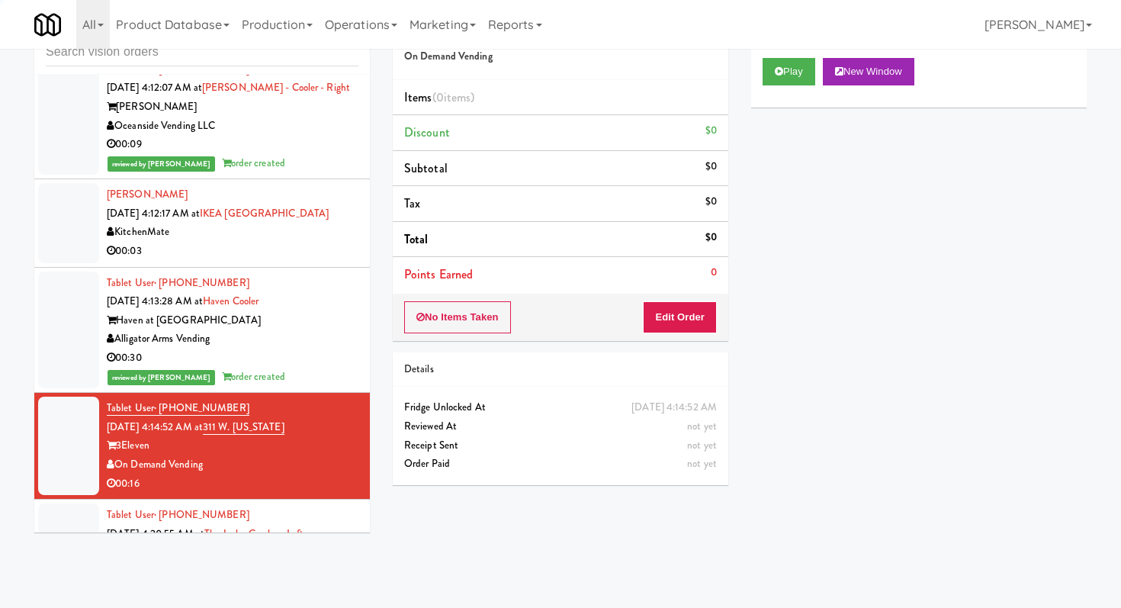
scroll to position [7188, 0]
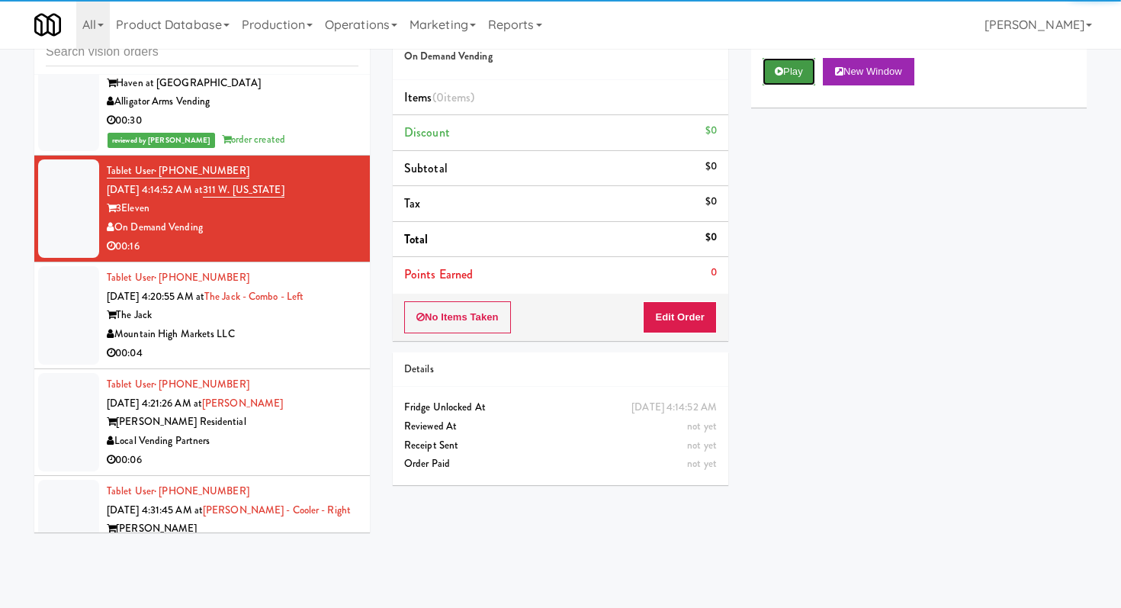
click at [796, 62] on button "Play" at bounding box center [789, 71] width 53 height 27
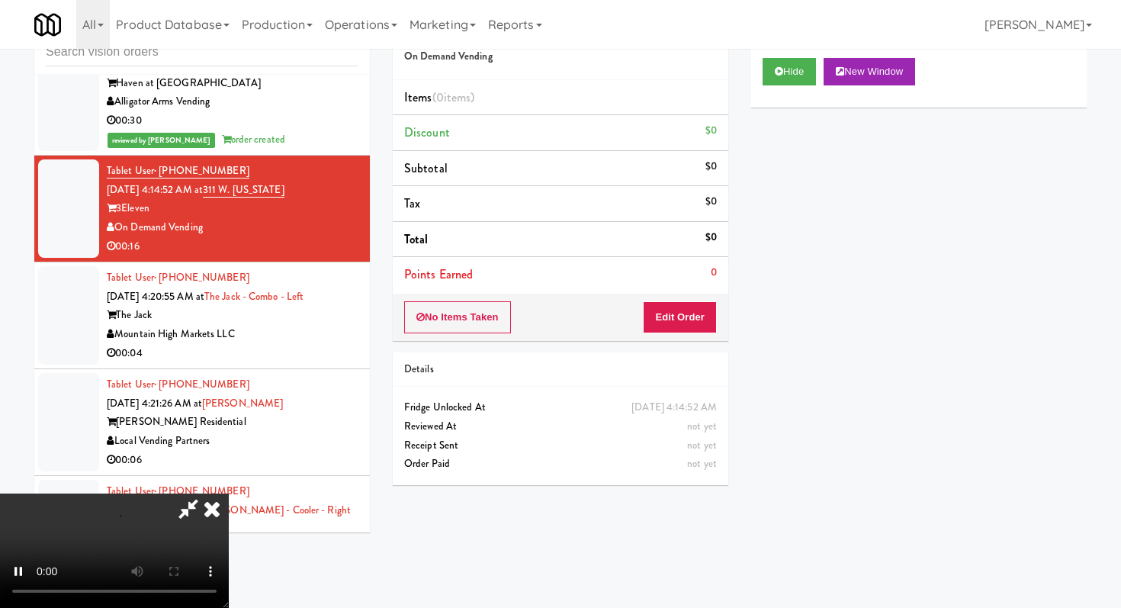
click at [680, 339] on div "No Items Taken Edit Order" at bounding box center [561, 317] width 336 height 47
click at [682, 323] on button "Edit Order" at bounding box center [680, 317] width 74 height 32
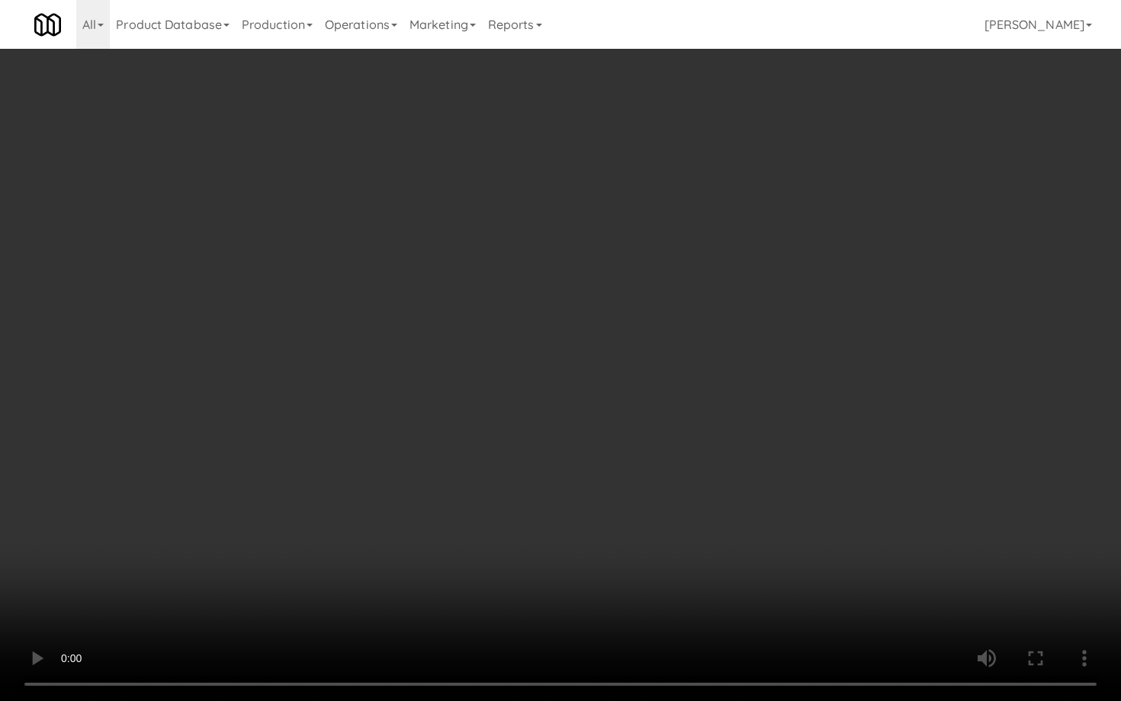
click at [623, 522] on video at bounding box center [560, 350] width 1121 height 701
click at [678, 503] on video at bounding box center [560, 350] width 1121 height 701
click at [691, 490] on video at bounding box center [560, 350] width 1121 height 701
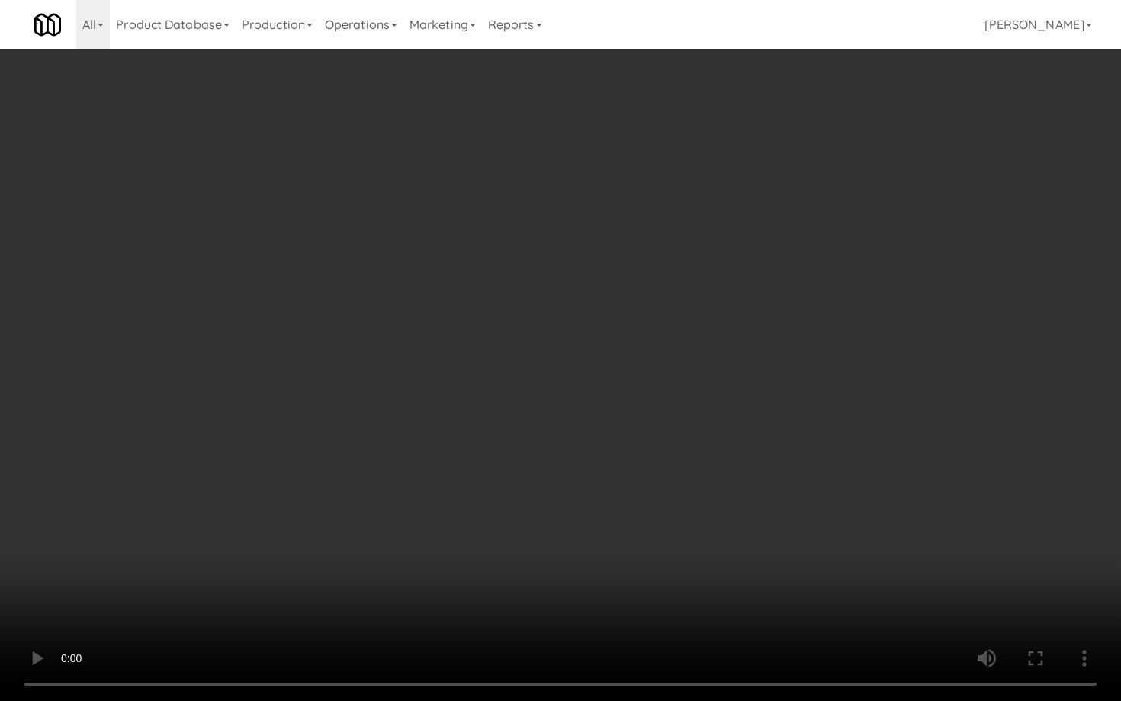
click at [691, 490] on video at bounding box center [560, 350] width 1121 height 701
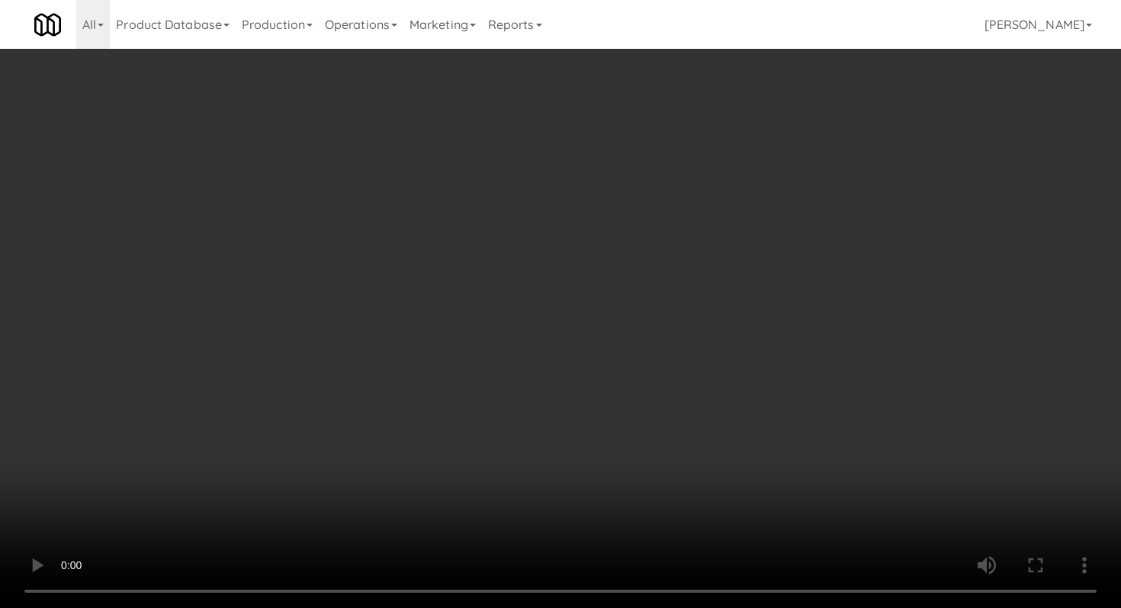
click at [488, 471] on video at bounding box center [560, 304] width 1121 height 608
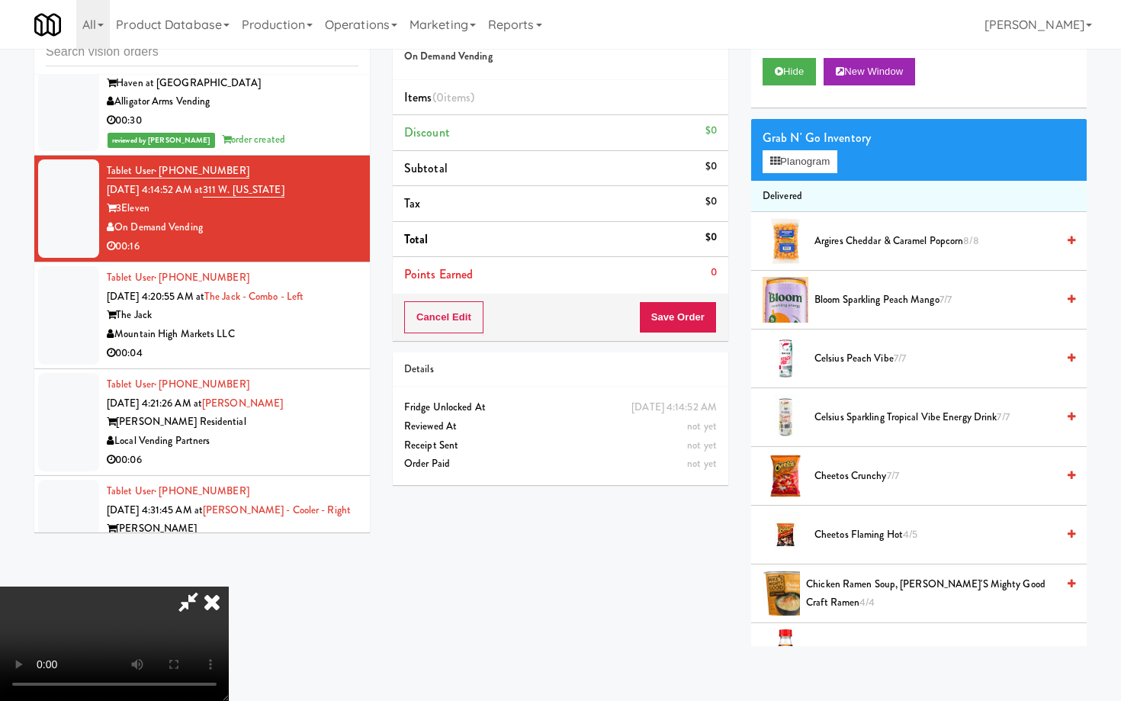
click at [229, 586] on video at bounding box center [114, 643] width 229 height 114
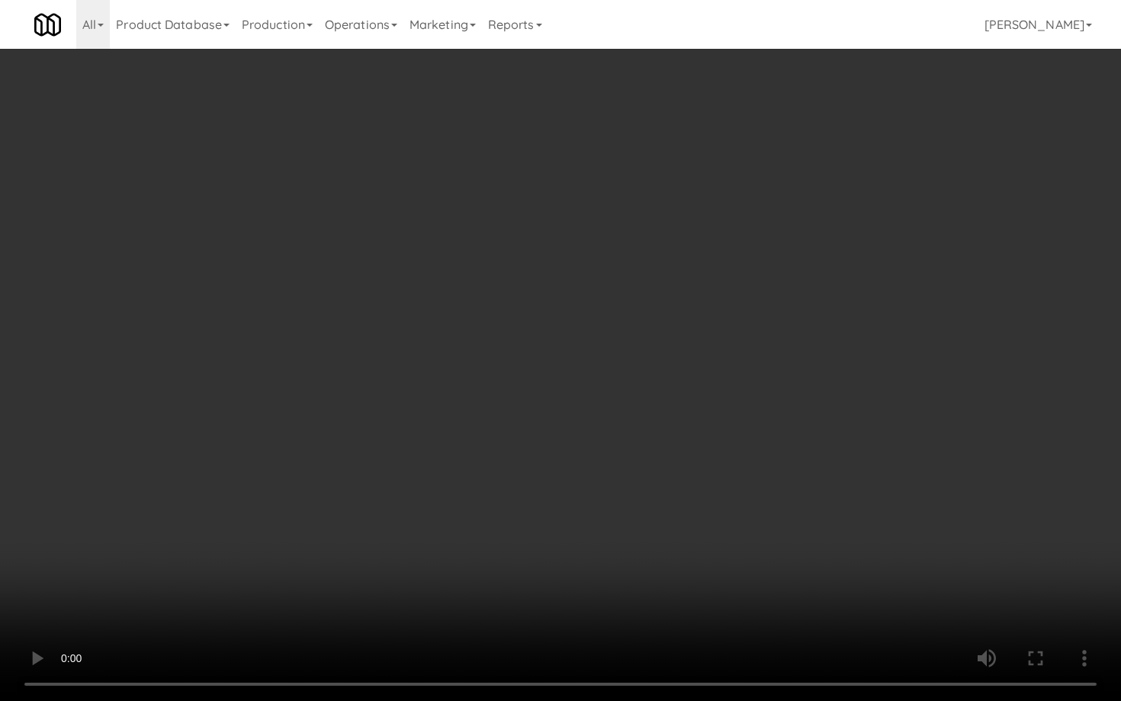
click at [759, 493] on video at bounding box center [560, 350] width 1121 height 701
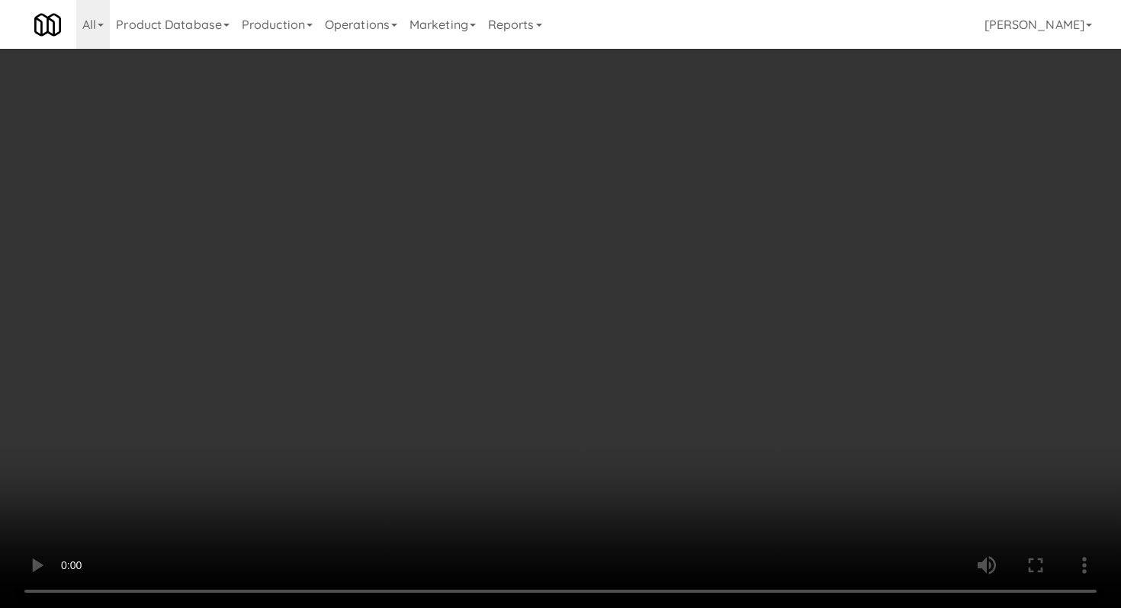
scroll to position [1576, 0]
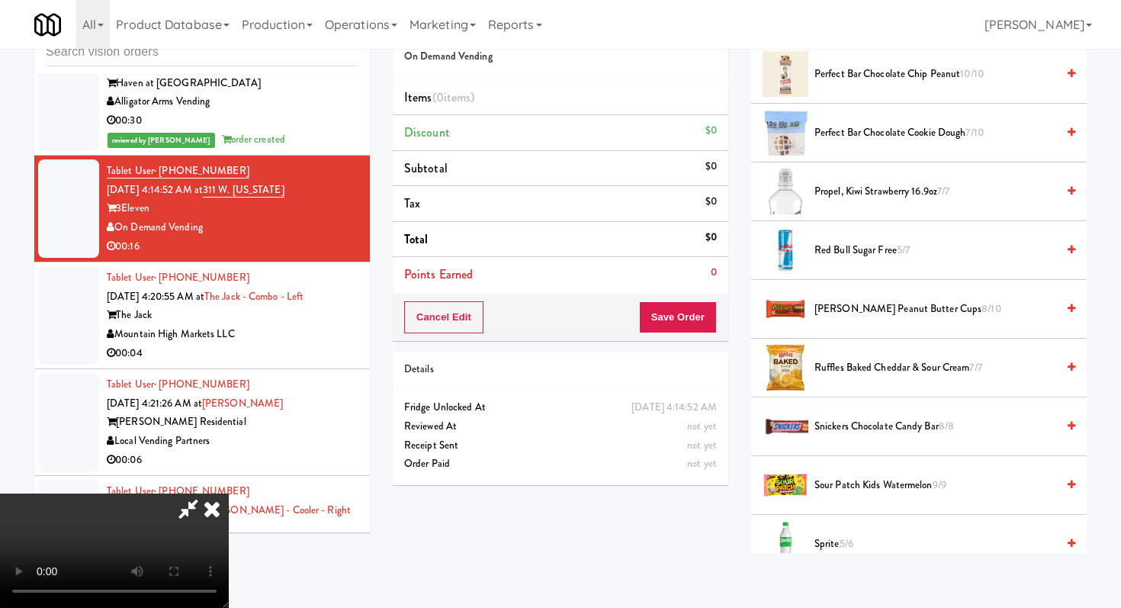
drag, startPoint x: 864, startPoint y: 251, endPoint x: 869, endPoint y: 310, distance: 59.7
click at [863, 251] on span "Red Bull Sugar Free 5/7" at bounding box center [936, 250] width 242 height 19
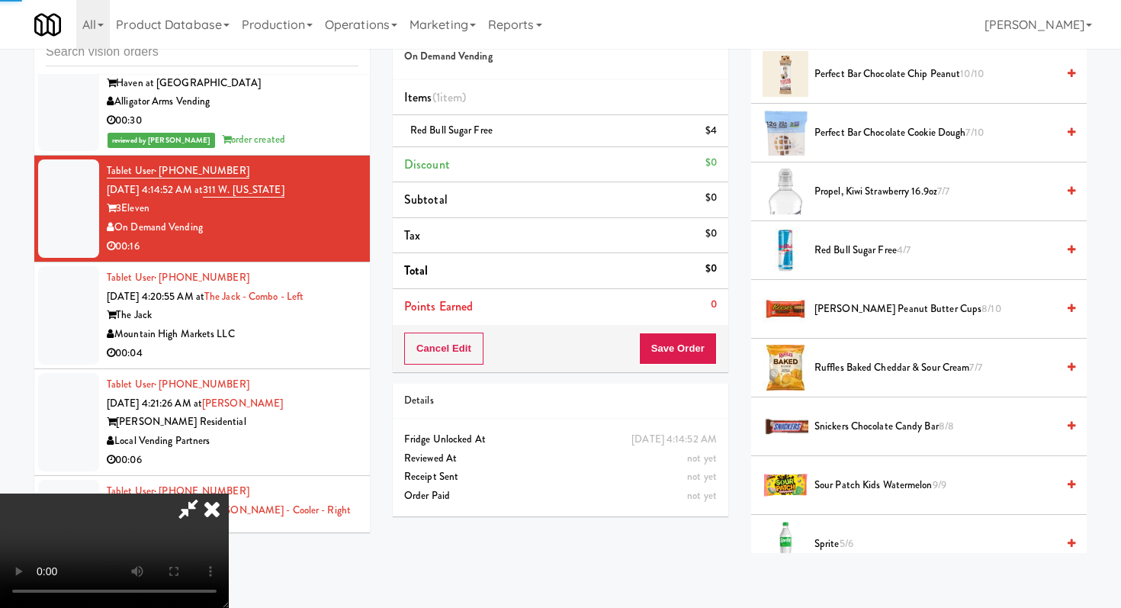
click at [870, 313] on span "[PERSON_NAME] Peanut Butter Cups 8/10" at bounding box center [936, 309] width 242 height 19
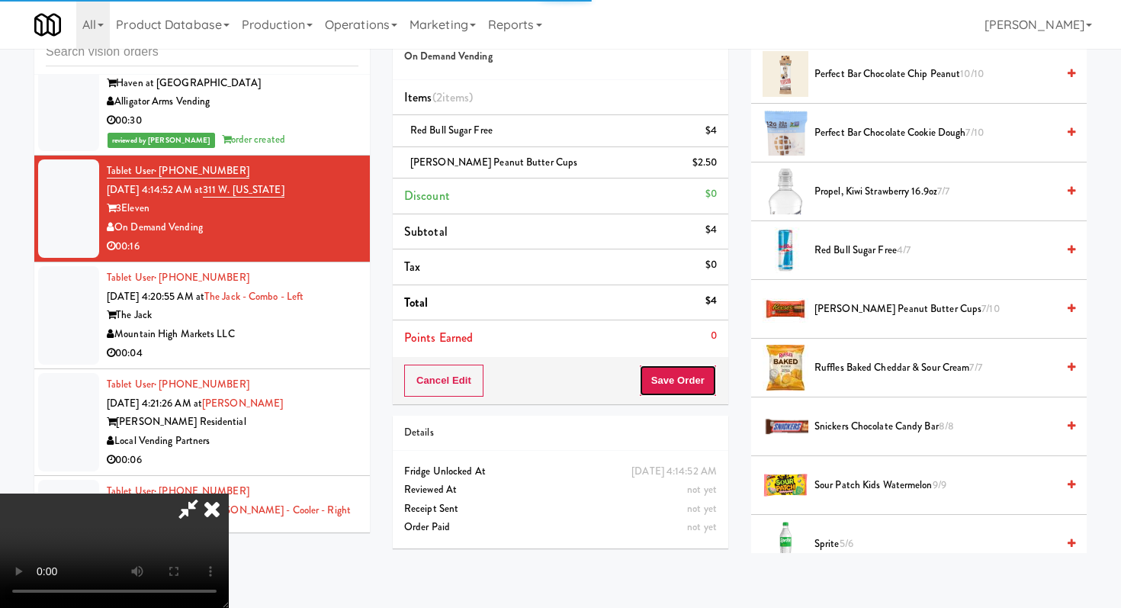
click at [700, 381] on button "Save Order" at bounding box center [678, 381] width 78 height 32
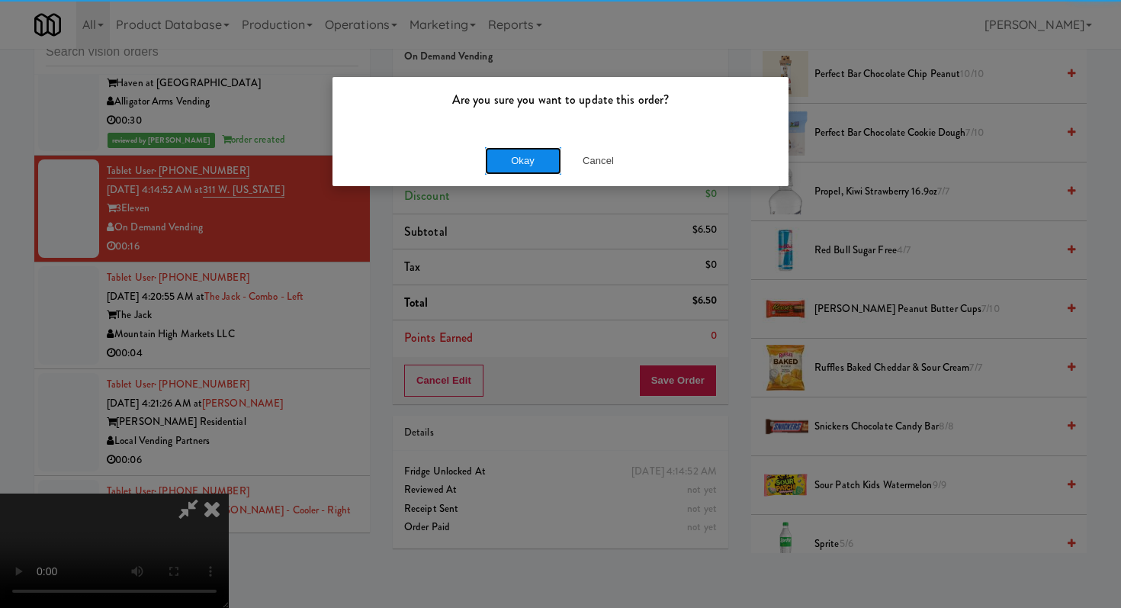
click at [511, 151] on button "Okay" at bounding box center [523, 160] width 76 height 27
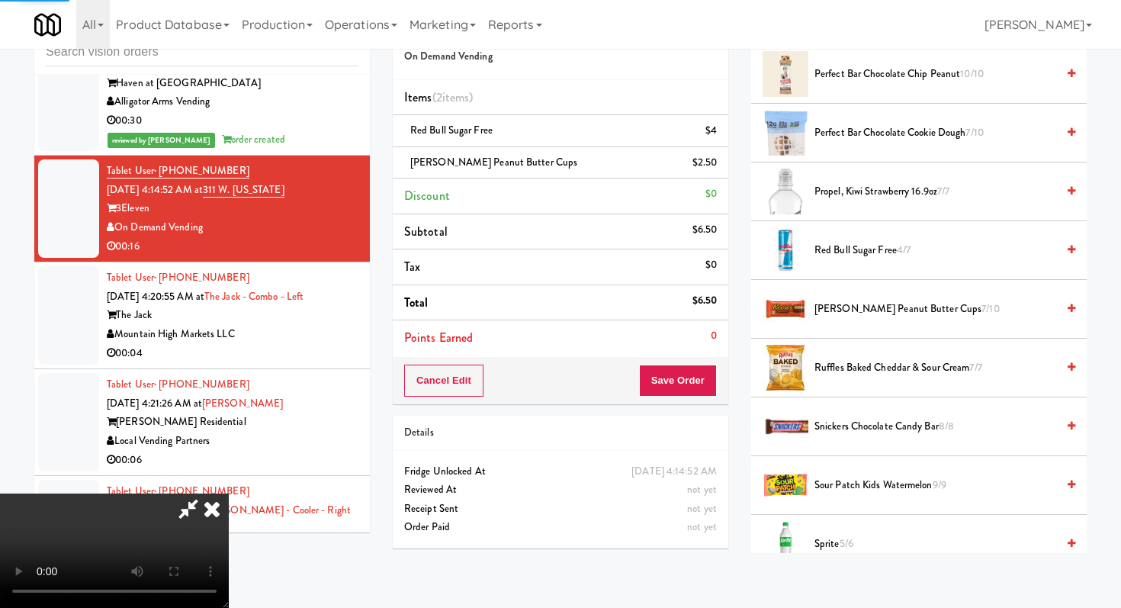
scroll to position [65, 0]
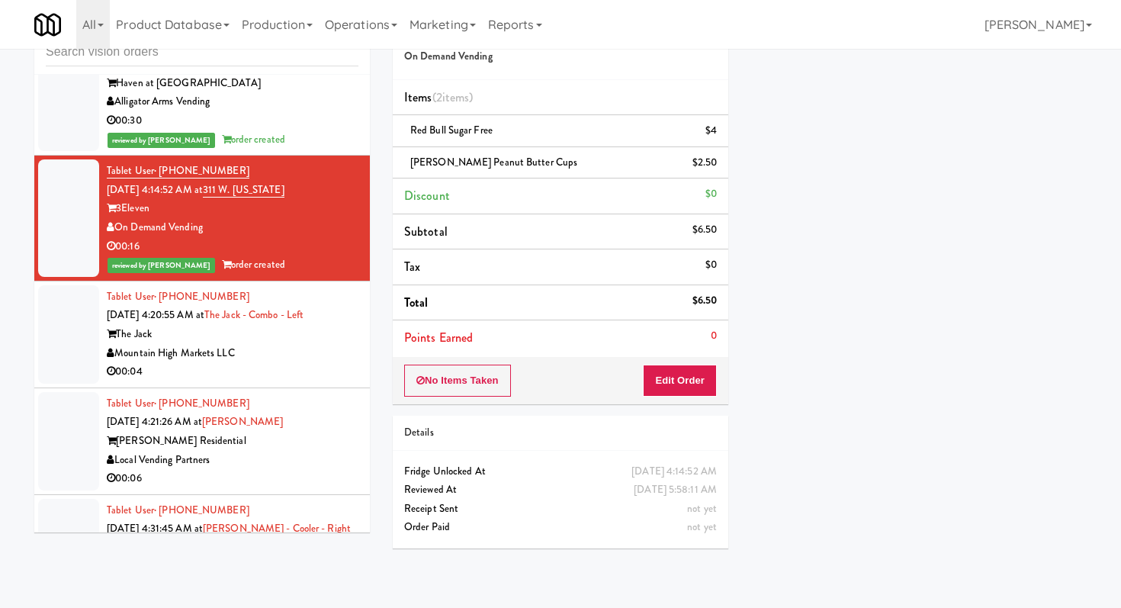
click at [311, 362] on div "00:04" at bounding box center [233, 371] width 252 height 19
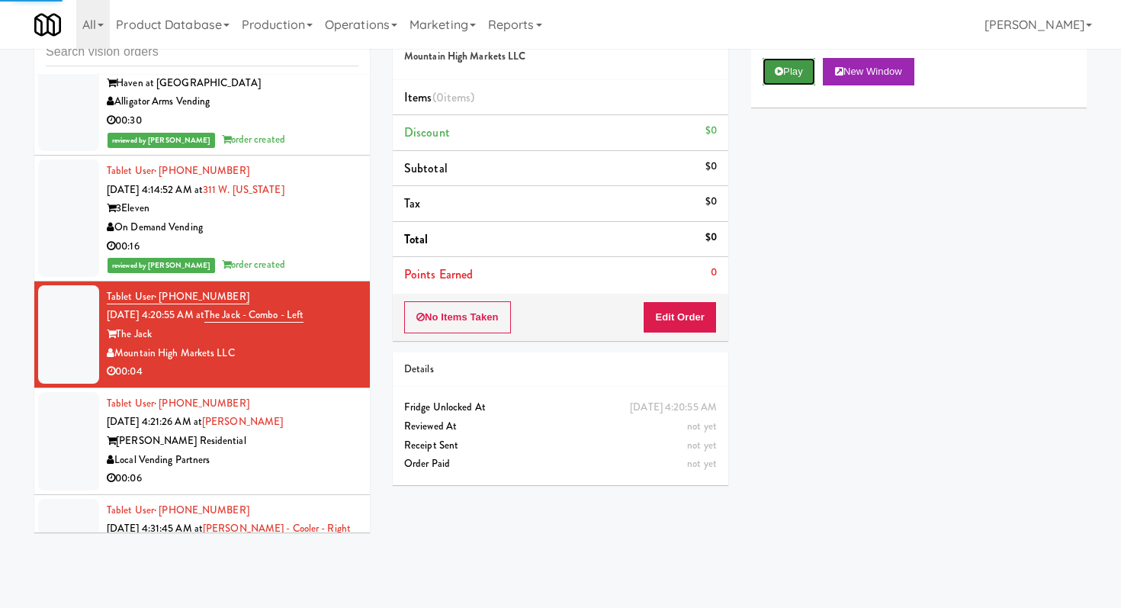
click at [805, 81] on button "Play" at bounding box center [789, 71] width 53 height 27
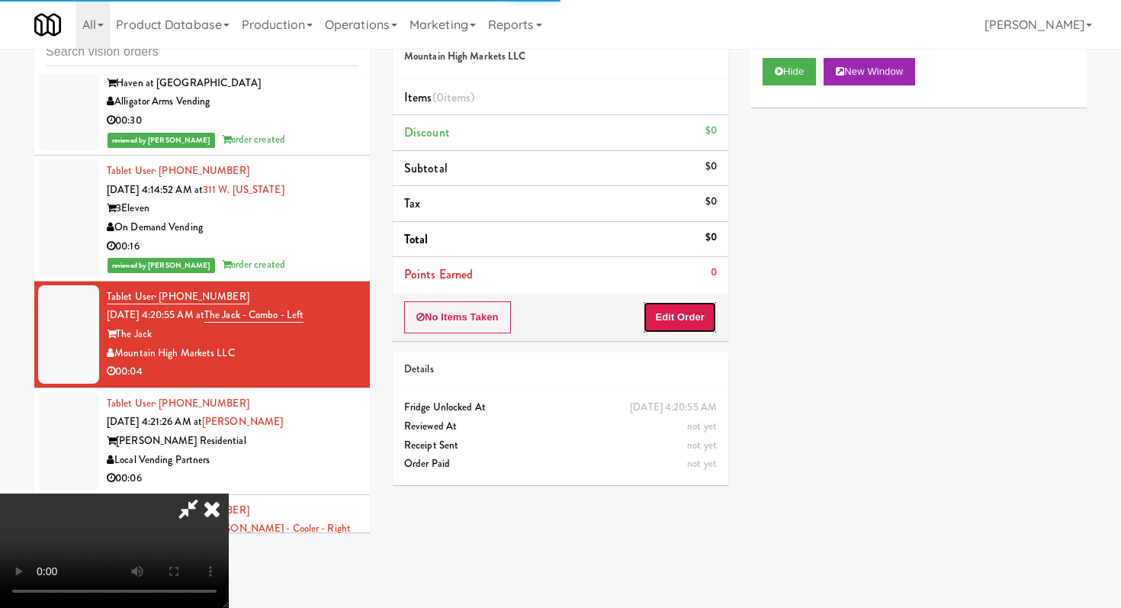
click at [705, 307] on button "Edit Order" at bounding box center [680, 317] width 74 height 32
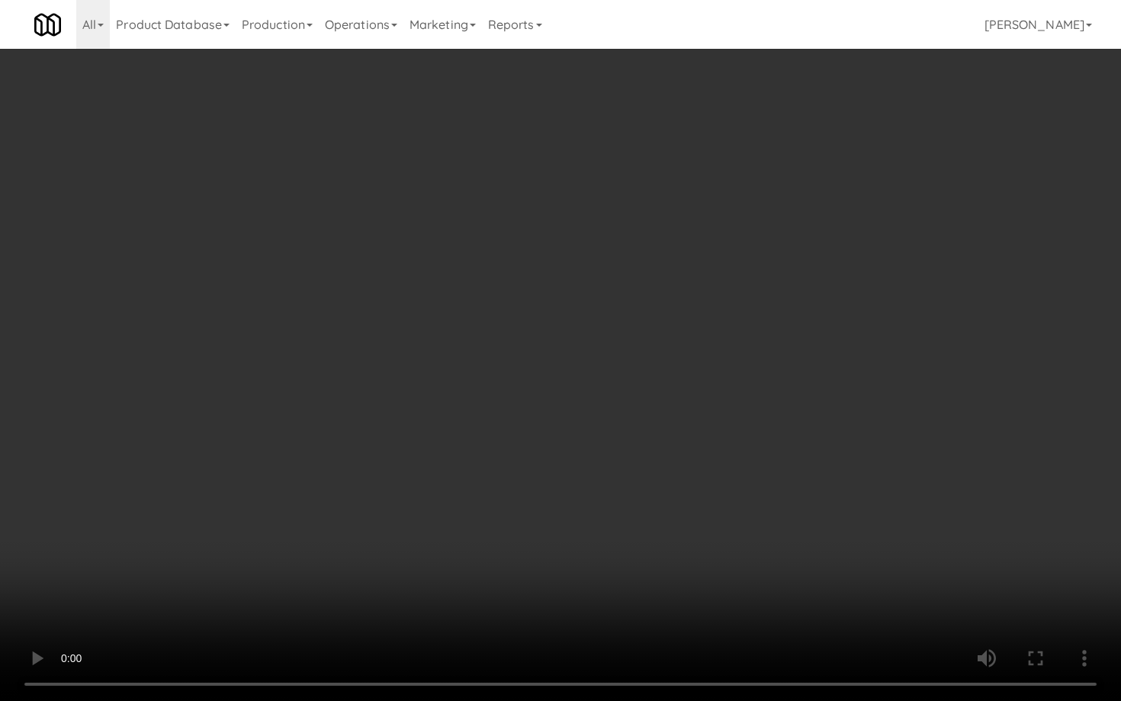
click at [656, 518] on video at bounding box center [560, 350] width 1121 height 701
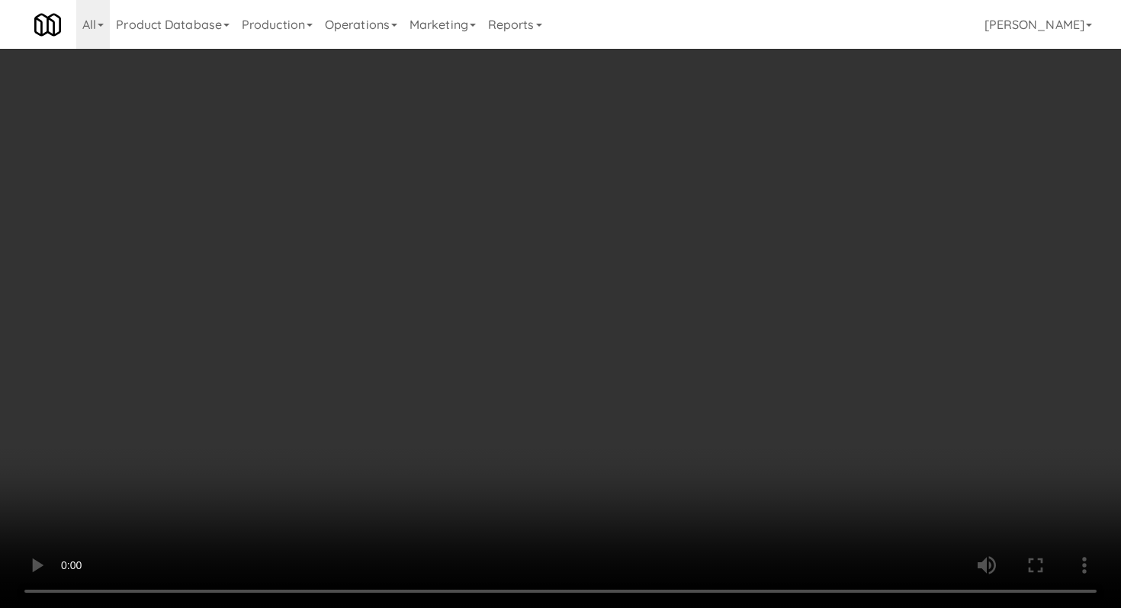
scroll to position [1851, 0]
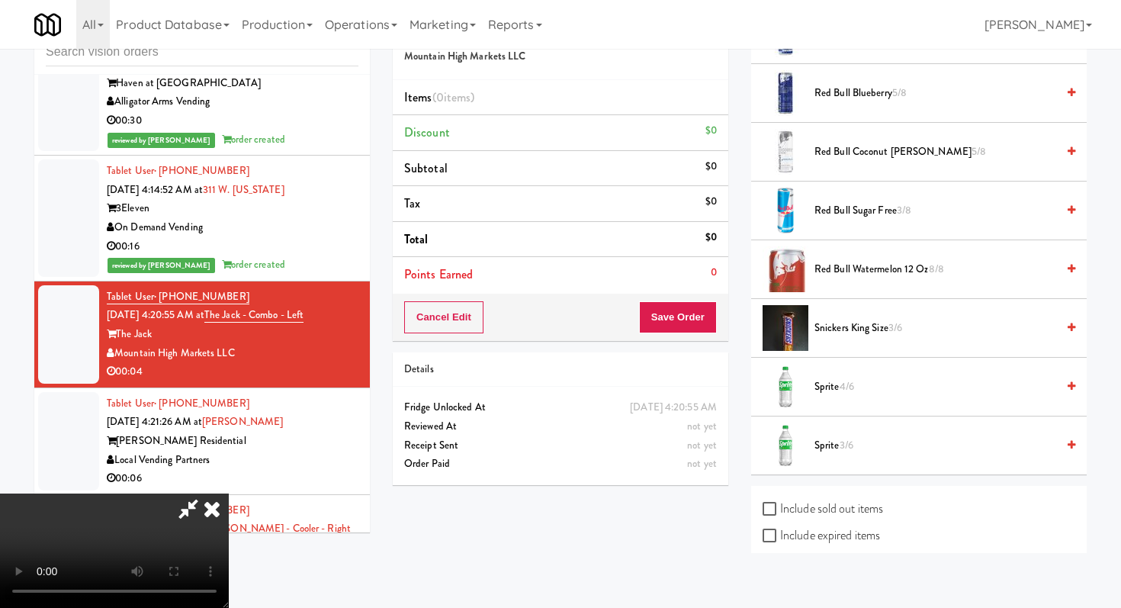
click at [837, 395] on span "Sprite 4/6" at bounding box center [936, 387] width 242 height 19
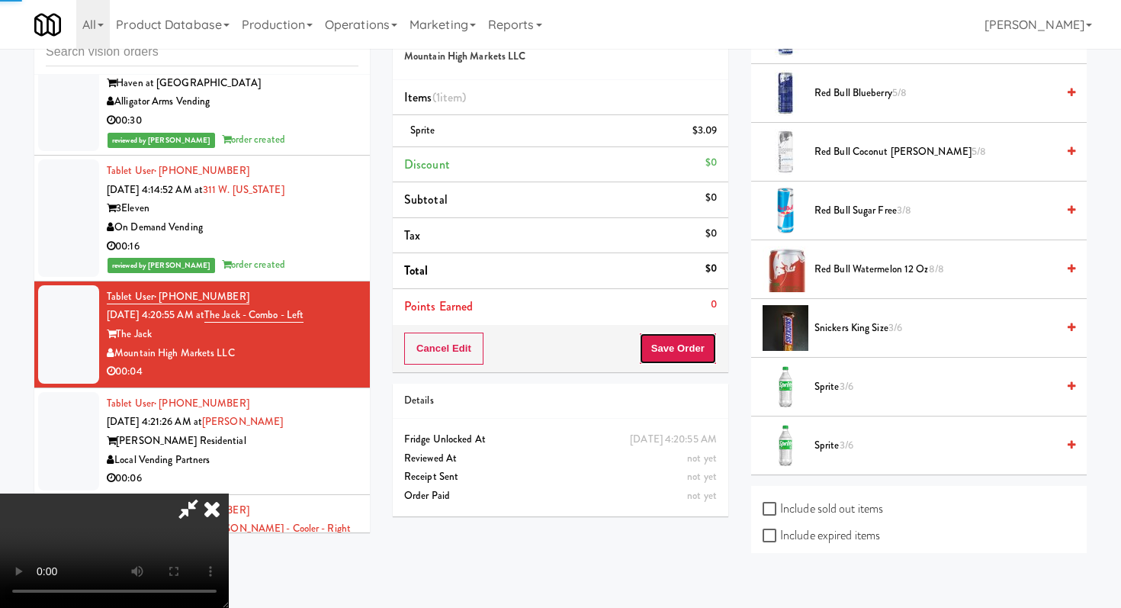
click at [696, 353] on button "Save Order" at bounding box center [678, 349] width 78 height 32
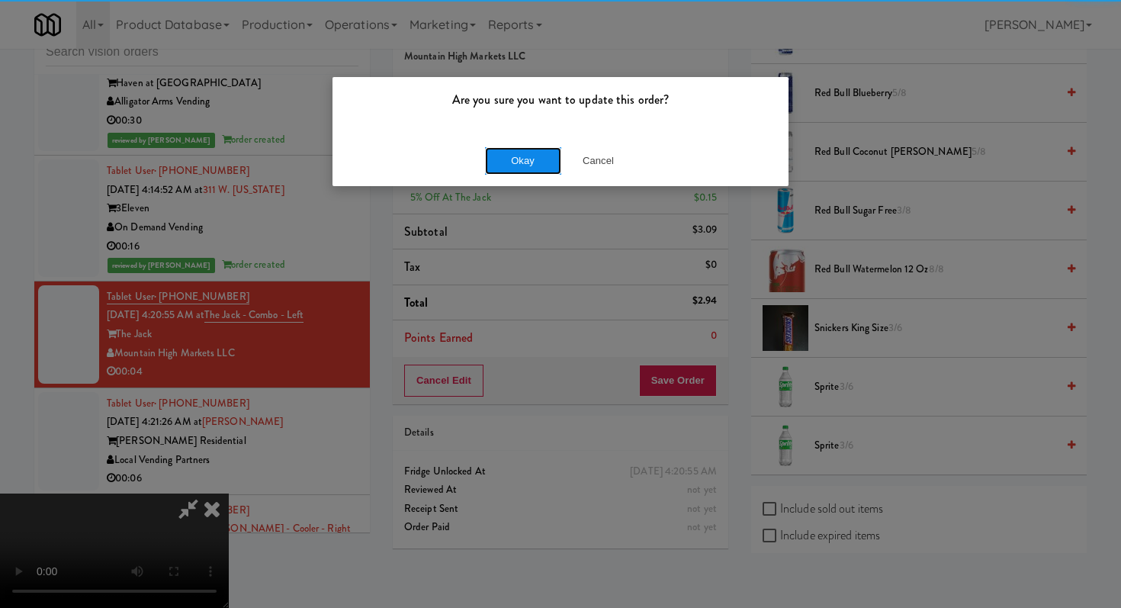
click at [525, 165] on button "Okay" at bounding box center [523, 160] width 76 height 27
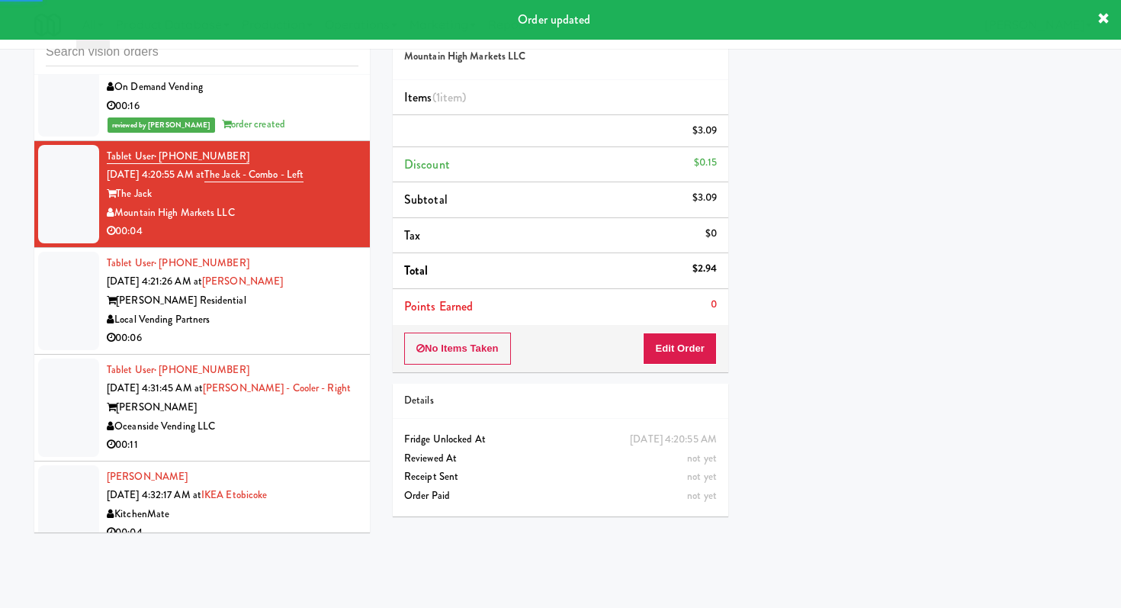
scroll to position [7422, 0]
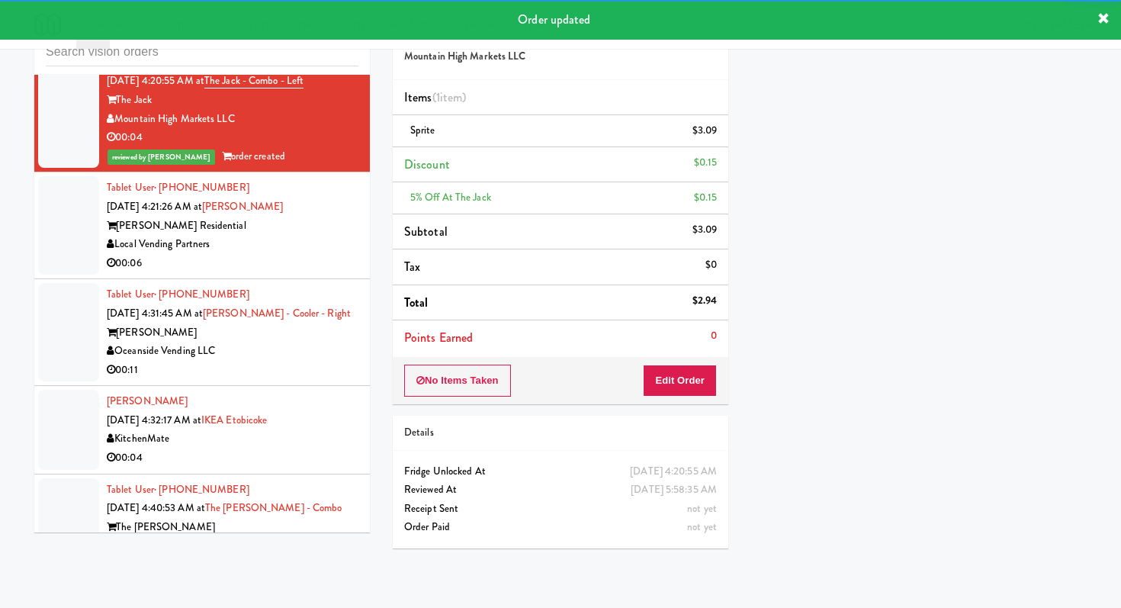
click at [337, 240] on div "Local Vending Partners" at bounding box center [233, 244] width 252 height 19
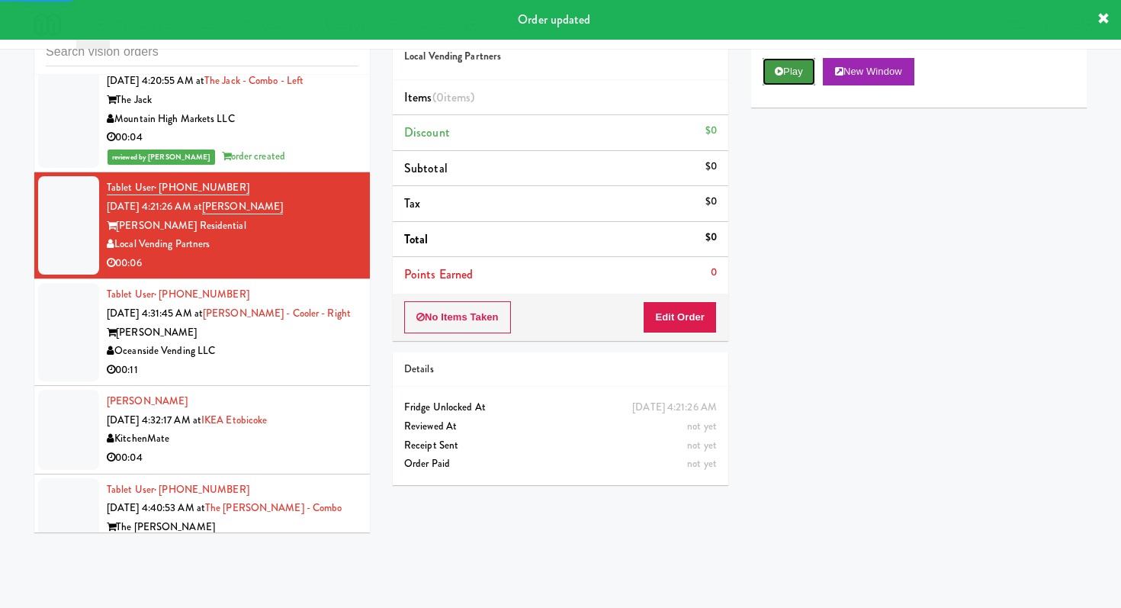
click at [797, 72] on button "Play" at bounding box center [789, 71] width 53 height 27
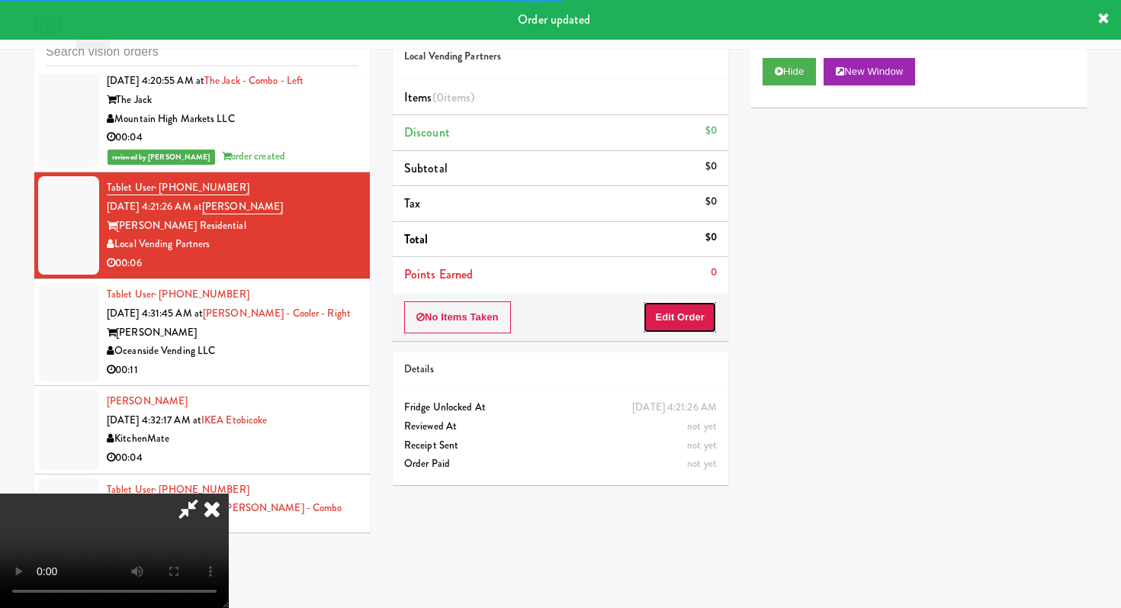
click at [687, 310] on button "Edit Order" at bounding box center [680, 317] width 74 height 32
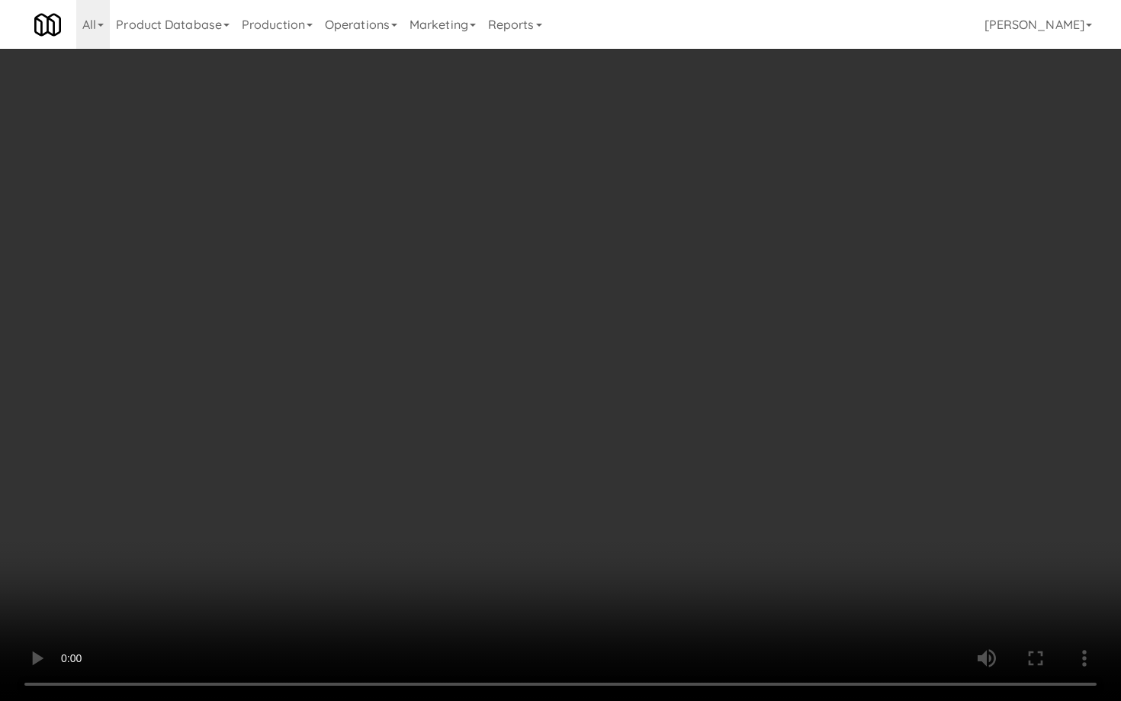
click at [641, 532] on video at bounding box center [560, 350] width 1121 height 701
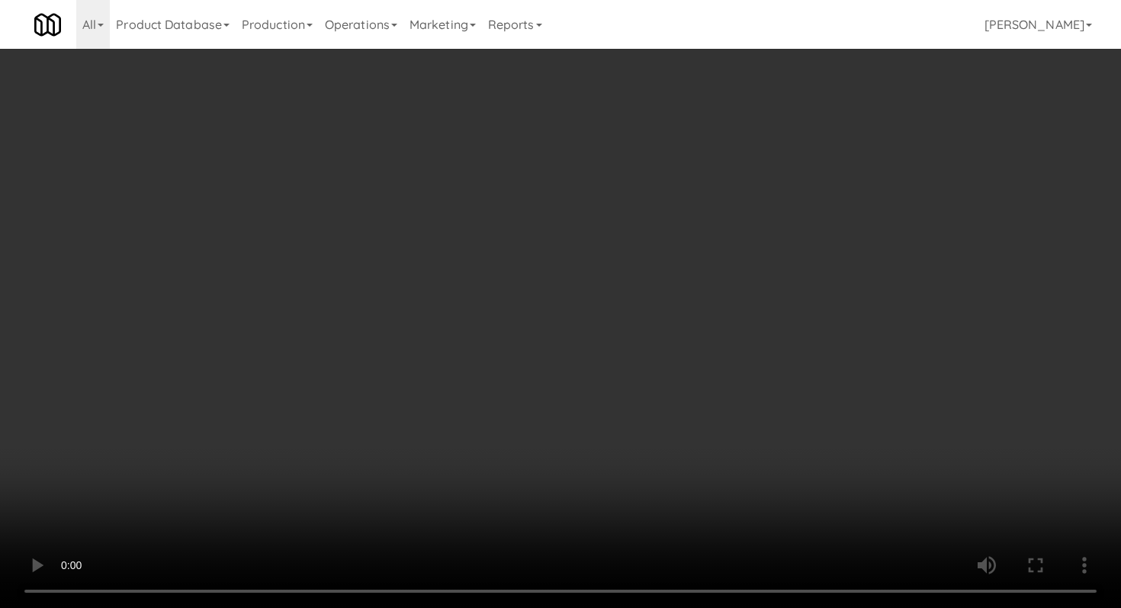
scroll to position [812, 0]
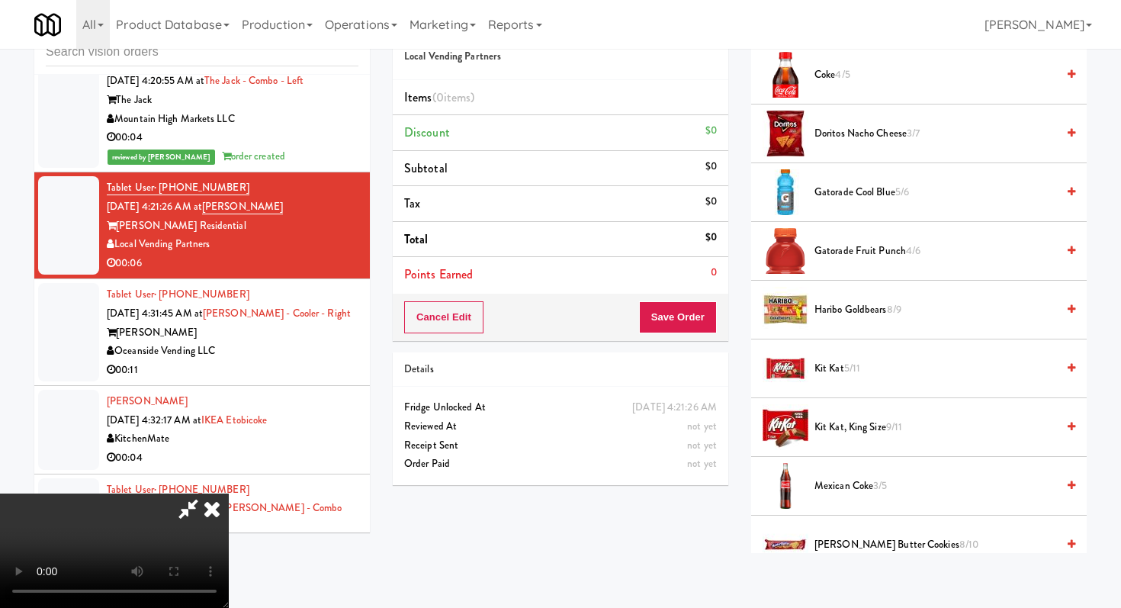
click at [876, 269] on li "Gatorade Fruit Punch 4/6" at bounding box center [919, 251] width 336 height 59
click at [876, 247] on span "Gatorade Fruit Punch 4/6" at bounding box center [936, 251] width 242 height 19
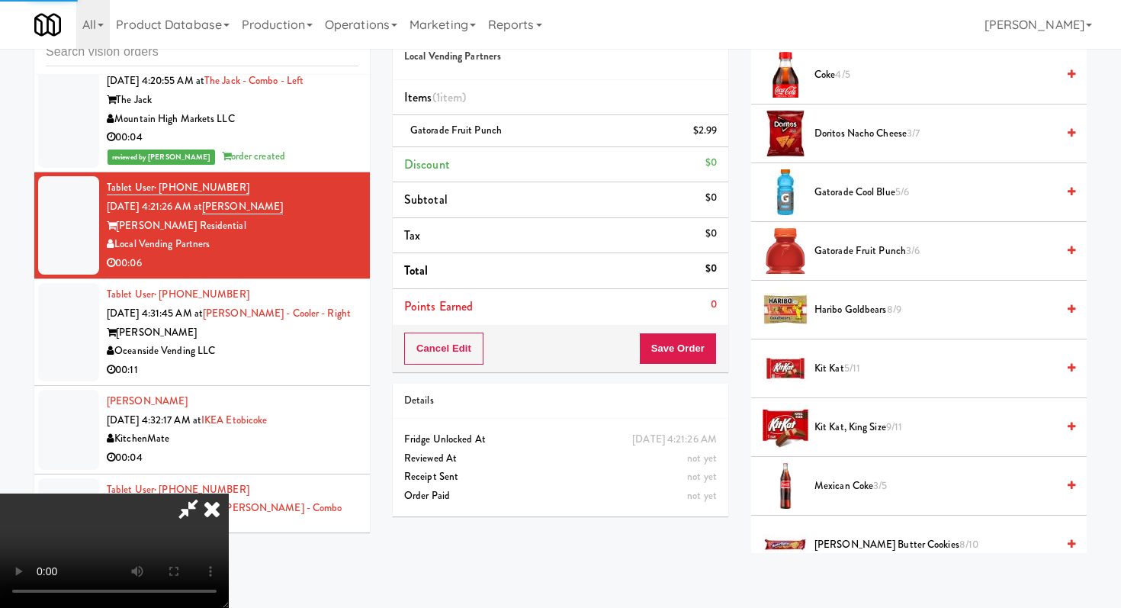
click at [720, 345] on div "Cancel Edit Save Order" at bounding box center [561, 348] width 336 height 47
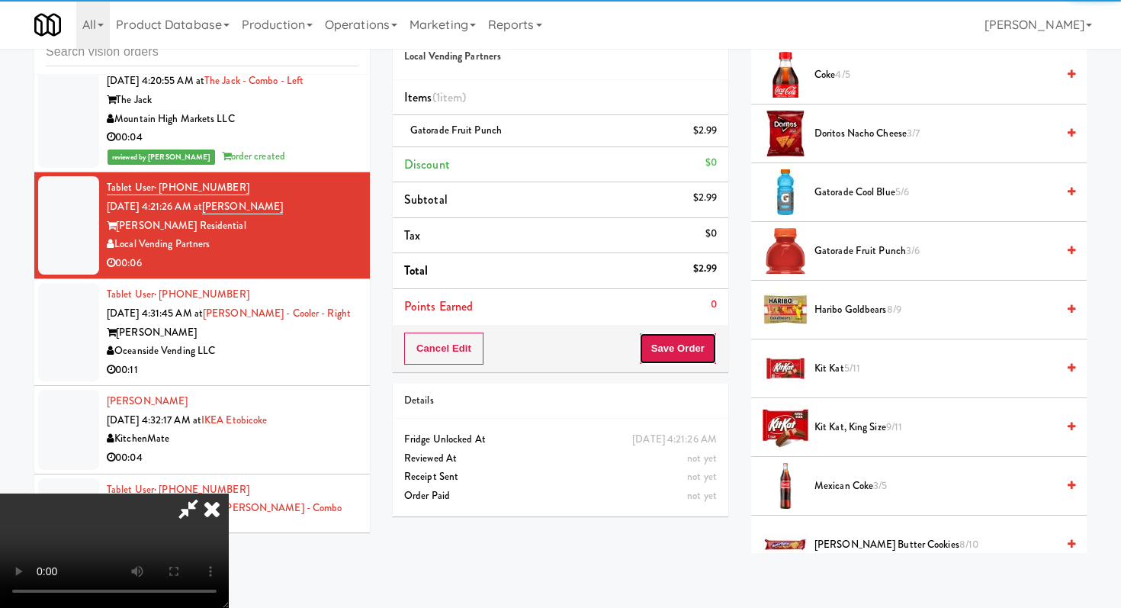
click at [673, 352] on button "Save Order" at bounding box center [678, 349] width 78 height 32
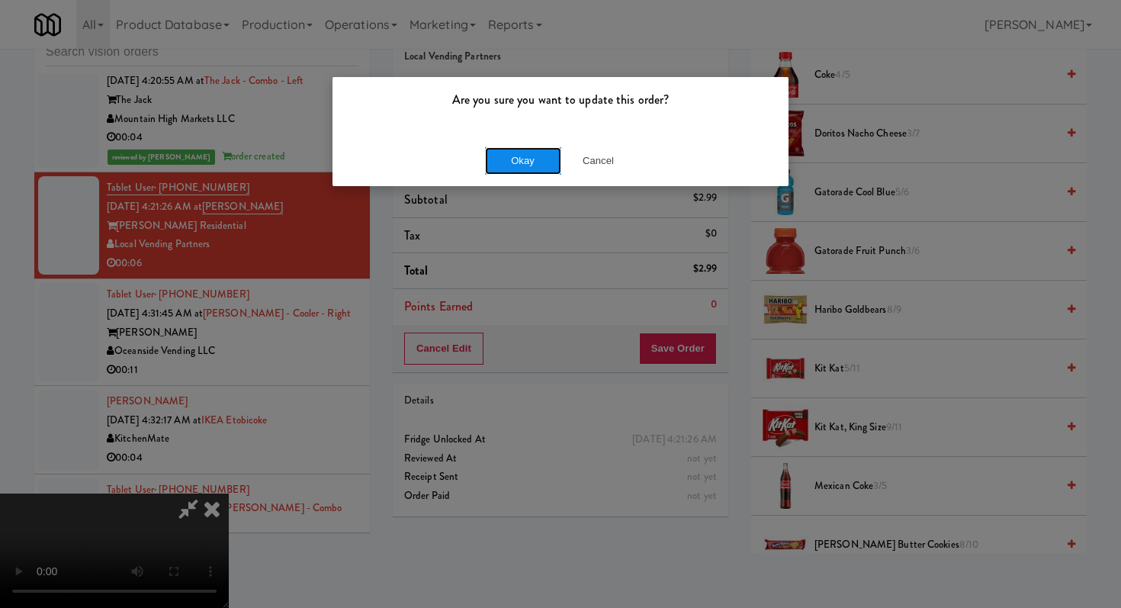
click at [529, 162] on button "Okay" at bounding box center [523, 160] width 76 height 27
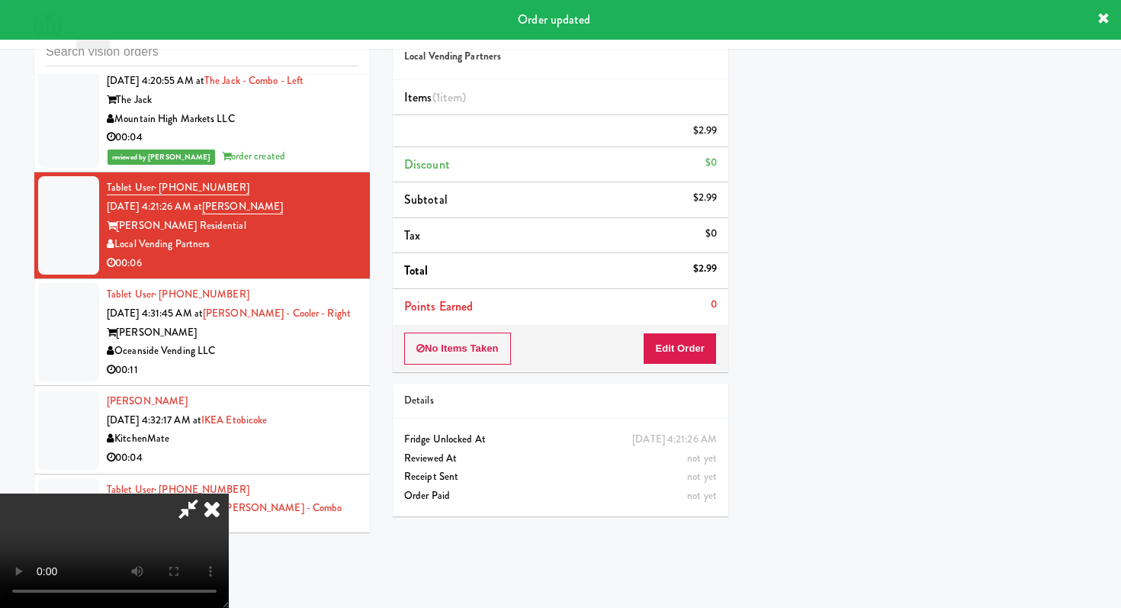
scroll to position [65, 0]
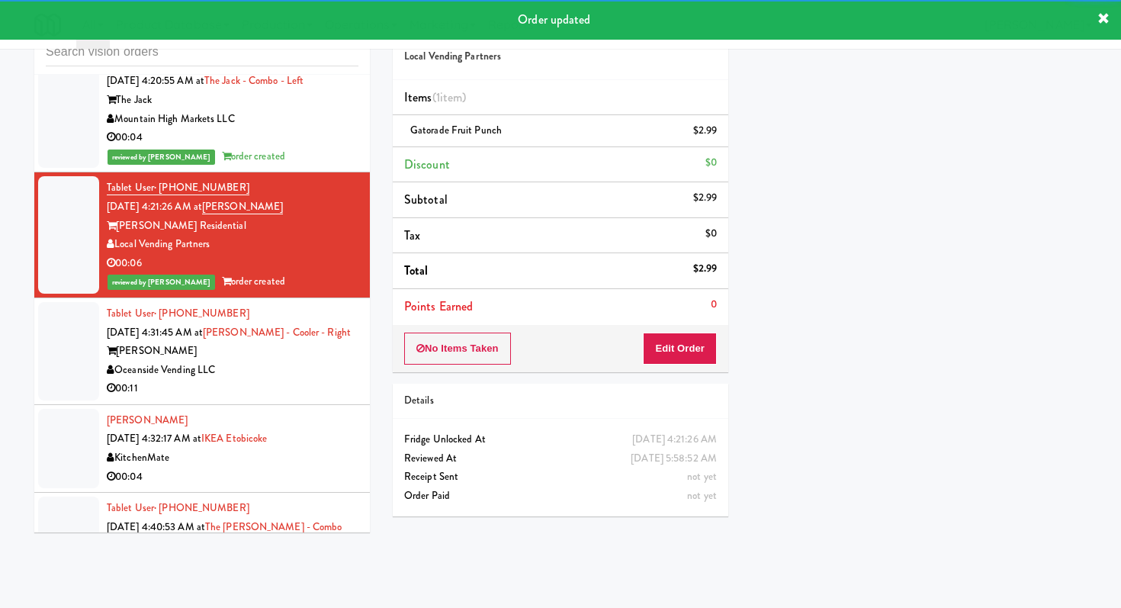
click at [336, 361] on div "Oceanside Vending LLC" at bounding box center [233, 370] width 252 height 19
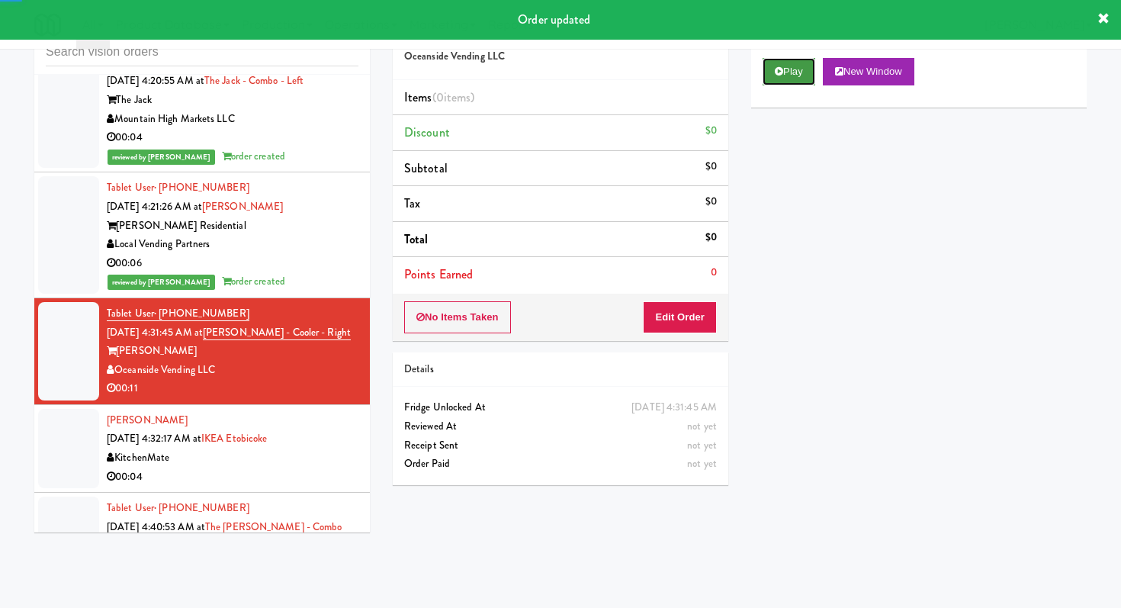
click at [774, 58] on button "Play" at bounding box center [789, 71] width 53 height 27
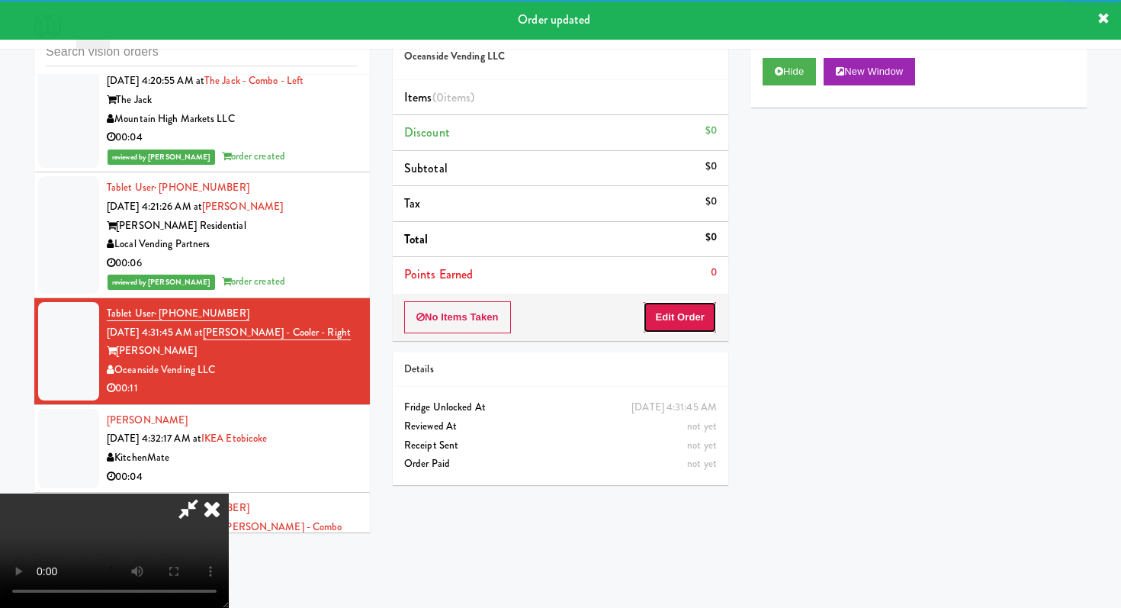
click at [677, 320] on button "Edit Order" at bounding box center [680, 317] width 74 height 32
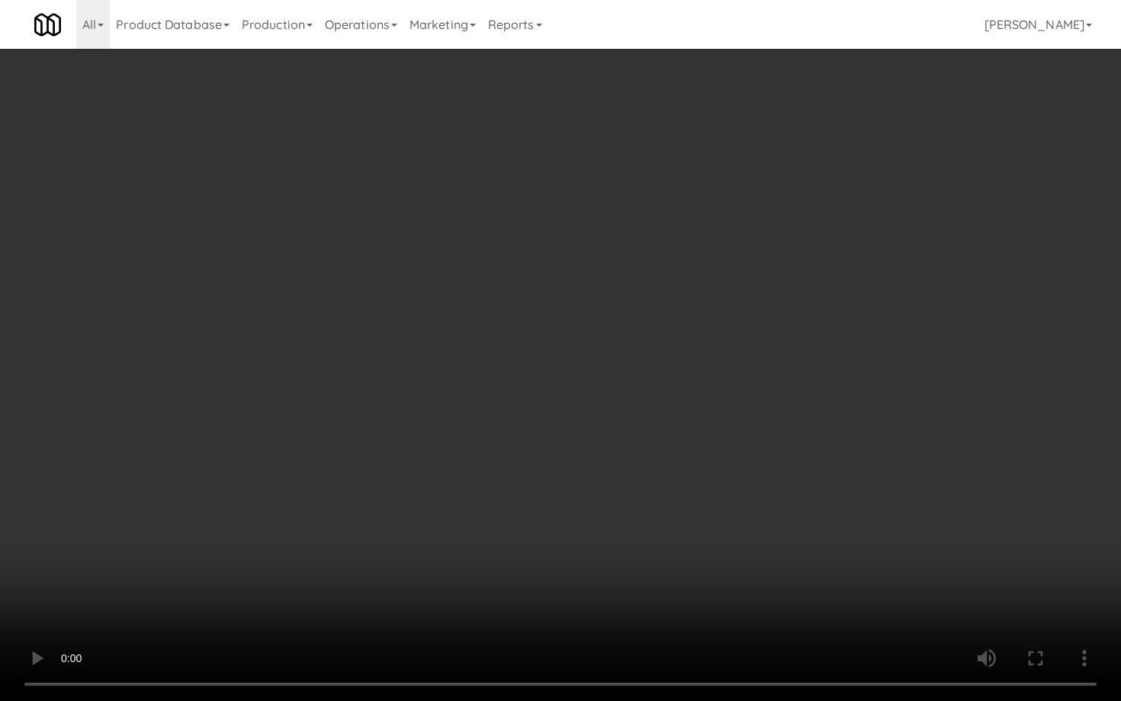
click at [773, 468] on video at bounding box center [560, 350] width 1121 height 701
click at [773, 467] on video at bounding box center [560, 350] width 1121 height 701
click at [811, 527] on video at bounding box center [560, 350] width 1121 height 701
click at [809, 524] on video at bounding box center [560, 350] width 1121 height 701
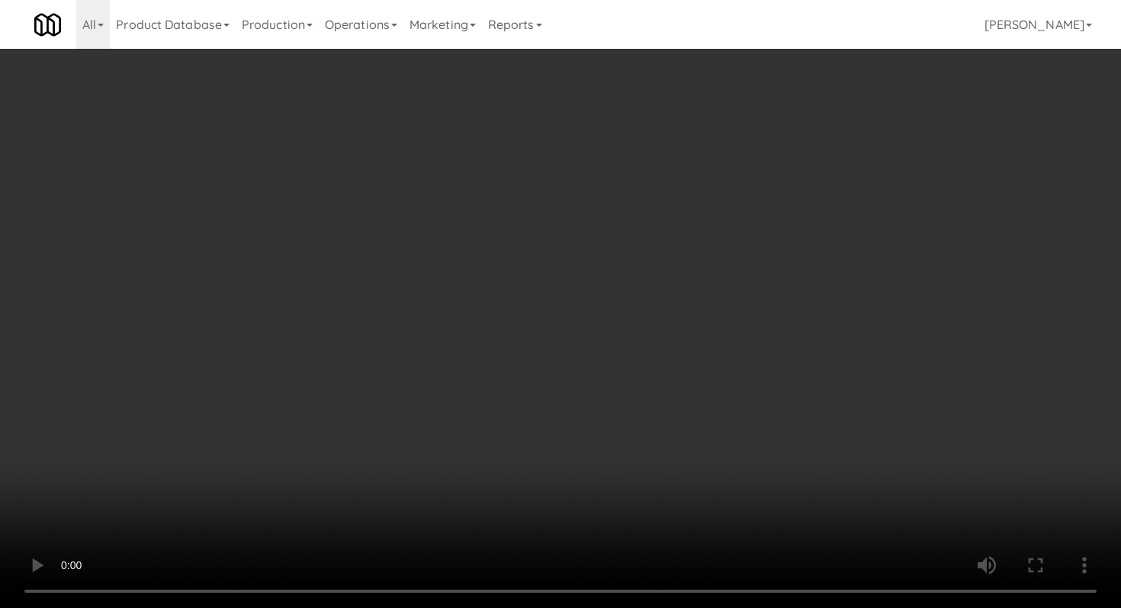
scroll to position [1714, 0]
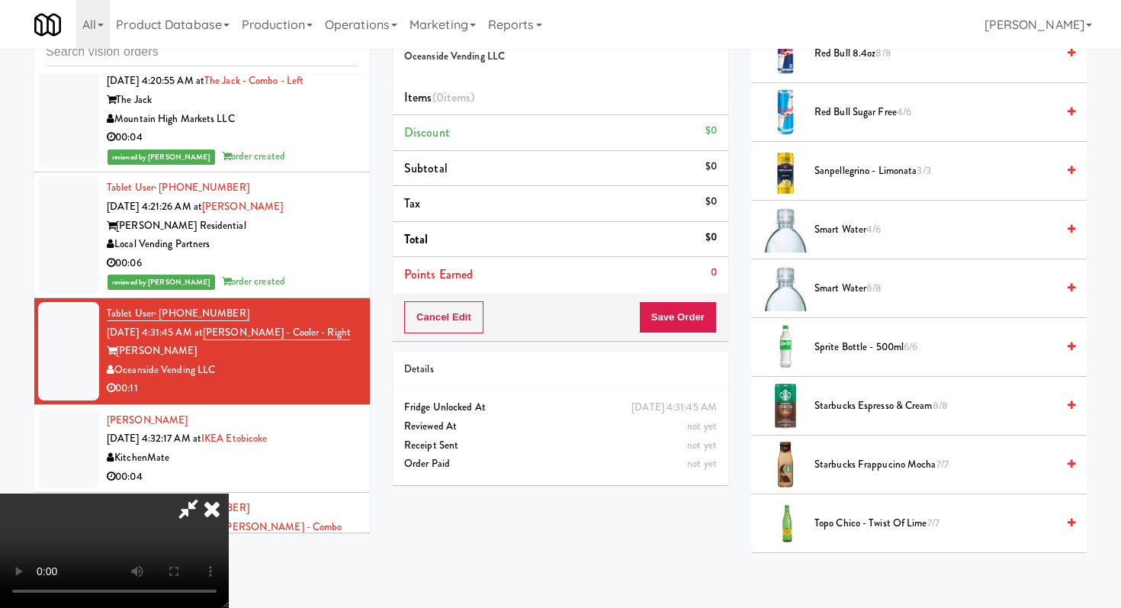
click at [851, 53] on span "Red Bull 8.4oz 8/8" at bounding box center [936, 53] width 242 height 19
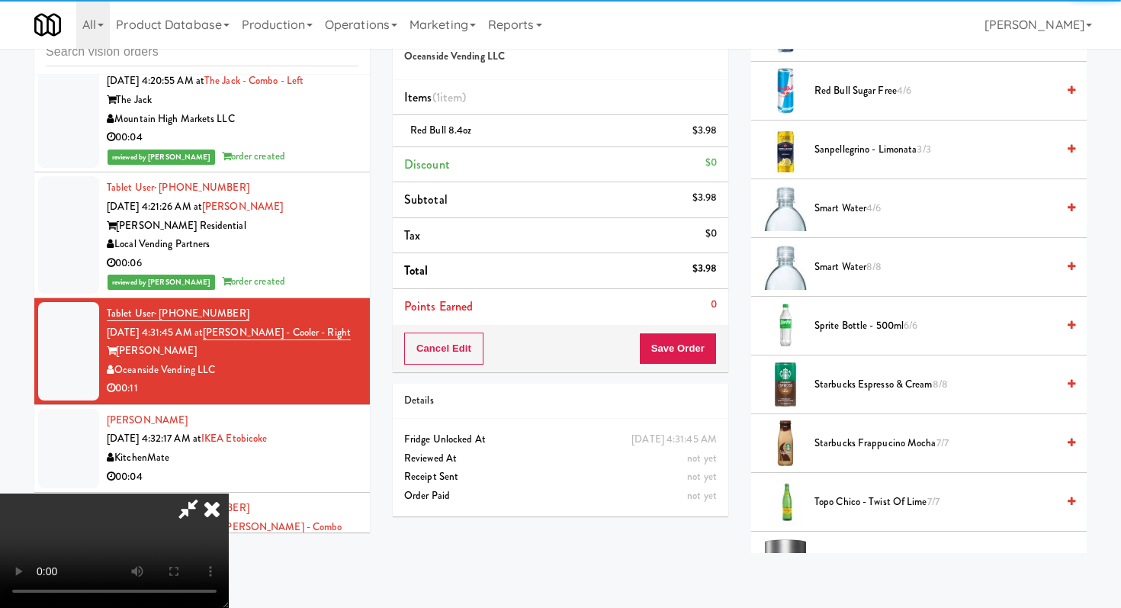
scroll to position [1764, 0]
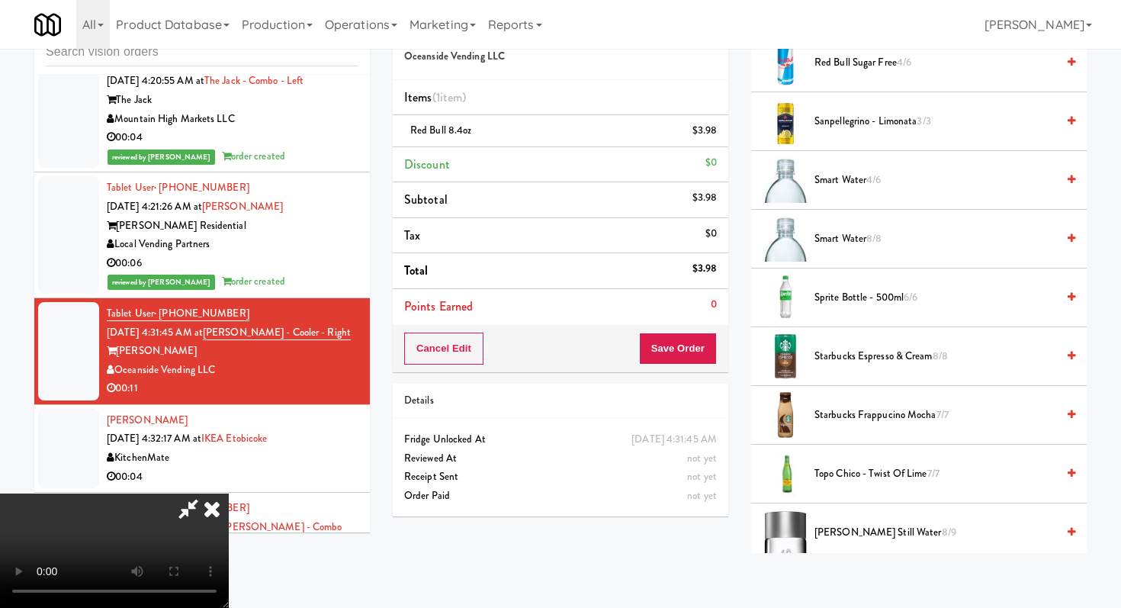
click at [855, 529] on span "[PERSON_NAME] Still Water 8/9" at bounding box center [936, 532] width 242 height 19
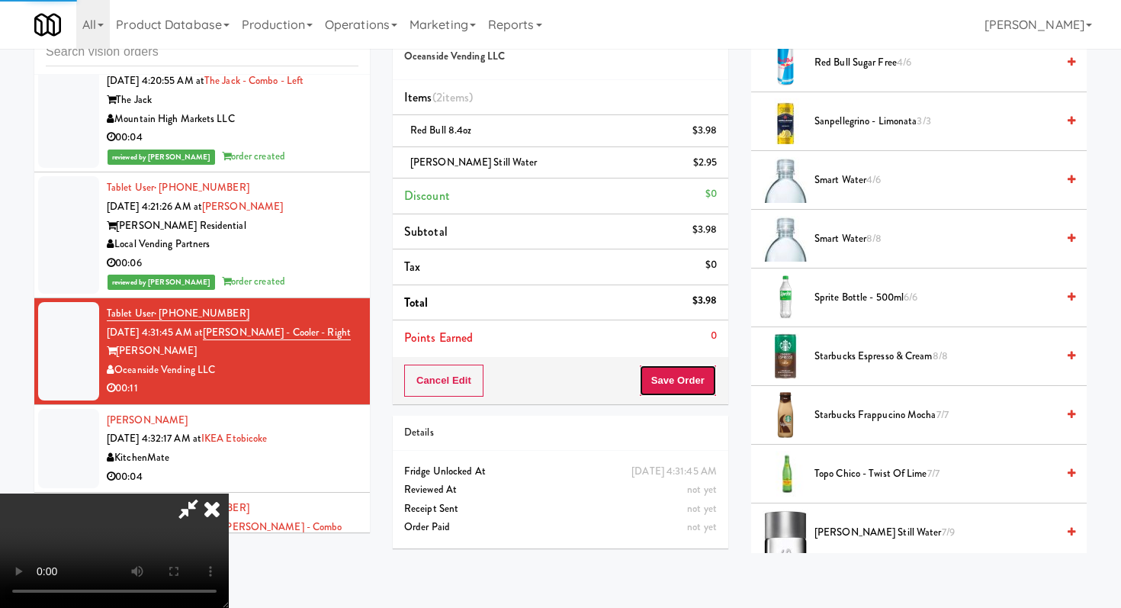
click at [705, 375] on button "Save Order" at bounding box center [678, 381] width 78 height 32
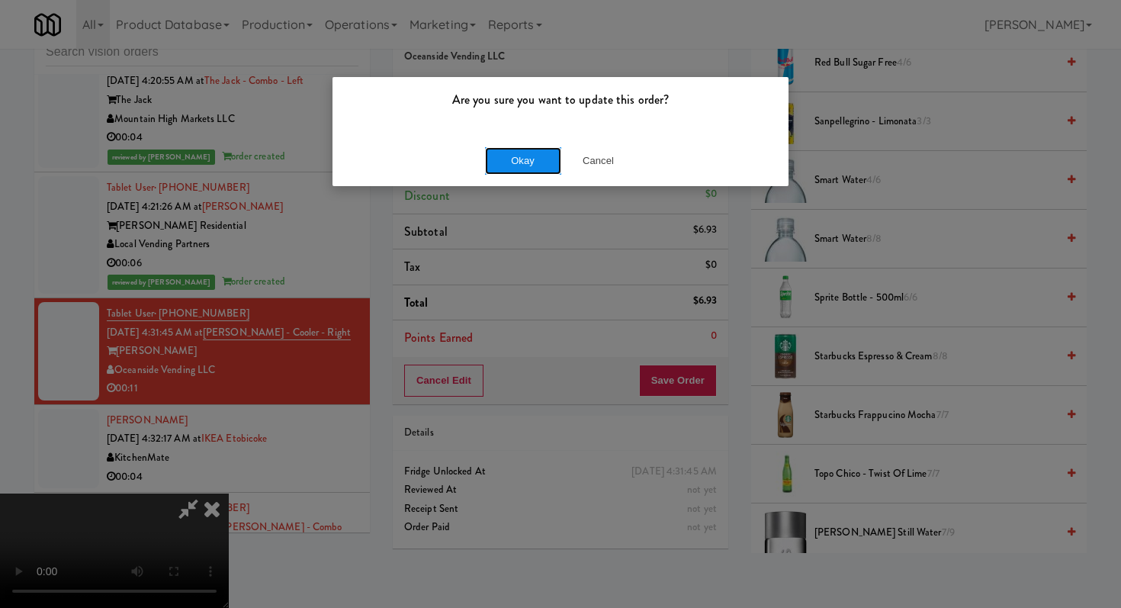
click at [513, 162] on button "Okay" at bounding box center [523, 160] width 76 height 27
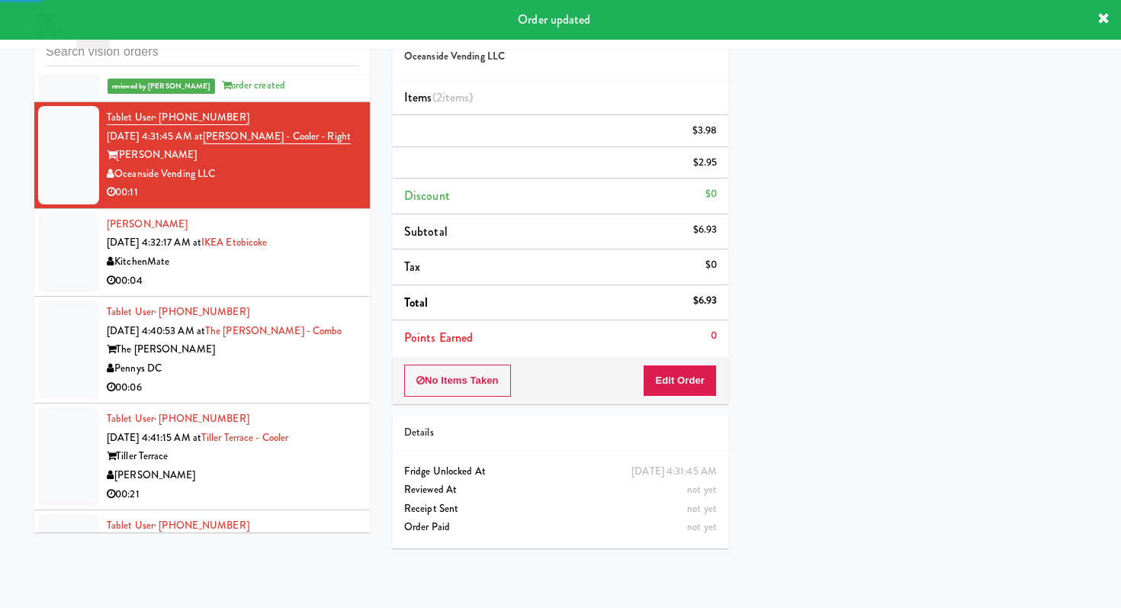
scroll to position [7735, 0]
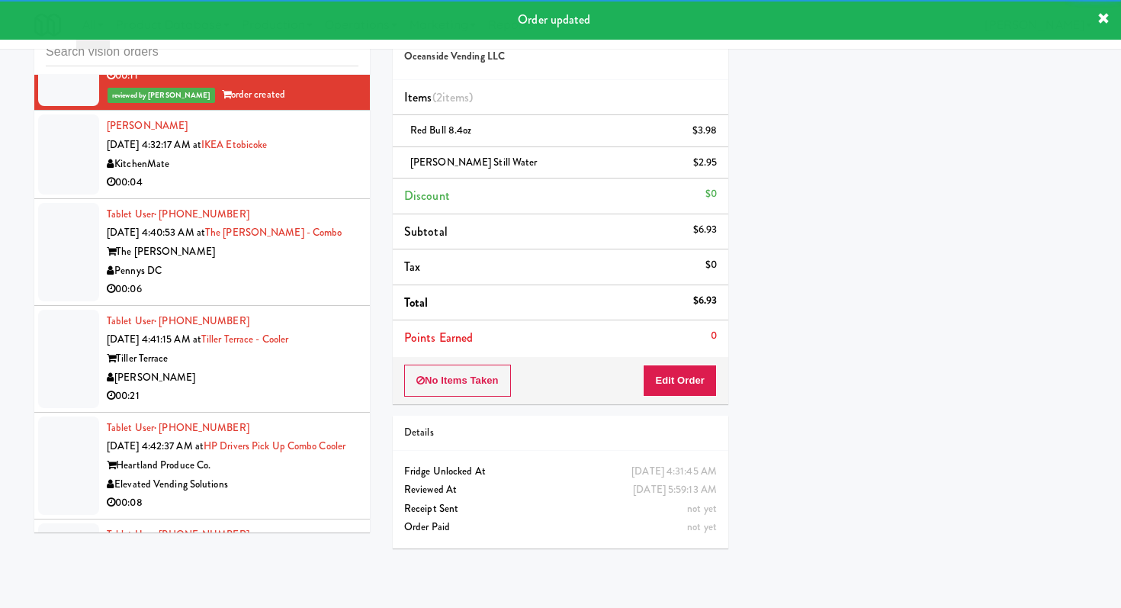
click at [345, 213] on div "Tablet User · (516) 314-7167 [DATE] 4:40:53 AM at The [PERSON_NAME] - Combo The…" at bounding box center [233, 252] width 252 height 94
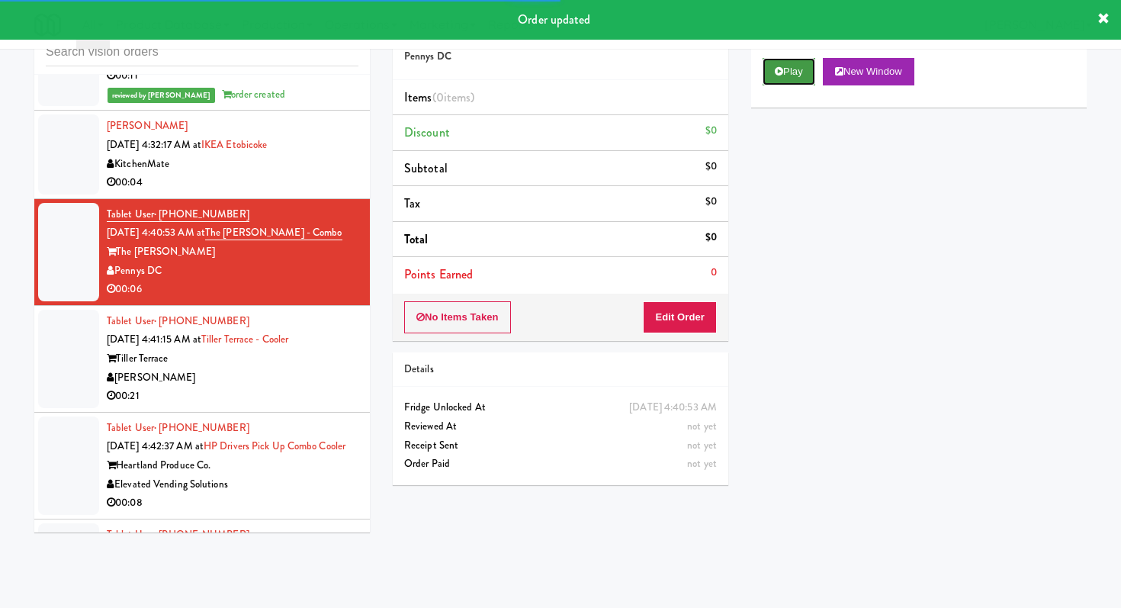
click at [803, 70] on button "Play" at bounding box center [789, 71] width 53 height 27
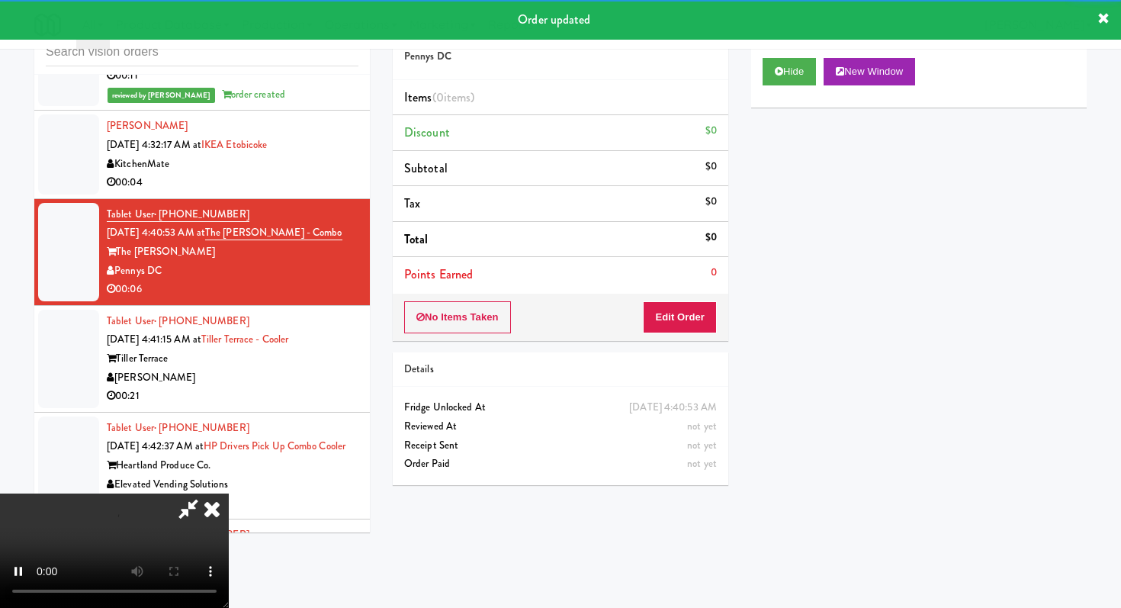
click at [693, 296] on div "No Items Taken Edit Order" at bounding box center [561, 317] width 336 height 47
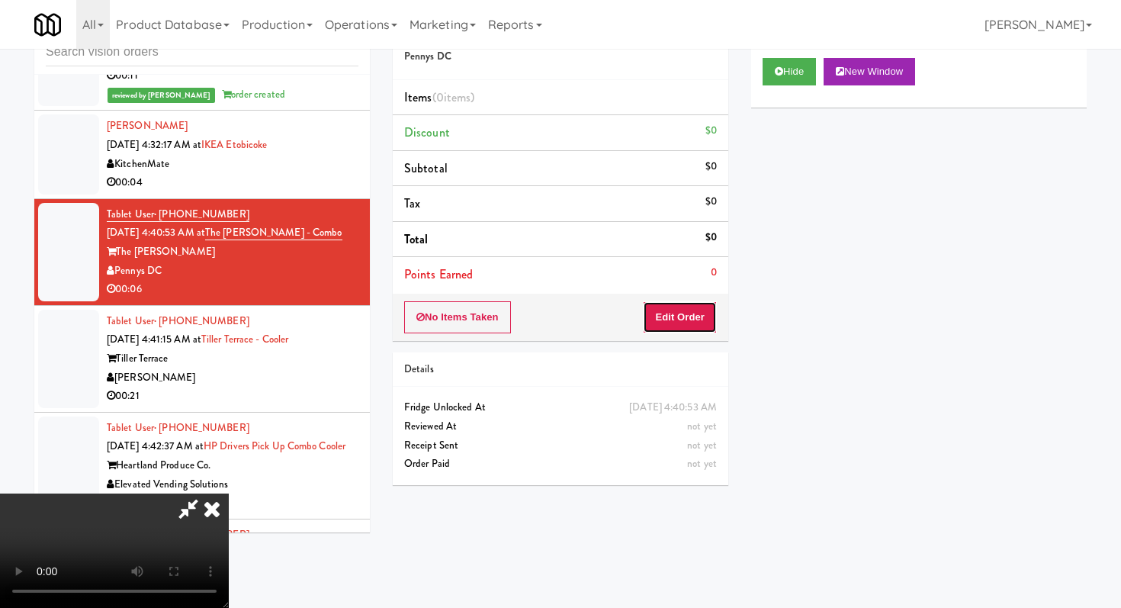
click at [692, 304] on button "Edit Order" at bounding box center [680, 317] width 74 height 32
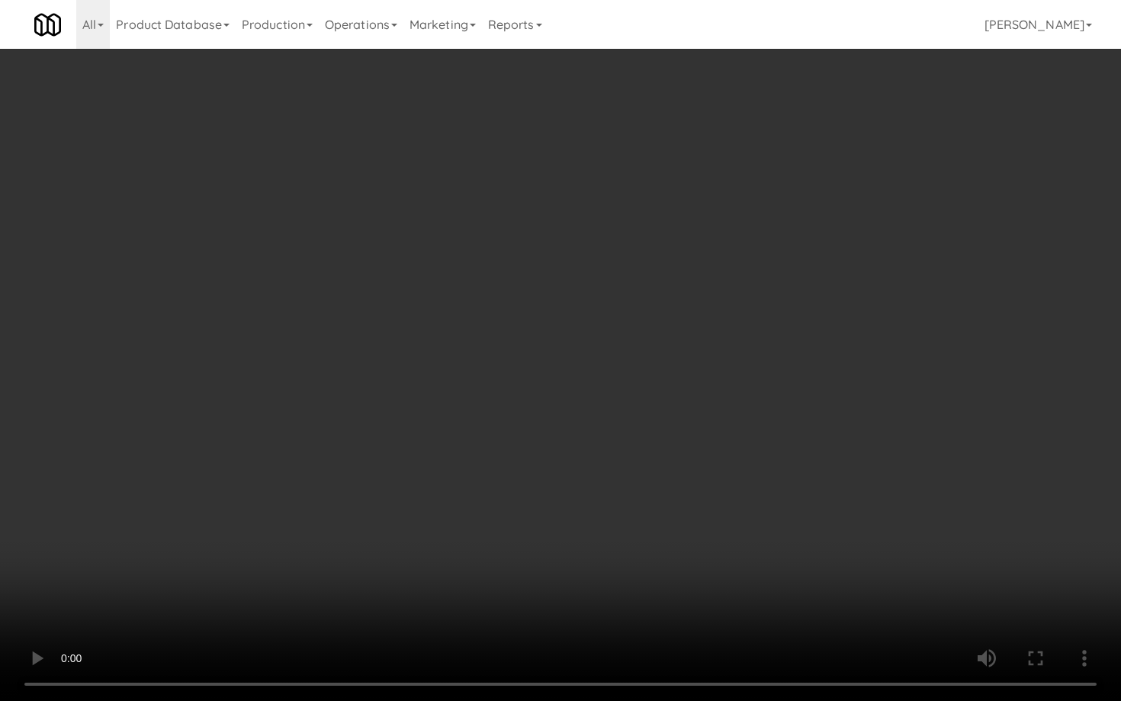
click at [608, 506] on video at bounding box center [560, 350] width 1121 height 701
click at [607, 506] on video at bounding box center [560, 350] width 1121 height 701
click at [634, 494] on video at bounding box center [560, 350] width 1121 height 701
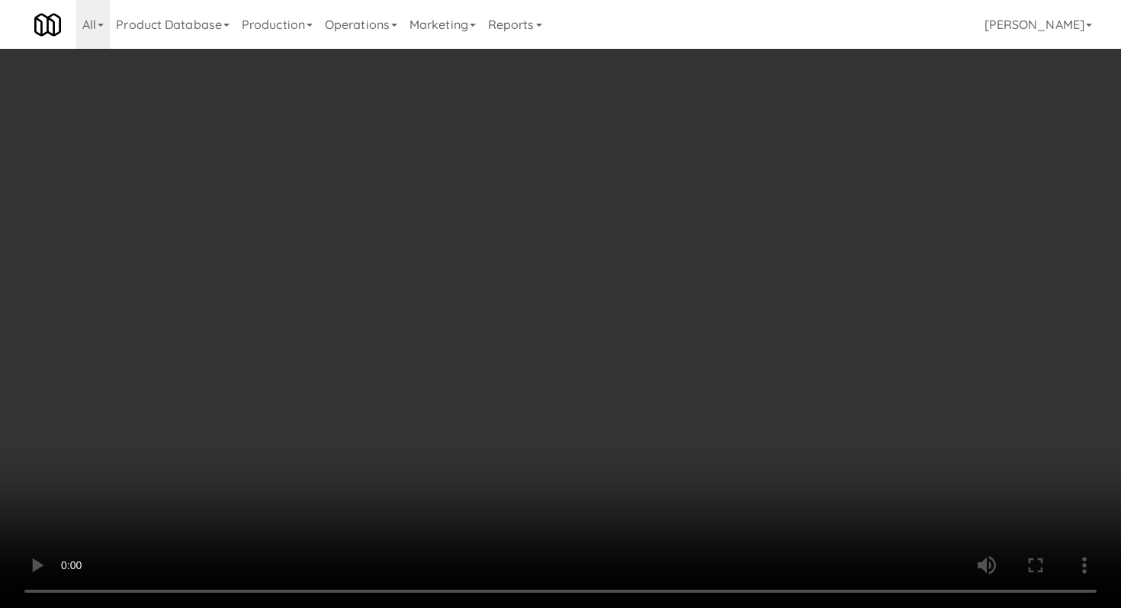
scroll to position [439, 0]
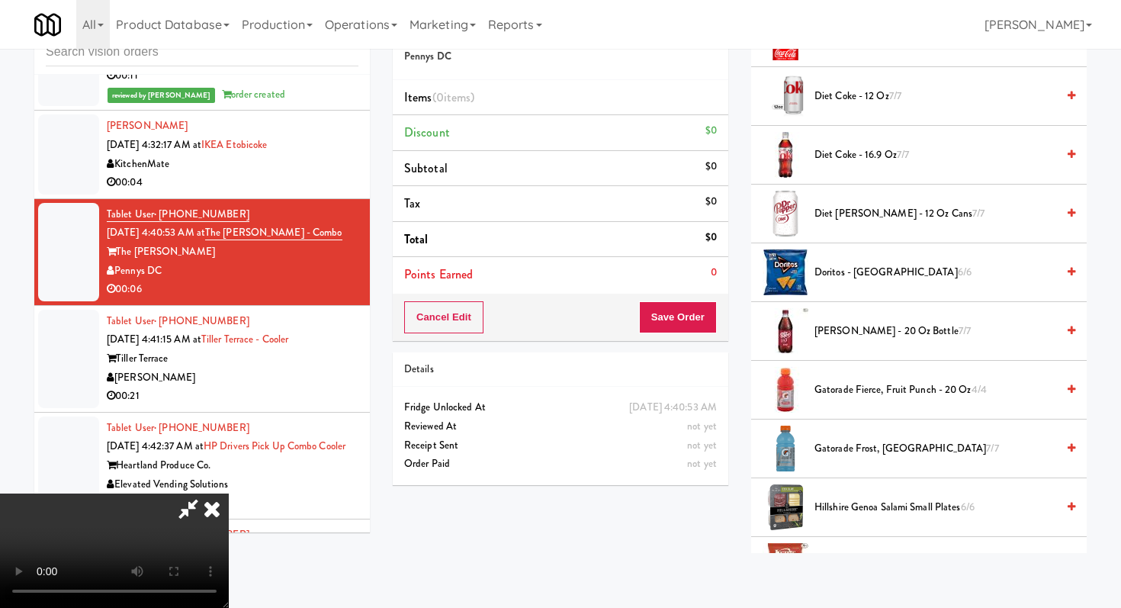
click at [863, 206] on span "Diet [PERSON_NAME] - 12 oz Cans 7/7" at bounding box center [936, 213] width 242 height 19
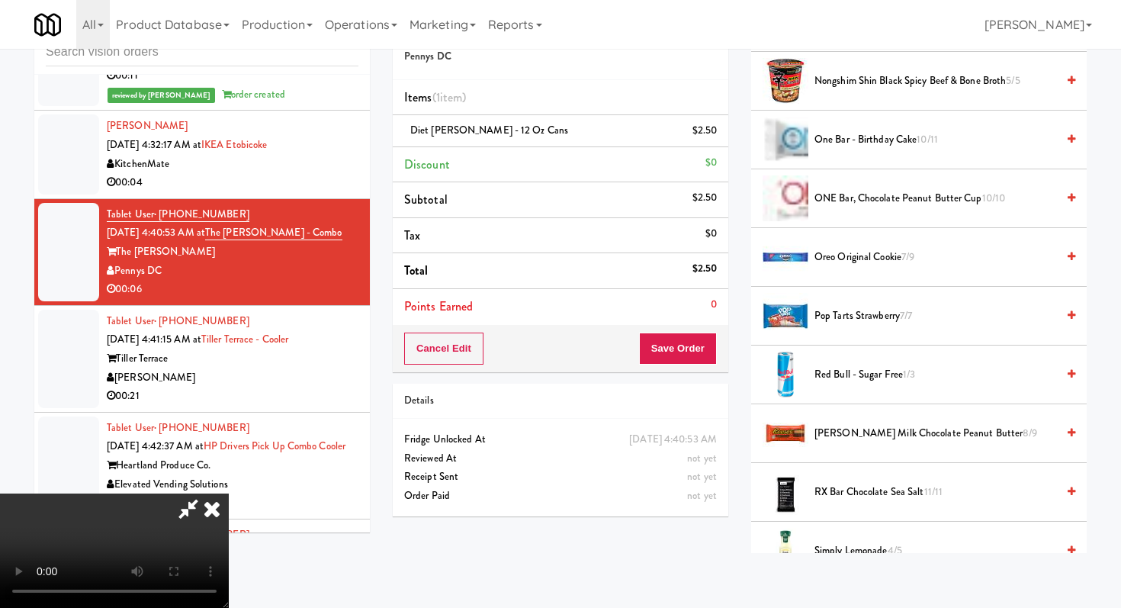
scroll to position [1361, 0]
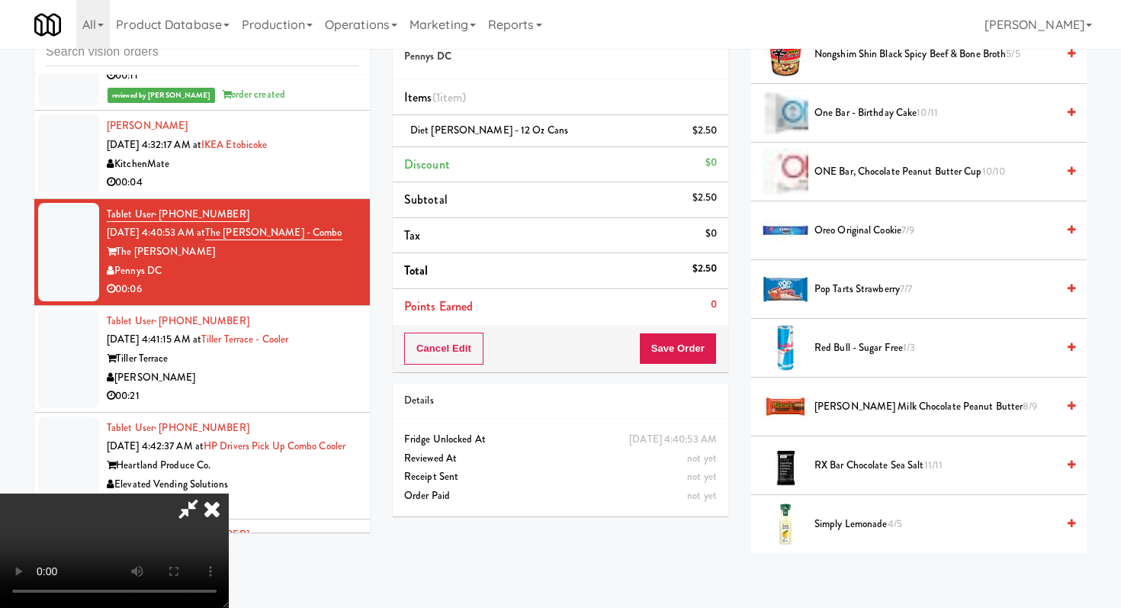
click at [877, 345] on span "Red Bull - Sugar Free 1/3" at bounding box center [936, 348] width 242 height 19
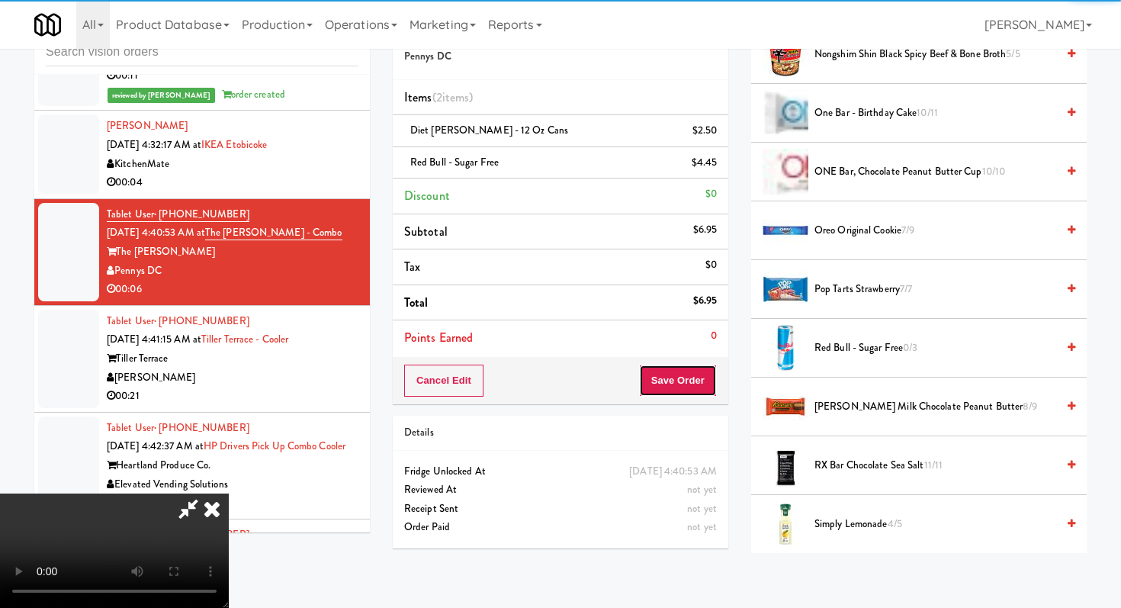
drag, startPoint x: 704, startPoint y: 371, endPoint x: 710, endPoint y: 378, distance: 8.6
click at [702, 374] on button "Save Order" at bounding box center [678, 381] width 78 height 32
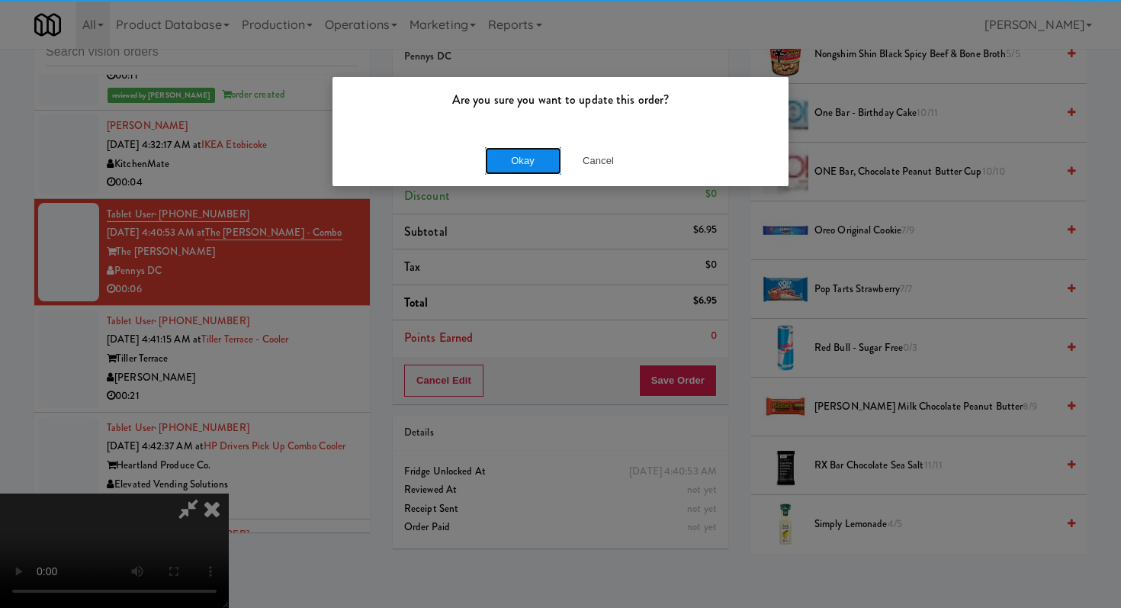
click at [500, 147] on button "Okay" at bounding box center [523, 160] width 76 height 27
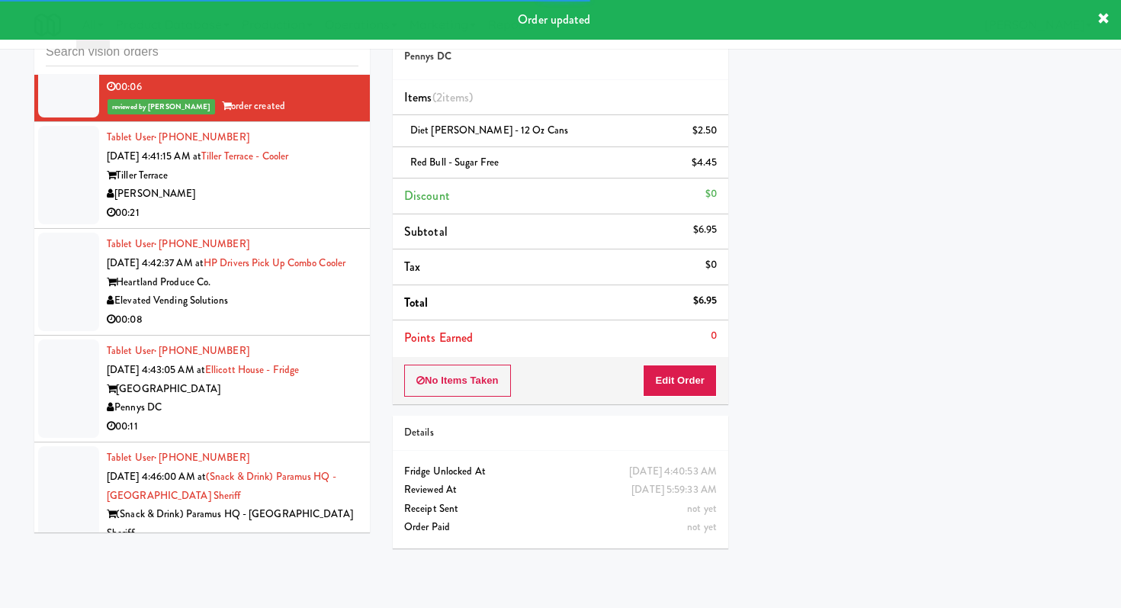
scroll to position [7932, 0]
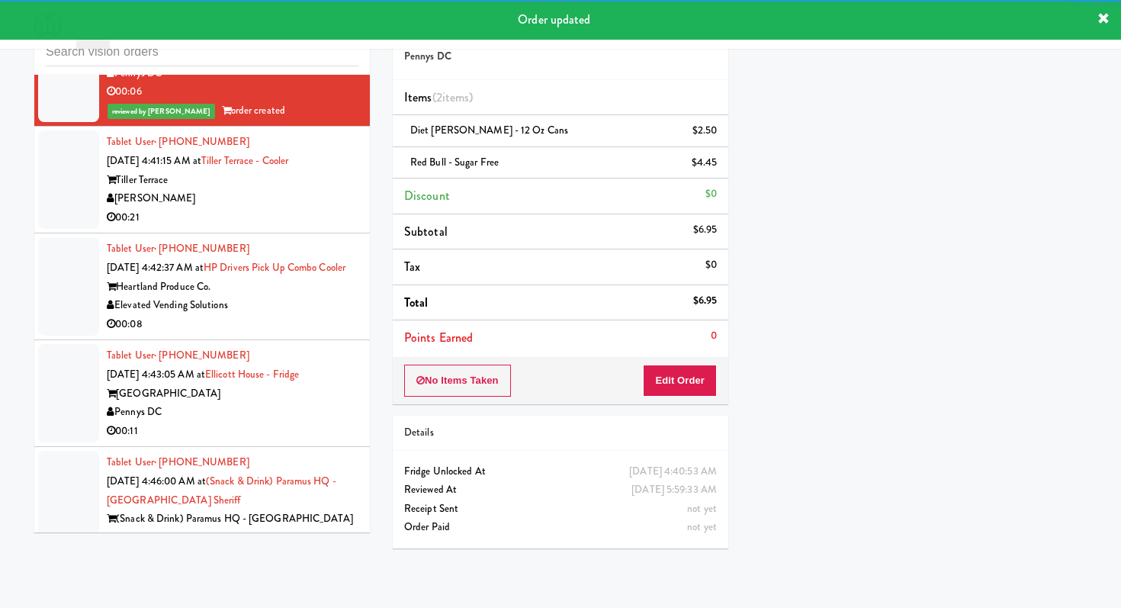
click at [330, 233] on li "Tablet User · (262) 331-7915 [DATE] 4:42:37 AM at HP Drivers Pick Up Combo Cool…" at bounding box center [202, 286] width 336 height 107
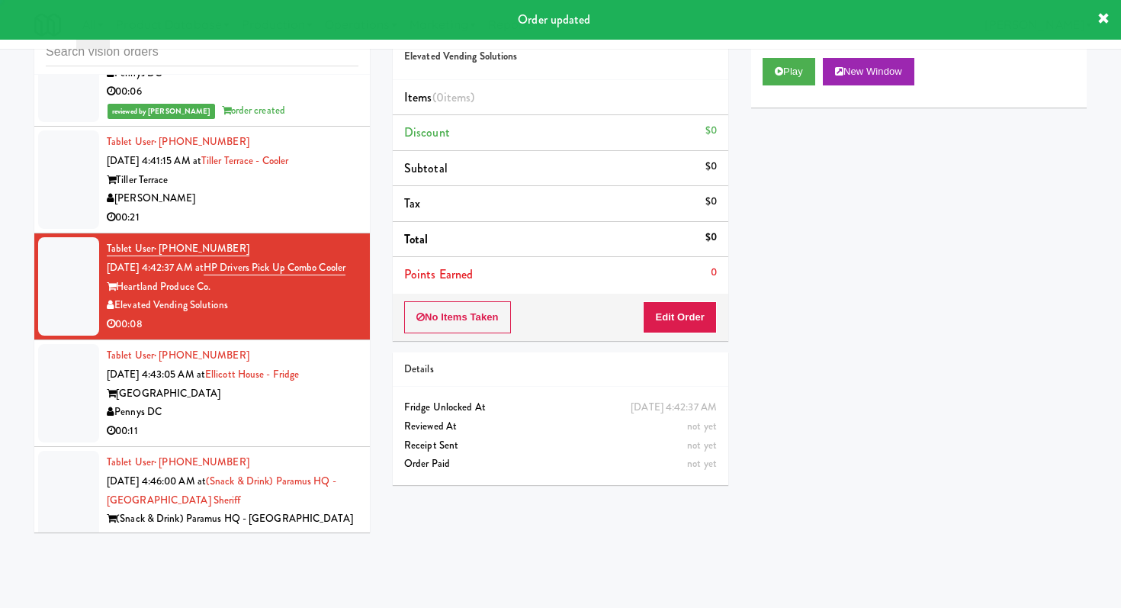
click at [299, 208] on div "00:21" at bounding box center [233, 217] width 252 height 19
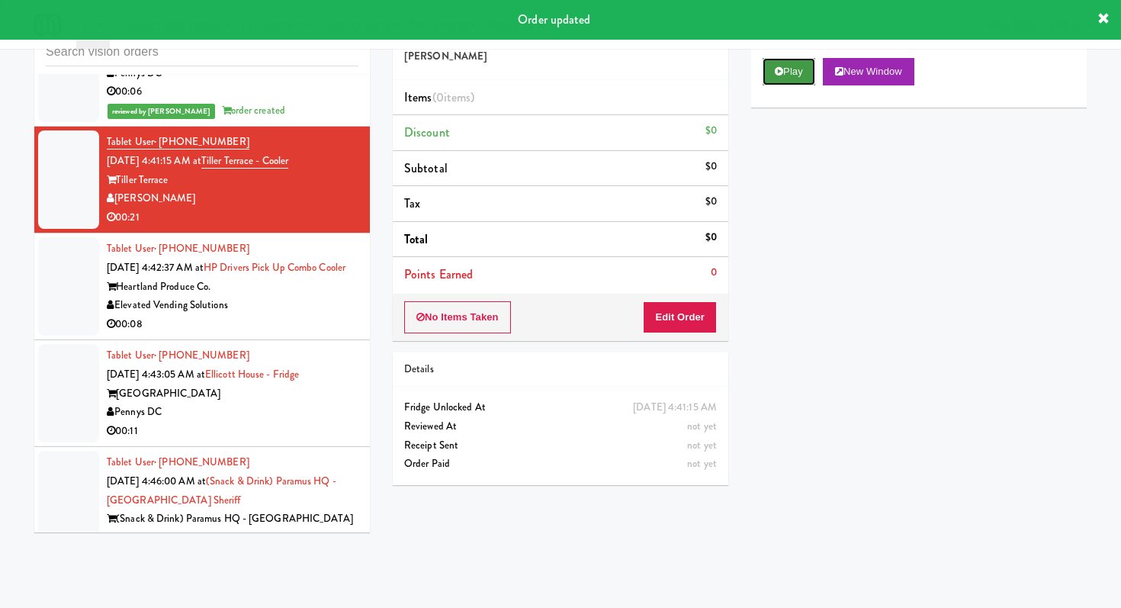
click at [779, 81] on button "Play" at bounding box center [789, 71] width 53 height 27
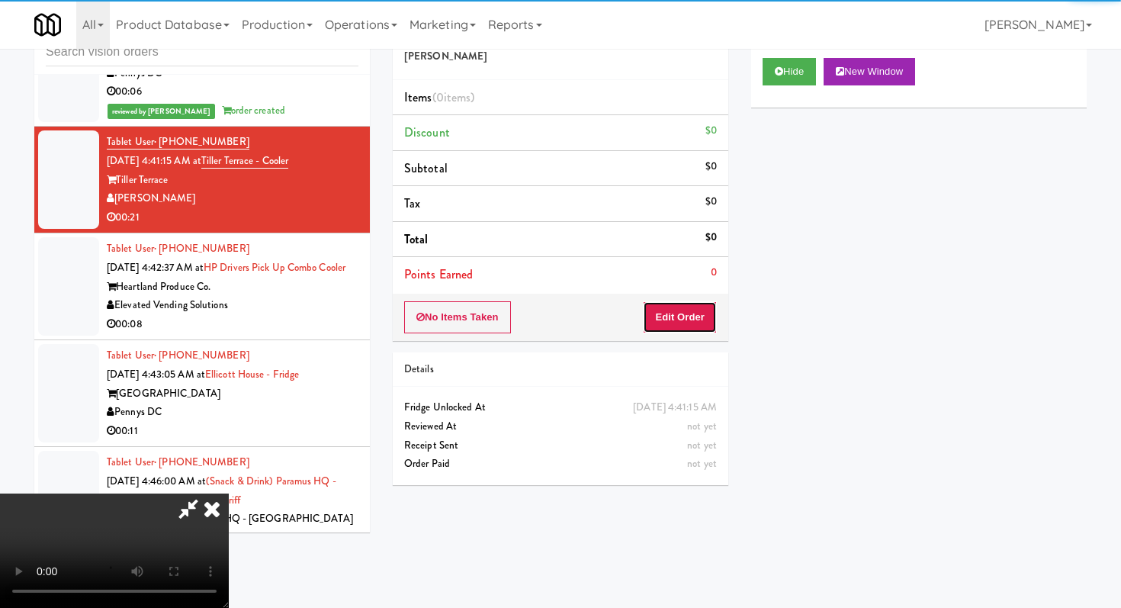
click at [690, 304] on button "Edit Order" at bounding box center [680, 317] width 74 height 32
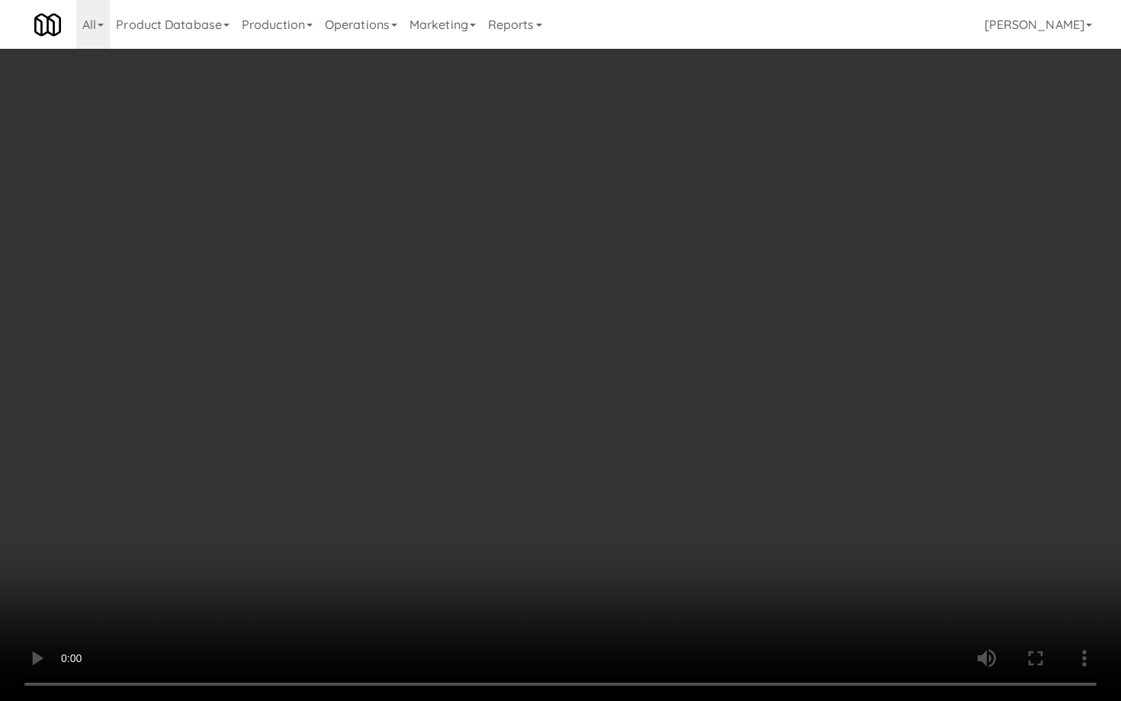
click at [618, 455] on video at bounding box center [560, 350] width 1121 height 701
click at [617, 455] on video at bounding box center [560, 350] width 1121 height 701
click at [766, 540] on video at bounding box center [560, 350] width 1121 height 701
click at [718, 506] on video at bounding box center [560, 350] width 1121 height 701
click at [709, 496] on video at bounding box center [560, 350] width 1121 height 701
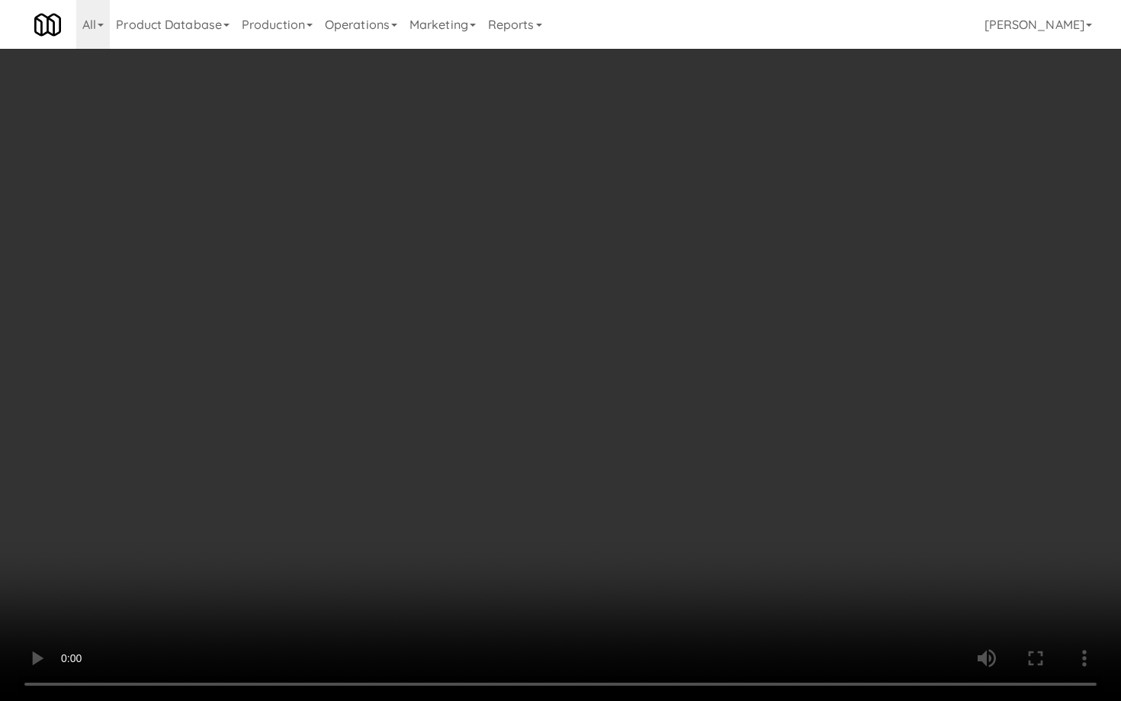
click at [709, 496] on video at bounding box center [560, 350] width 1121 height 701
click at [708, 487] on video at bounding box center [560, 350] width 1121 height 701
click at [715, 483] on video at bounding box center [560, 350] width 1121 height 701
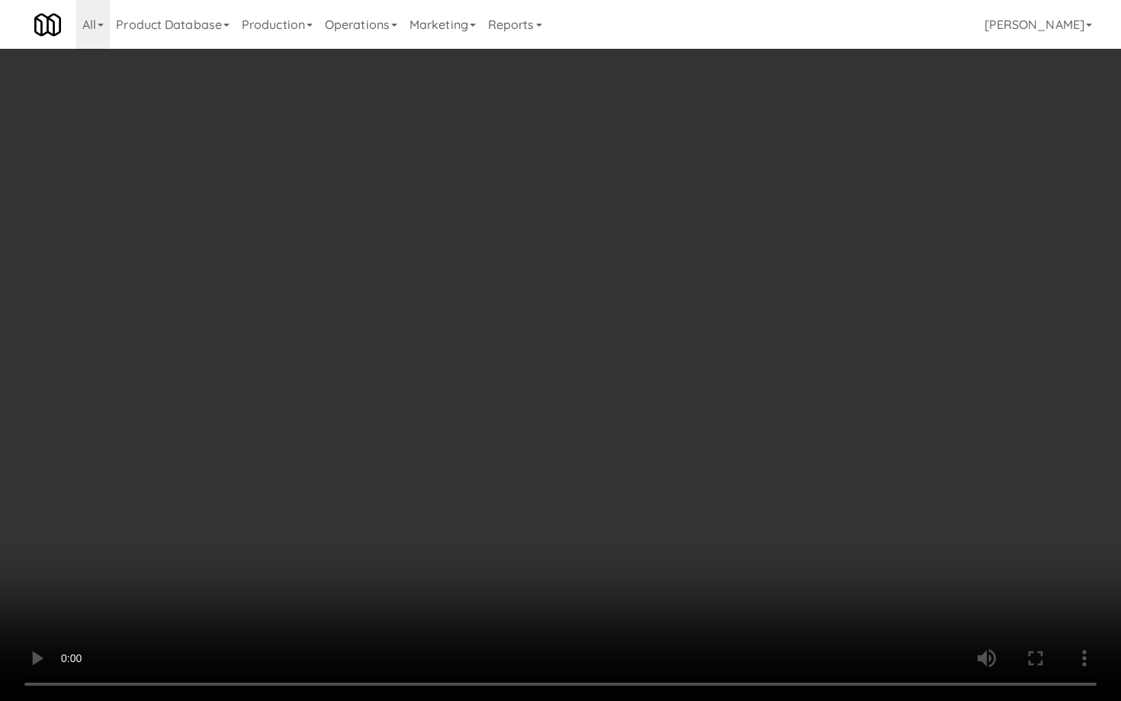
click at [715, 483] on video at bounding box center [560, 350] width 1121 height 701
click at [671, 501] on video at bounding box center [560, 350] width 1121 height 701
click at [678, 485] on video at bounding box center [560, 350] width 1121 height 701
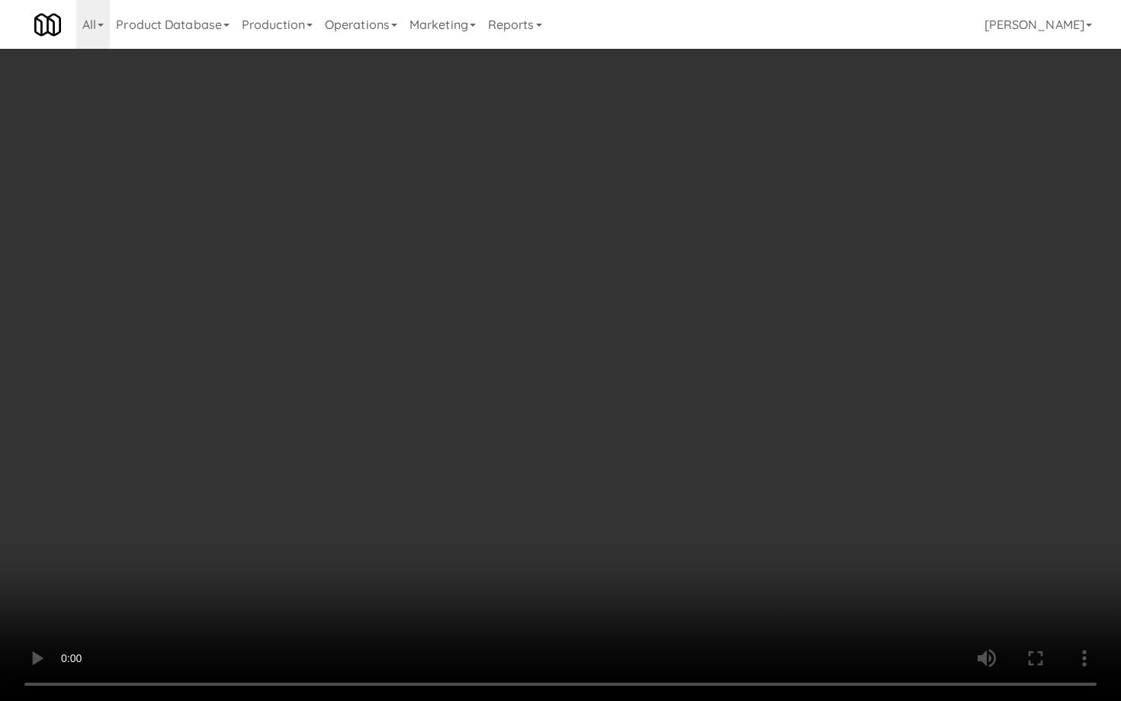
click at [678, 485] on video at bounding box center [560, 350] width 1121 height 701
click at [678, 477] on video at bounding box center [560, 350] width 1121 height 701
click at [678, 476] on video at bounding box center [560, 350] width 1121 height 701
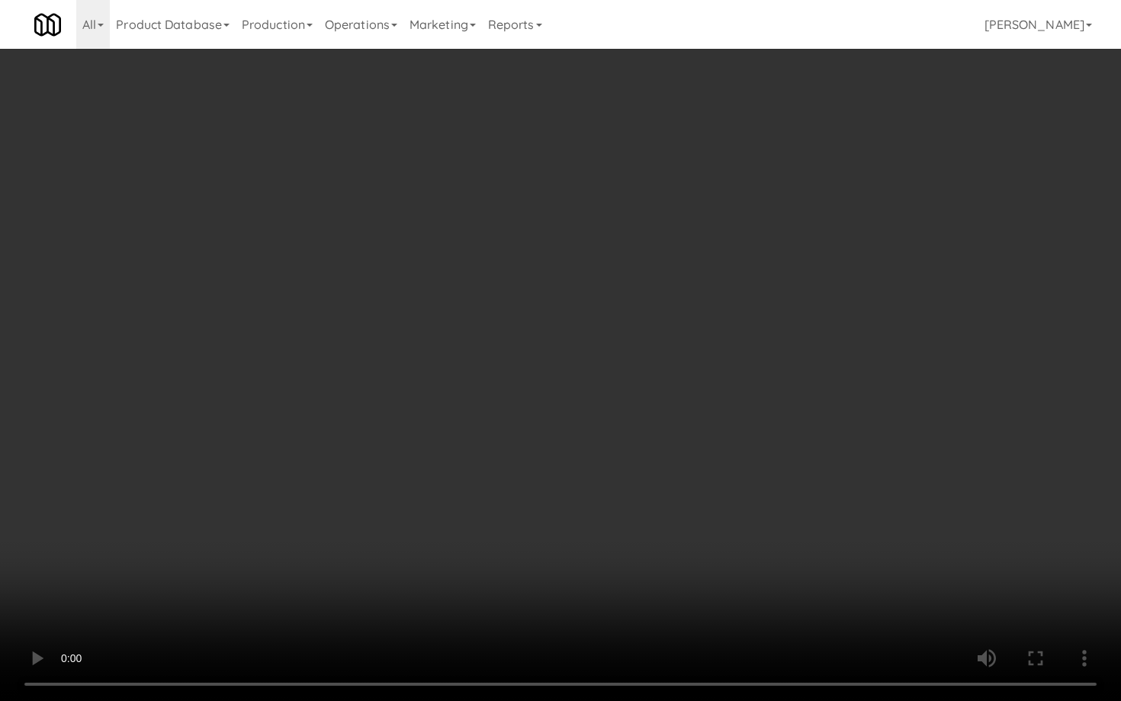
click at [689, 458] on video at bounding box center [560, 350] width 1121 height 701
click at [691, 458] on video at bounding box center [560, 350] width 1121 height 701
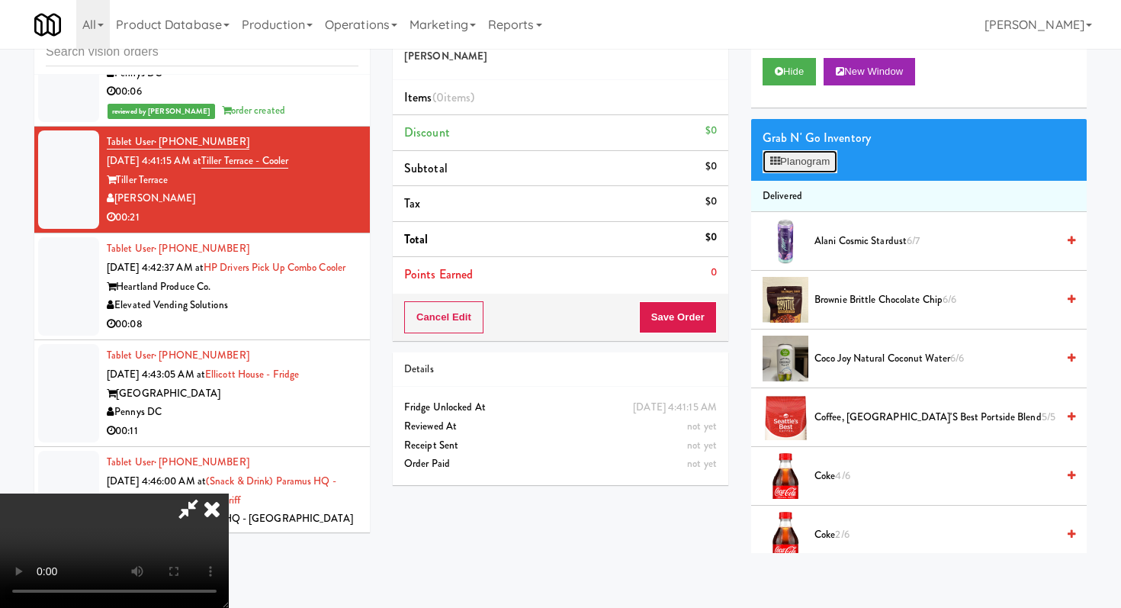
click at [796, 160] on button "Planogram" at bounding box center [800, 161] width 75 height 23
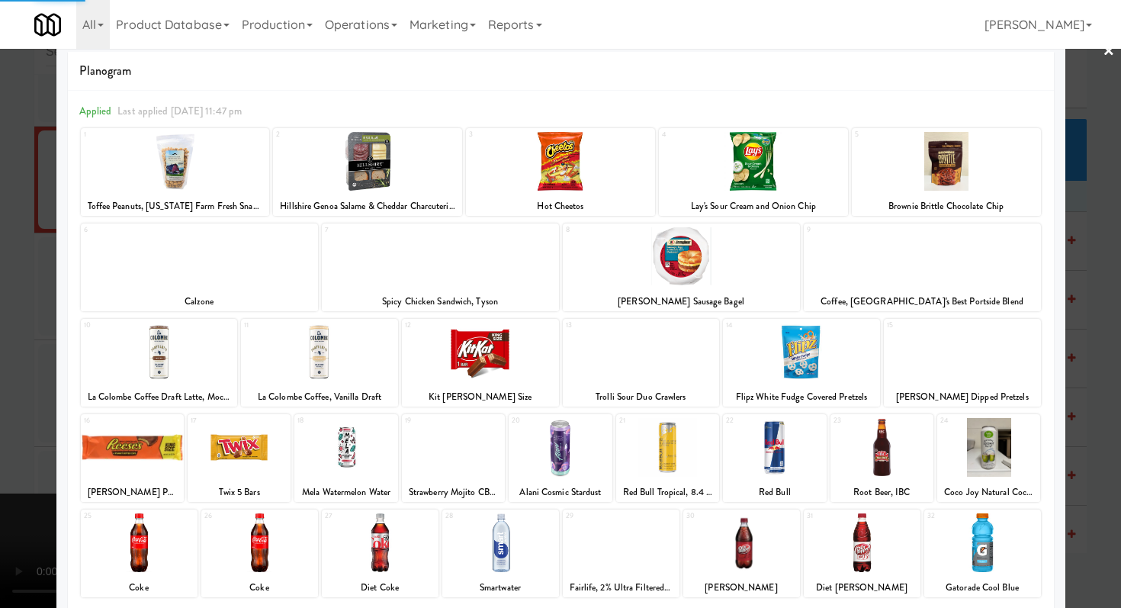
scroll to position [49, 0]
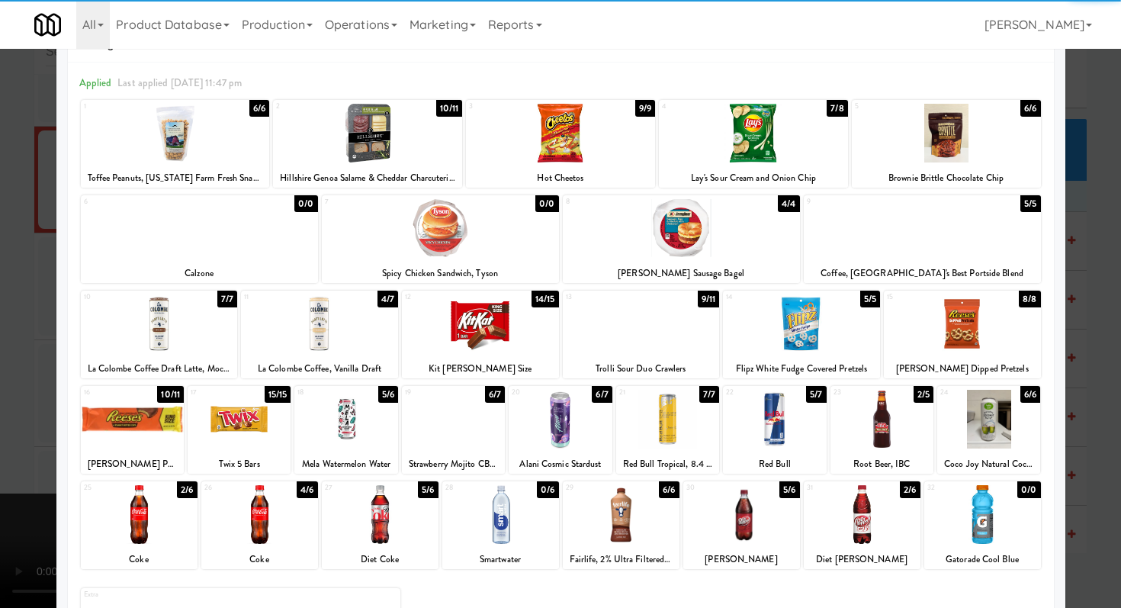
click at [976, 407] on div at bounding box center [988, 419] width 103 height 59
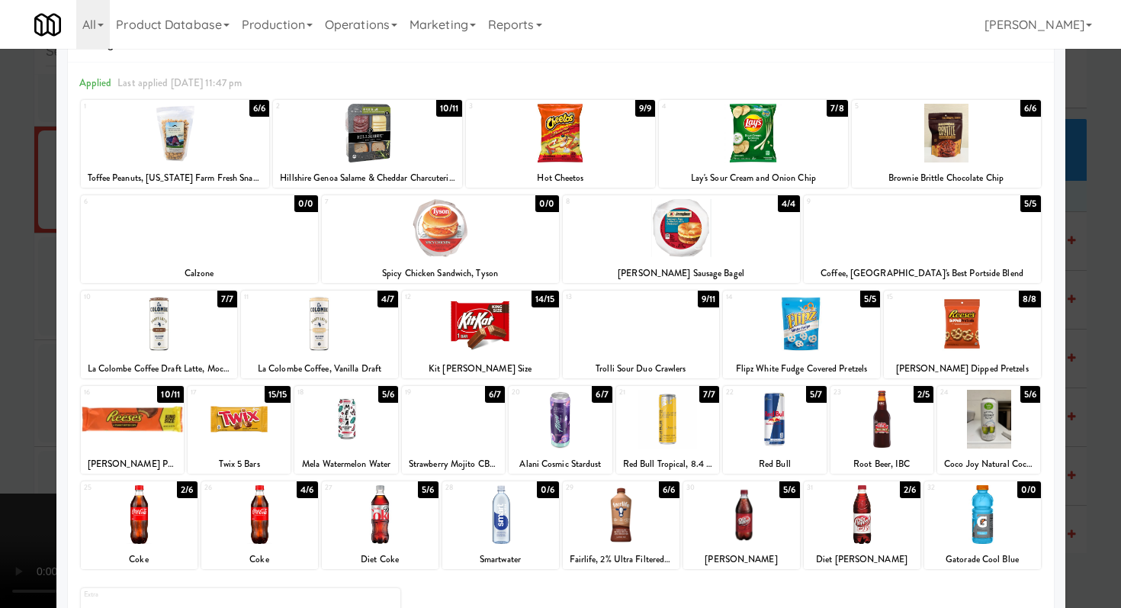
click at [496, 311] on div at bounding box center [480, 323] width 157 height 59
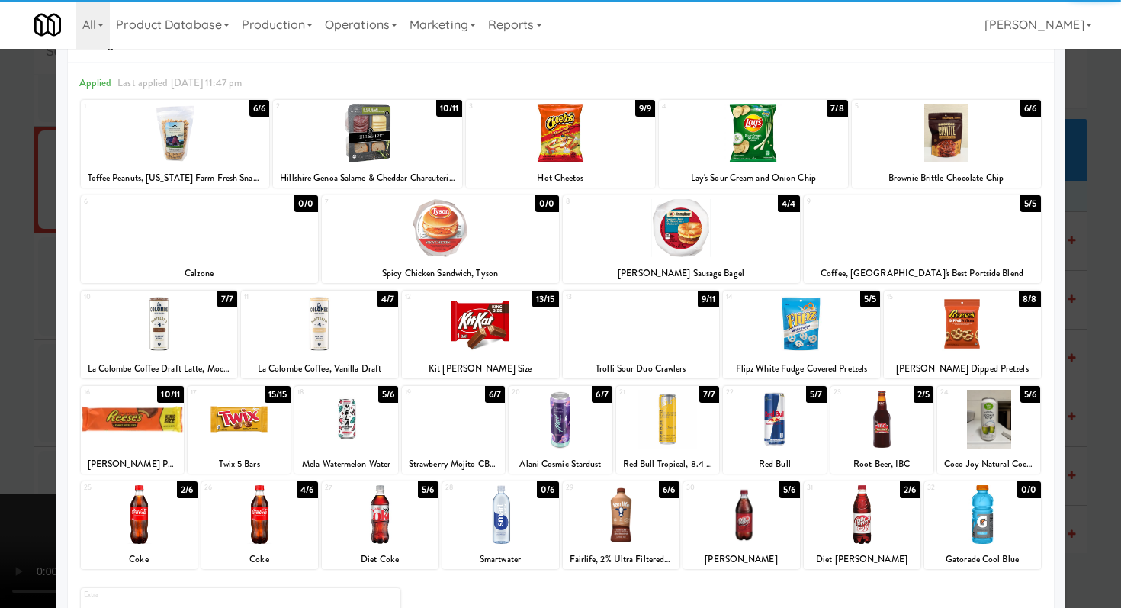
click at [760, 136] on div at bounding box center [753, 133] width 189 height 59
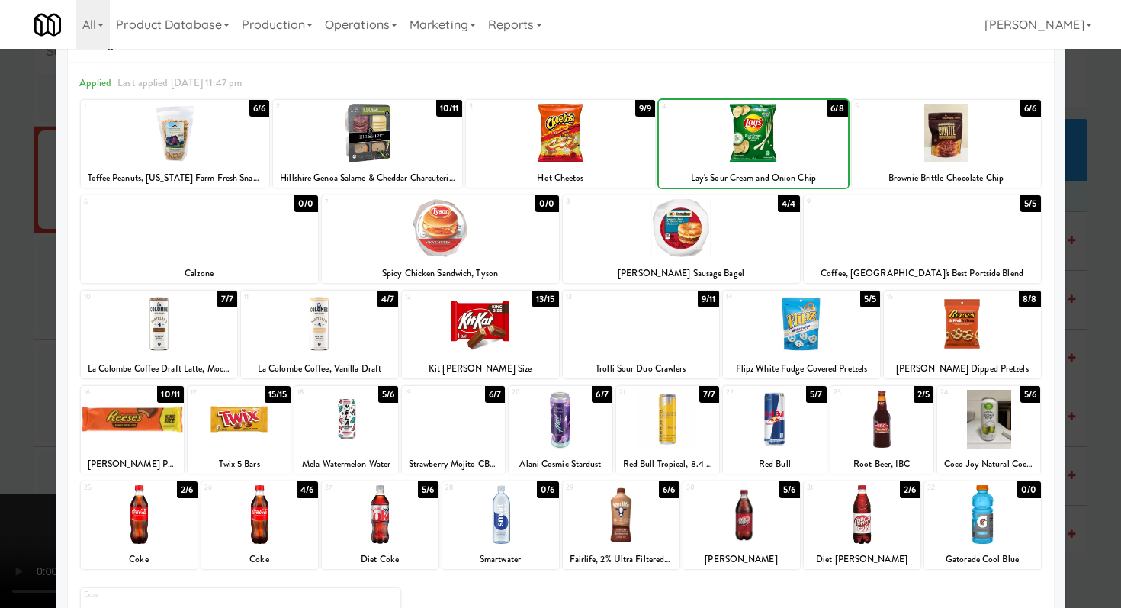
click at [0, 423] on div at bounding box center [560, 304] width 1121 height 608
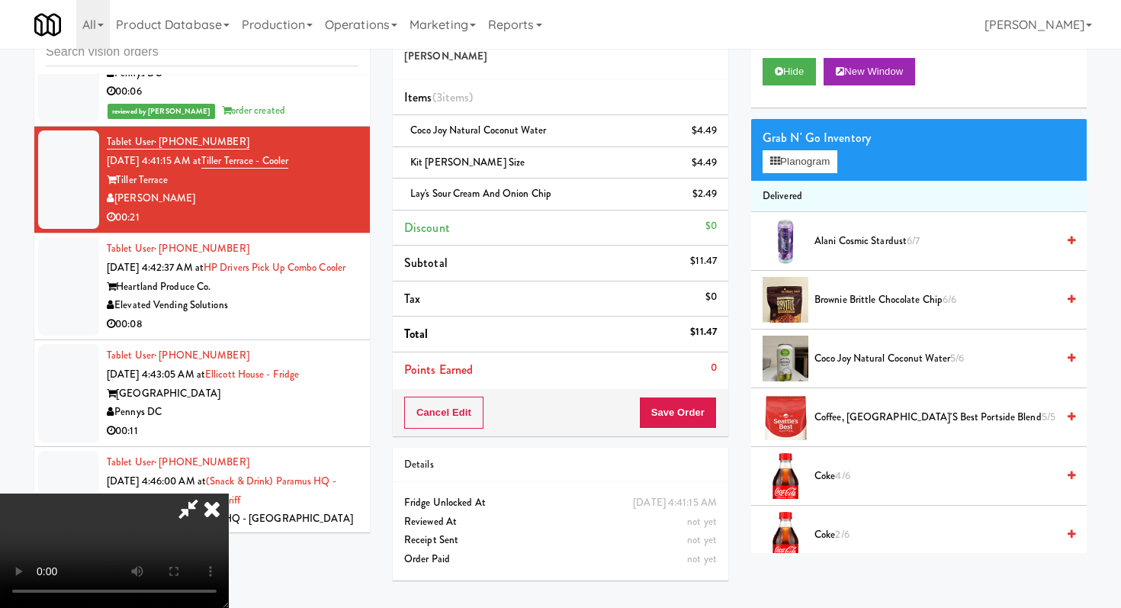
click at [229, 493] on video at bounding box center [114, 550] width 229 height 114
click at [710, 414] on button "Save Order" at bounding box center [678, 413] width 78 height 32
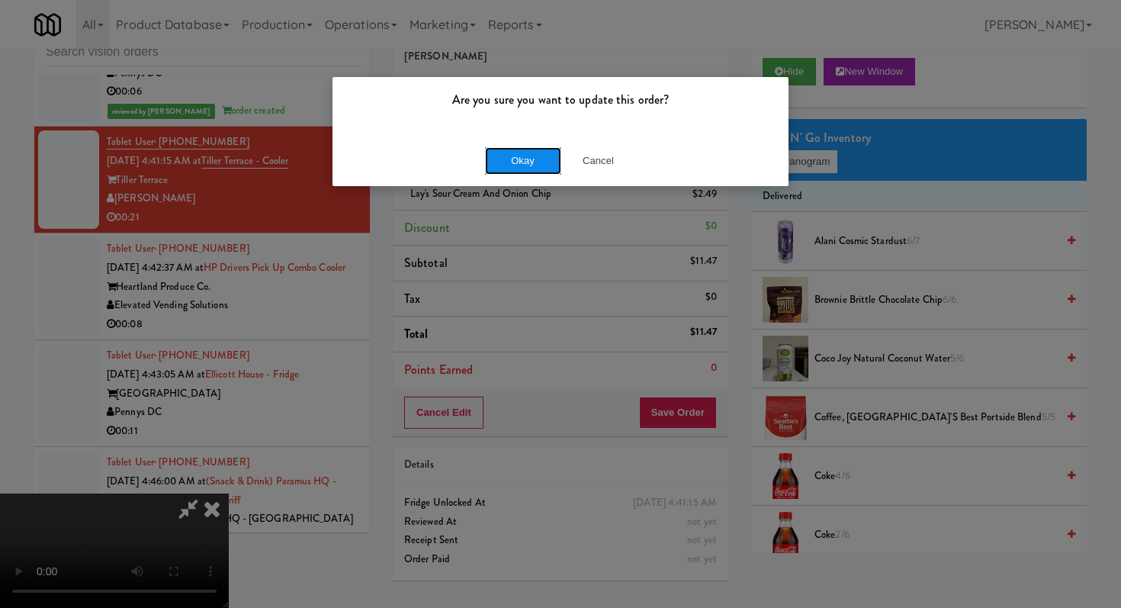
click at [493, 163] on button "Okay" at bounding box center [523, 160] width 76 height 27
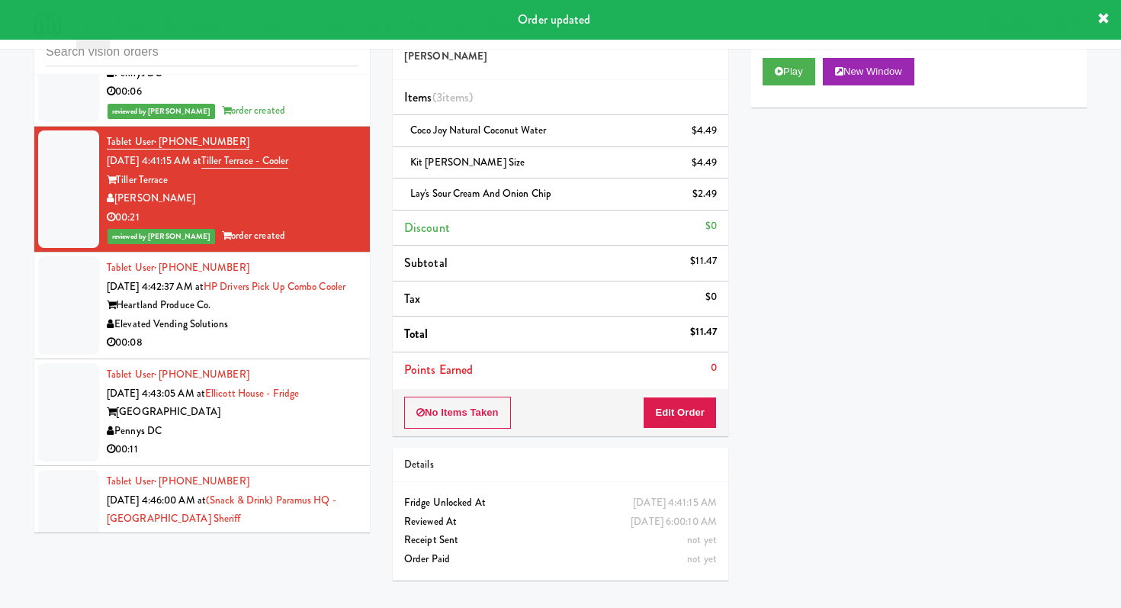
click at [307, 359] on li "Tablet User · (262) 331-7915 [DATE] 4:42:37 AM at HP Drivers Pick Up Combo Cool…" at bounding box center [202, 305] width 336 height 107
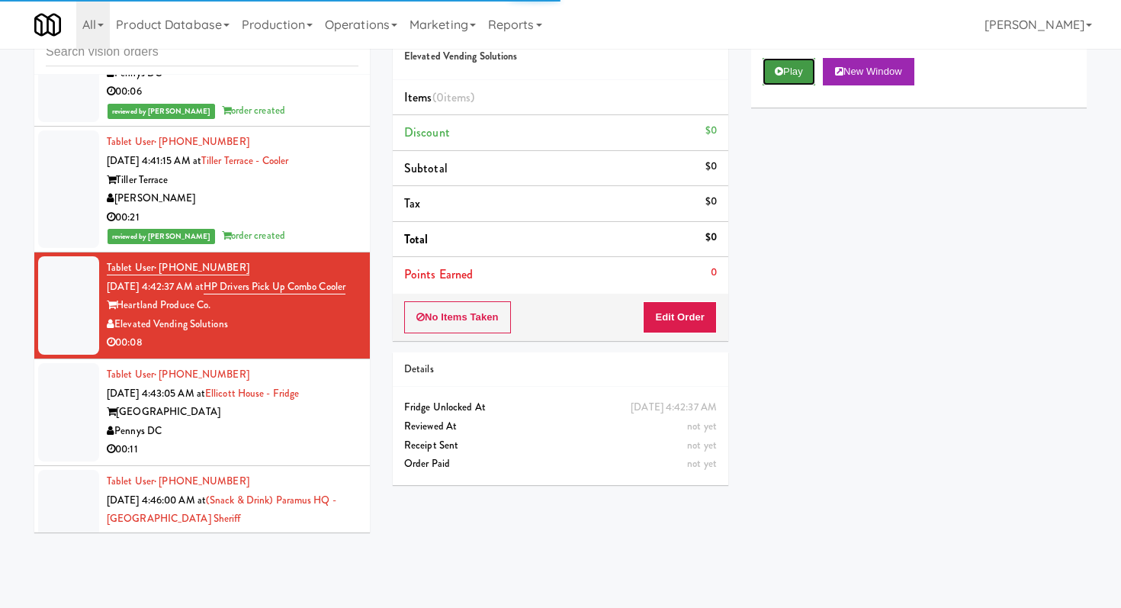
click at [795, 69] on button "Play" at bounding box center [789, 71] width 53 height 27
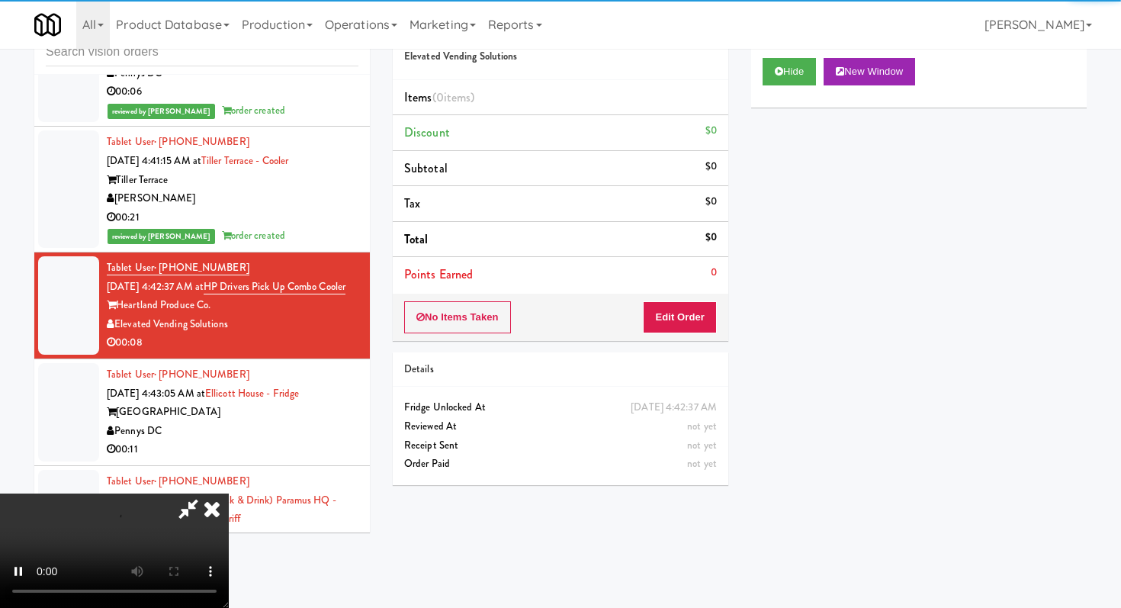
click at [681, 335] on div "No Items Taken Edit Order" at bounding box center [561, 317] width 336 height 47
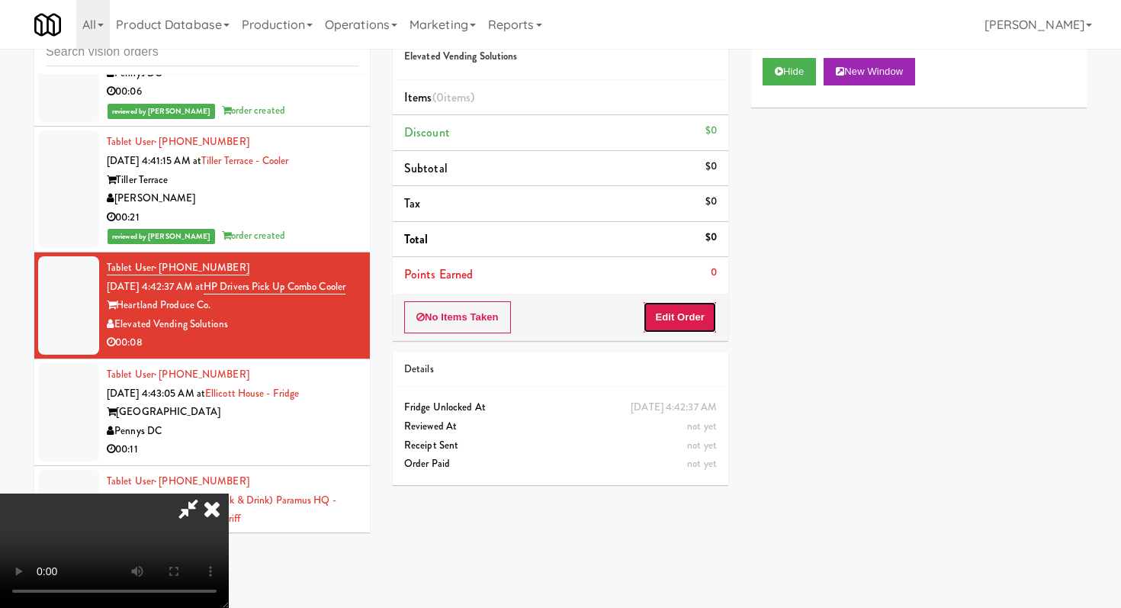
click at [682, 329] on button "Edit Order" at bounding box center [680, 317] width 74 height 32
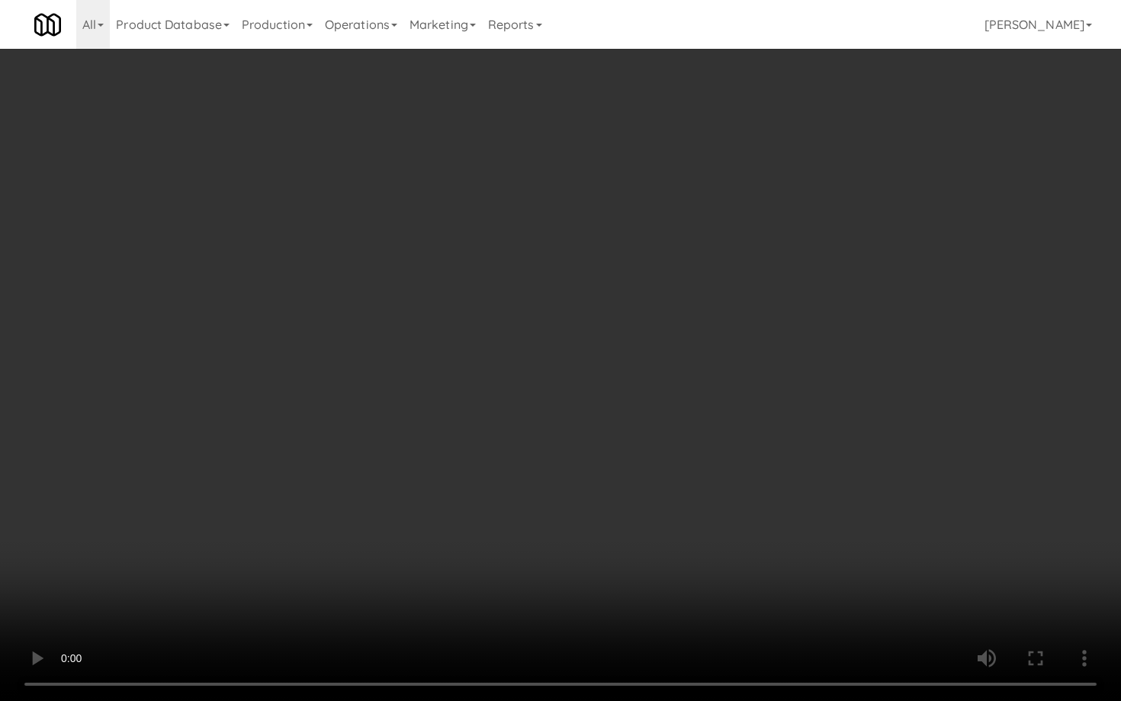
click at [603, 530] on video at bounding box center [560, 350] width 1121 height 701
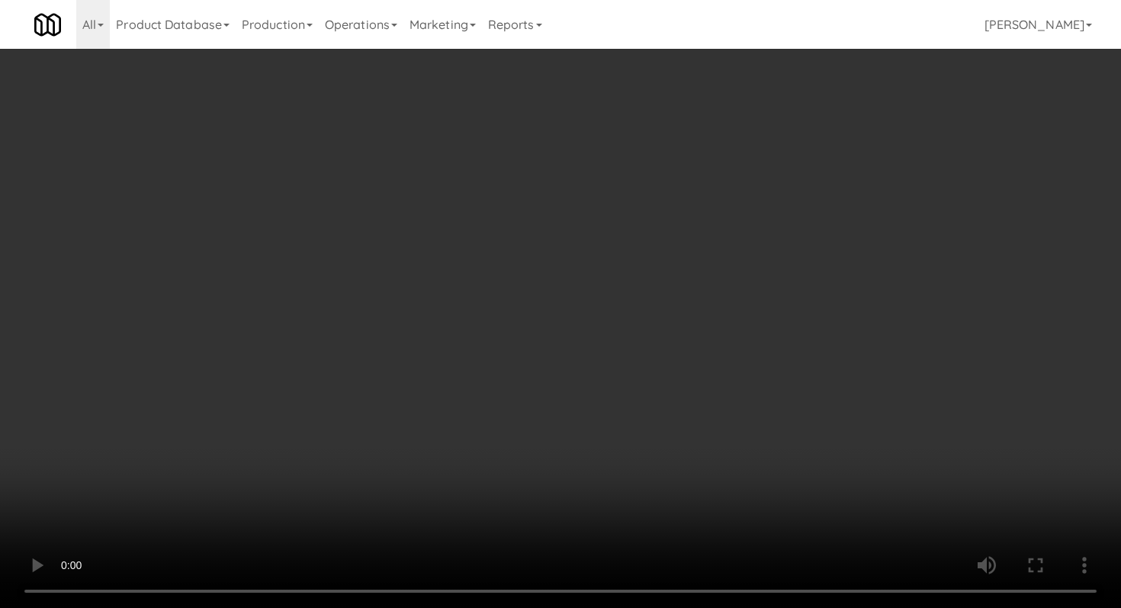
scroll to position [605, 0]
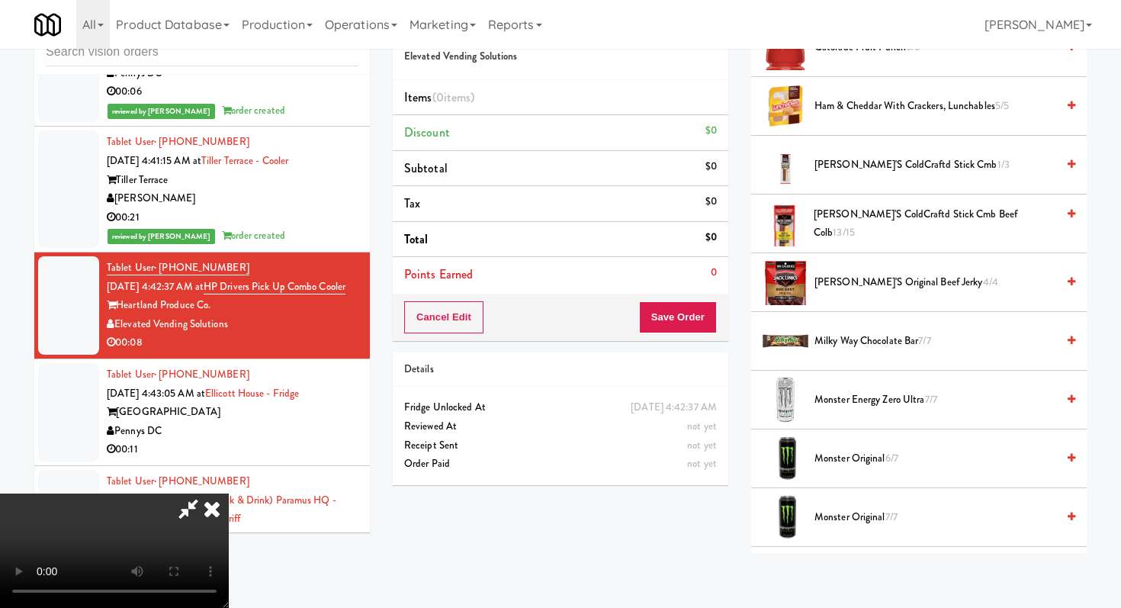
click at [856, 460] on span "Monster Original 6/7" at bounding box center [936, 458] width 242 height 19
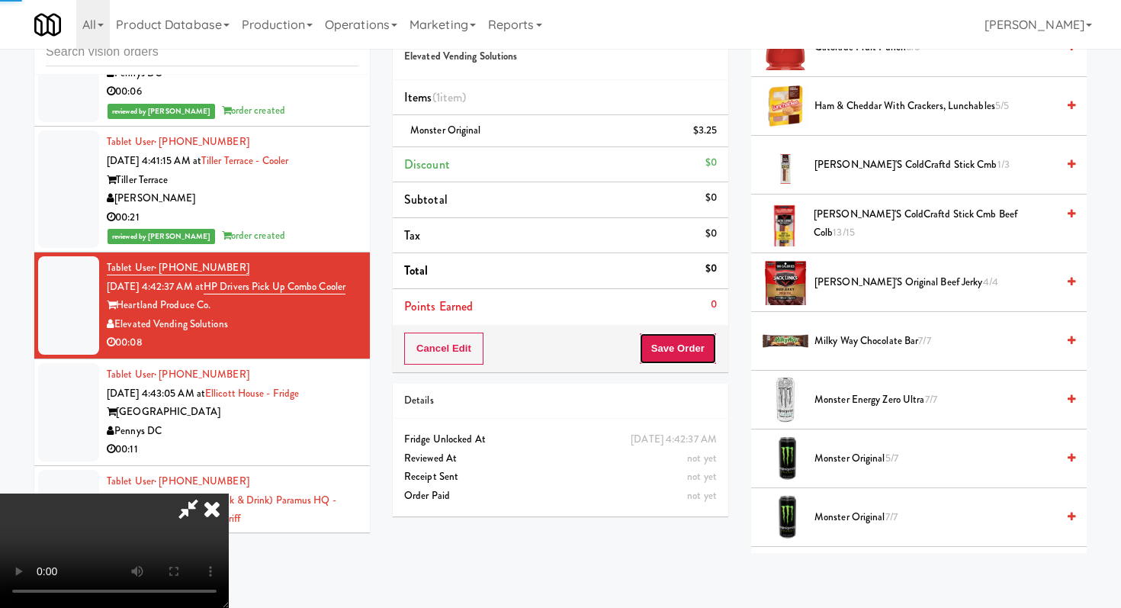
click at [706, 352] on button "Save Order" at bounding box center [678, 349] width 78 height 32
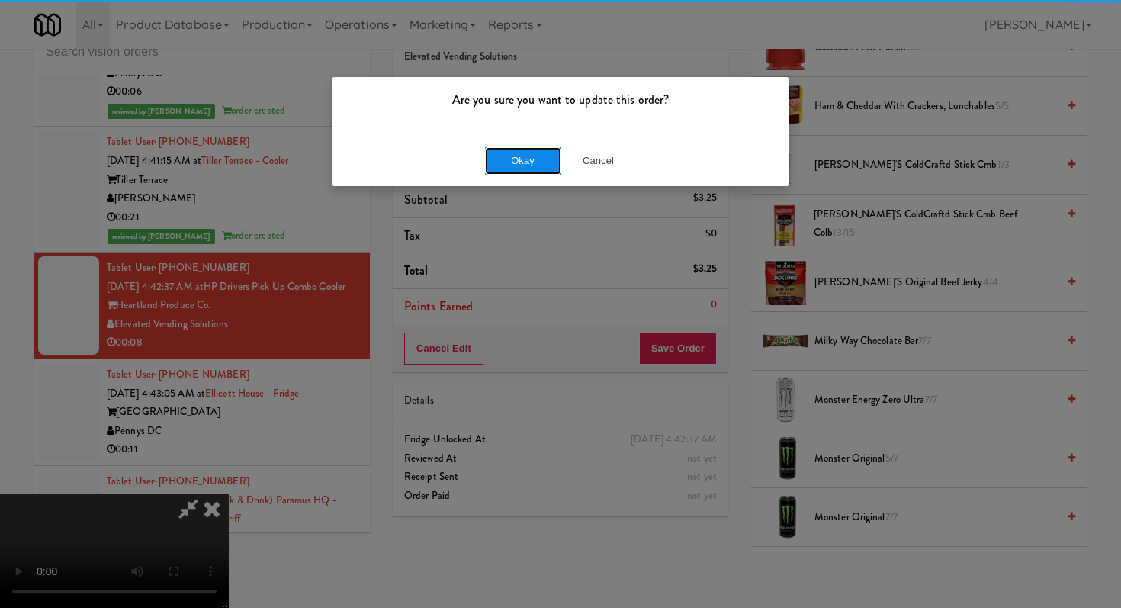
click at [541, 153] on button "Okay" at bounding box center [523, 160] width 76 height 27
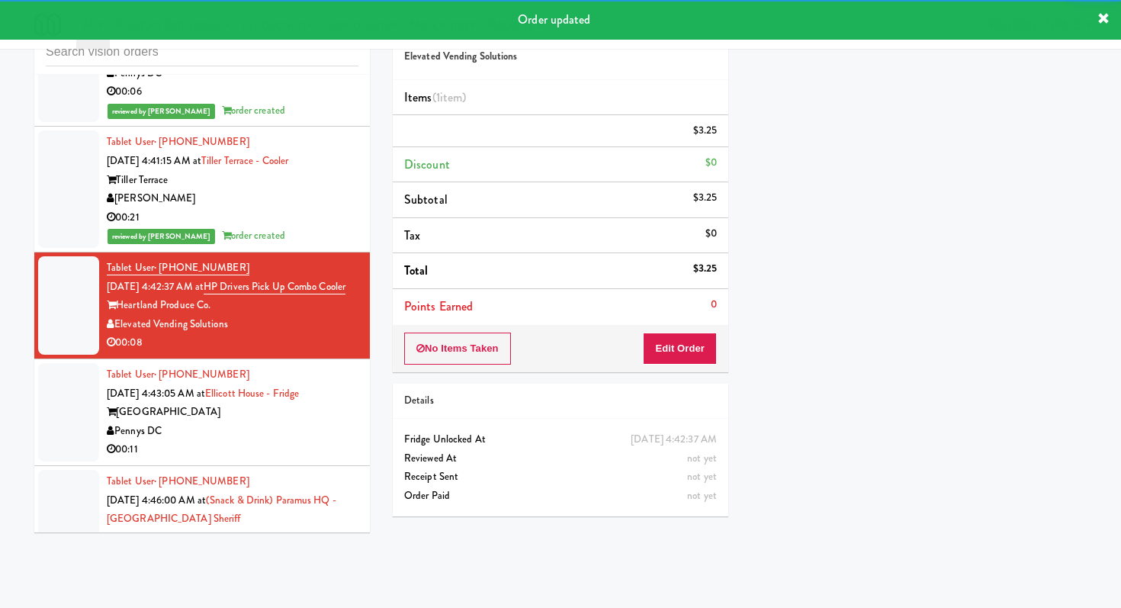
scroll to position [8141, 0]
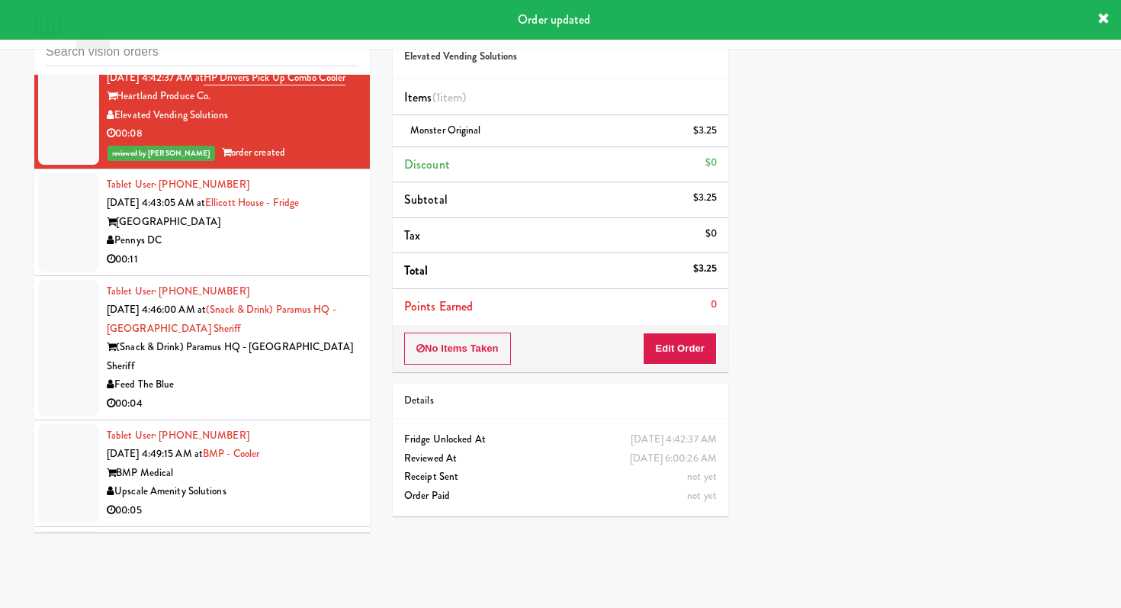
click at [320, 268] on div "00:11" at bounding box center [233, 259] width 252 height 19
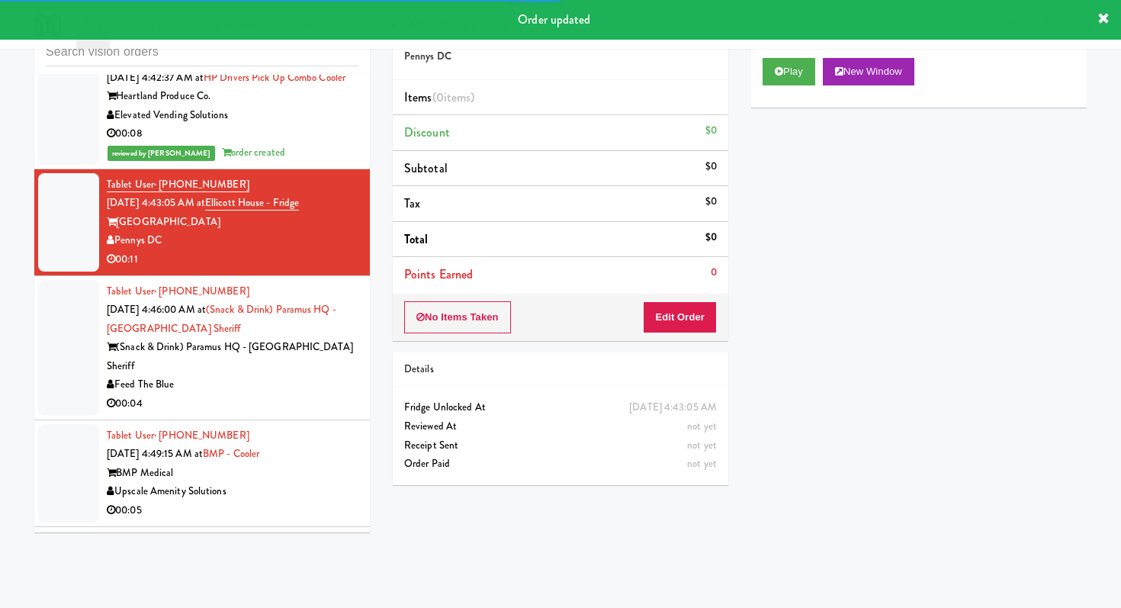
click at [818, 79] on div "Play New Window" at bounding box center [919, 71] width 313 height 27
click at [811, 76] on button "Play" at bounding box center [789, 71] width 53 height 27
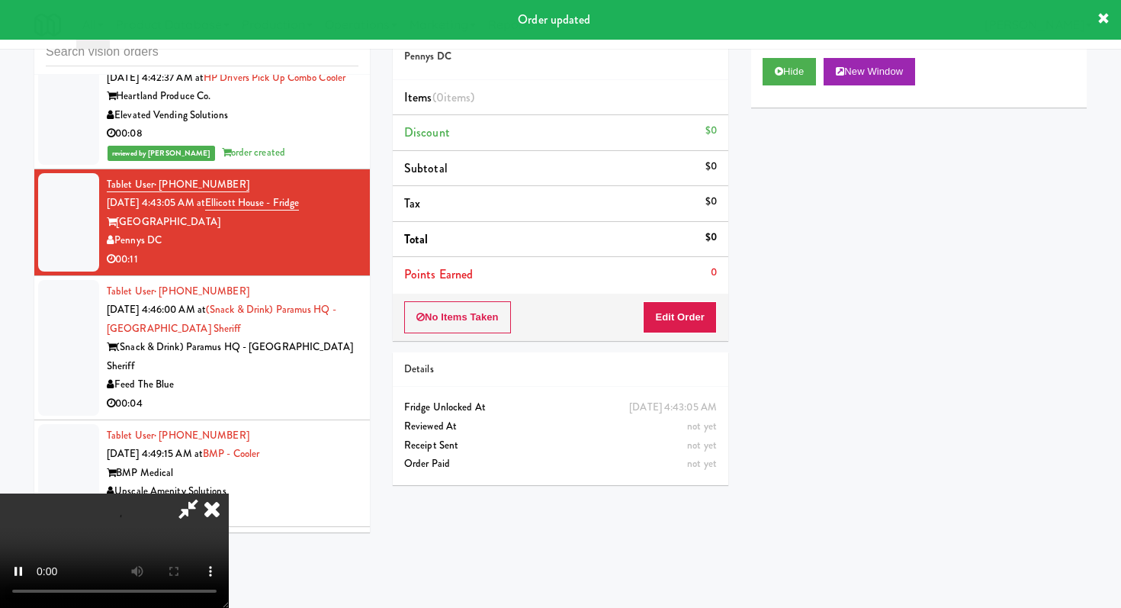
click at [681, 300] on div "No Items Taken Edit Order" at bounding box center [561, 317] width 336 height 47
click at [678, 313] on button "Edit Order" at bounding box center [680, 317] width 74 height 32
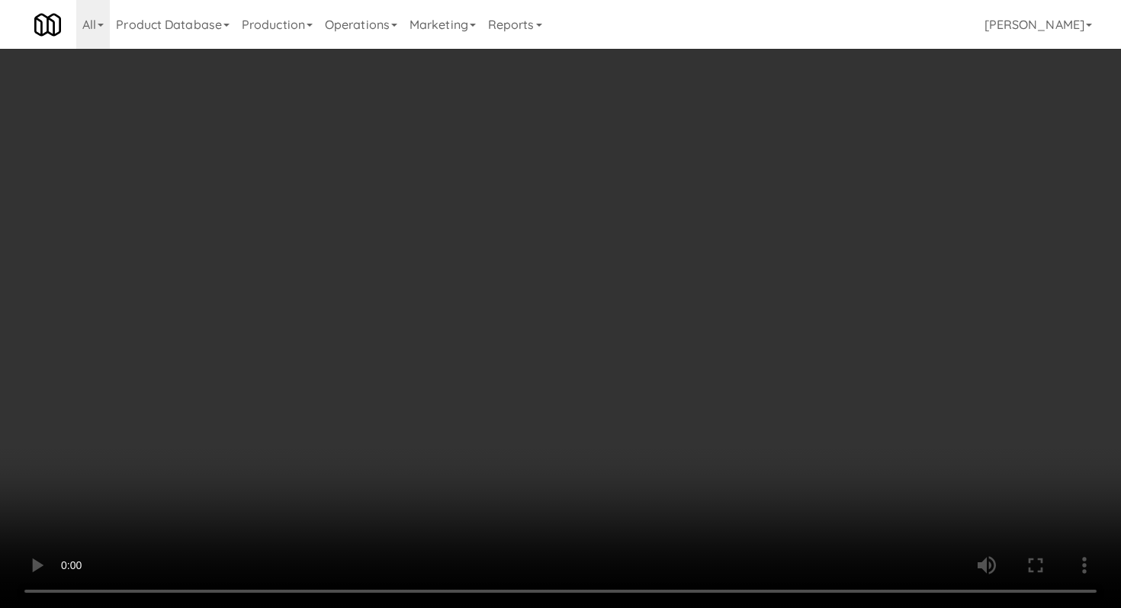
scroll to position [853, 0]
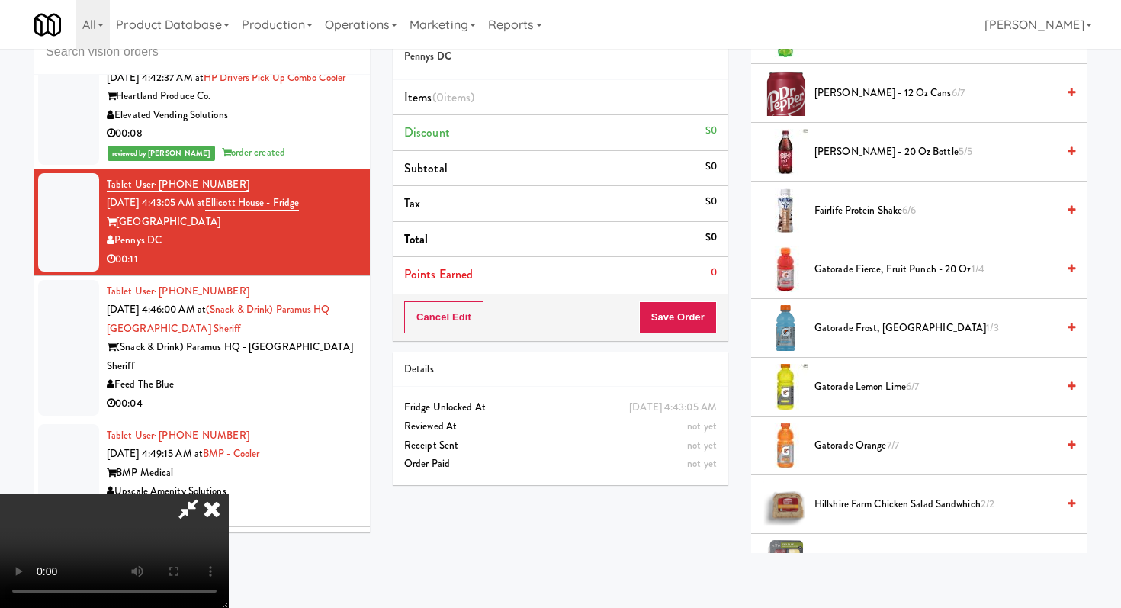
click at [882, 340] on li "Gatorade Frost, Glacier Freeze 1/3" at bounding box center [919, 328] width 336 height 59
click at [880, 330] on span "Gatorade Frost, Glacier Freeze 1/3" at bounding box center [936, 328] width 242 height 19
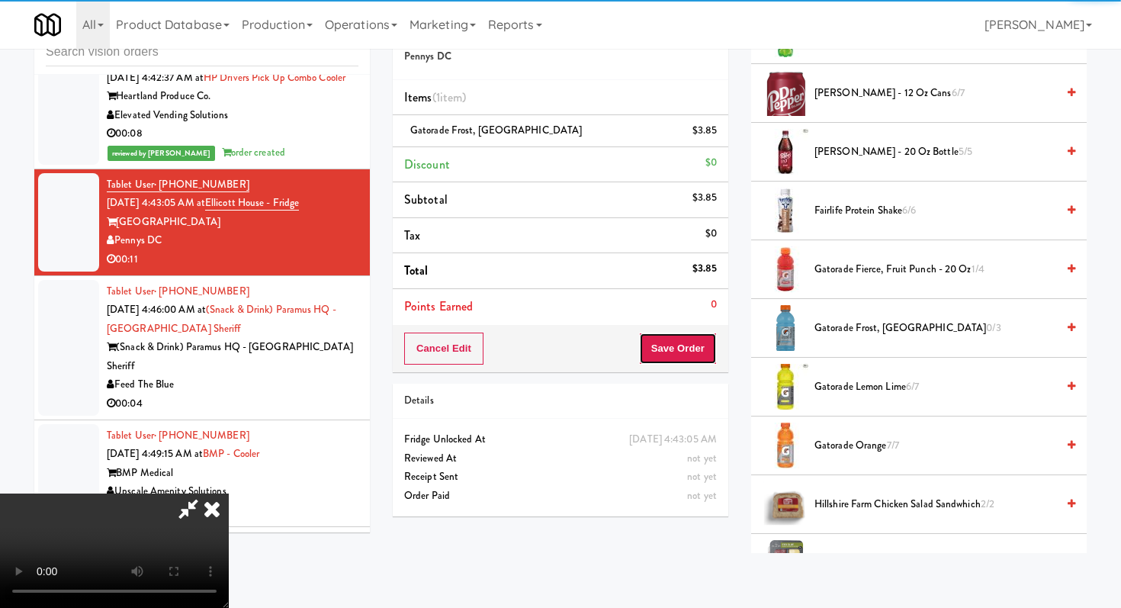
click at [709, 349] on button "Save Order" at bounding box center [678, 349] width 78 height 32
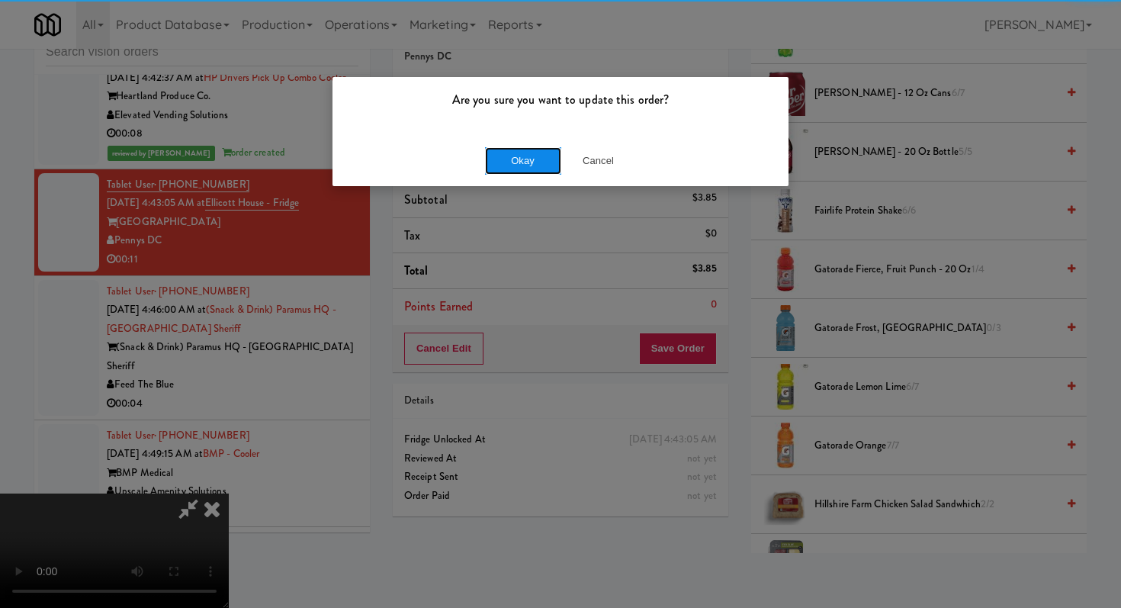
click at [539, 154] on button "Okay" at bounding box center [523, 160] width 76 height 27
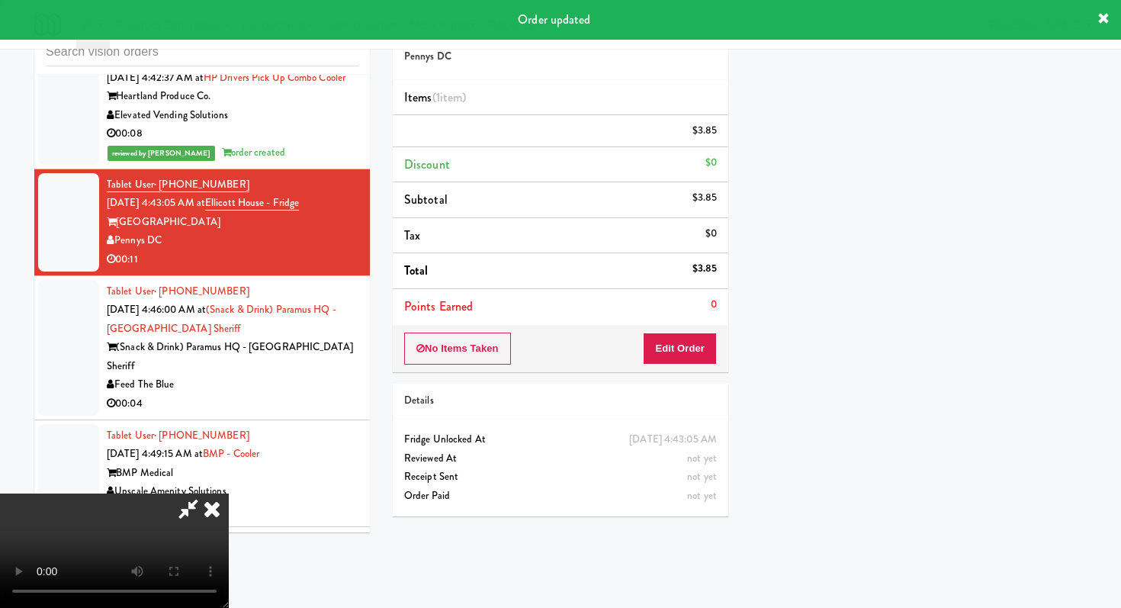
scroll to position [65, 0]
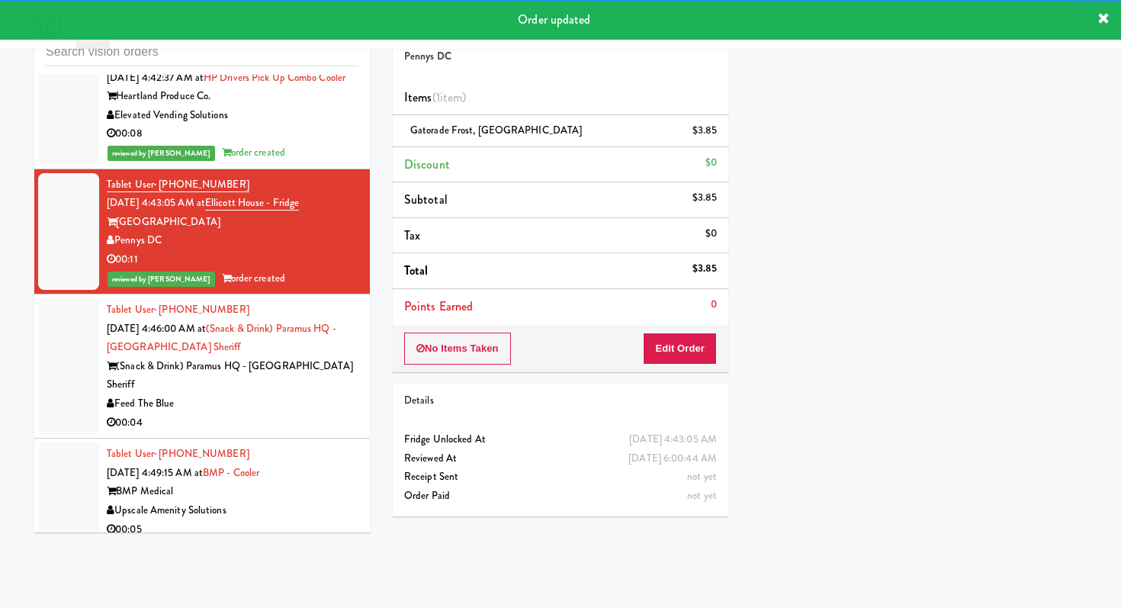
click at [311, 413] on div "00:04" at bounding box center [233, 422] width 252 height 19
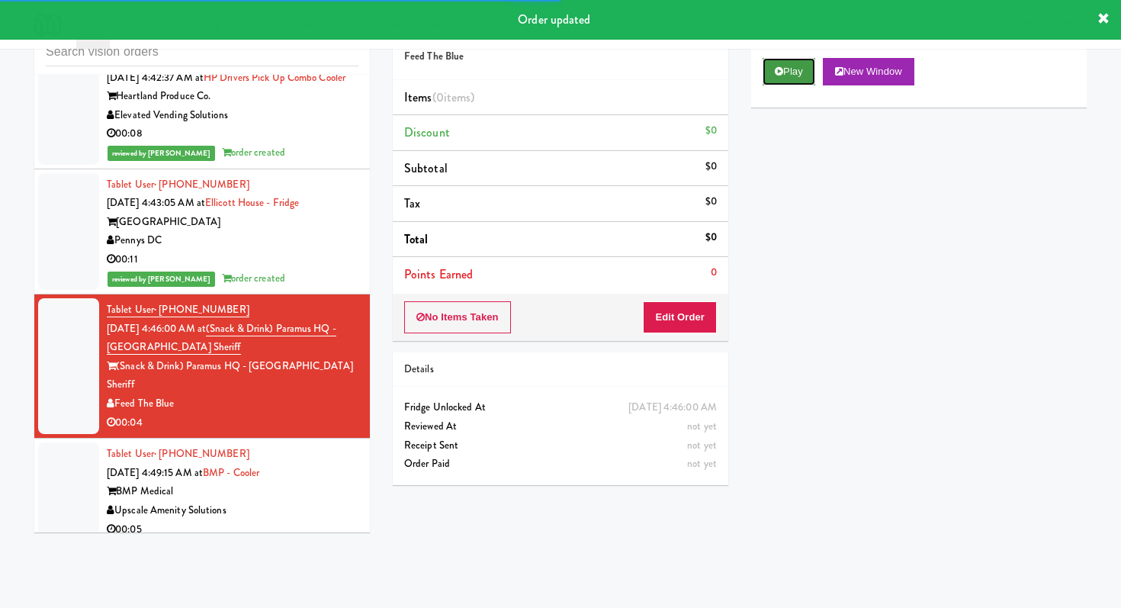
click at [779, 73] on icon at bounding box center [779, 71] width 8 height 10
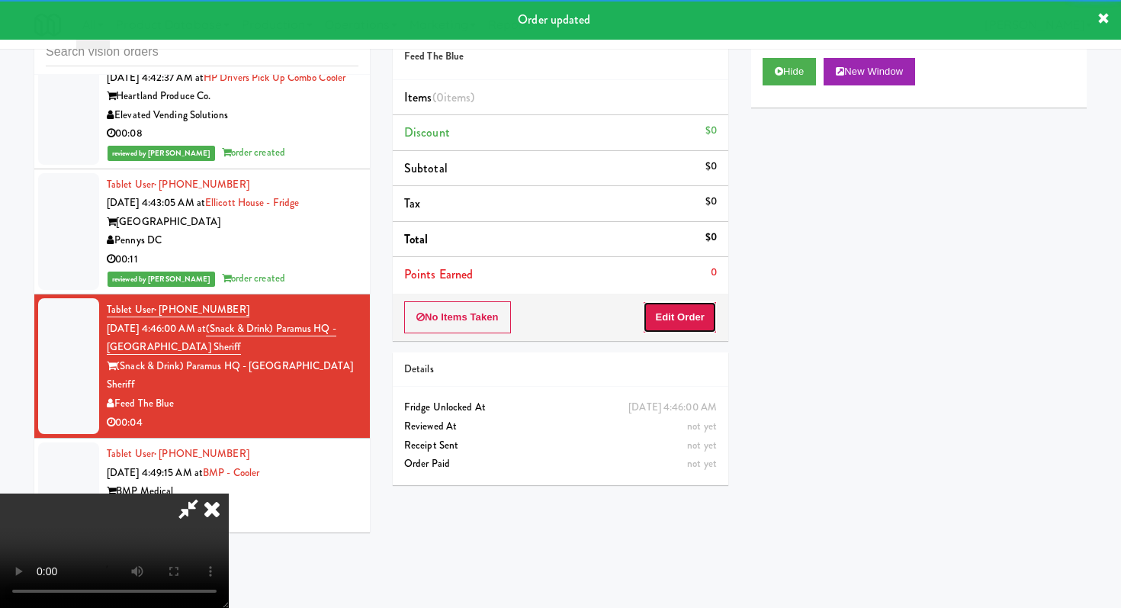
click at [676, 323] on button "Edit Order" at bounding box center [680, 317] width 74 height 32
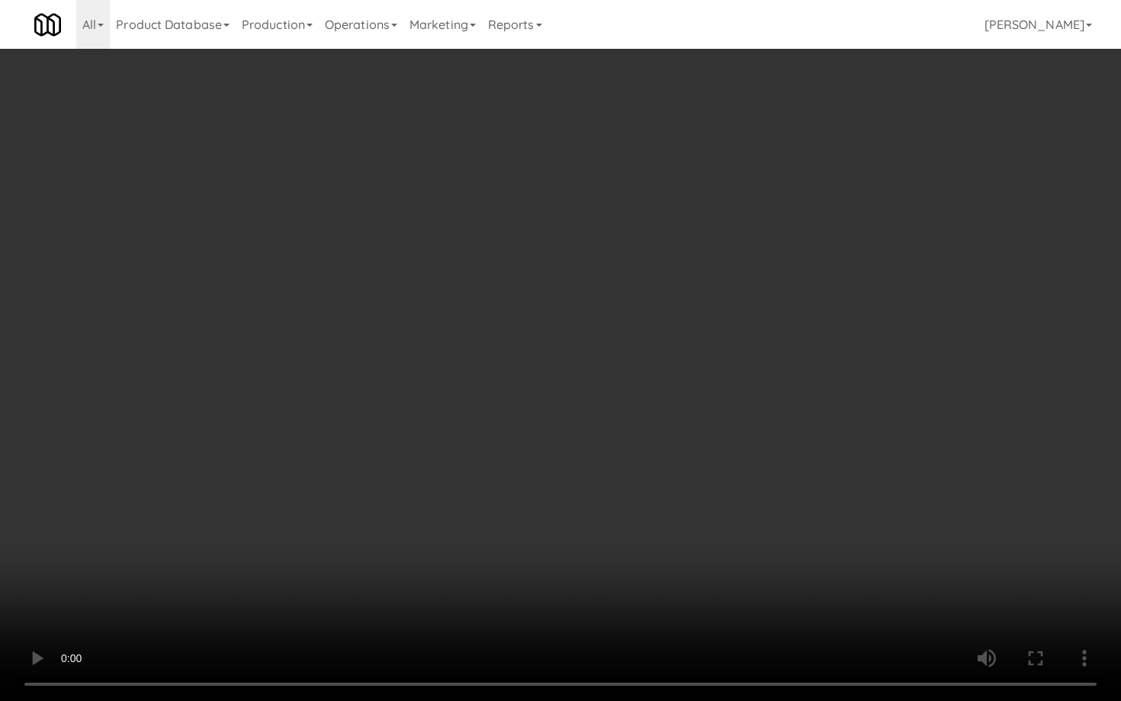
click at [609, 529] on video at bounding box center [560, 350] width 1121 height 701
click at [609, 524] on video at bounding box center [560, 350] width 1121 height 701
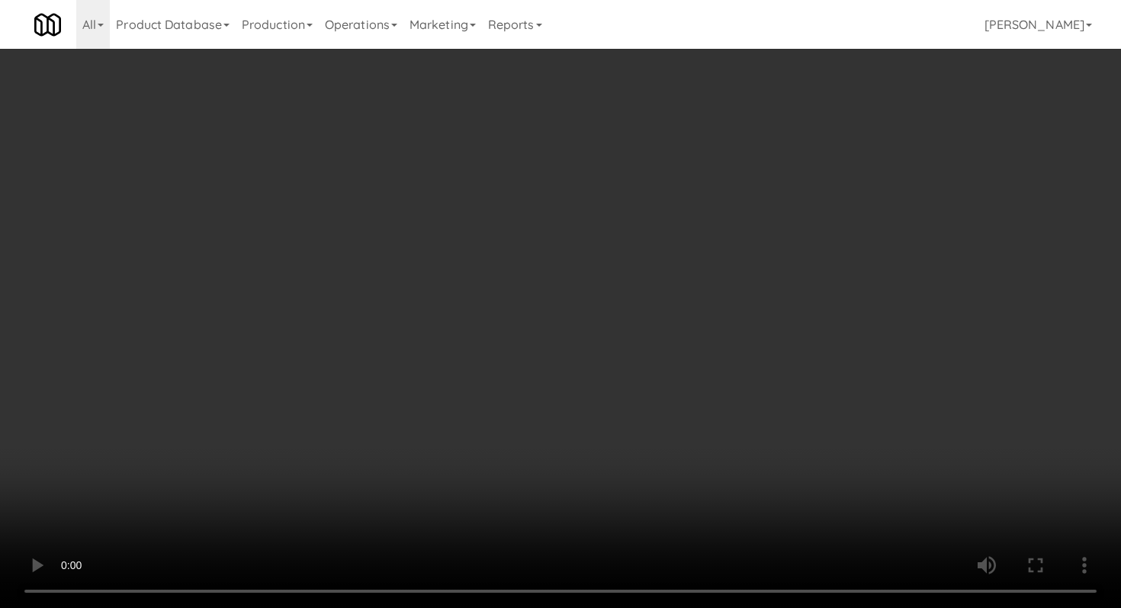
click at [811, 143] on div "Grab N' Go Inventory" at bounding box center [919, 138] width 313 height 23
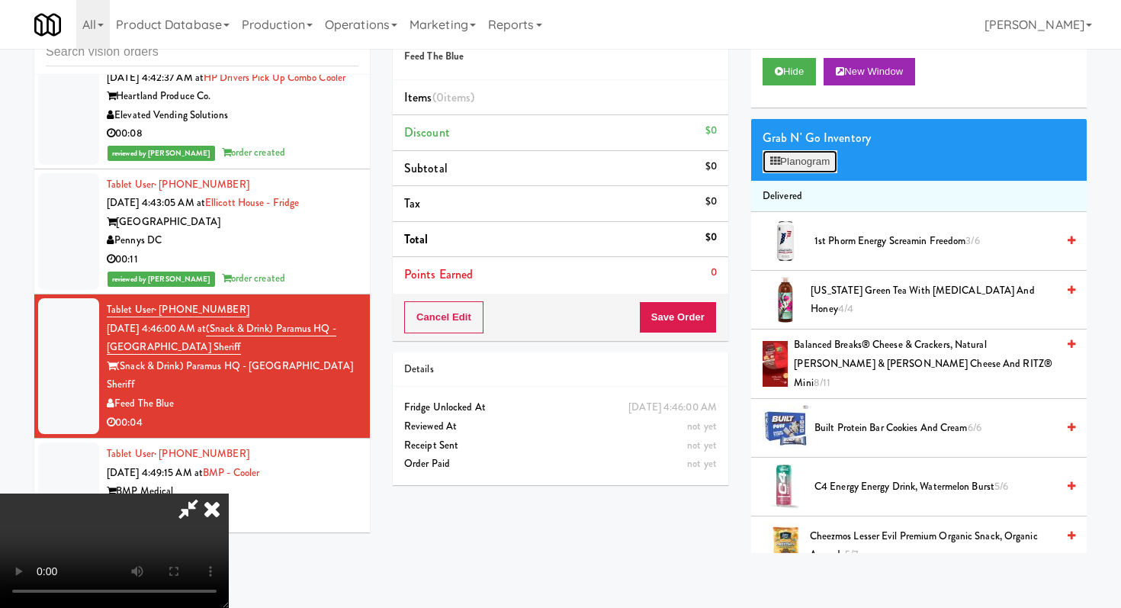
click at [811, 165] on button "Planogram" at bounding box center [800, 161] width 75 height 23
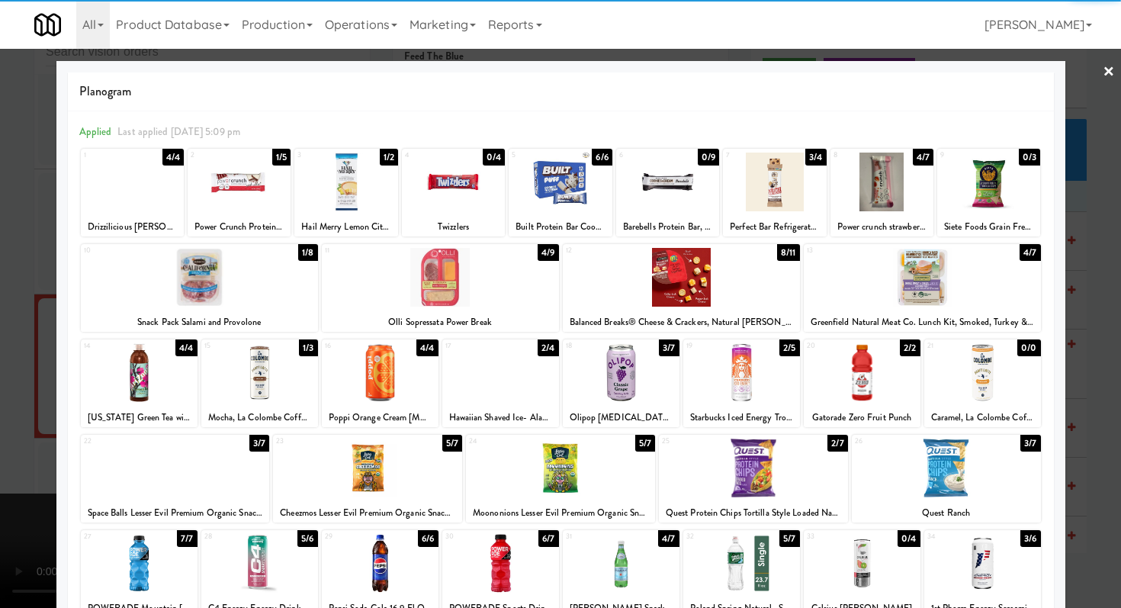
click at [206, 288] on div at bounding box center [199, 277] width 237 height 59
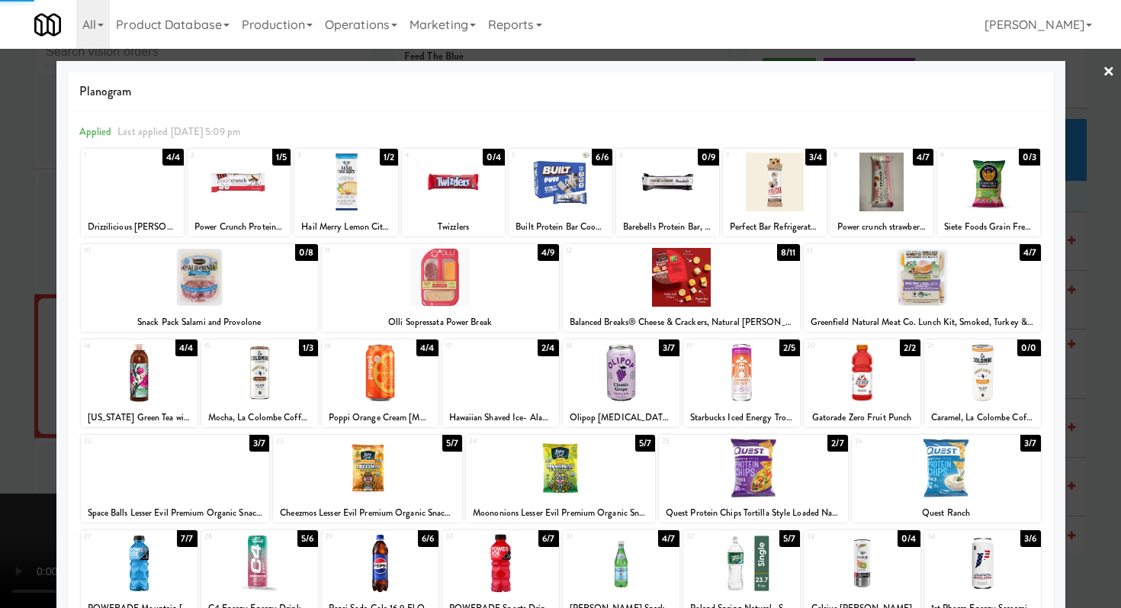
click at [59, 297] on div "Planogram Applied Last applied [DATE] 5:09 pm 1 4/4 Drizzilicious Cinnamon Swir…" at bounding box center [560, 405] width 1009 height 688
click at [0, 228] on div at bounding box center [560, 304] width 1121 height 608
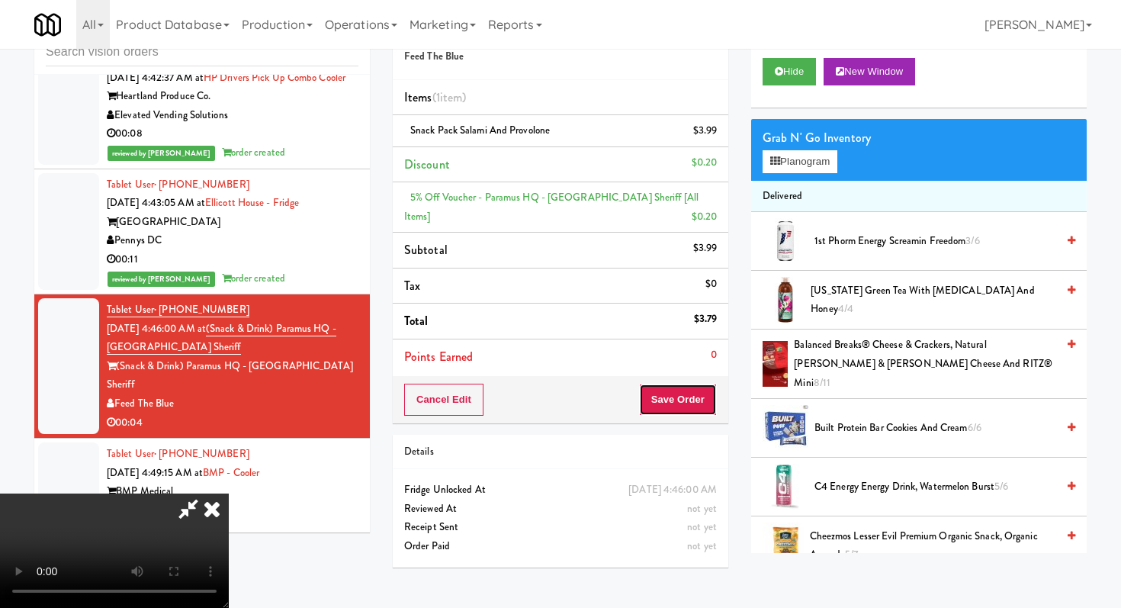
click at [691, 404] on button "Save Order" at bounding box center [678, 400] width 78 height 32
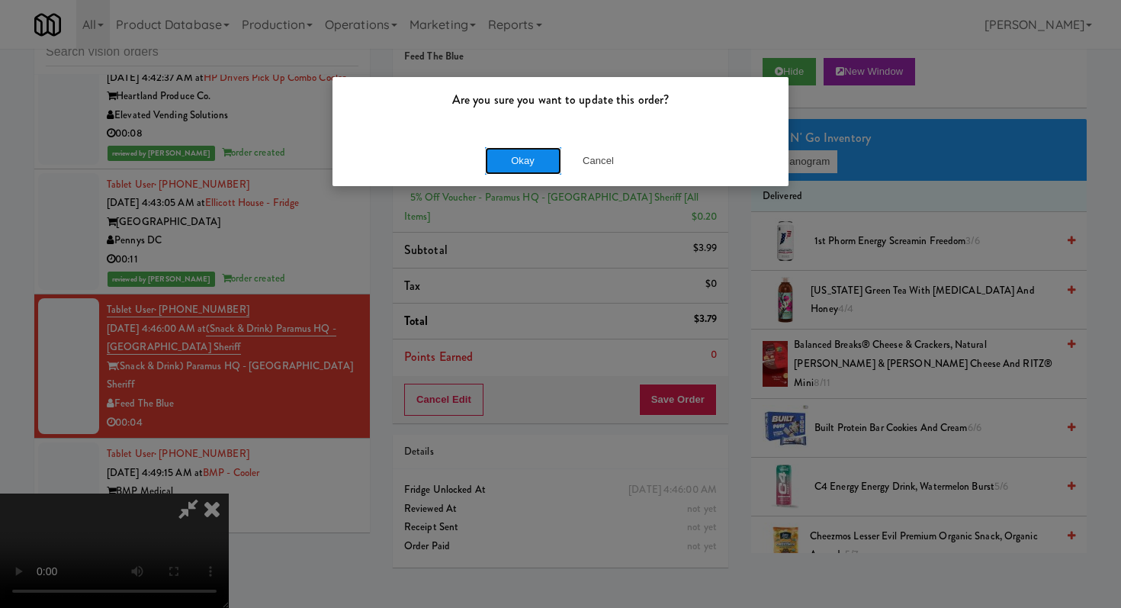
click at [496, 168] on button "Okay" at bounding box center [523, 160] width 76 height 27
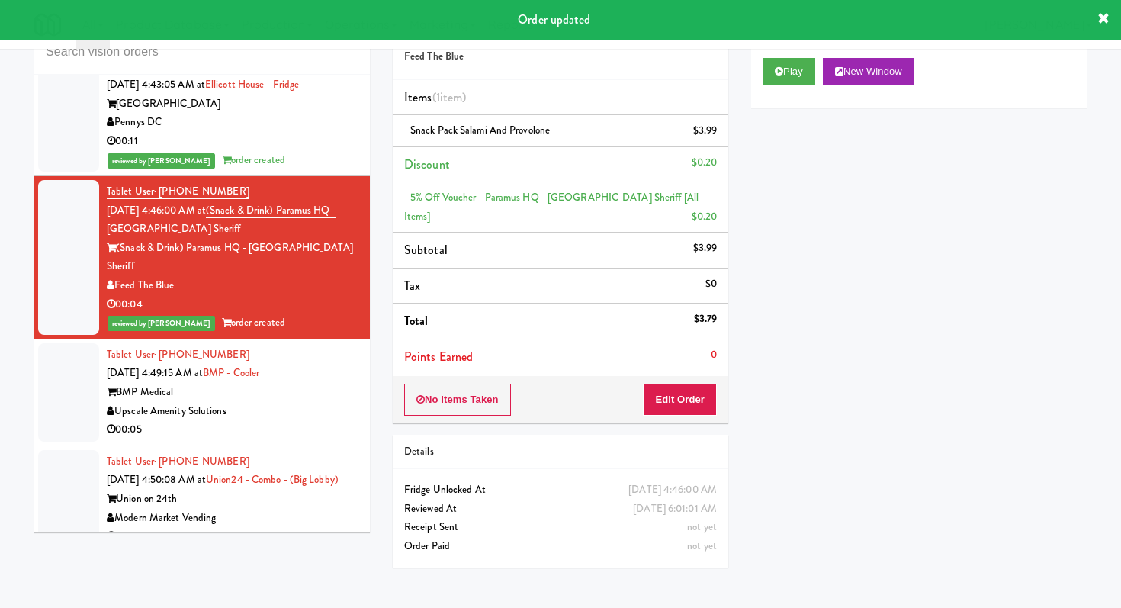
scroll to position [8268, 0]
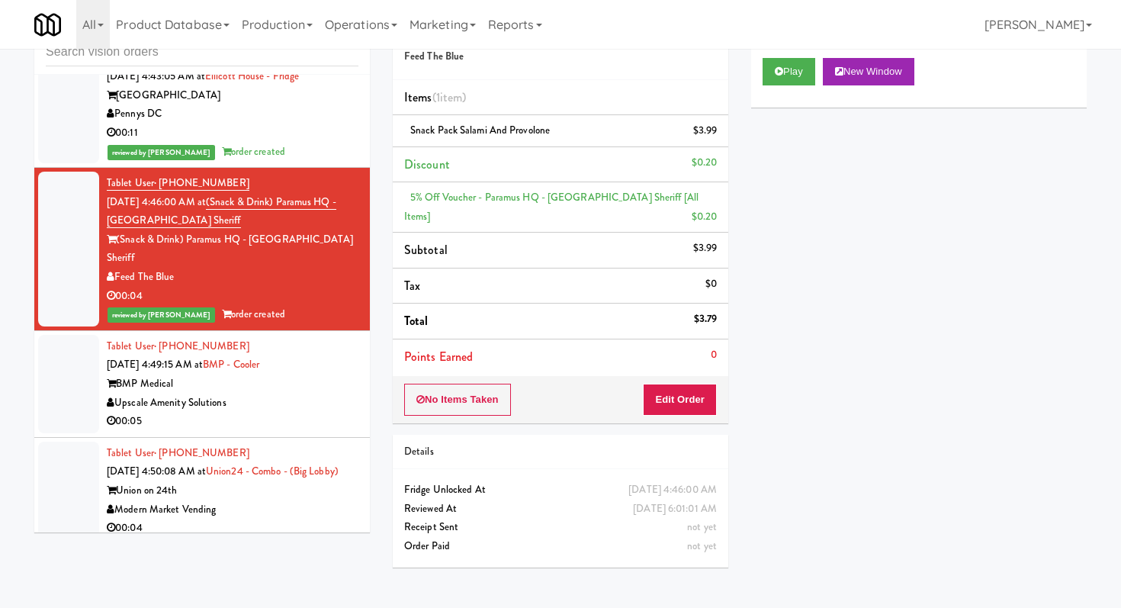
click at [317, 397] on div "Upscale Amenity Solutions" at bounding box center [233, 403] width 252 height 19
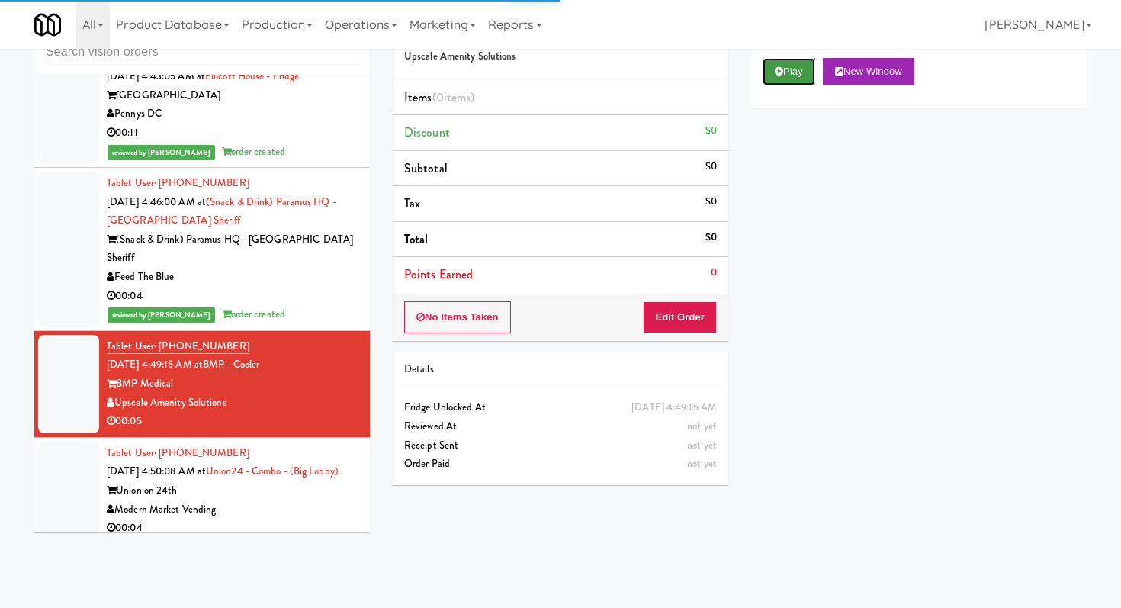
click at [786, 71] on button "Play" at bounding box center [789, 71] width 53 height 27
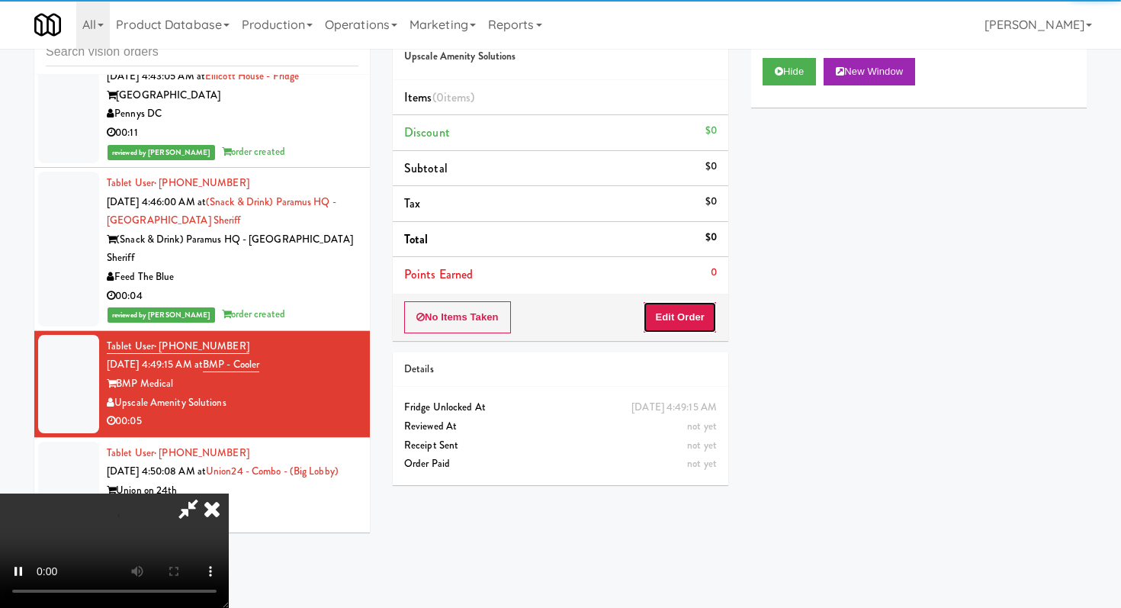
click at [668, 315] on button "Edit Order" at bounding box center [680, 317] width 74 height 32
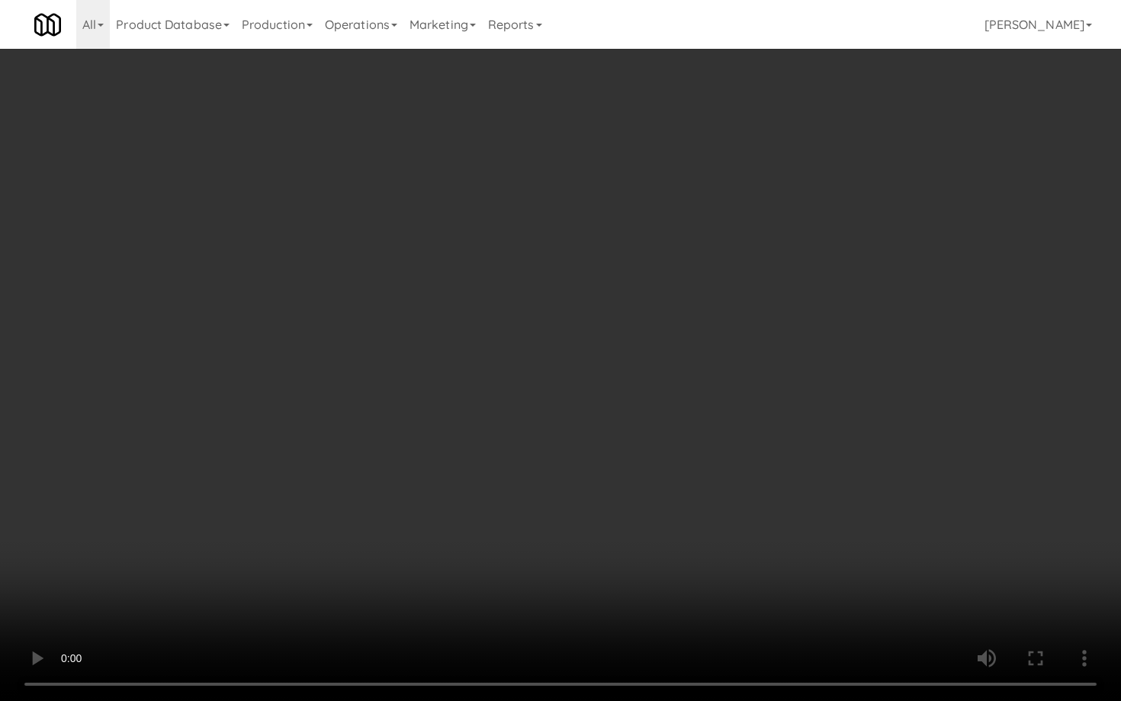
click at [782, 556] on video at bounding box center [560, 350] width 1121 height 701
click at [770, 535] on video at bounding box center [560, 350] width 1121 height 701
click at [765, 513] on video at bounding box center [560, 350] width 1121 height 701
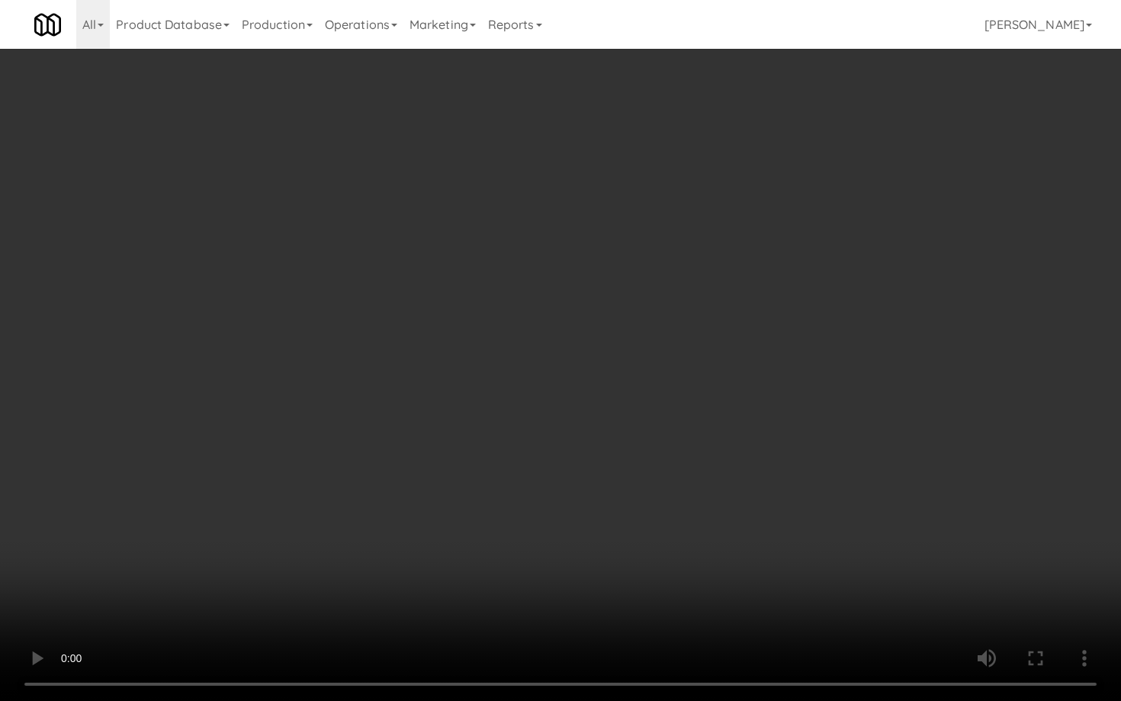
click at [765, 513] on video at bounding box center [560, 350] width 1121 height 701
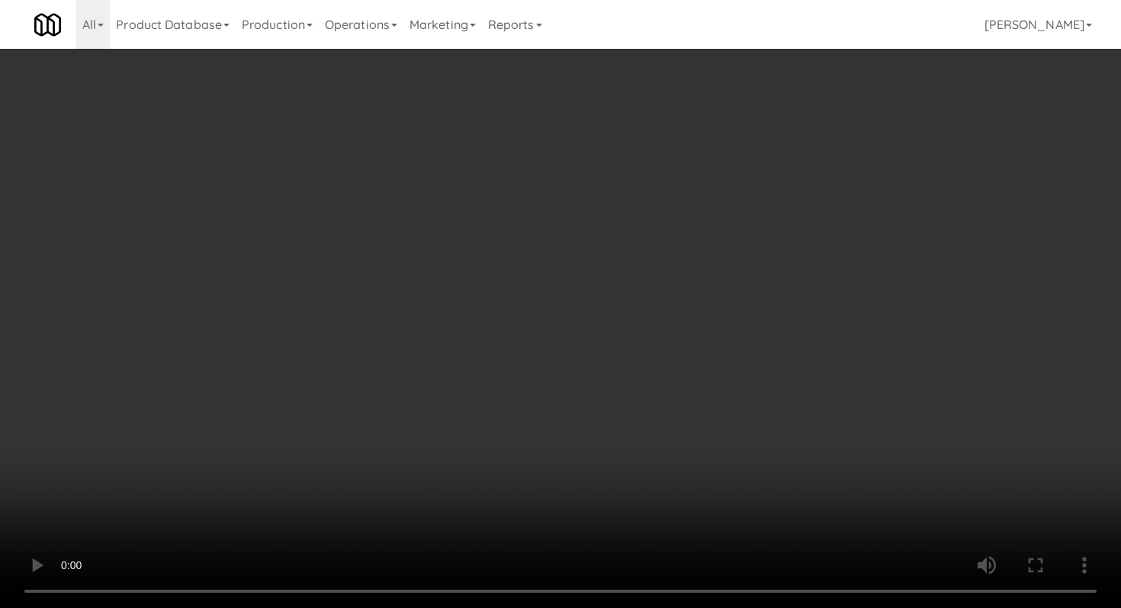
scroll to position [1186, 0]
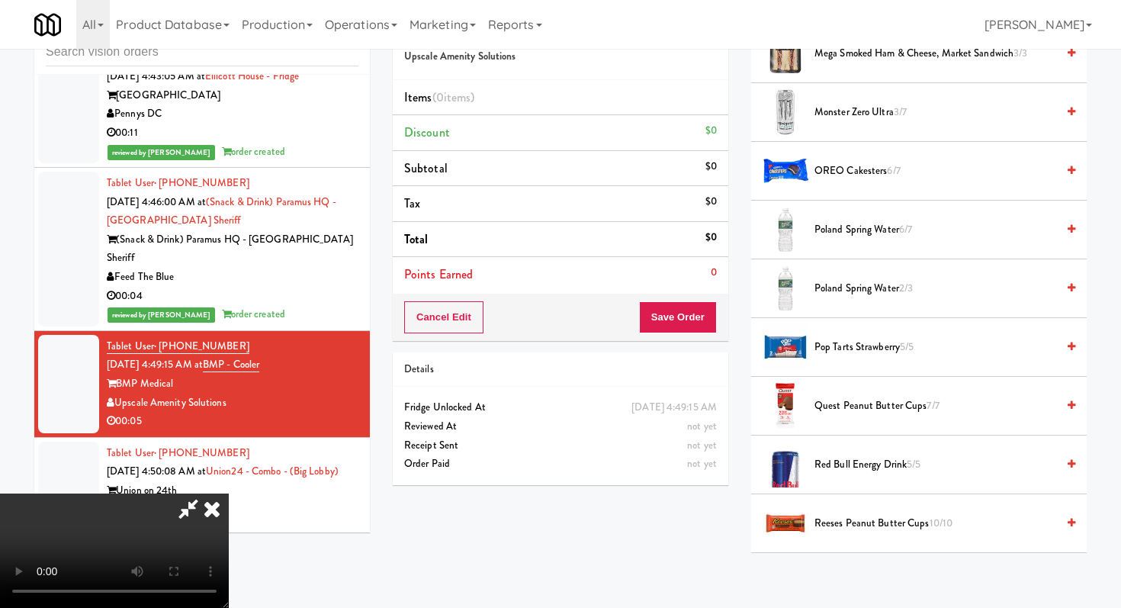
click at [845, 95] on li "Monster Zero Ultra 3/7" at bounding box center [919, 112] width 336 height 59
click at [841, 108] on span "Monster Zero Ultra 3/7" at bounding box center [936, 112] width 242 height 19
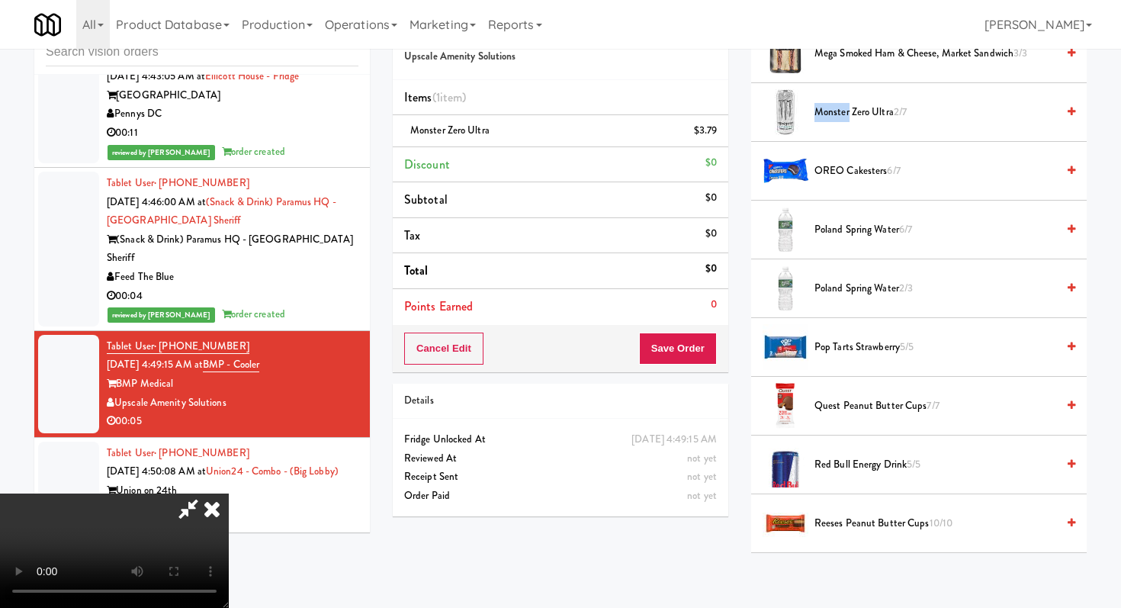
click at [841, 108] on span "Monster Zero Ultra 2/7" at bounding box center [936, 112] width 242 height 19
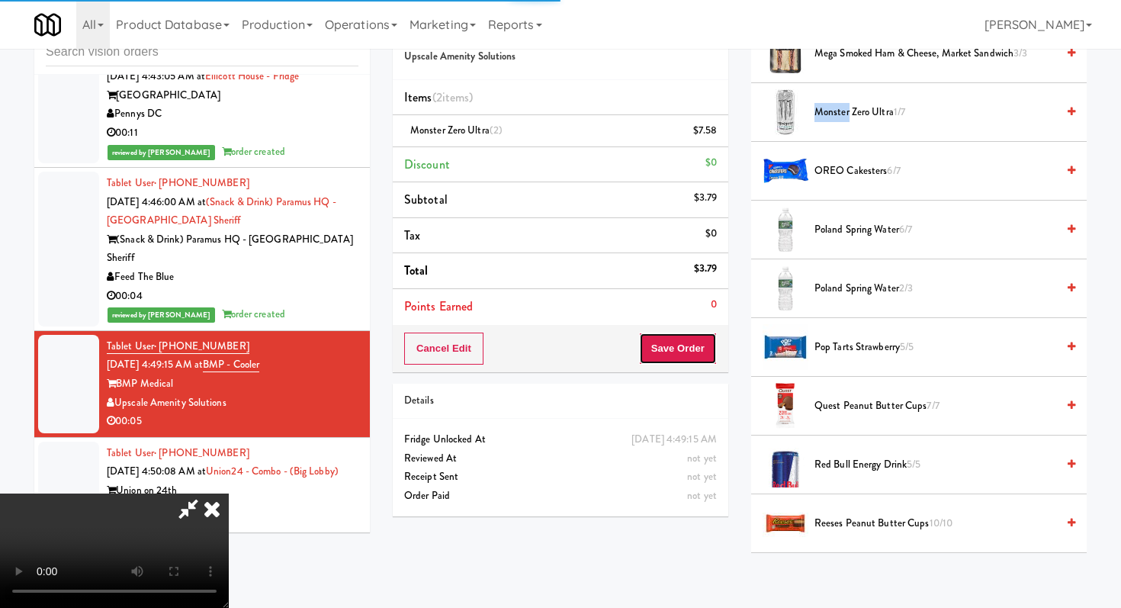
click at [688, 336] on button "Save Order" at bounding box center [678, 349] width 78 height 32
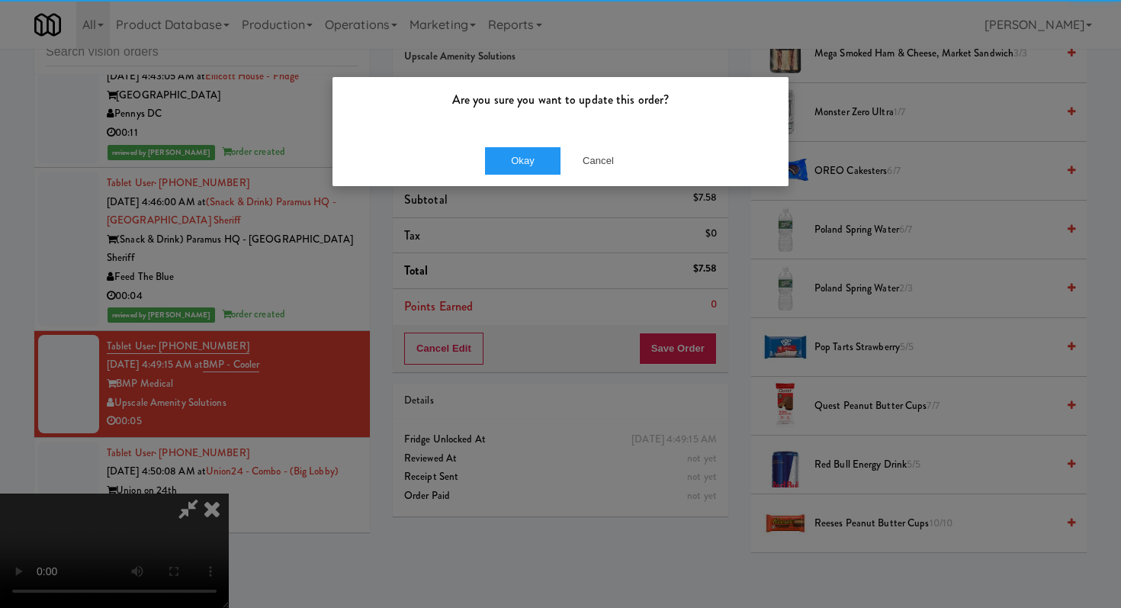
click at [519, 137] on div "Okay Cancel" at bounding box center [561, 160] width 456 height 51
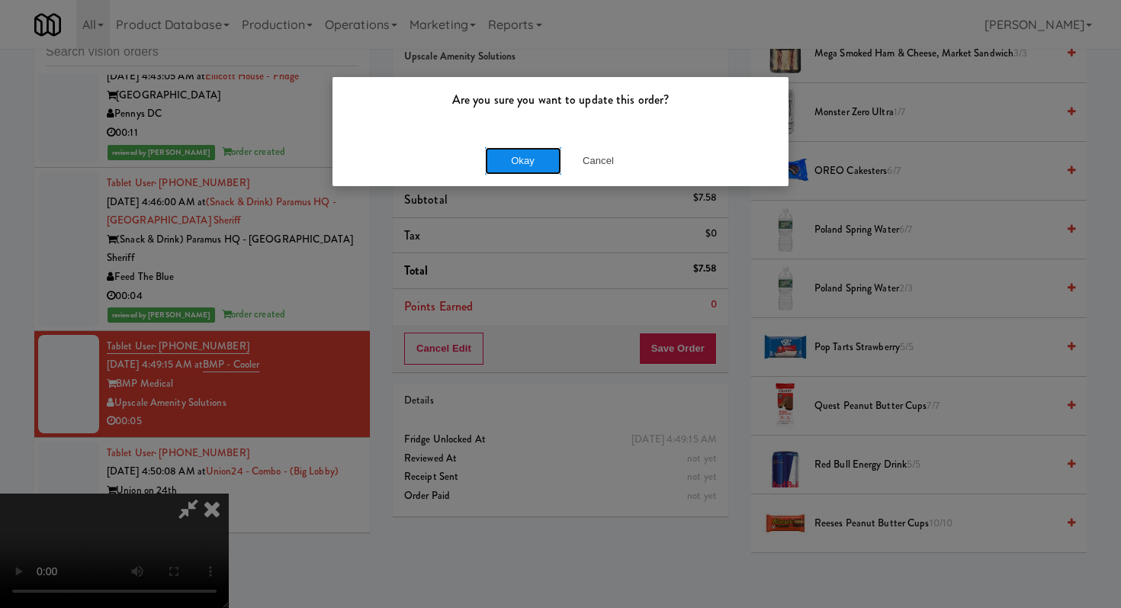
click at [519, 152] on button "Okay" at bounding box center [523, 160] width 76 height 27
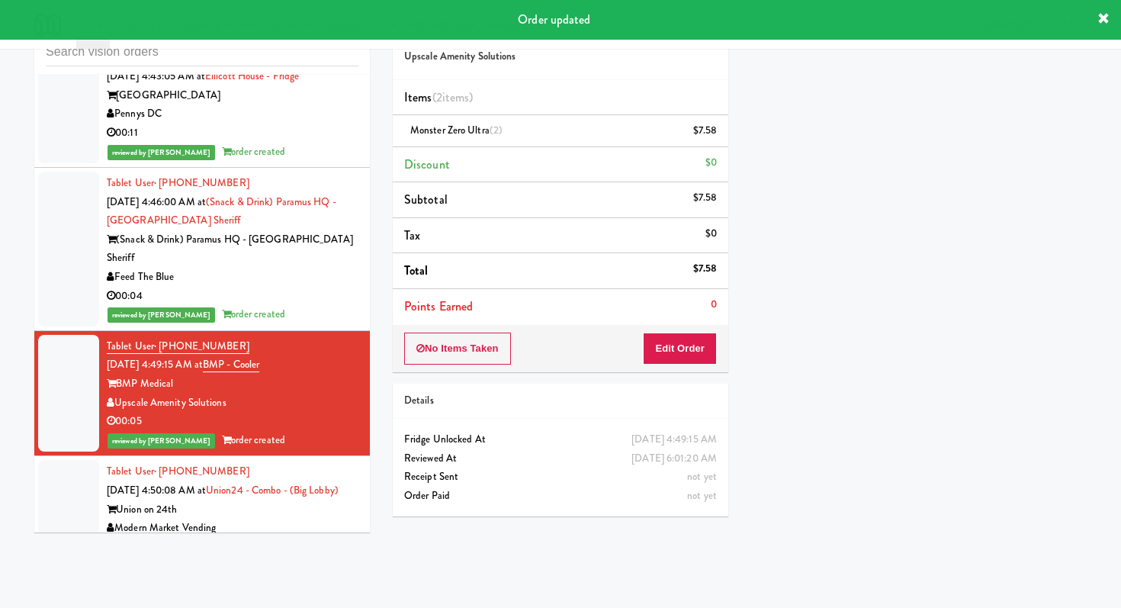
scroll to position [8508, 0]
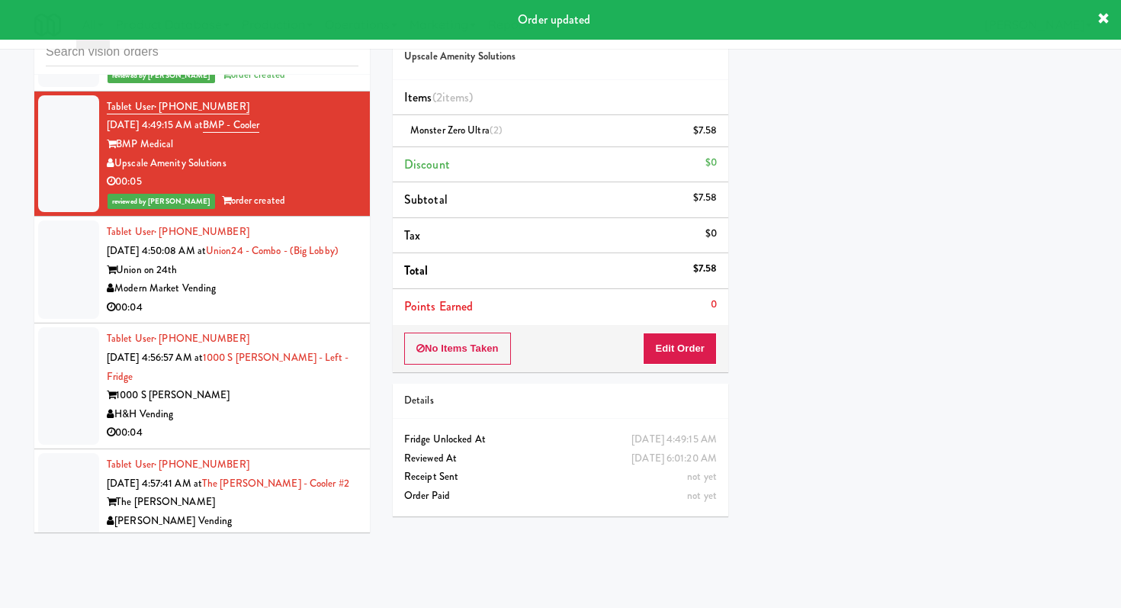
click at [300, 298] on div "Modern Market Vending" at bounding box center [233, 288] width 252 height 19
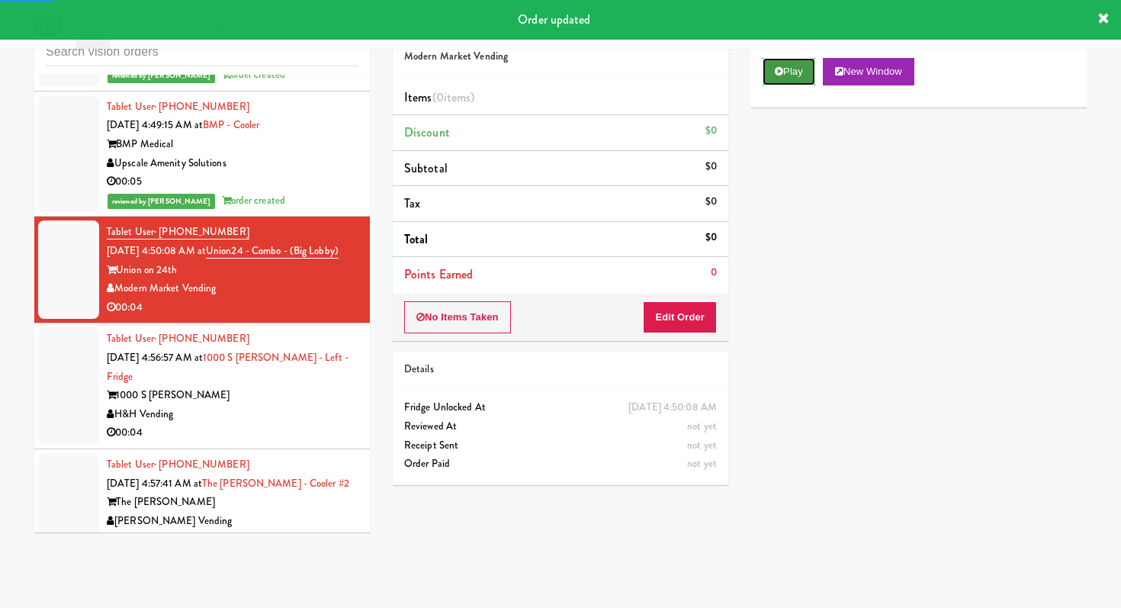
click at [810, 81] on button "Play" at bounding box center [789, 71] width 53 height 27
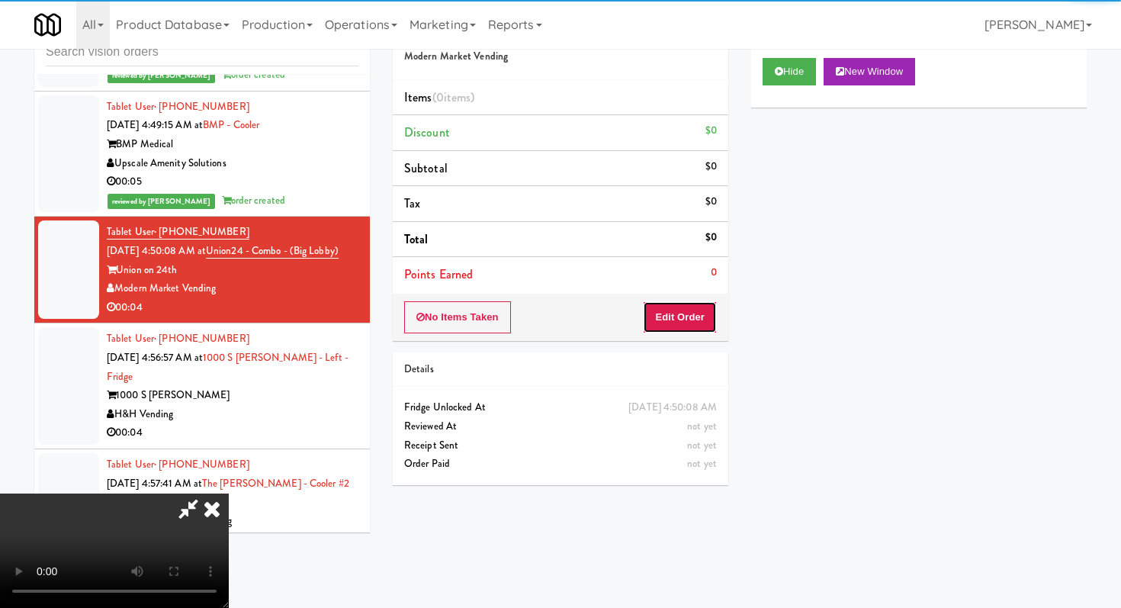
click at [665, 314] on button "Edit Order" at bounding box center [680, 317] width 74 height 32
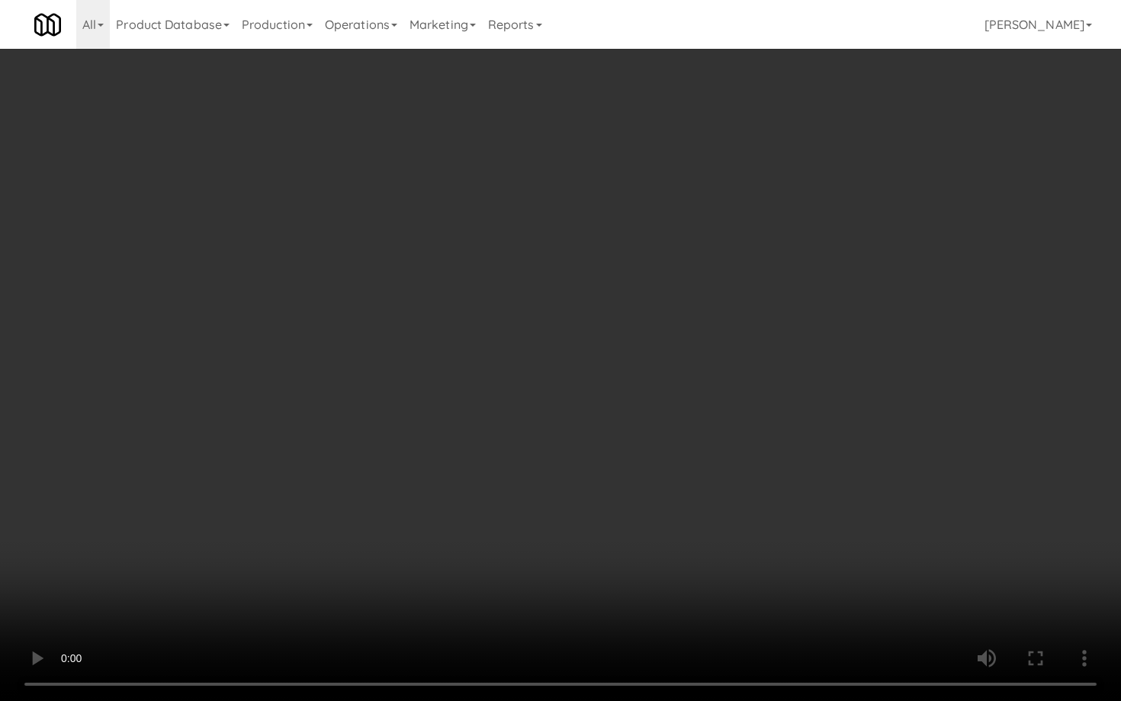
click at [604, 532] on video at bounding box center [560, 350] width 1121 height 701
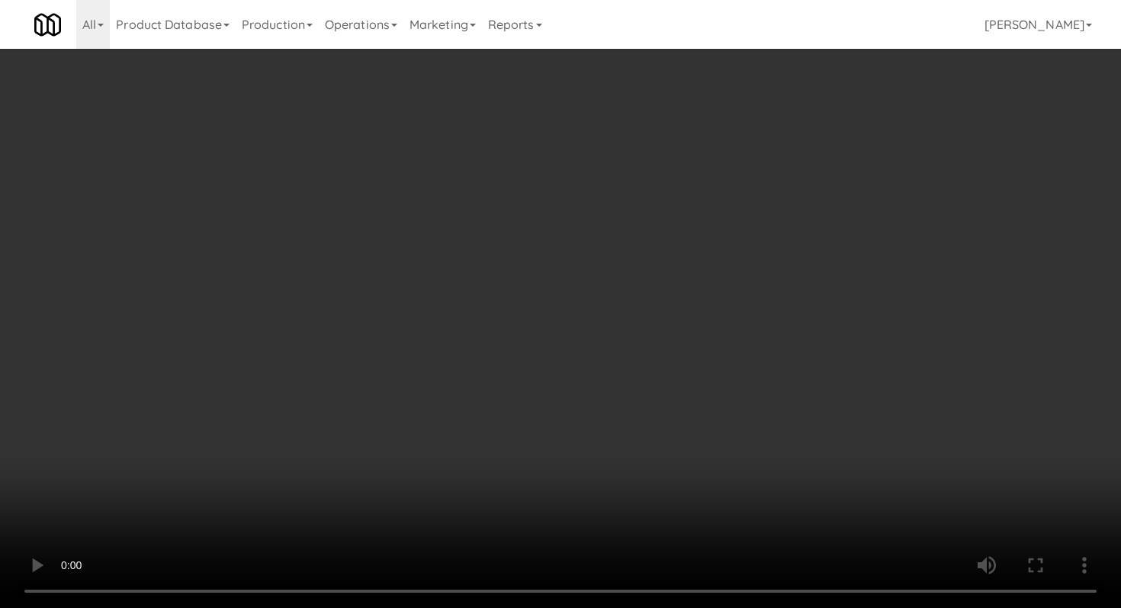
scroll to position [1467, 0]
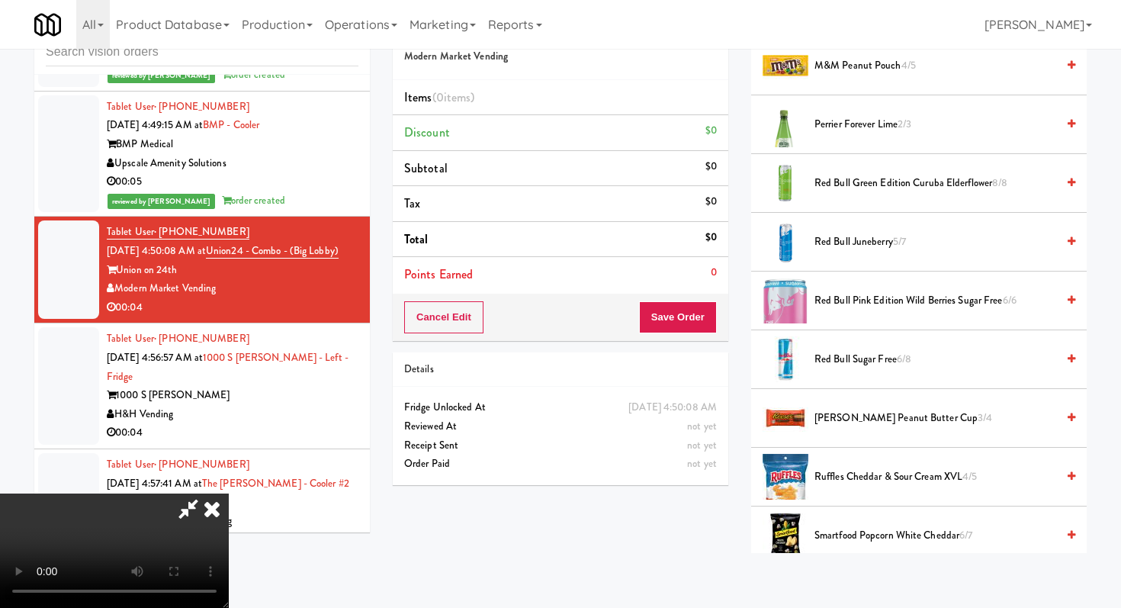
drag, startPoint x: 882, startPoint y: 484, endPoint x: 875, endPoint y: 474, distance: 12.7
click at [882, 484] on span "Ruffles Cheddar & Sour Cream XVL 4/5" at bounding box center [936, 477] width 242 height 19
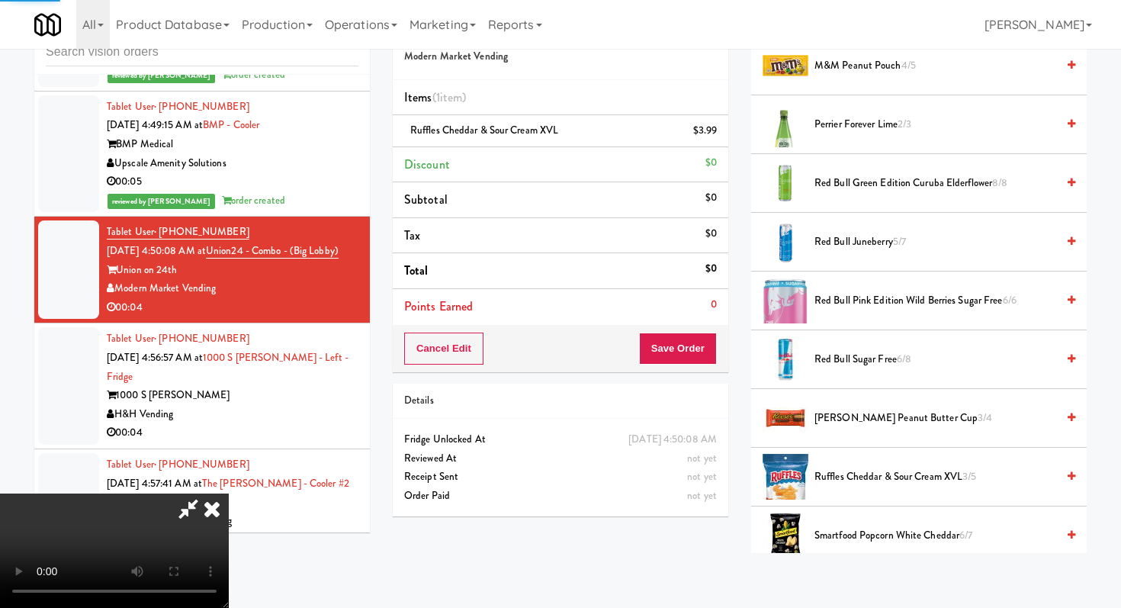
click at [719, 352] on div "Cancel Edit Save Order" at bounding box center [561, 348] width 336 height 47
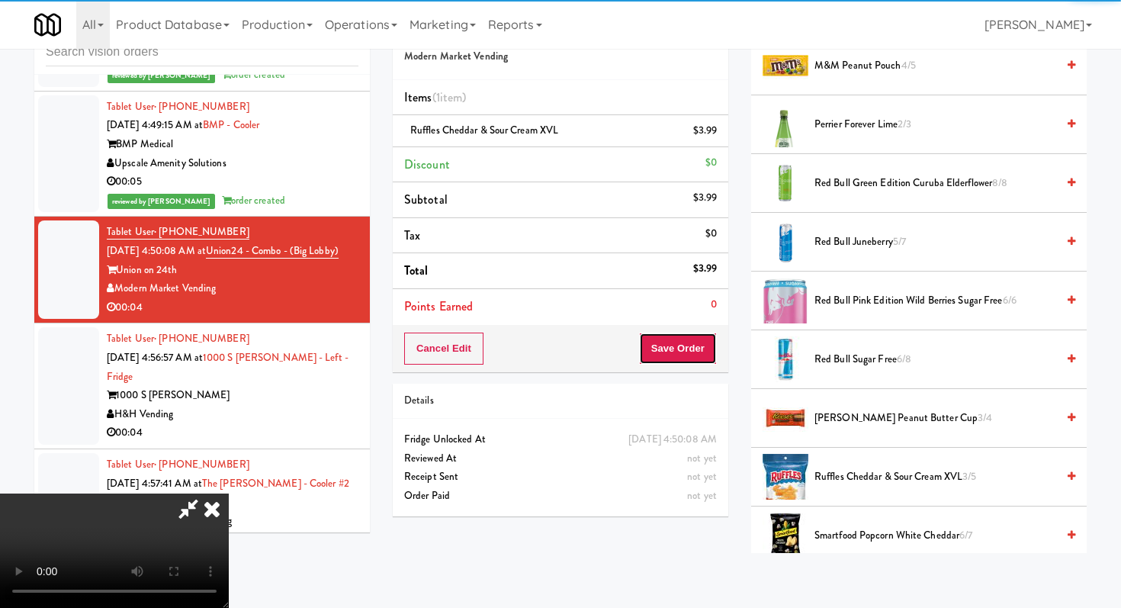
click at [708, 355] on button "Save Order" at bounding box center [678, 349] width 78 height 32
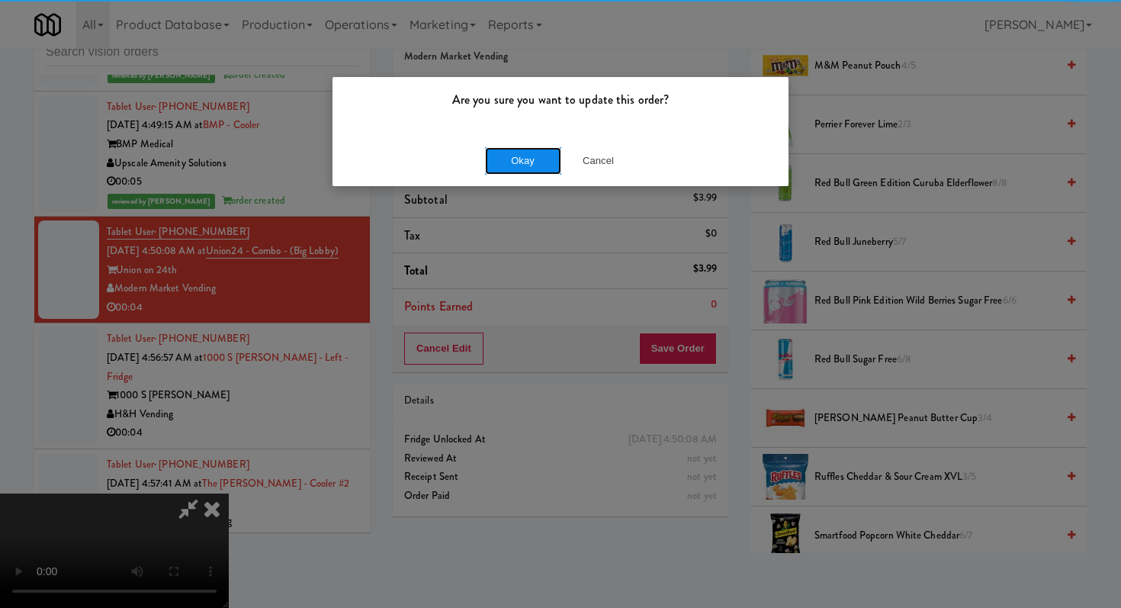
click at [511, 165] on button "Okay" at bounding box center [523, 160] width 76 height 27
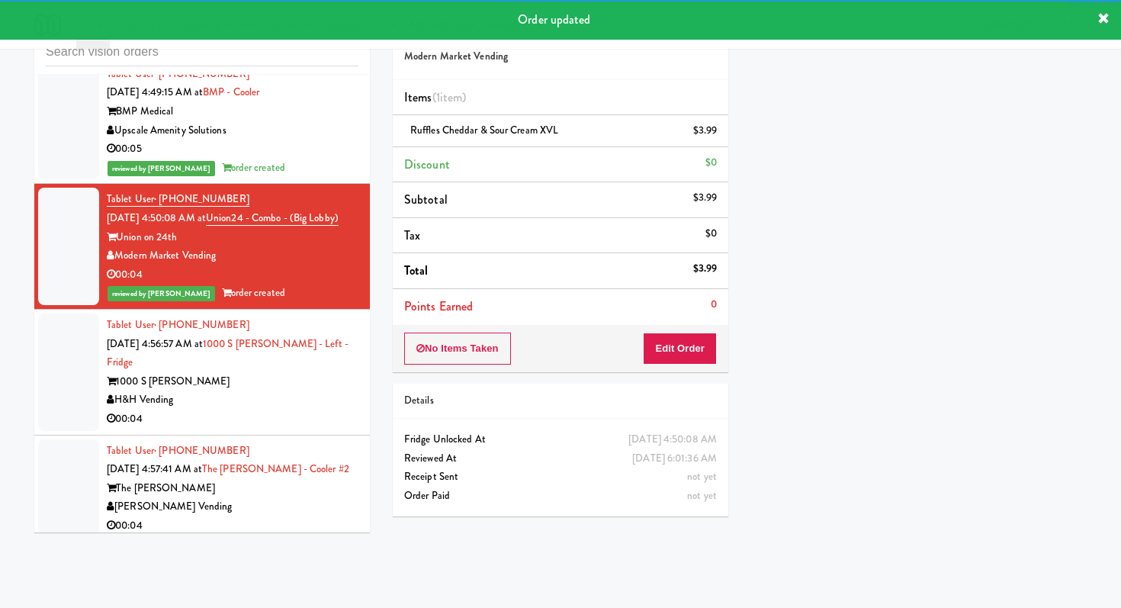
scroll to position [8556, 0]
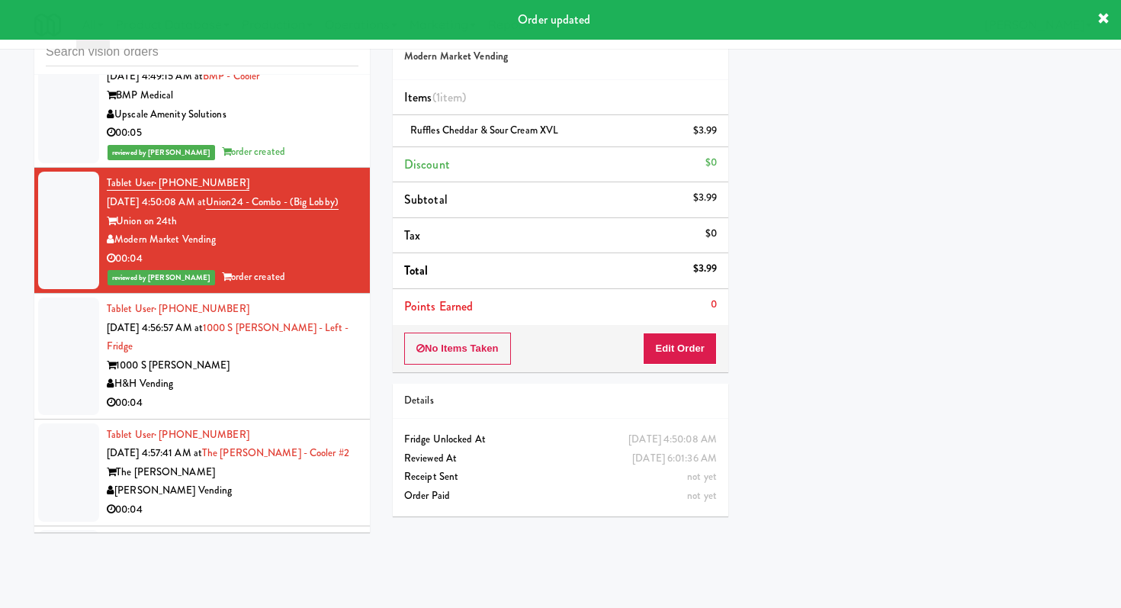
click at [316, 378] on div "H&H Vending" at bounding box center [233, 383] width 252 height 19
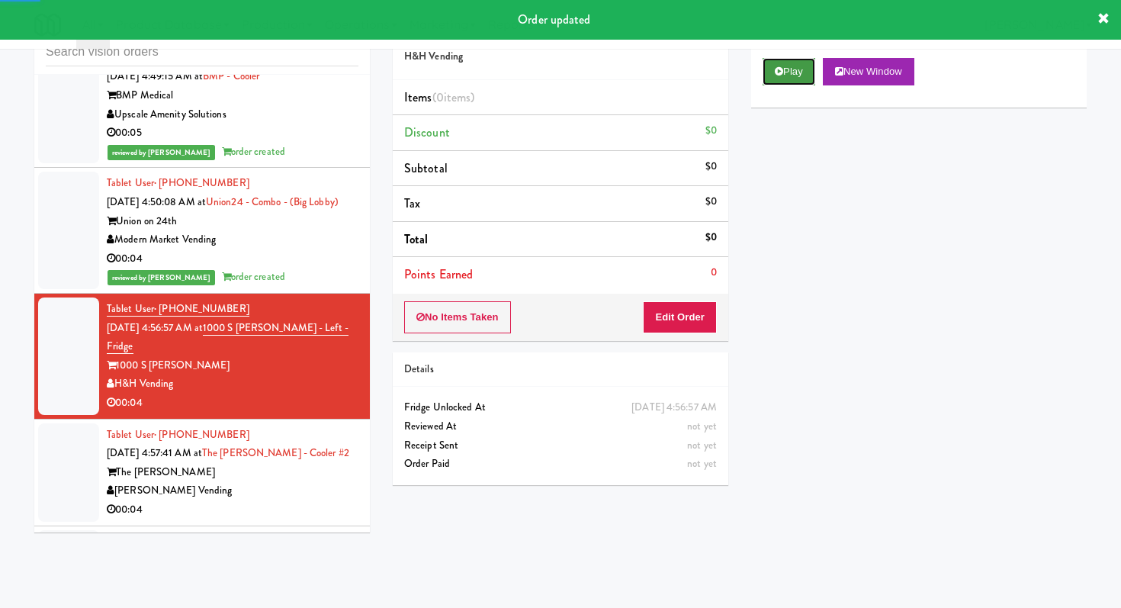
click at [786, 79] on button "Play" at bounding box center [789, 71] width 53 height 27
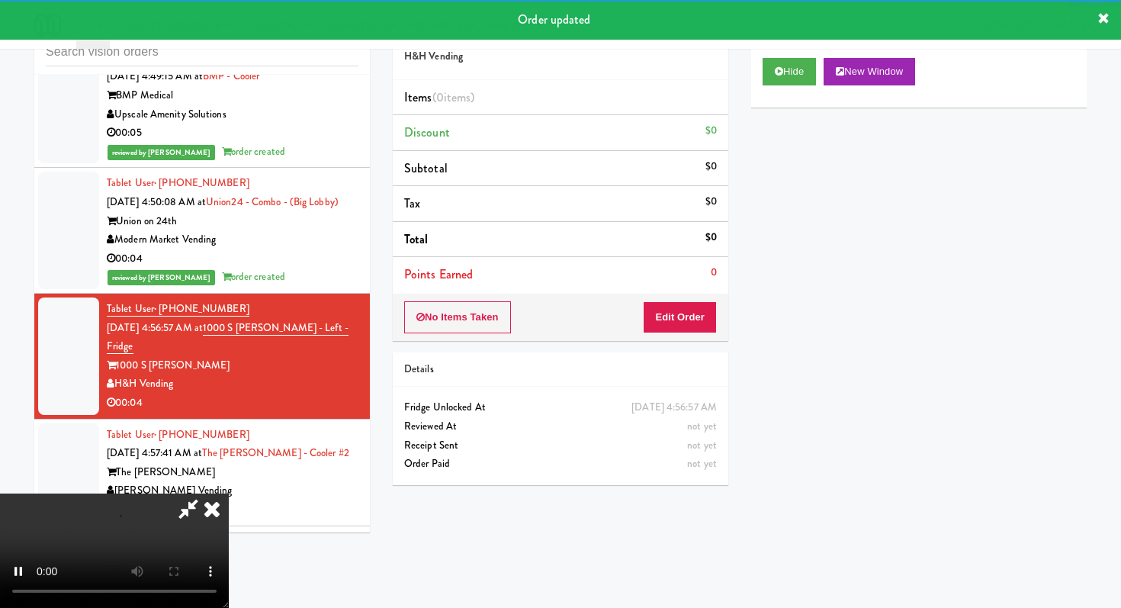
click at [689, 339] on div "No Items Taken Edit Order" at bounding box center [561, 317] width 336 height 47
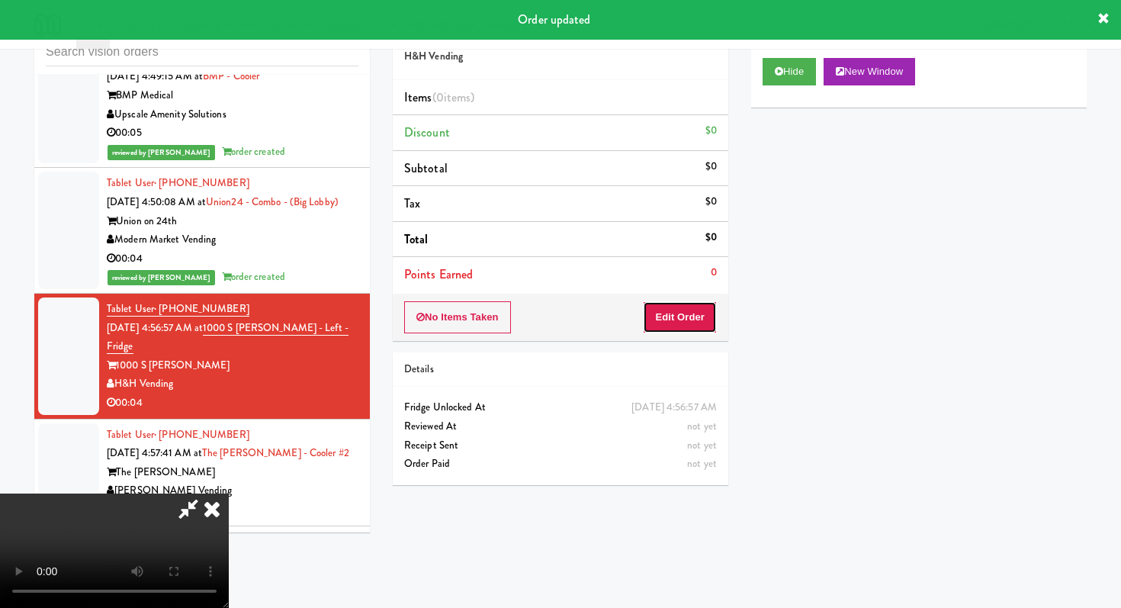
click at [696, 324] on button "Edit Order" at bounding box center [680, 317] width 74 height 32
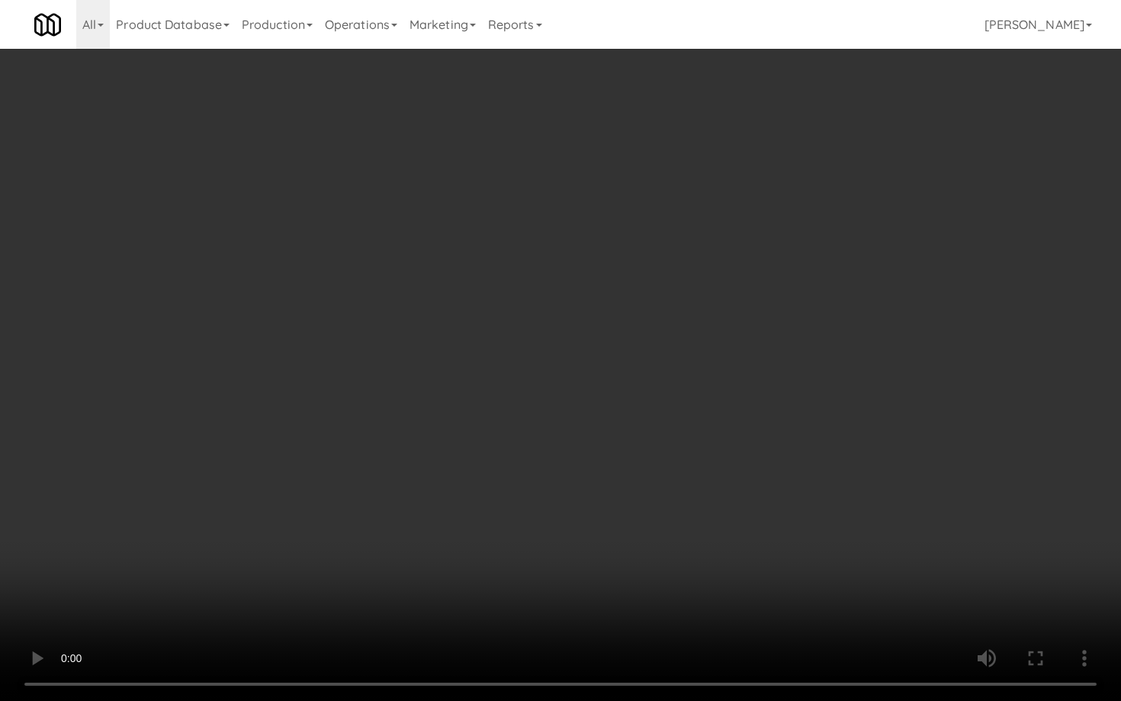
click at [481, 500] on video at bounding box center [560, 350] width 1121 height 701
click at [492, 484] on video at bounding box center [560, 350] width 1121 height 701
click at [524, 461] on video at bounding box center [560, 350] width 1121 height 701
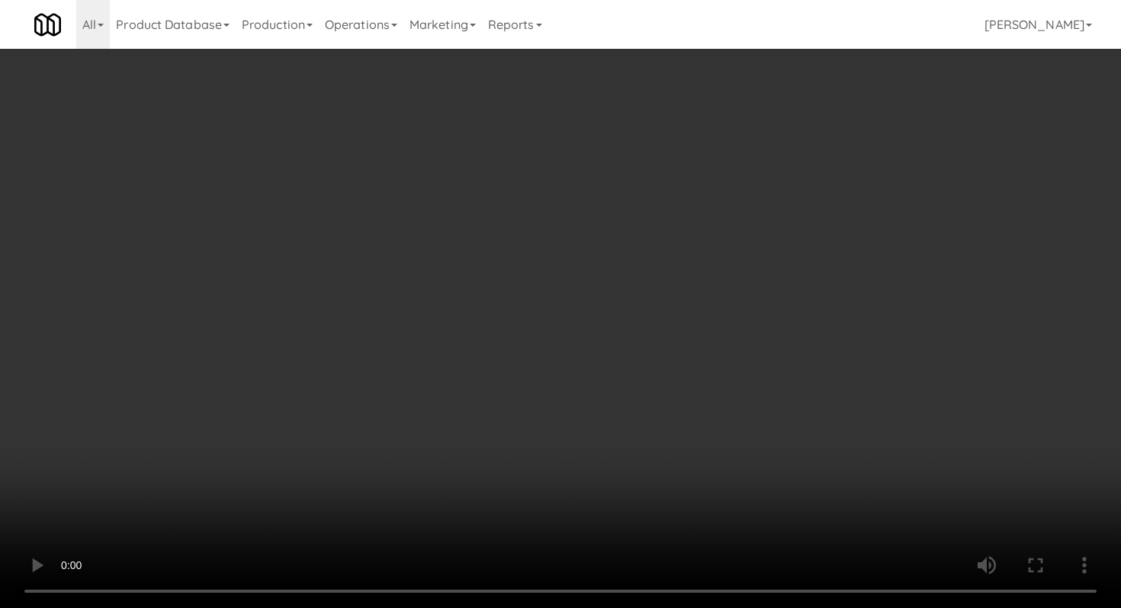
scroll to position [50, 0]
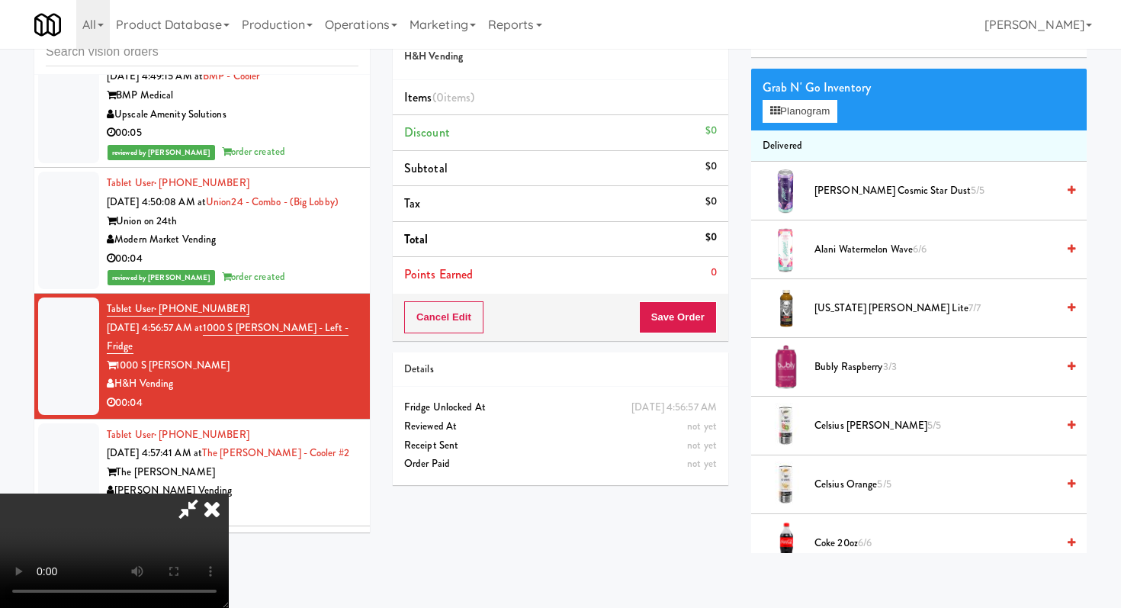
click at [852, 480] on span "Celsius Orange 5/5" at bounding box center [936, 484] width 242 height 19
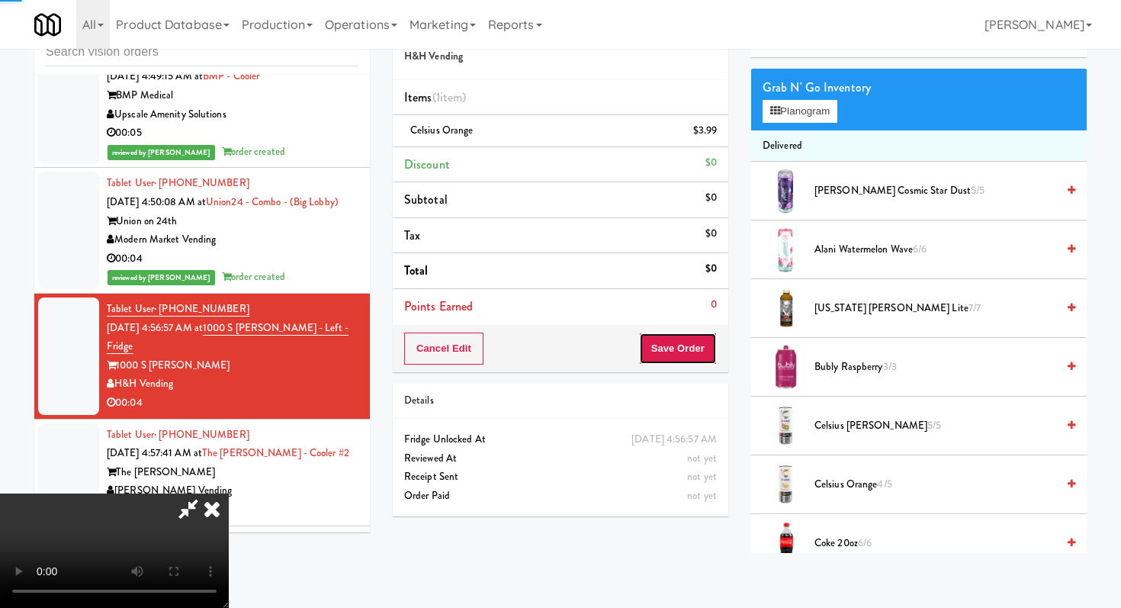
click at [693, 342] on button "Save Order" at bounding box center [678, 349] width 78 height 32
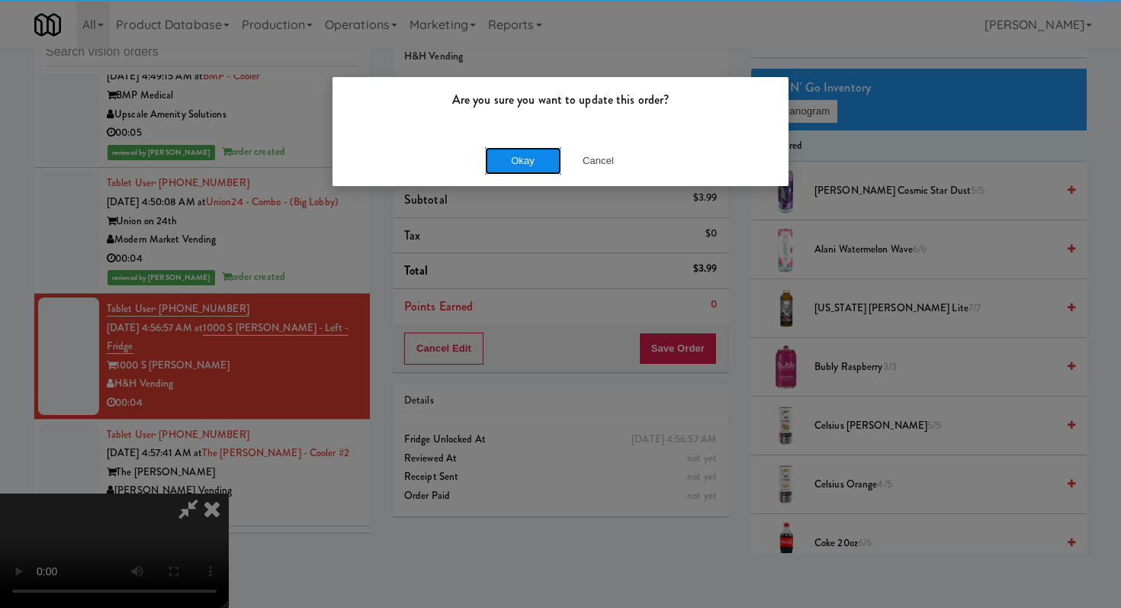
click at [503, 153] on button "Okay" at bounding box center [523, 160] width 76 height 27
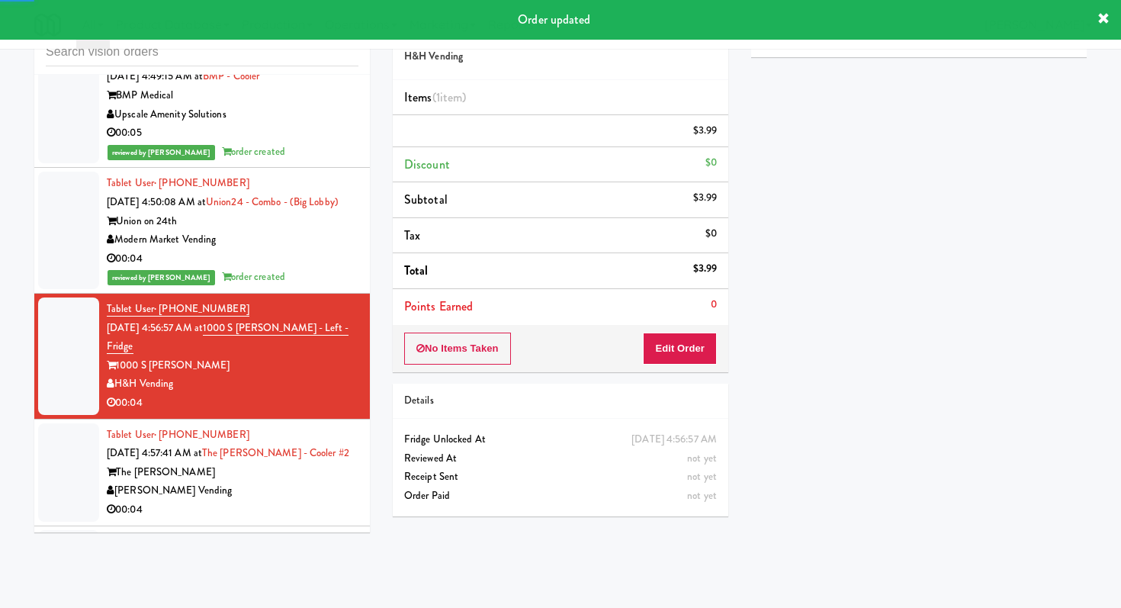
scroll to position [8759, 0]
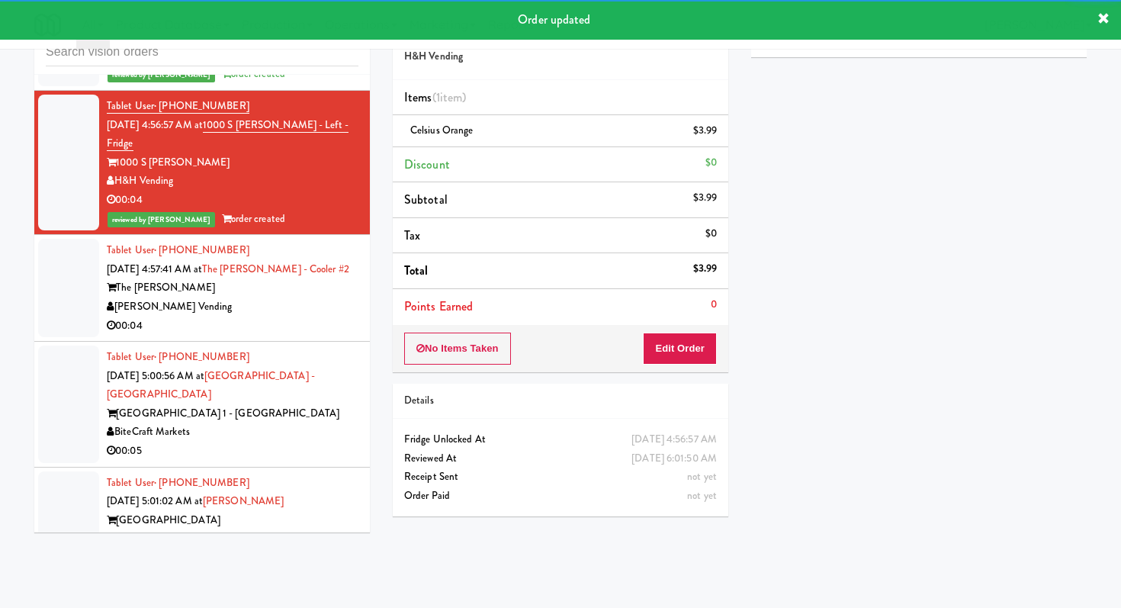
click at [317, 317] on div "00:04" at bounding box center [233, 326] width 252 height 19
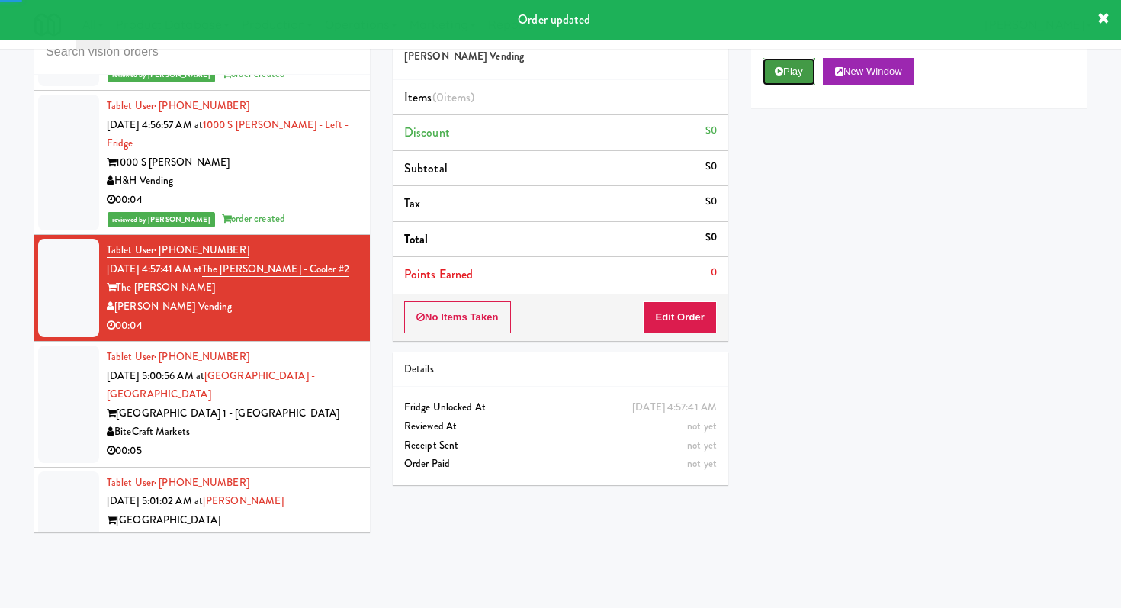
click at [789, 61] on button "Play" at bounding box center [789, 71] width 53 height 27
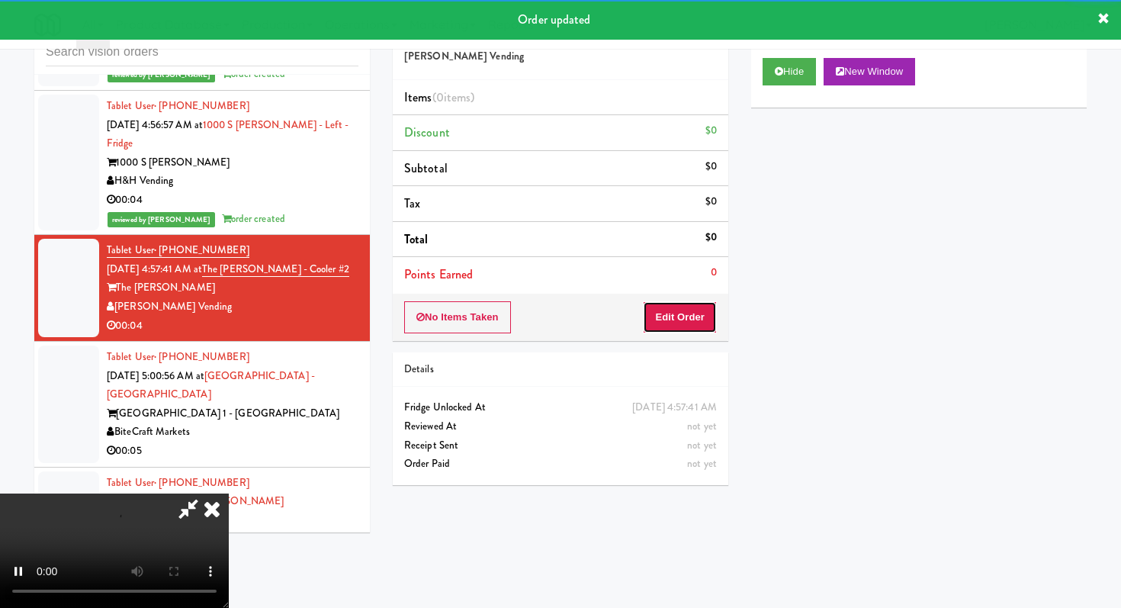
click at [686, 323] on button "Edit Order" at bounding box center [680, 317] width 74 height 32
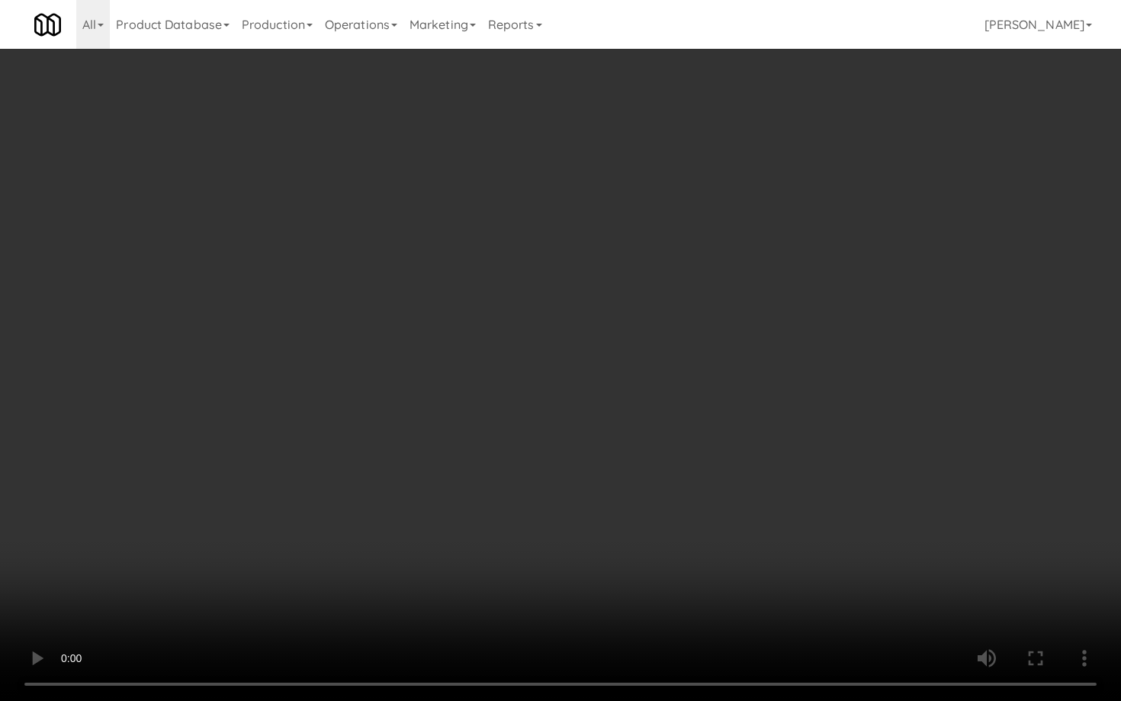
click at [599, 528] on video at bounding box center [560, 350] width 1121 height 701
click at [608, 513] on video at bounding box center [560, 350] width 1121 height 701
click at [614, 493] on video at bounding box center [560, 350] width 1121 height 701
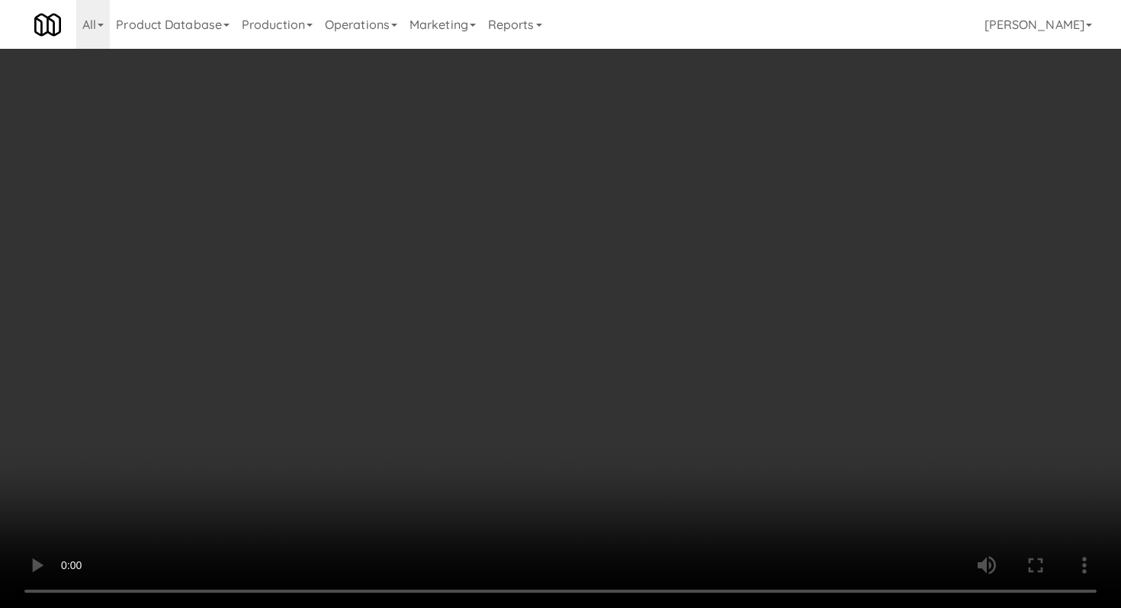
scroll to position [516, 0]
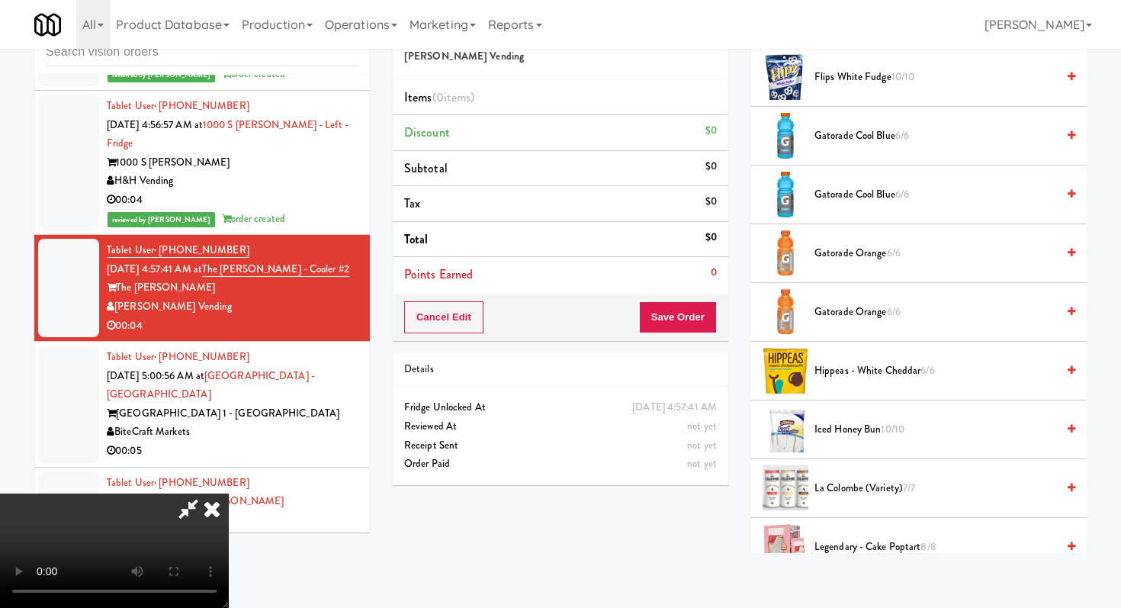
click at [882, 140] on span "Gatorade Cool Blue 6/6" at bounding box center [936, 136] width 242 height 19
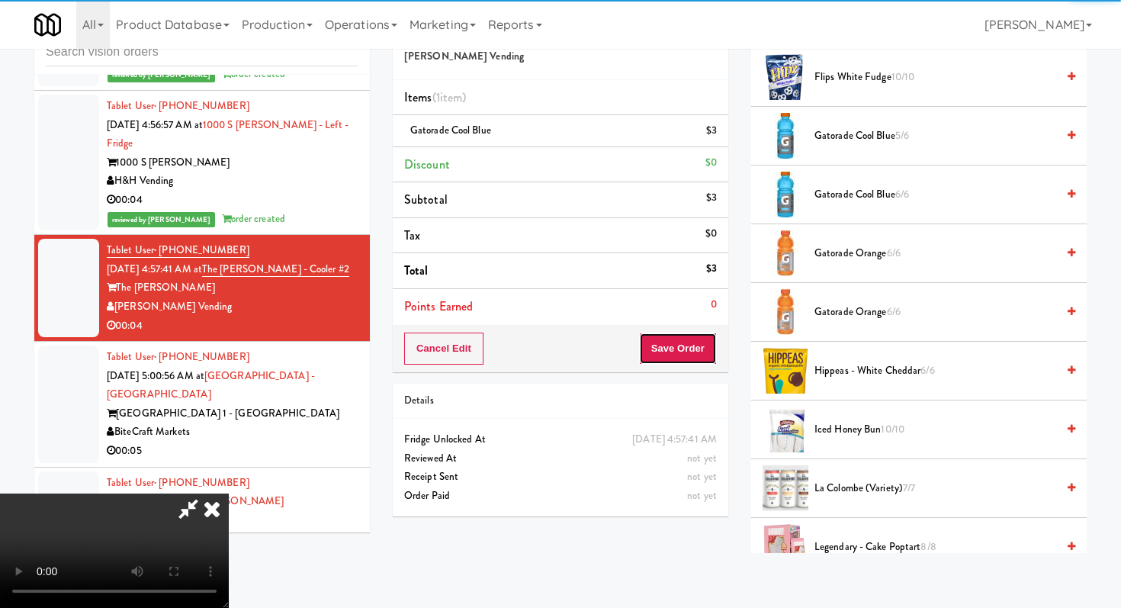
click at [705, 346] on button "Save Order" at bounding box center [678, 349] width 78 height 32
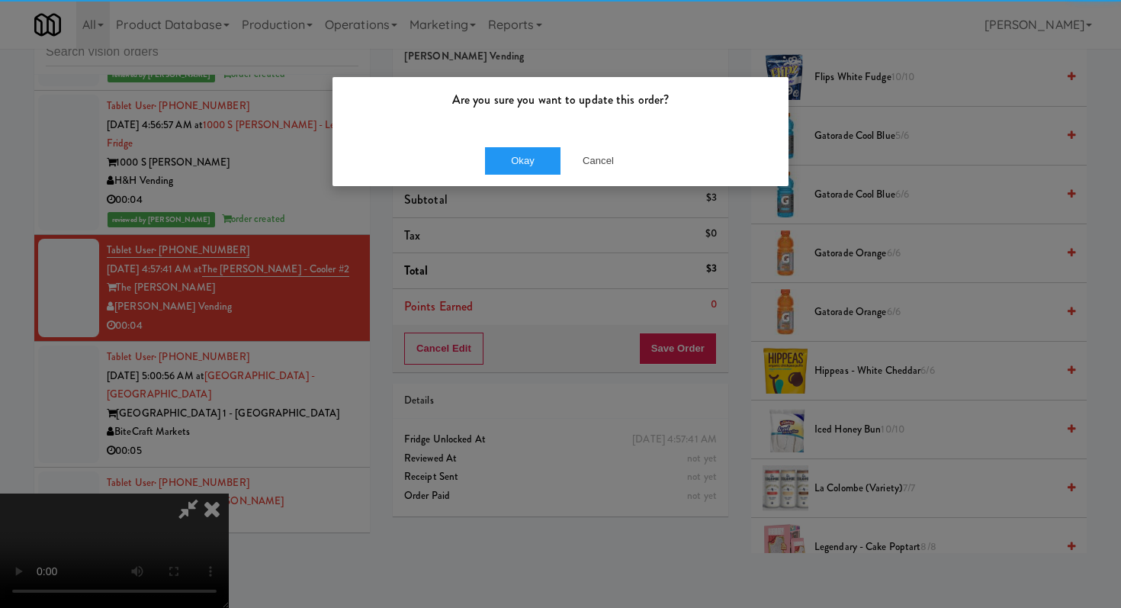
click at [472, 143] on div "Okay Cancel" at bounding box center [561, 160] width 456 height 51
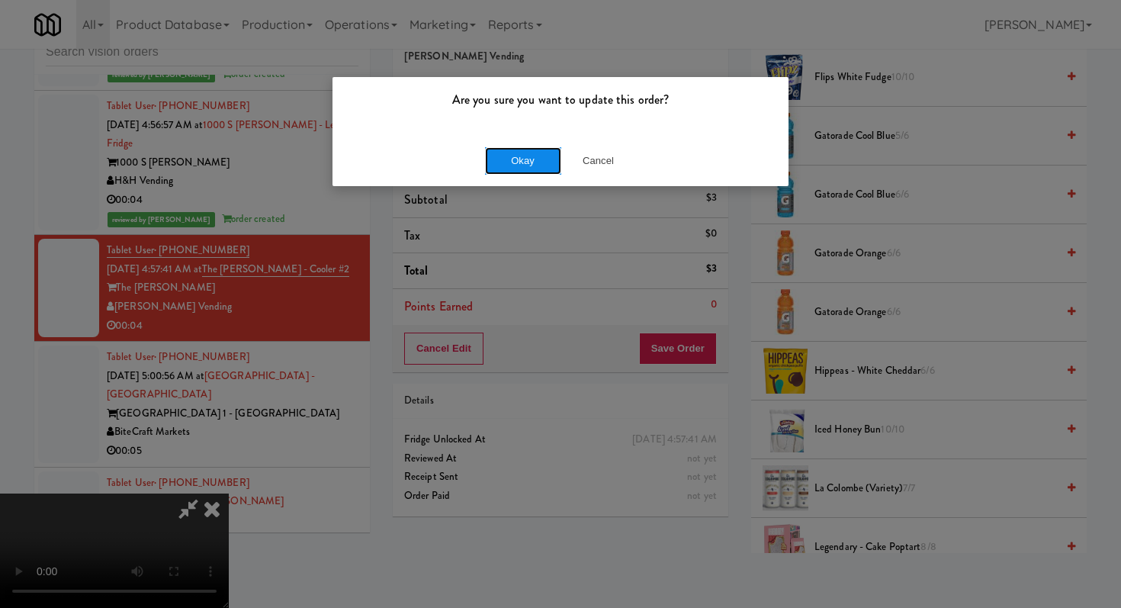
click at [513, 161] on button "Okay" at bounding box center [523, 160] width 76 height 27
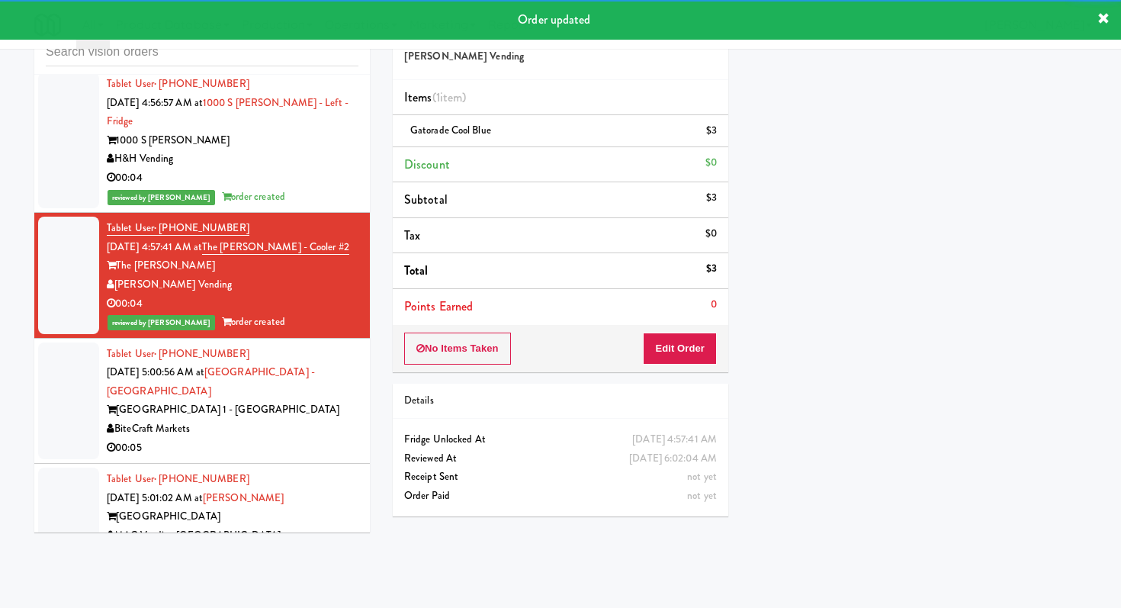
scroll to position [8782, 0]
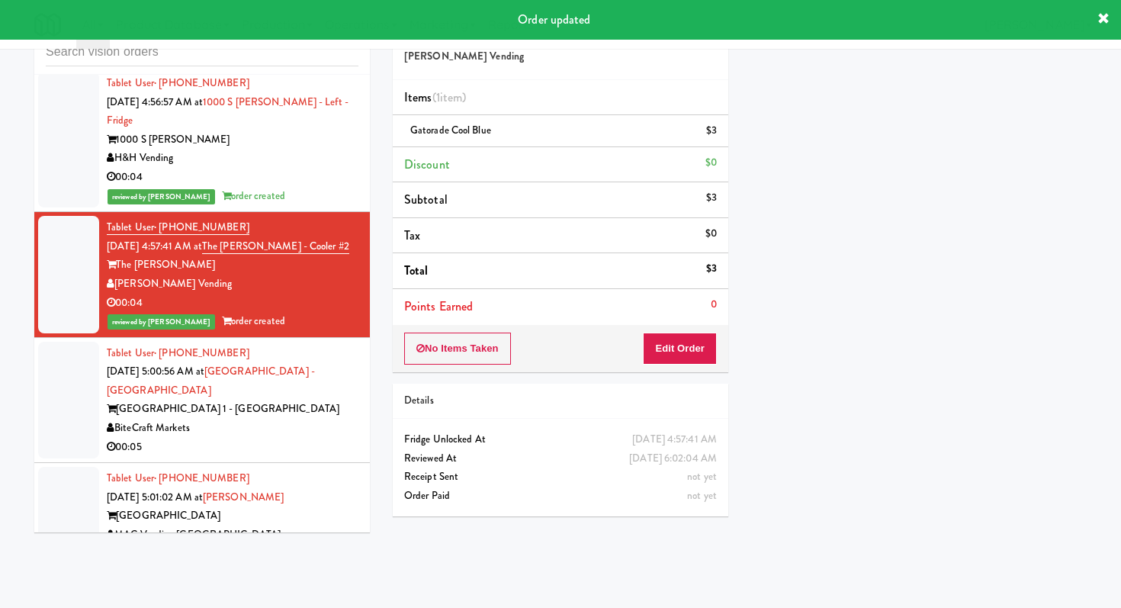
click at [323, 419] on div "BiteCraft Markets" at bounding box center [233, 428] width 252 height 19
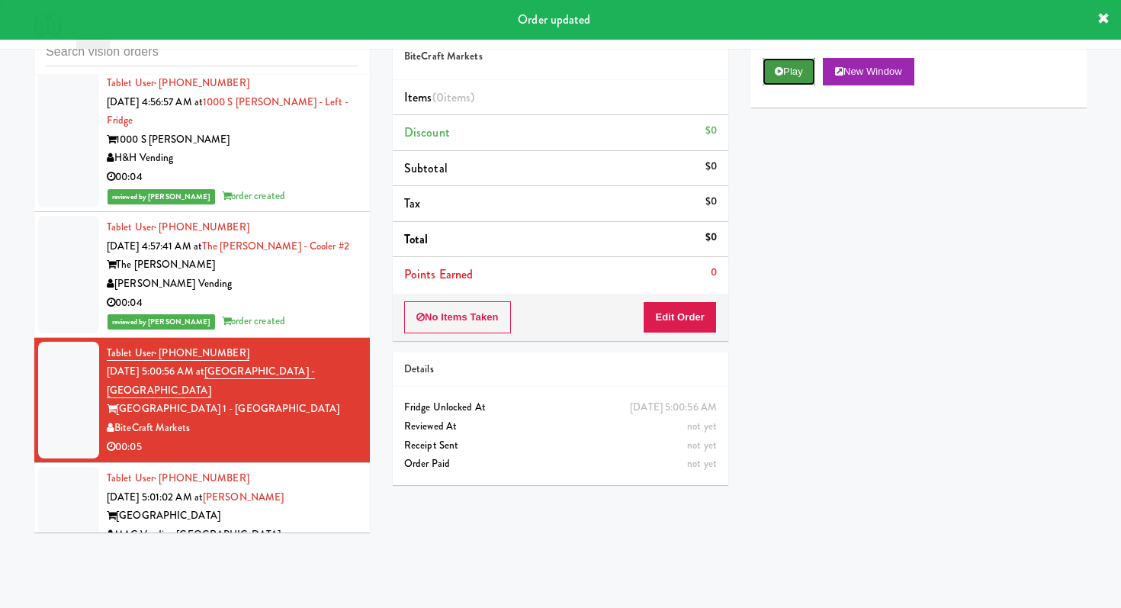
click at [784, 67] on button "Play" at bounding box center [789, 71] width 53 height 27
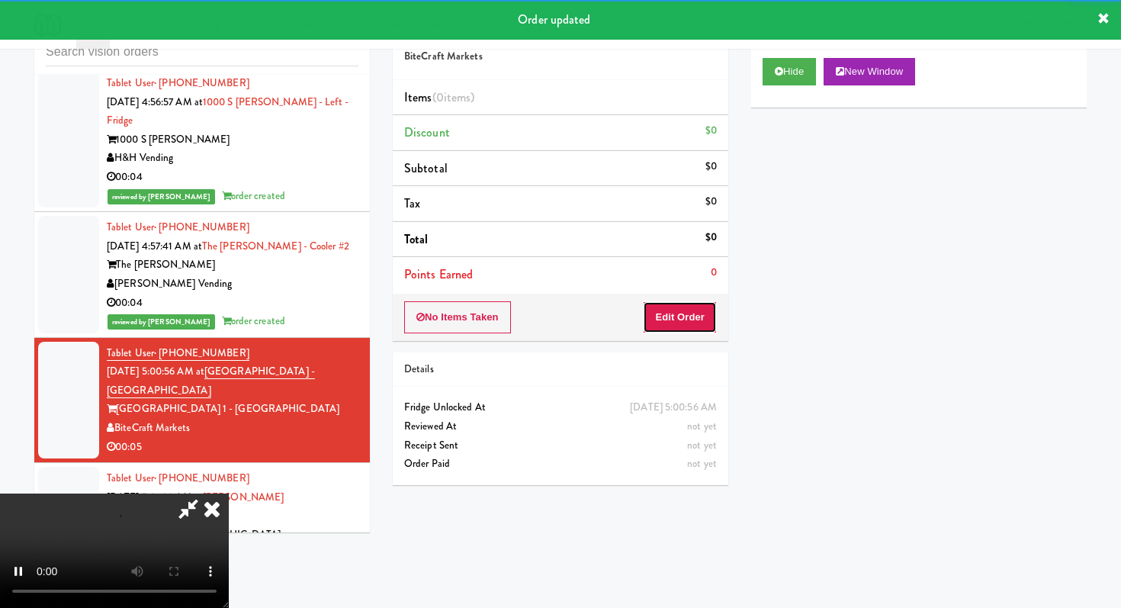
click at [680, 318] on button "Edit Order" at bounding box center [680, 317] width 74 height 32
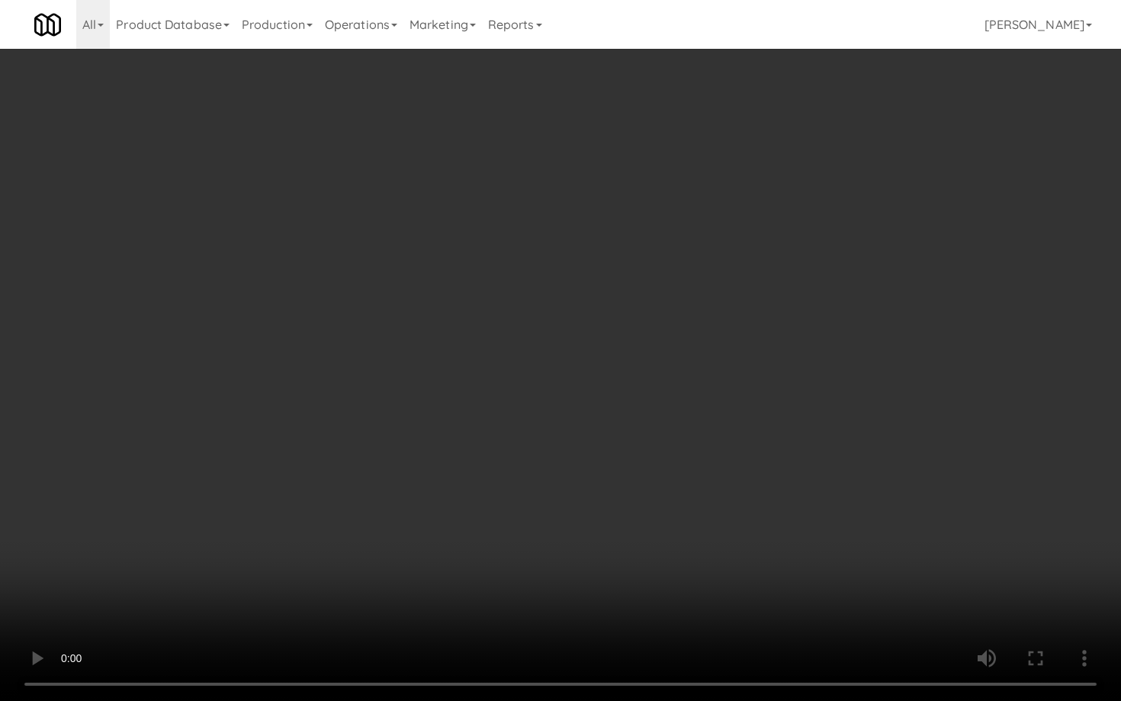
click at [750, 568] on video at bounding box center [560, 350] width 1121 height 701
click at [749, 568] on video at bounding box center [560, 350] width 1121 height 701
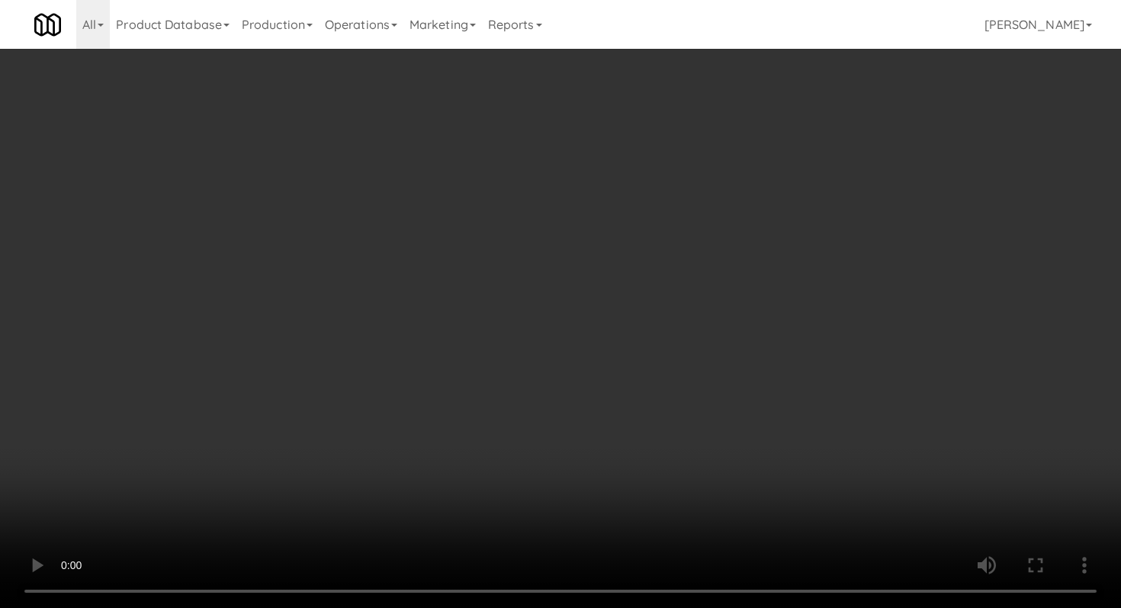
scroll to position [1718, 0]
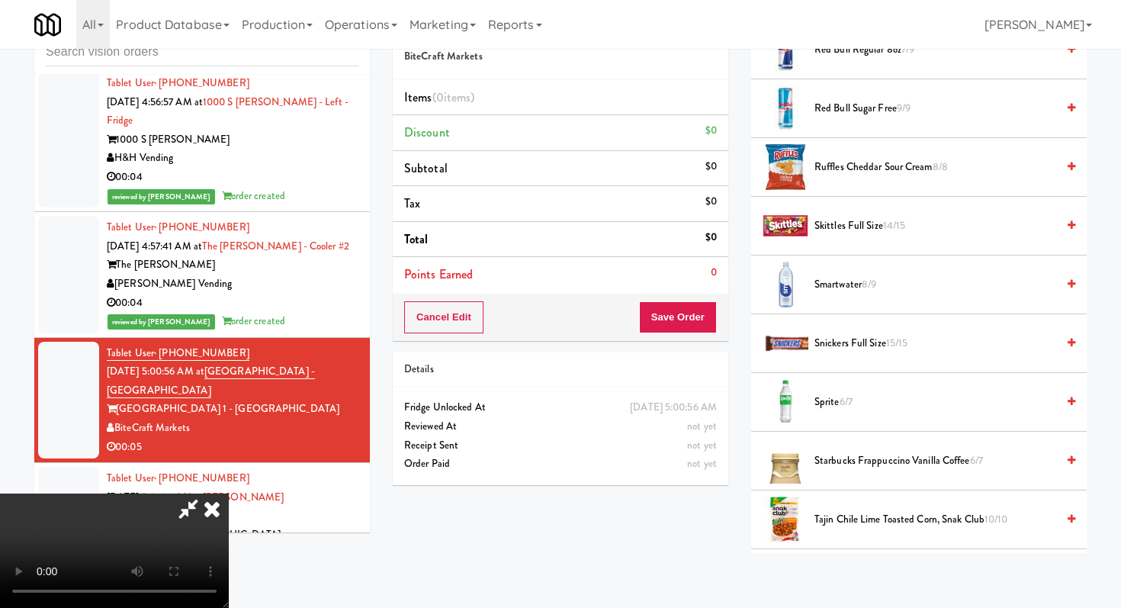
click at [838, 390] on li "Sprite 6/7" at bounding box center [919, 402] width 336 height 59
drag, startPoint x: 837, startPoint y: 408, endPoint x: 811, endPoint y: 394, distance: 30.4
click at [837, 408] on span "Sprite 6/7" at bounding box center [936, 402] width 242 height 19
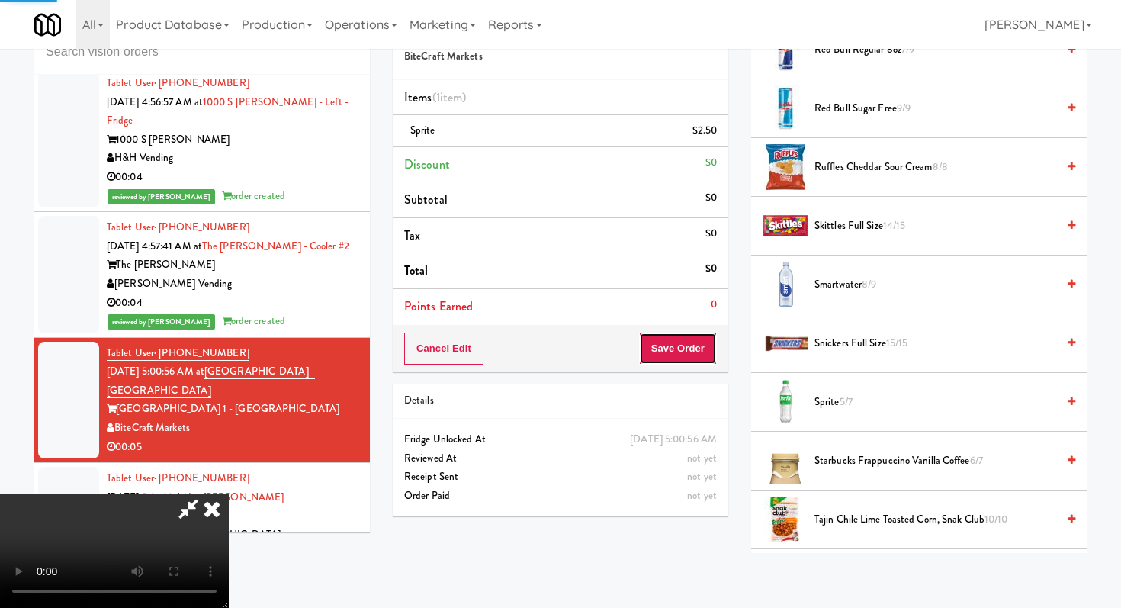
click at [707, 350] on button "Save Order" at bounding box center [678, 349] width 78 height 32
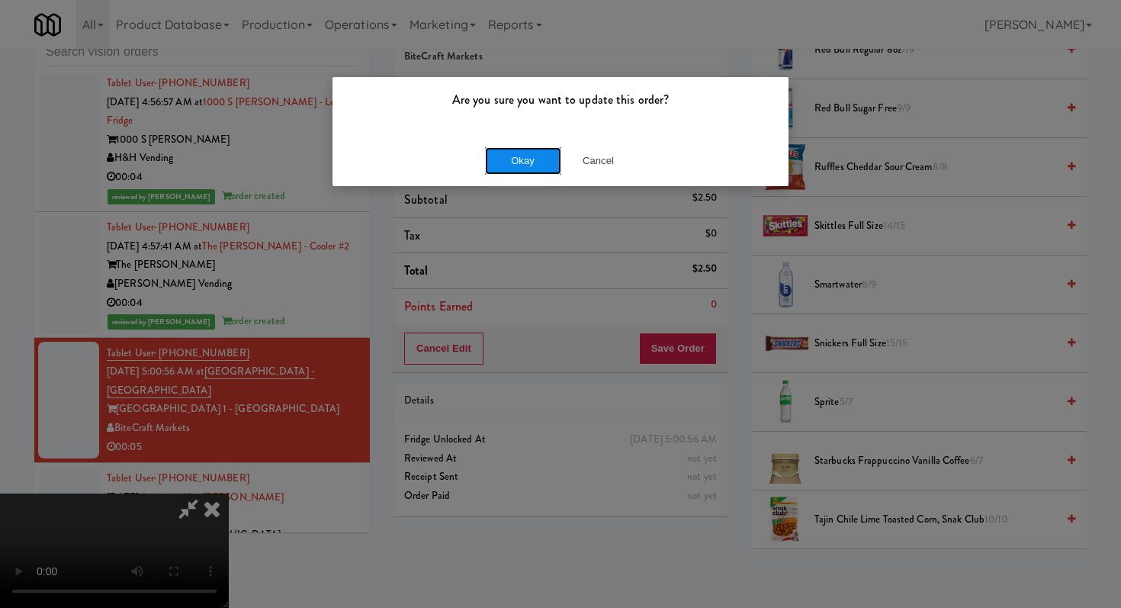
click at [529, 157] on button "Okay" at bounding box center [523, 160] width 76 height 27
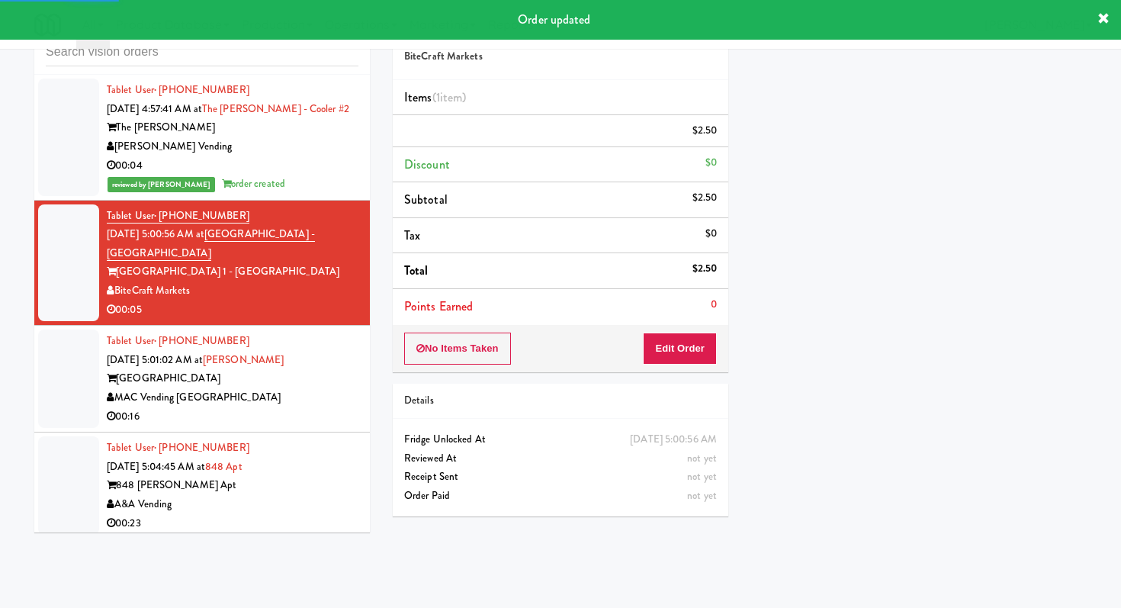
scroll to position [9003, 0]
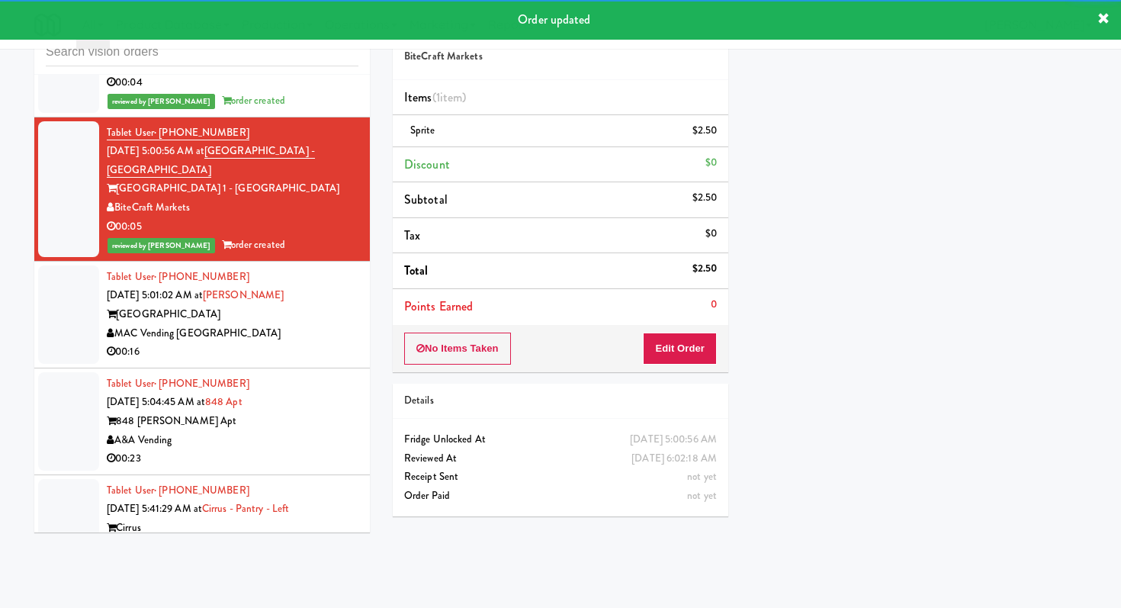
click at [323, 342] on div "00:16" at bounding box center [233, 351] width 252 height 19
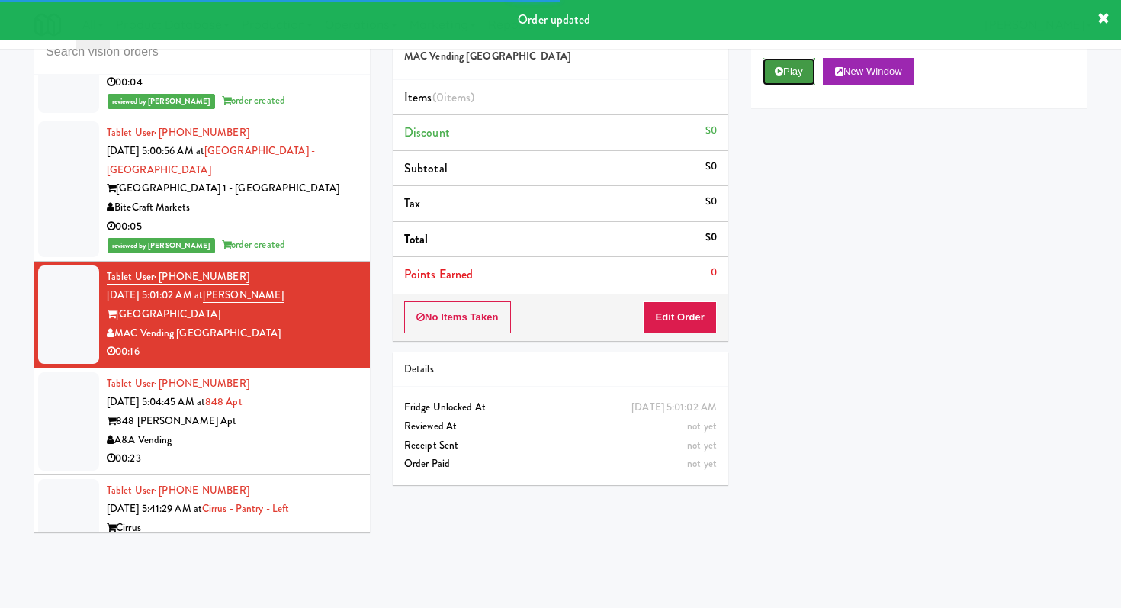
click at [781, 69] on icon at bounding box center [779, 71] width 8 height 10
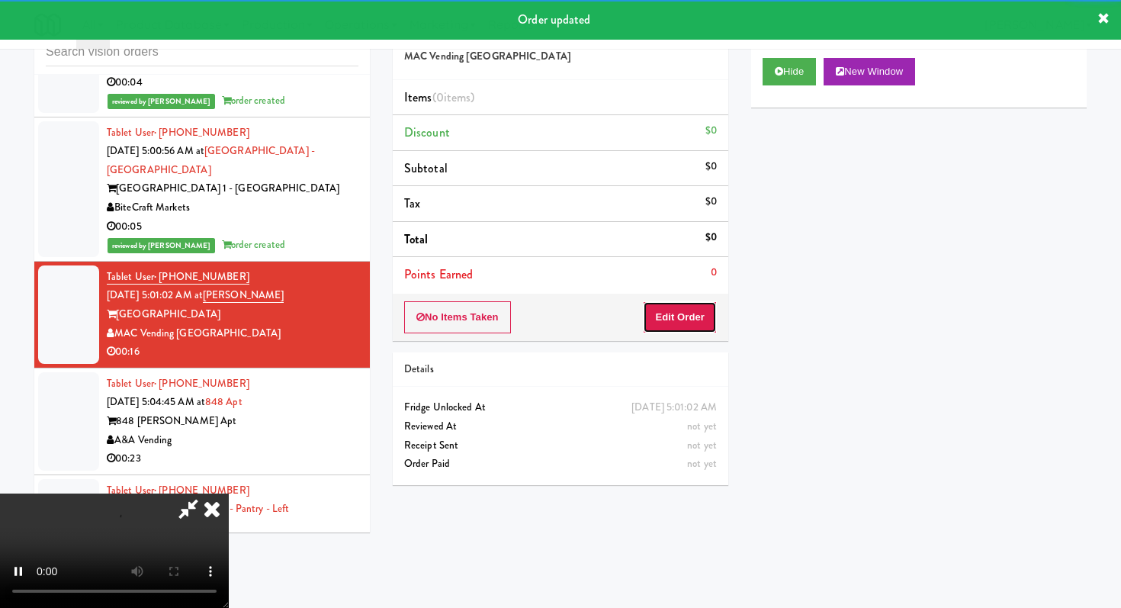
click at [686, 307] on button "Edit Order" at bounding box center [680, 317] width 74 height 32
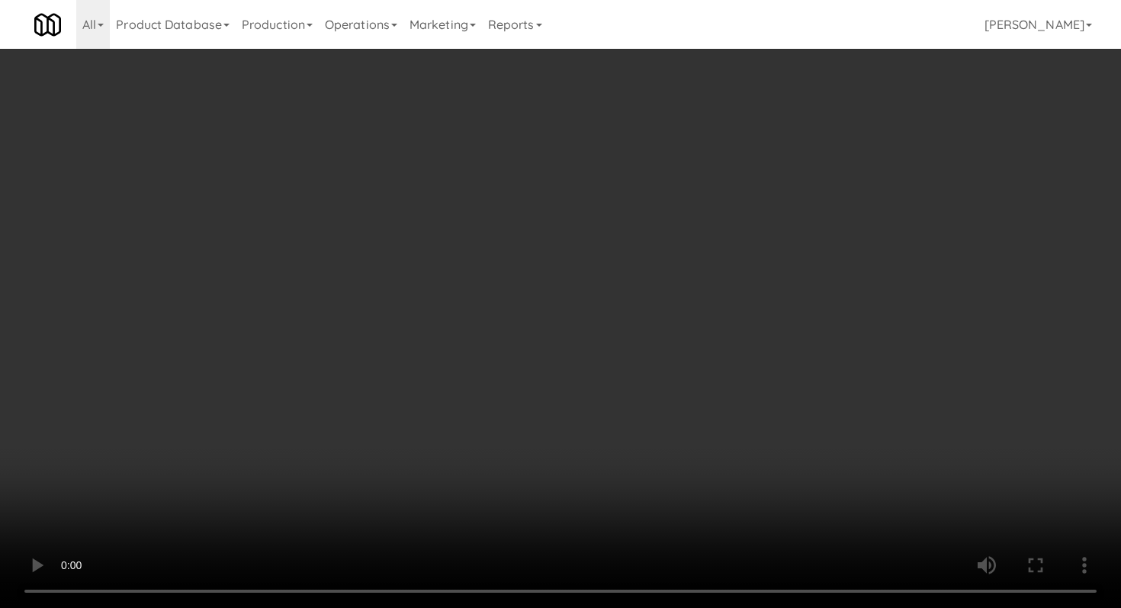
scroll to position [46, 0]
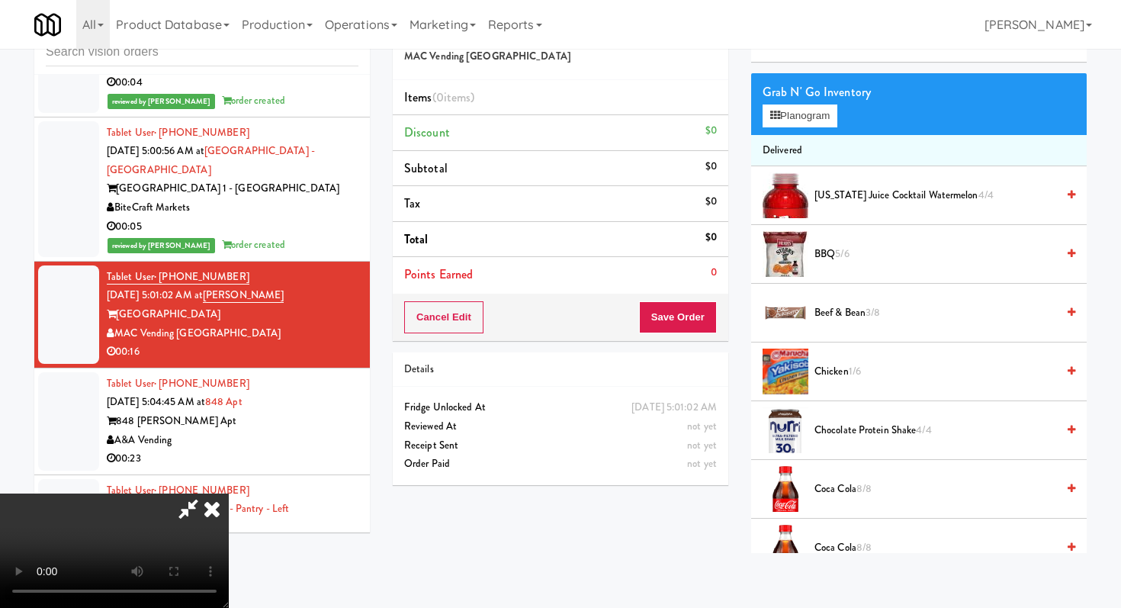
click at [854, 487] on span "Coca Cola 8/8" at bounding box center [936, 489] width 242 height 19
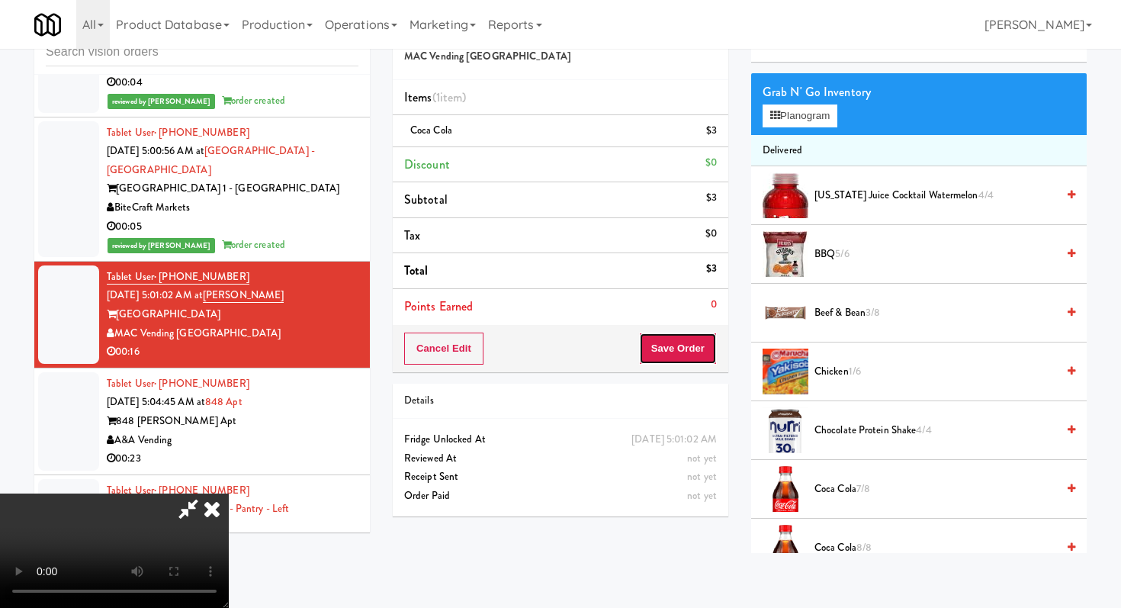
click at [683, 355] on button "Save Order" at bounding box center [678, 349] width 78 height 32
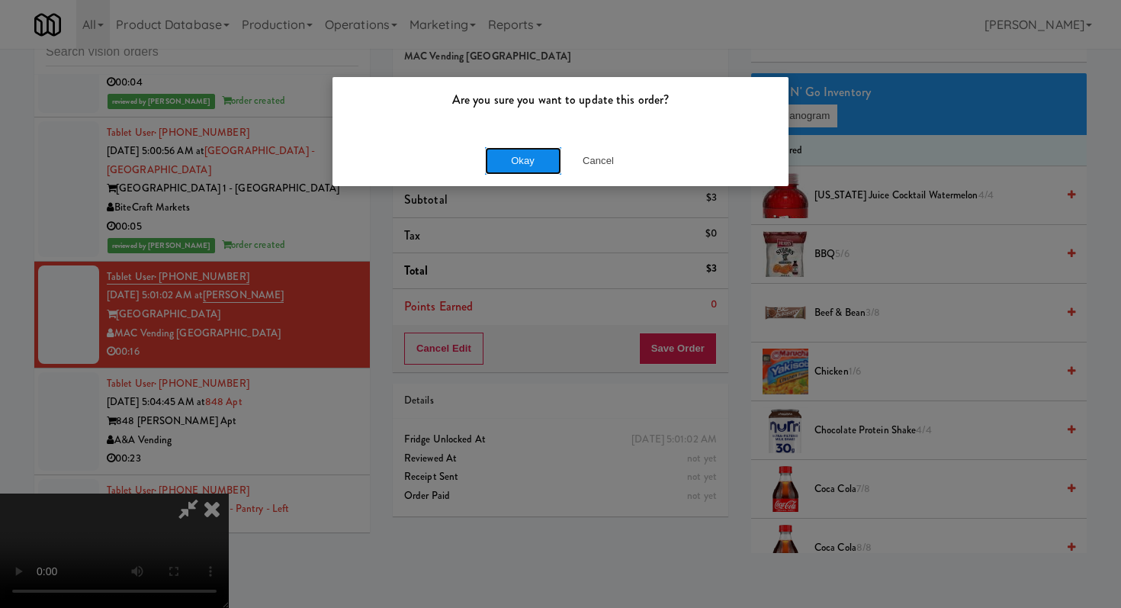
click at [522, 165] on button "Okay" at bounding box center [523, 160] width 76 height 27
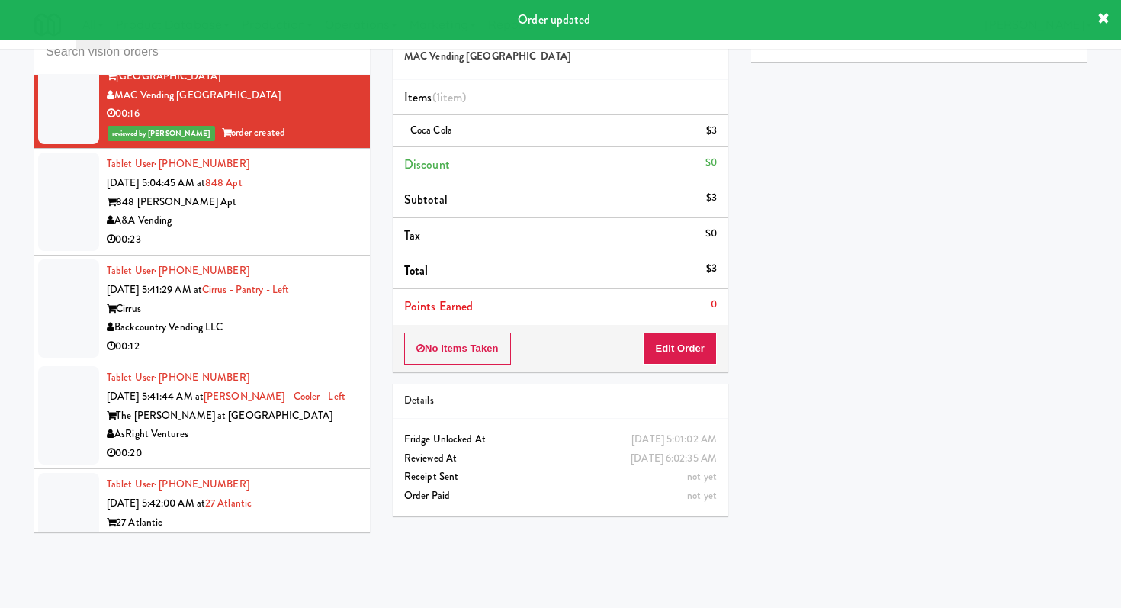
scroll to position [9240, 0]
click at [333, 231] on div "00:23" at bounding box center [233, 240] width 252 height 19
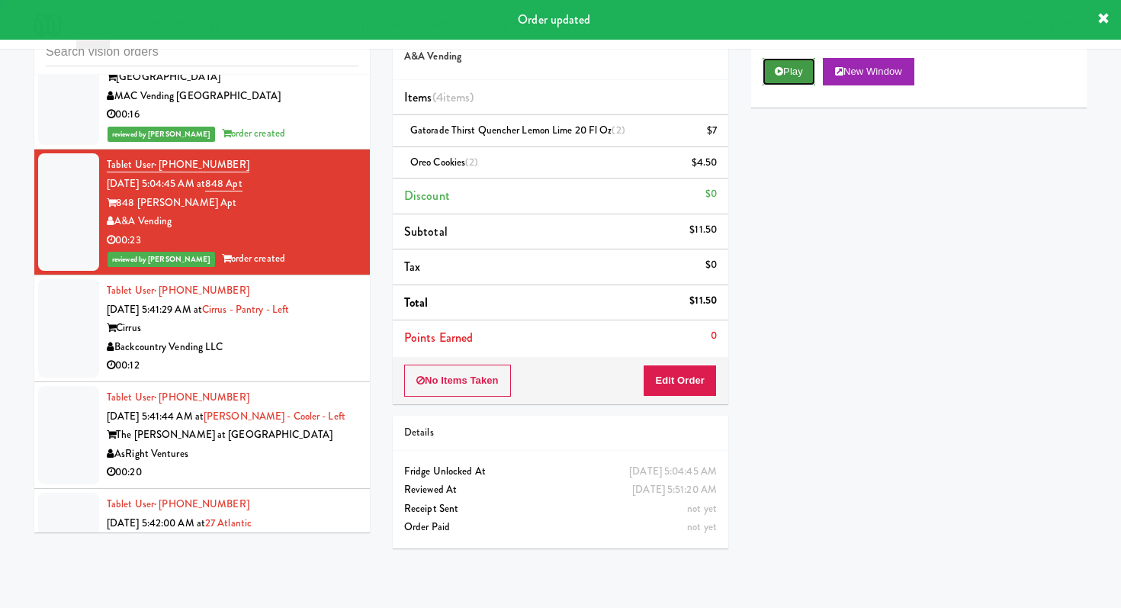
click at [764, 73] on button "Play" at bounding box center [789, 71] width 53 height 27
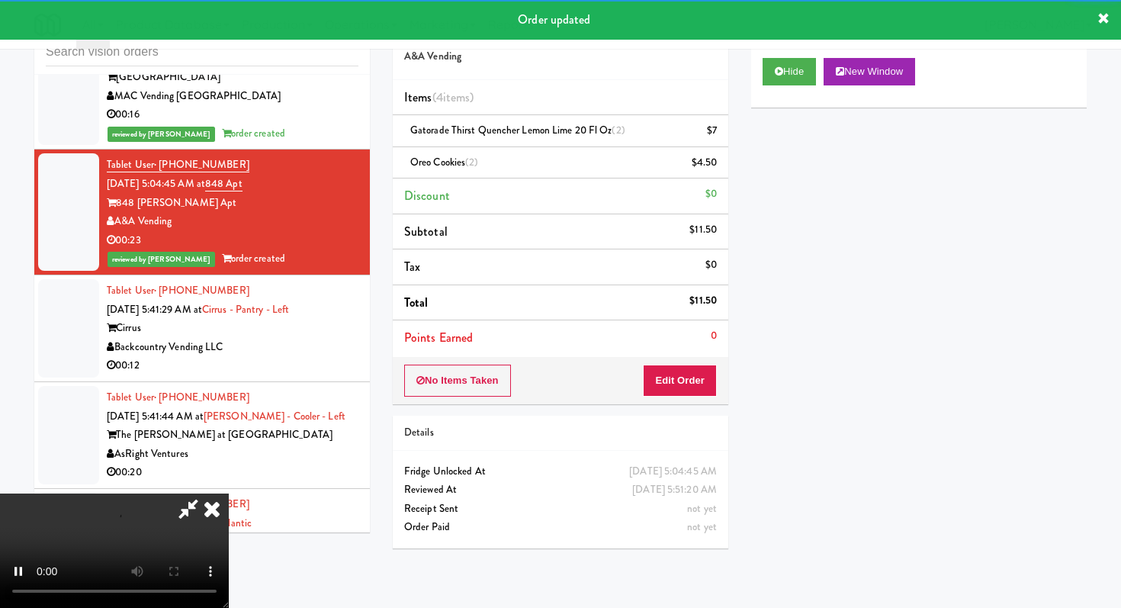
click at [315, 338] on div "Backcountry Vending LLC" at bounding box center [233, 347] width 252 height 19
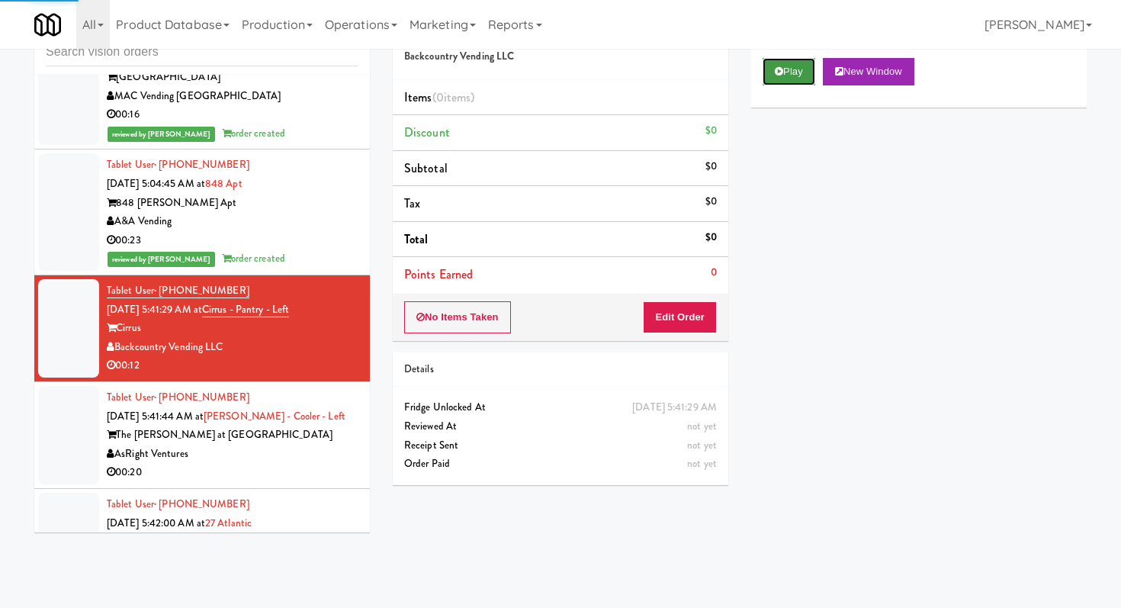
click at [812, 75] on button "Play" at bounding box center [789, 71] width 53 height 27
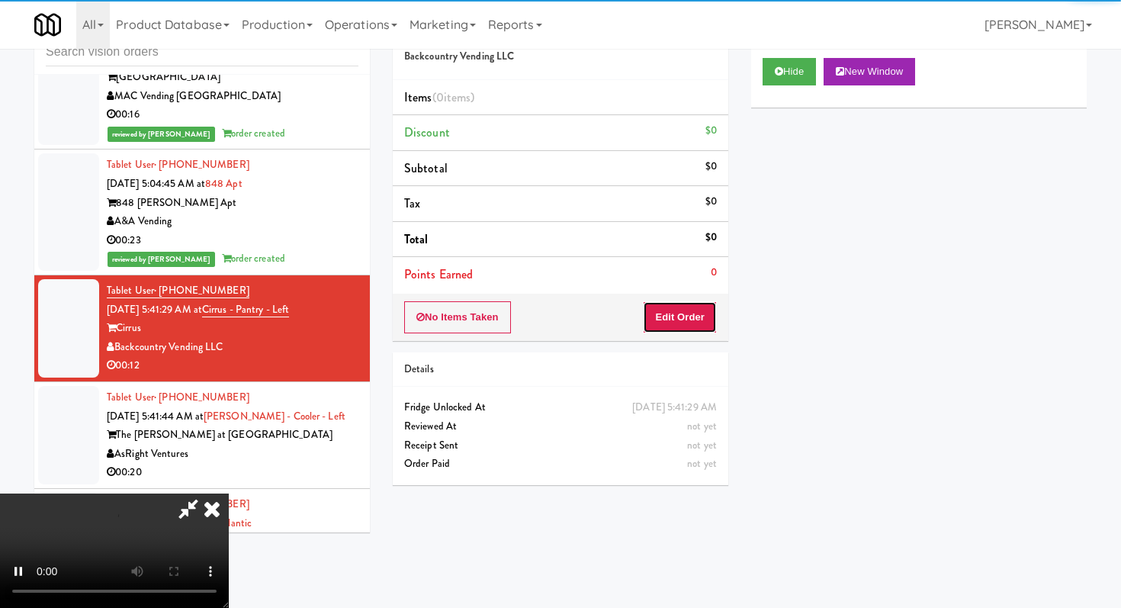
click at [706, 317] on button "Edit Order" at bounding box center [680, 317] width 74 height 32
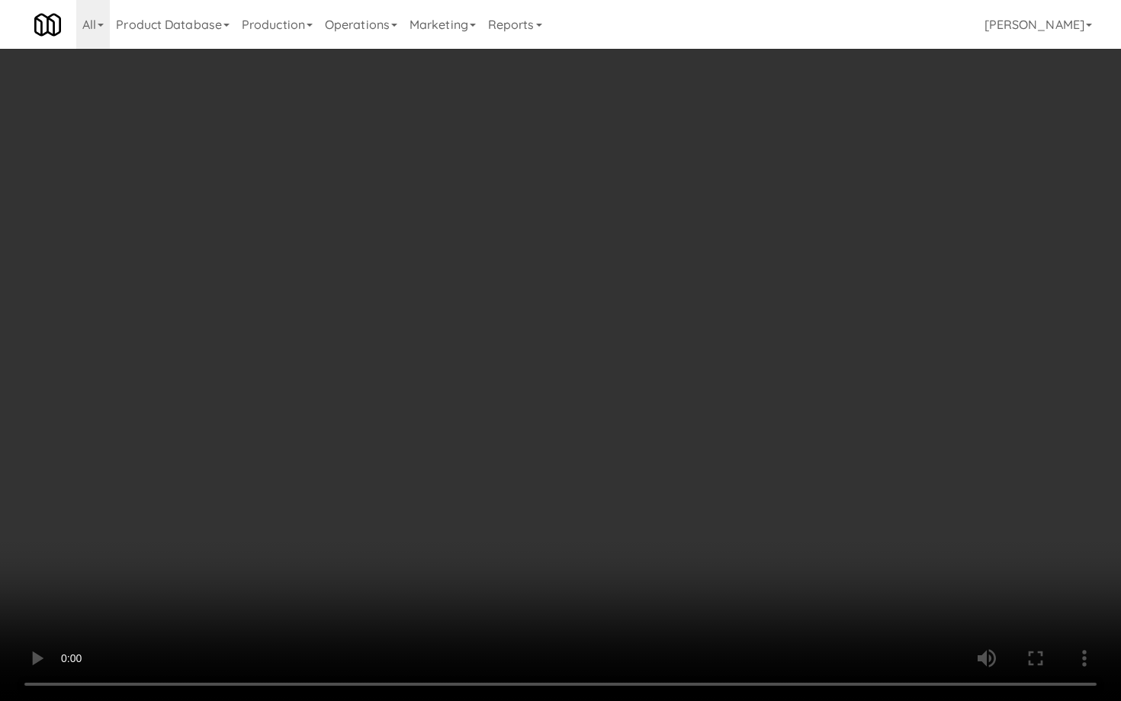
click at [691, 532] on video at bounding box center [560, 350] width 1121 height 701
click at [709, 535] on video at bounding box center [560, 350] width 1121 height 701
click at [709, 533] on video at bounding box center [560, 350] width 1121 height 701
click at [719, 506] on video at bounding box center [560, 350] width 1121 height 701
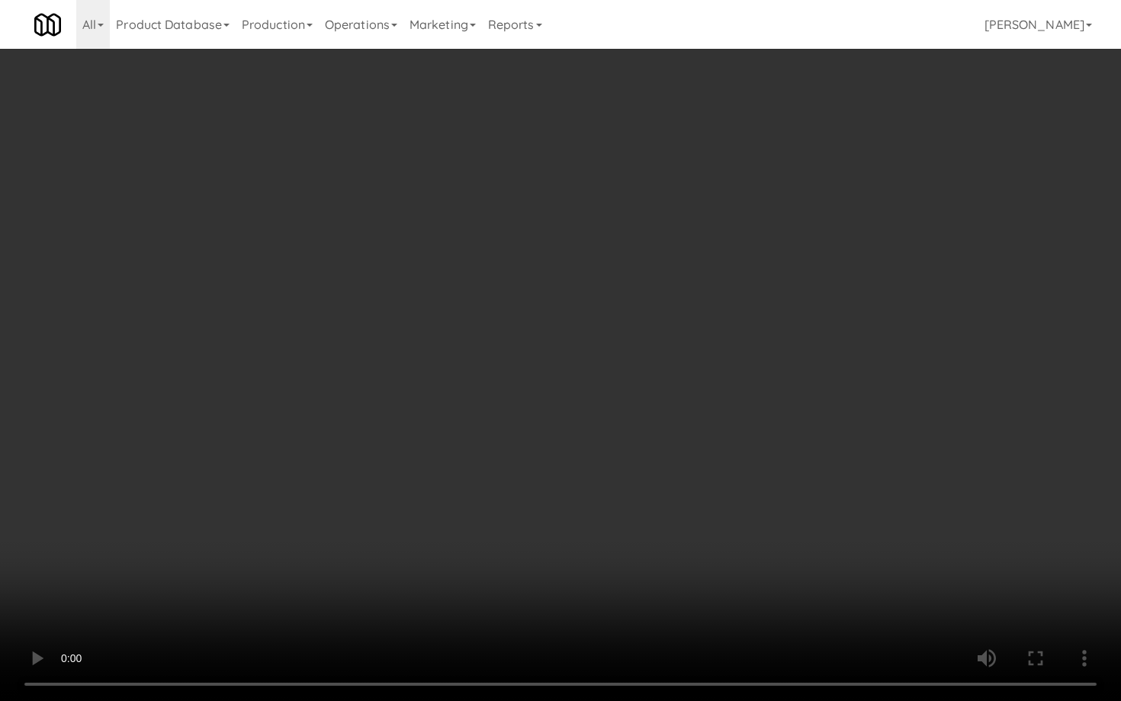
click at [719, 506] on video at bounding box center [560, 350] width 1121 height 701
click at [741, 479] on video at bounding box center [560, 350] width 1121 height 701
click at [740, 480] on video at bounding box center [560, 350] width 1121 height 701
click at [741, 478] on video at bounding box center [560, 350] width 1121 height 701
drag, startPoint x: 741, startPoint y: 478, endPoint x: 844, endPoint y: 505, distance: 106.4
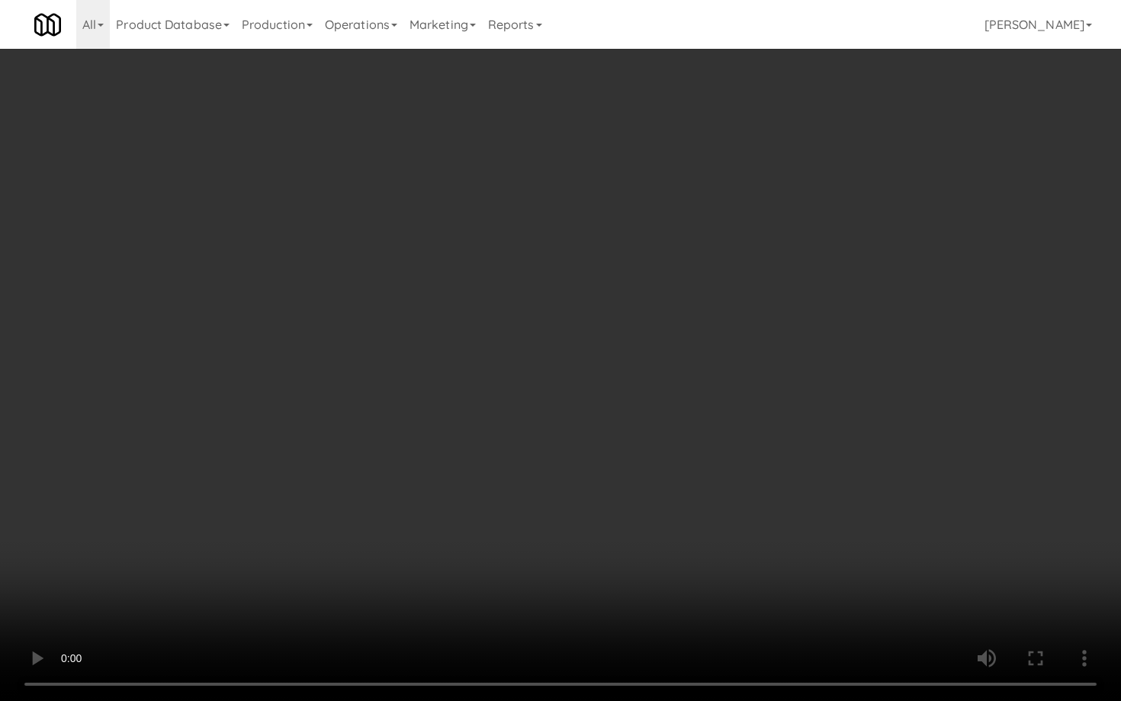
click at [741, 479] on video at bounding box center [560, 350] width 1121 height 701
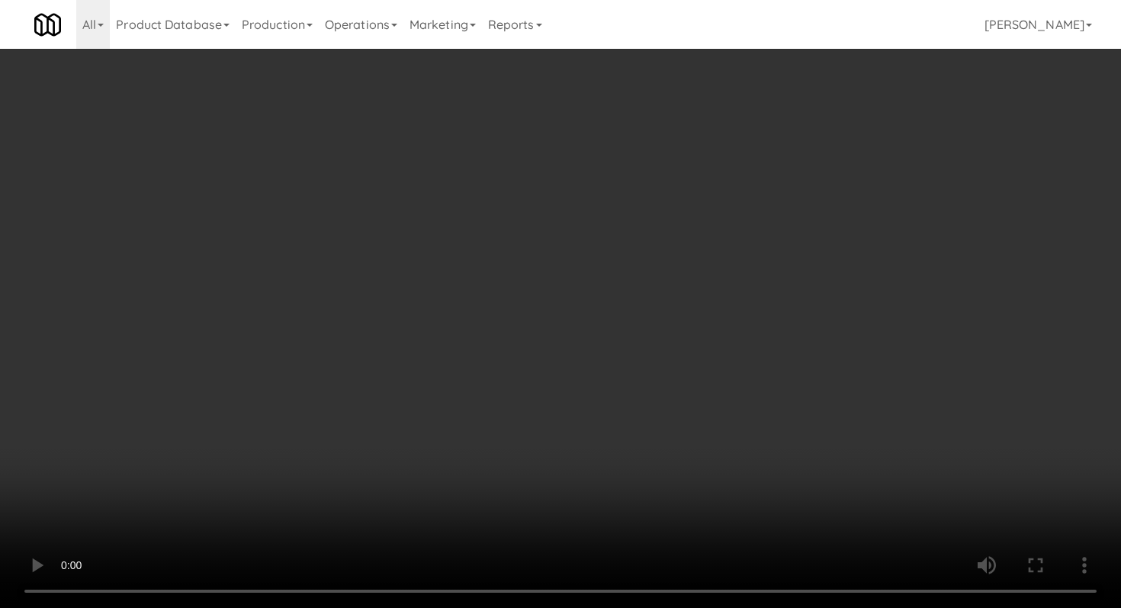
click at [812, 149] on div "Grab N' Go Inventory Planogram" at bounding box center [919, 150] width 336 height 62
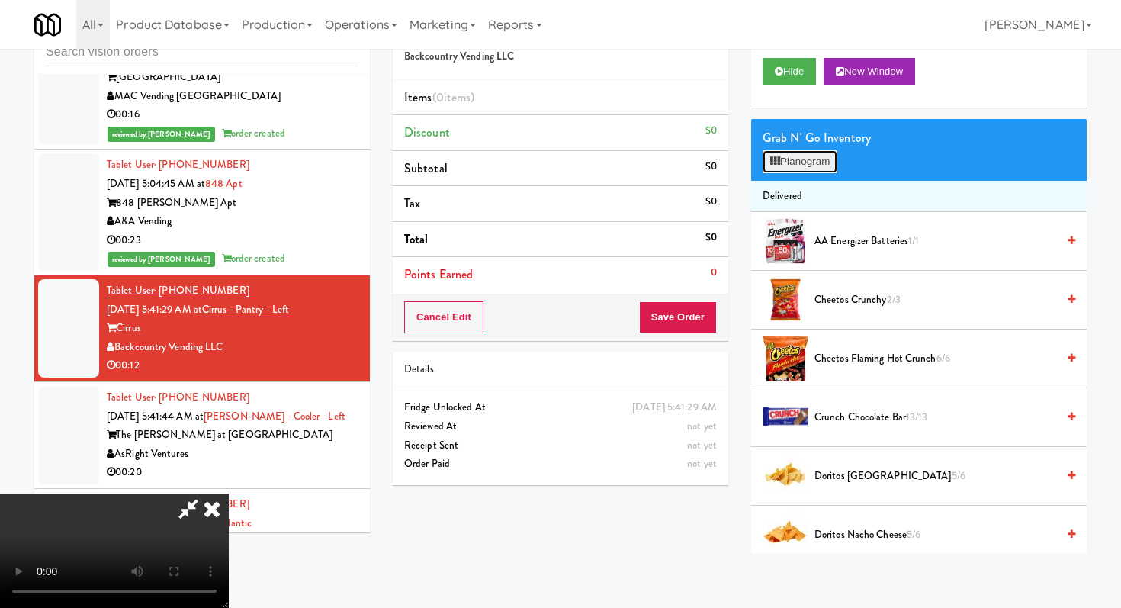
click at [811, 160] on button "Planogram" at bounding box center [800, 161] width 75 height 23
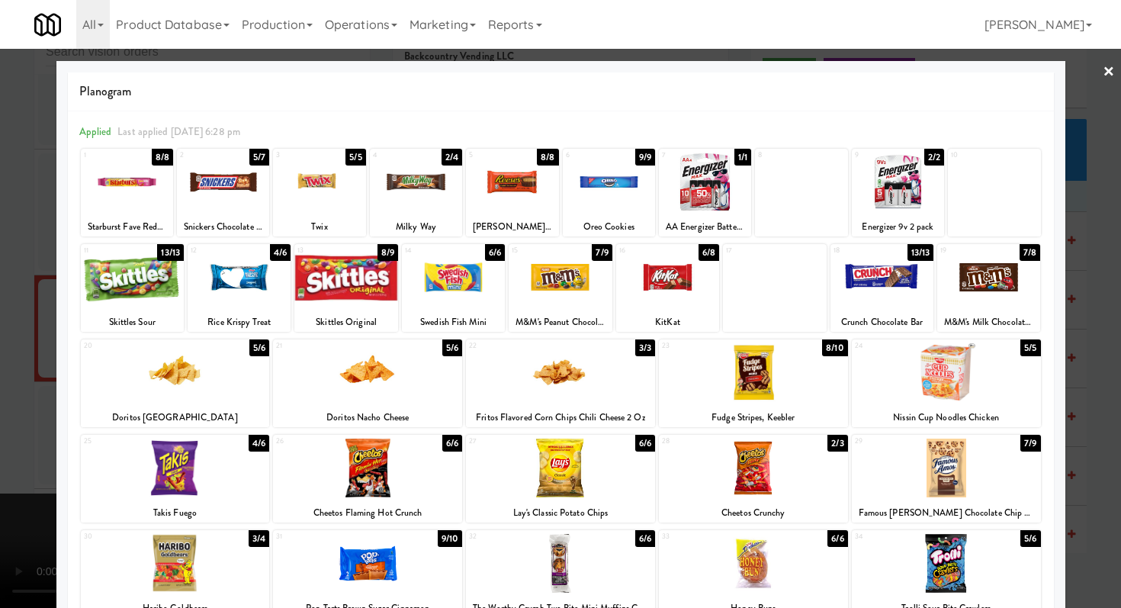
click at [383, 474] on div at bounding box center [367, 468] width 189 height 59
click at [580, 394] on div at bounding box center [560, 372] width 189 height 59
click at [0, 458] on div at bounding box center [560, 304] width 1121 height 608
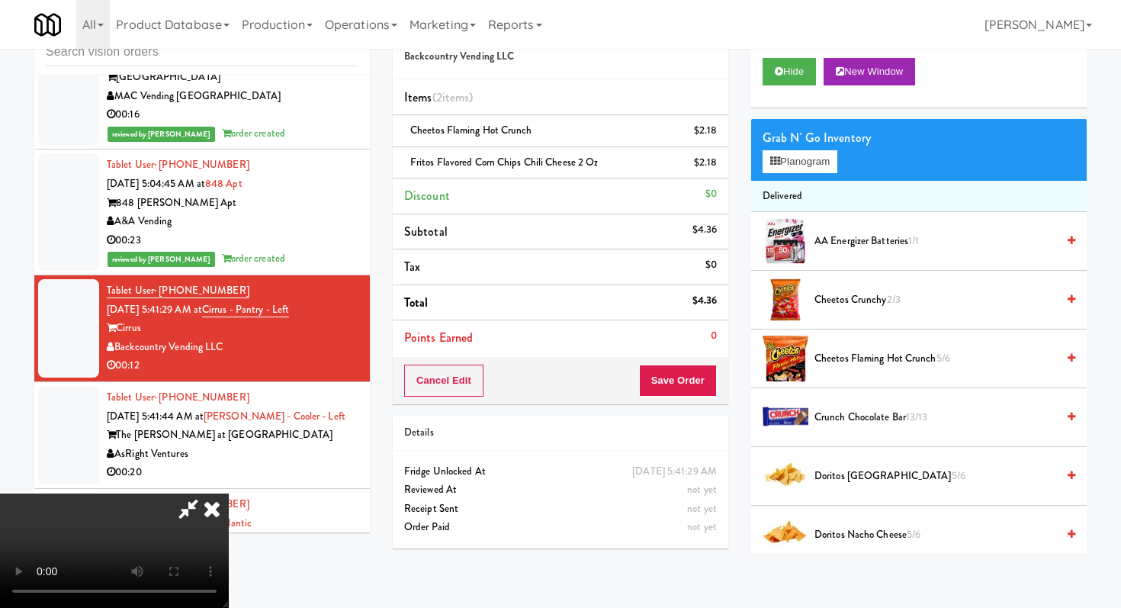
click at [229, 493] on video at bounding box center [114, 550] width 229 height 114
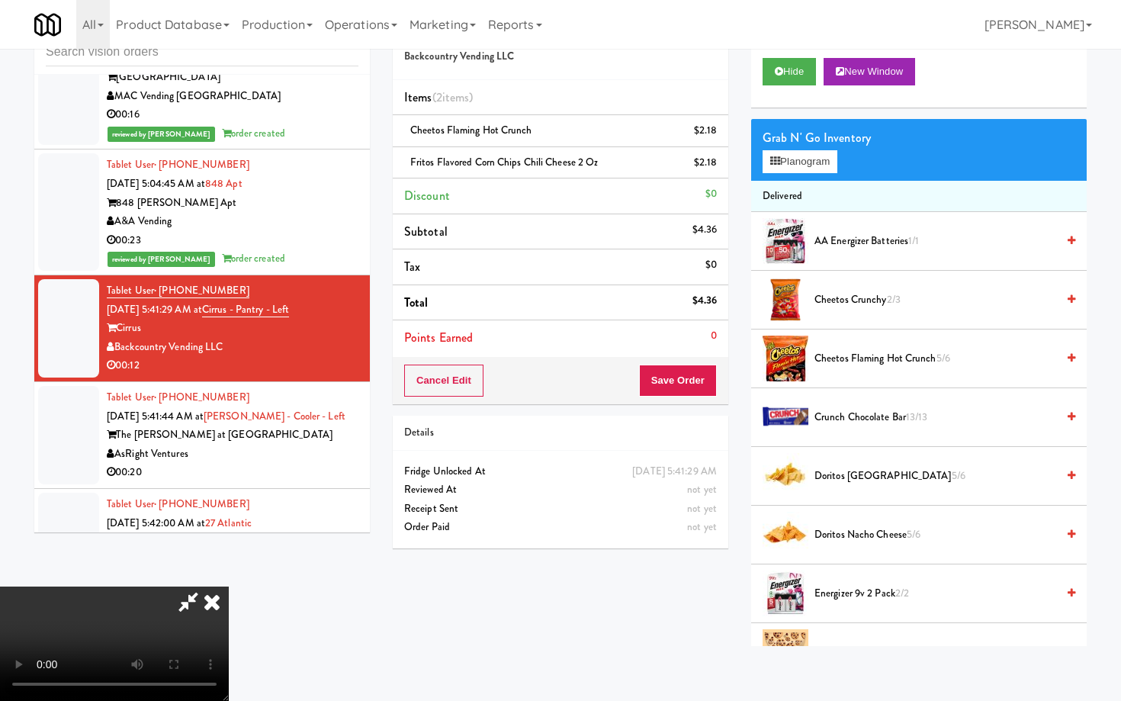
click at [229, 586] on video at bounding box center [114, 643] width 229 height 114
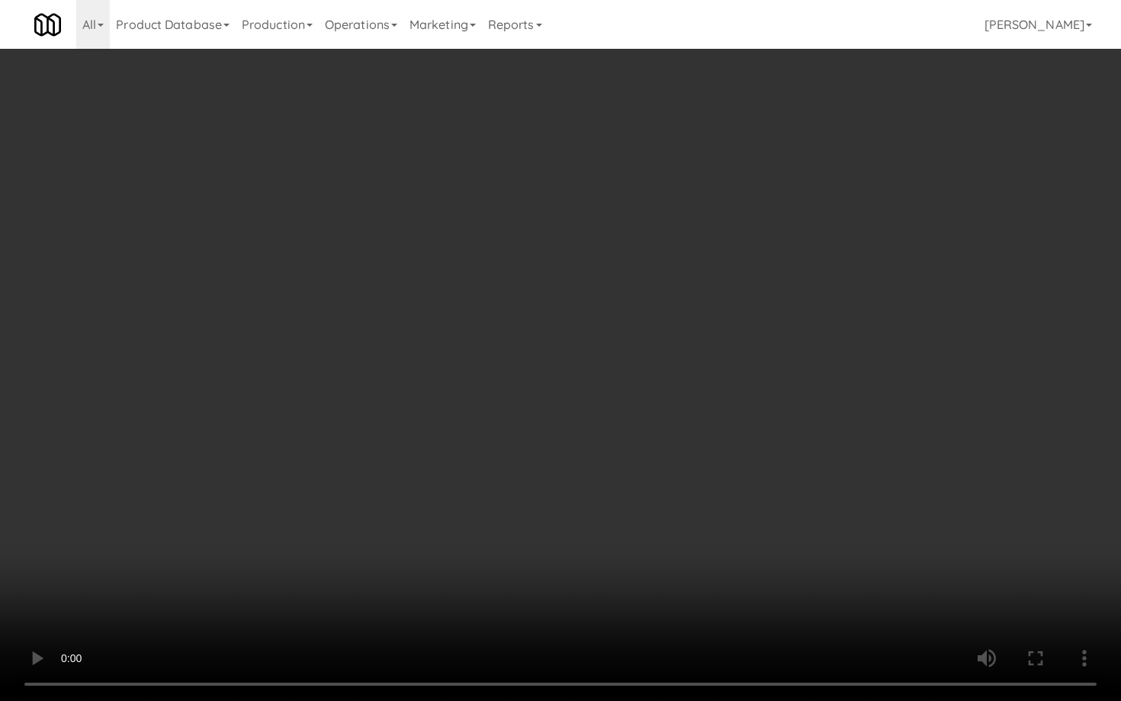
click at [615, 506] on video at bounding box center [560, 350] width 1121 height 701
click at [615, 490] on video at bounding box center [560, 350] width 1121 height 701
click at [625, 467] on video at bounding box center [560, 350] width 1121 height 701
click at [625, 468] on video at bounding box center [560, 350] width 1121 height 701
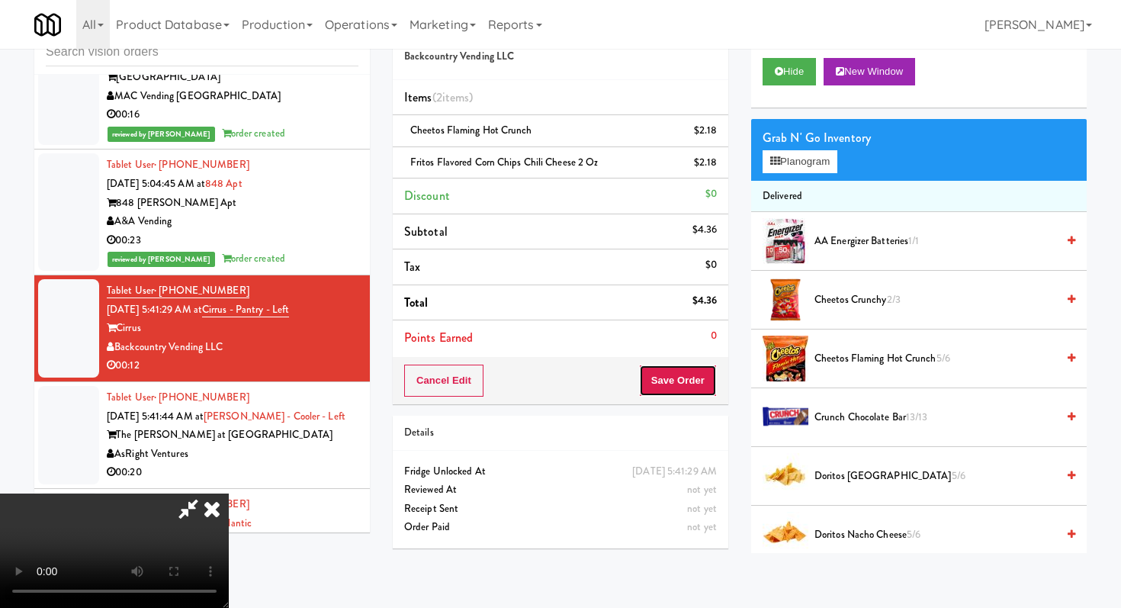
click at [704, 389] on button "Save Order" at bounding box center [678, 381] width 78 height 32
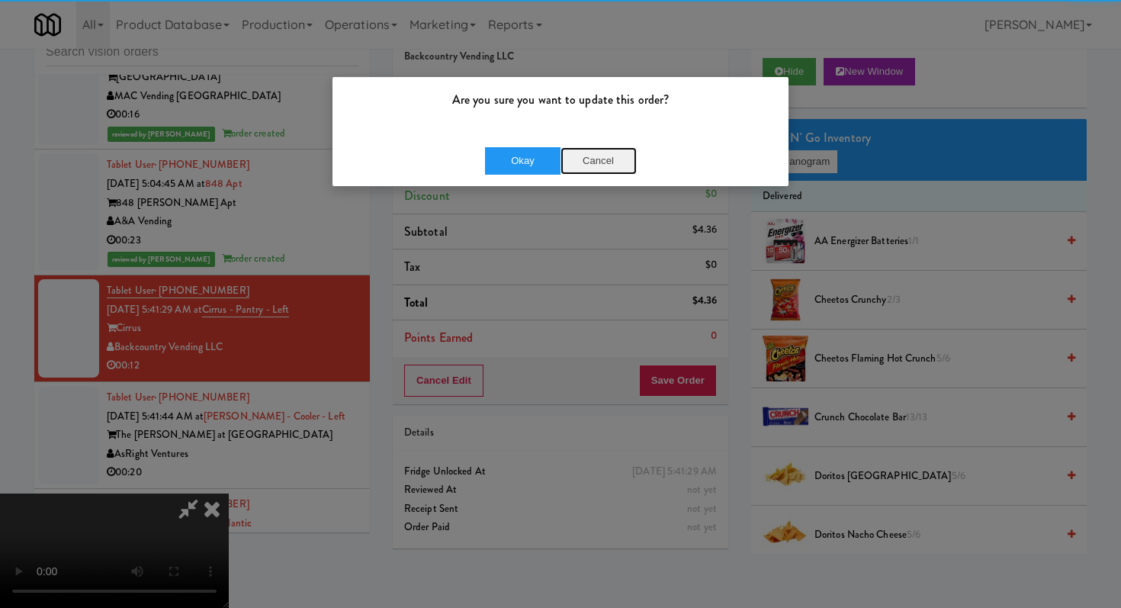
click at [575, 162] on button "Cancel" at bounding box center [599, 160] width 76 height 27
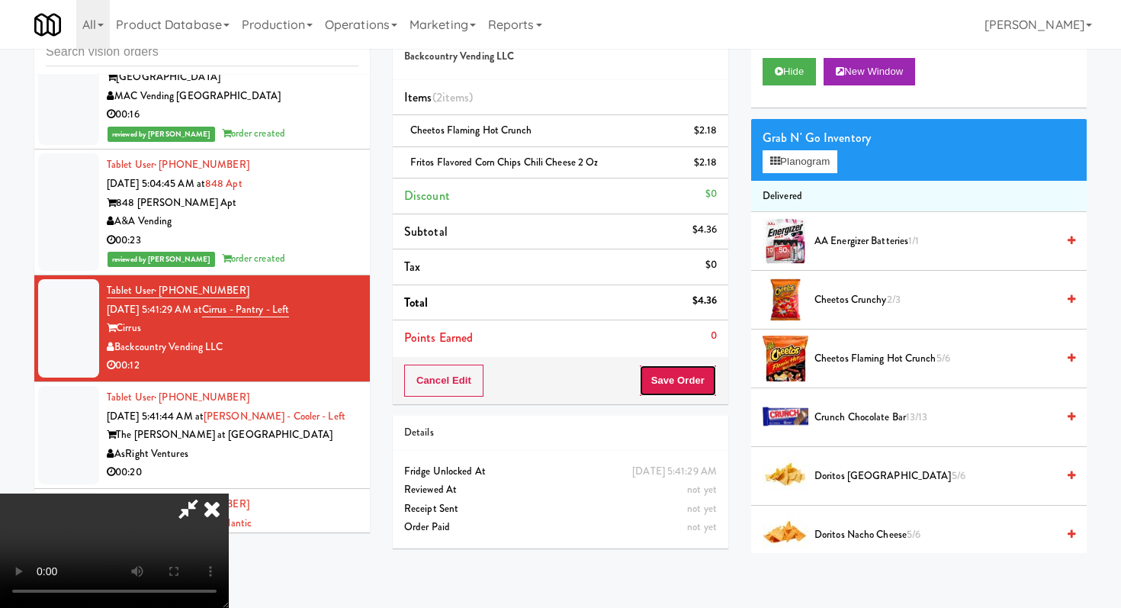
drag, startPoint x: 686, startPoint y: 385, endPoint x: 677, endPoint y: 364, distance: 22.9
click at [685, 384] on button "Save Order" at bounding box center [678, 381] width 78 height 32
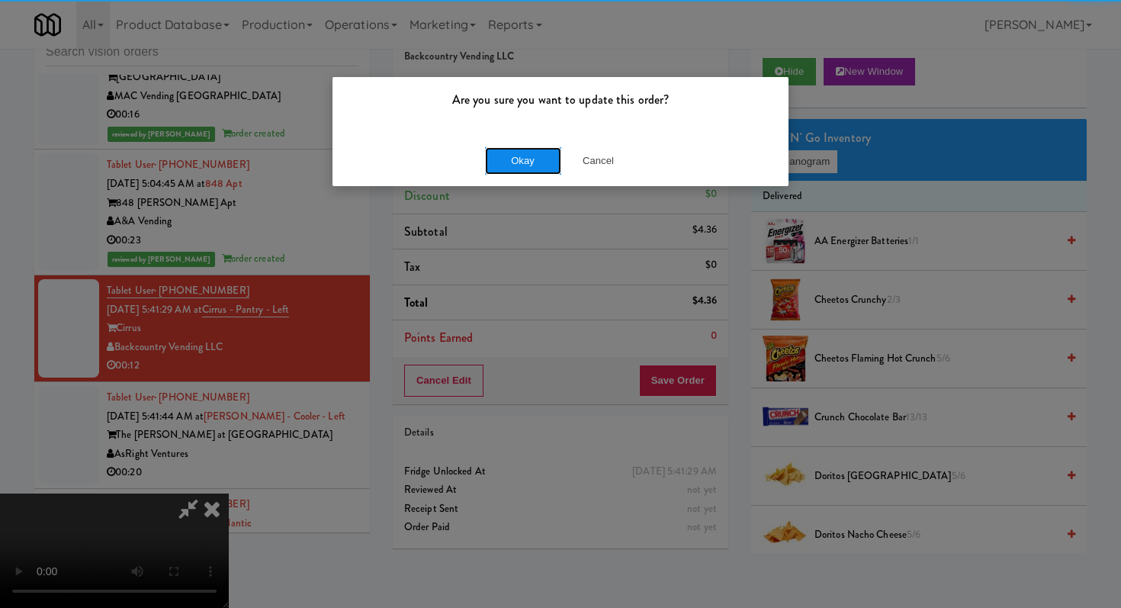
click at [532, 163] on button "Okay" at bounding box center [523, 160] width 76 height 27
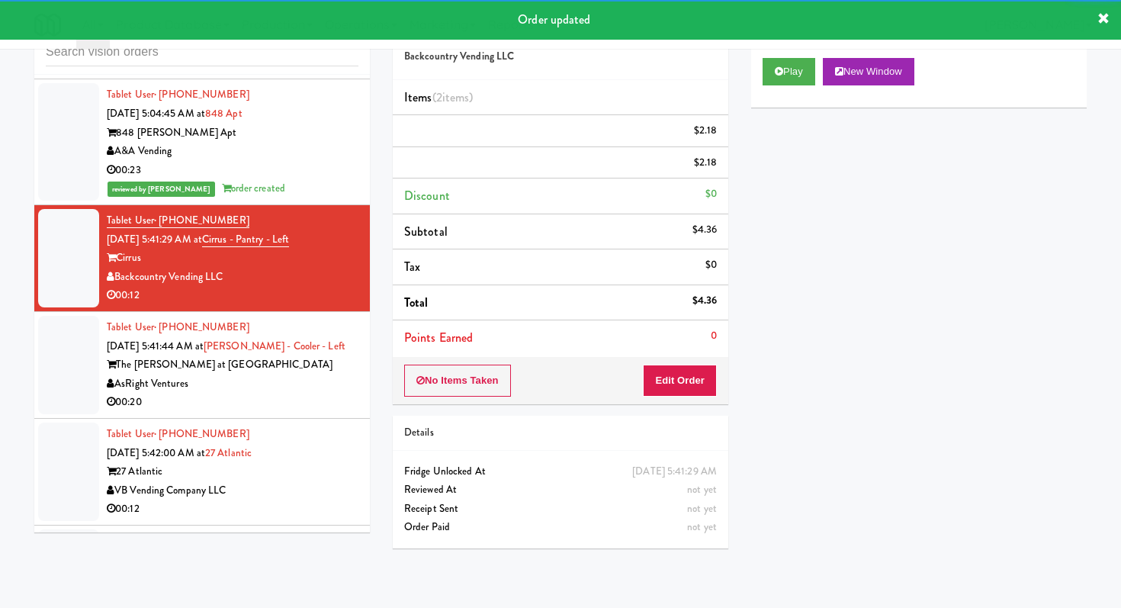
scroll to position [9514, 0]
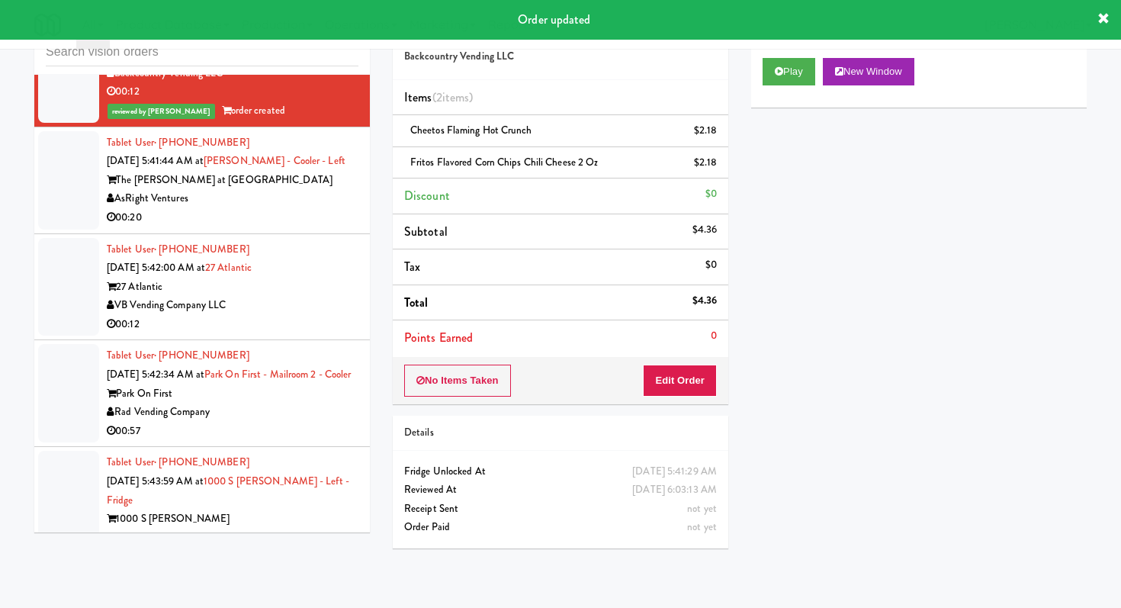
click at [328, 208] on div "00:20" at bounding box center [233, 217] width 252 height 19
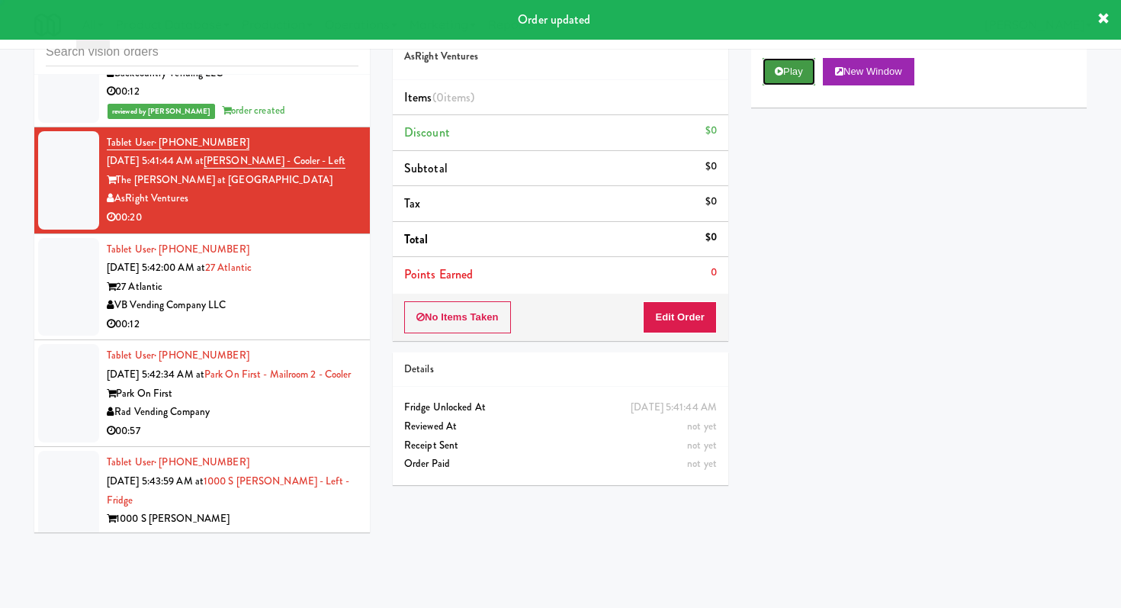
click at [789, 77] on button "Play" at bounding box center [789, 71] width 53 height 27
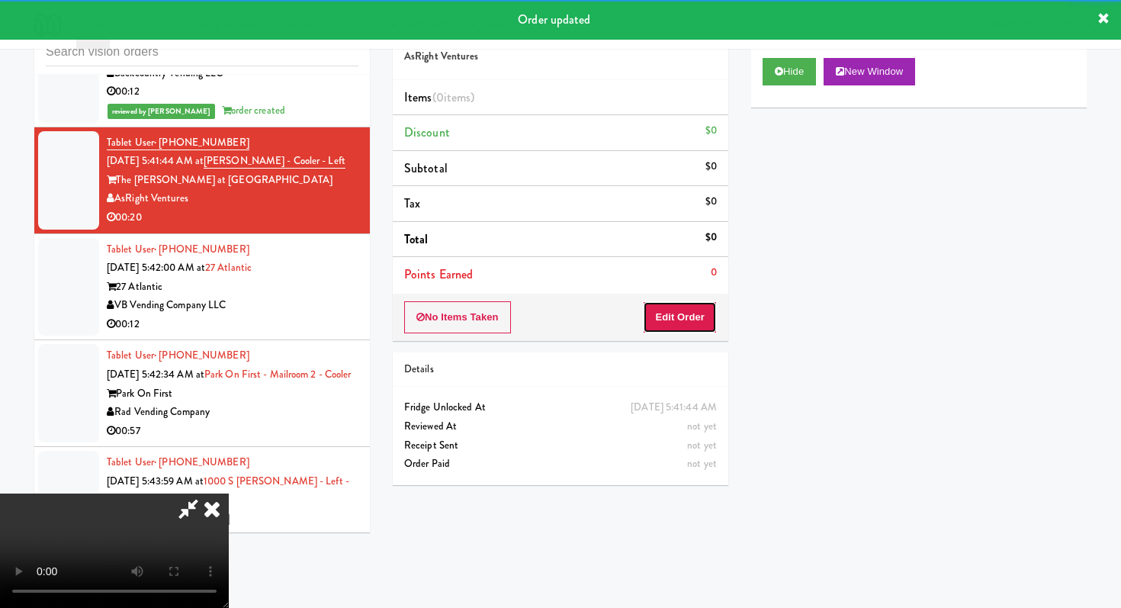
click at [694, 313] on button "Edit Order" at bounding box center [680, 317] width 74 height 32
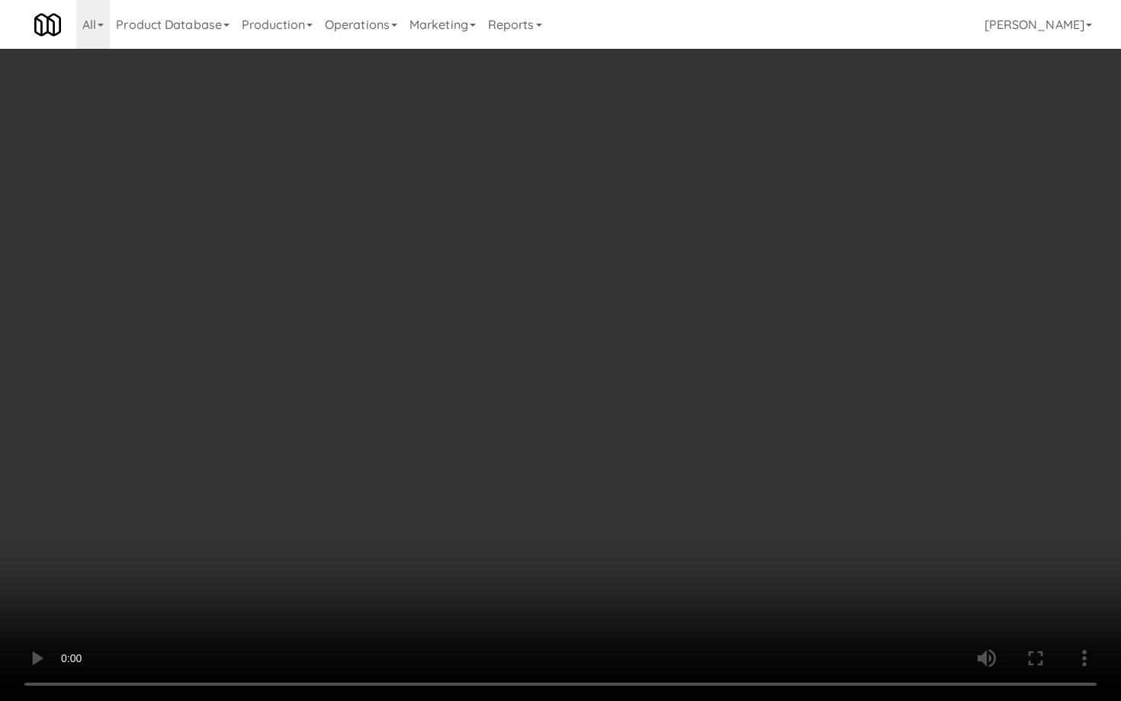
click at [614, 497] on video at bounding box center [560, 350] width 1121 height 701
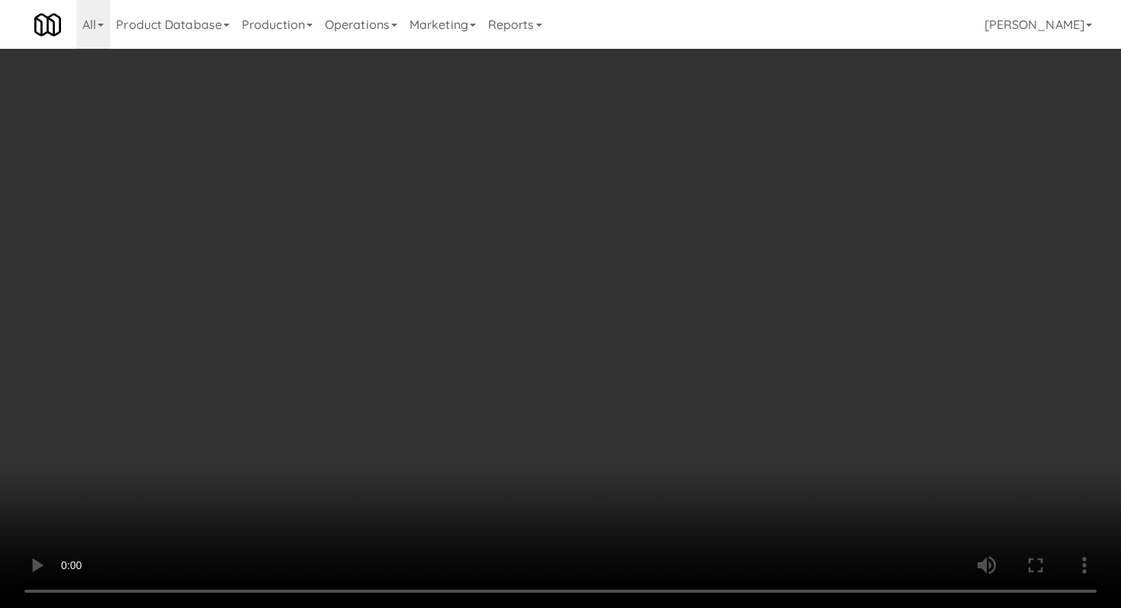
scroll to position [1628, 0]
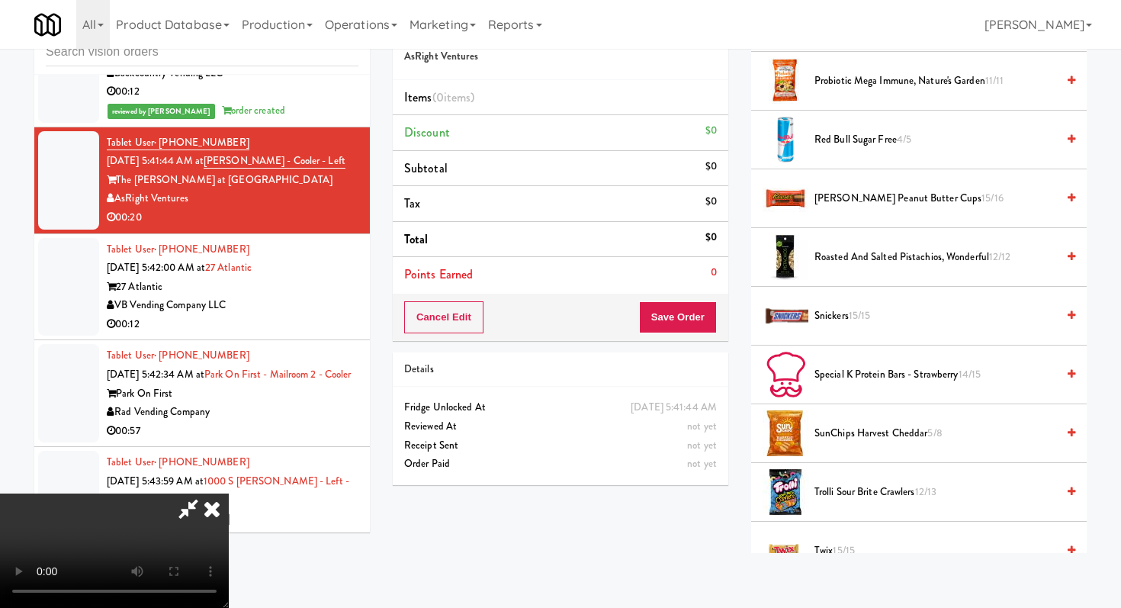
click at [835, 120] on li "Red Bull Sugar Free 4/5" at bounding box center [919, 140] width 336 height 59
click at [837, 138] on span "Red Bull Sugar Free 4/5" at bounding box center [936, 139] width 242 height 19
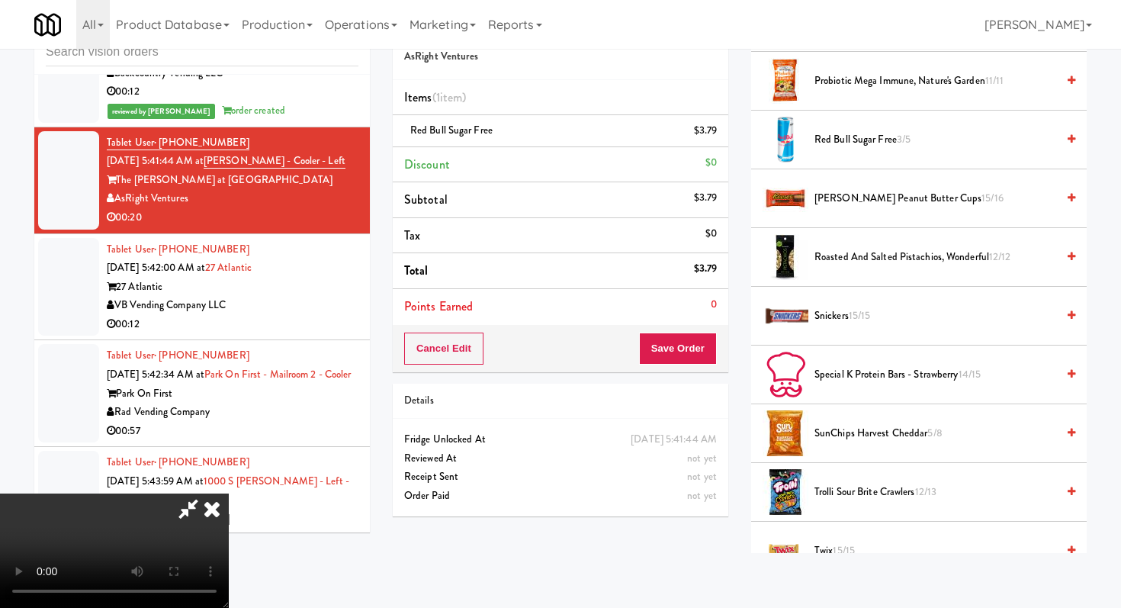
scroll to position [0, 0]
click at [229, 493] on video at bounding box center [114, 550] width 229 height 114
click at [861, 201] on span "[PERSON_NAME] Peanut Butter Cups 15/16" at bounding box center [936, 198] width 242 height 19
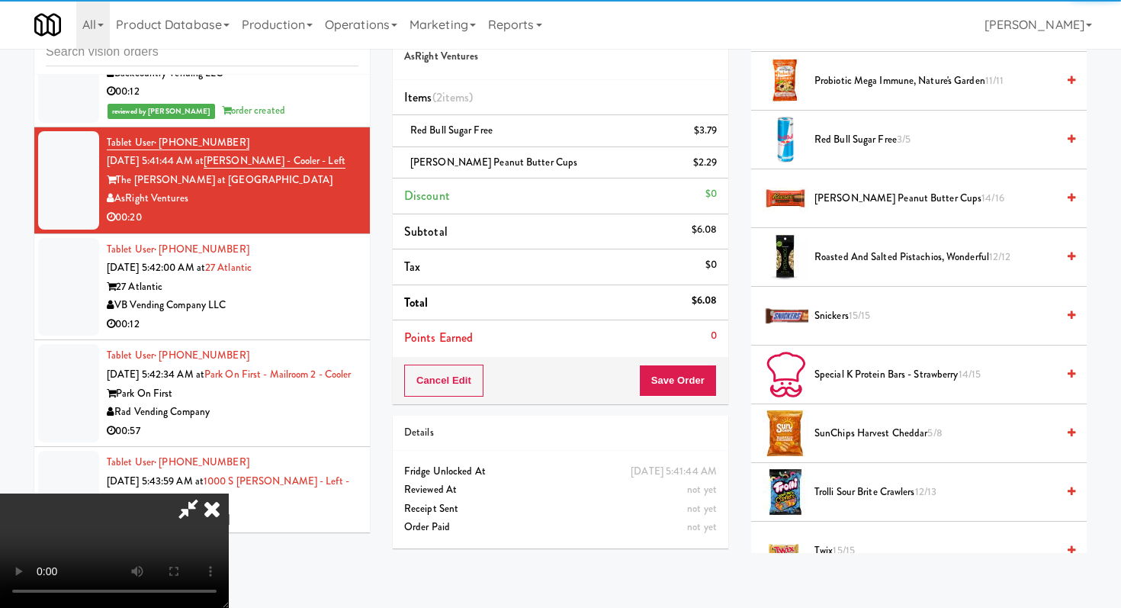
click at [229, 493] on video at bounding box center [114, 550] width 229 height 114
drag, startPoint x: 670, startPoint y: 379, endPoint x: 672, endPoint y: 472, distance: 93.1
click at [229, 493] on video at bounding box center [114, 550] width 229 height 114
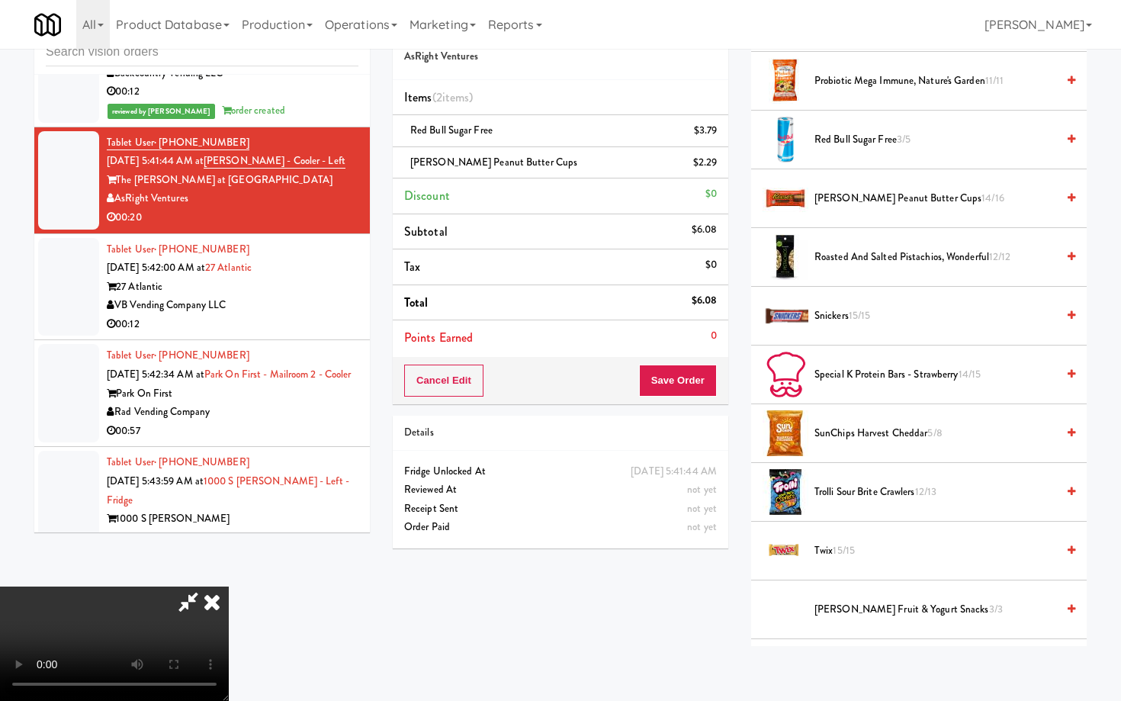
click at [229, 586] on video at bounding box center [114, 643] width 229 height 114
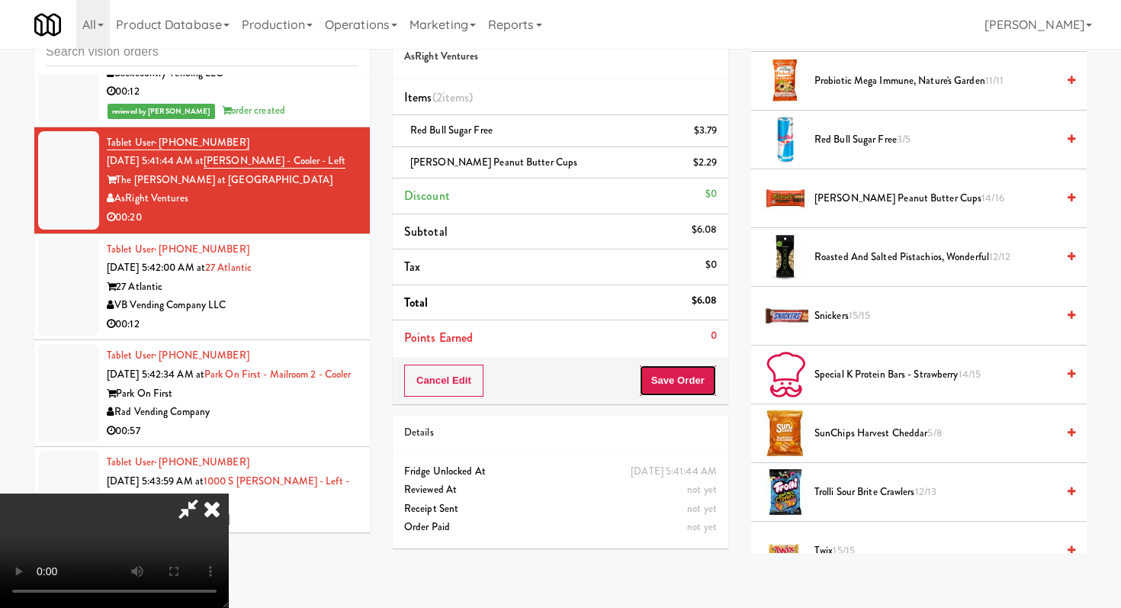
click at [692, 387] on button "Save Order" at bounding box center [678, 381] width 78 height 32
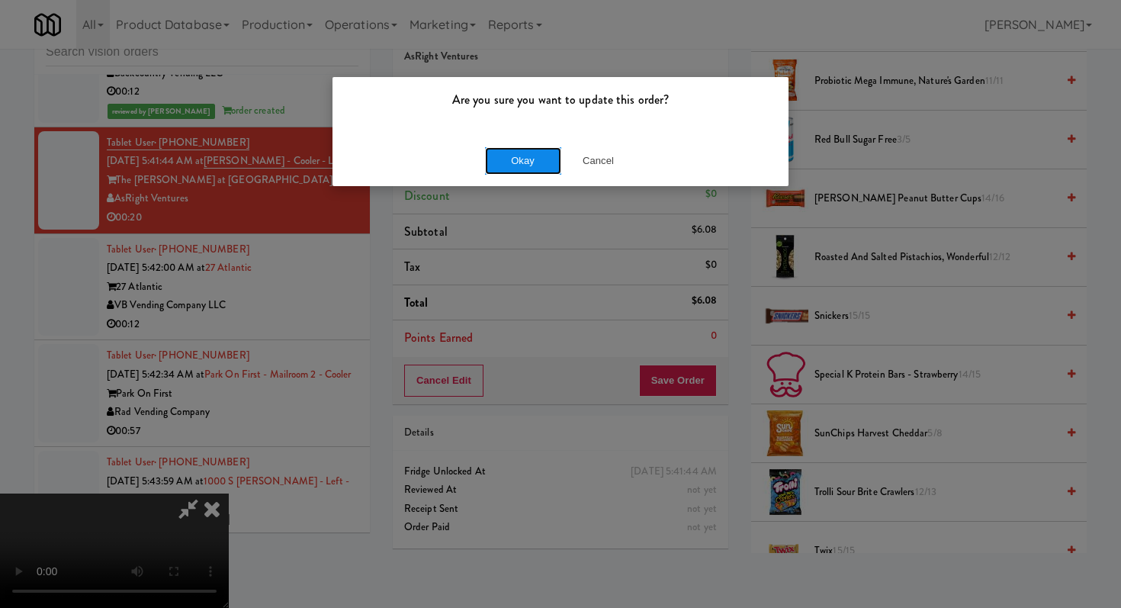
click at [541, 155] on button "Okay" at bounding box center [523, 160] width 76 height 27
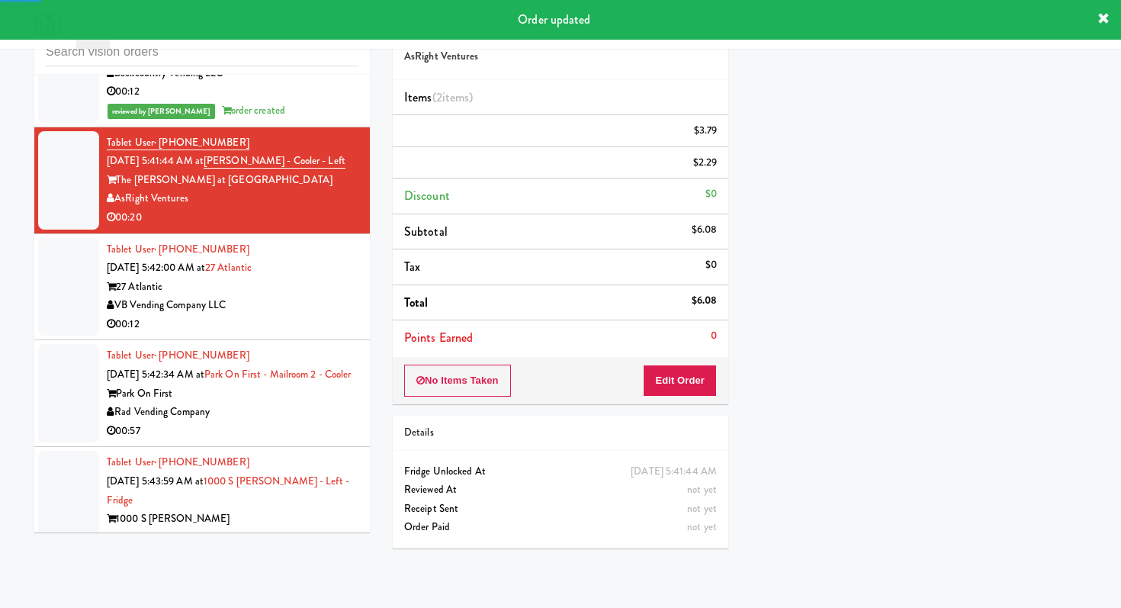
scroll to position [9555, 0]
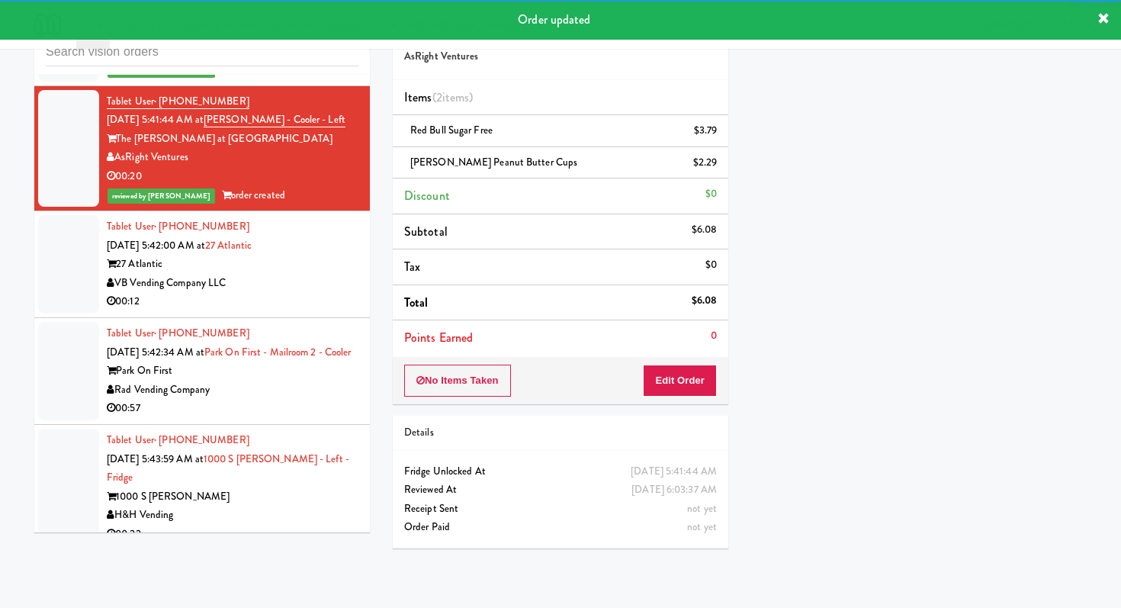
click at [300, 255] on div "27 Atlantic" at bounding box center [233, 264] width 252 height 19
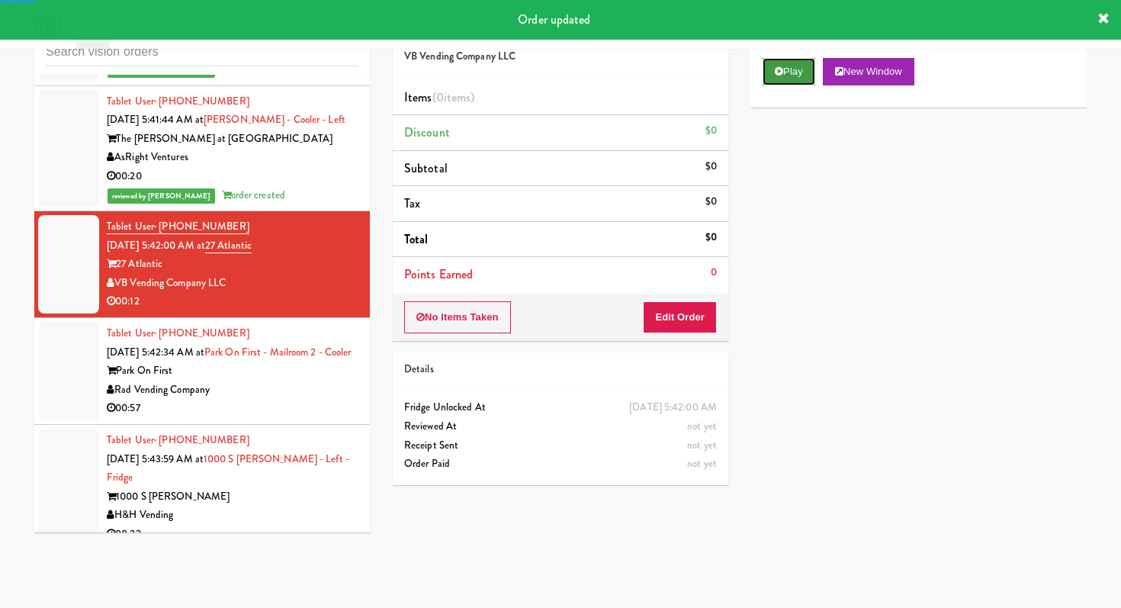
click at [800, 77] on button "Play" at bounding box center [789, 71] width 53 height 27
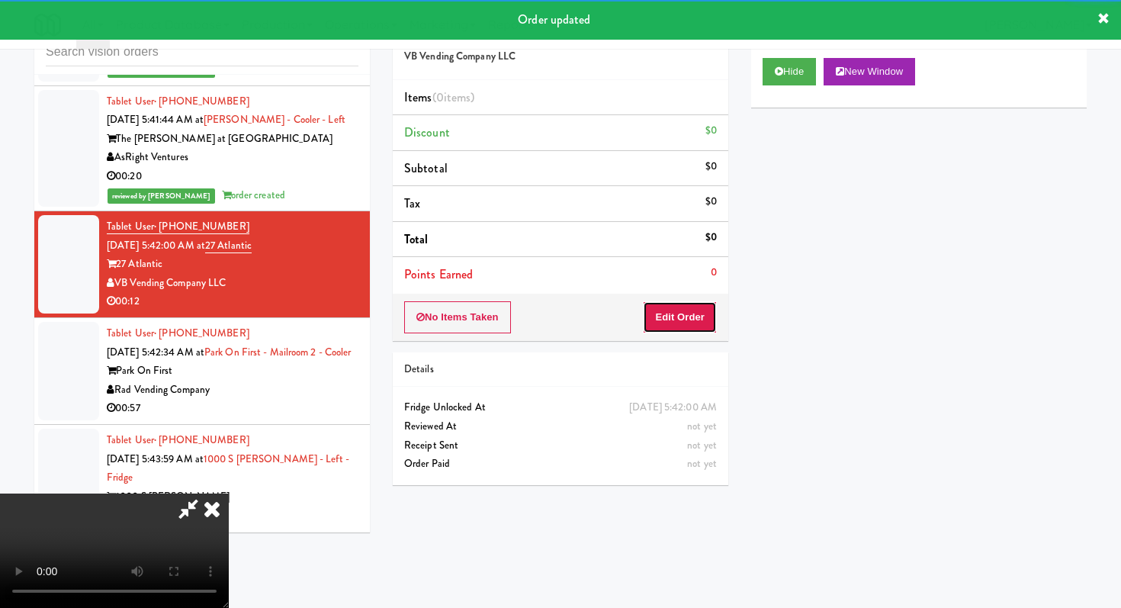
click at [681, 328] on button "Edit Order" at bounding box center [680, 317] width 74 height 32
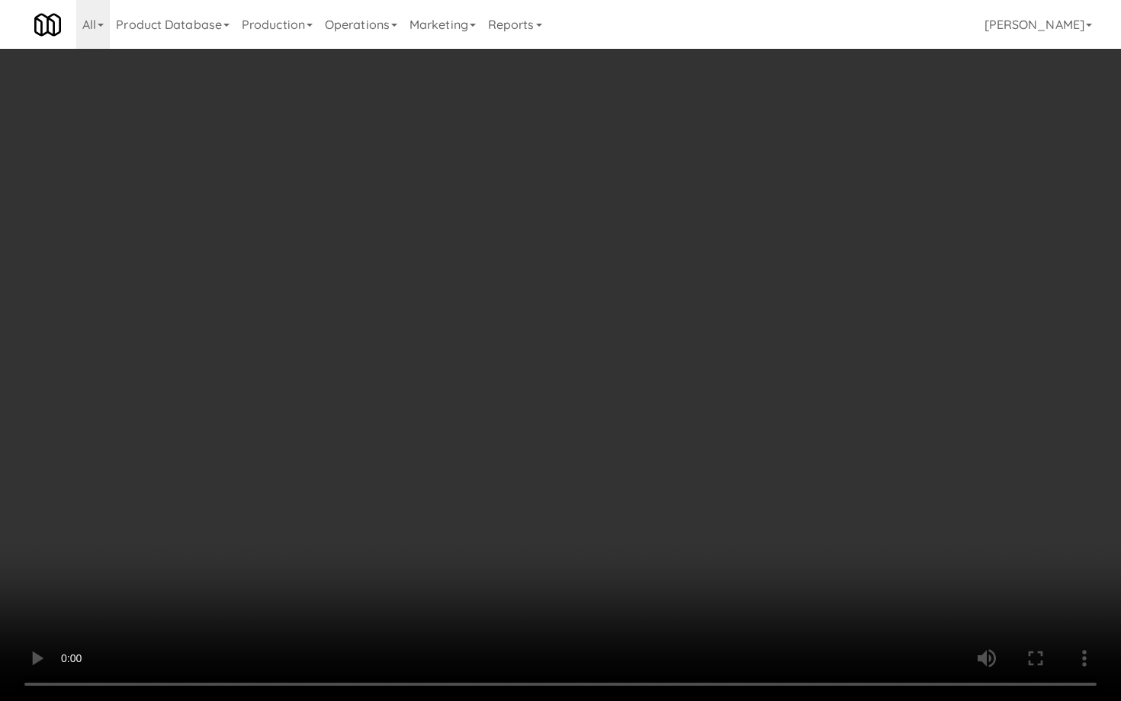
click at [485, 446] on video at bounding box center [560, 350] width 1121 height 701
click at [485, 447] on video at bounding box center [560, 350] width 1121 height 701
click at [487, 440] on video at bounding box center [560, 350] width 1121 height 701
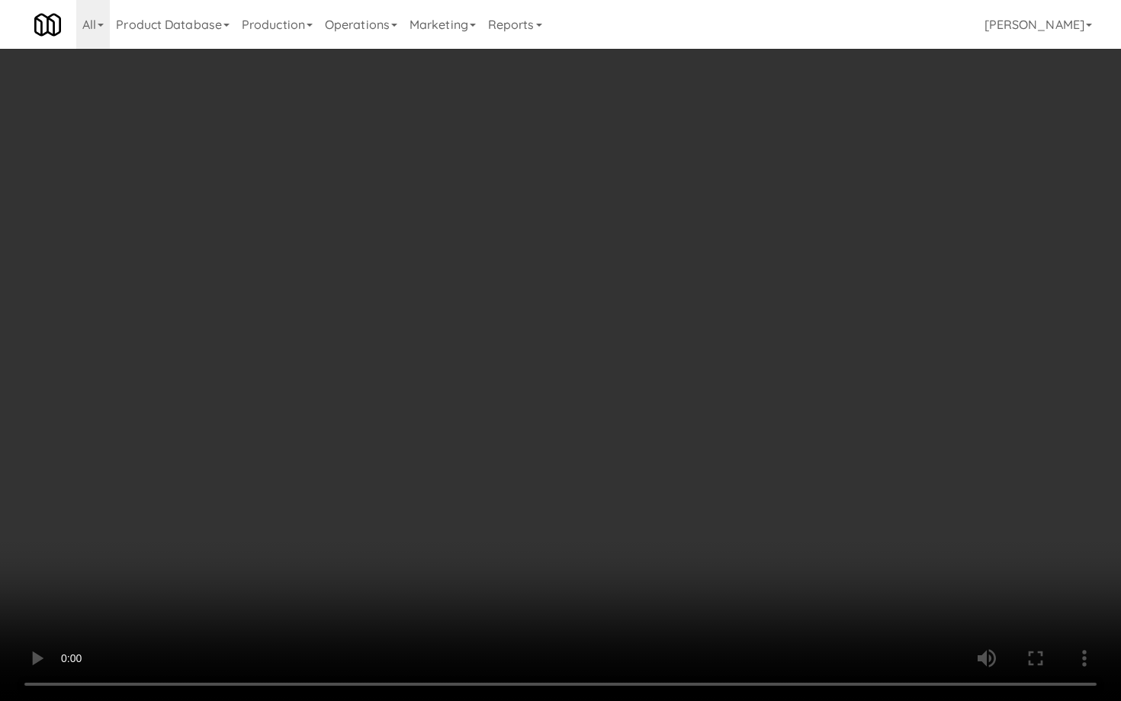
click at [487, 440] on video at bounding box center [560, 350] width 1121 height 701
click at [746, 509] on video at bounding box center [560, 350] width 1121 height 701
click at [652, 454] on video at bounding box center [560, 350] width 1121 height 701
click at [664, 440] on video at bounding box center [560, 350] width 1121 height 701
click at [664, 441] on video at bounding box center [560, 350] width 1121 height 701
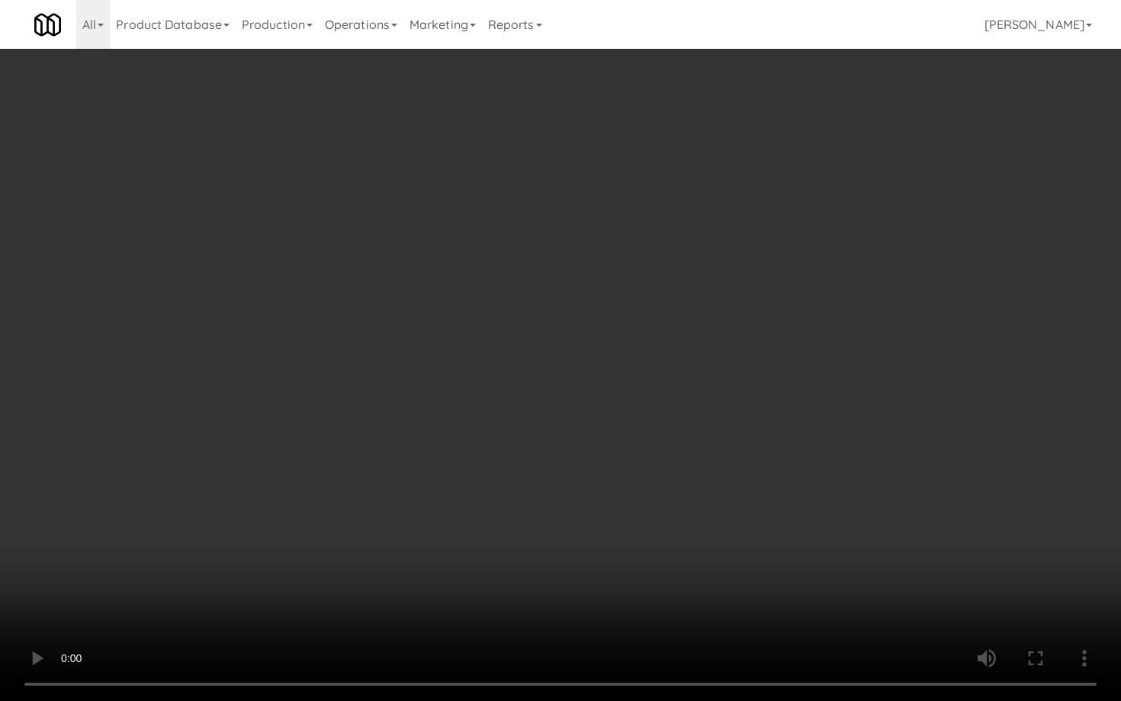
click at [779, 538] on video at bounding box center [560, 350] width 1121 height 701
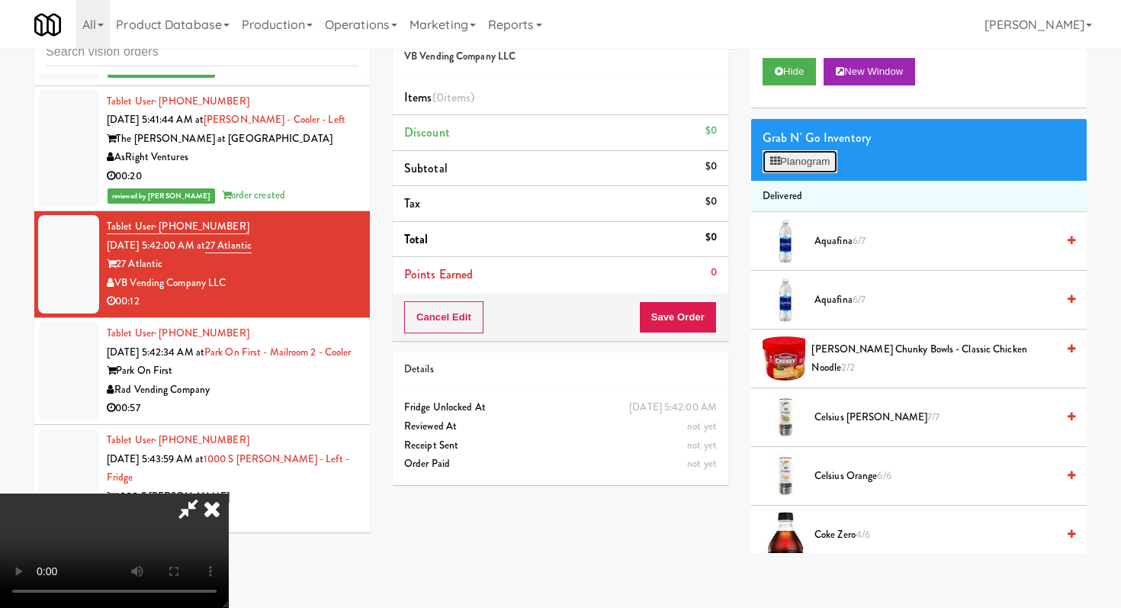
click at [801, 159] on button "Planogram" at bounding box center [800, 161] width 75 height 23
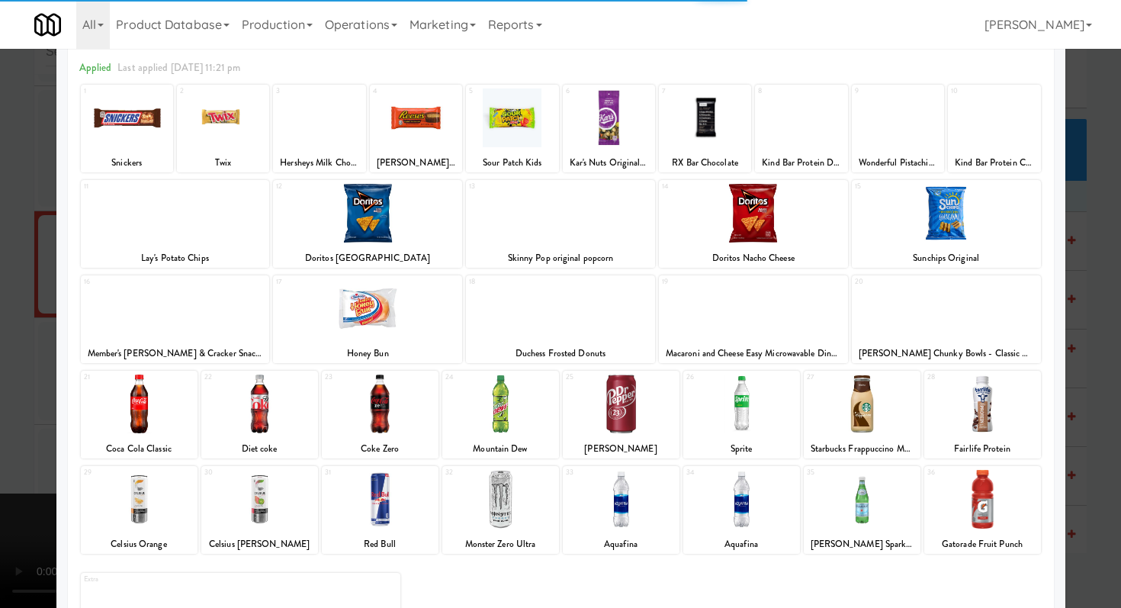
scroll to position [141, 0]
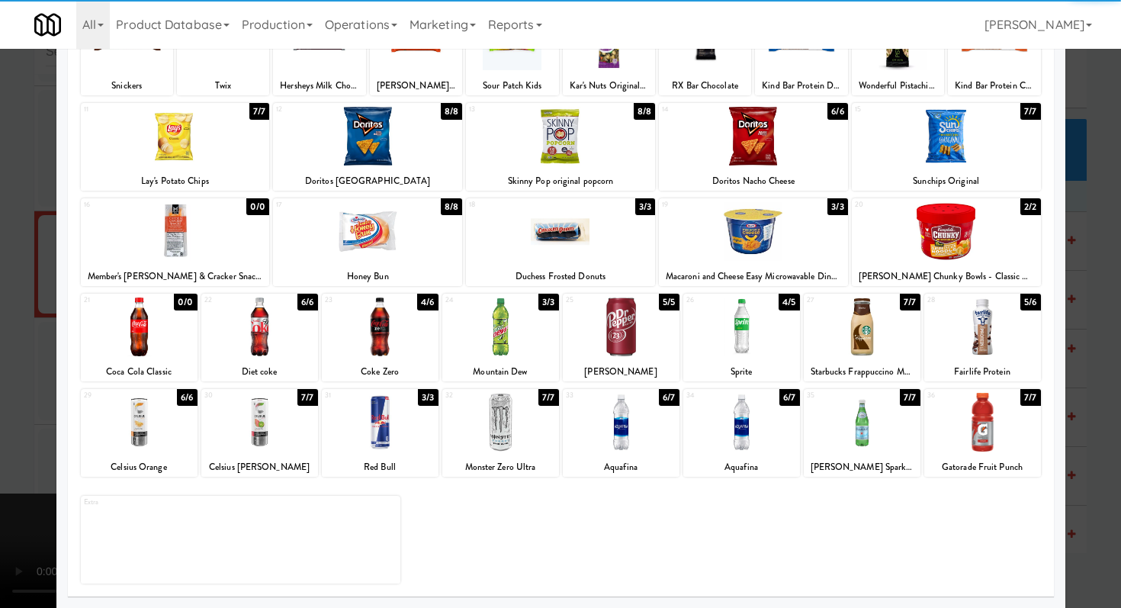
drag, startPoint x: 745, startPoint y: 434, endPoint x: 766, endPoint y: 416, distance: 27.6
click at [744, 434] on div at bounding box center [741, 422] width 117 height 59
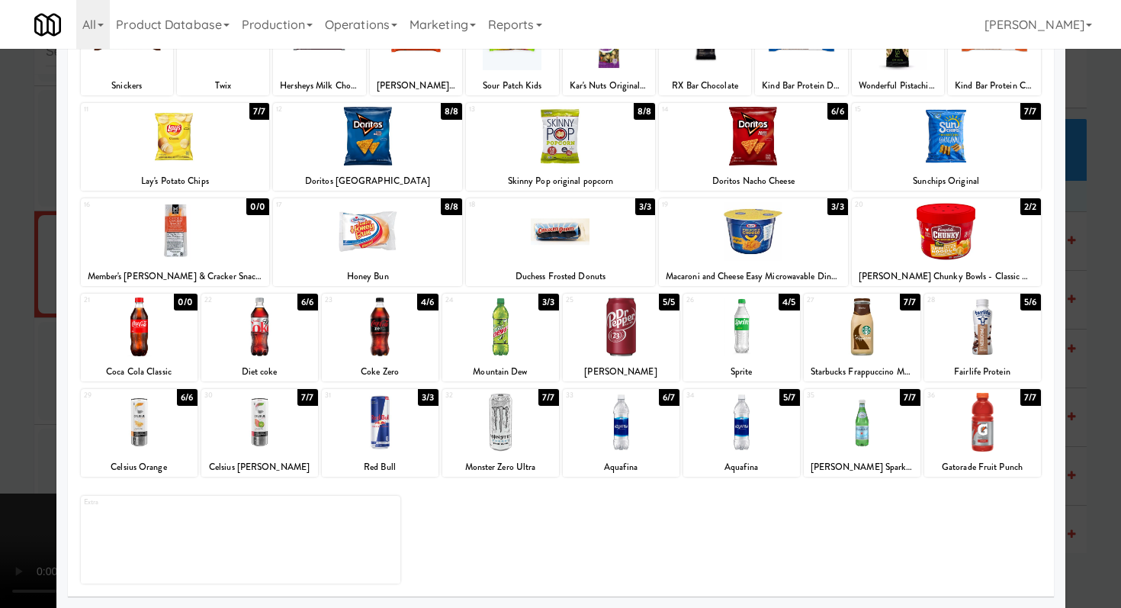
click at [834, 351] on div at bounding box center [862, 326] width 117 height 59
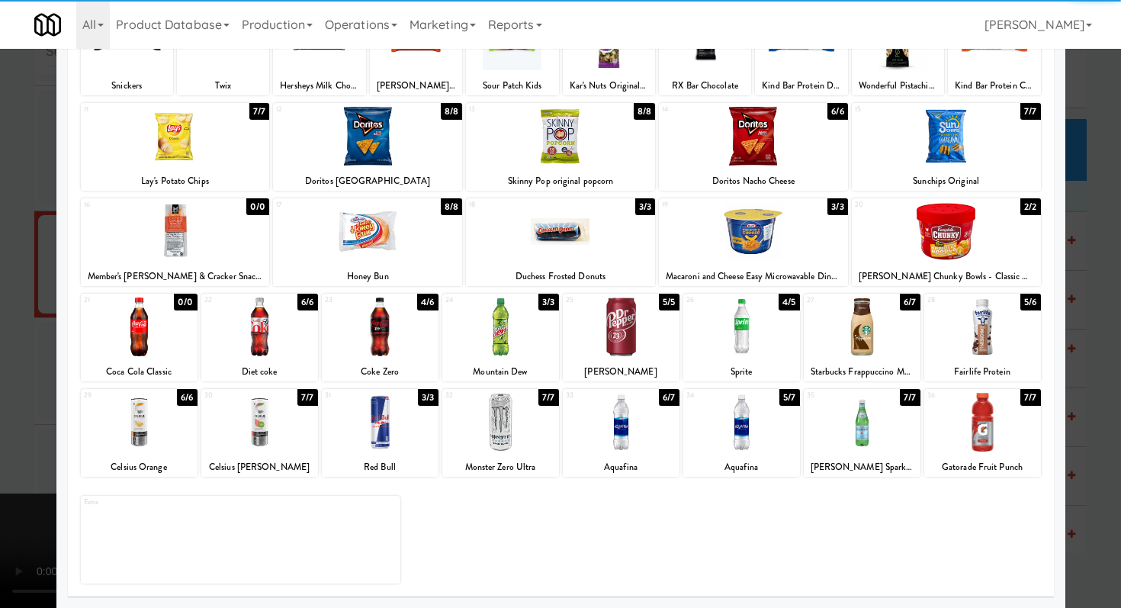
click at [292, 447] on div at bounding box center [259, 422] width 117 height 59
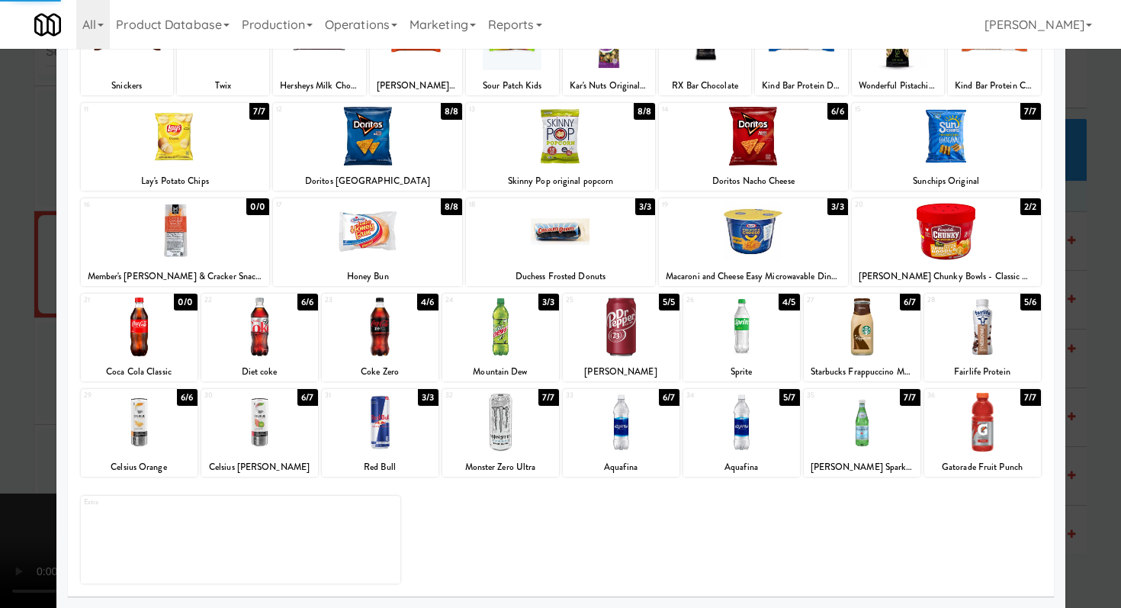
click at [0, 435] on div at bounding box center [560, 304] width 1121 height 608
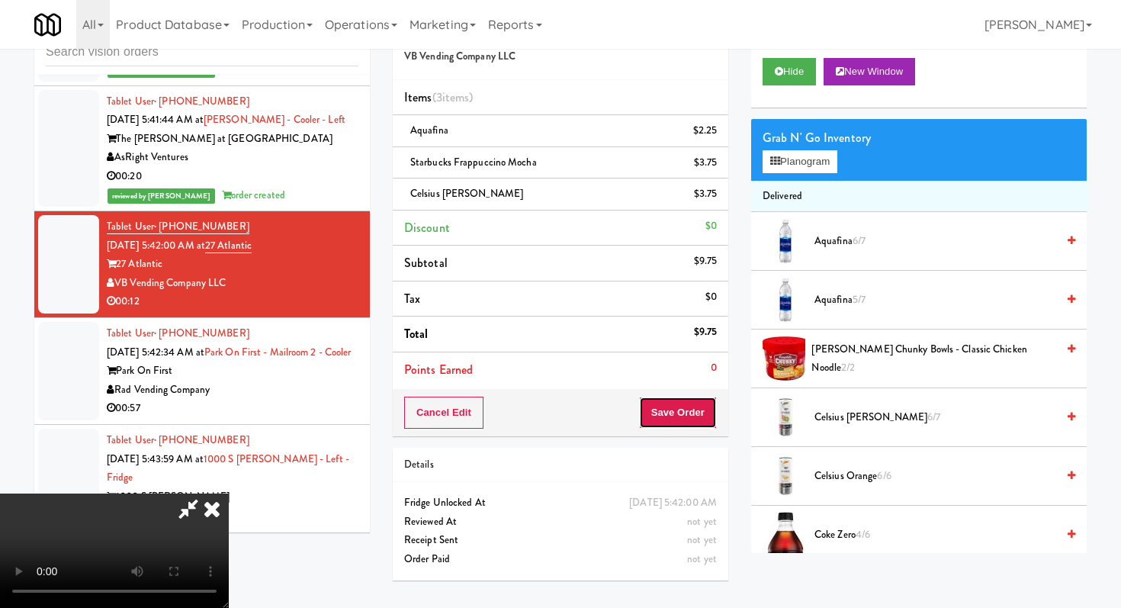
click at [692, 418] on button "Save Order" at bounding box center [678, 413] width 78 height 32
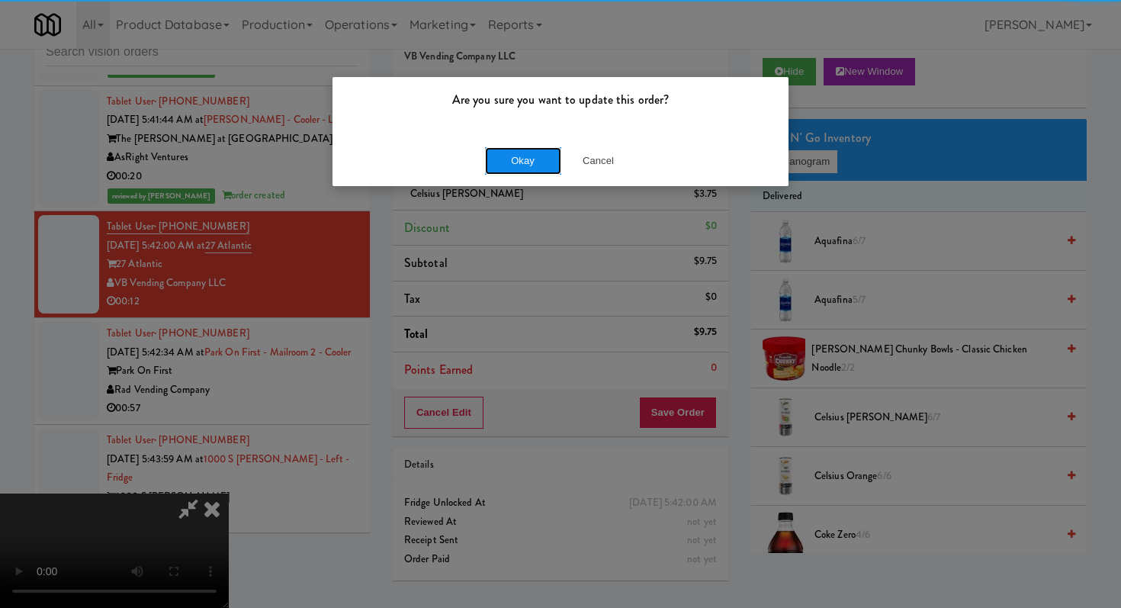
click at [513, 161] on button "Okay" at bounding box center [523, 160] width 76 height 27
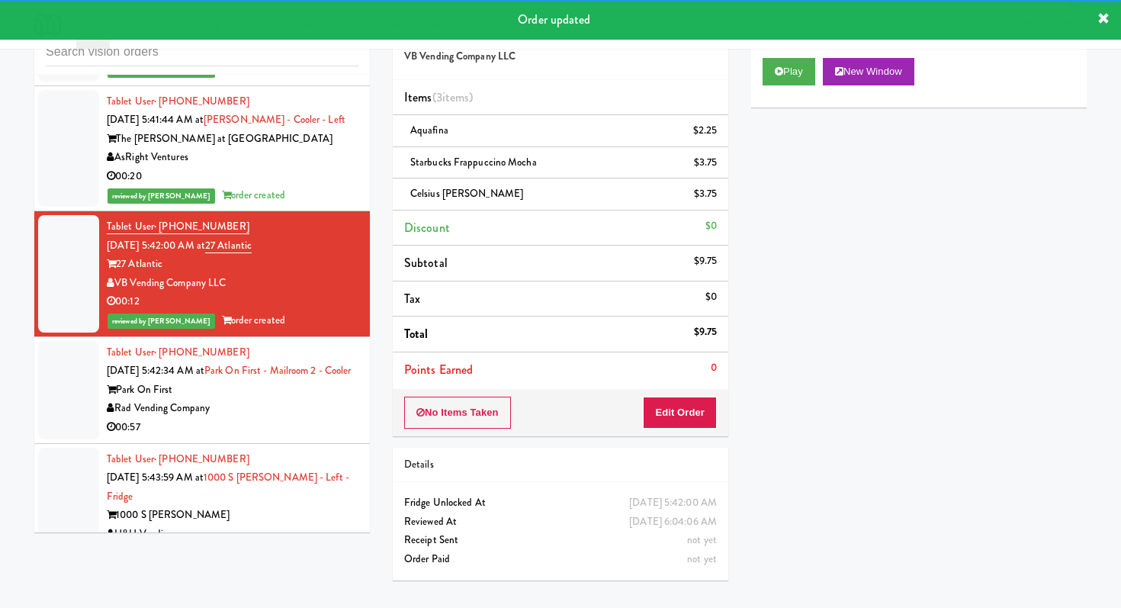
click at [312, 402] on div "Rad Vending Company" at bounding box center [233, 408] width 252 height 19
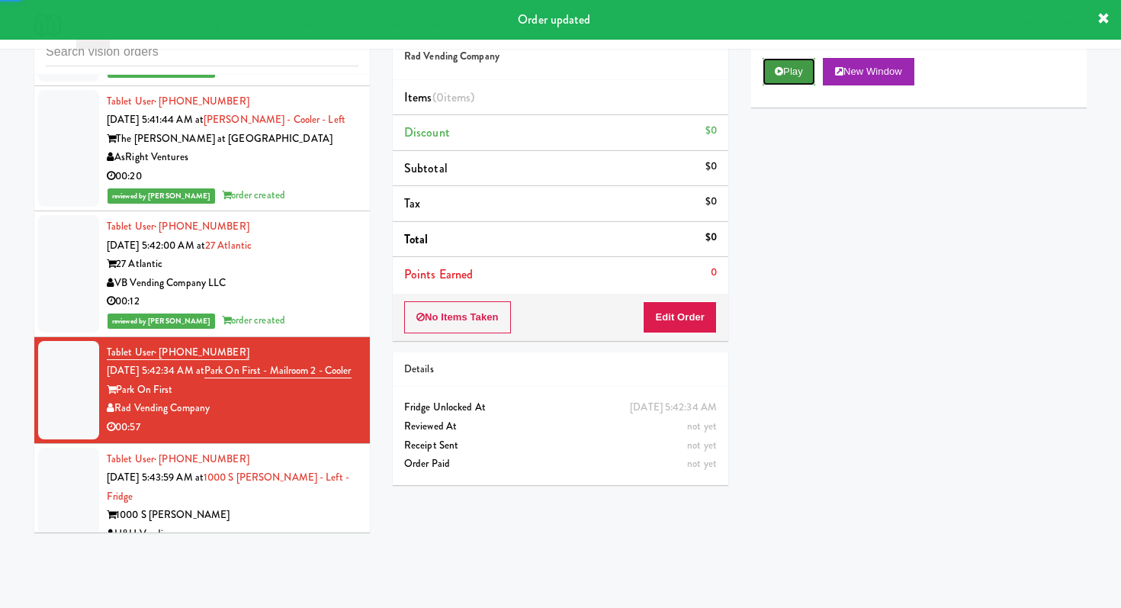
click at [791, 78] on button "Play" at bounding box center [789, 71] width 53 height 27
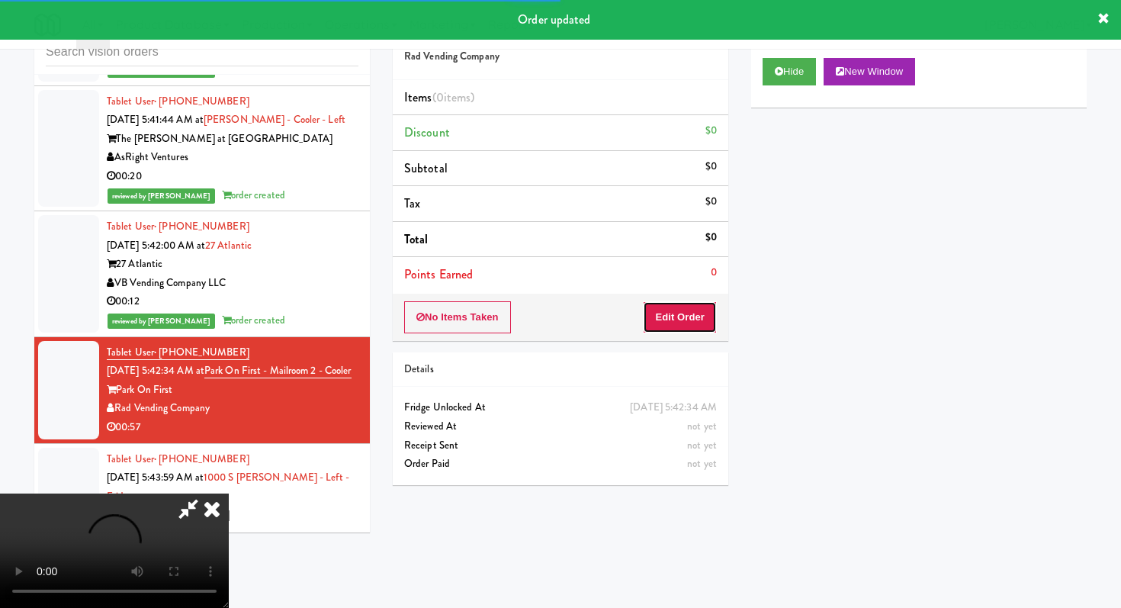
click at [698, 327] on button "Edit Order" at bounding box center [680, 317] width 74 height 32
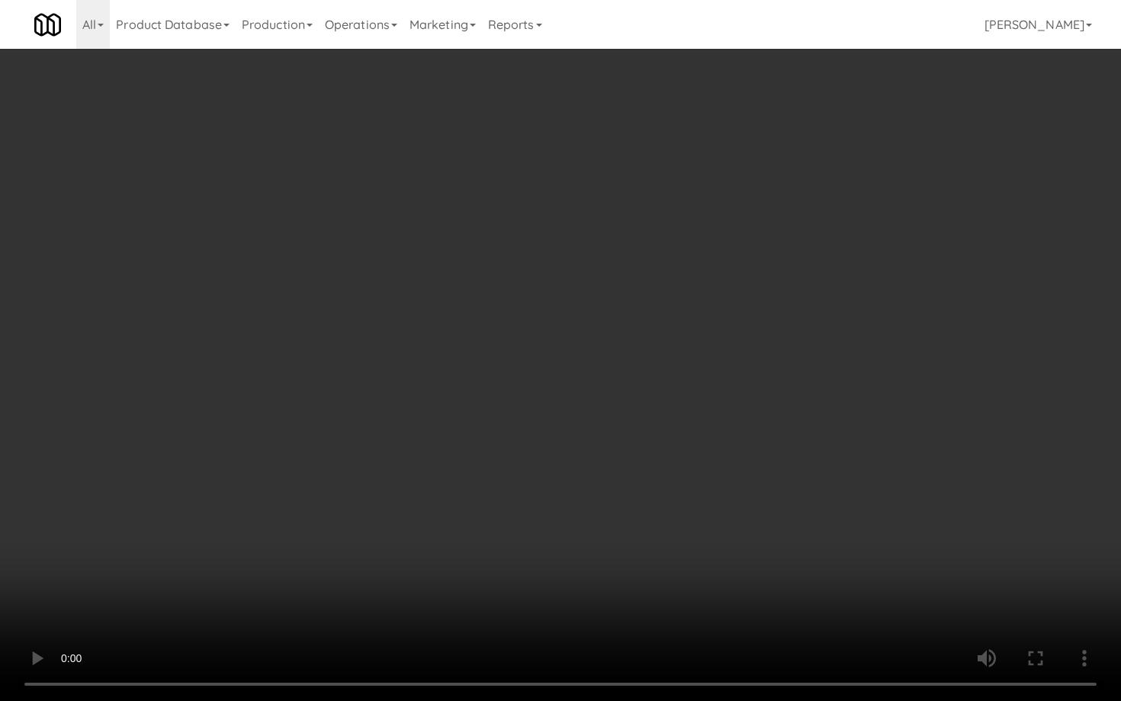
click at [808, 495] on video at bounding box center [560, 350] width 1121 height 701
click at [808, 490] on video at bounding box center [560, 350] width 1121 height 701
click at [810, 474] on video at bounding box center [560, 350] width 1121 height 701
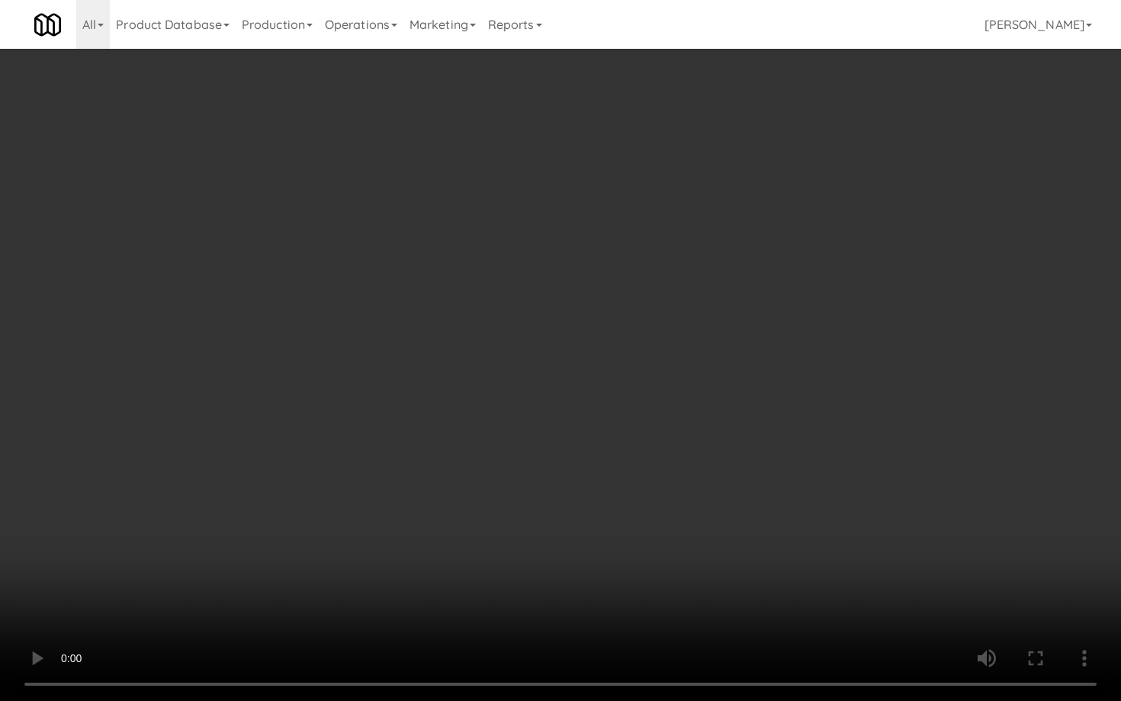
click at [810, 474] on video at bounding box center [560, 350] width 1121 height 701
click at [811, 471] on video at bounding box center [560, 350] width 1121 height 701
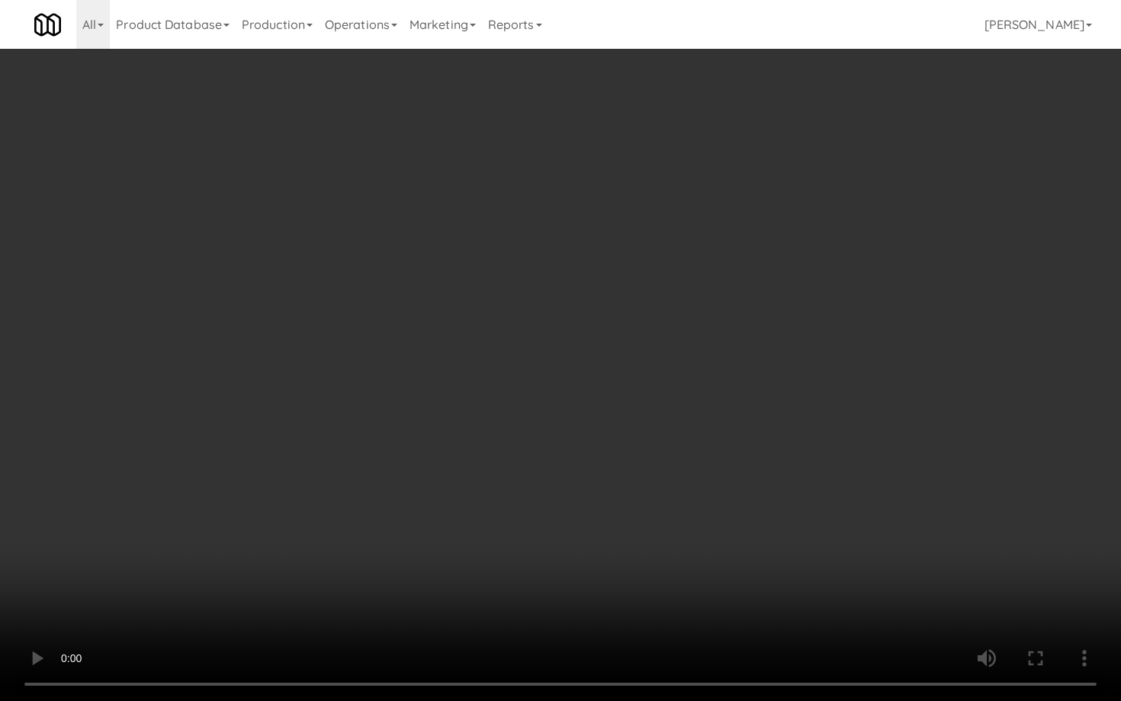
click at [815, 470] on video at bounding box center [560, 350] width 1121 height 701
click at [814, 471] on video at bounding box center [560, 350] width 1121 height 701
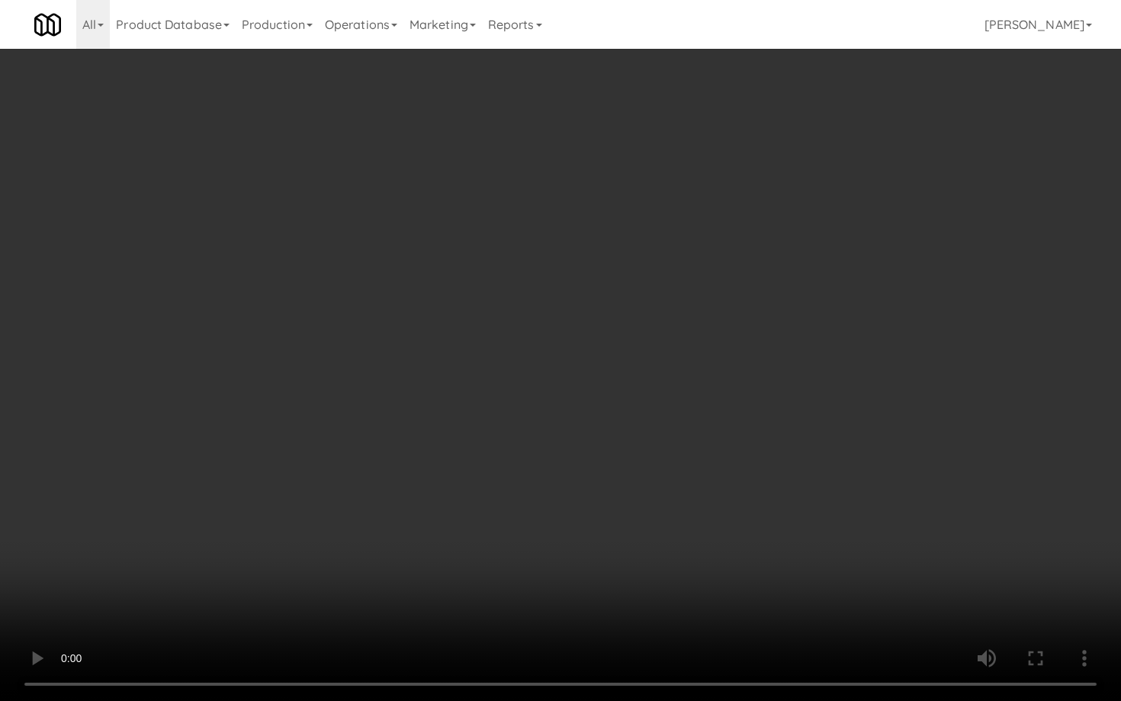
click at [814, 471] on video at bounding box center [560, 350] width 1121 height 701
click at [815, 500] on video at bounding box center [560, 350] width 1121 height 701
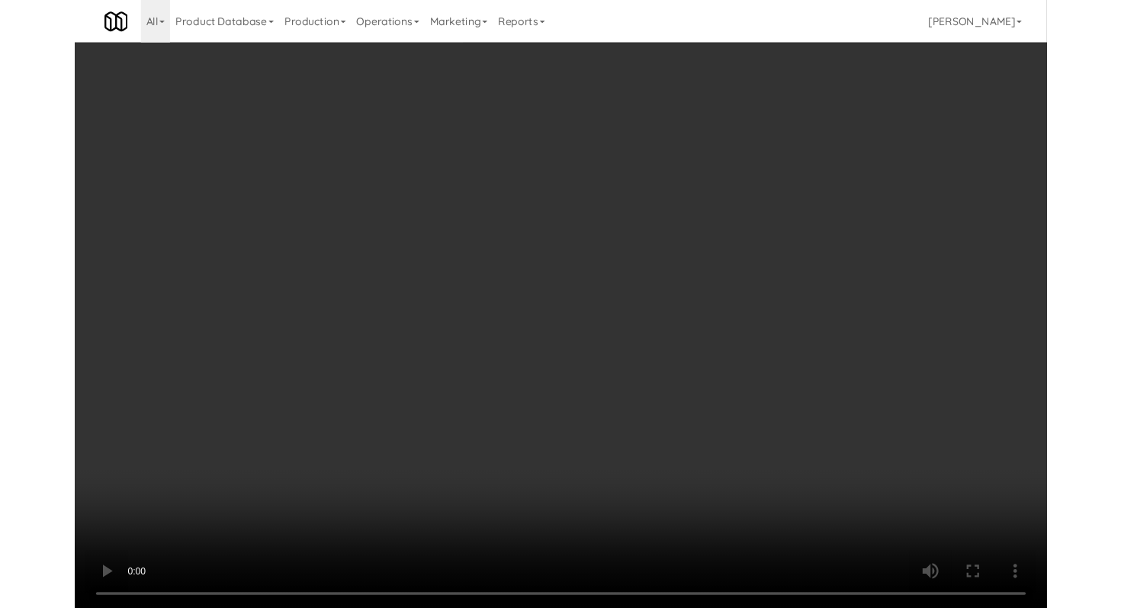
click
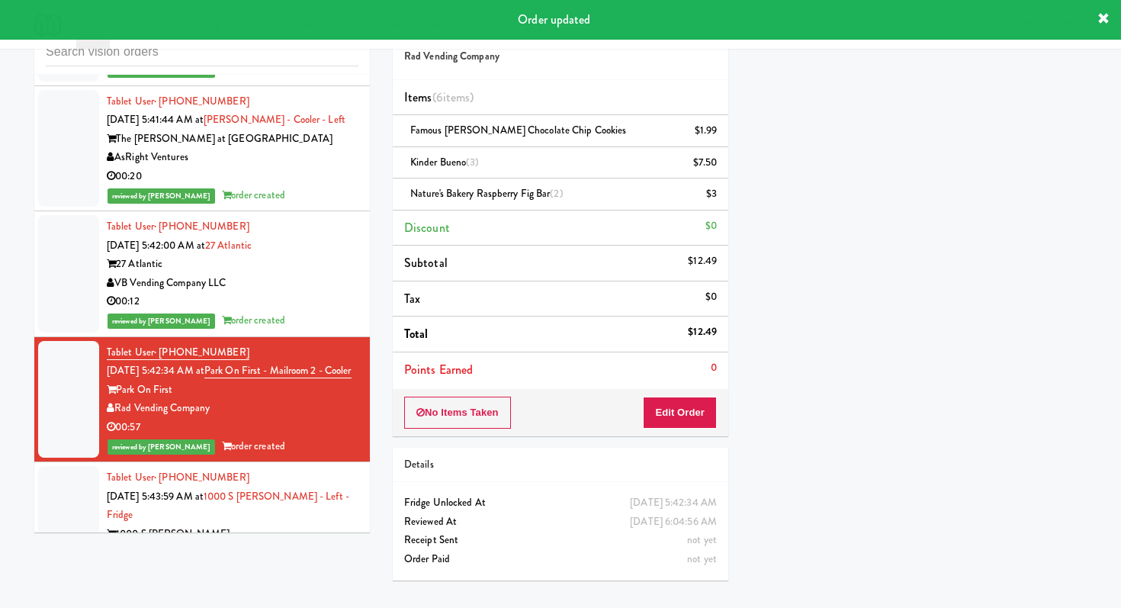
scroll to position [9813, 0]
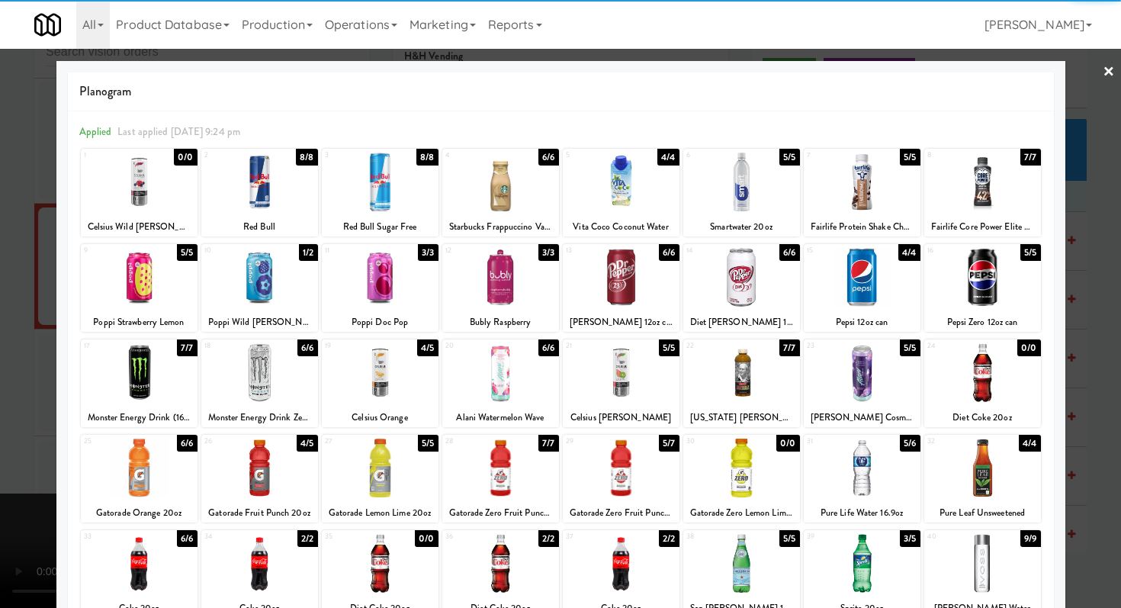
drag, startPoint x: 757, startPoint y: 554, endPoint x: 612, endPoint y: 547, distance: 144.3
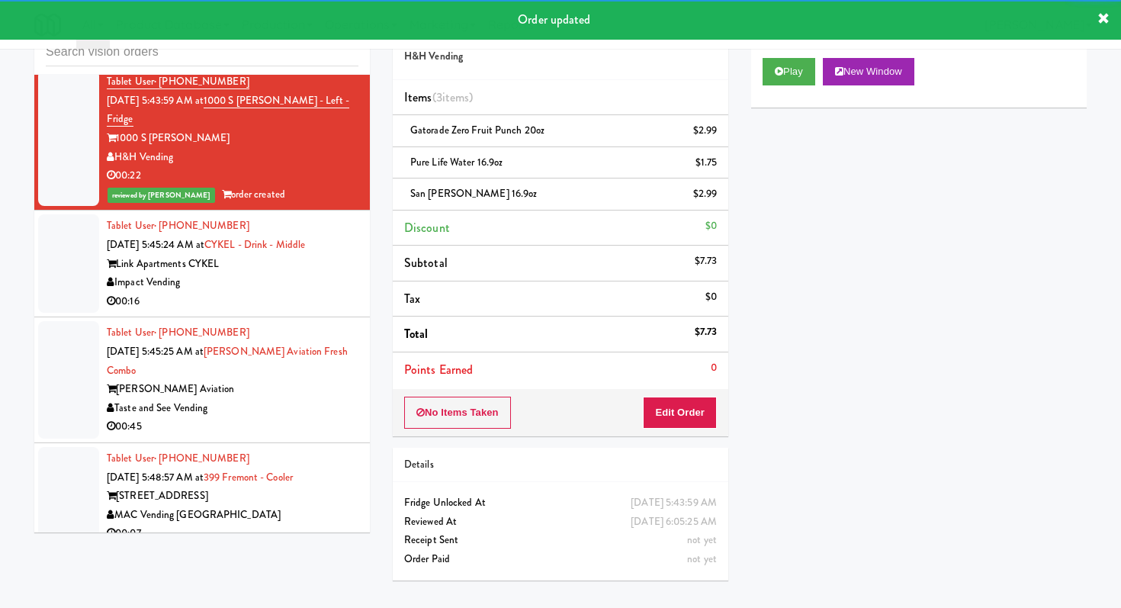
scroll to position [10012, 0]
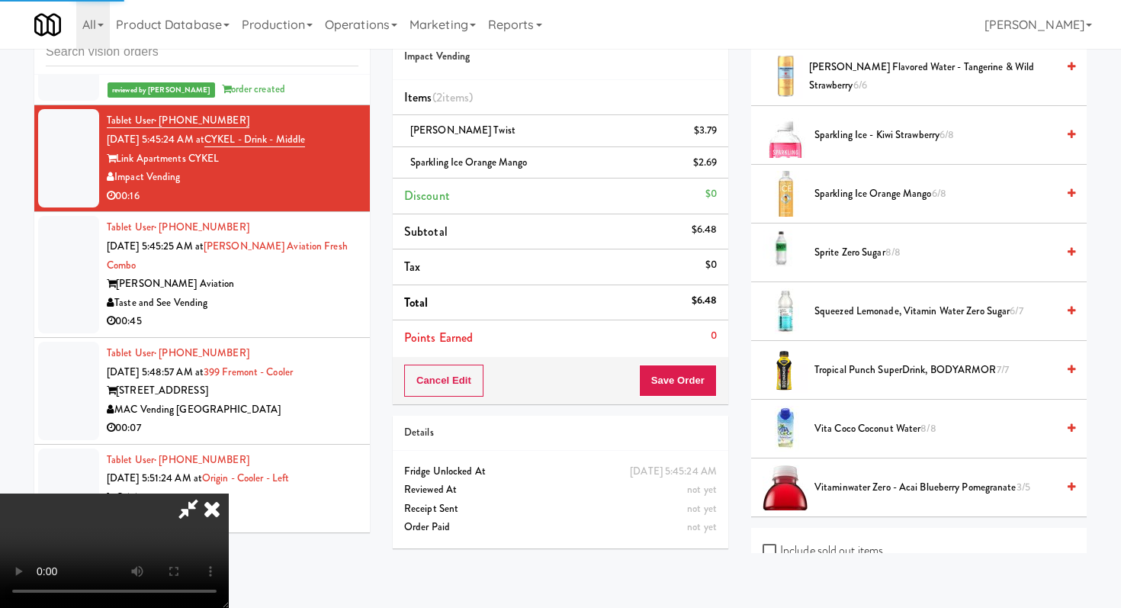
scroll to position [10172, 0]
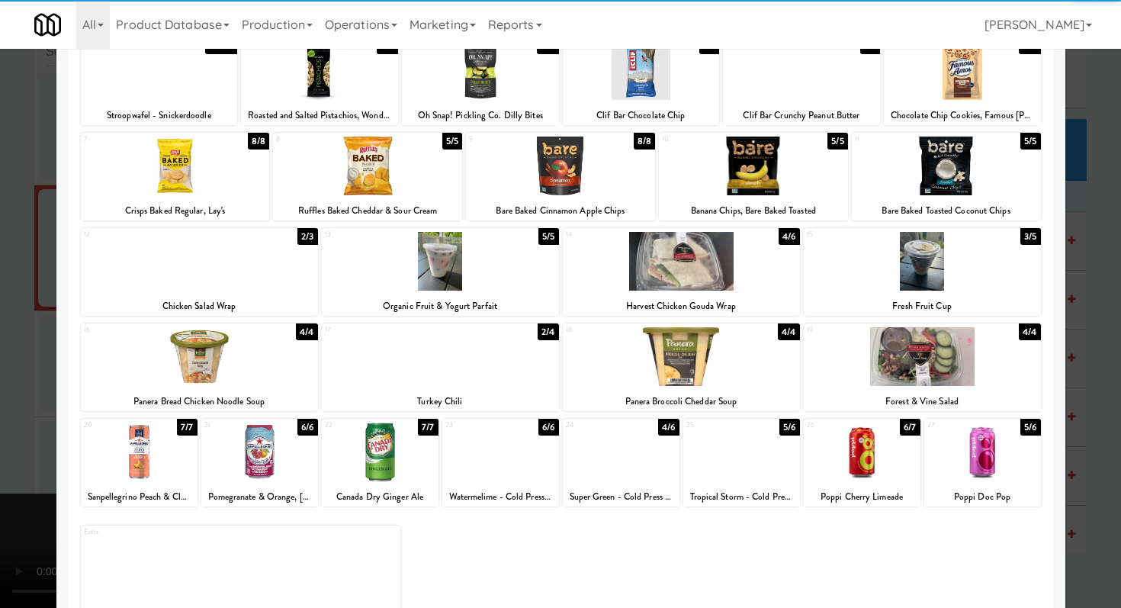
scroll to position [95, 0]
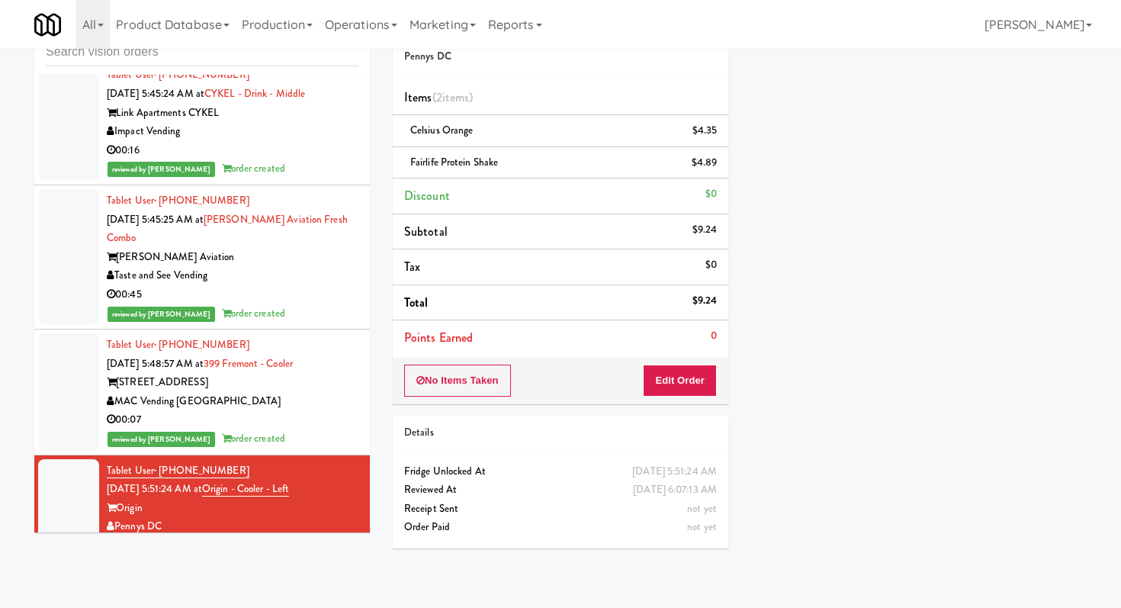
scroll to position [10365, 0]
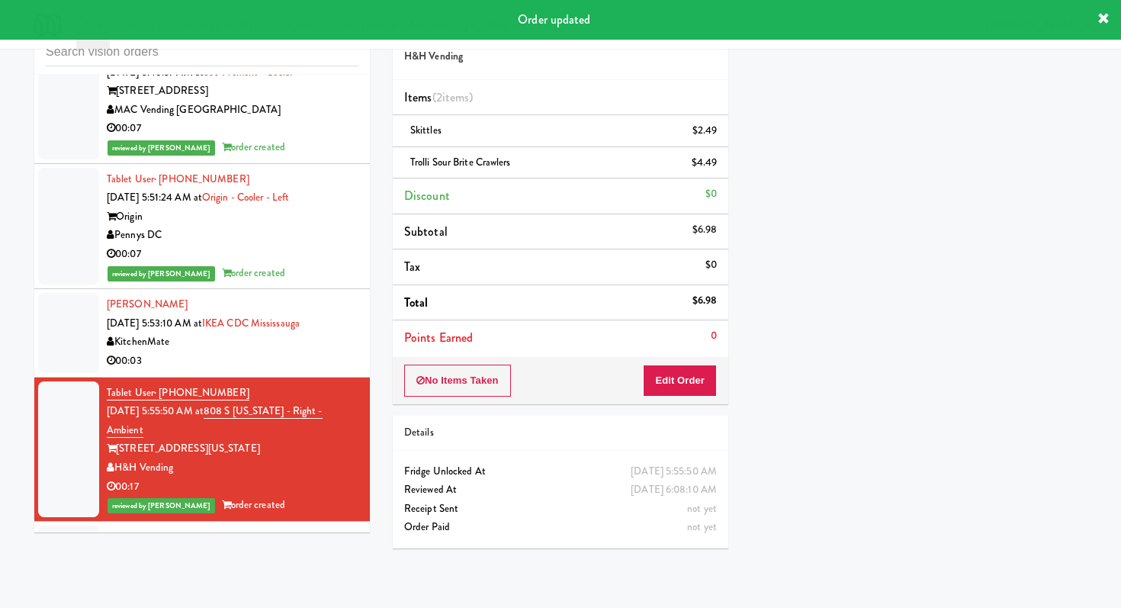
scroll to position [10459, 0]
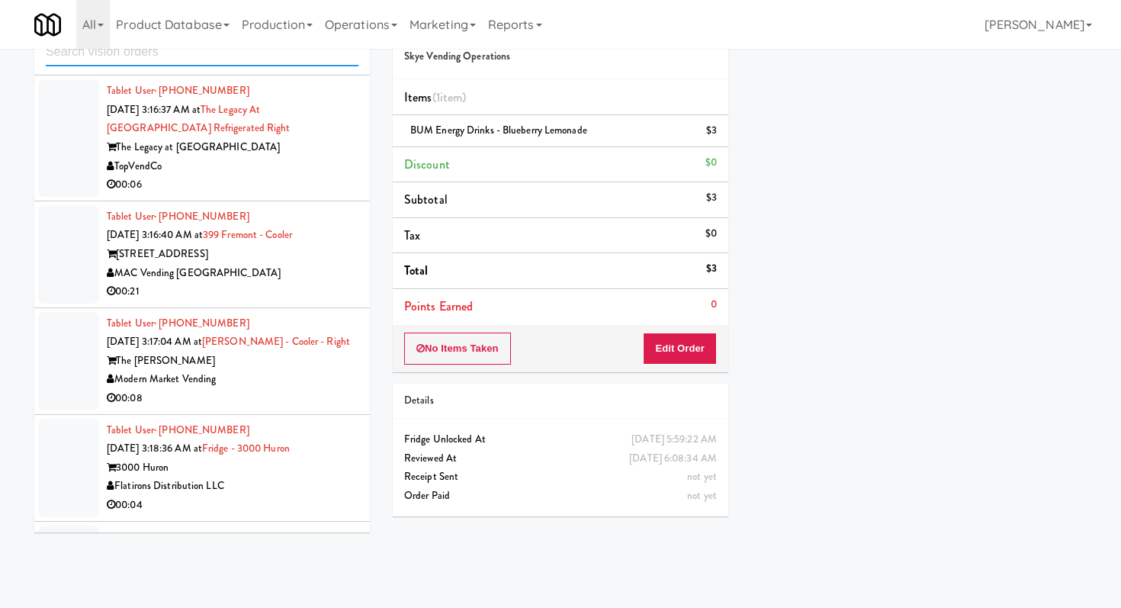
scroll to position [894, 0]
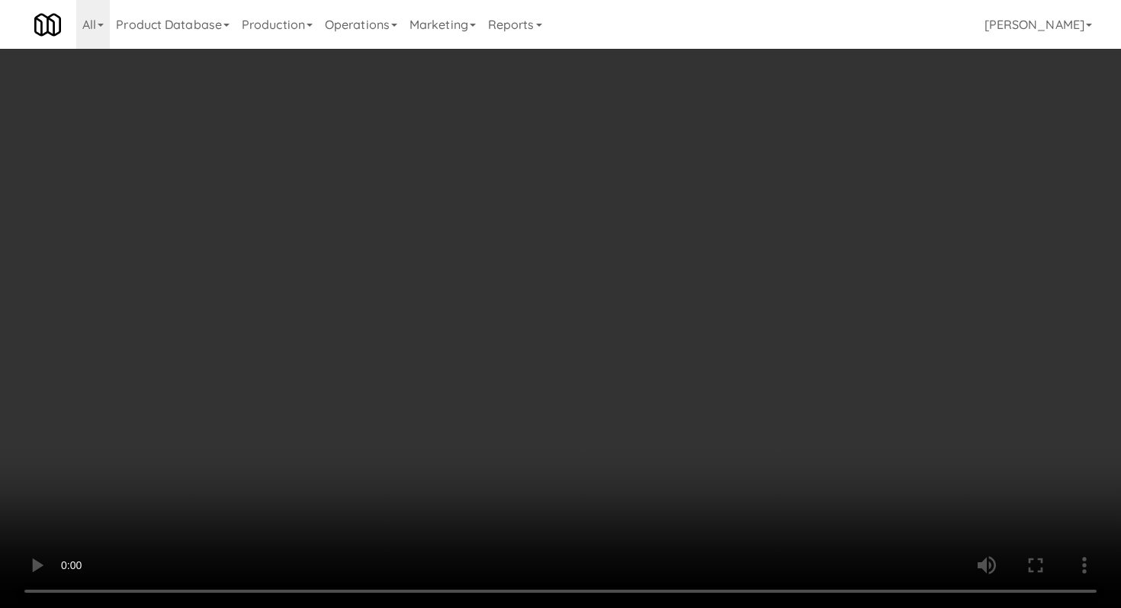
scroll to position [745, 0]
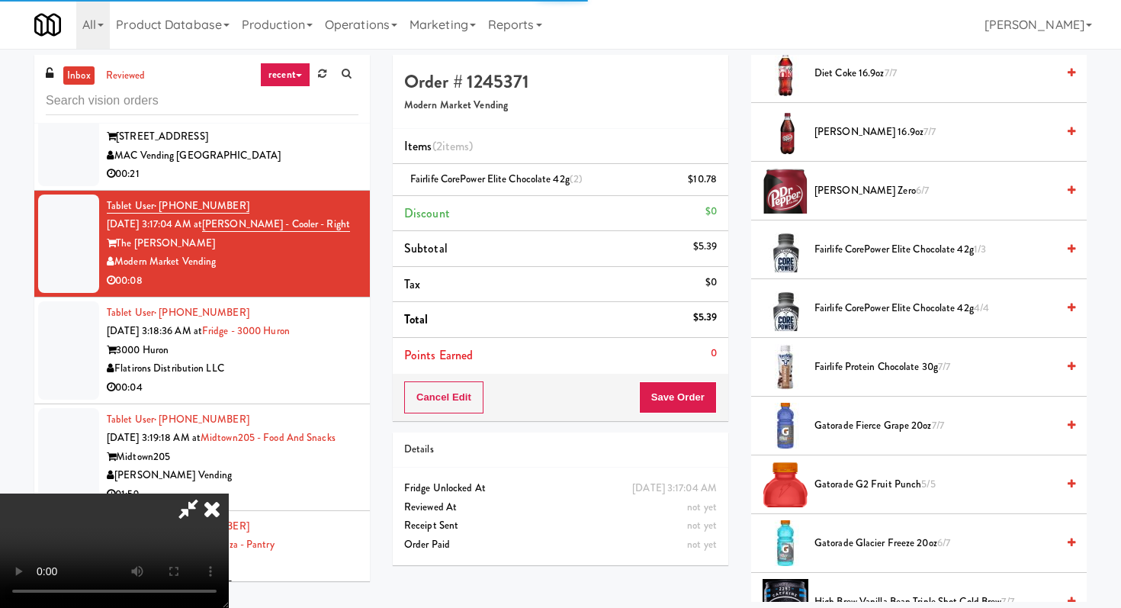
drag, startPoint x: 714, startPoint y: 378, endPoint x: 708, endPoint y: 388, distance: 11.6
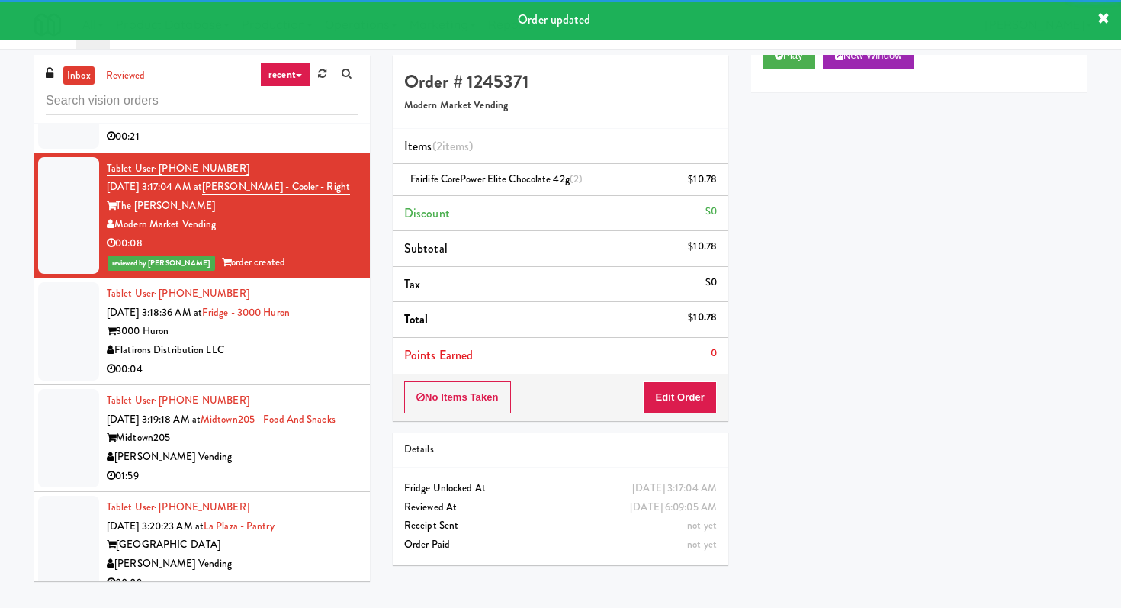
scroll to position [932, 0]
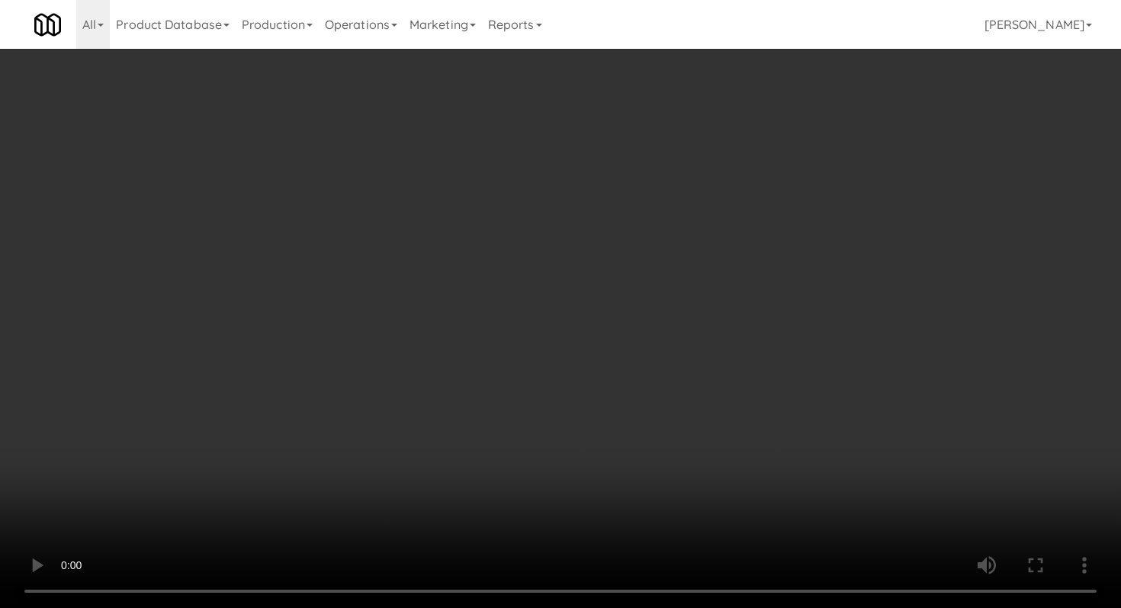
scroll to position [512, 0]
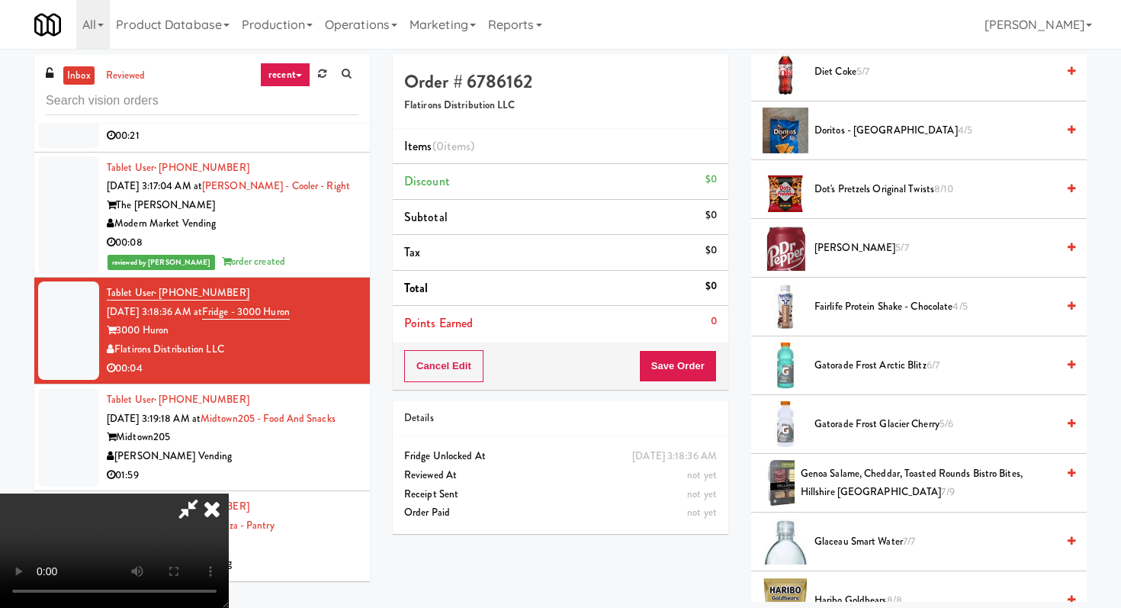
drag, startPoint x: 860, startPoint y: 464, endPoint x: 853, endPoint y: 480, distance: 17.7
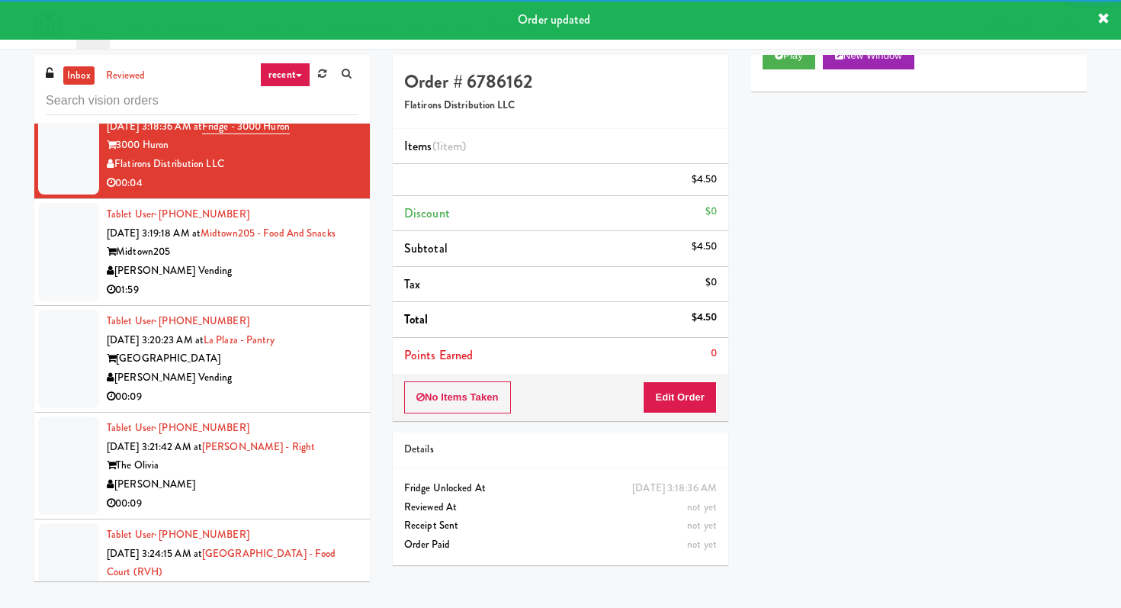
scroll to position [1152, 0]
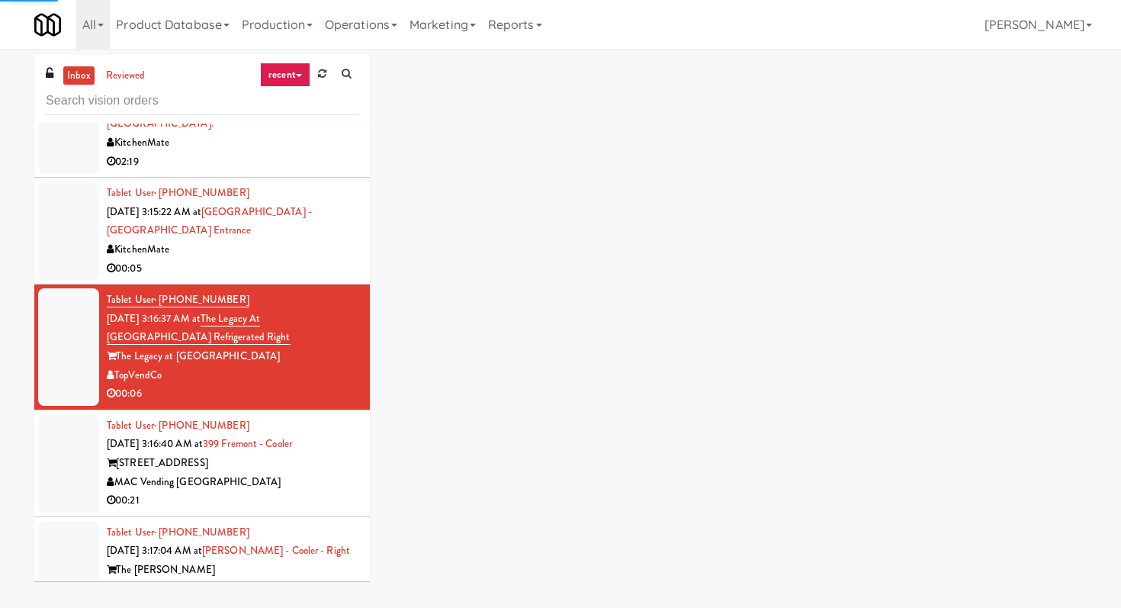
scroll to position [638, 0]
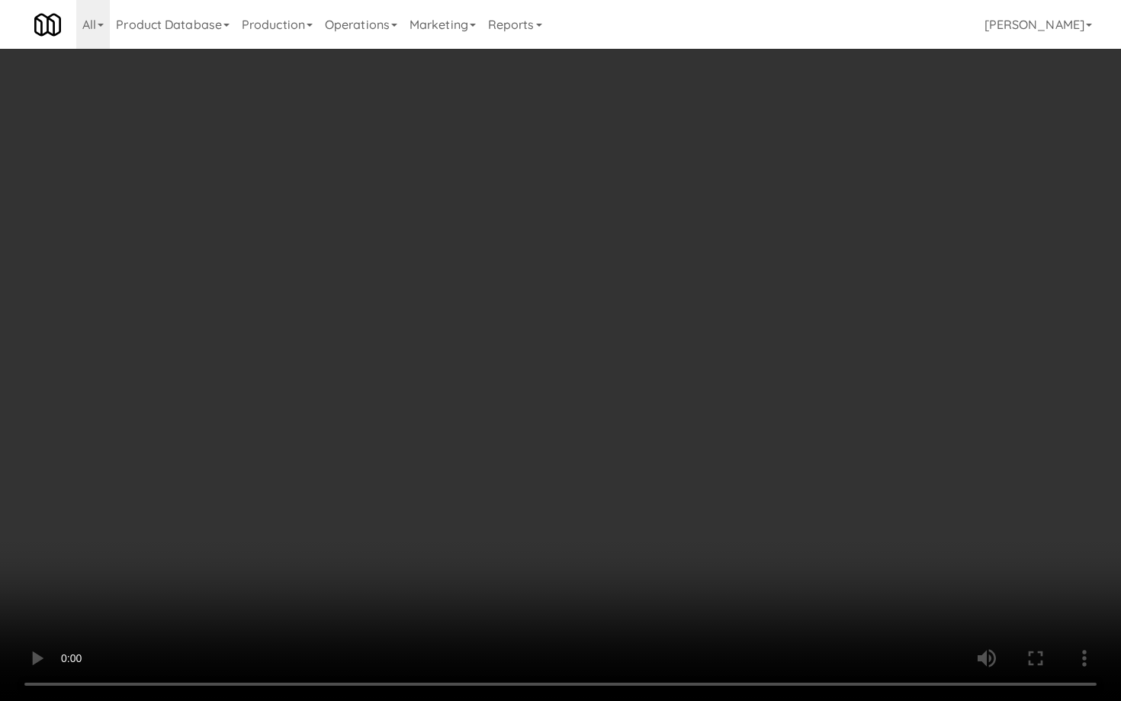
drag, startPoint x: 848, startPoint y: 523, endPoint x: 937, endPoint y: 538, distance: 90.5
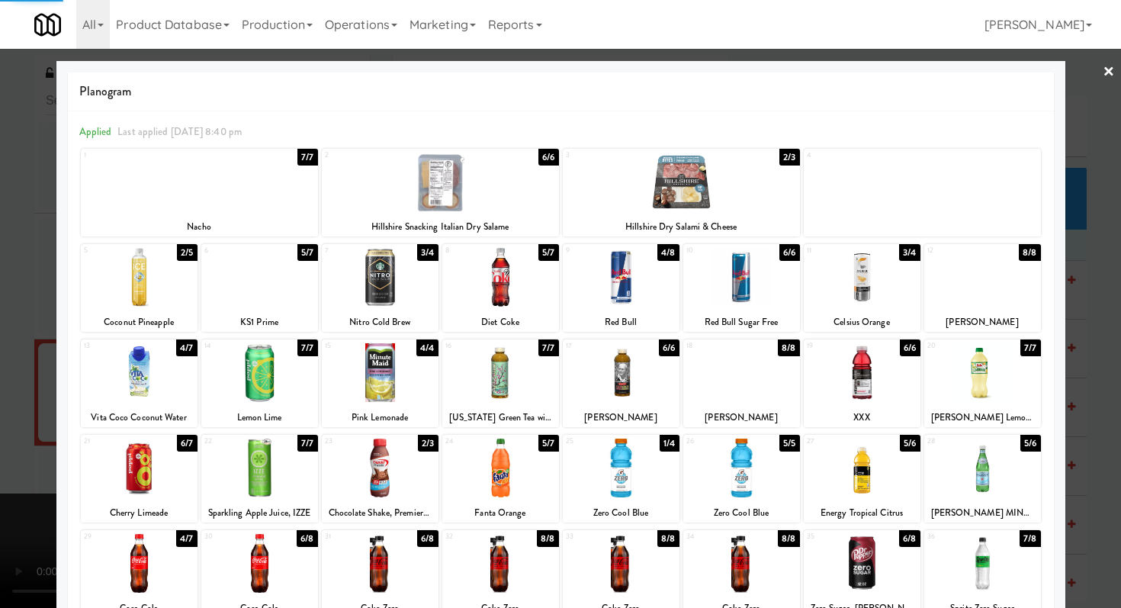
drag, startPoint x: 378, startPoint y: 485, endPoint x: 371, endPoint y: 481, distance: 8.5
drag, startPoint x: 0, startPoint y: 453, endPoint x: 152, endPoint y: 447, distance: 151.9
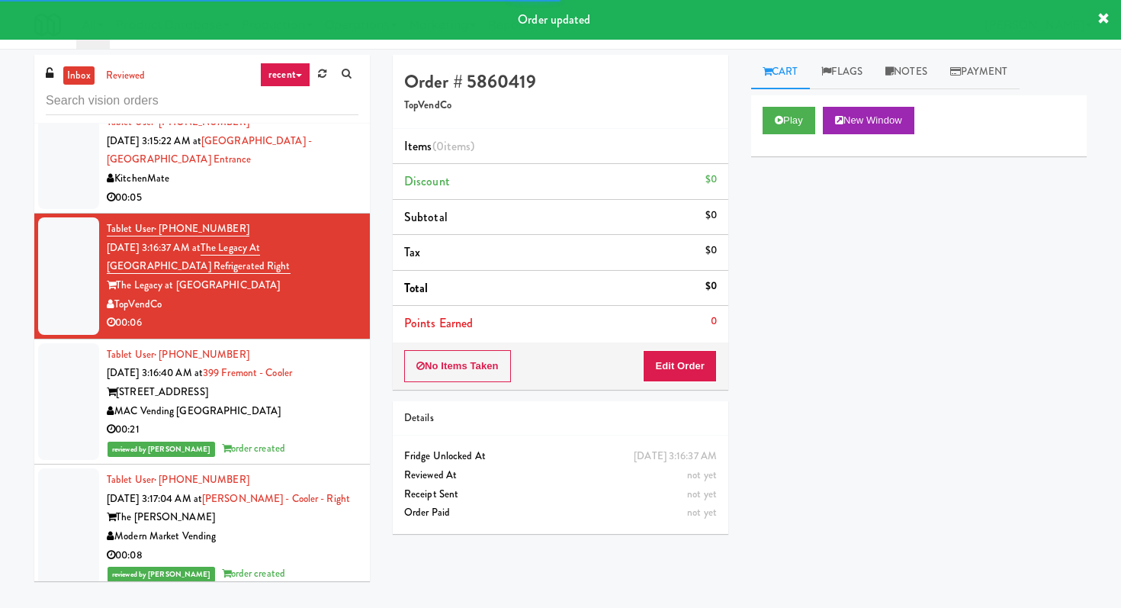
drag, startPoint x: 818, startPoint y: 102, endPoint x: 805, endPoint y: 123, distance: 24.3
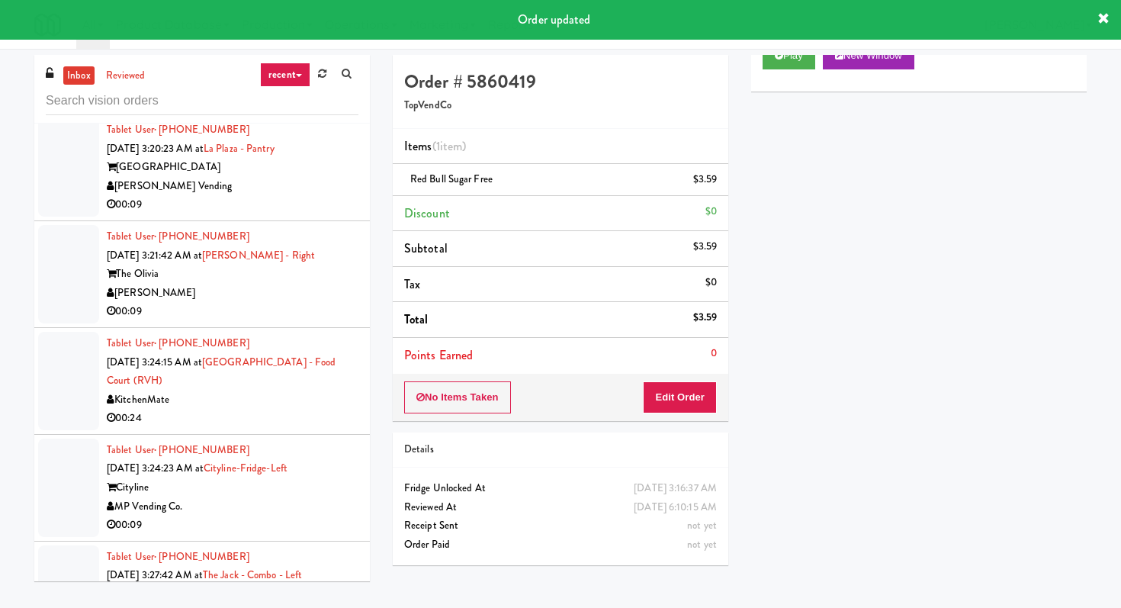
scroll to position [1663, 0]
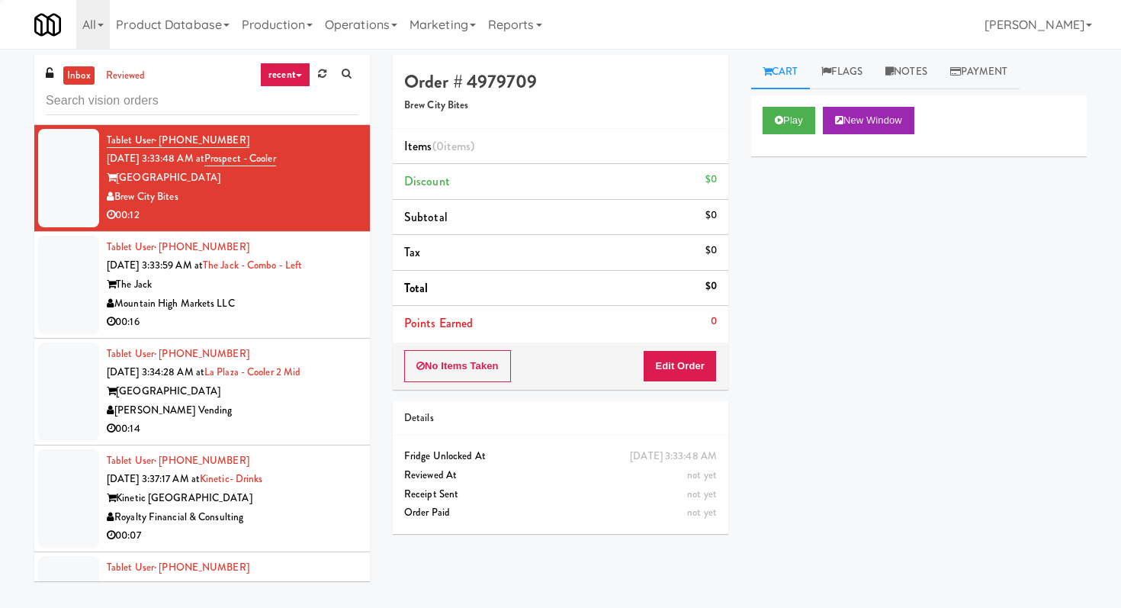
scroll to position [1935, 0]
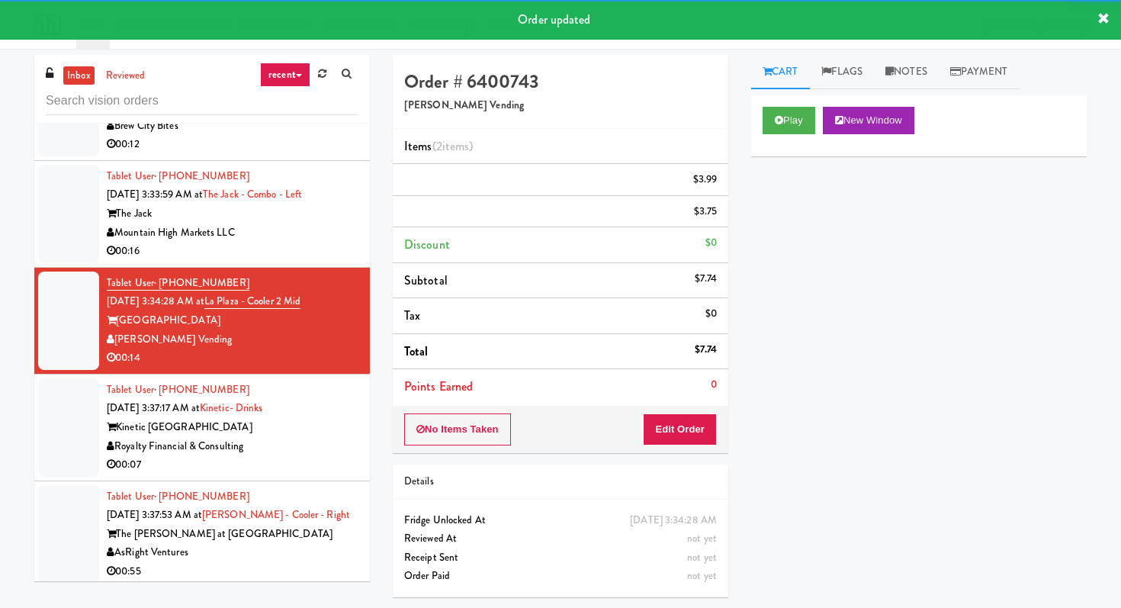
scroll to position [1982, 0]
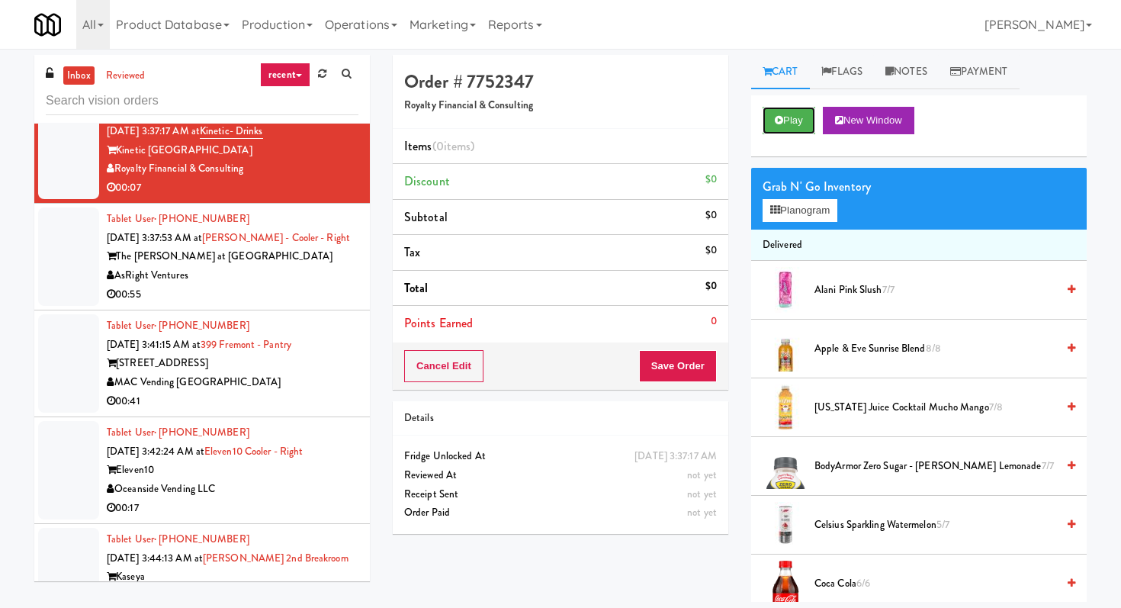
scroll to position [2852, 0]
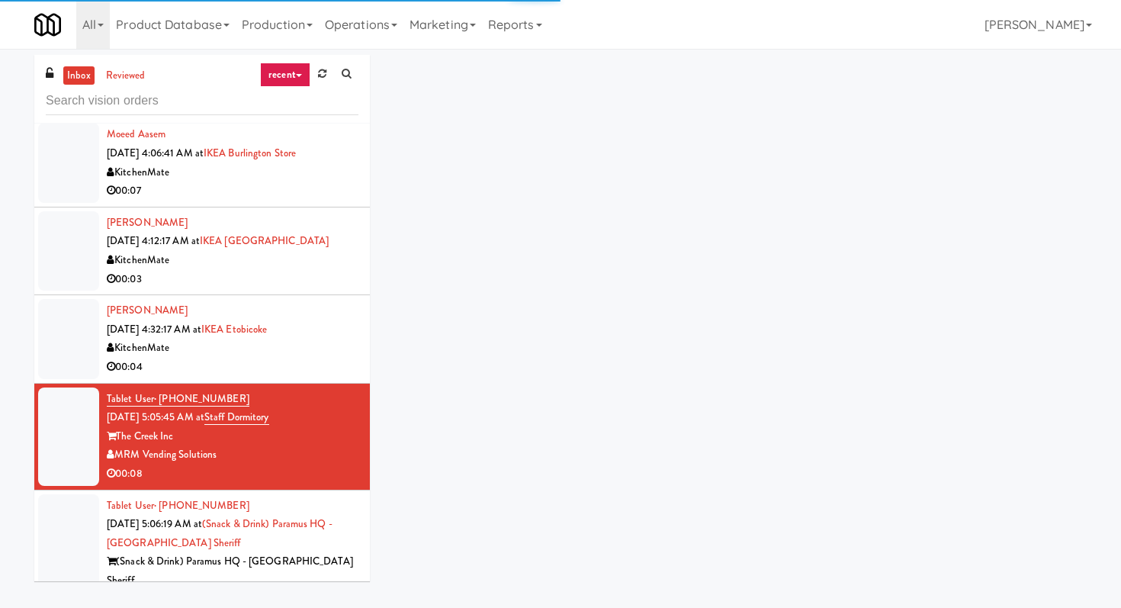
scroll to position [3259, 0]
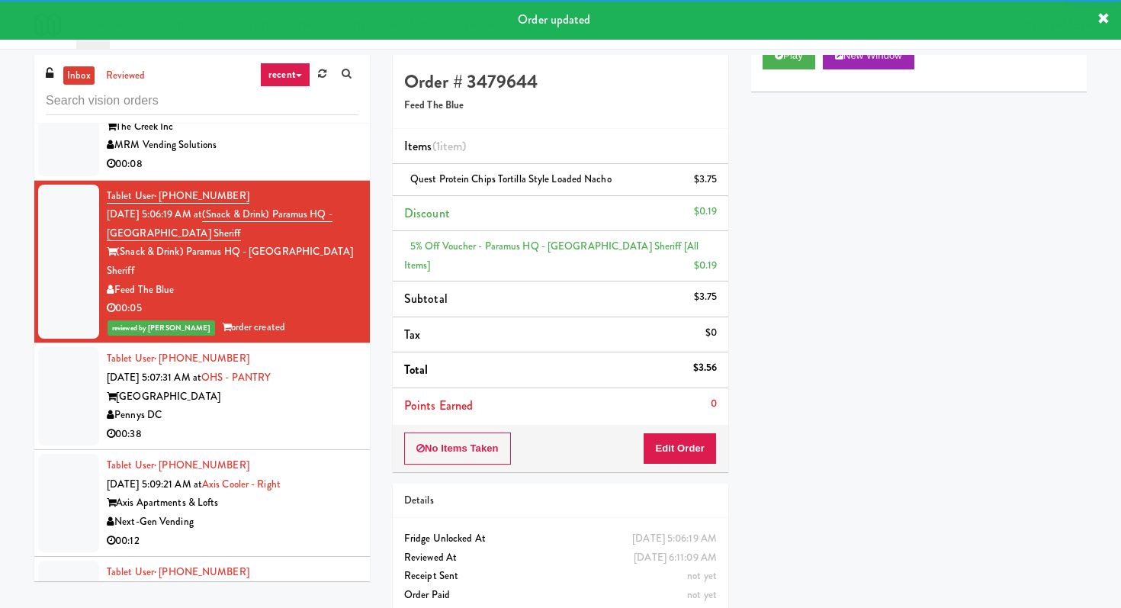
scroll to position [3476, 0]
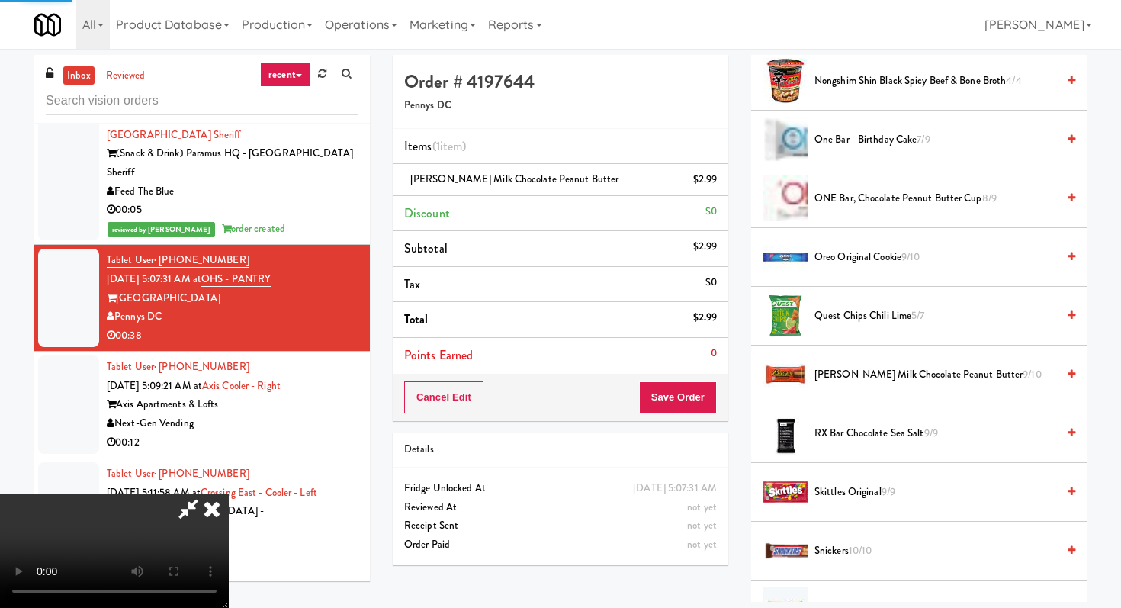
scroll to position [65, 0]
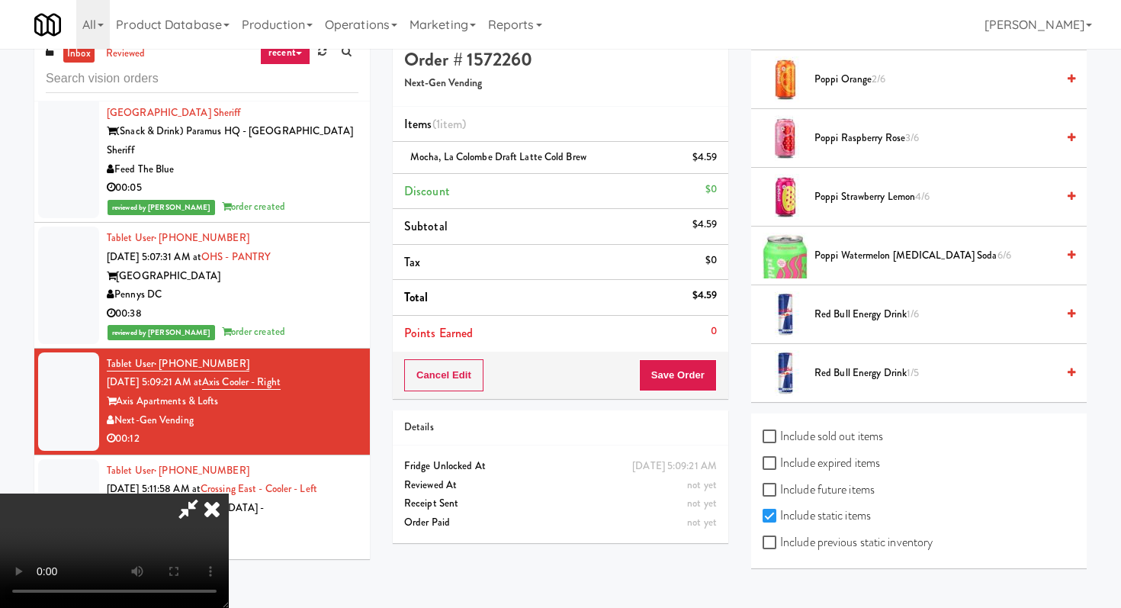
scroll to position [49, 0]
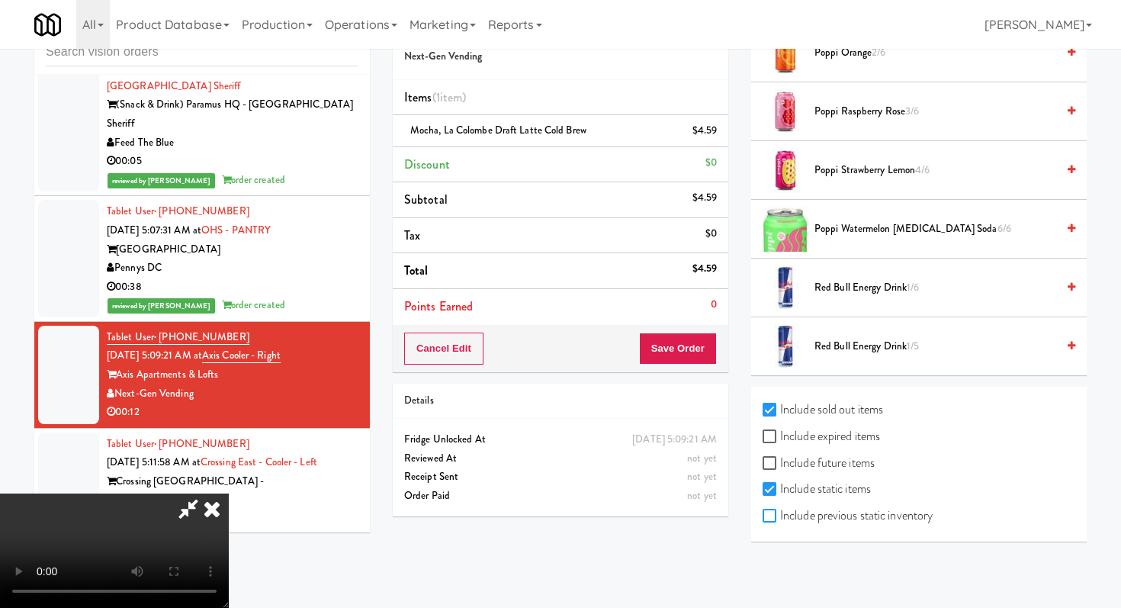
checkbox input "true"
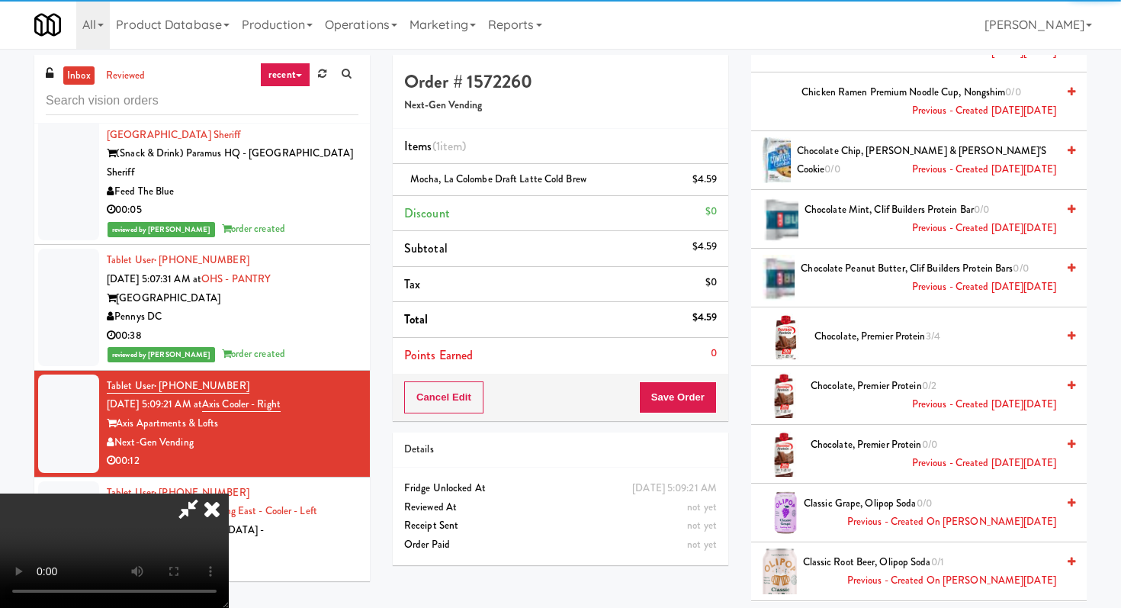
scroll to position [0, 0]
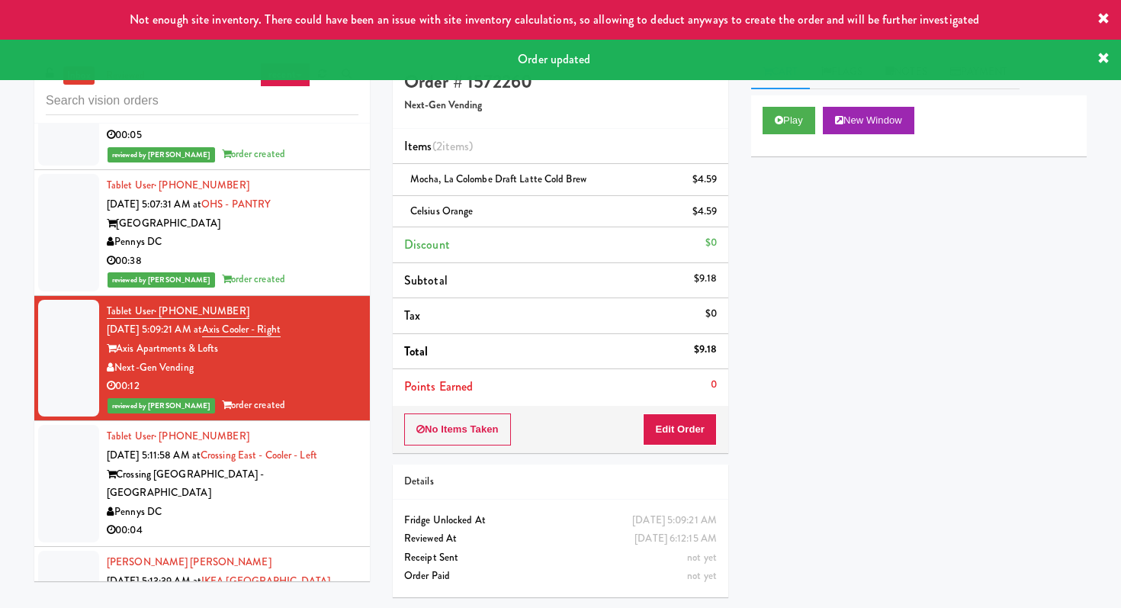
scroll to position [3578, 0]
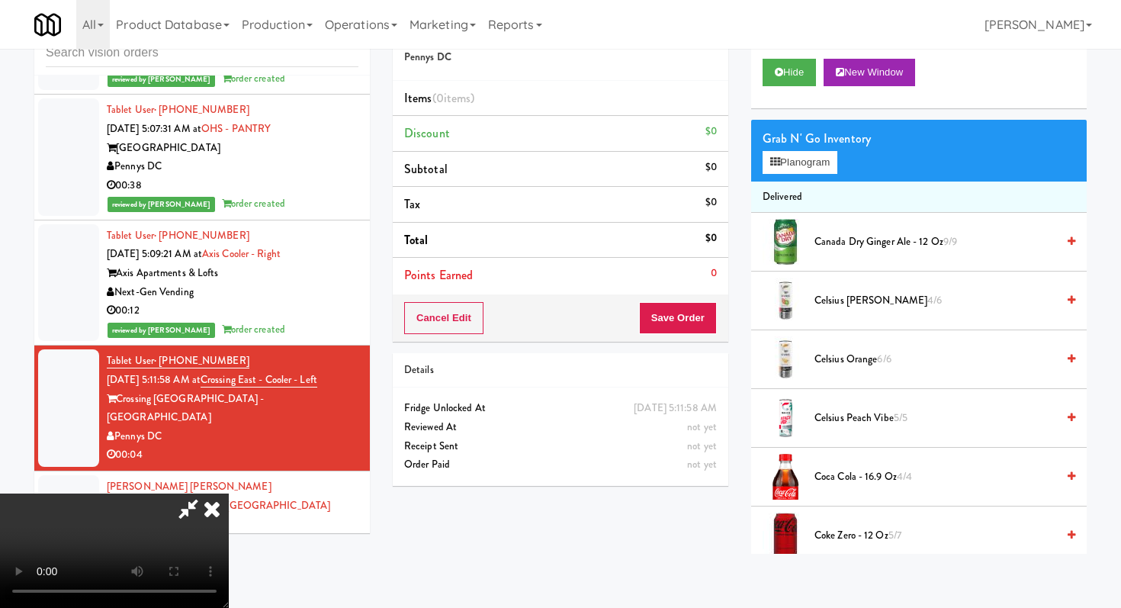
scroll to position [49, 0]
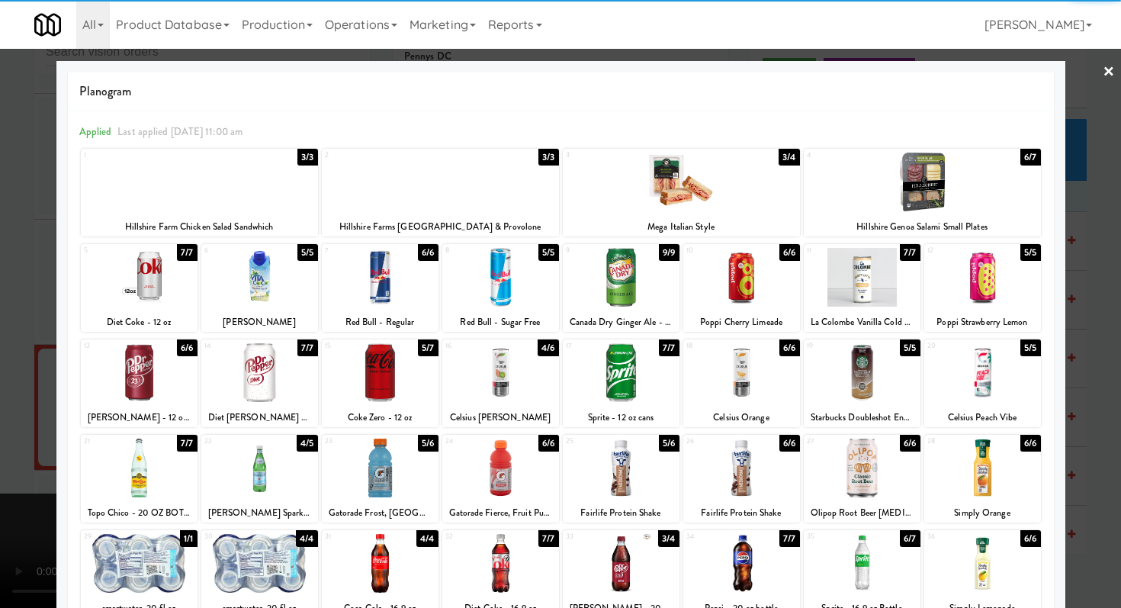
drag, startPoint x: 485, startPoint y: 371, endPoint x: 88, endPoint y: 416, distance: 399.0
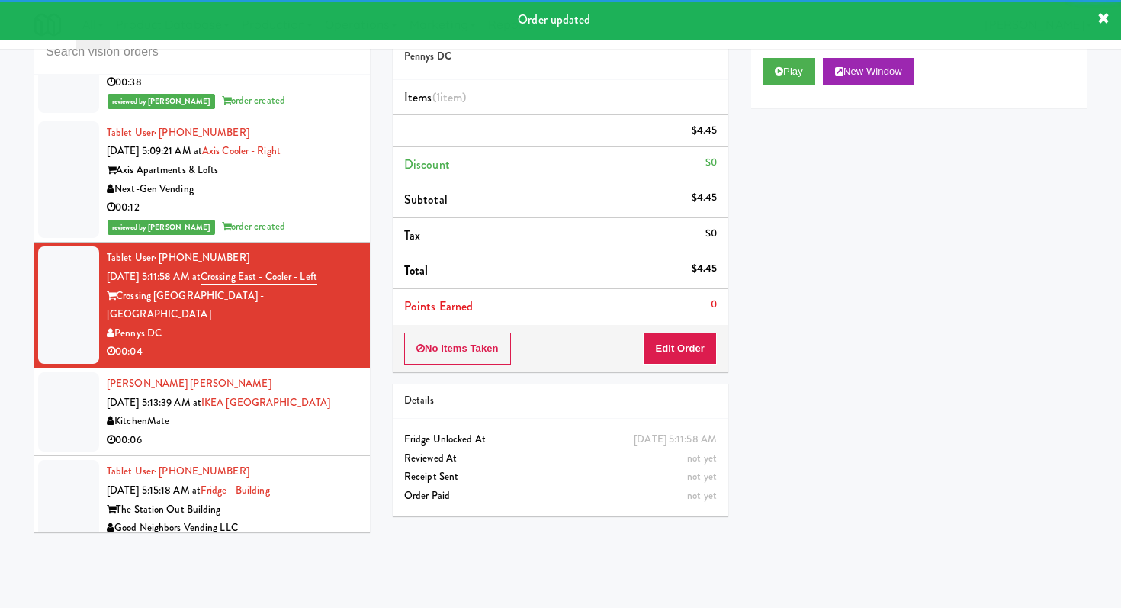
scroll to position [3827, 0]
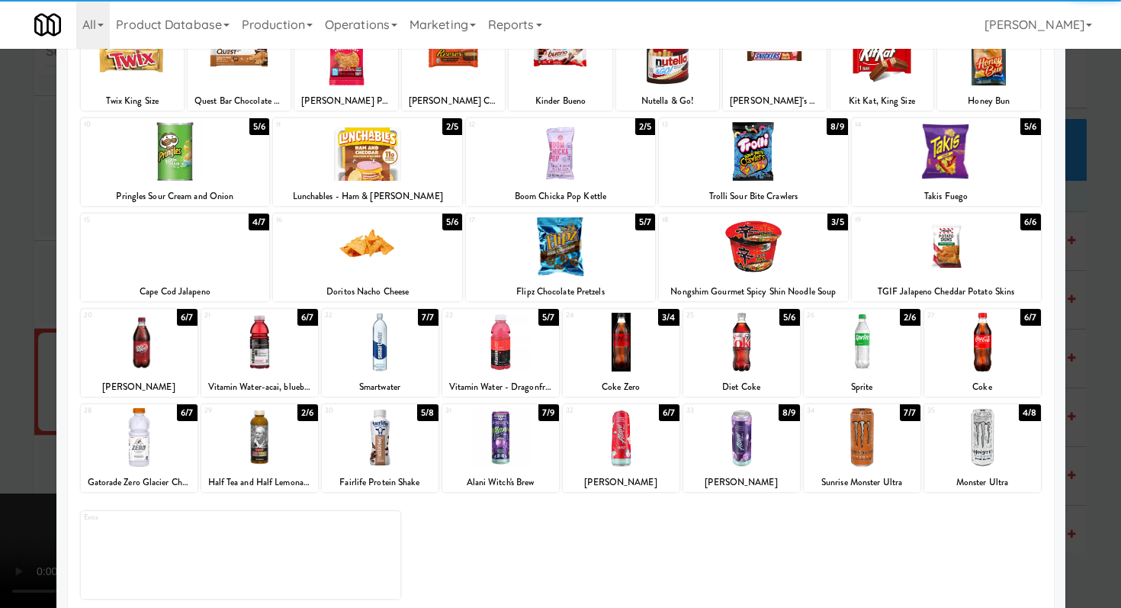
scroll to position [141, 0]
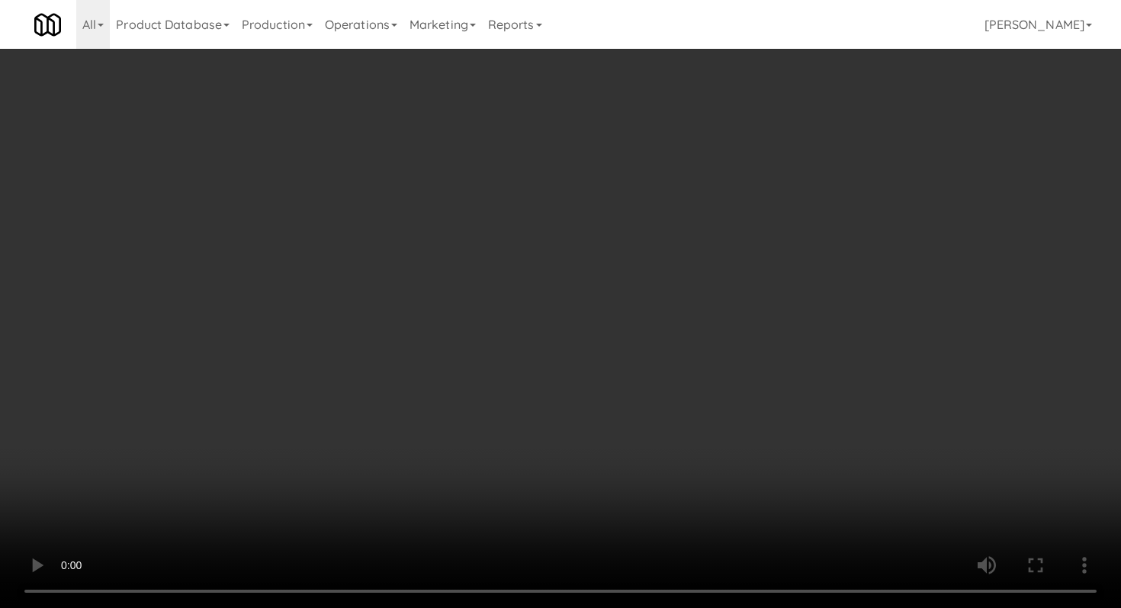
scroll to position [495, 0]
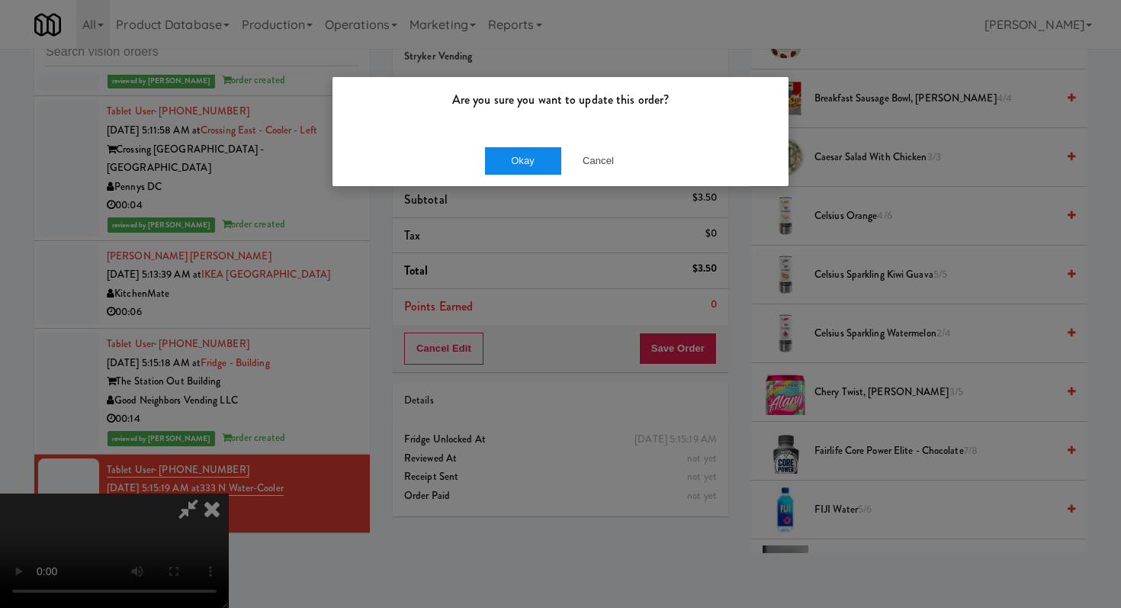
drag, startPoint x: 483, startPoint y: 156, endPoint x: 516, endPoint y: 160, distance: 33.1
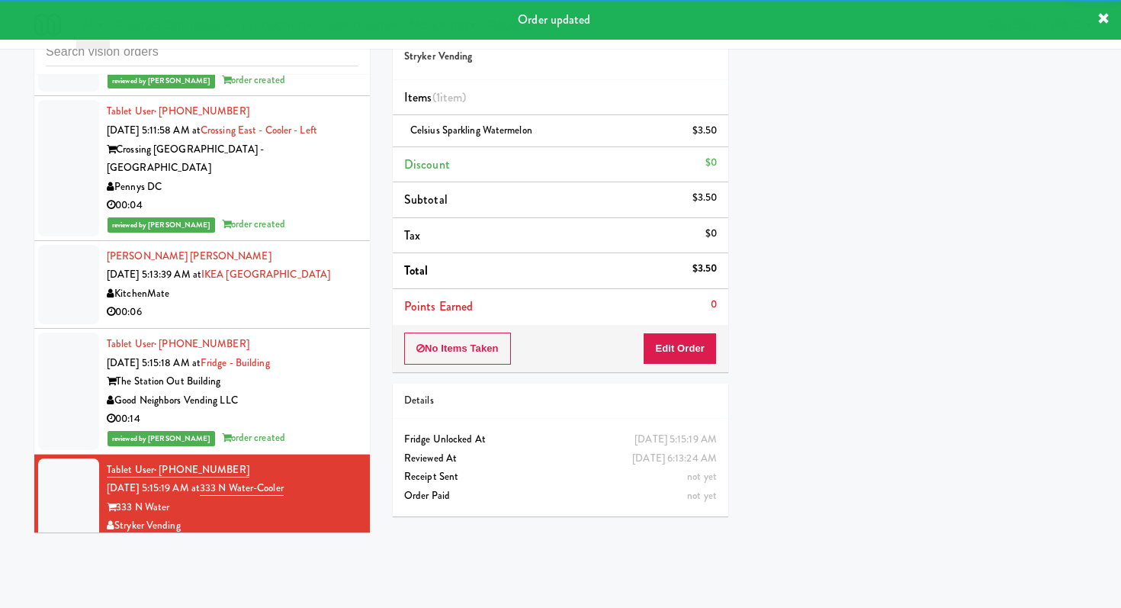
scroll to position [4025, 0]
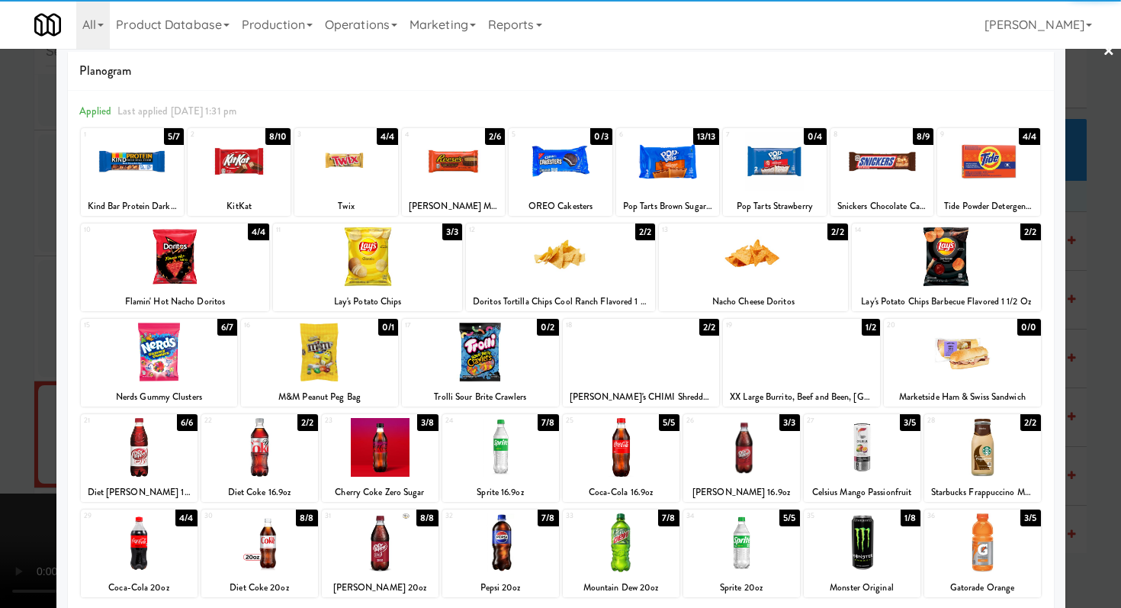
scroll to position [49, 0]
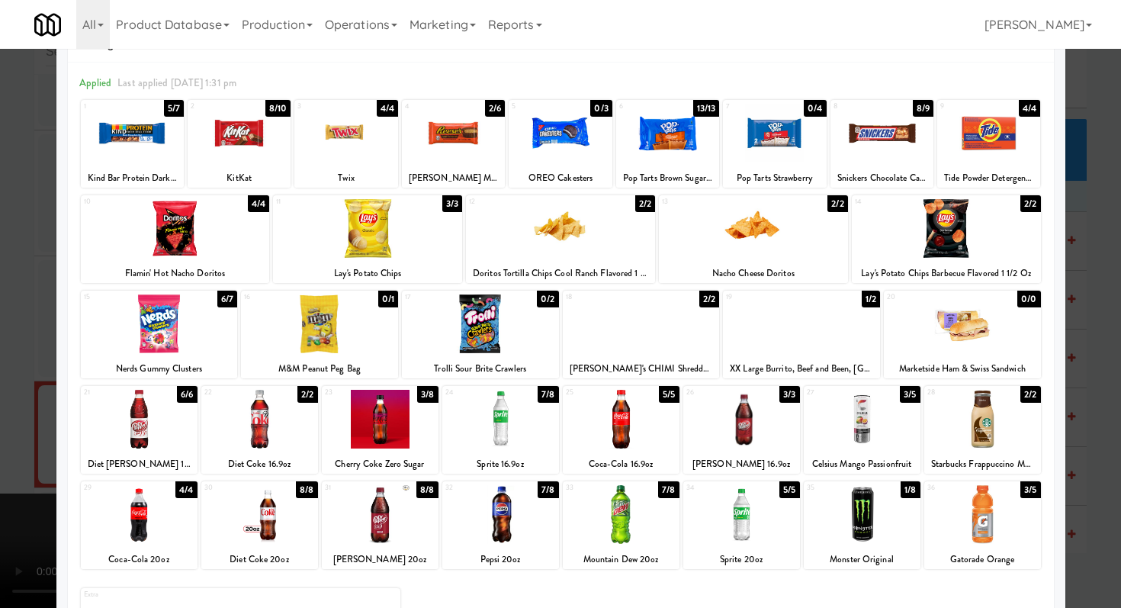
drag, startPoint x: 870, startPoint y: 496, endPoint x: 709, endPoint y: 461, distance: 165.6
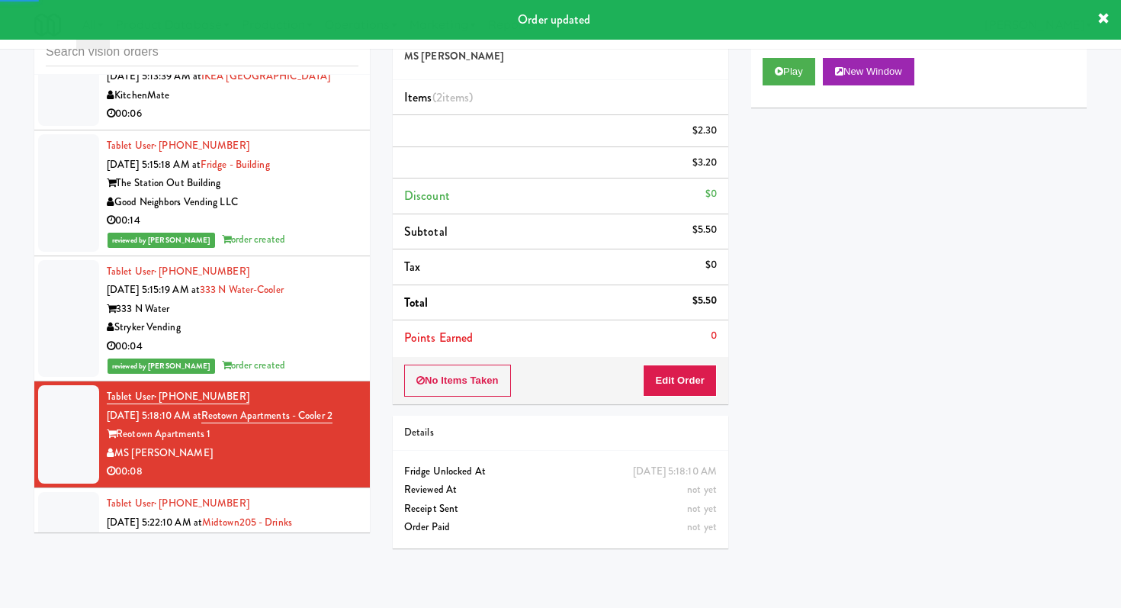
scroll to position [4076, 0]
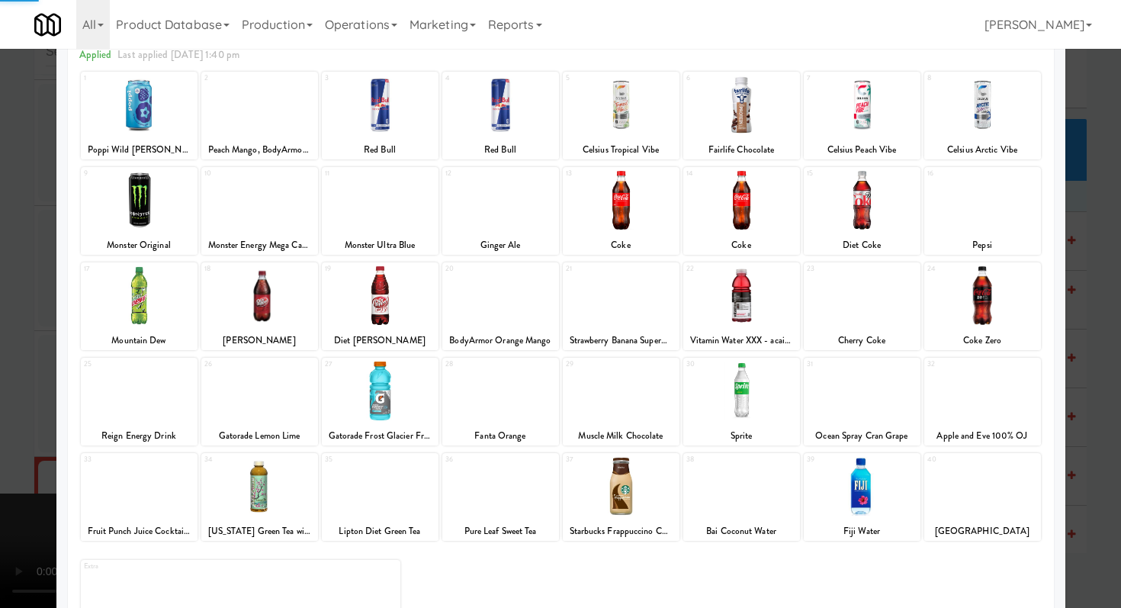
scroll to position [141, 0]
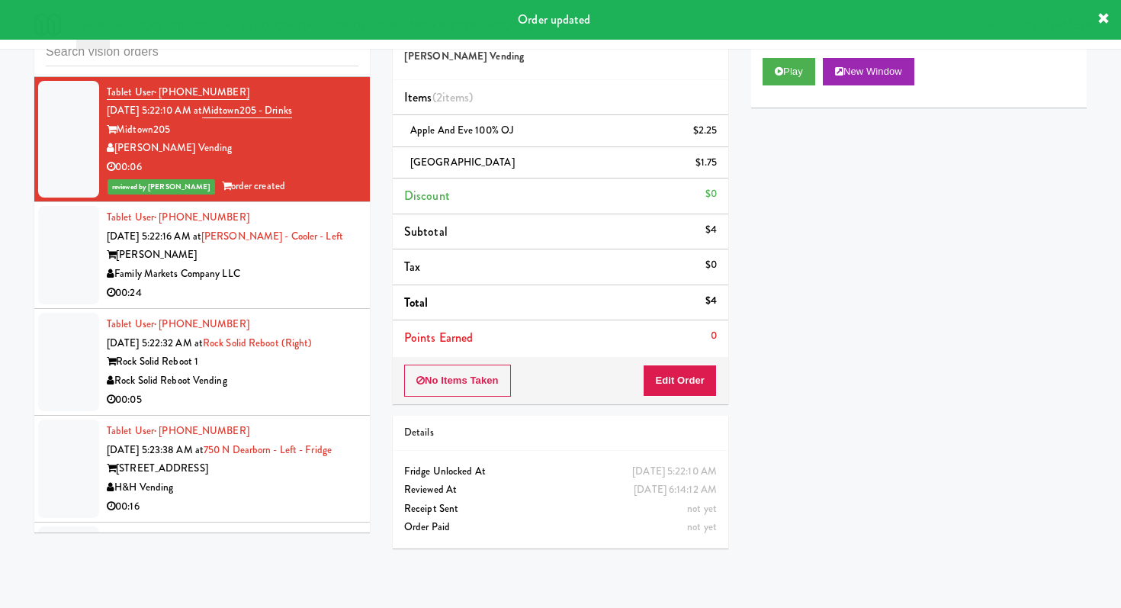
scroll to position [4448, 0]
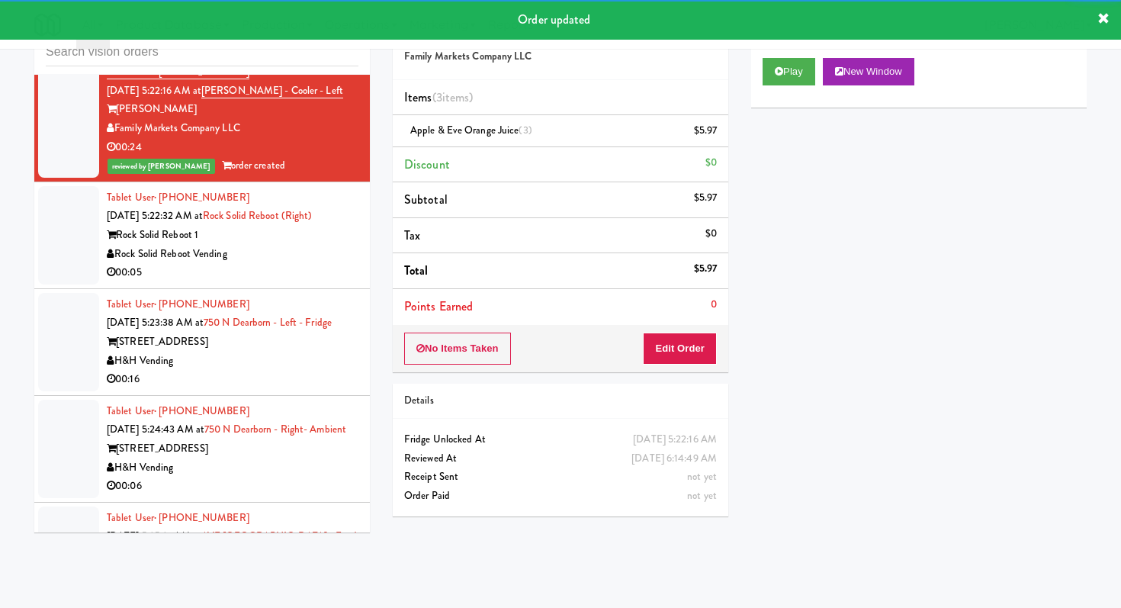
scroll to position [4577, 0]
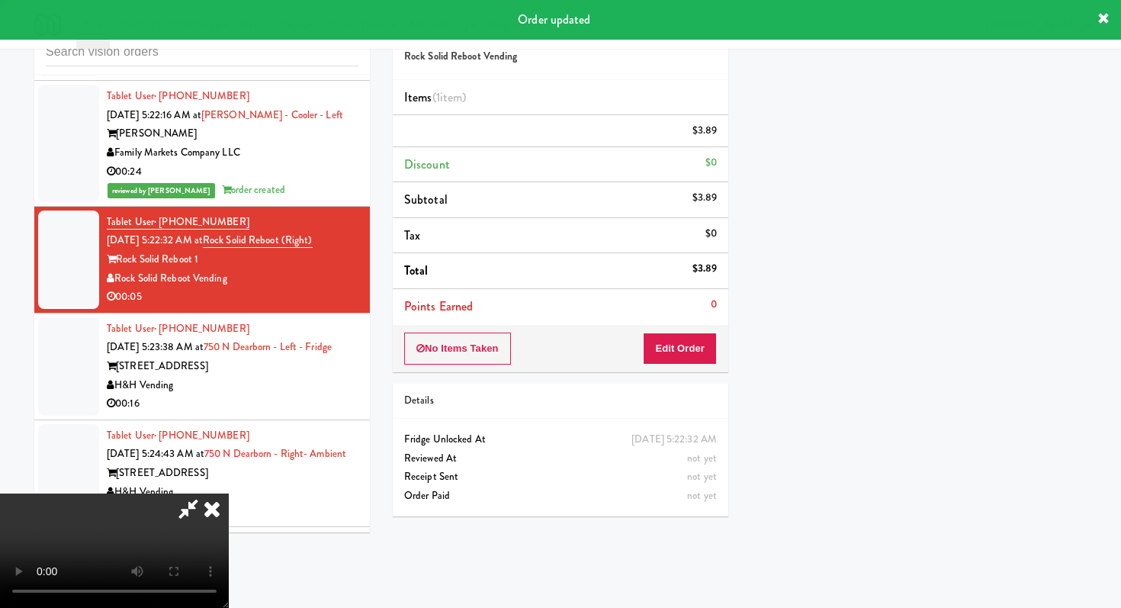
scroll to position [65, 0]
